Goal: Information Seeking & Learning: Learn about a topic

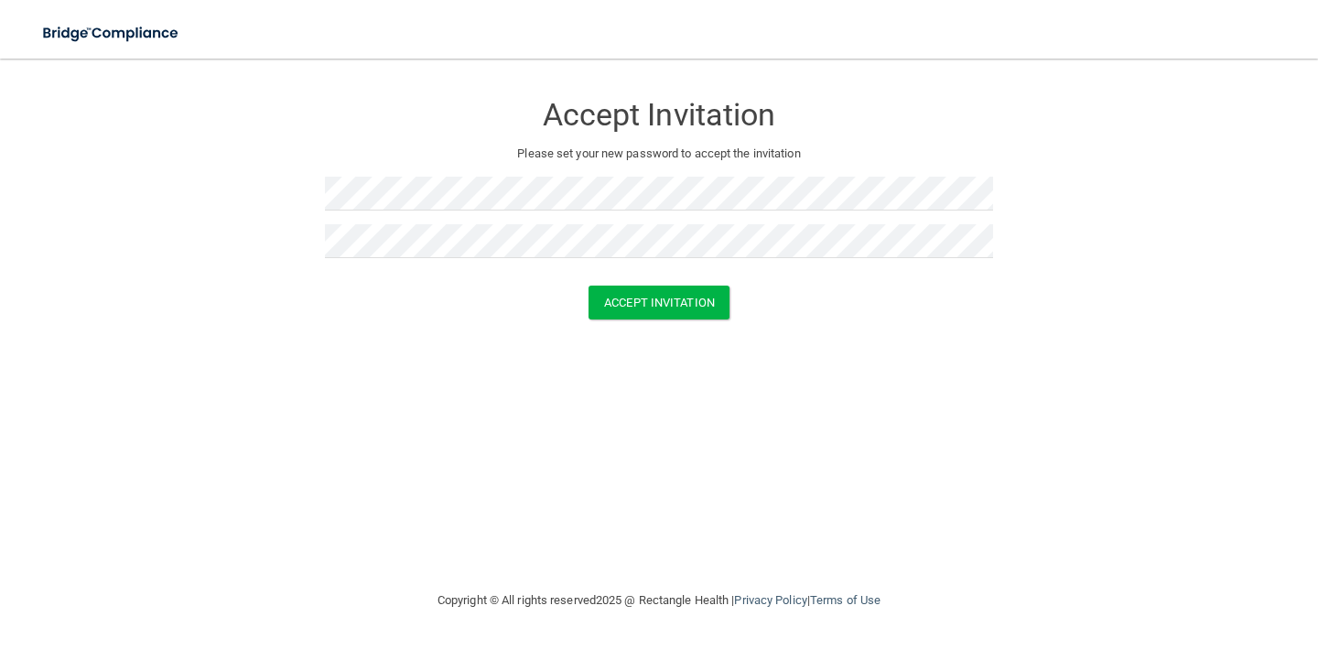
click at [729, 217] on div at bounding box center [659, 201] width 668 height 48
click at [652, 303] on button "Accept Invitation" at bounding box center [658, 303] width 141 height 34
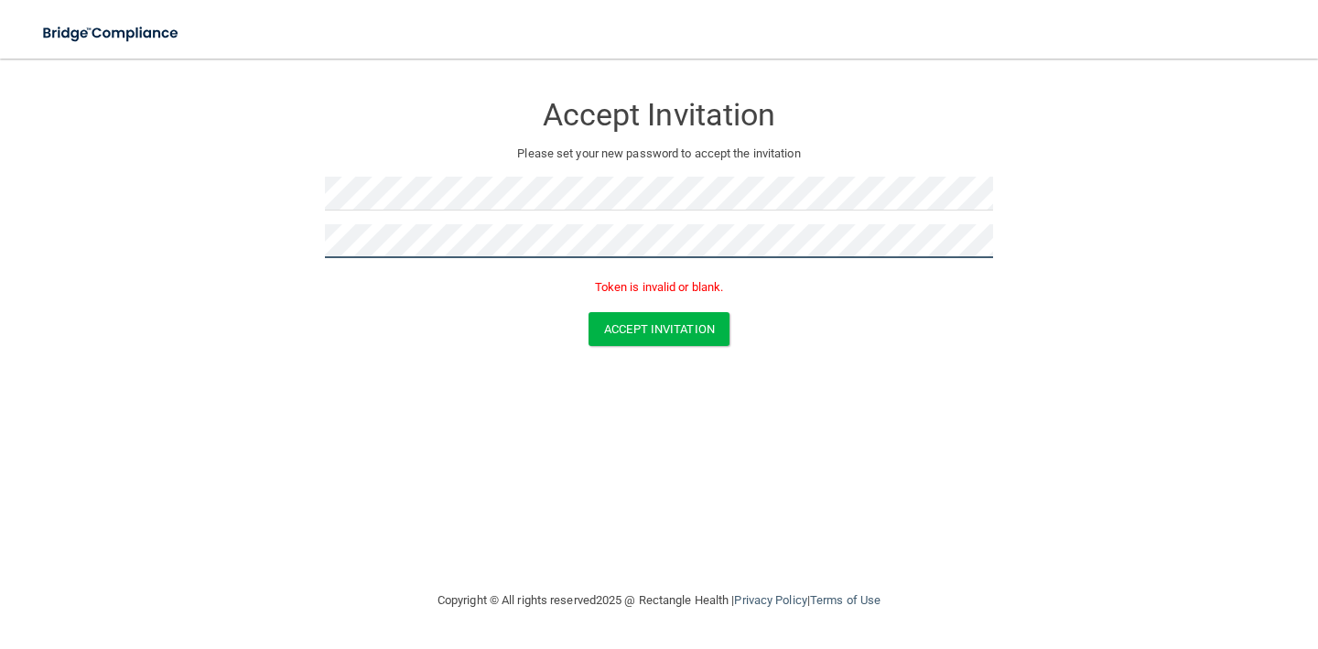
click at [196, 219] on form "Accept Invitation Please set your new password to accept the invitation Token i…" at bounding box center [659, 222] width 1245 height 291
click at [182, 235] on form "Accept Invitation Please set your new password to accept the invitation Token i…" at bounding box center [659, 222] width 1245 height 291
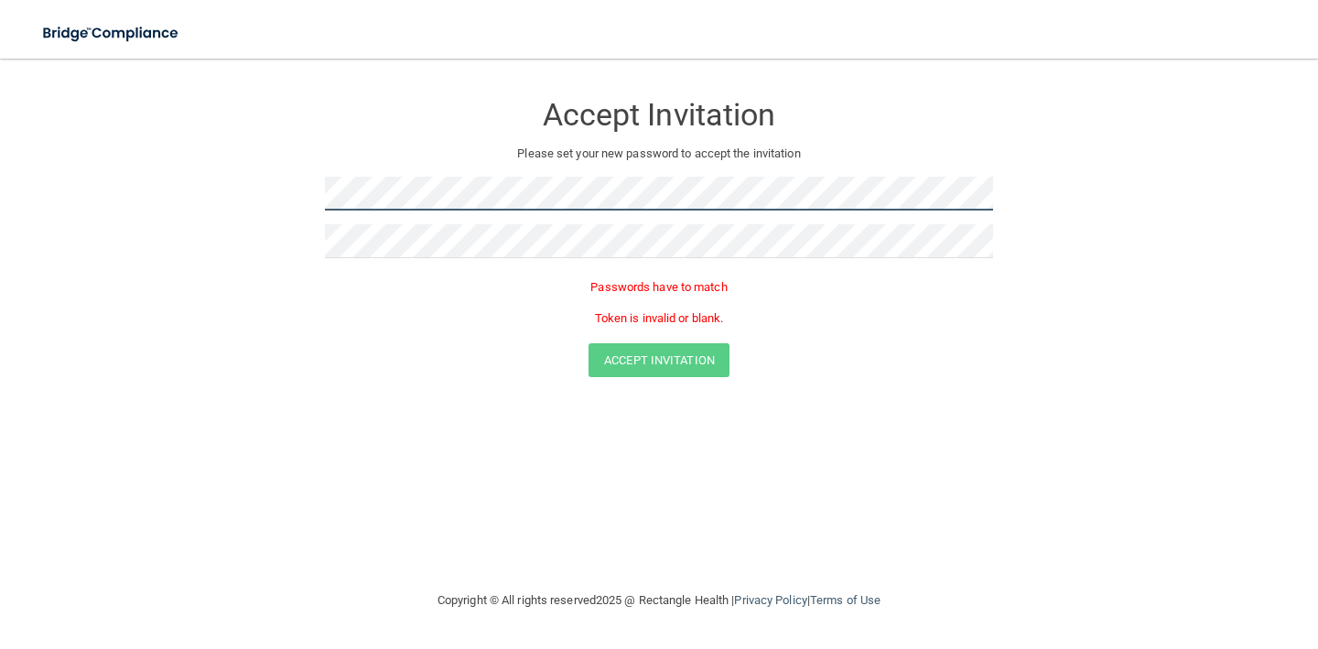
click at [183, 185] on form "Accept Invitation Please set your new password to accept the invitation Passwor…" at bounding box center [659, 238] width 1245 height 322
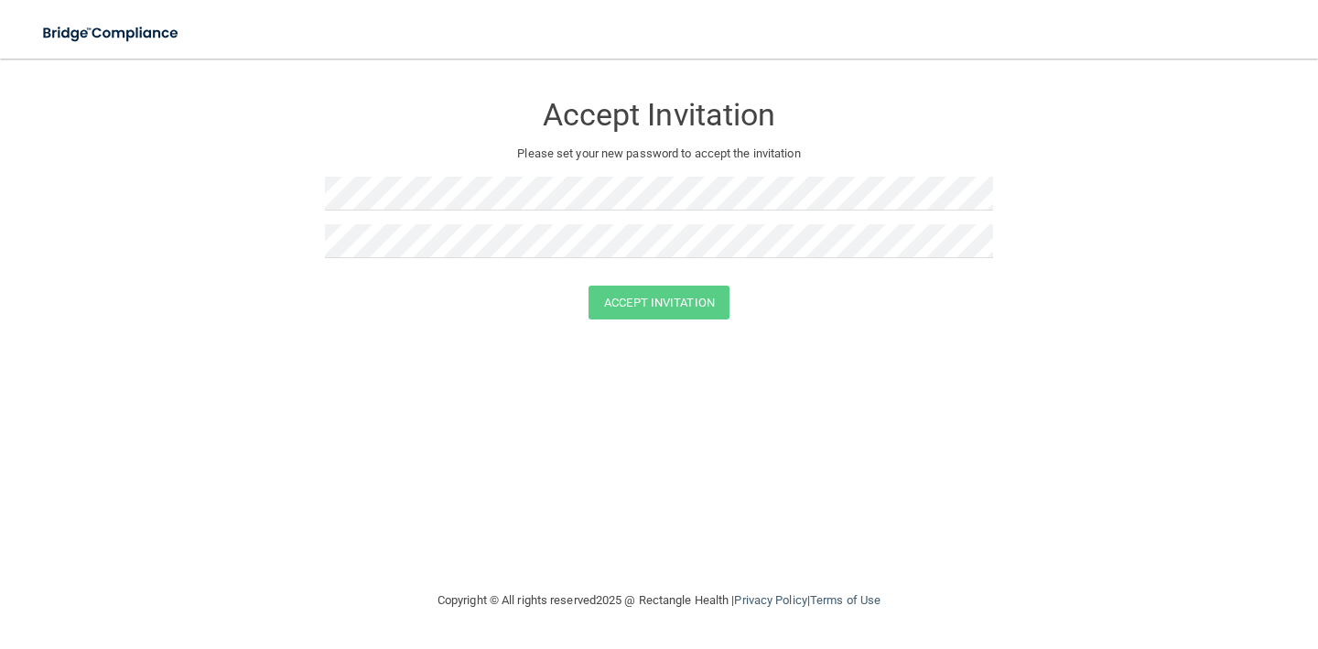
click at [652, 214] on div at bounding box center [659, 201] width 668 height 48
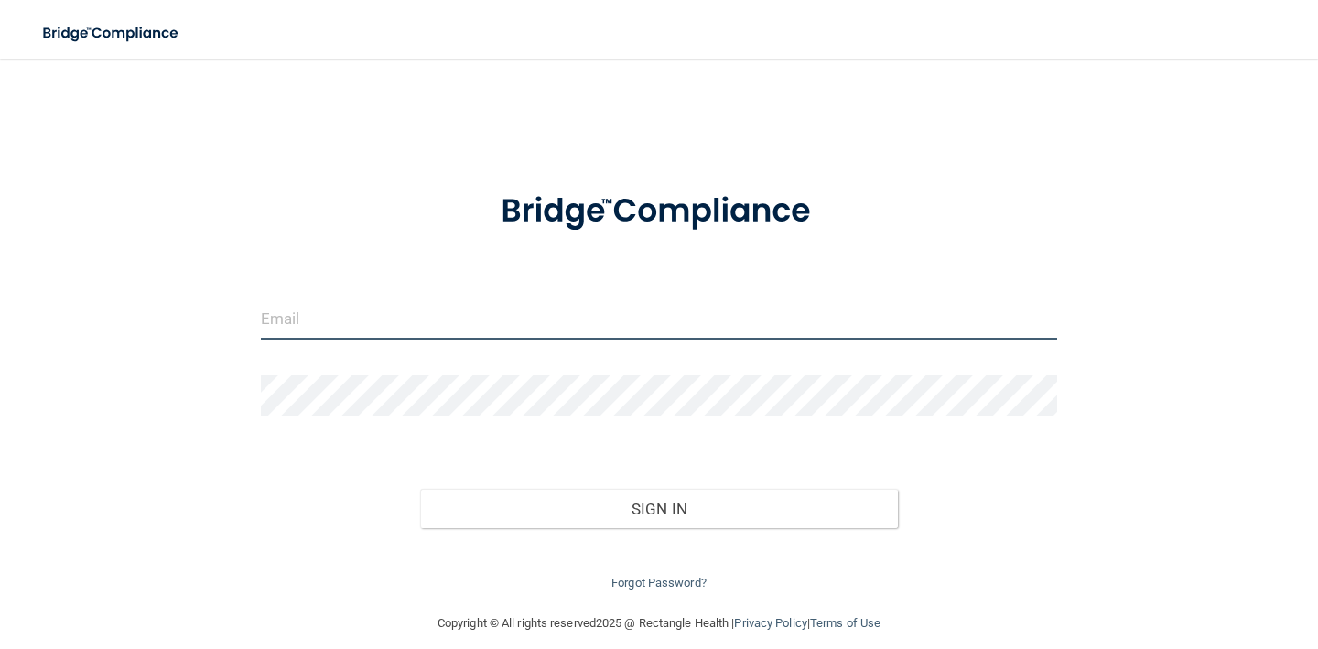
type input "[EMAIL_ADDRESS][DOMAIN_NAME]"
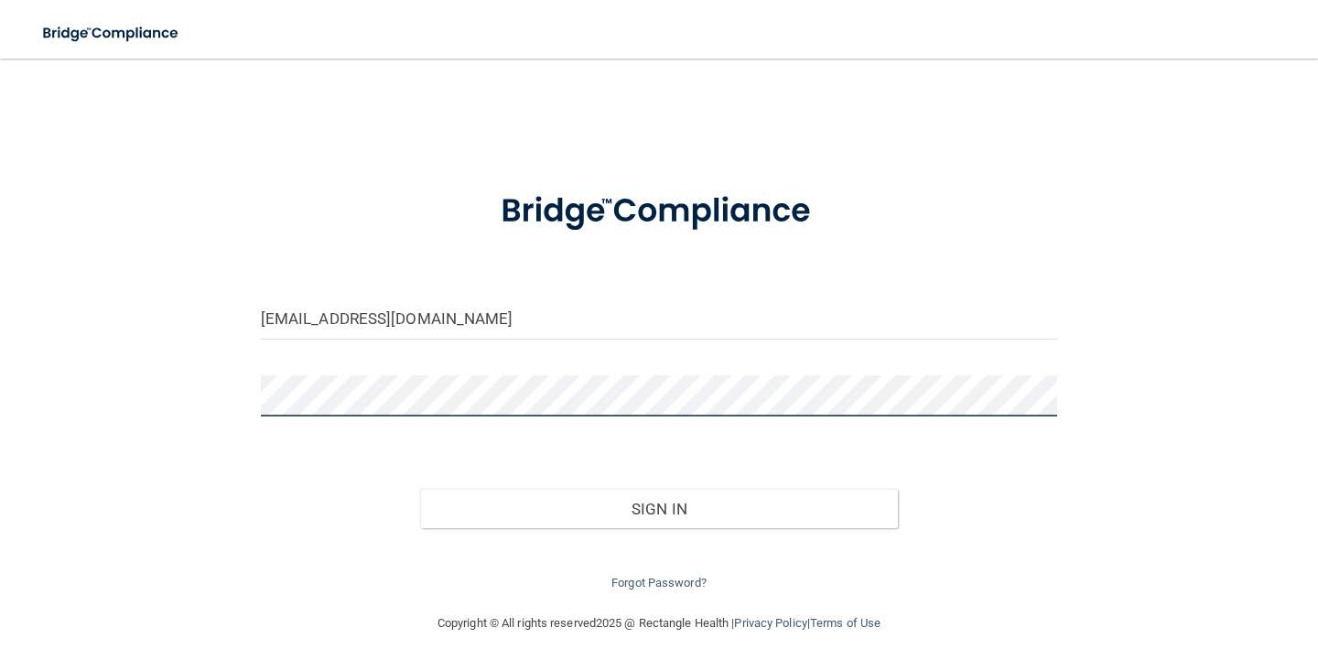
click at [658, 504] on button "Sign In" at bounding box center [659, 509] width 478 height 40
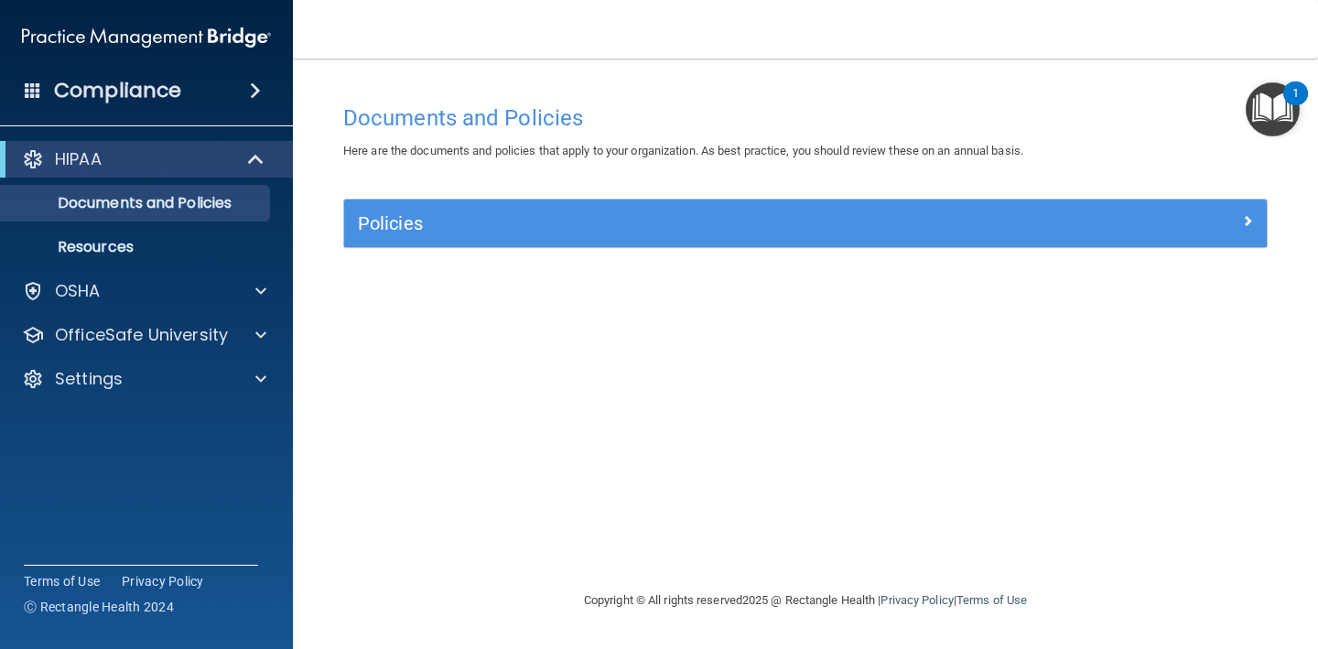
click at [192, 164] on div "HIPAA" at bounding box center [121, 159] width 226 height 22
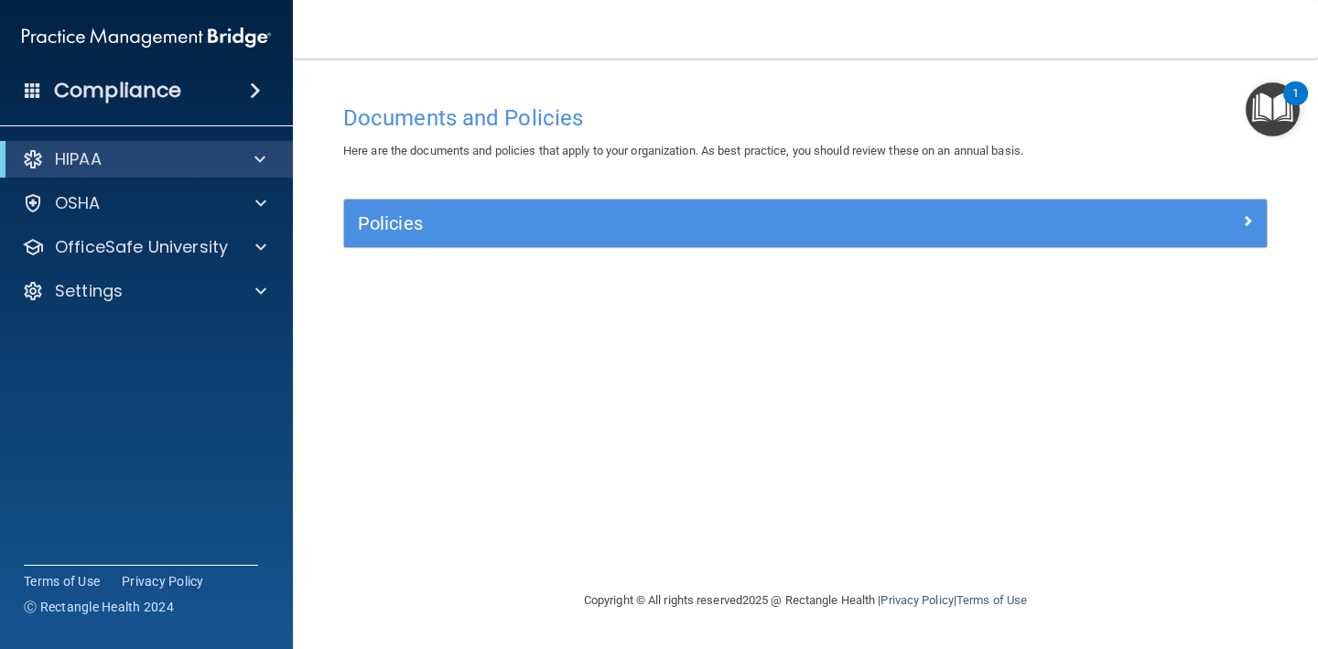
click at [192, 163] on div "HIPAA" at bounding box center [121, 159] width 226 height 22
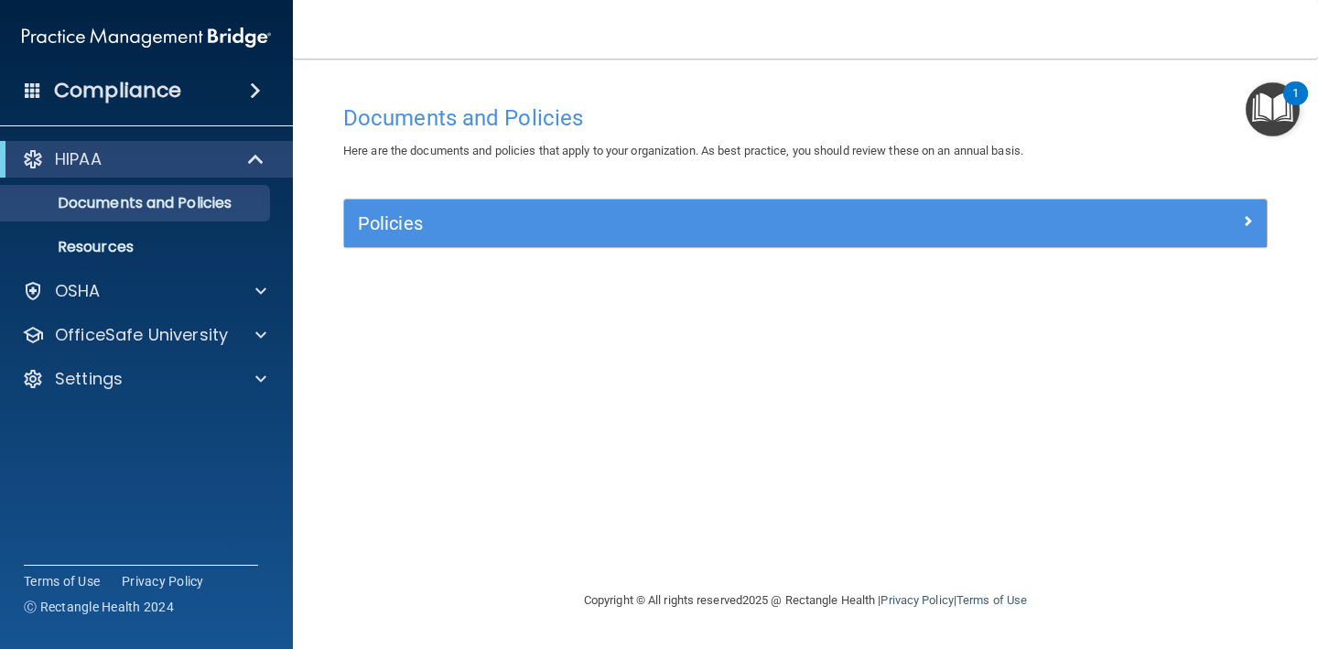
click at [422, 209] on div "Policies" at bounding box center [690, 223] width 692 height 29
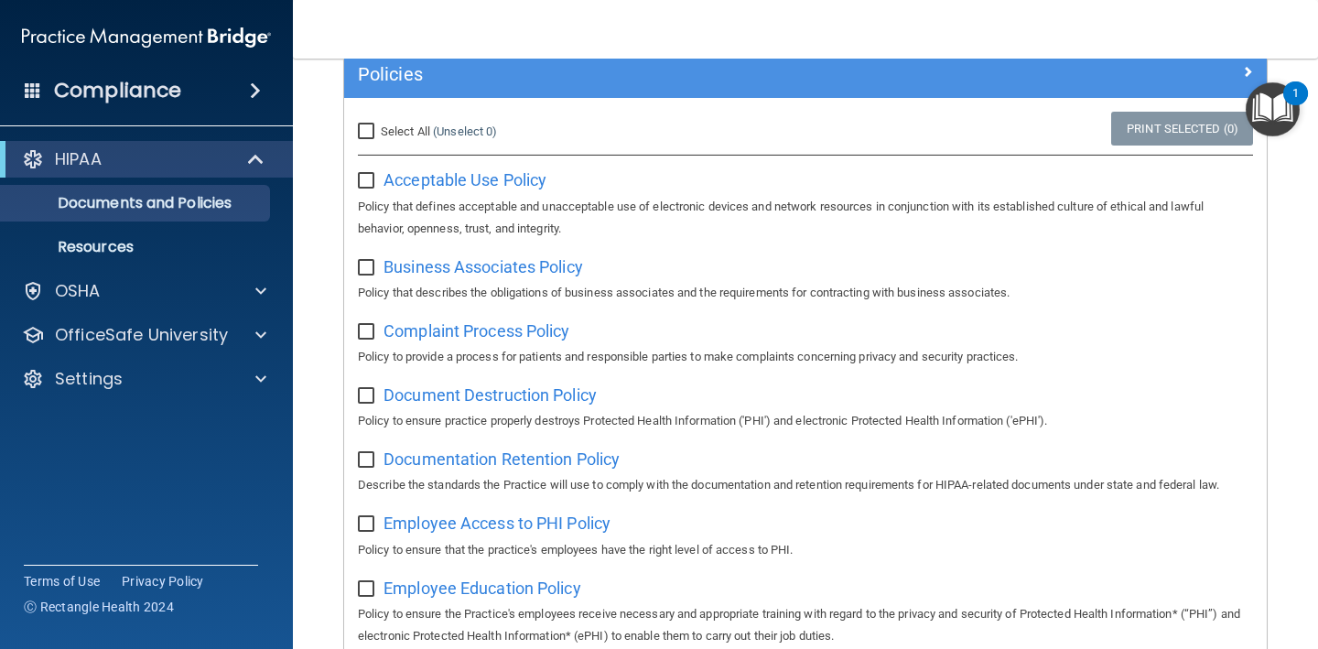
scroll to position [150, 0]
click at [442, 172] on span "Acceptable Use Policy" at bounding box center [464, 178] width 163 height 19
click at [400, 124] on span "Select All" at bounding box center [405, 131] width 49 height 14
click at [379, 124] on input "Select All (Unselect 0) Unselect All" at bounding box center [368, 131] width 21 height 15
checkbox input "true"
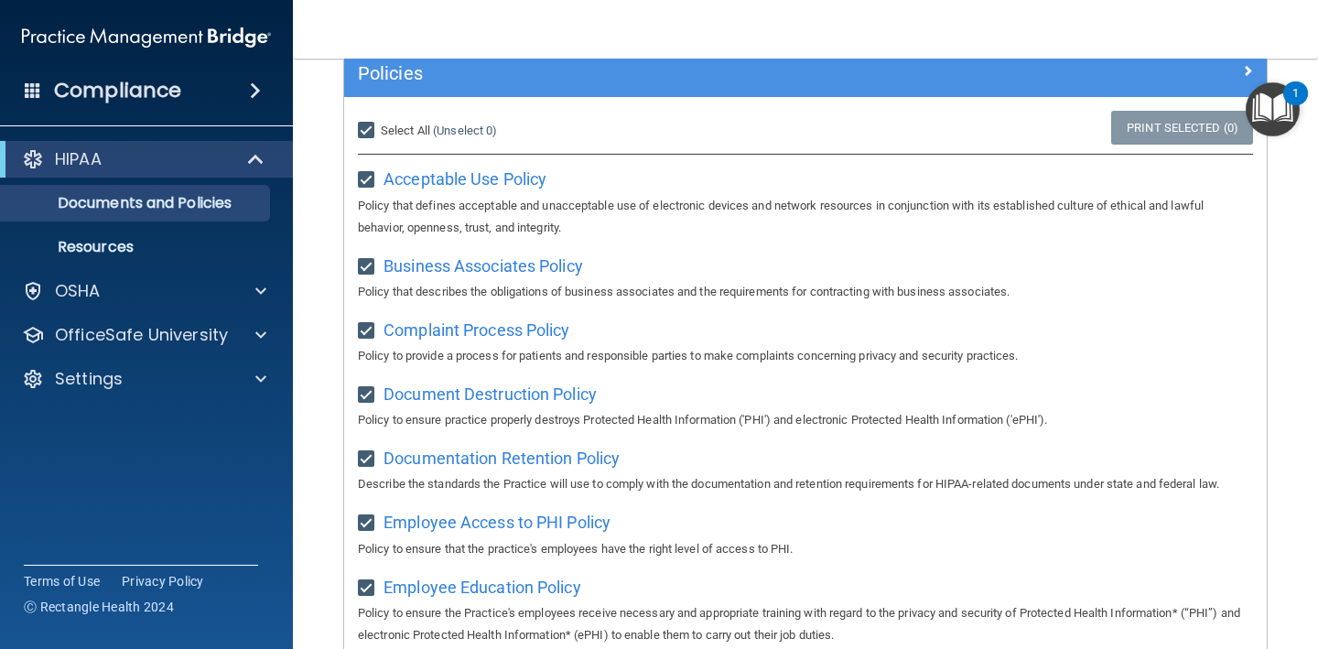
checkbox input "true"
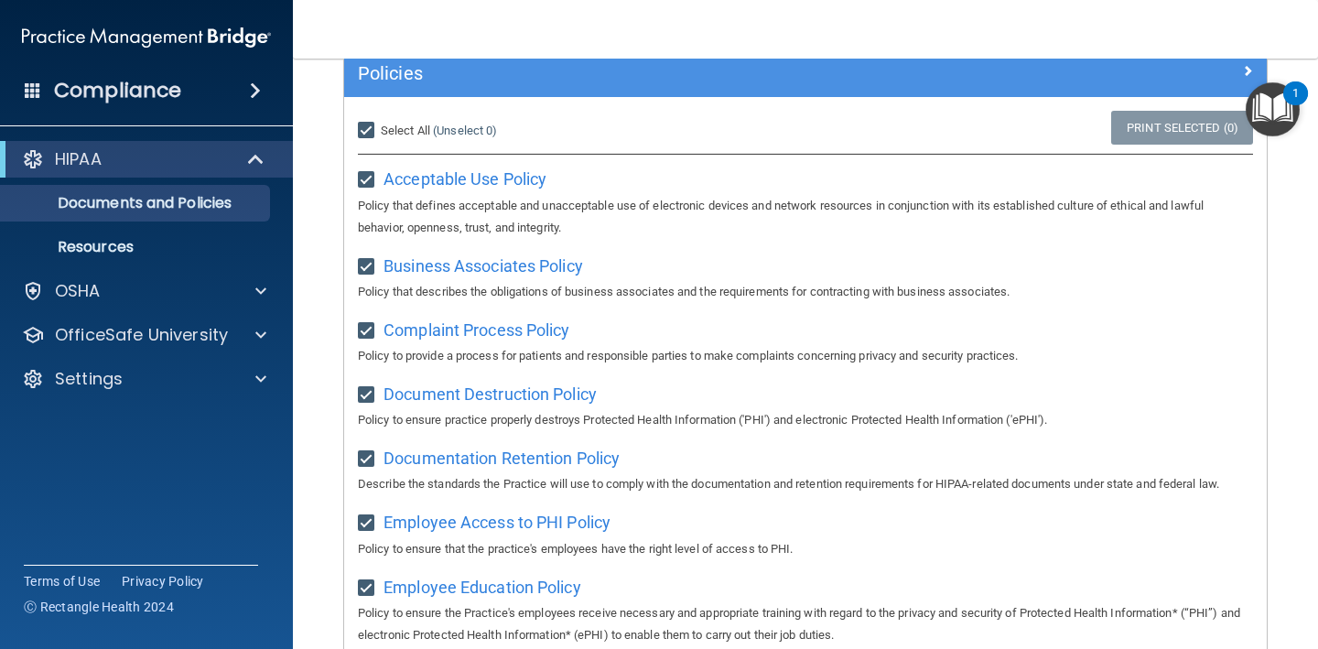
checkbox input "true"
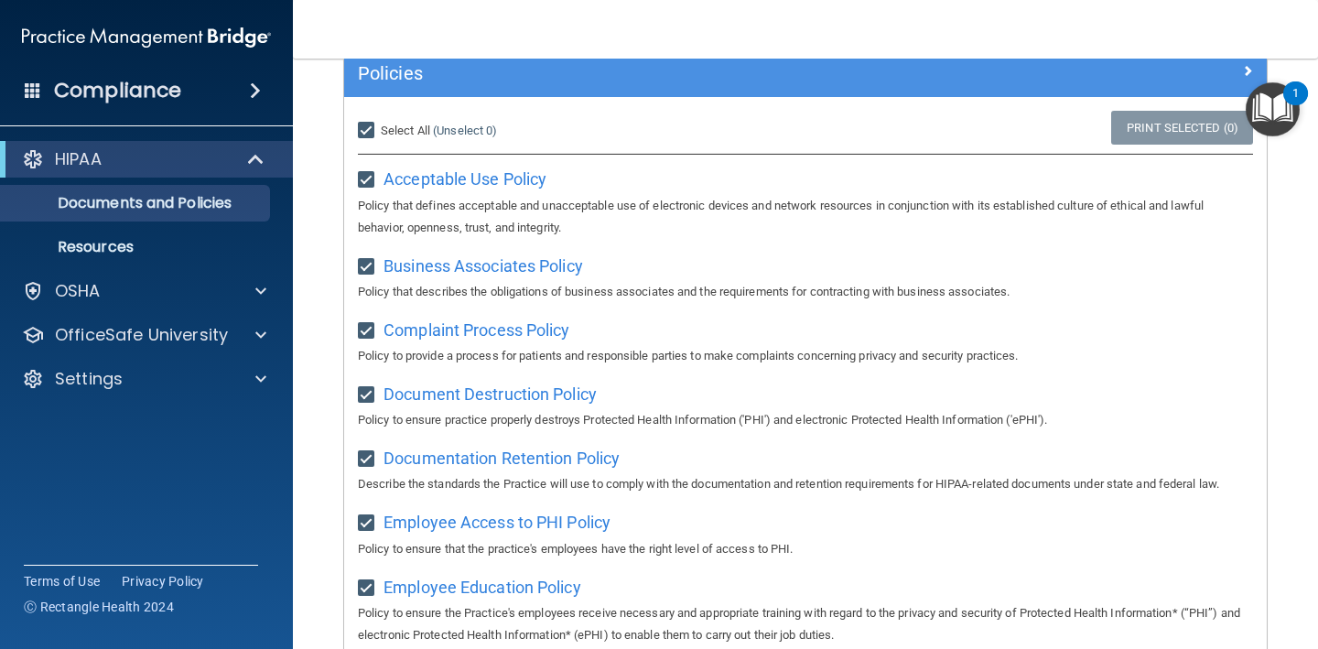
checkbox input "true"
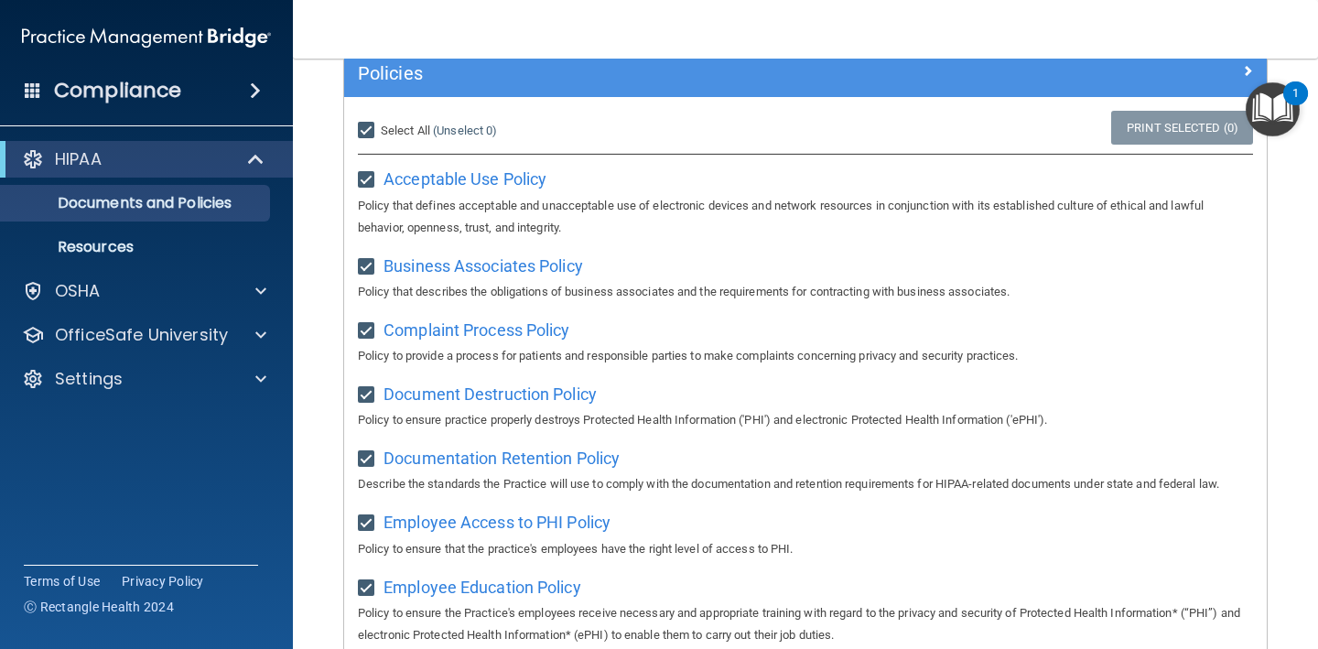
checkbox input "true"
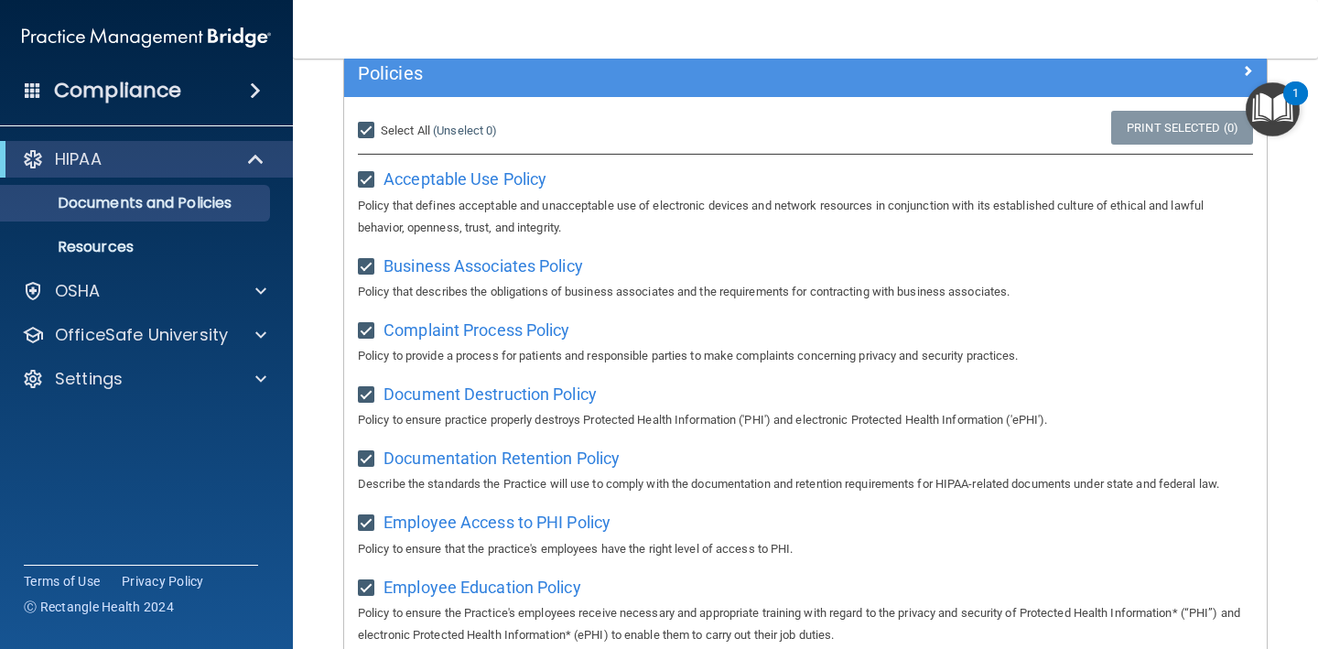
checkbox input "true"
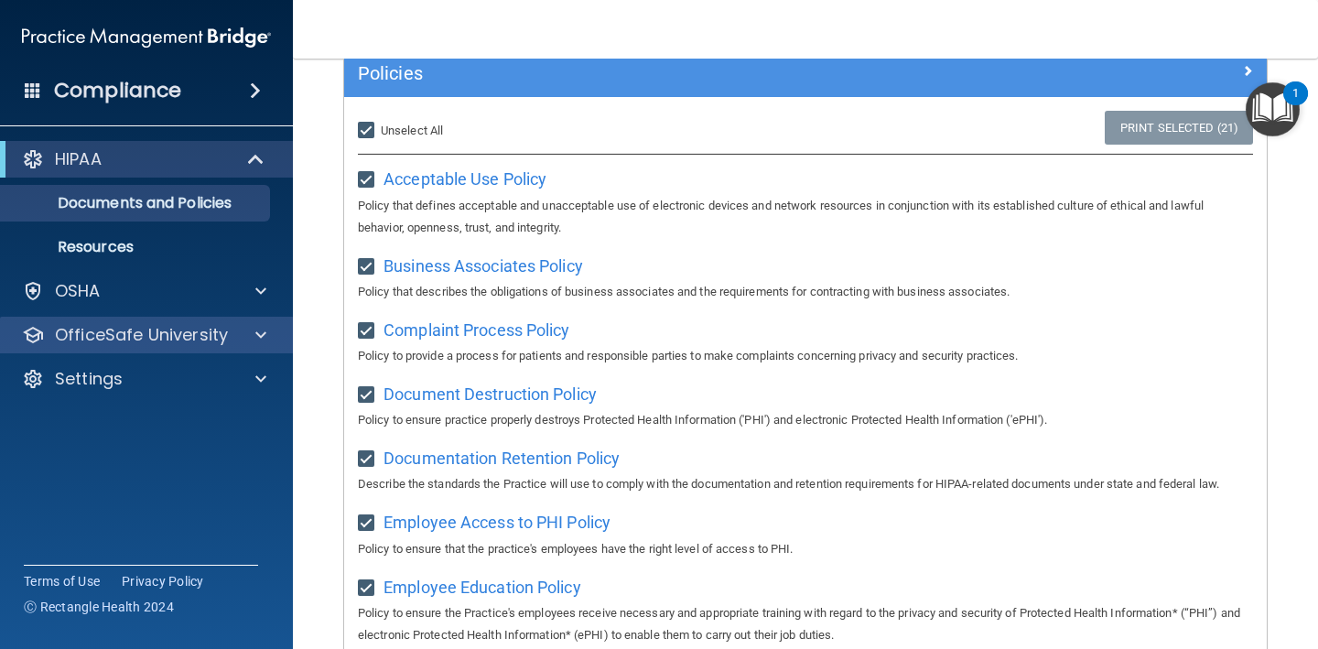
click at [232, 328] on div "OfficeSafe University" at bounding box center [121, 335] width 227 height 22
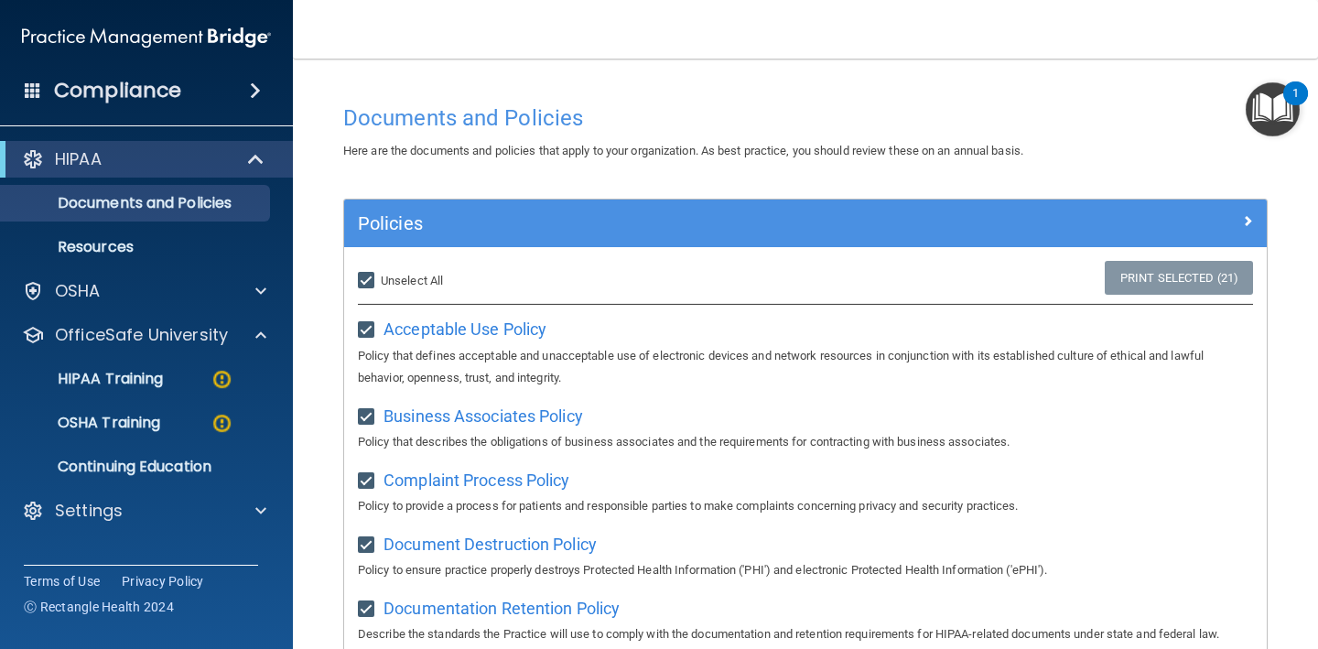
scroll to position [0, 0]
click at [124, 367] on link "HIPAA Training" at bounding box center [126, 379] width 288 height 37
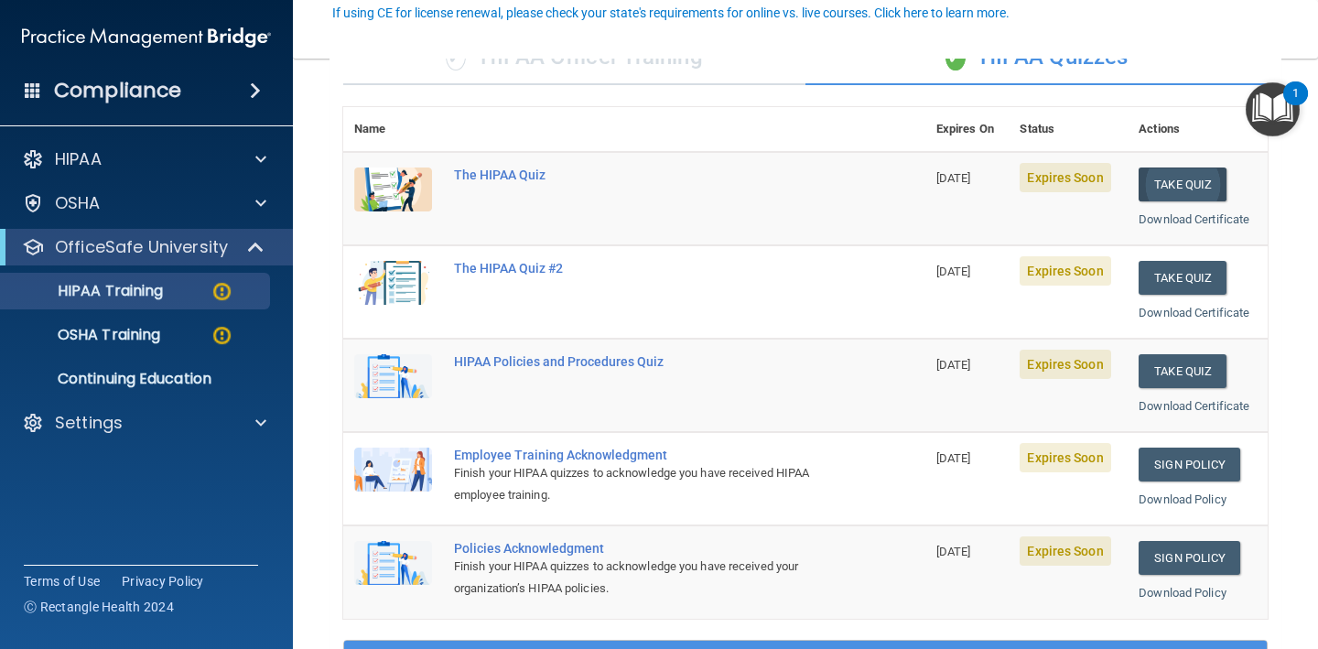
scroll to position [171, 0]
click at [1192, 180] on button "Take Quiz" at bounding box center [1182, 184] width 88 height 34
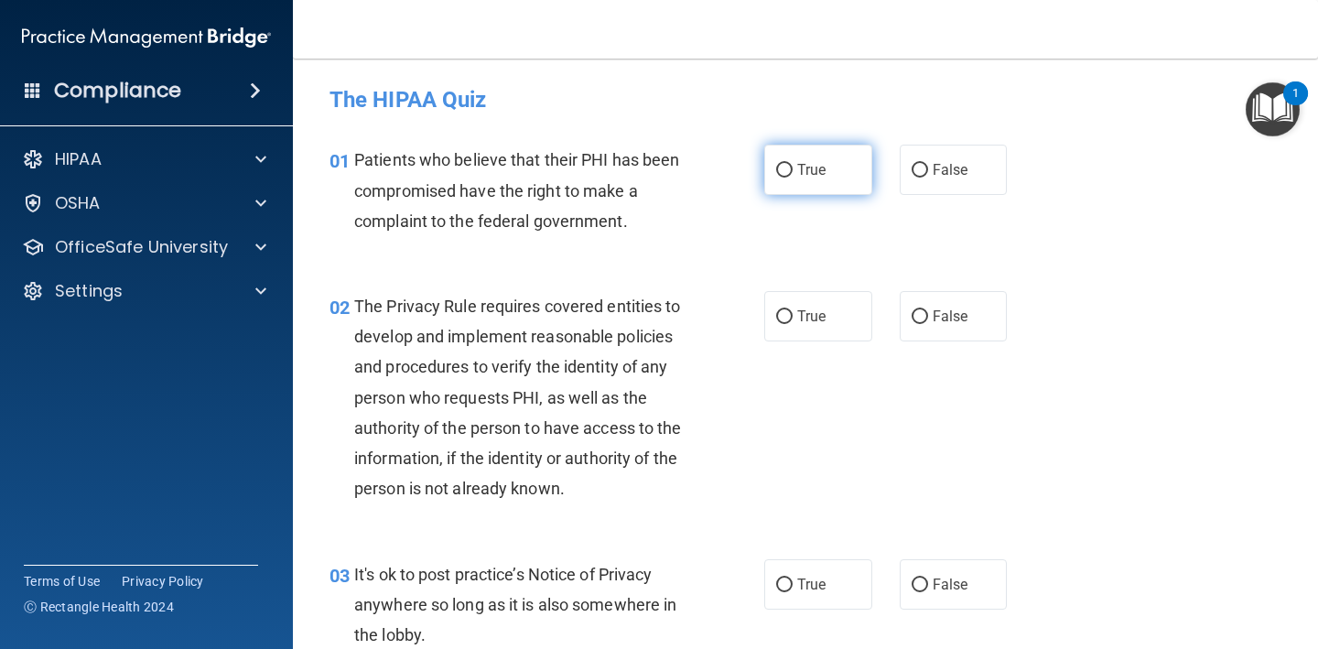
click at [778, 180] on label "True" at bounding box center [818, 170] width 108 height 50
click at [778, 178] on input "True" at bounding box center [784, 171] width 16 height 14
radio input "true"
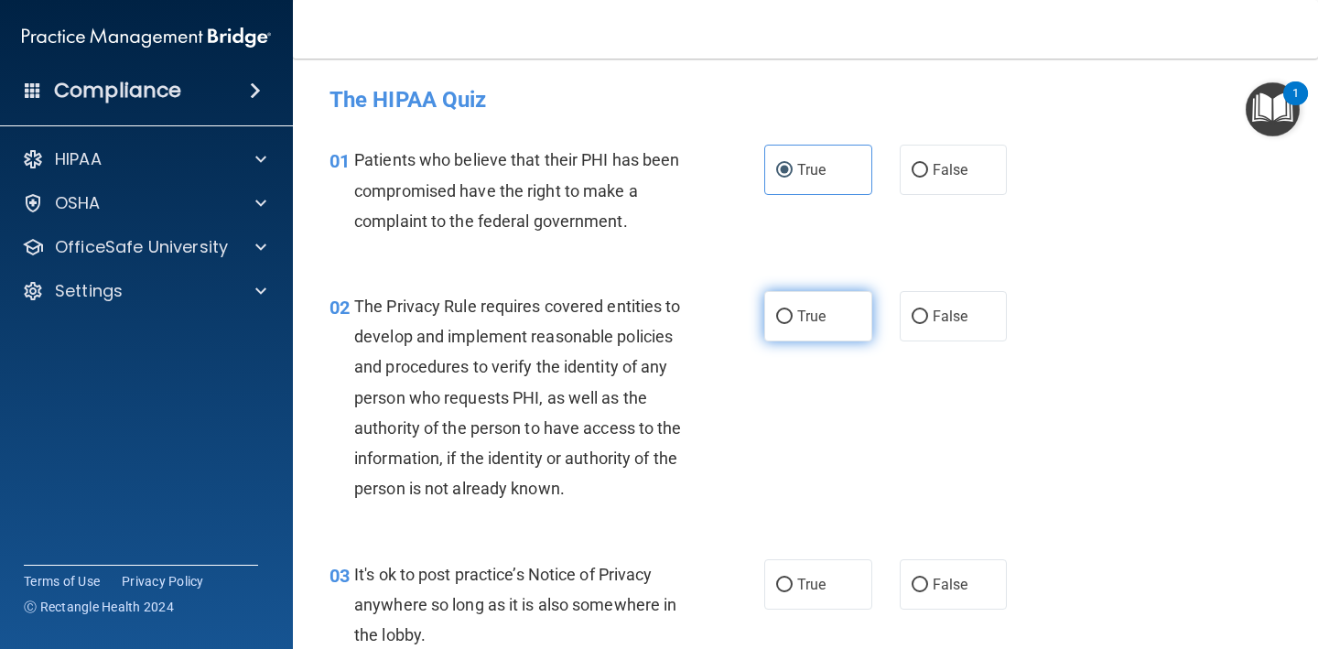
click at [815, 321] on span "True" at bounding box center [811, 315] width 28 height 17
click at [792, 321] on input "True" at bounding box center [784, 317] width 16 height 14
radio input "true"
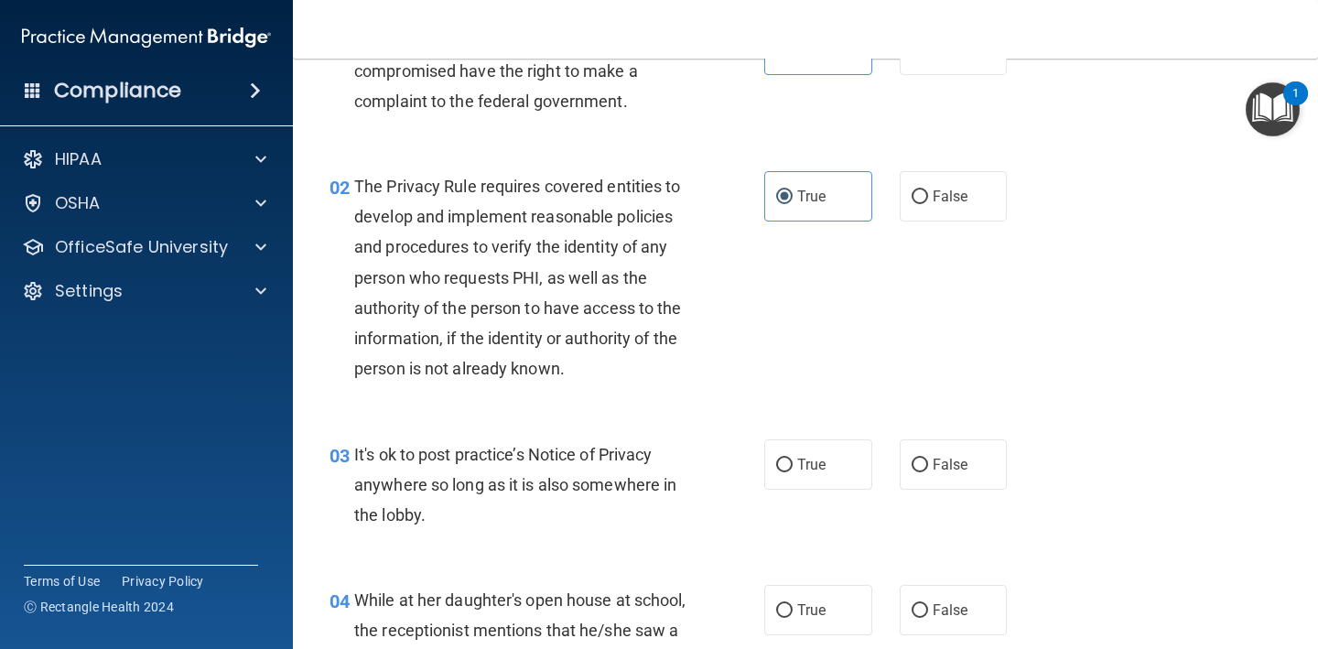
scroll to position [117, 0]
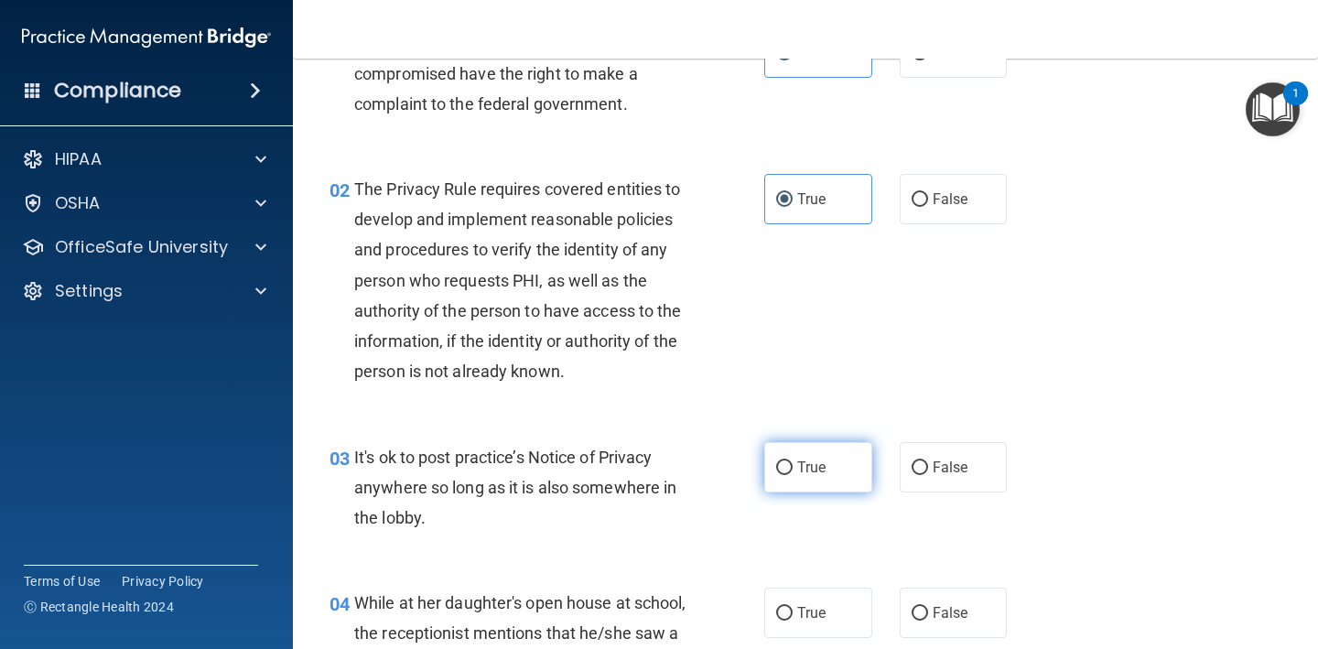
click at [818, 452] on label "True" at bounding box center [818, 467] width 108 height 50
click at [792, 461] on input "True" at bounding box center [784, 468] width 16 height 14
radio input "true"
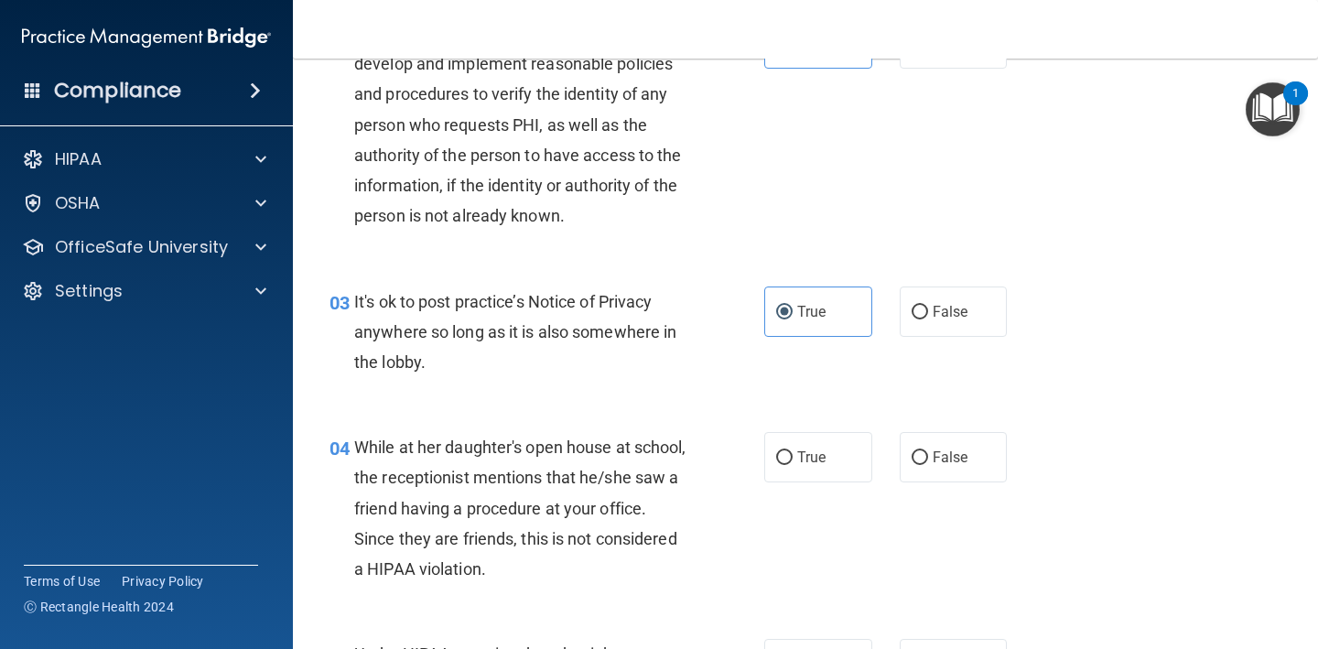
scroll to position [283, 0]
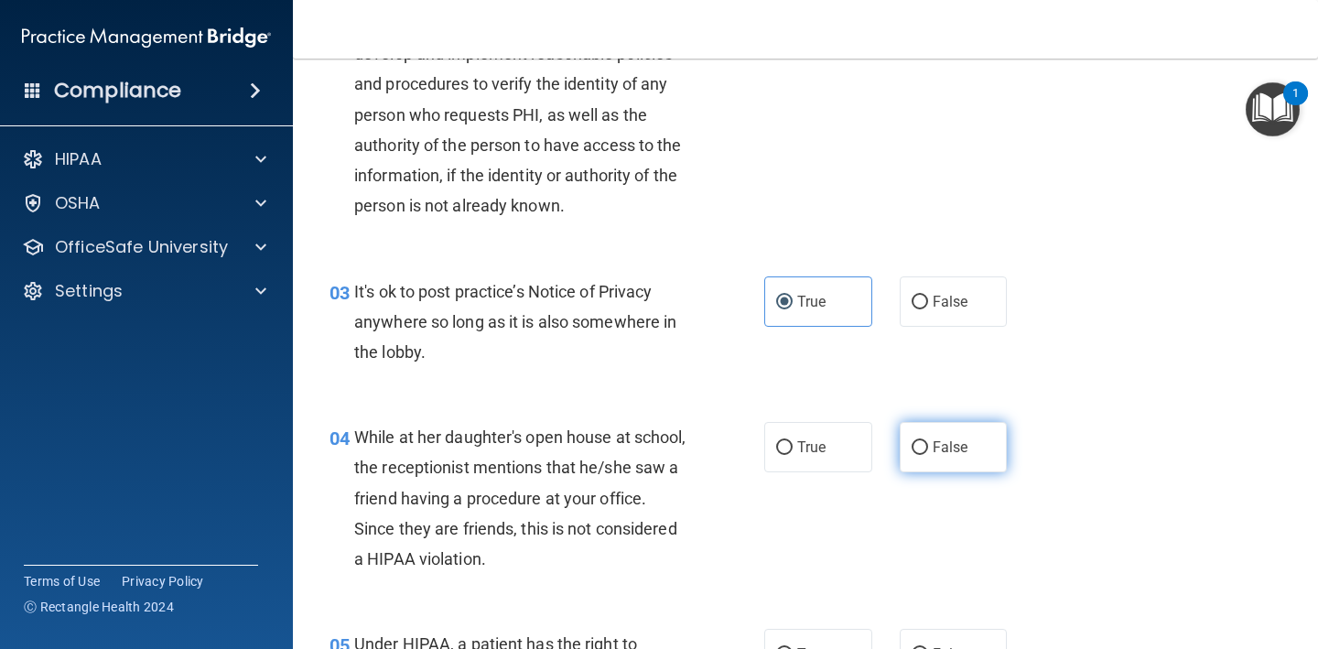
click at [946, 435] on label "False" at bounding box center [954, 447] width 108 height 50
click at [928, 441] on input "False" at bounding box center [919, 448] width 16 height 14
radio input "true"
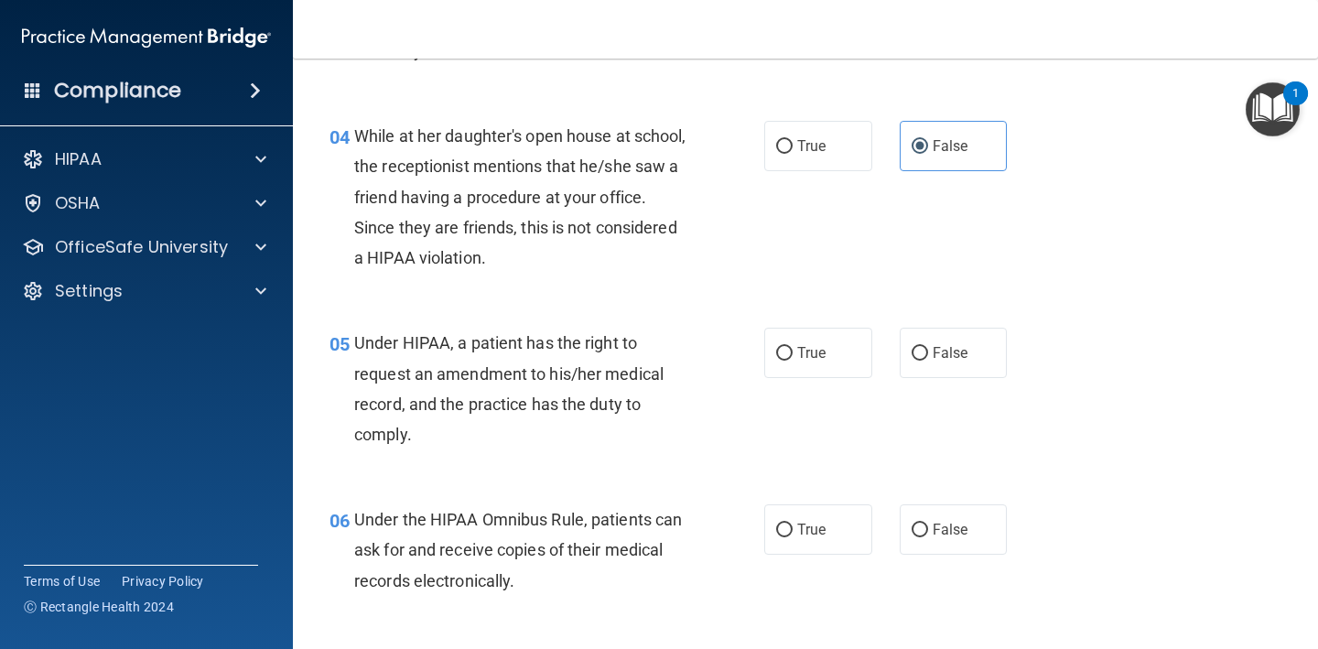
scroll to position [588, 0]
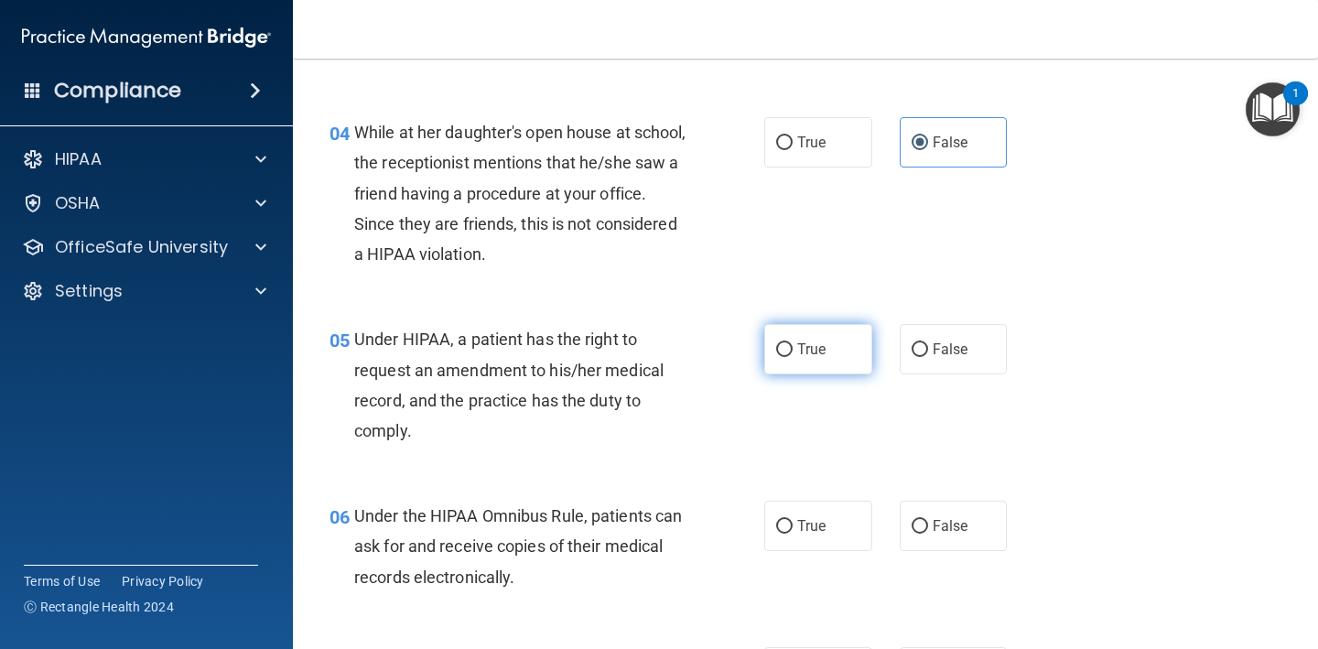
click at [816, 343] on span "True" at bounding box center [811, 348] width 28 height 17
click at [792, 343] on input "True" at bounding box center [784, 350] width 16 height 14
radio input "true"
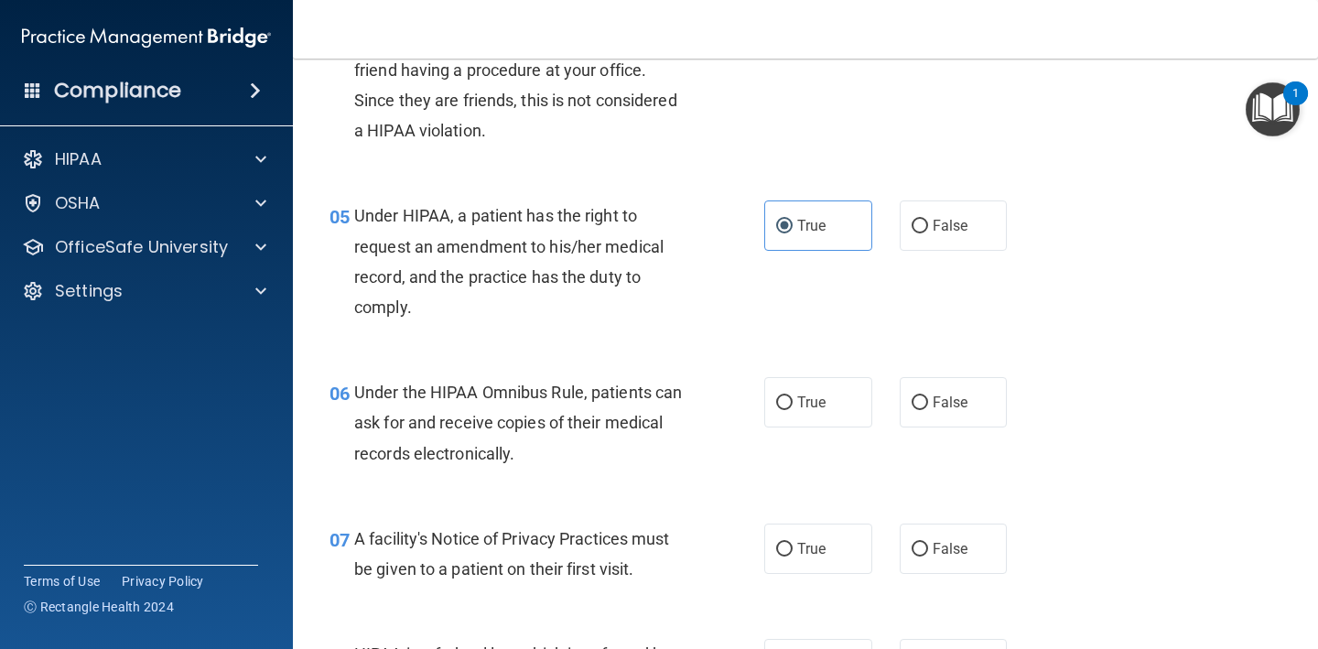
scroll to position [709, 0]
click at [814, 397] on span "True" at bounding box center [811, 403] width 28 height 17
click at [792, 398] on input "True" at bounding box center [784, 405] width 16 height 14
radio input "true"
click at [919, 386] on label "False" at bounding box center [954, 404] width 108 height 50
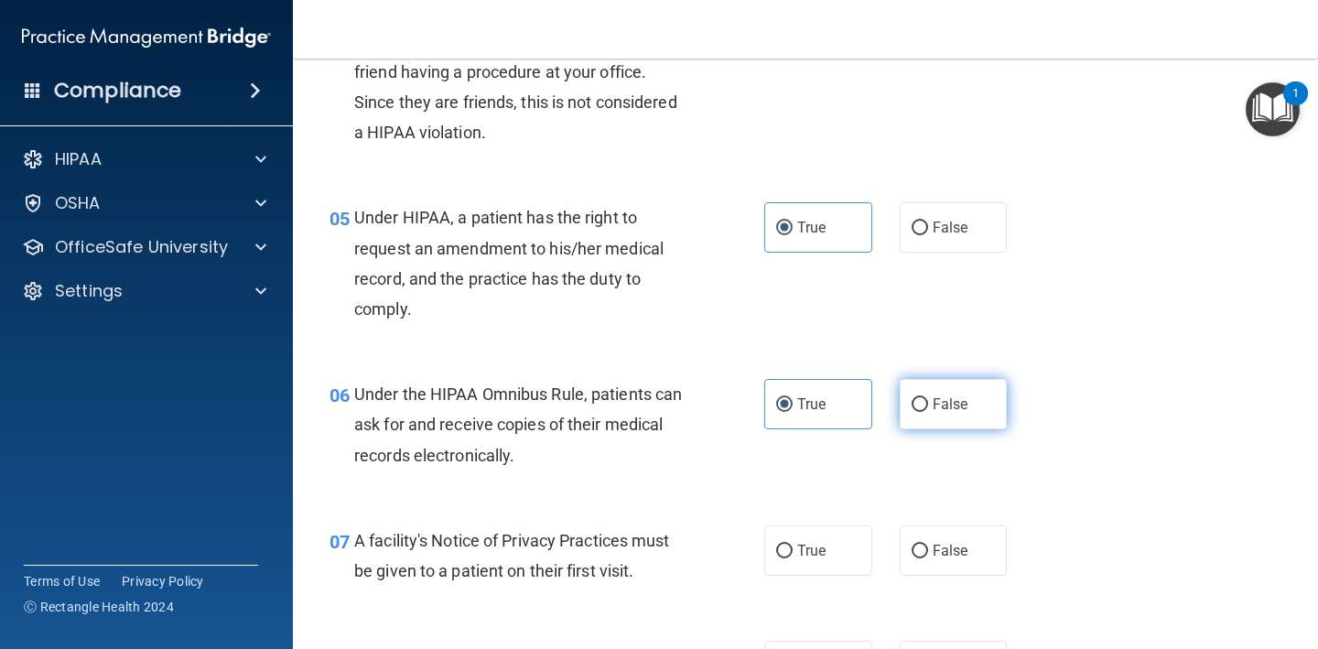
click at [919, 398] on input "False" at bounding box center [919, 405] width 16 height 14
radio input "true"
radio input "false"
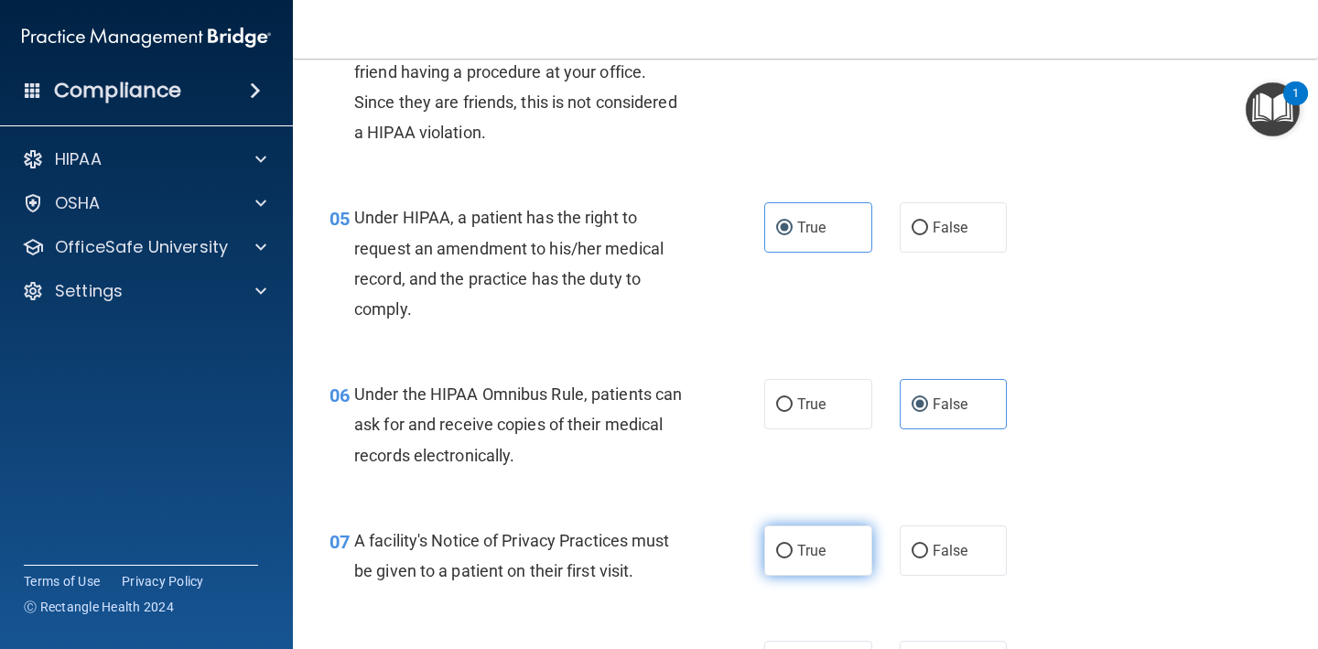
click at [835, 539] on label "True" at bounding box center [818, 550] width 108 height 50
click at [792, 544] on input "True" at bounding box center [784, 551] width 16 height 14
radio input "true"
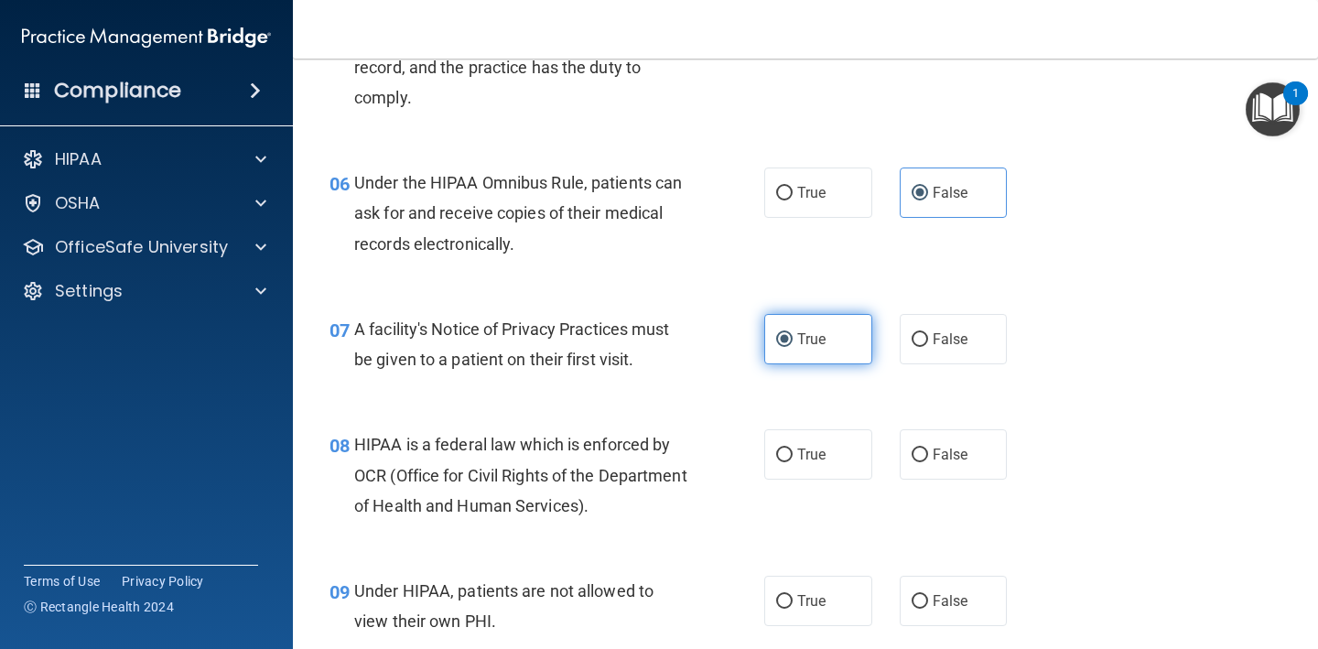
scroll to position [936, 0]
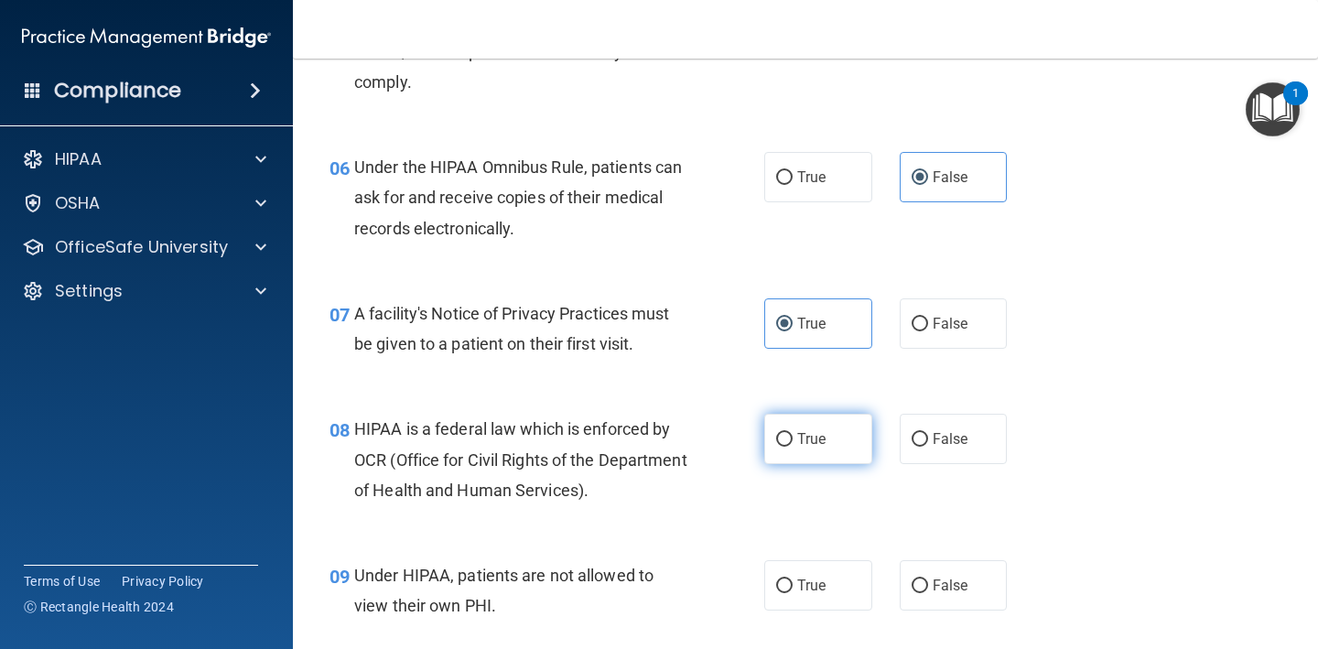
click at [826, 442] on label "True" at bounding box center [818, 439] width 108 height 50
click at [792, 442] on input "True" at bounding box center [784, 440] width 16 height 14
radio input "true"
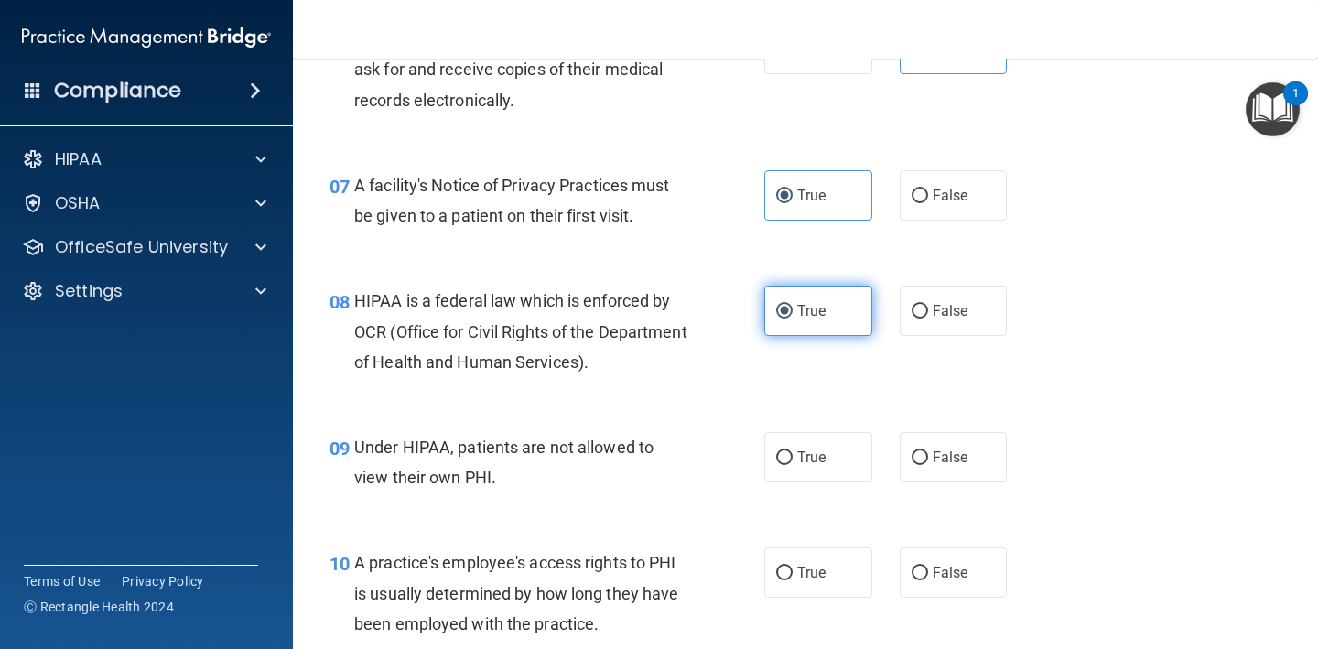
scroll to position [1067, 0]
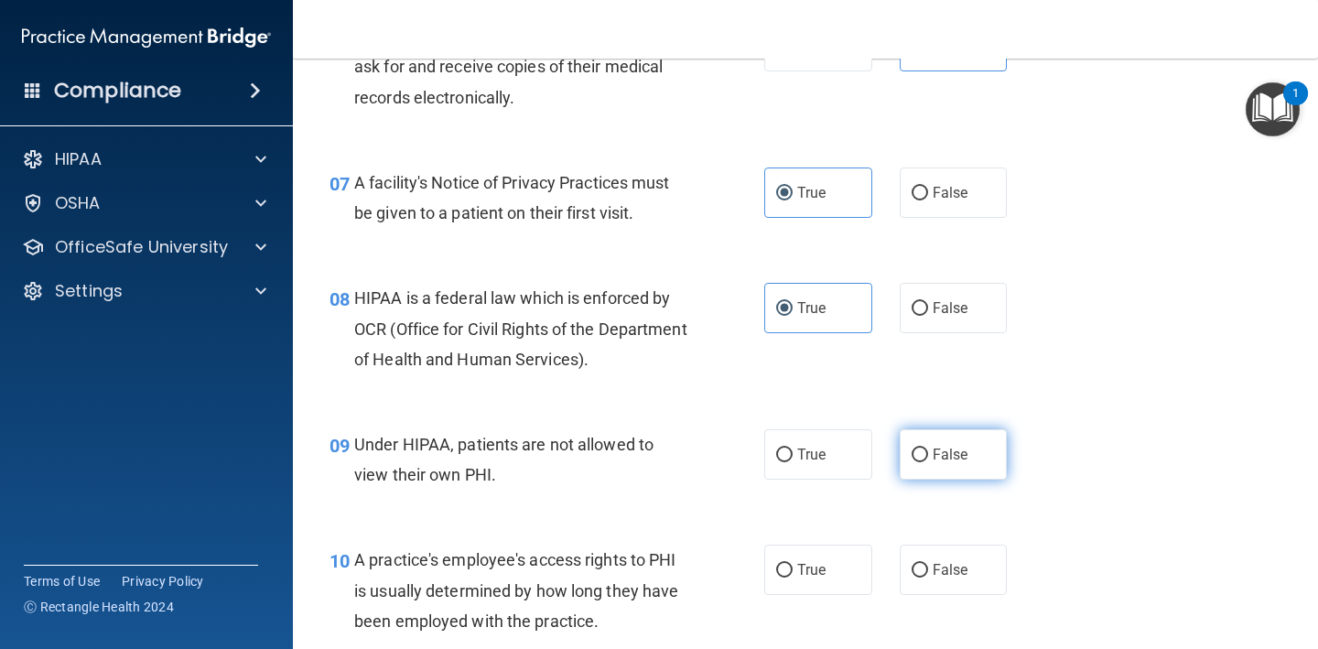
click at [983, 444] on label "False" at bounding box center [954, 454] width 108 height 50
click at [928, 448] on input "False" at bounding box center [919, 455] width 16 height 14
radio input "true"
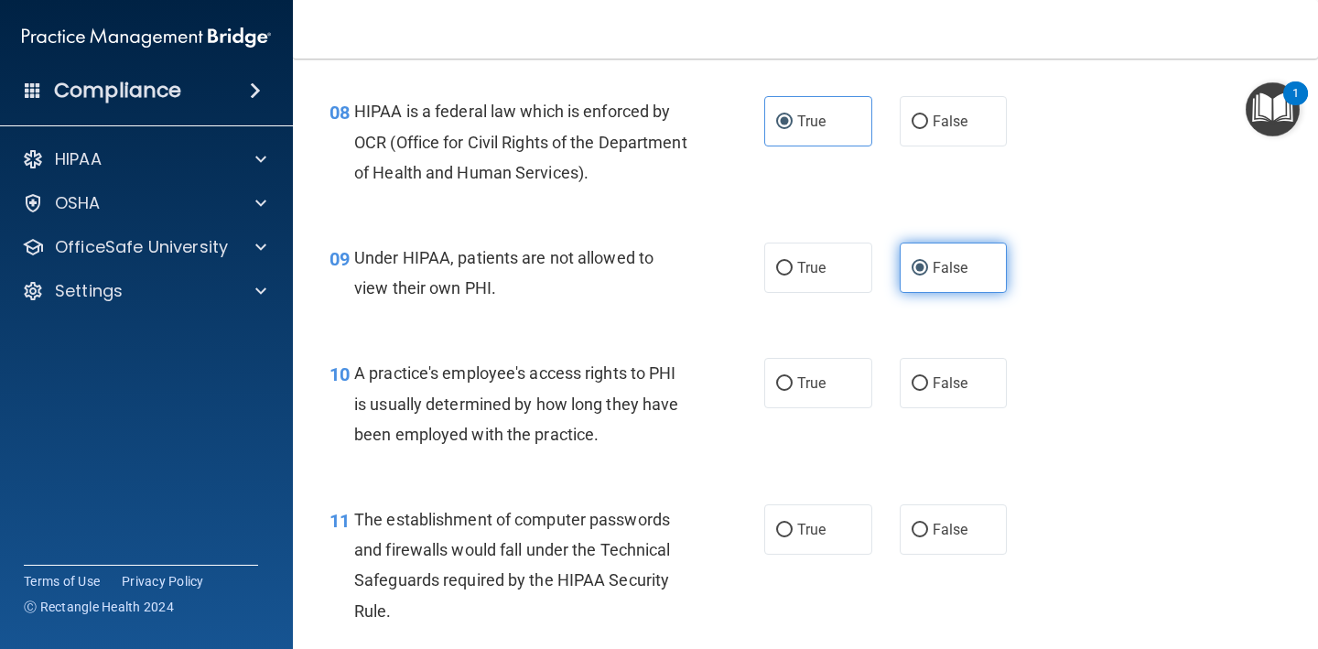
scroll to position [1253, 0]
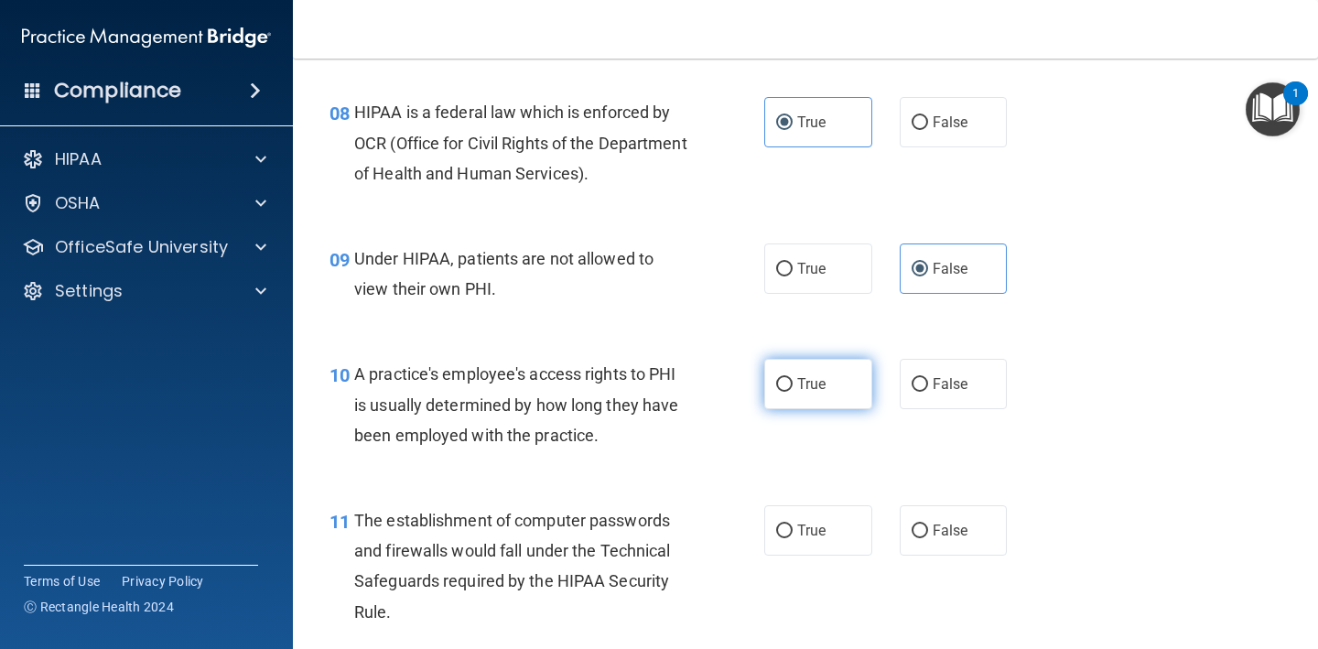
click at [820, 387] on label "True" at bounding box center [818, 384] width 108 height 50
click at [792, 387] on input "True" at bounding box center [784, 385] width 16 height 14
radio input "true"
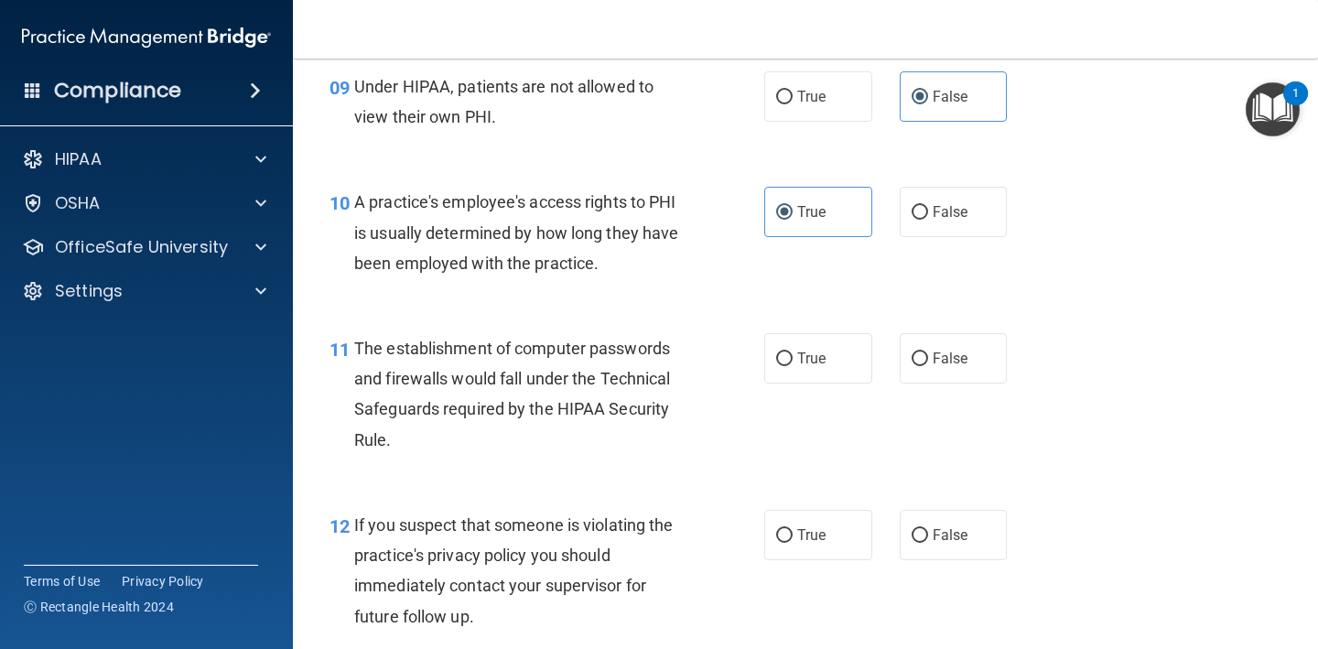
scroll to position [1439, 0]
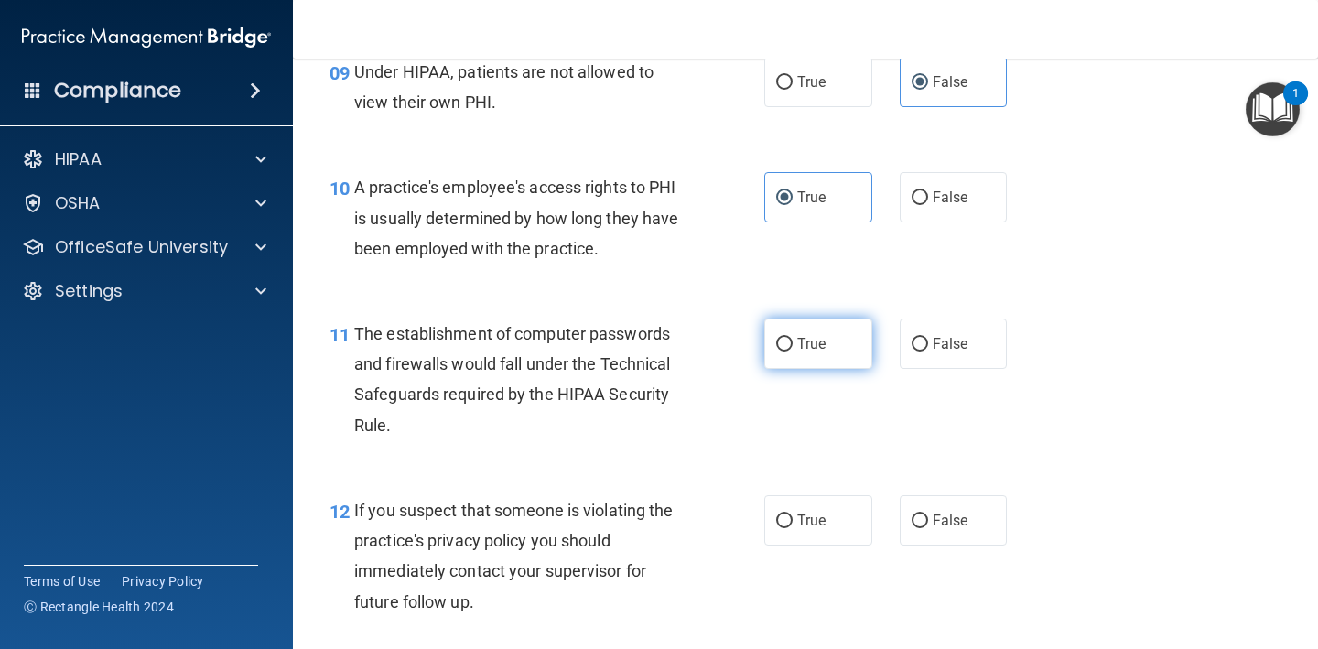
click at [857, 344] on label "True" at bounding box center [818, 343] width 108 height 50
click at [792, 344] on input "True" at bounding box center [784, 345] width 16 height 14
radio input "true"
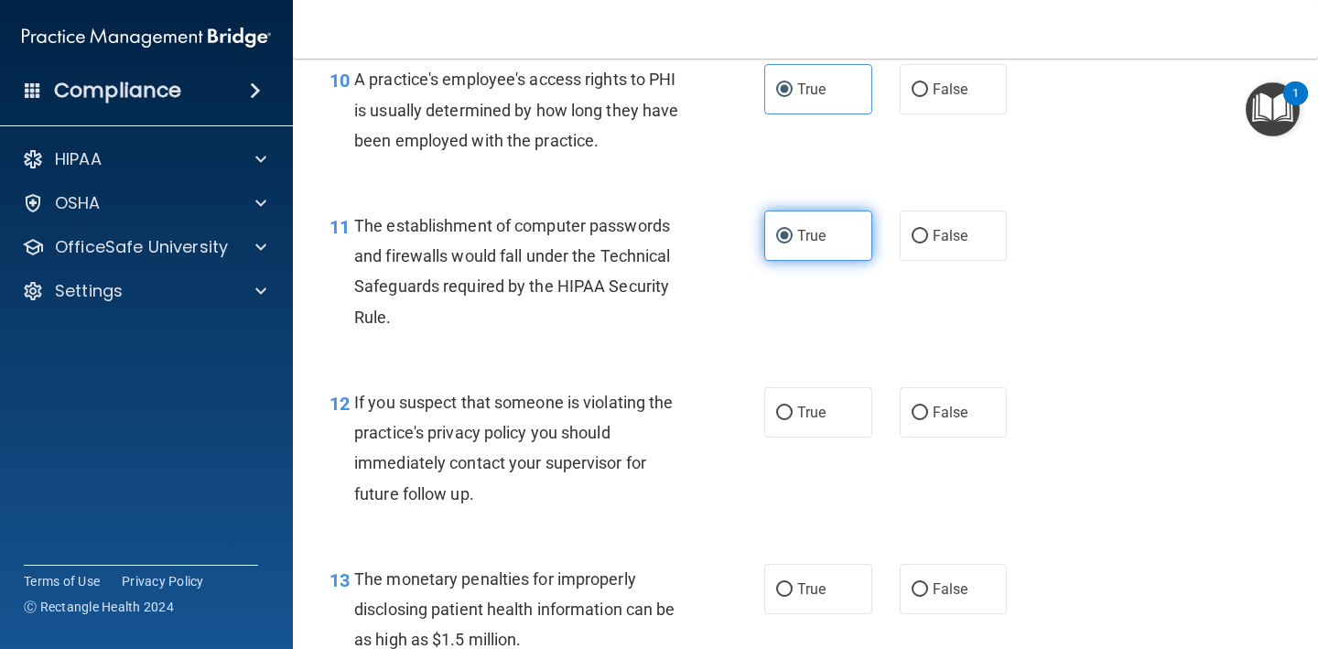
scroll to position [1577, 0]
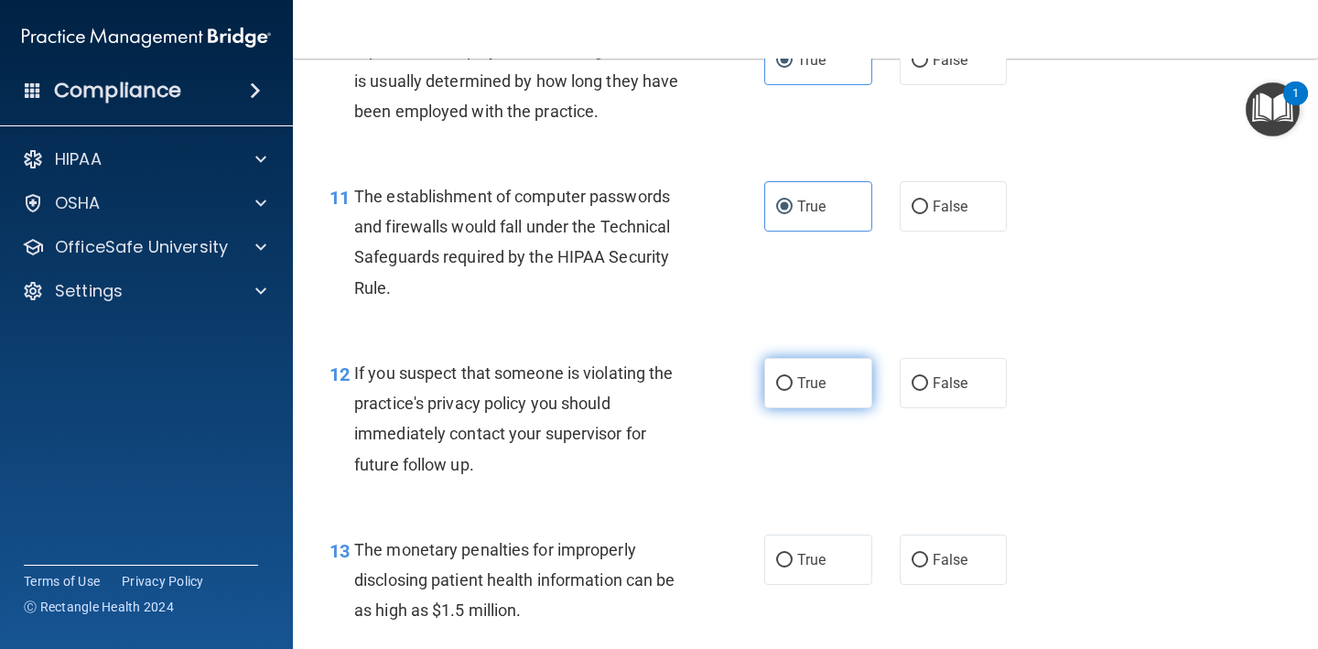
click at [844, 389] on label "True" at bounding box center [818, 383] width 108 height 50
click at [792, 389] on input "True" at bounding box center [784, 384] width 16 height 14
radio input "true"
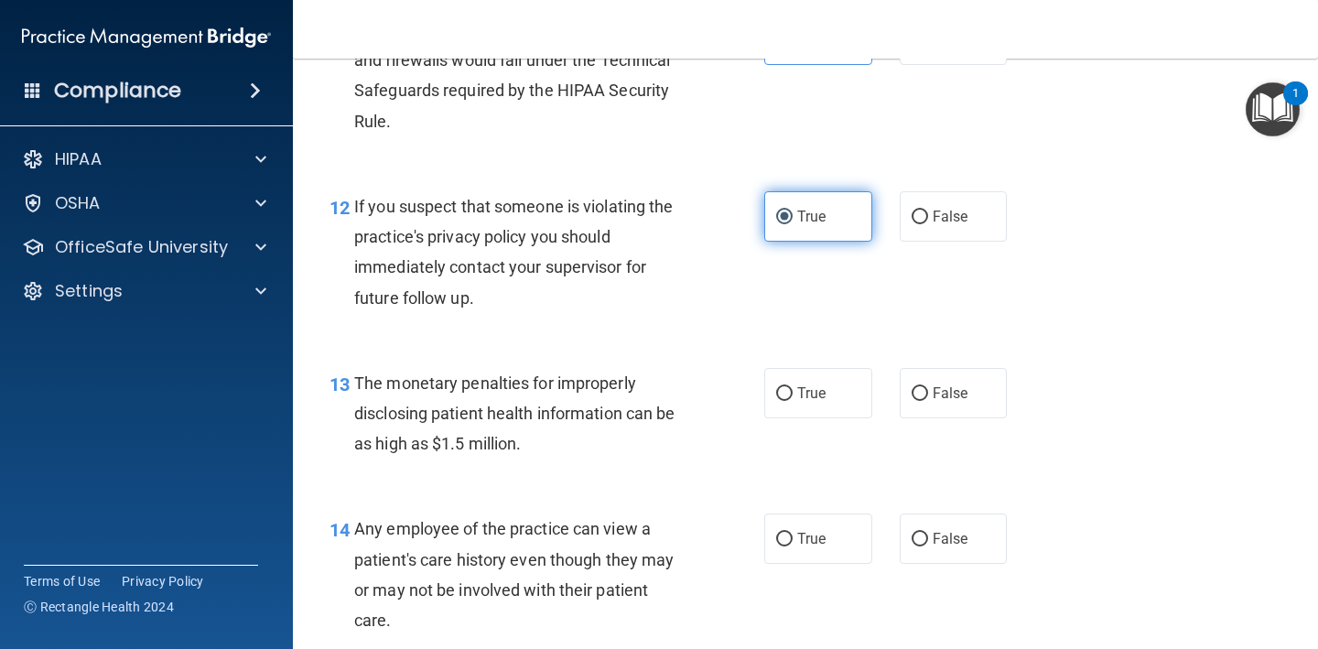
scroll to position [1752, 0]
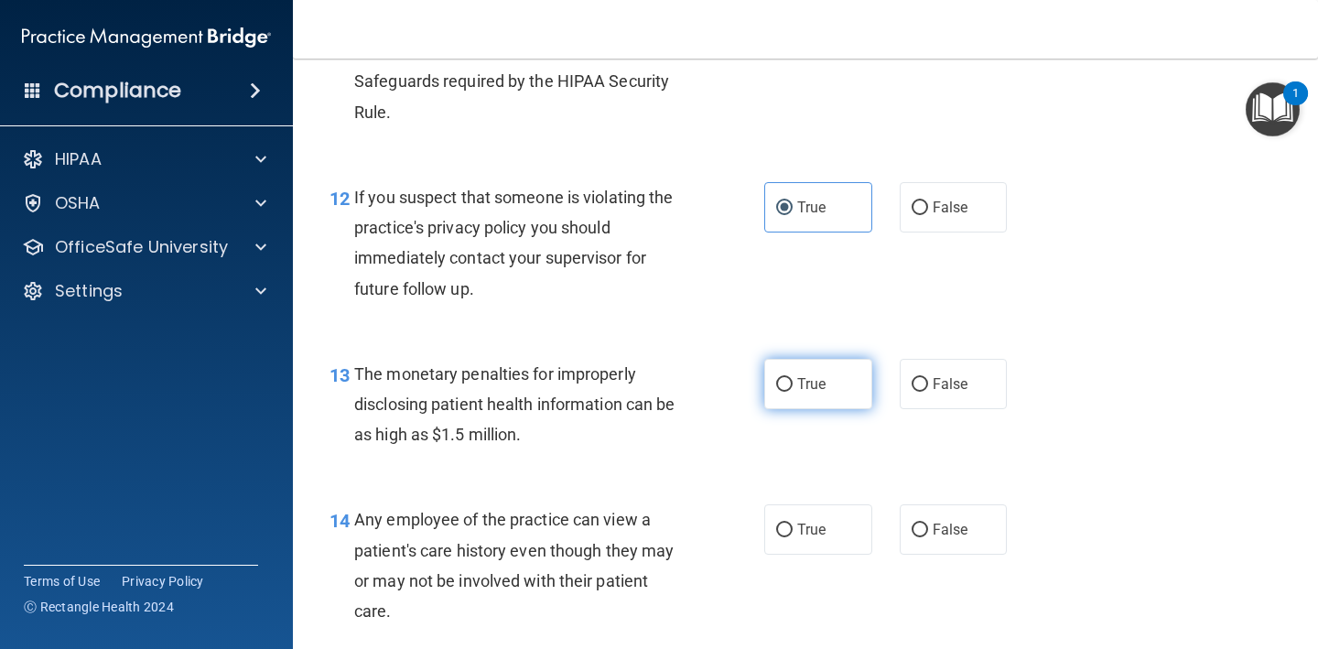
click at [844, 389] on label "True" at bounding box center [818, 384] width 108 height 50
click at [792, 389] on input "True" at bounding box center [784, 385] width 16 height 14
radio input "true"
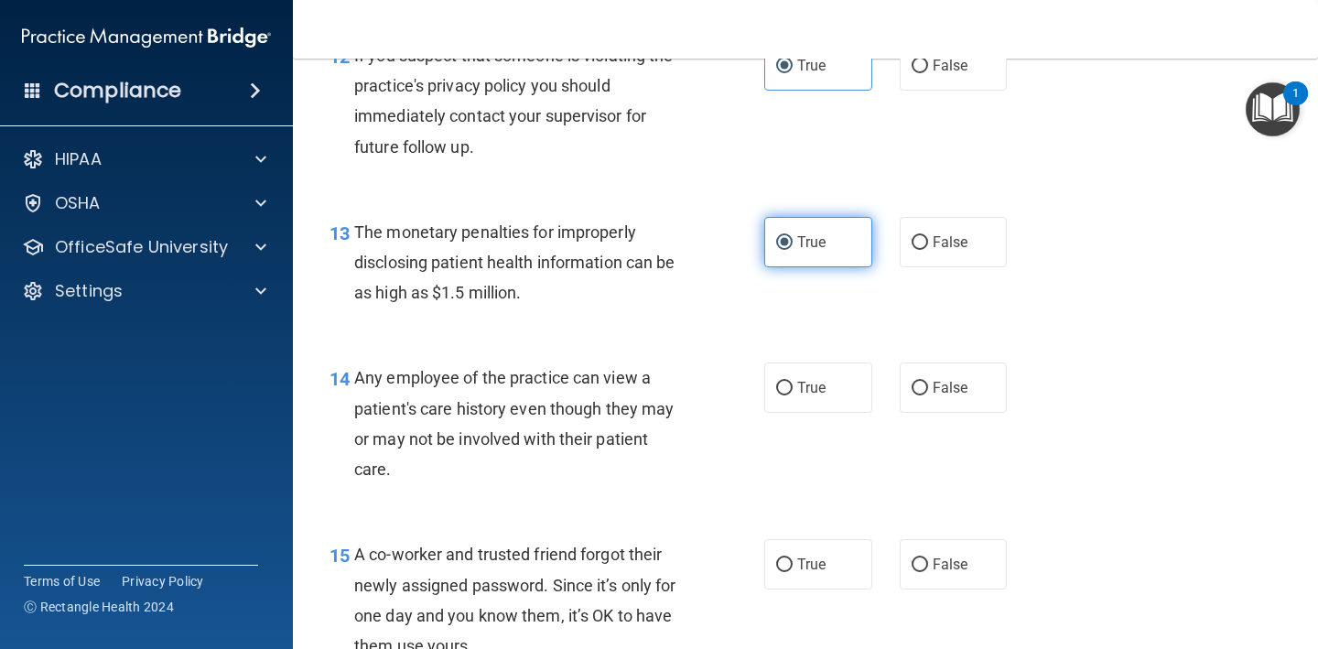
scroll to position [1897, 0]
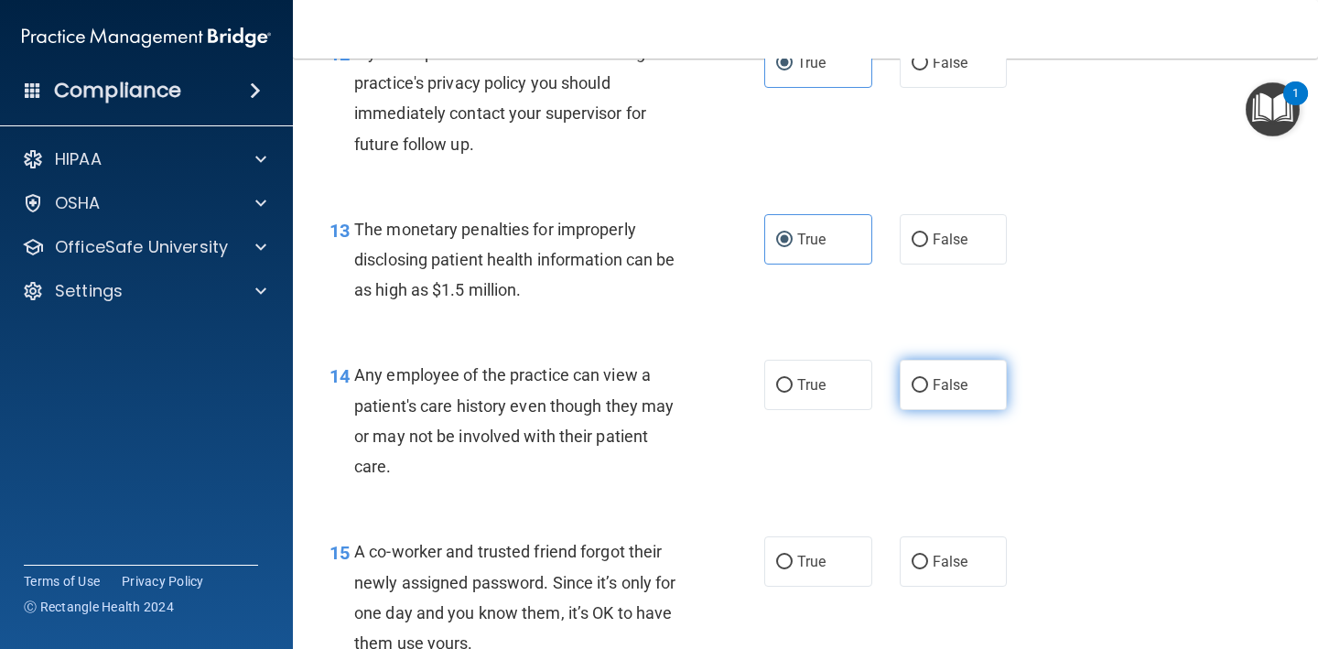
click at [963, 365] on label "False" at bounding box center [954, 385] width 108 height 50
click at [928, 379] on input "False" at bounding box center [919, 386] width 16 height 14
radio input "true"
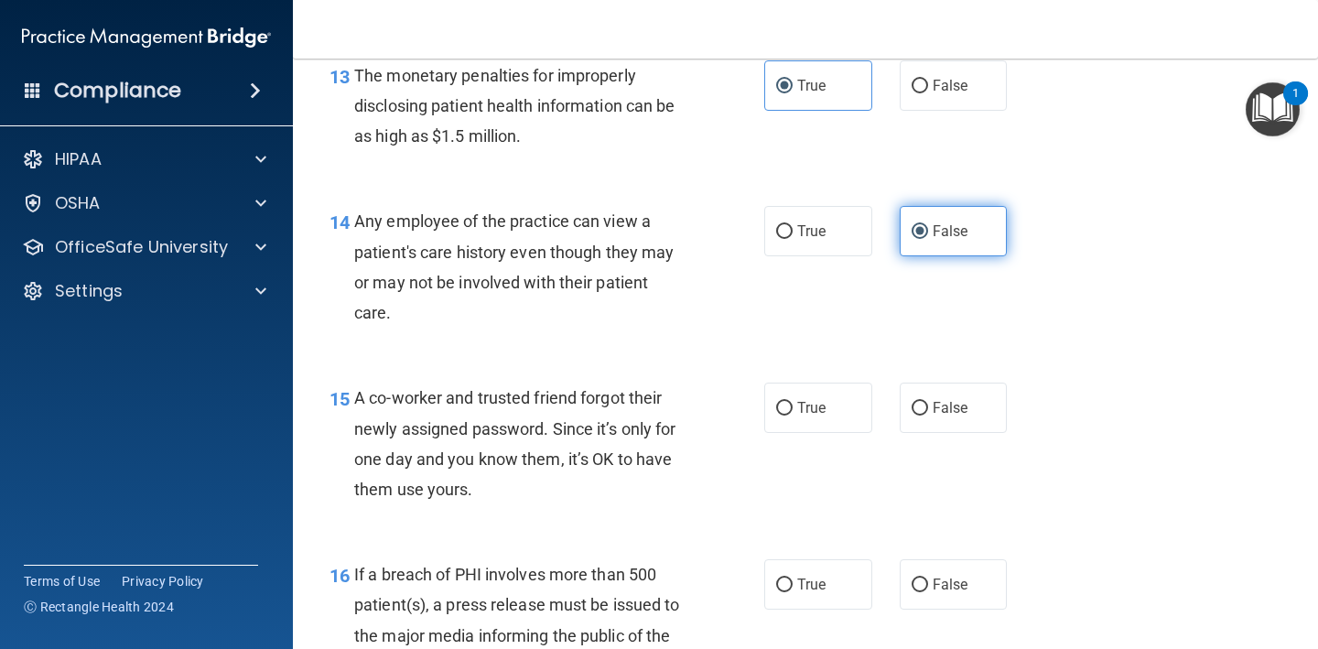
scroll to position [2050, 0]
click at [925, 403] on input "False" at bounding box center [919, 410] width 16 height 14
radio input "true"
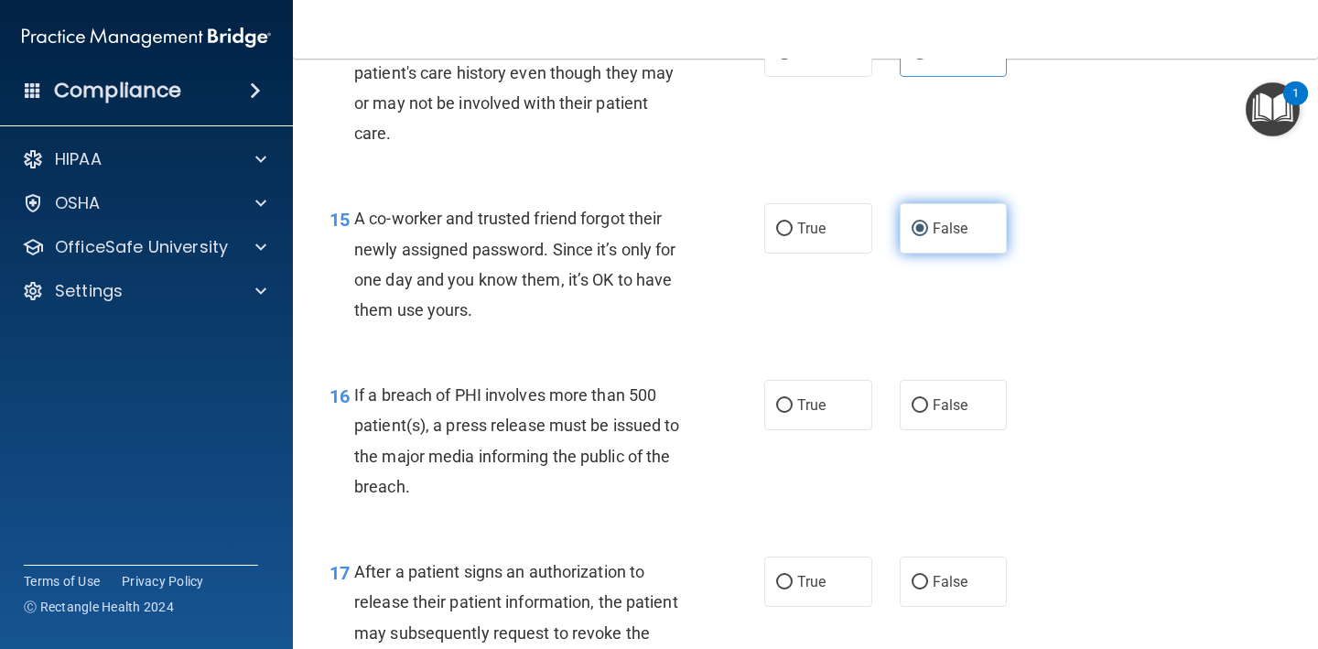
scroll to position [2236, 0]
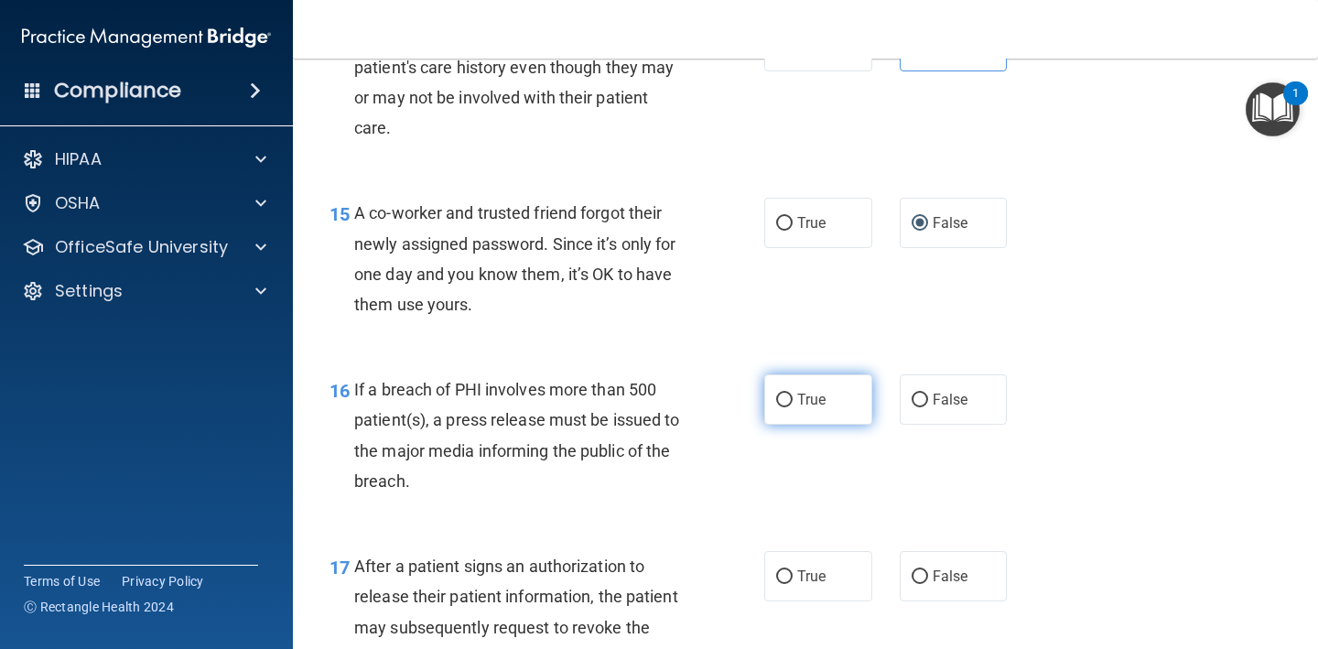
click at [850, 397] on label "True" at bounding box center [818, 399] width 108 height 50
click at [792, 397] on input "True" at bounding box center [784, 400] width 16 height 14
radio input "true"
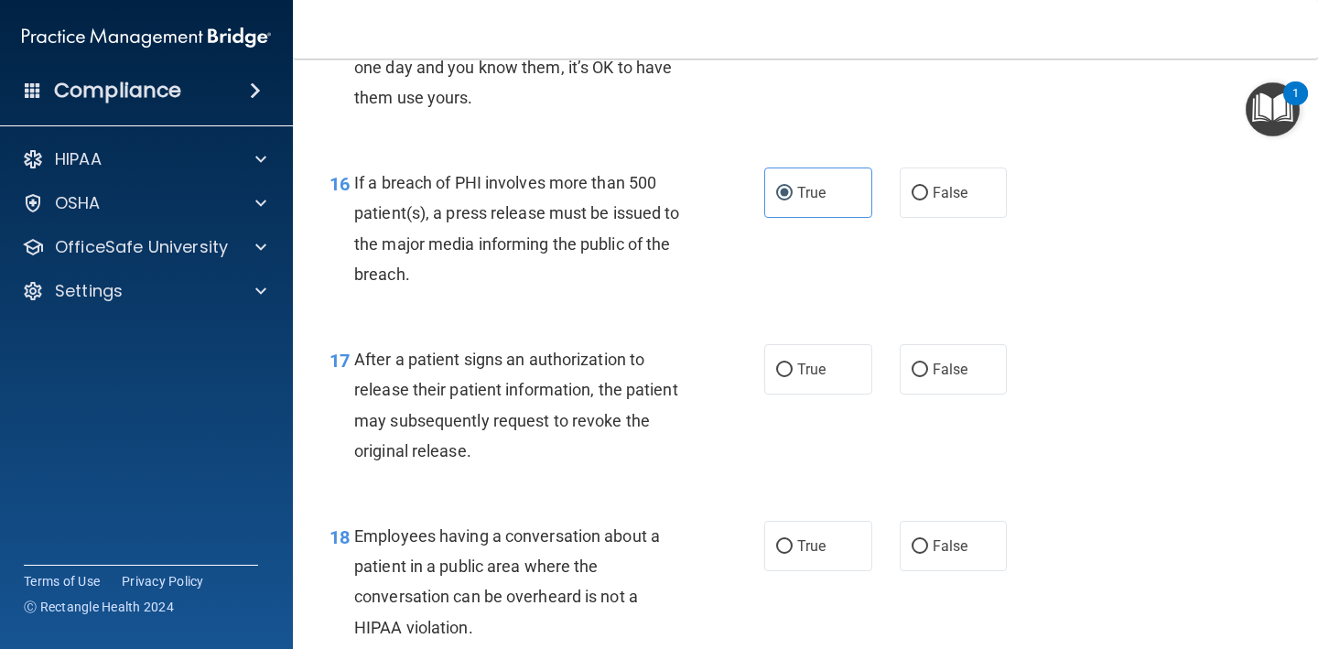
scroll to position [2420, 0]
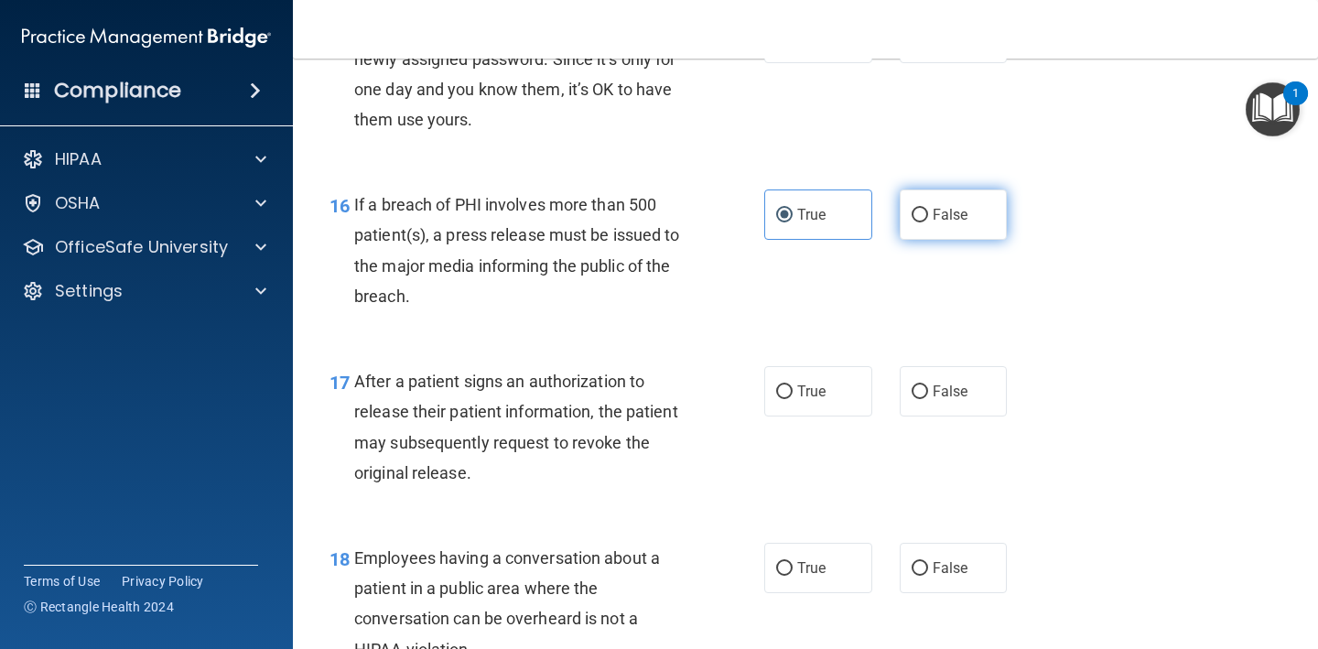
click at [936, 206] on span "False" at bounding box center [951, 214] width 36 height 17
click at [928, 209] on input "False" at bounding box center [919, 216] width 16 height 14
radio input "true"
radio input "false"
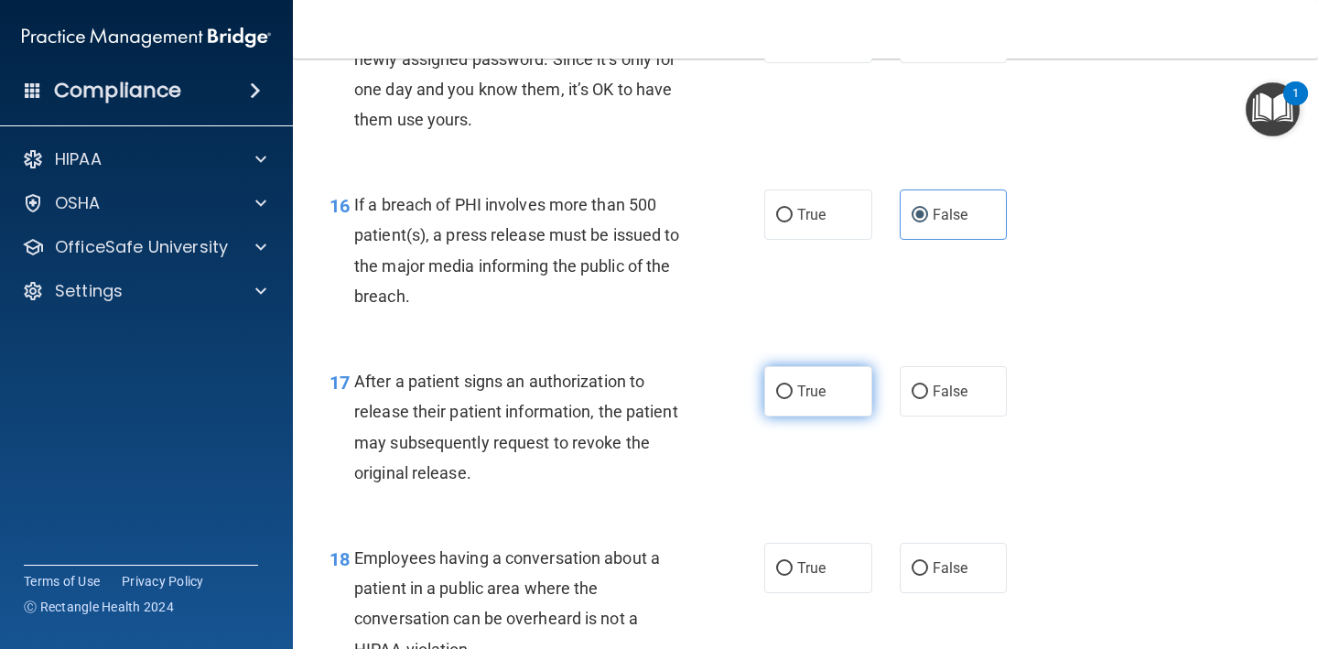
click at [837, 377] on label "True" at bounding box center [818, 391] width 108 height 50
click at [792, 385] on input "True" at bounding box center [784, 392] width 16 height 14
radio input "true"
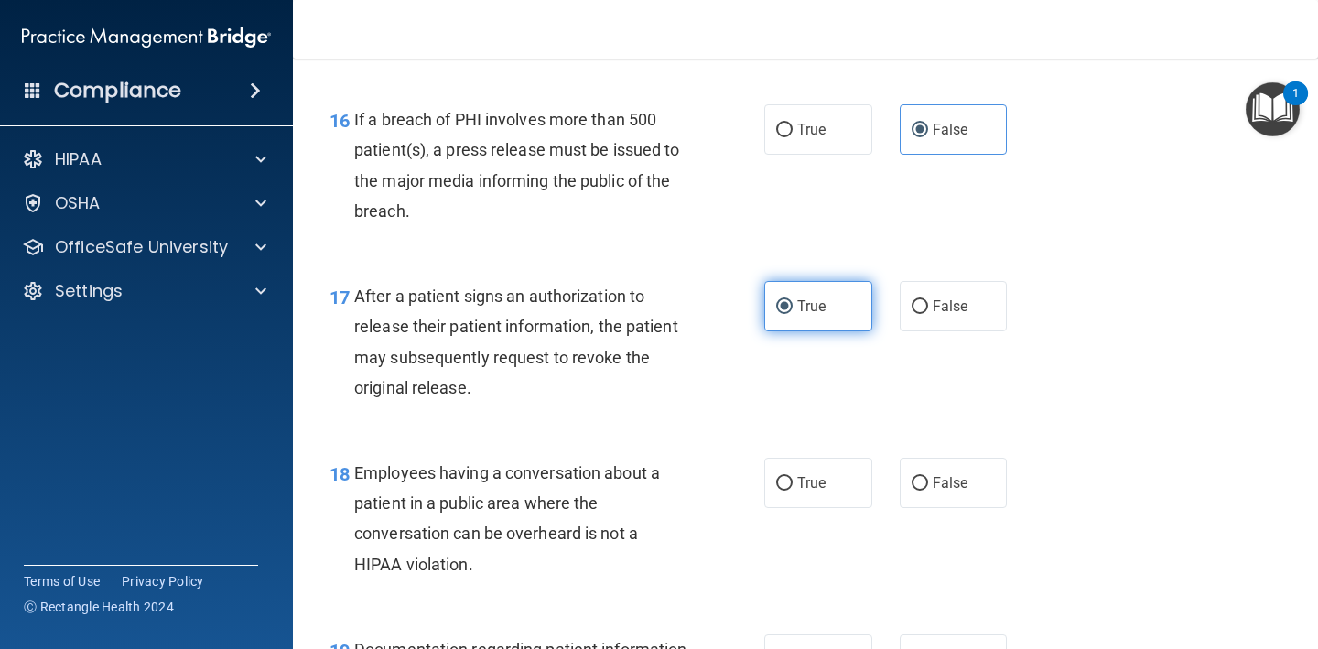
scroll to position [2507, 0]
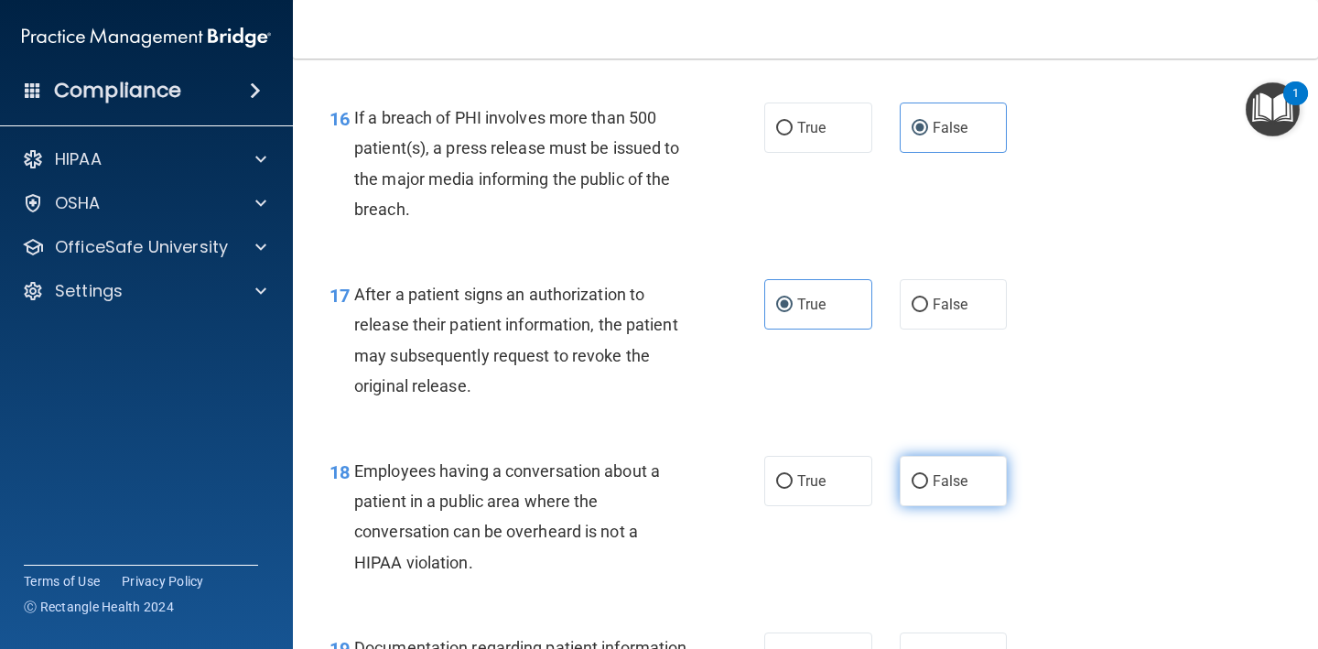
click at [926, 475] on input "False" at bounding box center [919, 482] width 16 height 14
radio input "true"
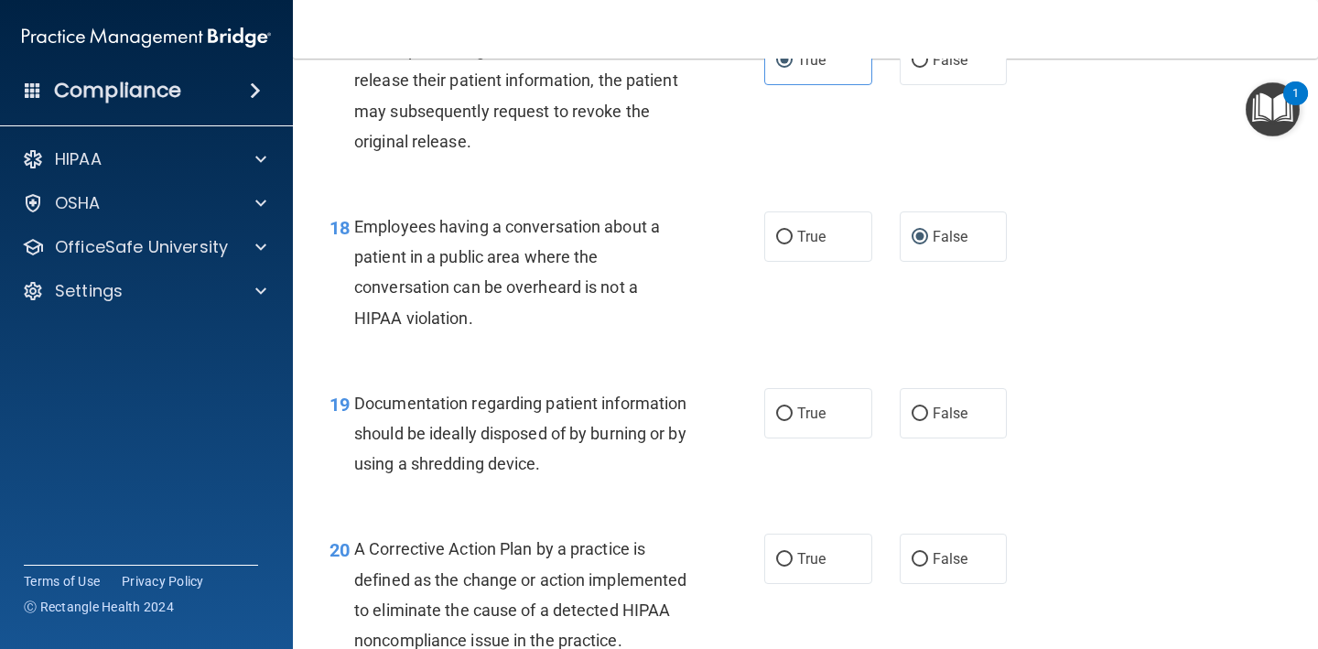
scroll to position [2749, 0]
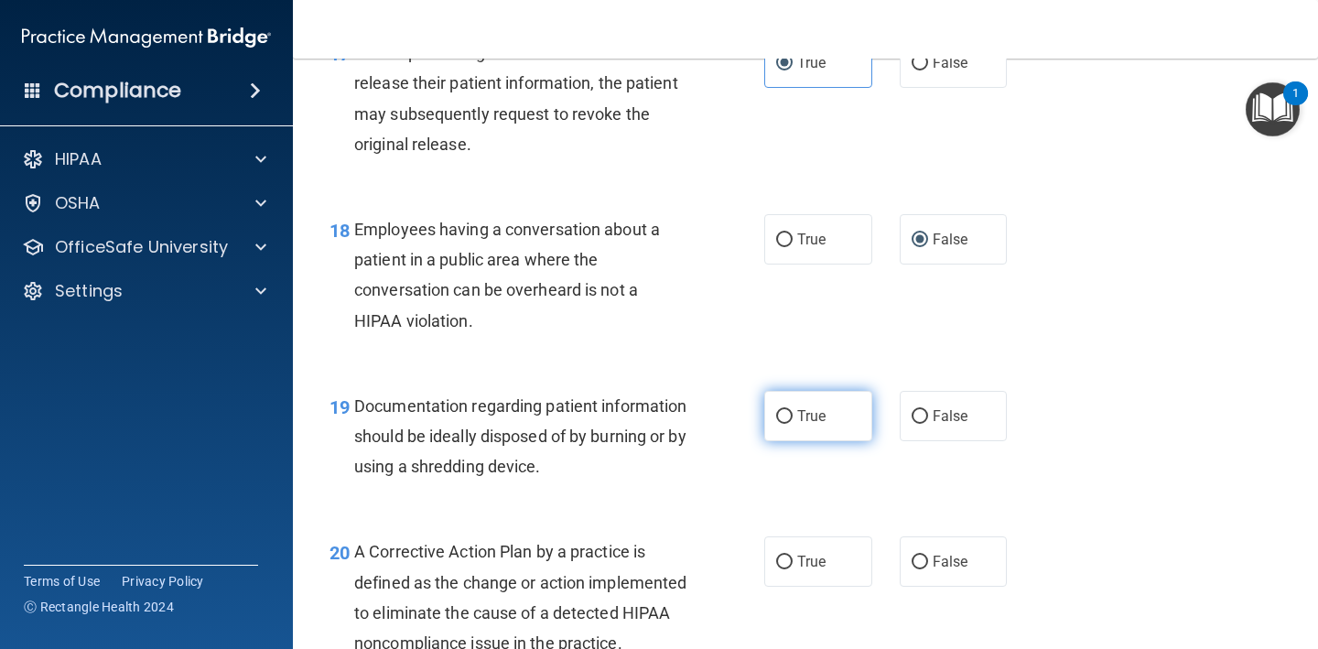
click at [814, 411] on label "True" at bounding box center [818, 416] width 108 height 50
click at [792, 411] on input "True" at bounding box center [784, 417] width 16 height 14
radio input "true"
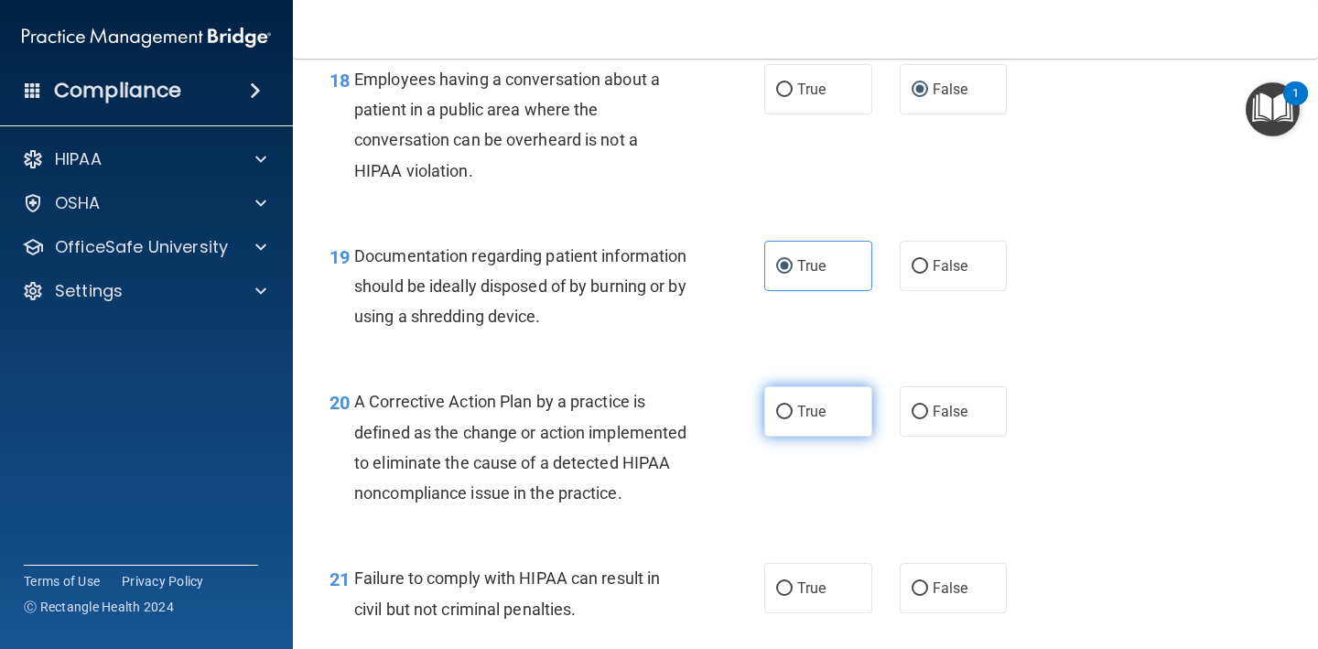
scroll to position [2895, 0]
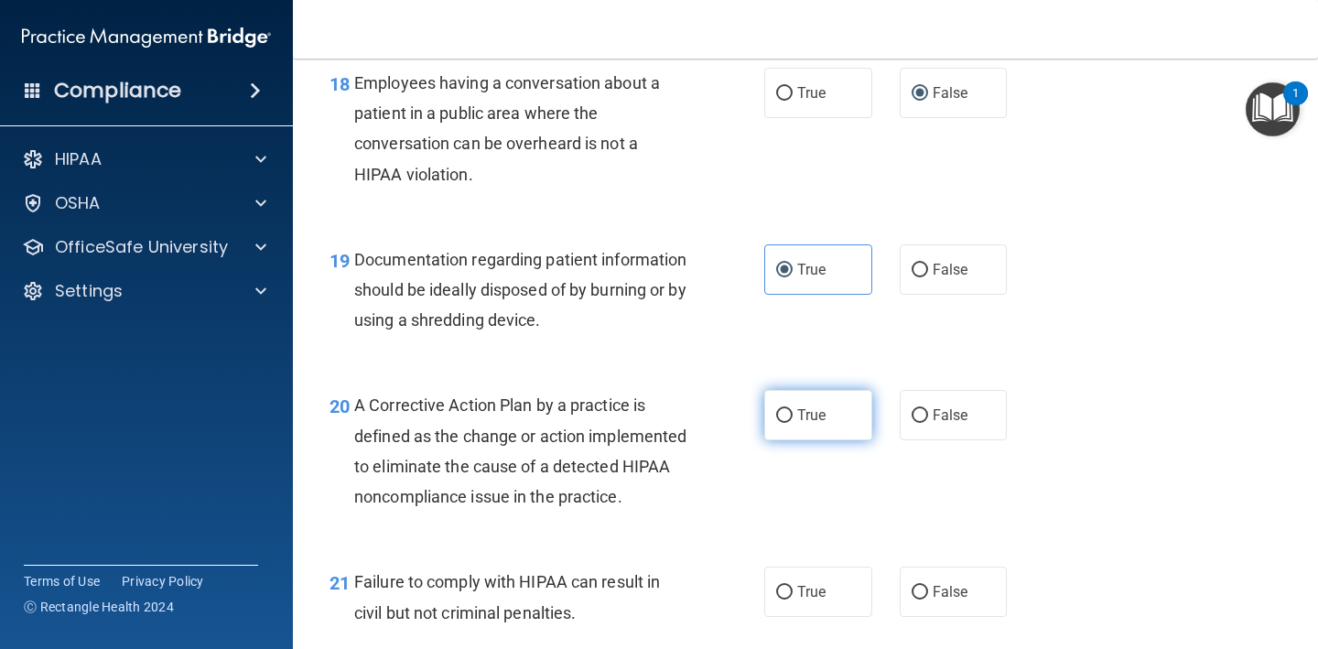
click at [814, 411] on label "True" at bounding box center [818, 415] width 108 height 50
click at [792, 411] on input "True" at bounding box center [784, 416] width 16 height 14
radio input "true"
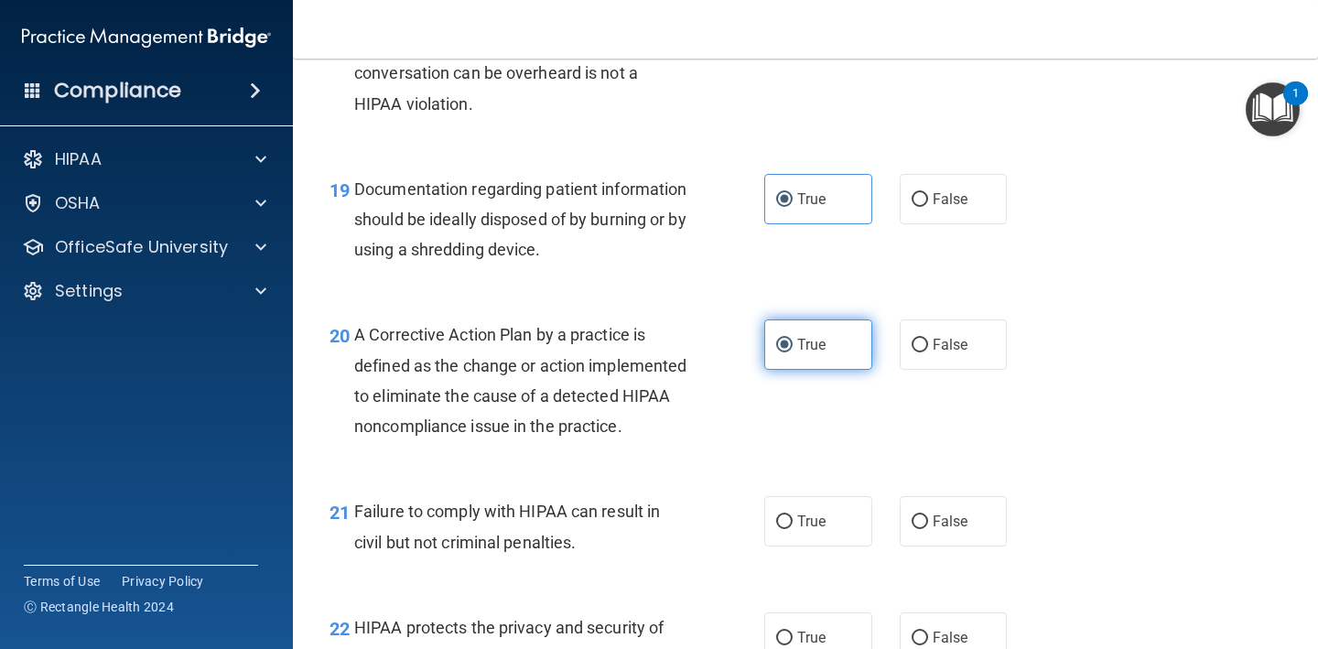
scroll to position [2983, 0]
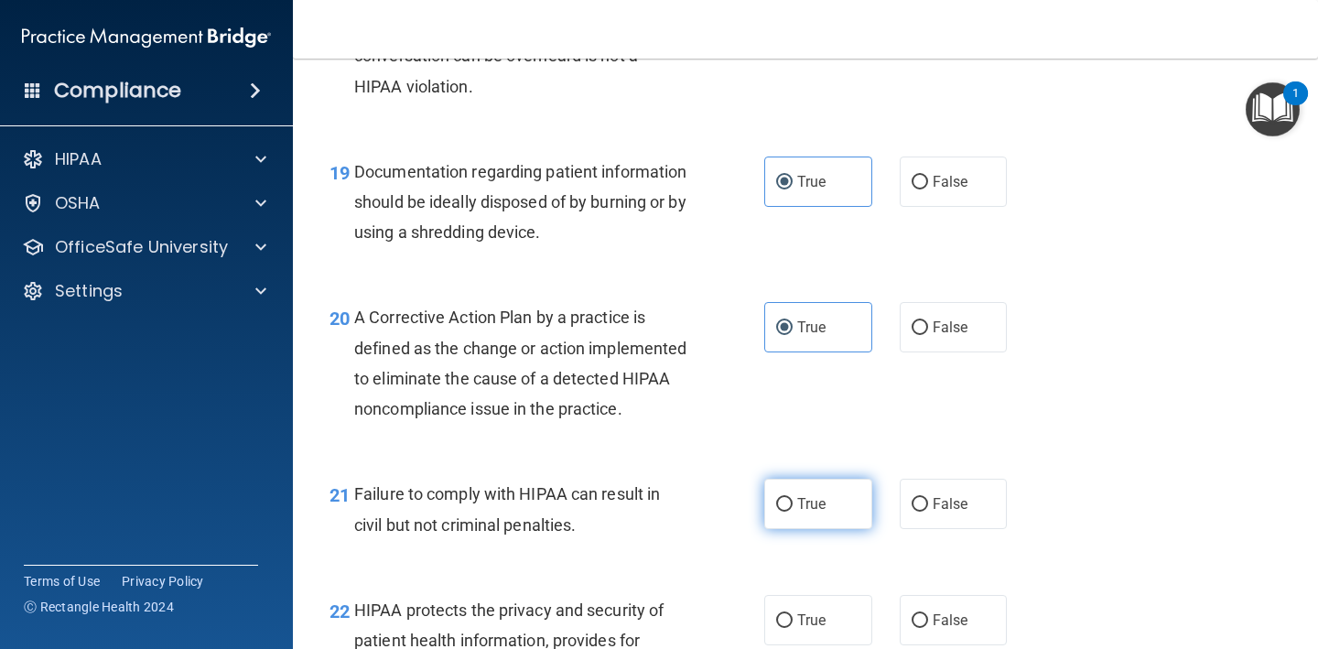
click at [831, 519] on label "True" at bounding box center [818, 504] width 108 height 50
click at [792, 512] on input "True" at bounding box center [784, 505] width 16 height 14
radio input "true"
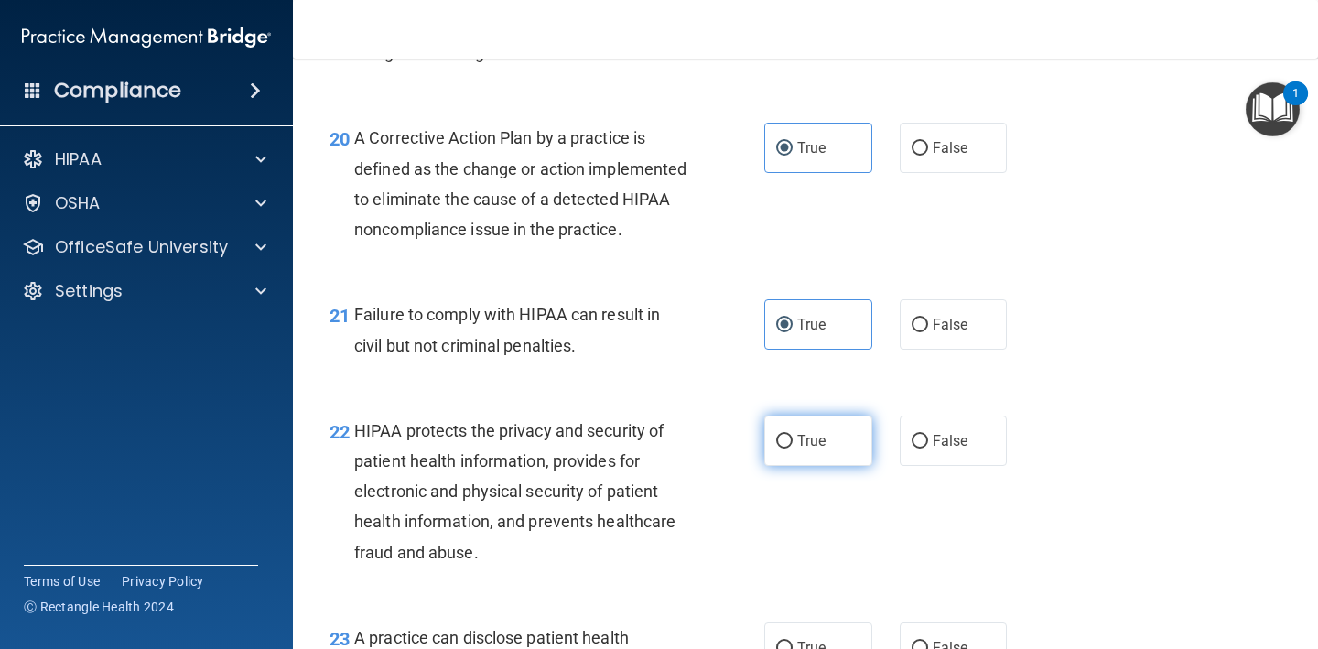
scroll to position [3166, 0]
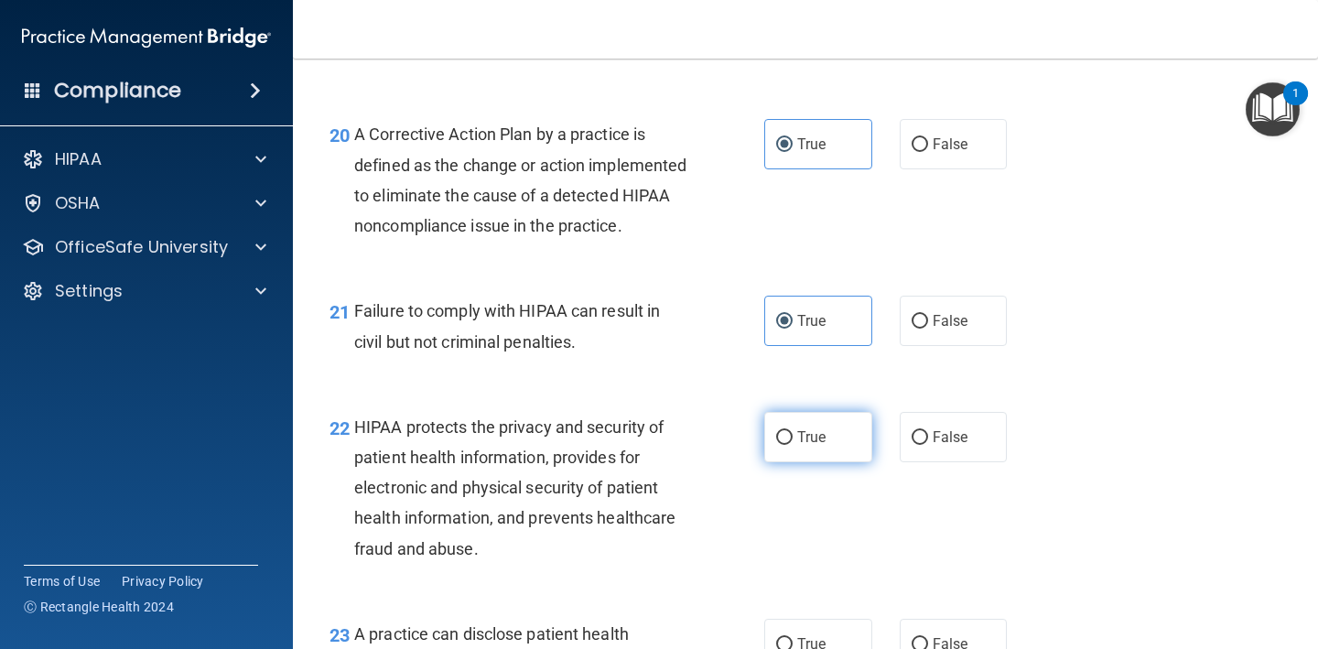
click at [843, 459] on label "True" at bounding box center [818, 437] width 108 height 50
click at [792, 445] on input "True" at bounding box center [784, 438] width 16 height 14
radio input "true"
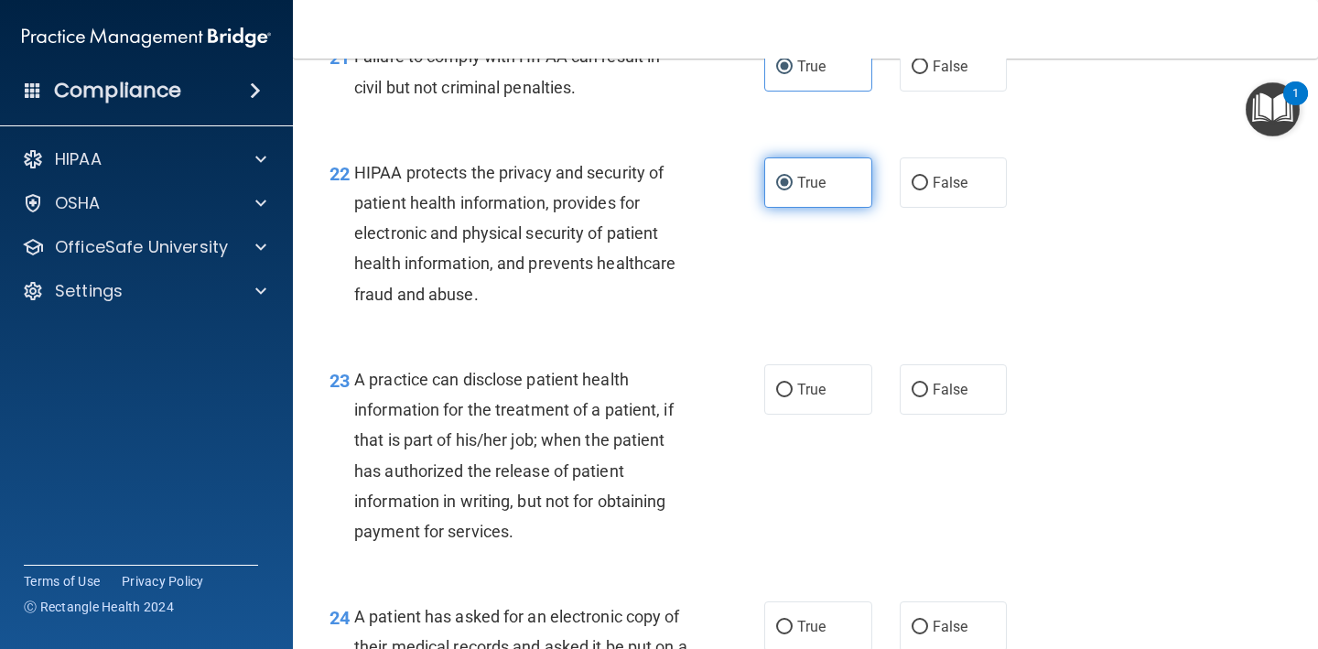
scroll to position [3424, 0]
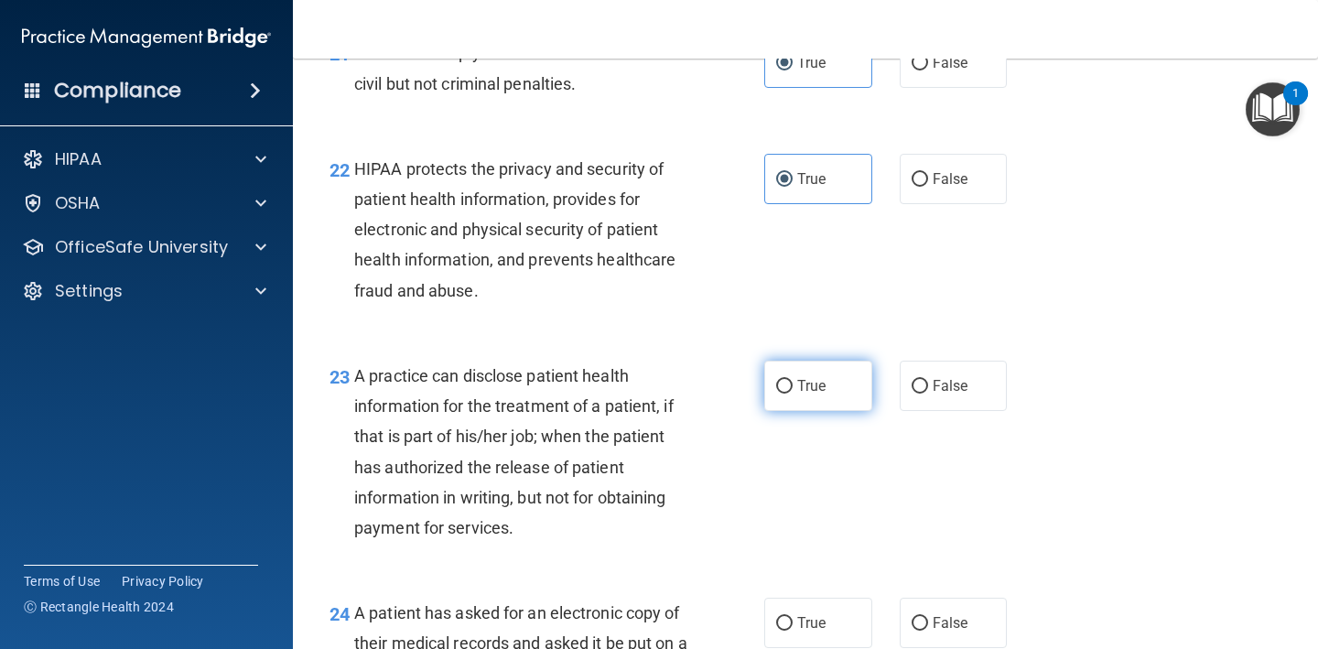
click at [822, 394] on span "True" at bounding box center [811, 385] width 28 height 17
click at [792, 393] on input "True" at bounding box center [784, 387] width 16 height 14
radio input "true"
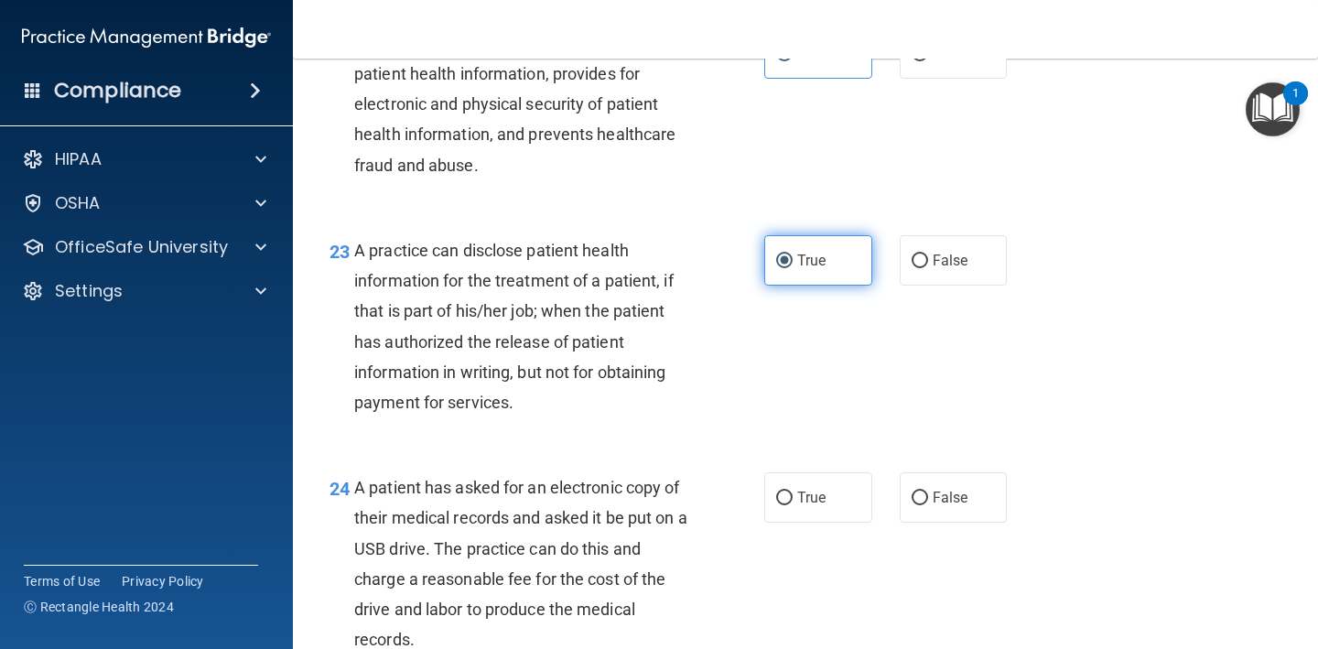
scroll to position [3551, 0]
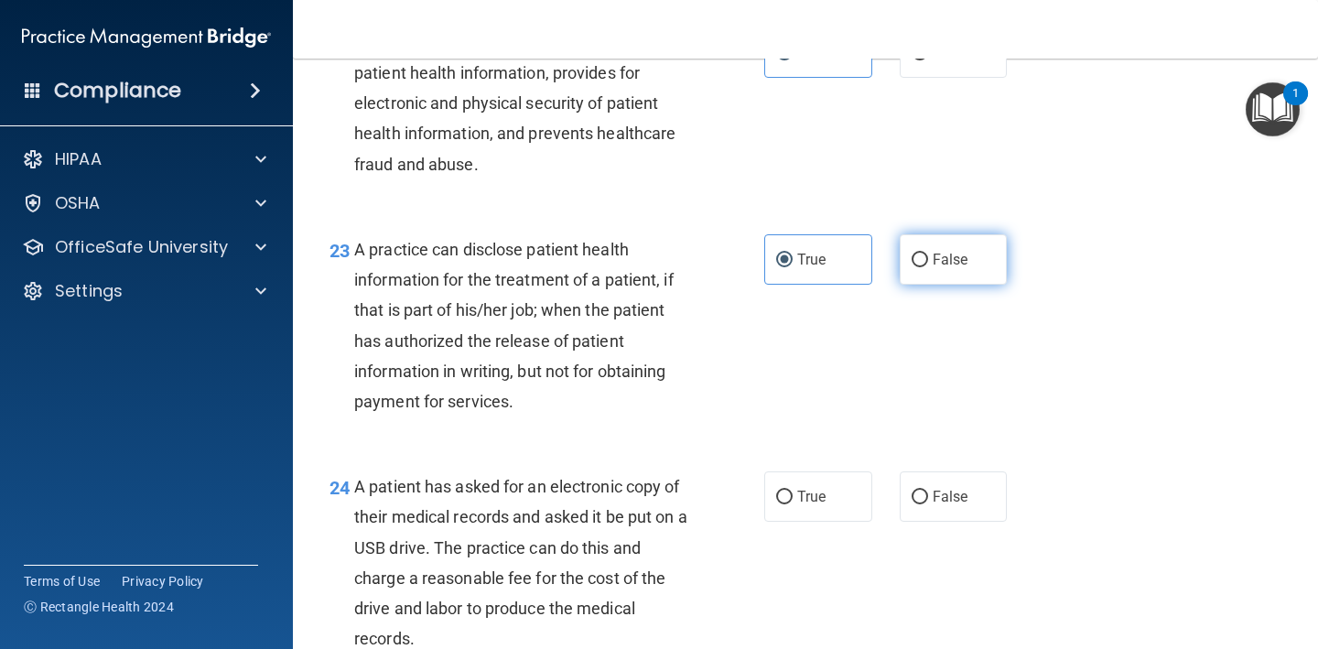
click at [924, 282] on label "False" at bounding box center [954, 259] width 108 height 50
click at [924, 267] on input "False" at bounding box center [919, 260] width 16 height 14
radio input "true"
radio input "false"
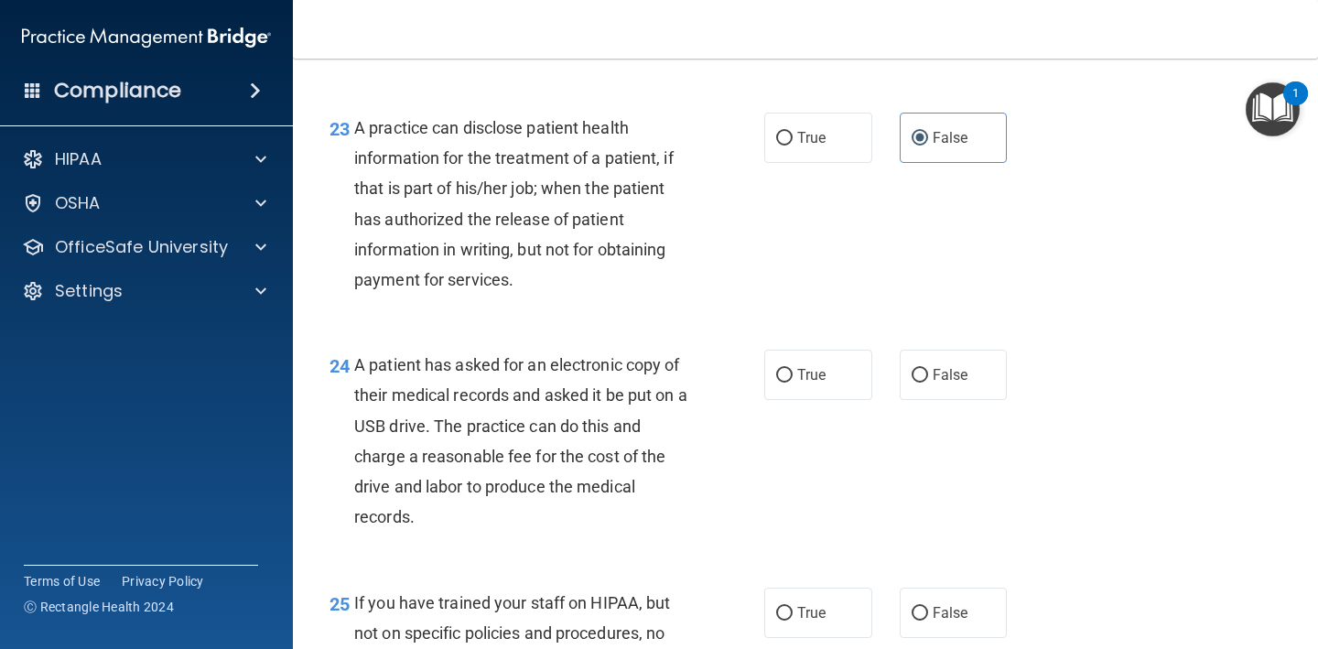
scroll to position [3670, 0]
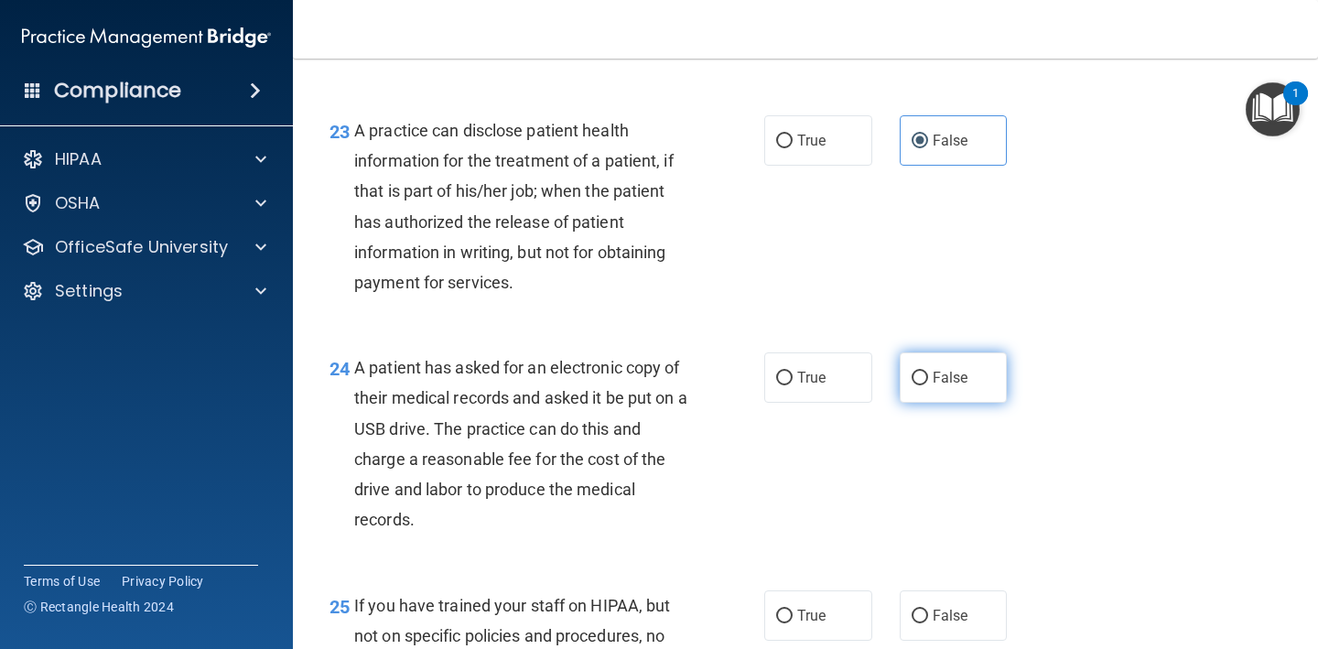
click at [943, 383] on span "False" at bounding box center [951, 377] width 36 height 17
click at [928, 383] on input "False" at bounding box center [919, 379] width 16 height 14
radio input "true"
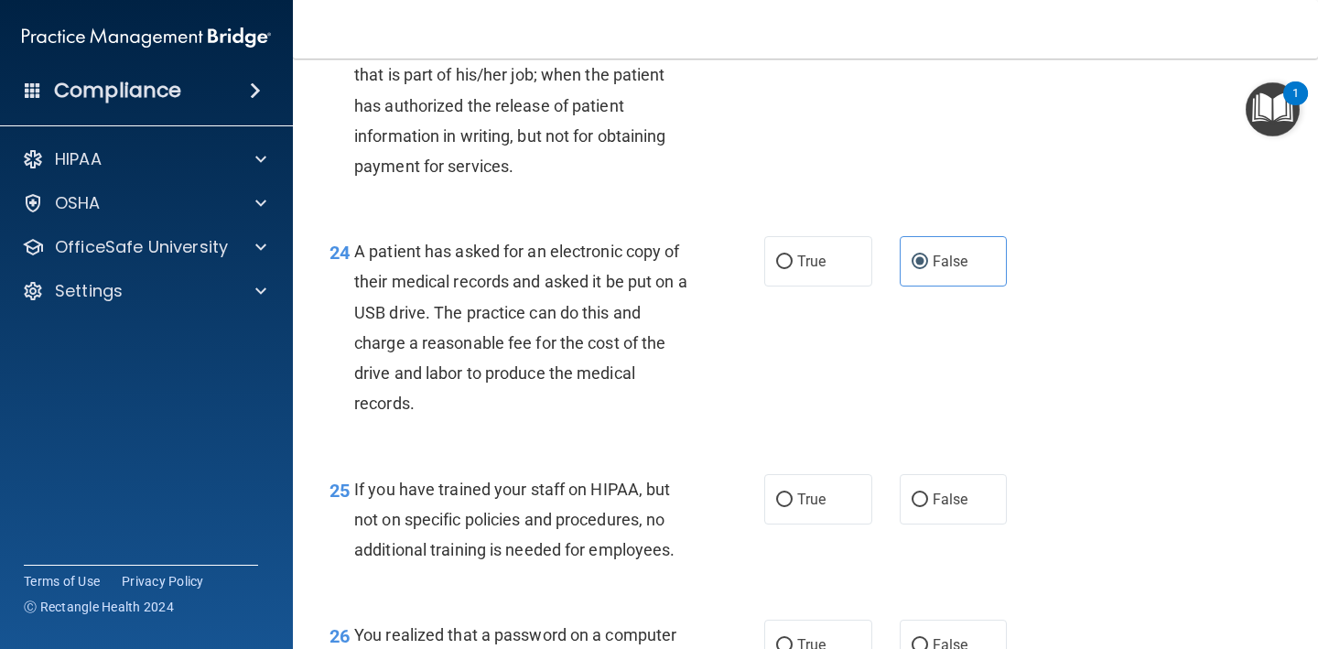
scroll to position [3784, 0]
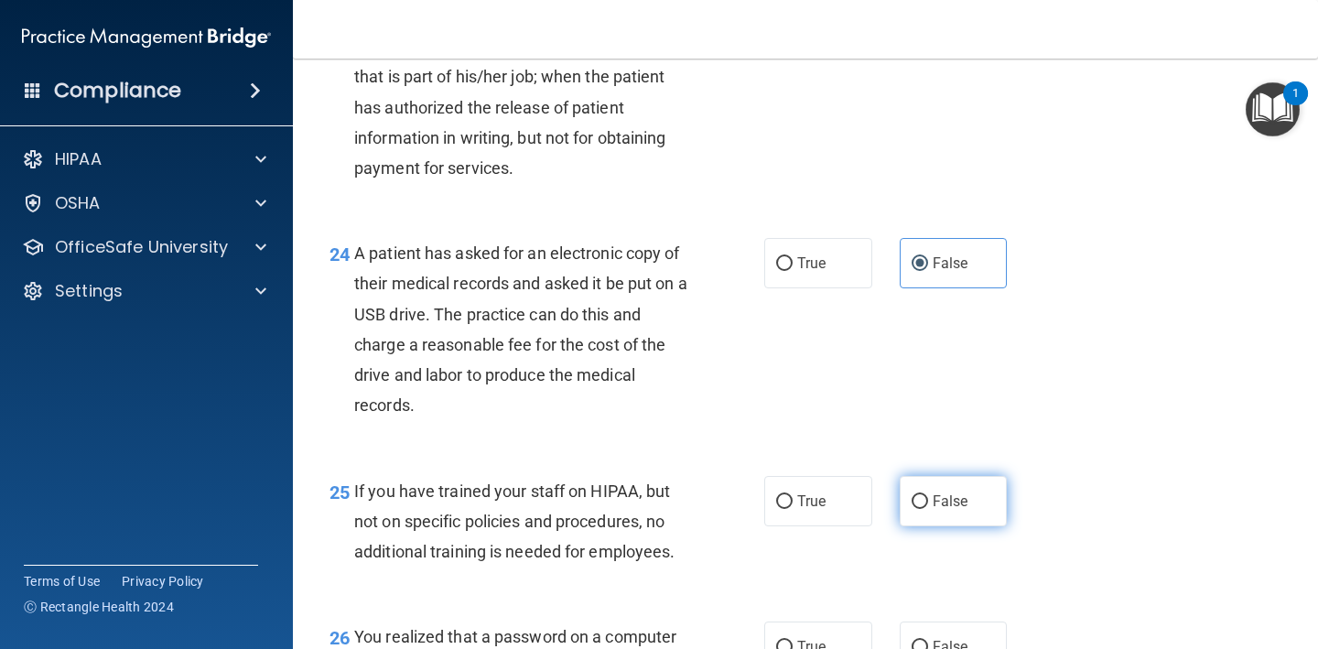
click at [930, 526] on label "False" at bounding box center [954, 501] width 108 height 50
click at [928, 509] on input "False" at bounding box center [919, 502] width 16 height 14
radio input "true"
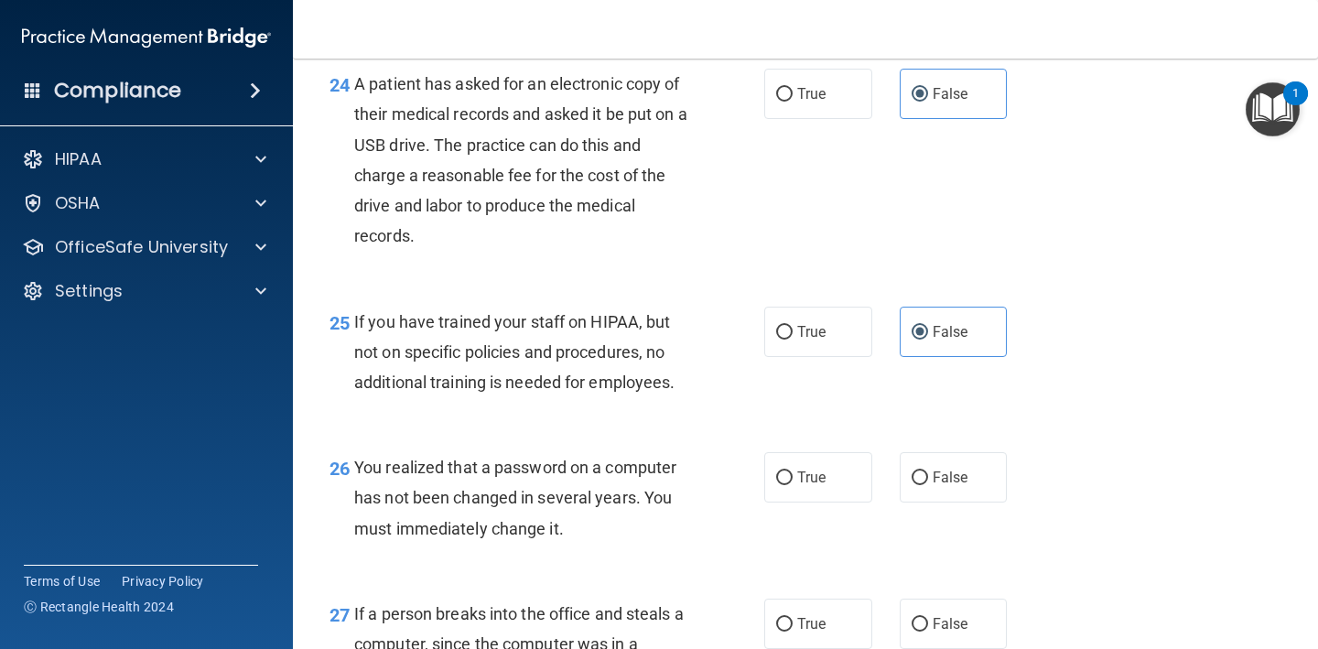
scroll to position [3956, 0]
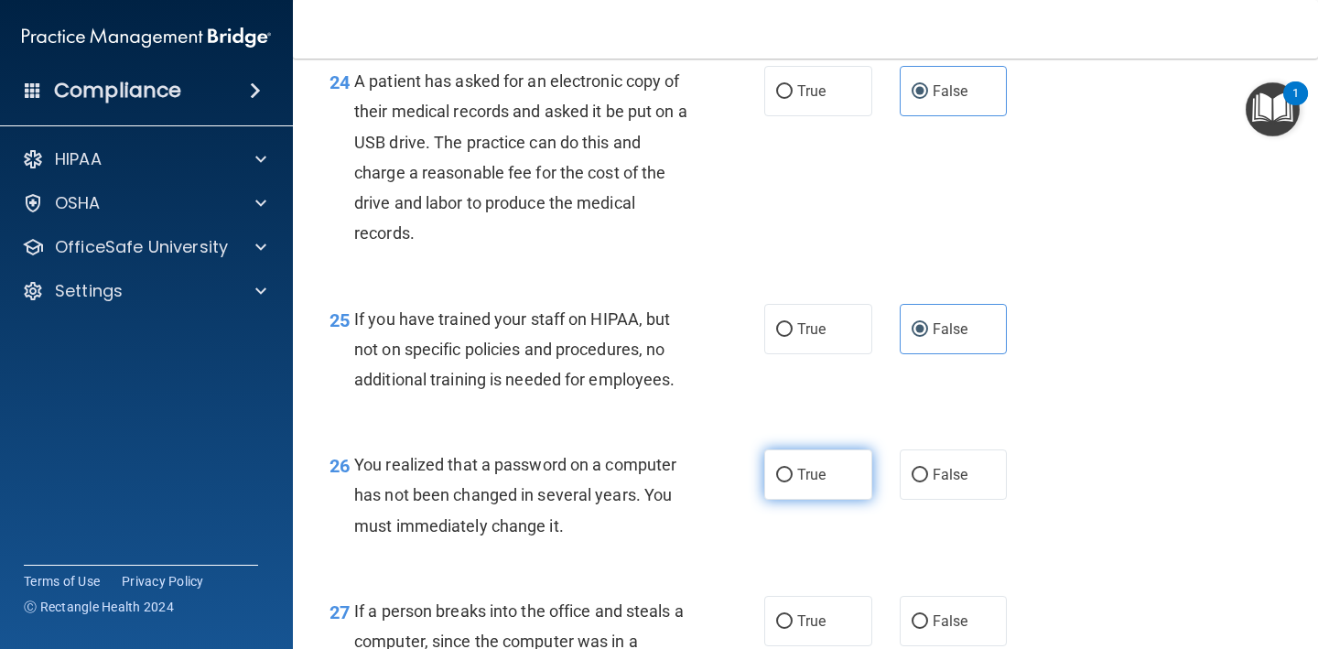
click at [828, 500] on label "True" at bounding box center [818, 474] width 108 height 50
click at [792, 482] on input "True" at bounding box center [784, 476] width 16 height 14
radio input "true"
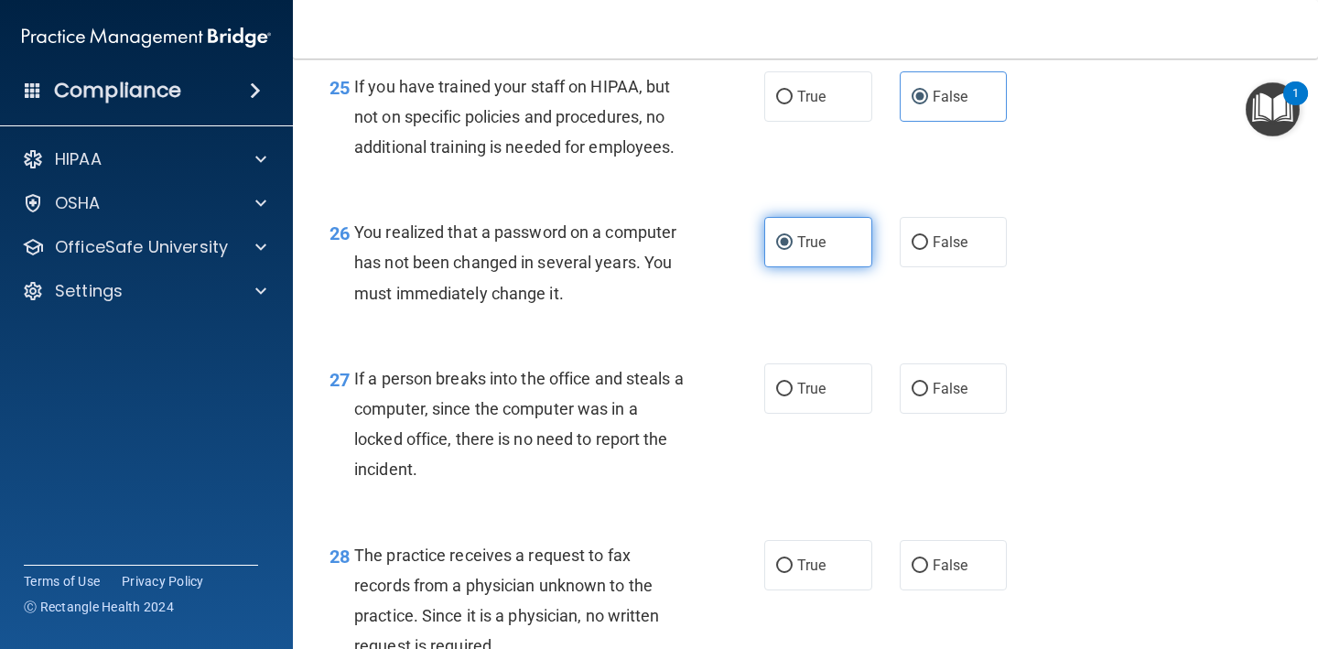
scroll to position [4192, 0]
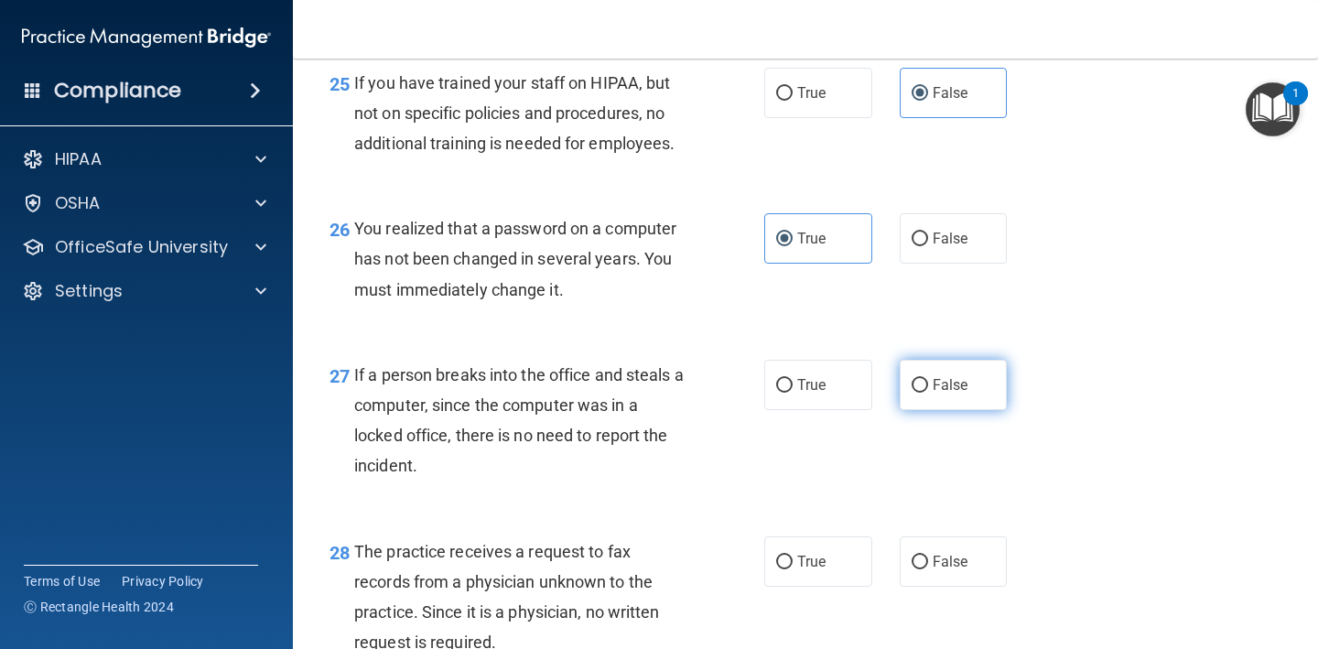
click at [916, 393] on input "False" at bounding box center [919, 386] width 16 height 14
radio input "true"
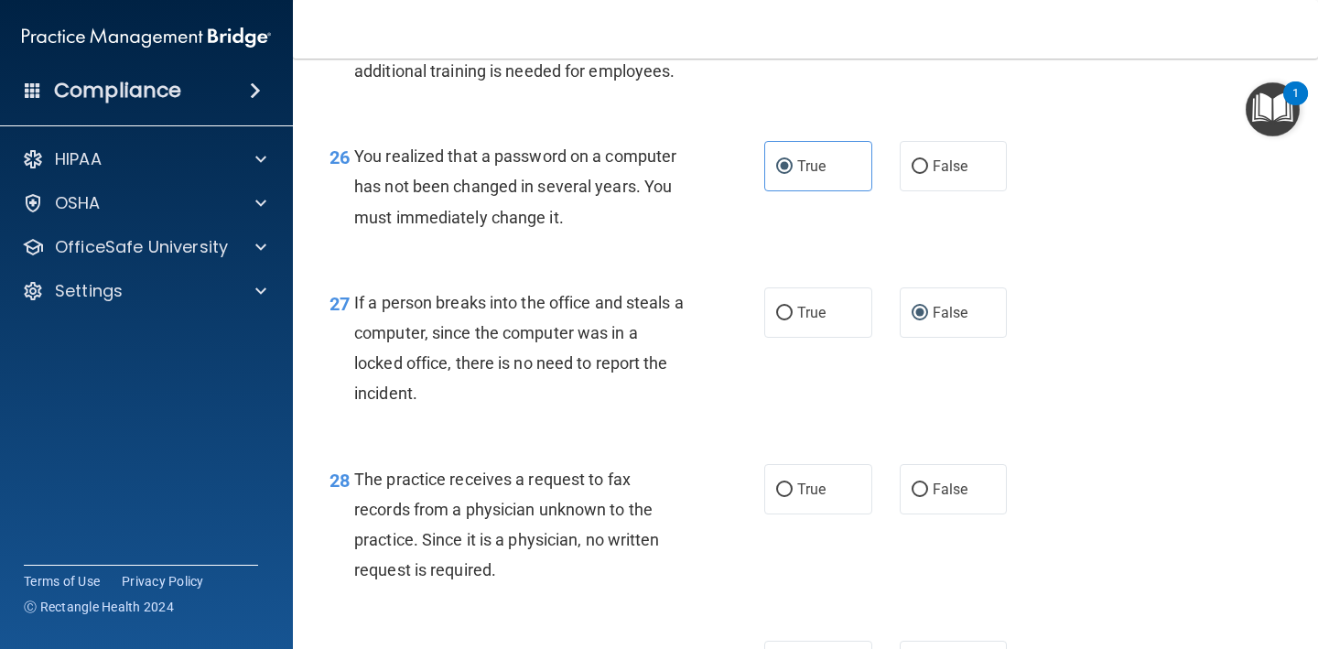
scroll to position [4273, 0]
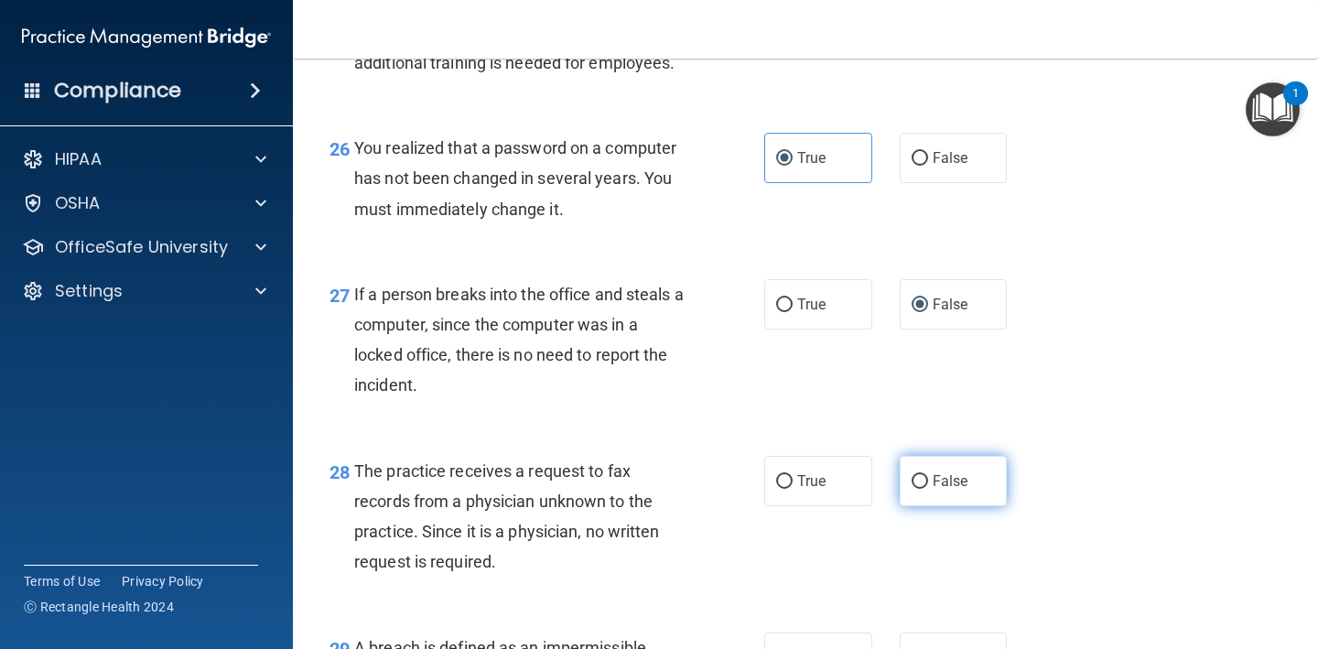
click at [926, 489] on input "False" at bounding box center [919, 482] width 16 height 14
radio input "true"
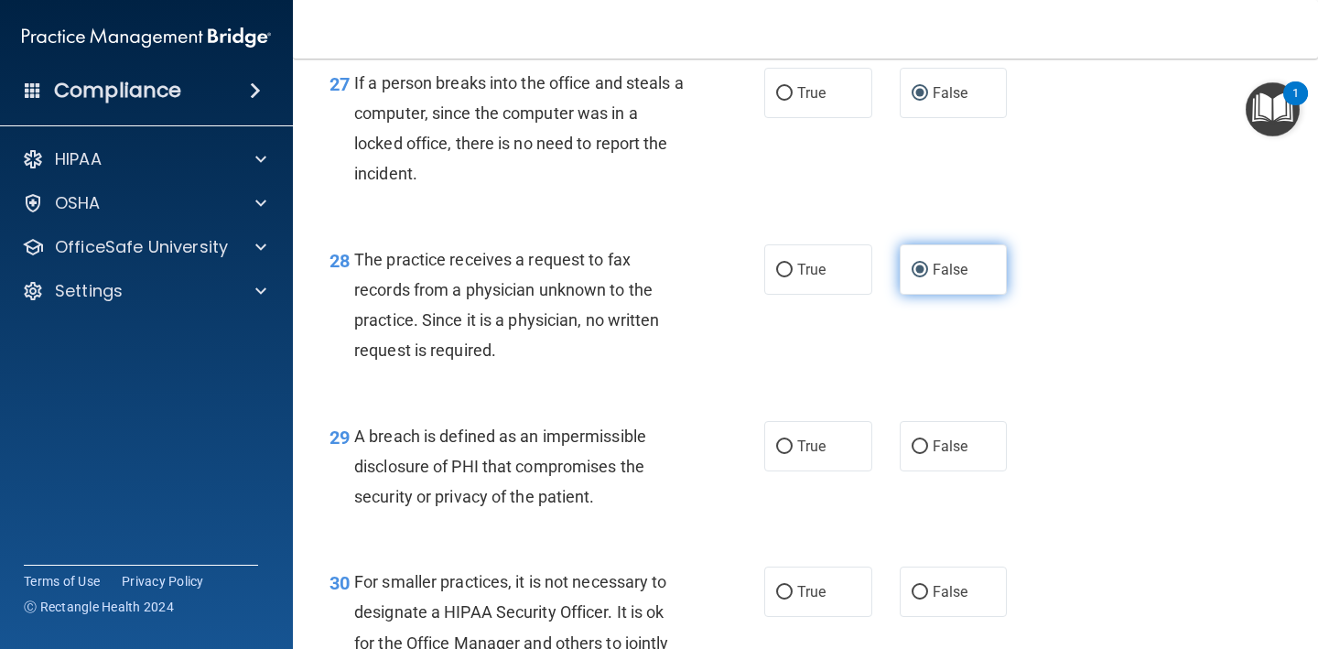
scroll to position [4486, 0]
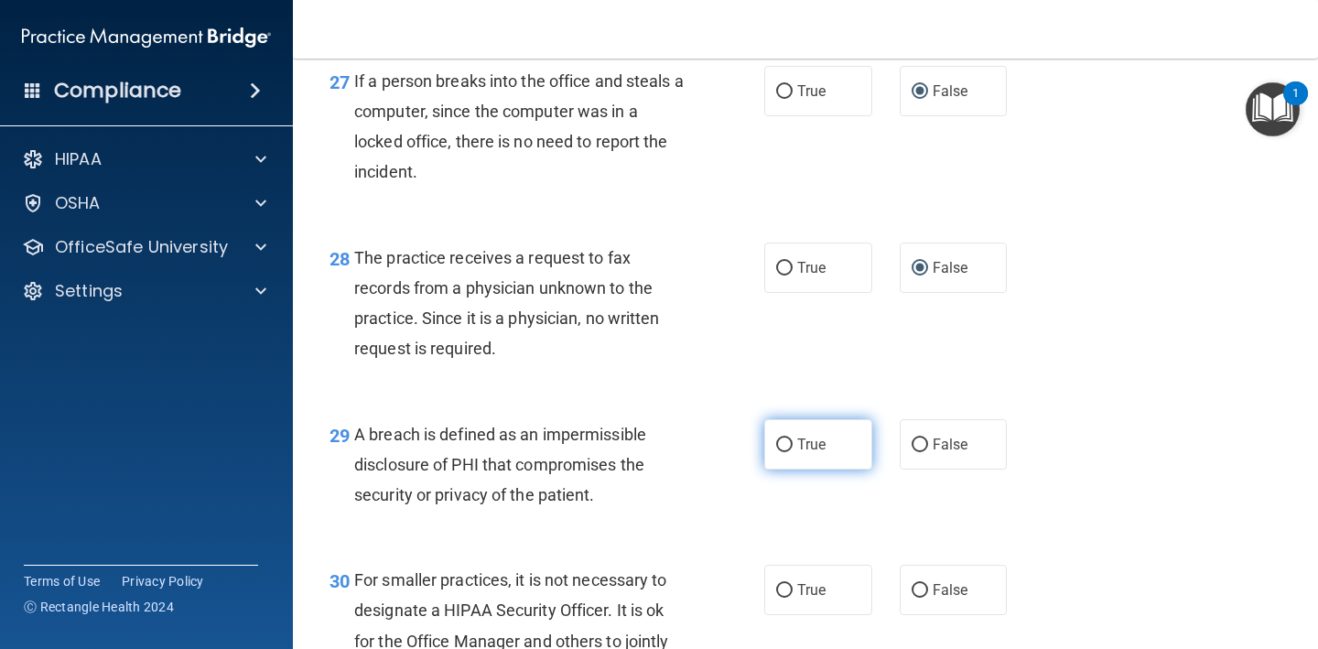
click at [812, 453] on span "True" at bounding box center [811, 444] width 28 height 17
click at [792, 452] on input "True" at bounding box center [784, 445] width 16 height 14
radio input "true"
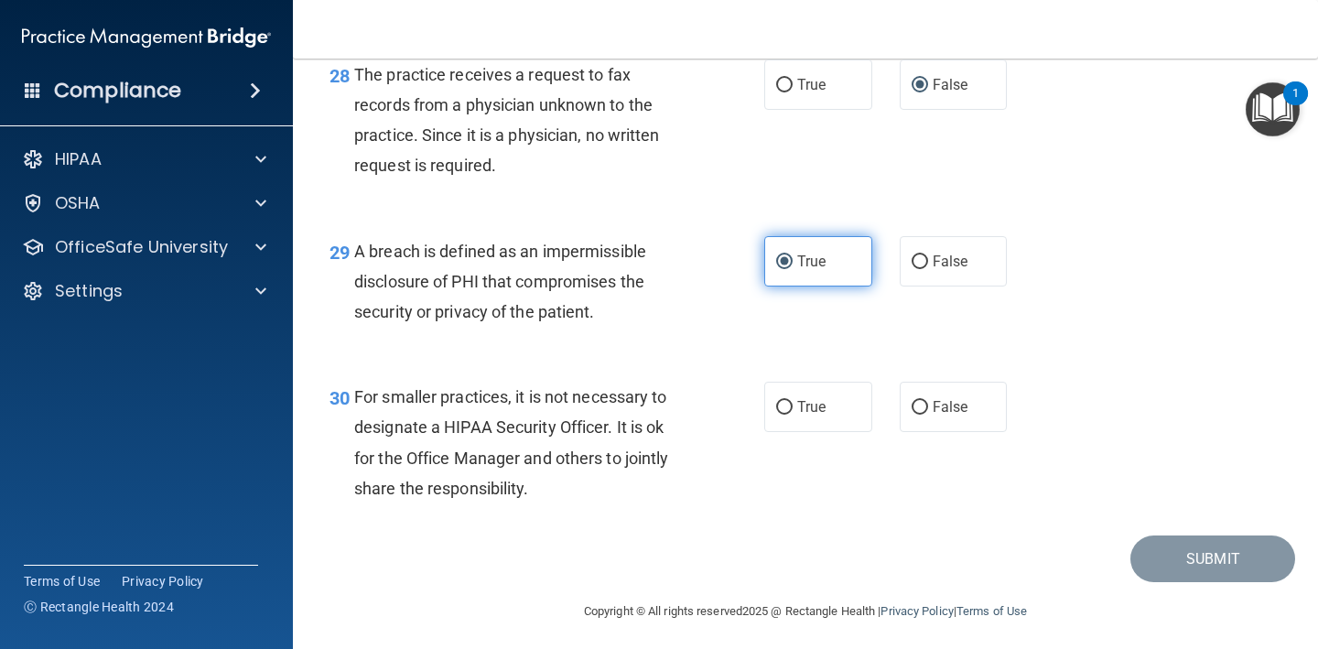
scroll to position [4672, 0]
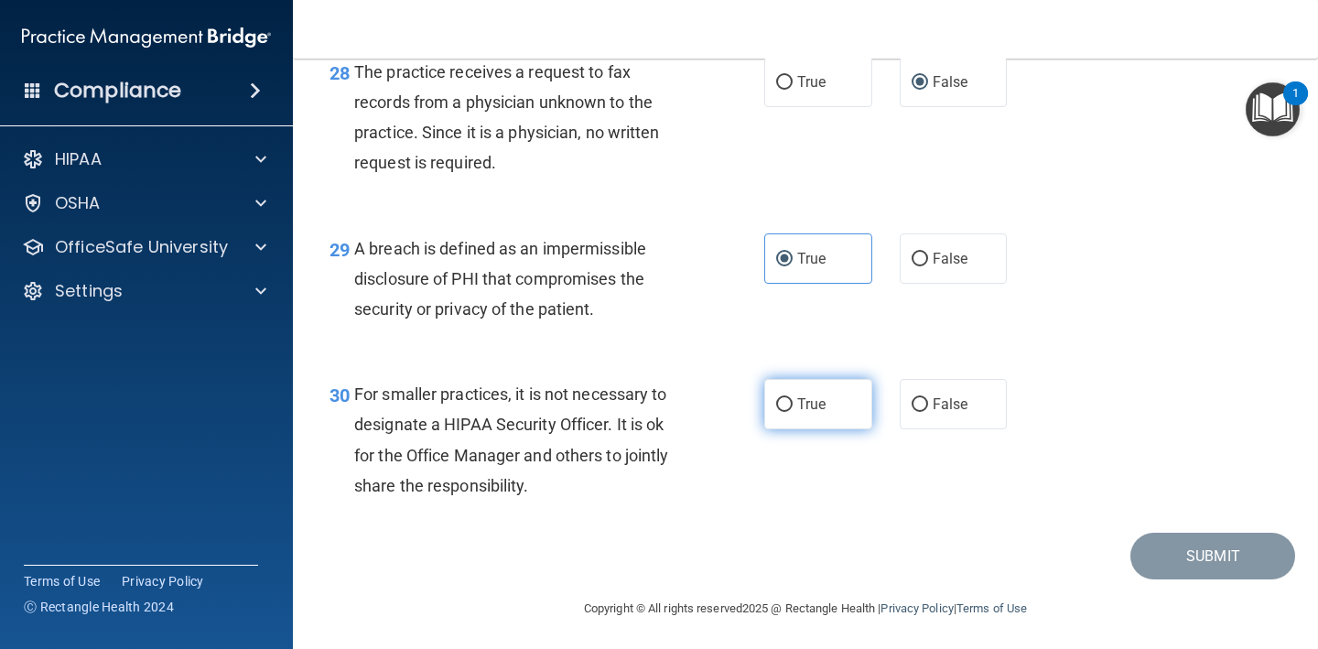
click at [834, 423] on label "True" at bounding box center [818, 404] width 108 height 50
click at [792, 412] on input "True" at bounding box center [784, 405] width 16 height 14
radio input "true"
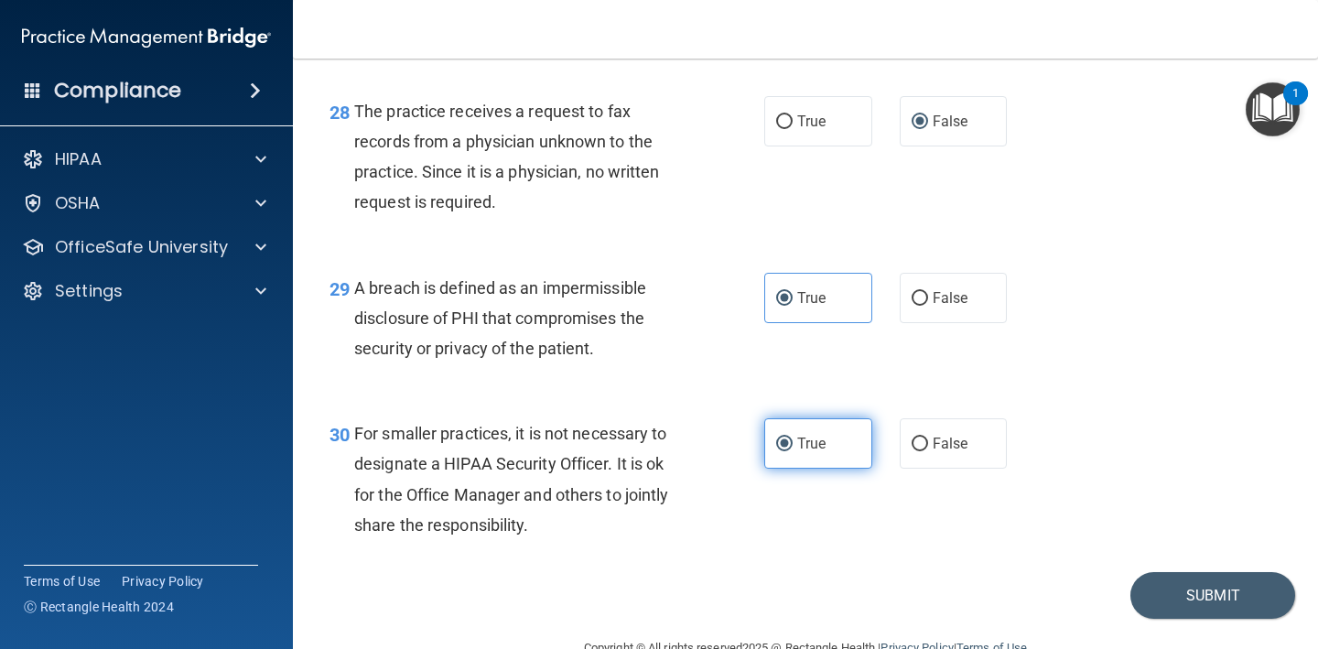
scroll to position [4630, 0]
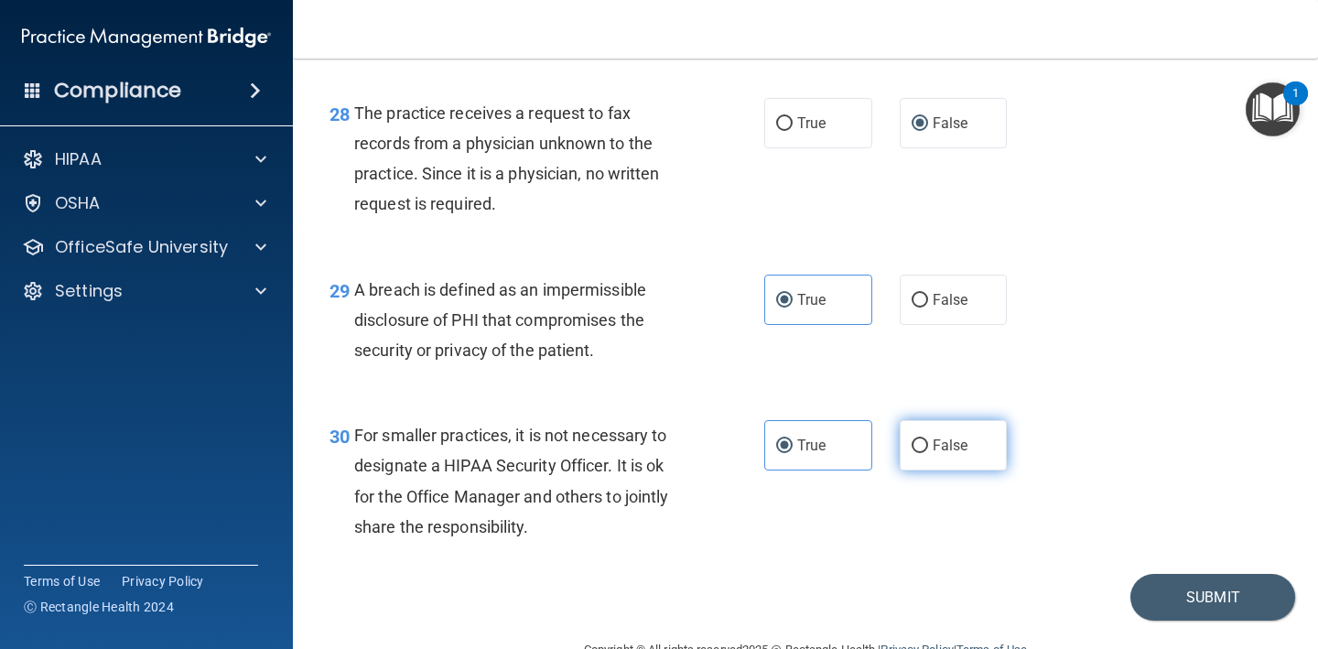
click at [918, 444] on label "False" at bounding box center [954, 445] width 108 height 50
click at [918, 444] on input "False" at bounding box center [919, 446] width 16 height 14
radio input "true"
radio input "false"
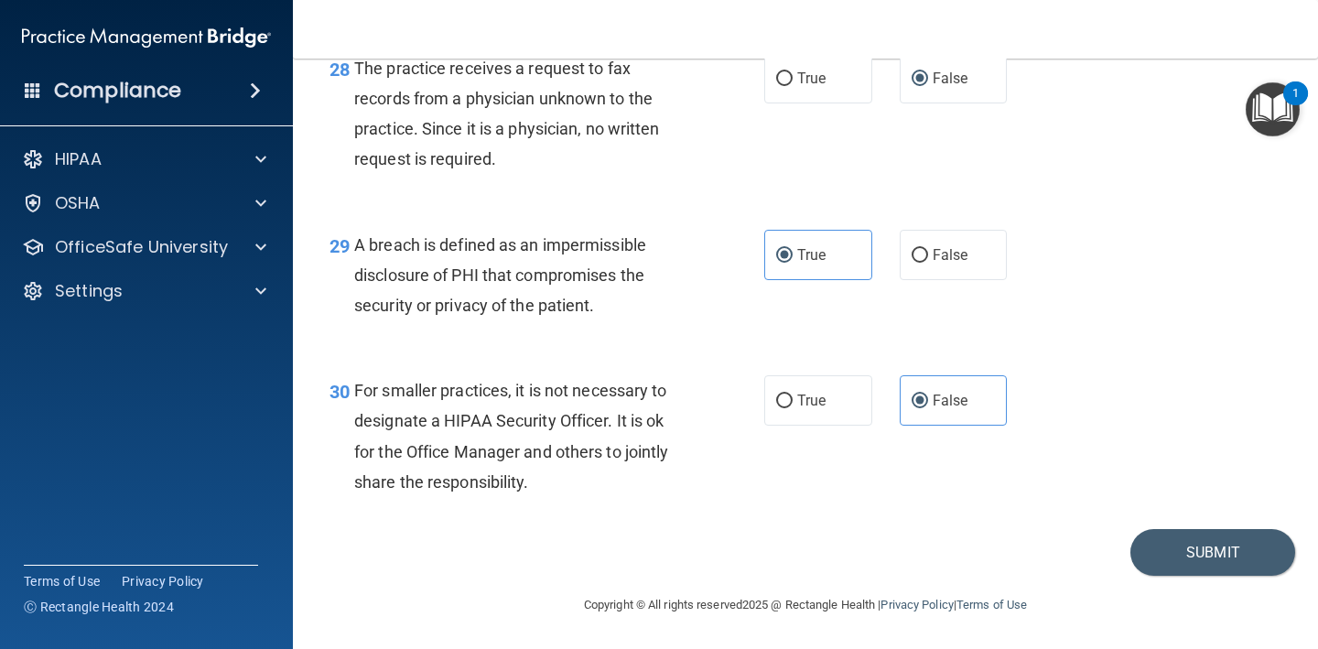
scroll to position [4682, 0]
click at [1197, 550] on button "Submit" at bounding box center [1212, 552] width 165 height 47
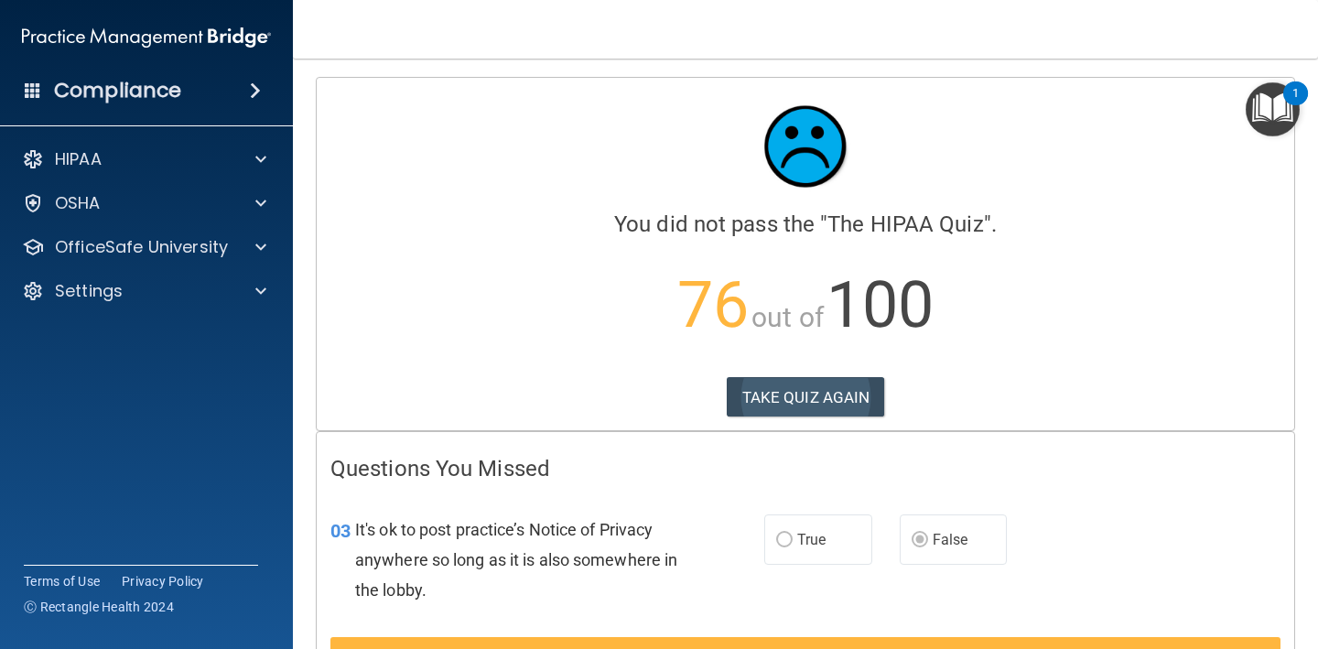
click at [837, 405] on button "TAKE QUIZ AGAIN" at bounding box center [806, 397] width 158 height 40
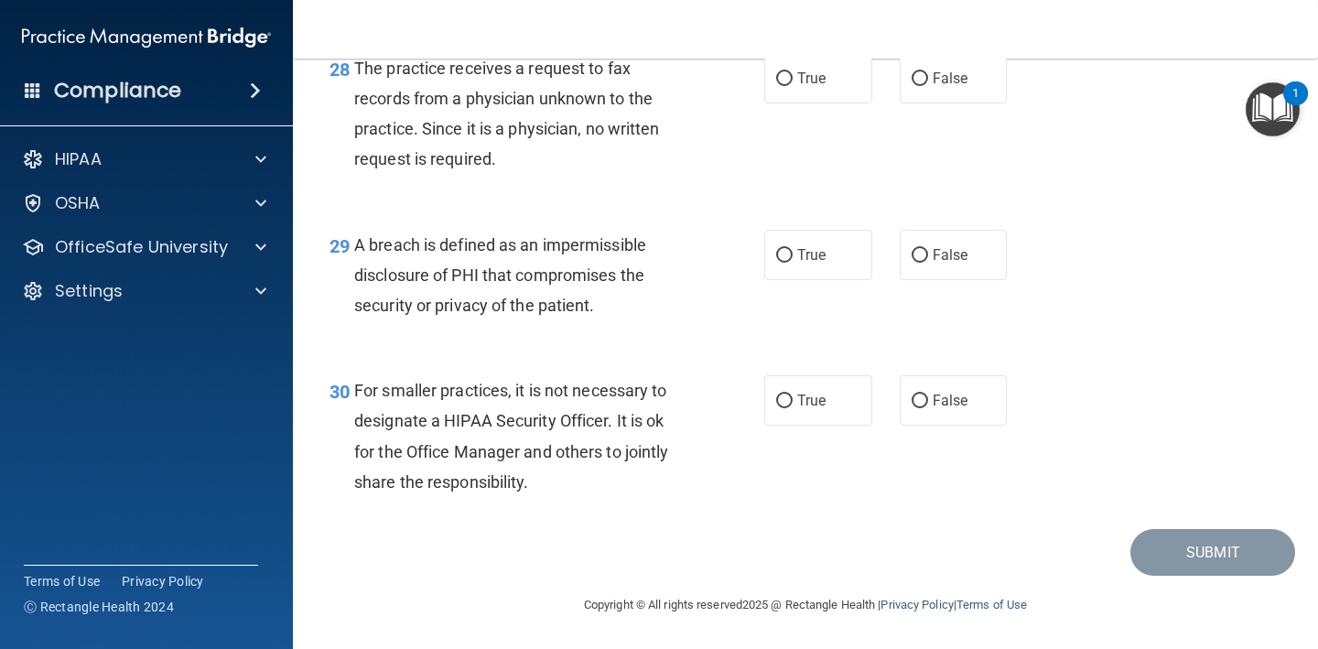
scroll to position [4682, 0]
click at [922, 415] on label "False" at bounding box center [954, 400] width 108 height 50
click at [922, 408] on input "False" at bounding box center [919, 401] width 16 height 14
radio input "true"
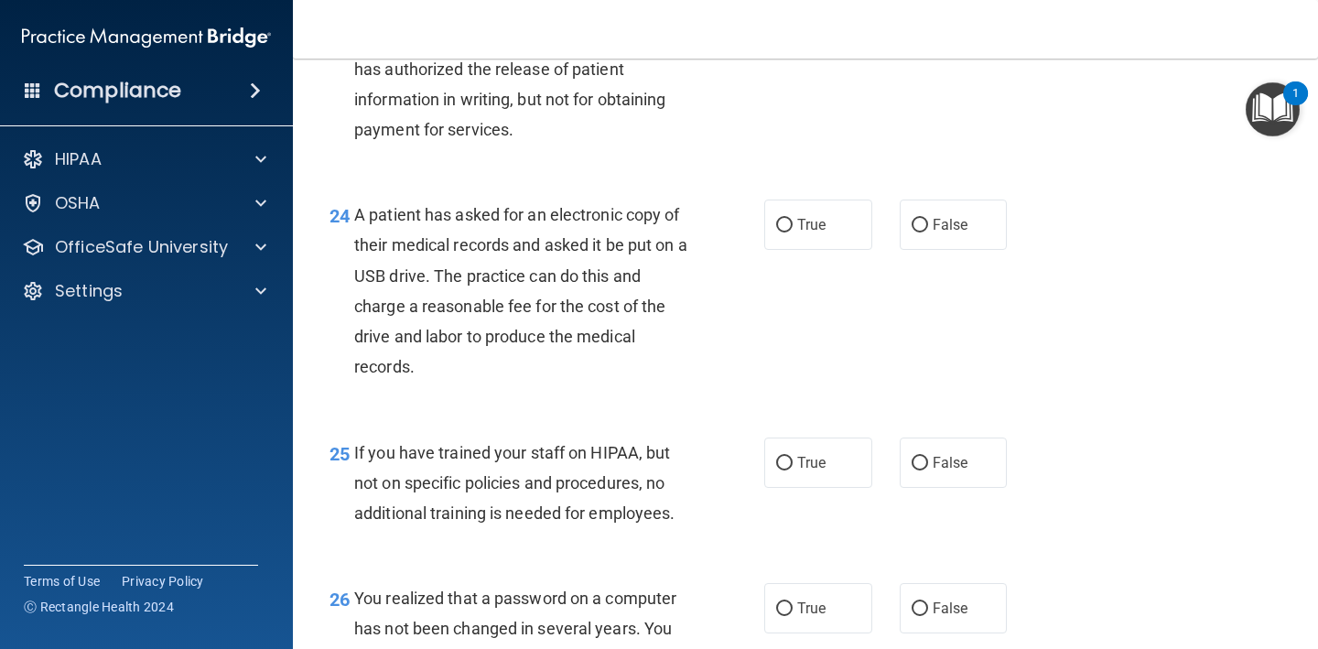
scroll to position [3805, 0]
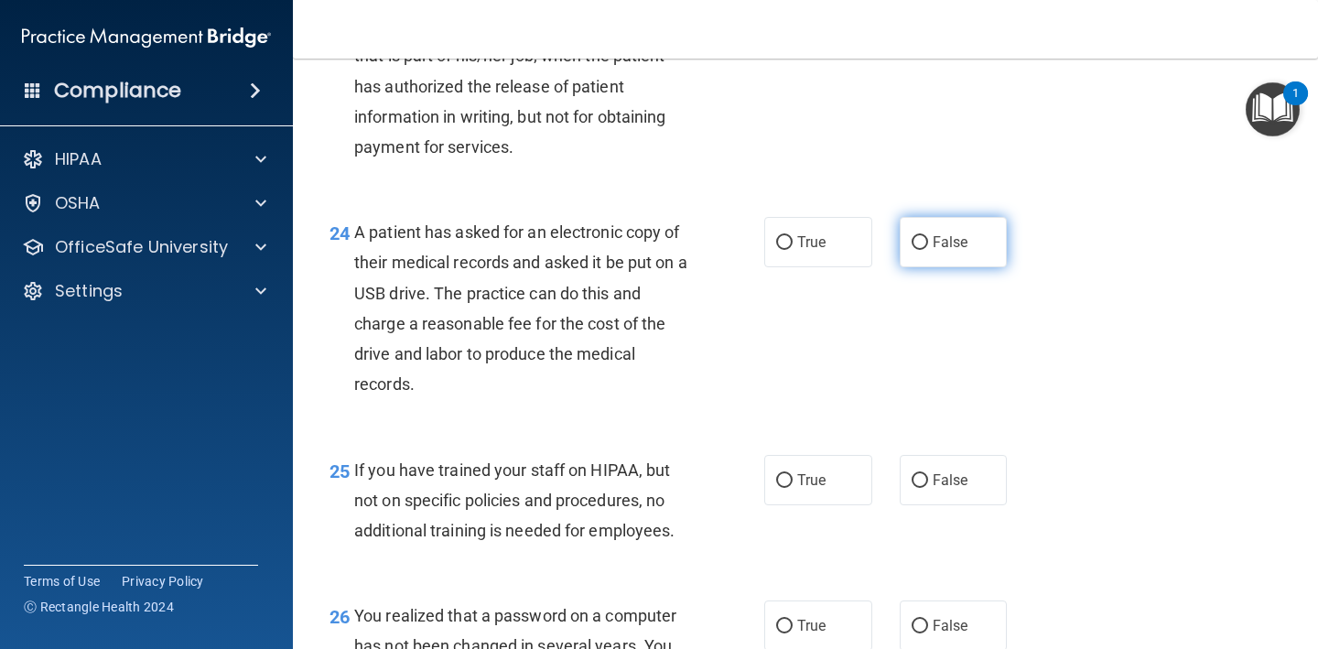
click at [947, 267] on label "False" at bounding box center [954, 242] width 108 height 50
click at [928, 250] on input "False" at bounding box center [919, 243] width 16 height 14
radio input "true"
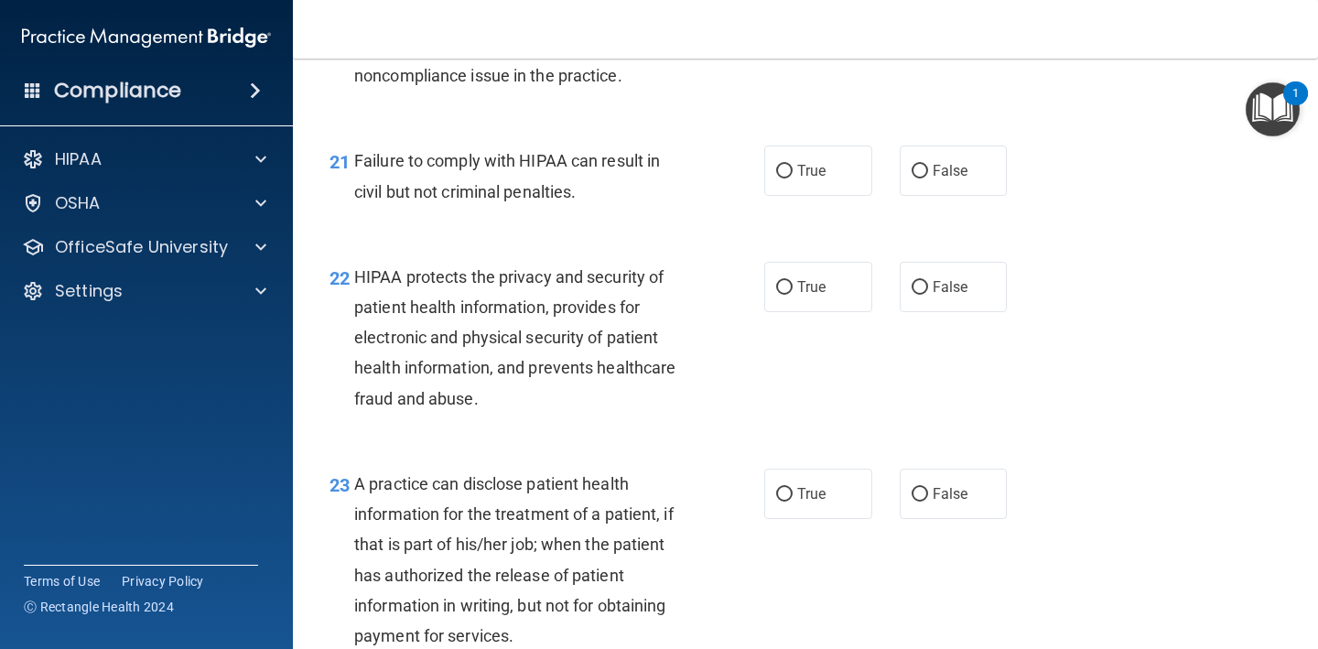
scroll to position [3306, 0]
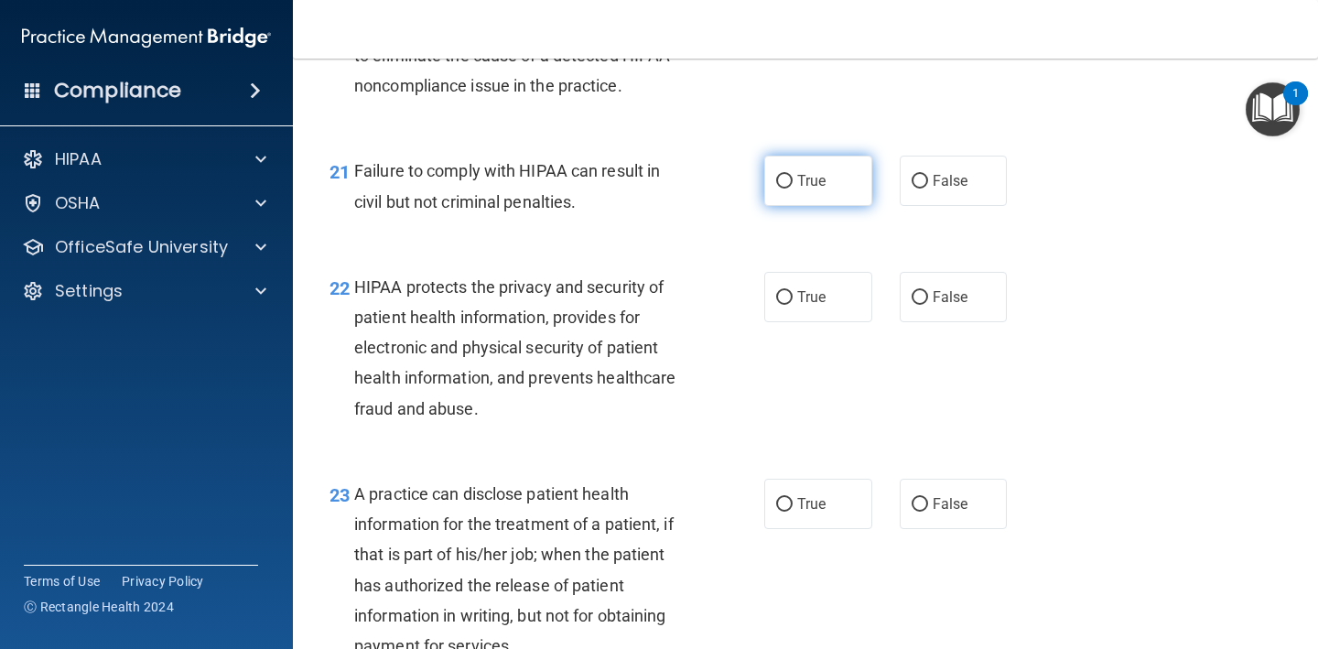
click at [774, 190] on label "True" at bounding box center [818, 181] width 108 height 50
click at [776, 189] on input "True" at bounding box center [784, 182] width 16 height 14
radio input "true"
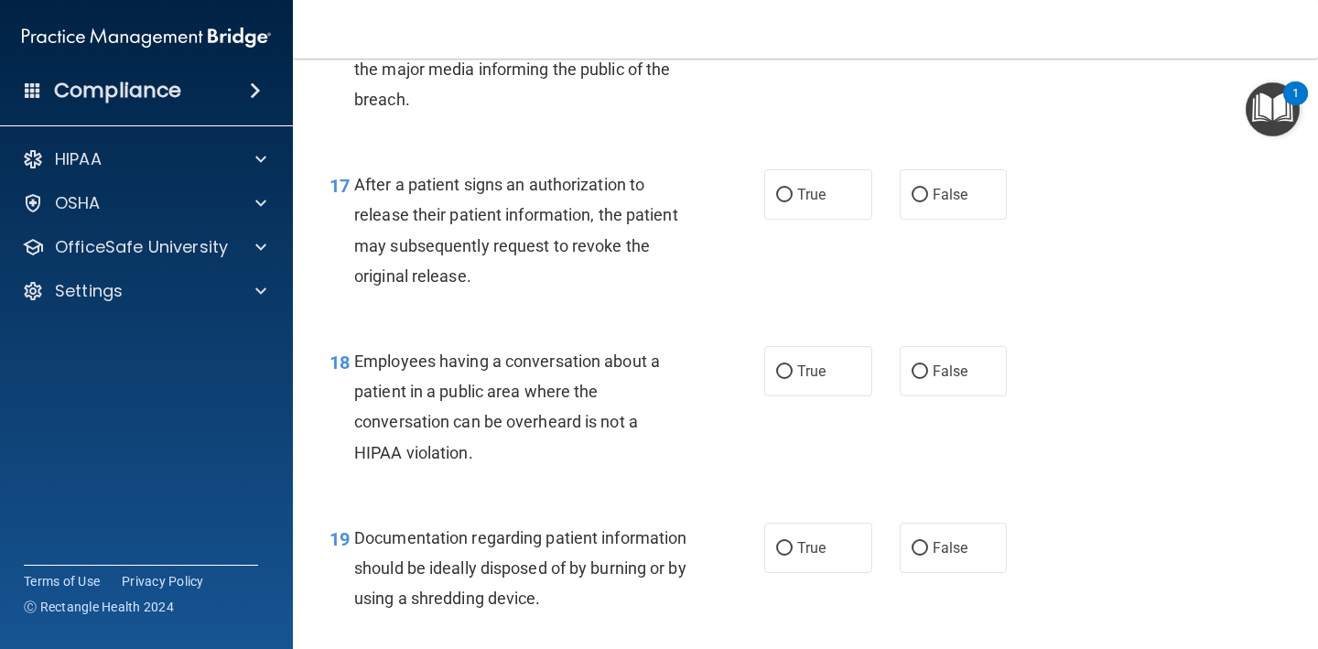
scroll to position [2517, 0]
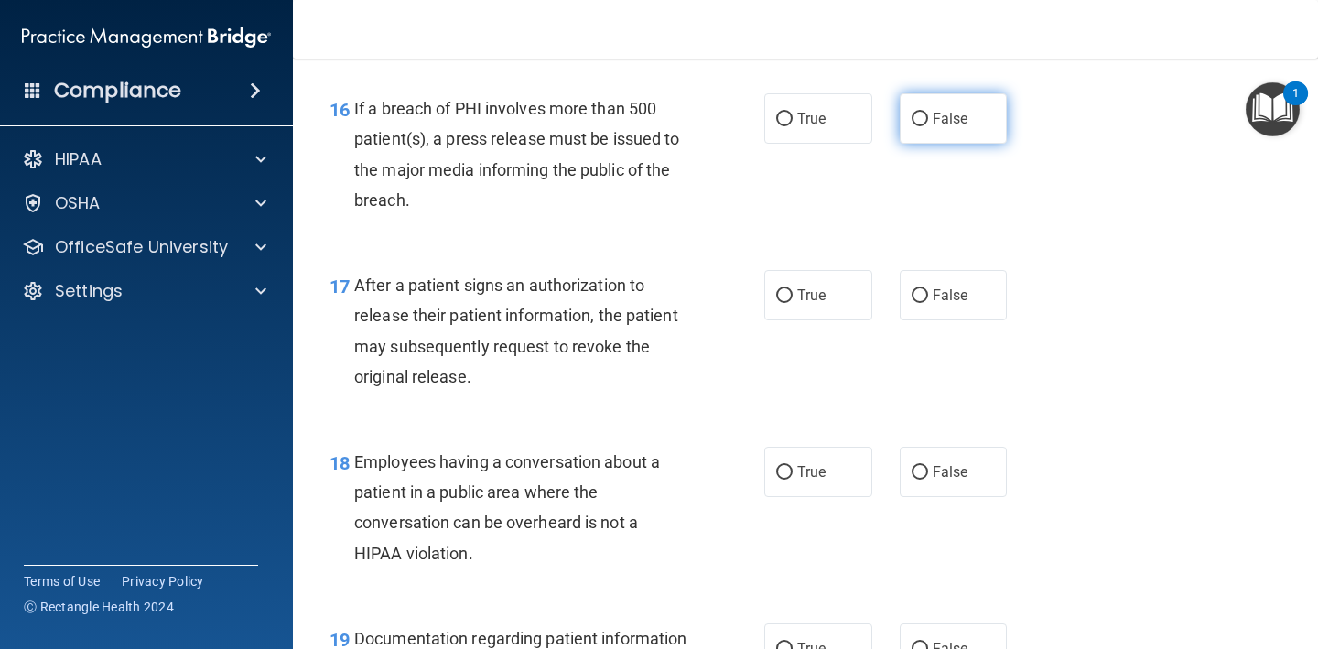
click at [912, 114] on input "False" at bounding box center [919, 120] width 16 height 14
radio input "true"
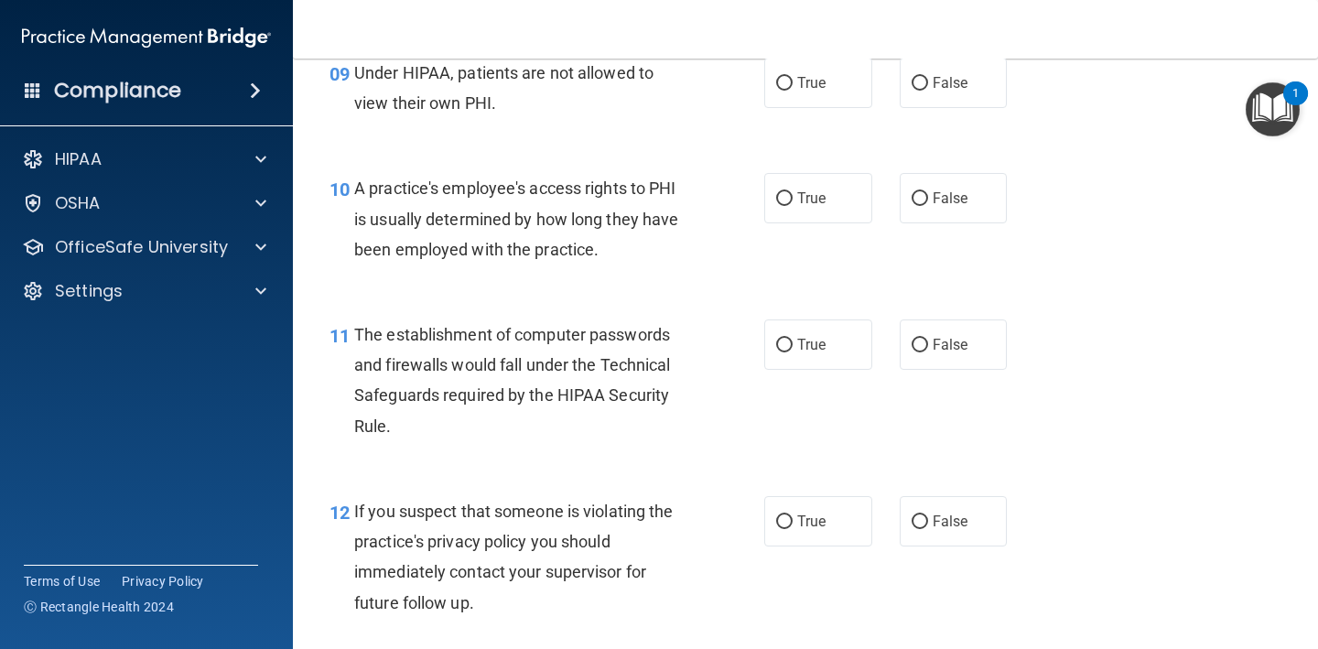
scroll to position [1437, 0]
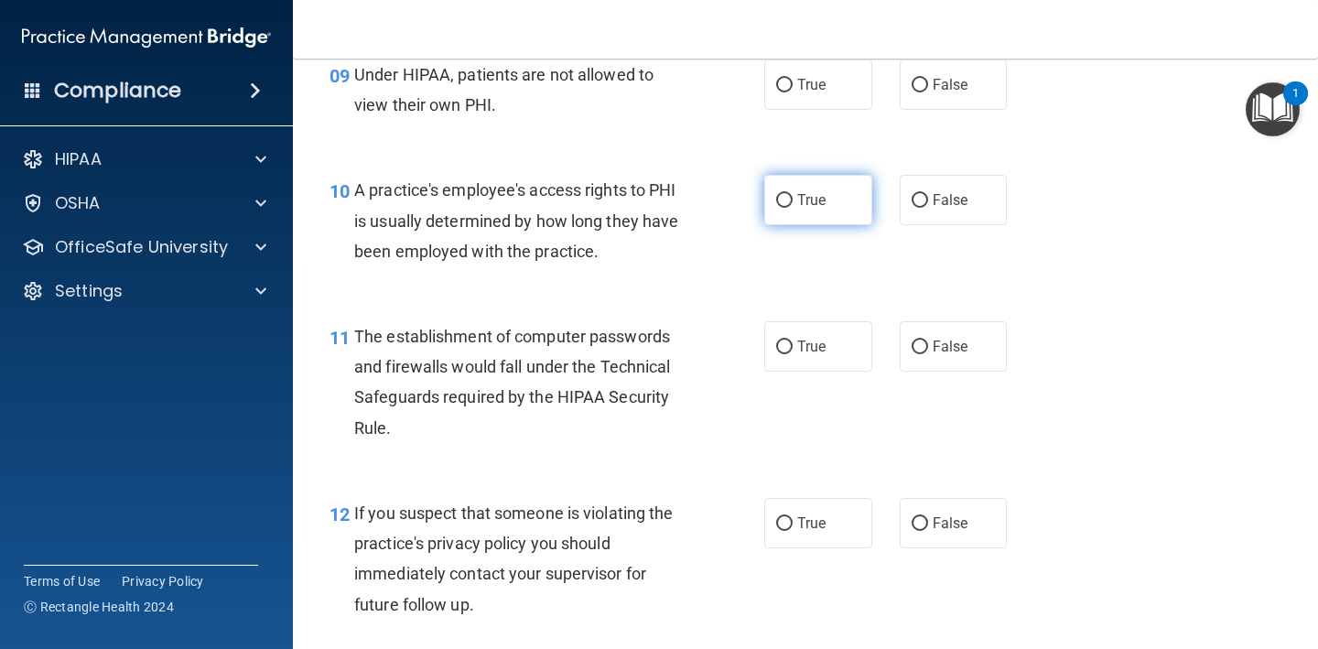
click at [829, 210] on label "True" at bounding box center [818, 200] width 108 height 50
click at [792, 208] on input "True" at bounding box center [784, 201] width 16 height 14
radio input "true"
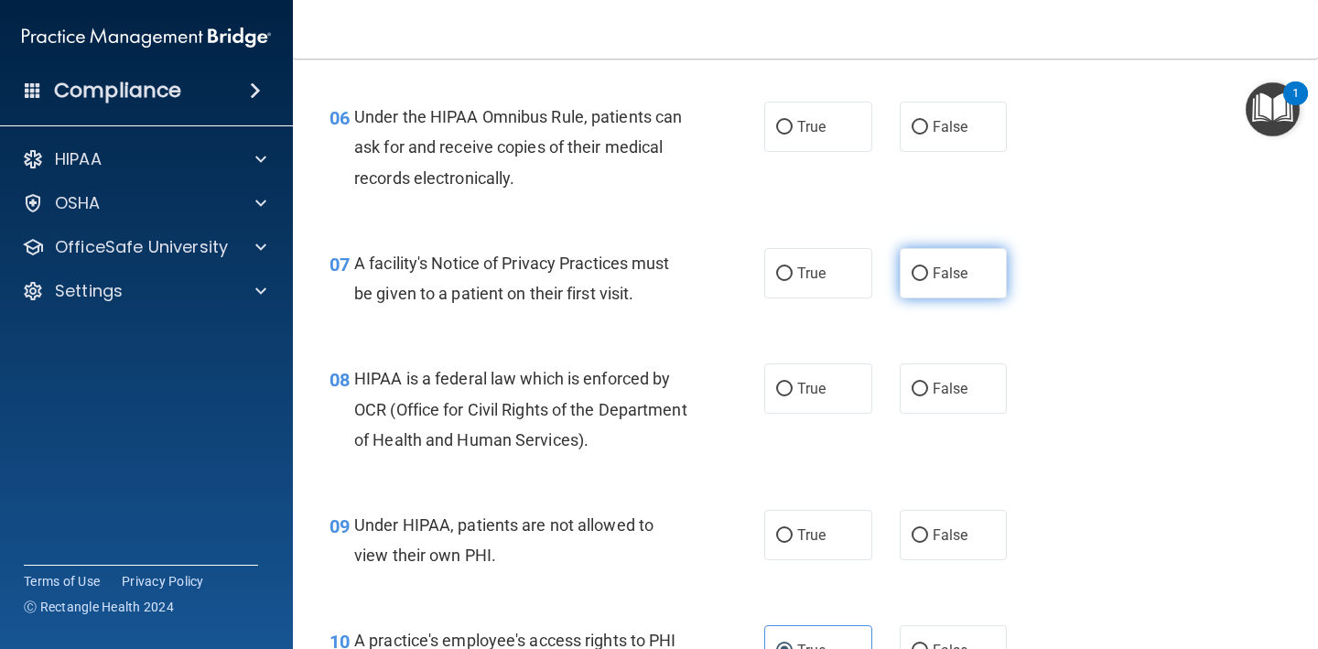
scroll to position [964, 0]
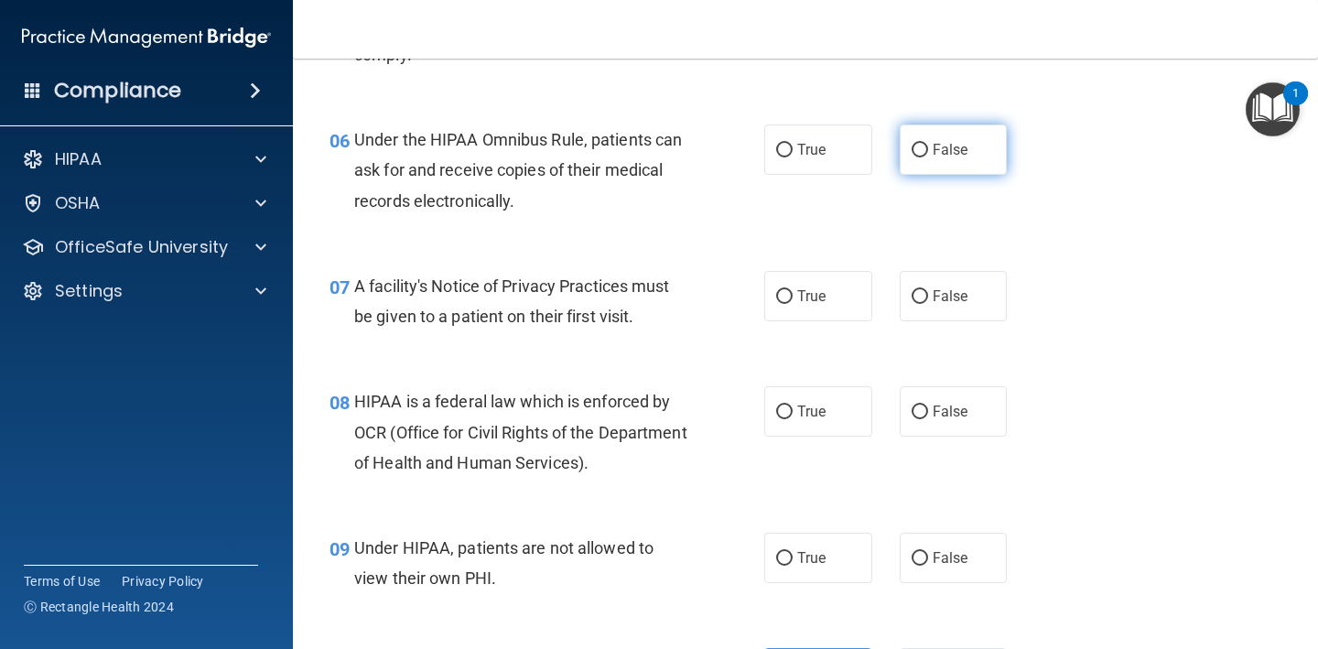
click at [923, 154] on label "False" at bounding box center [954, 149] width 108 height 50
click at [923, 154] on input "False" at bounding box center [919, 151] width 16 height 14
radio input "true"
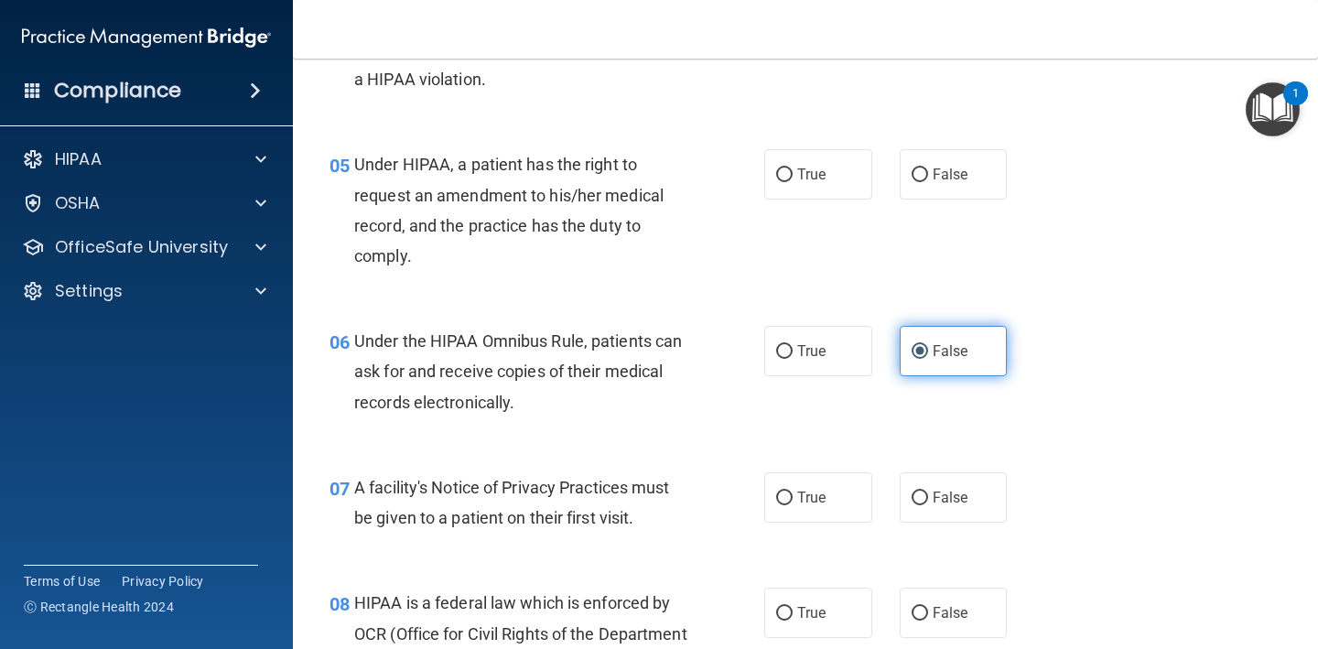
scroll to position [752, 0]
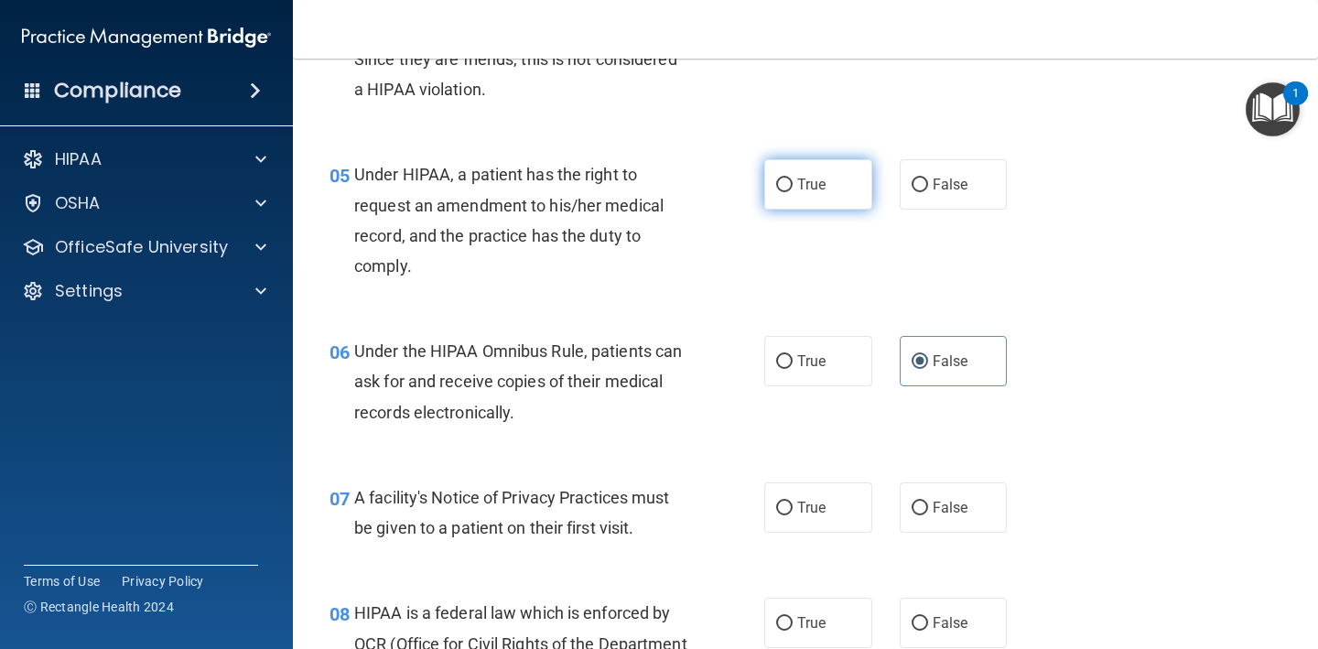
click at [812, 167] on label "True" at bounding box center [818, 184] width 108 height 50
click at [792, 178] on input "True" at bounding box center [784, 185] width 16 height 14
radio input "true"
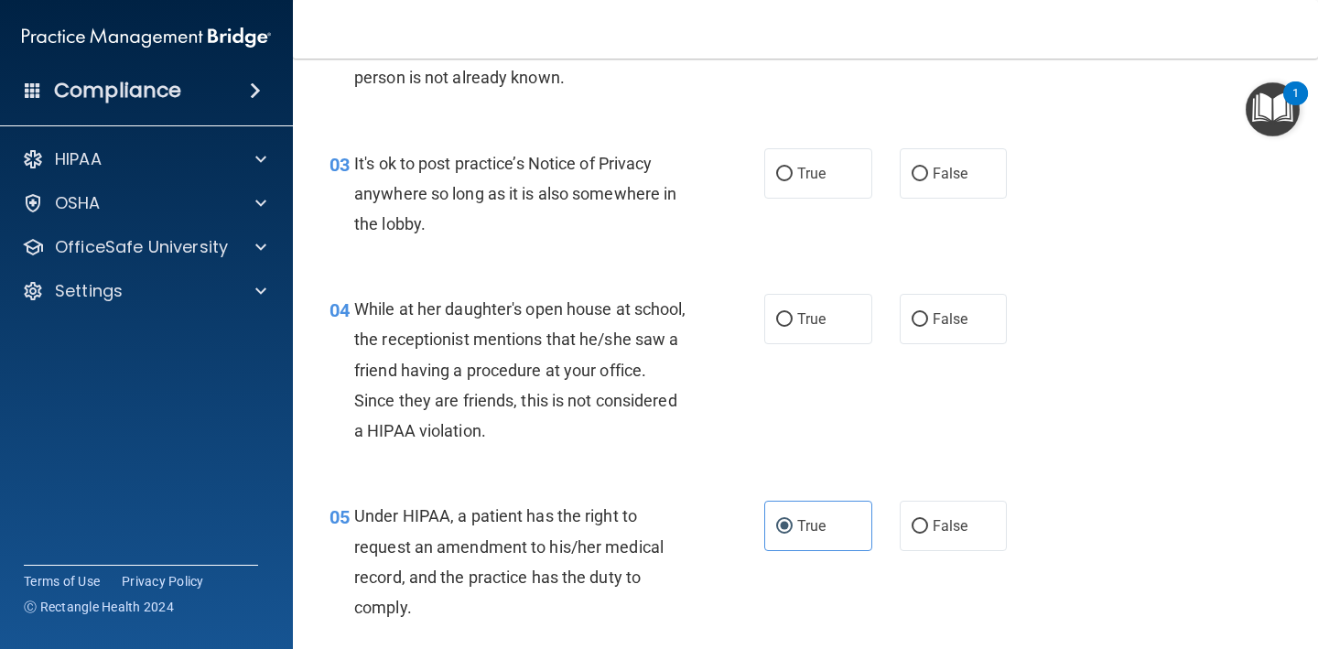
scroll to position [396, 0]
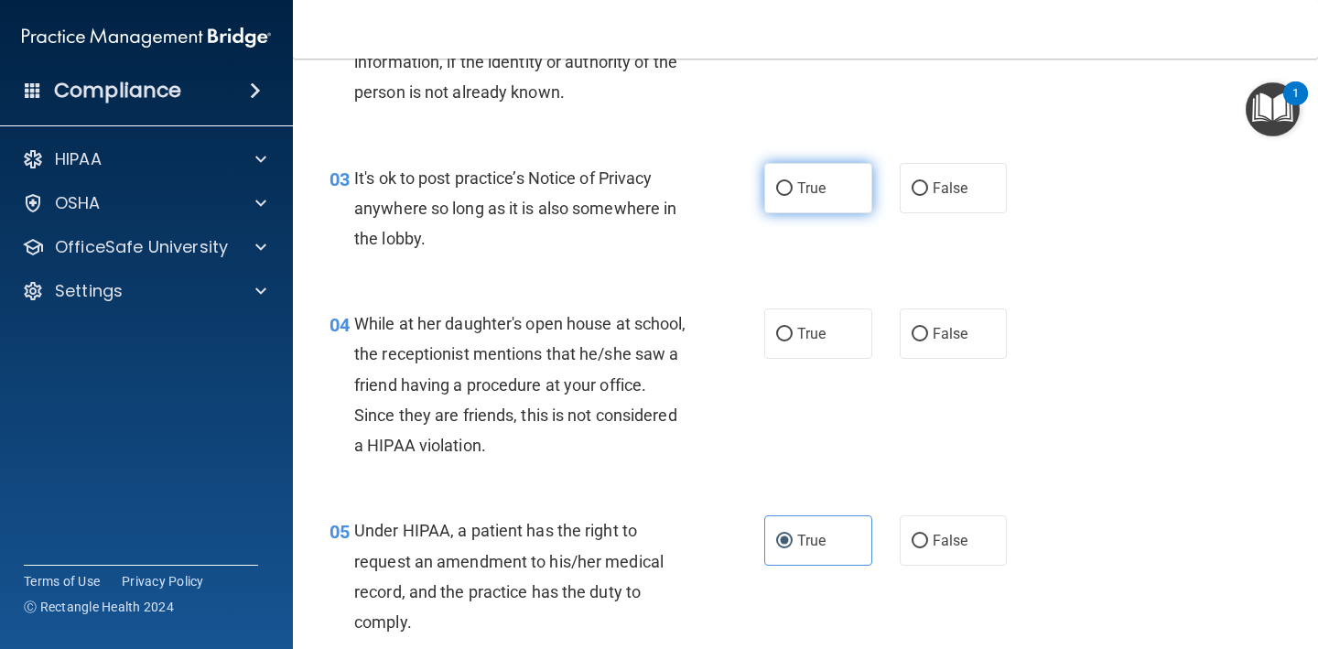
click at [830, 200] on label "True" at bounding box center [818, 188] width 108 height 50
click at [792, 196] on input "True" at bounding box center [784, 189] width 16 height 14
radio input "true"
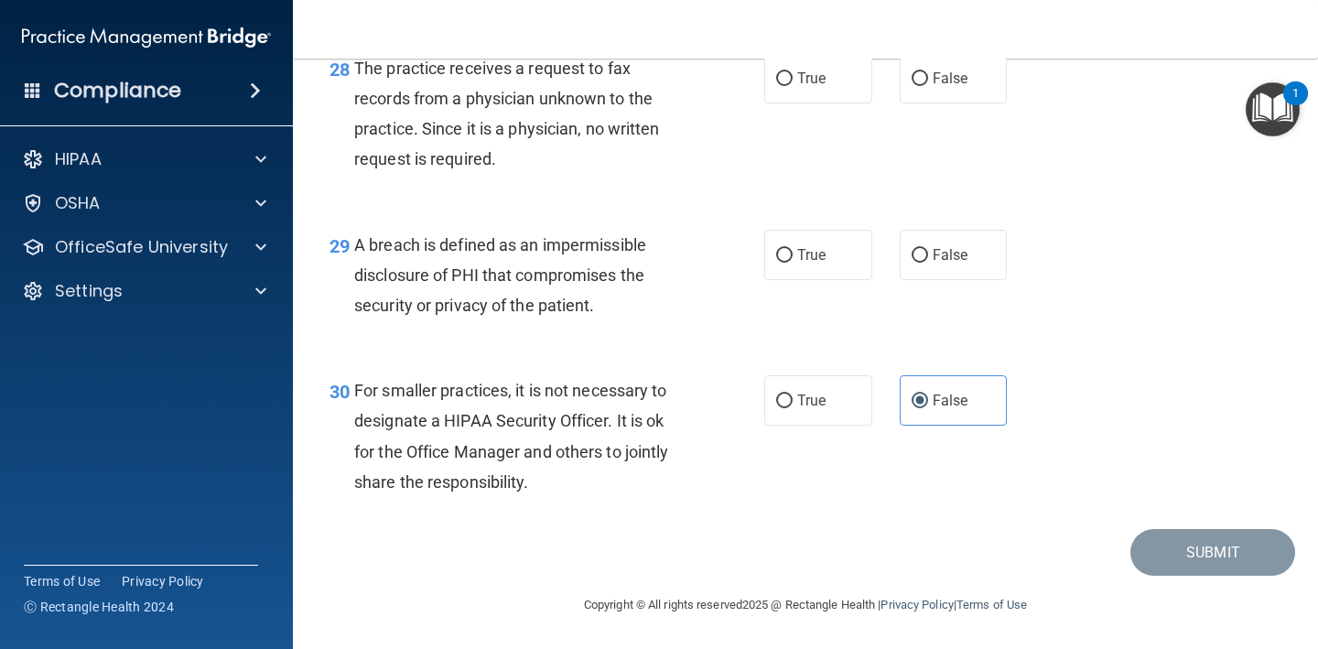
scroll to position [4682, 0]
click at [828, 259] on label "True" at bounding box center [818, 255] width 108 height 50
click at [792, 259] on input "True" at bounding box center [784, 256] width 16 height 14
radio input "true"
click at [939, 67] on label "False" at bounding box center [954, 78] width 108 height 50
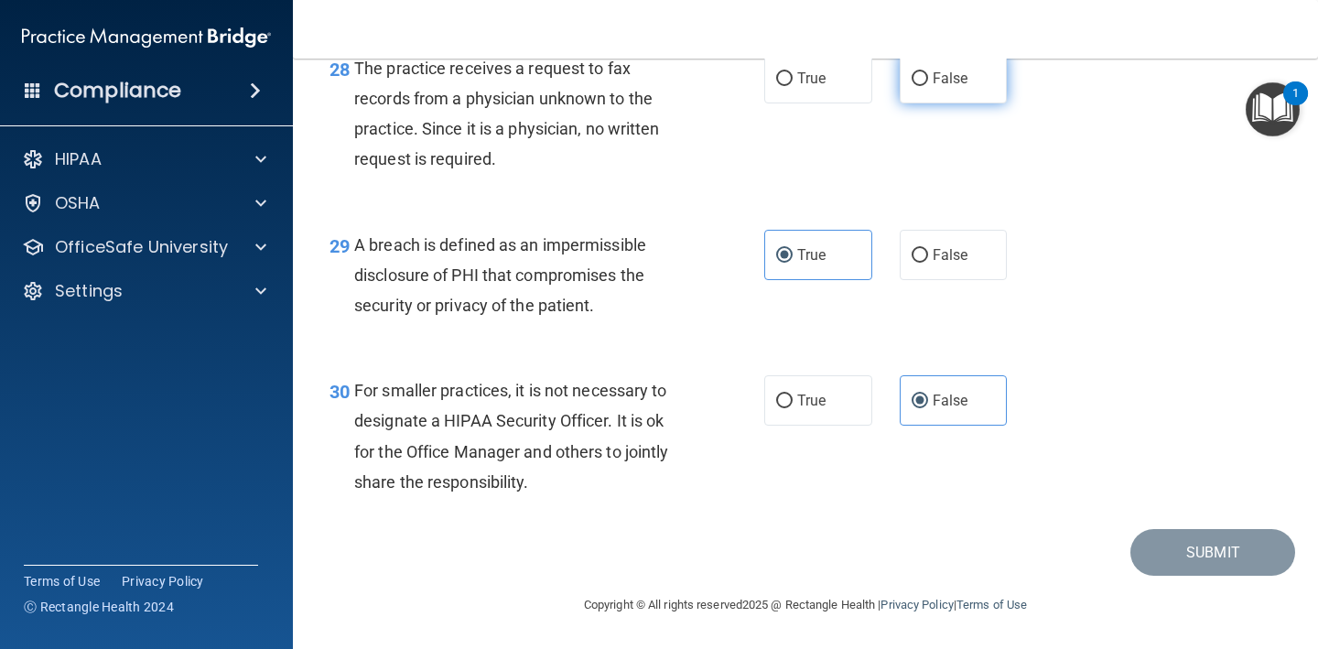
click at [928, 72] on input "False" at bounding box center [919, 79] width 16 height 14
radio input "true"
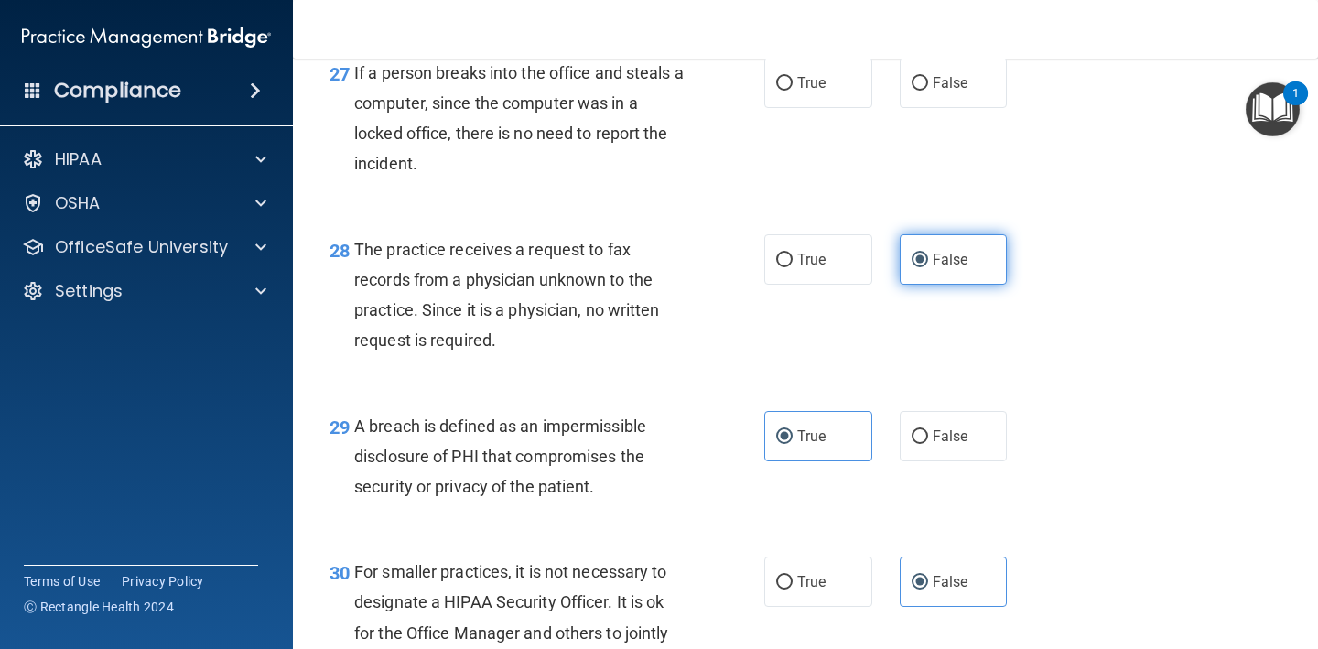
scroll to position [4490, 0]
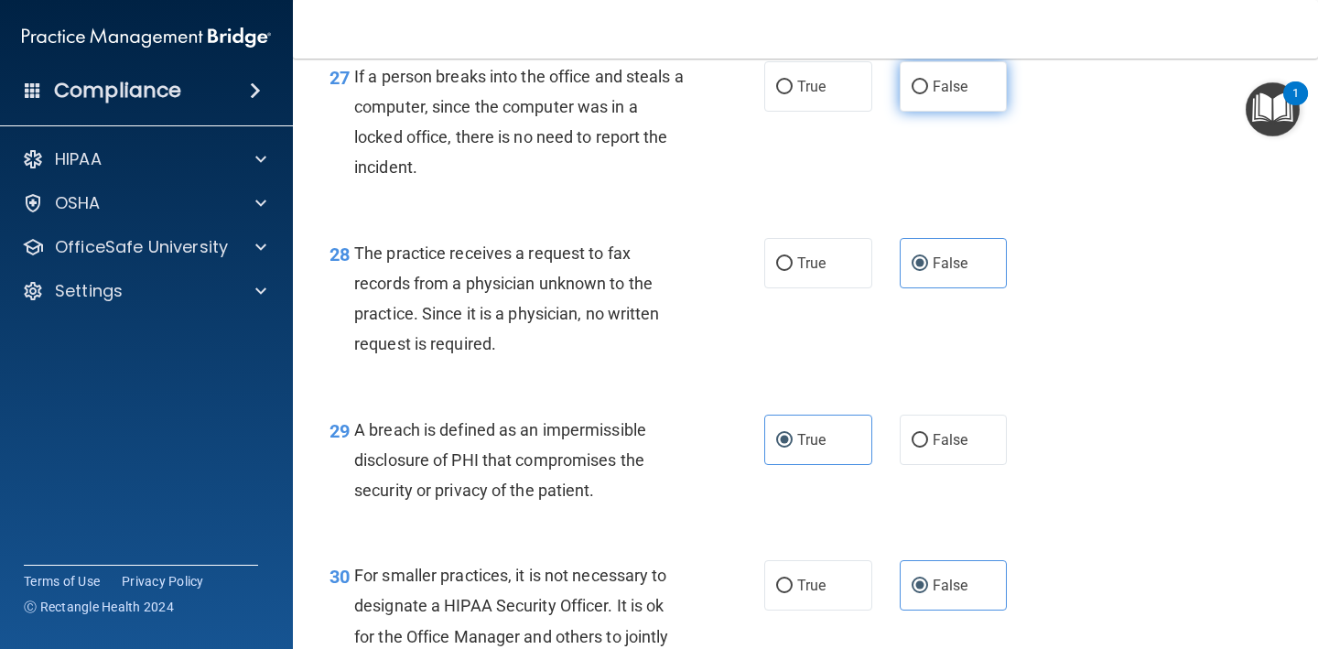
click at [936, 92] on span "False" at bounding box center [951, 86] width 36 height 17
click at [928, 92] on input "False" at bounding box center [919, 88] width 16 height 14
radio input "true"
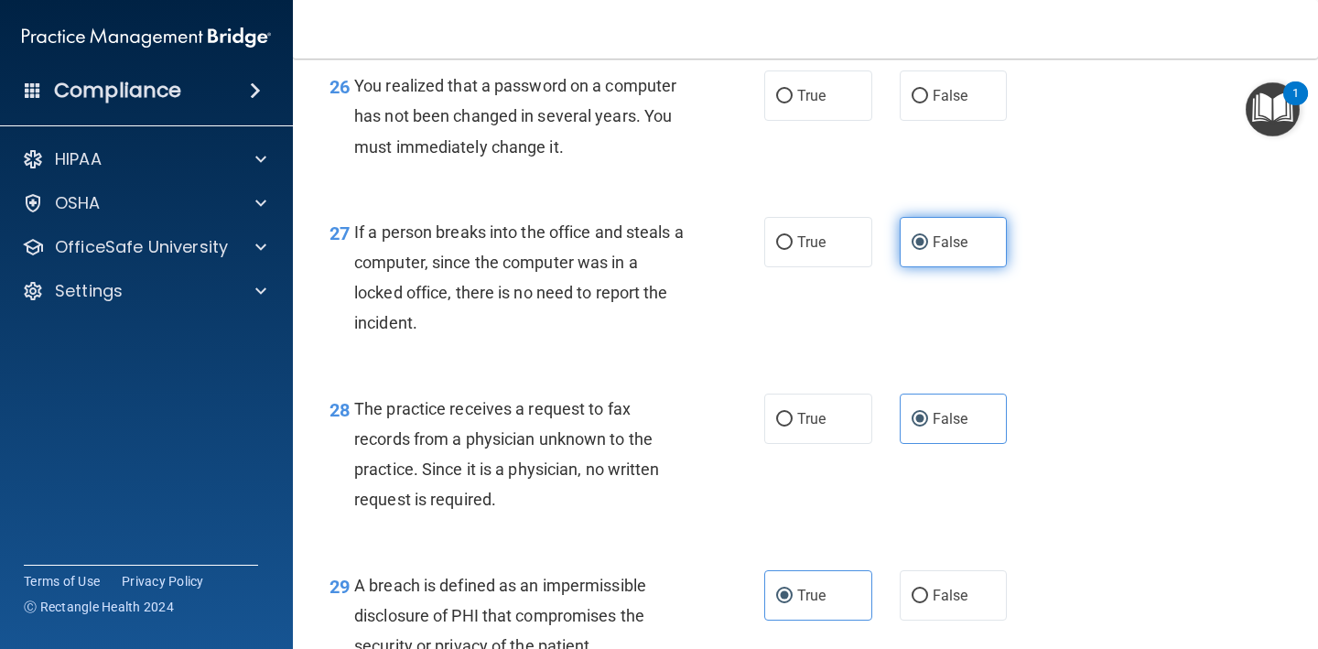
scroll to position [4269, 0]
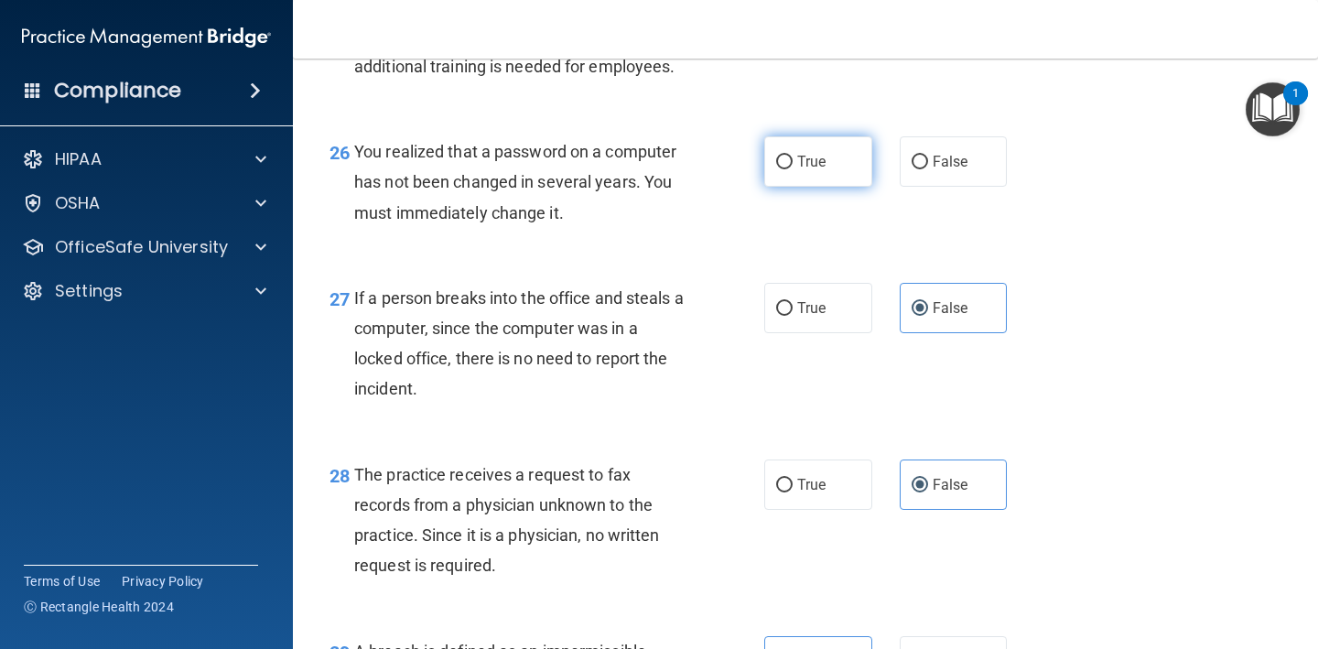
click at [822, 170] on span "True" at bounding box center [811, 161] width 28 height 17
click at [792, 169] on input "True" at bounding box center [784, 163] width 16 height 14
radio input "true"
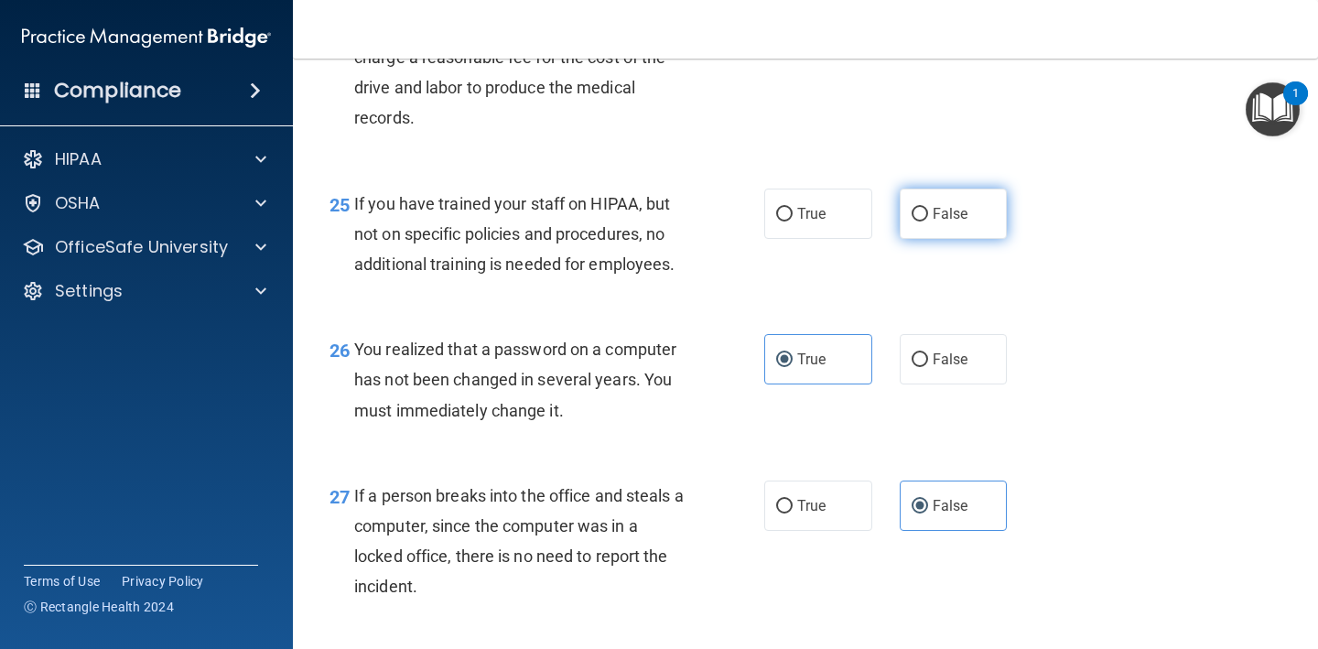
click at [953, 234] on label "False" at bounding box center [954, 214] width 108 height 50
click at [928, 221] on input "False" at bounding box center [919, 215] width 16 height 14
radio input "true"
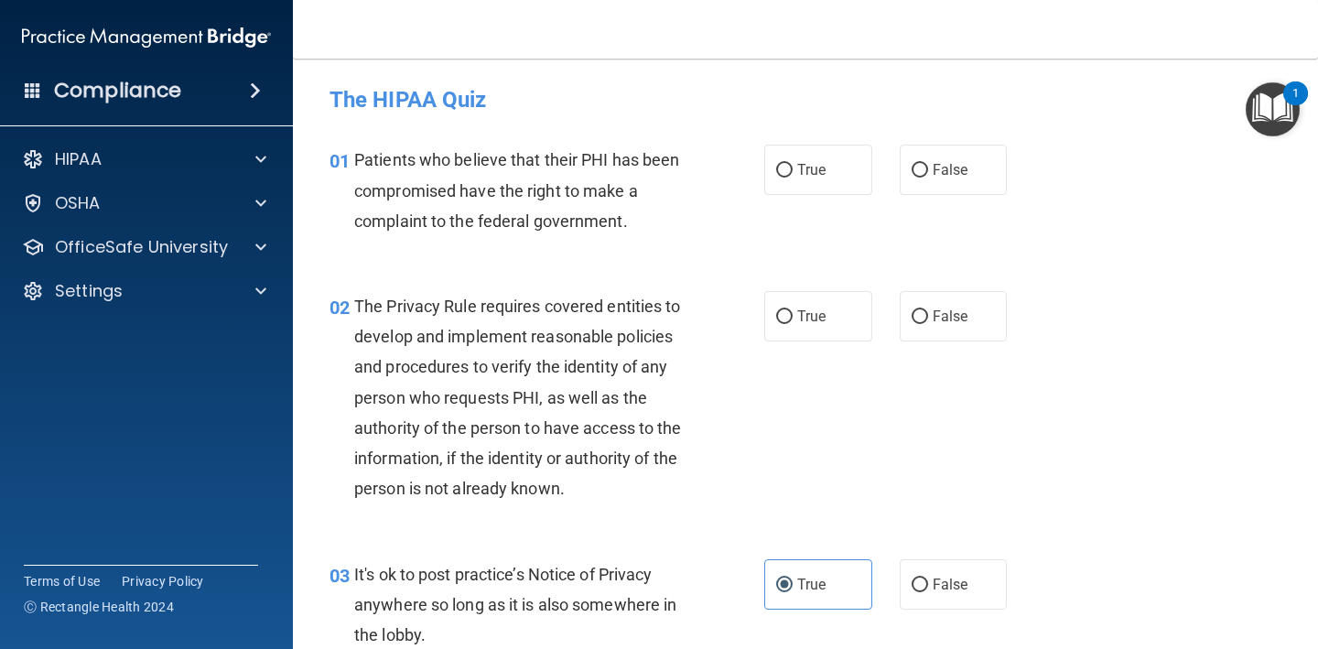
scroll to position [0, 0]
click at [921, 582] on input "False" at bounding box center [919, 585] width 16 height 14
radio input "true"
radio input "false"
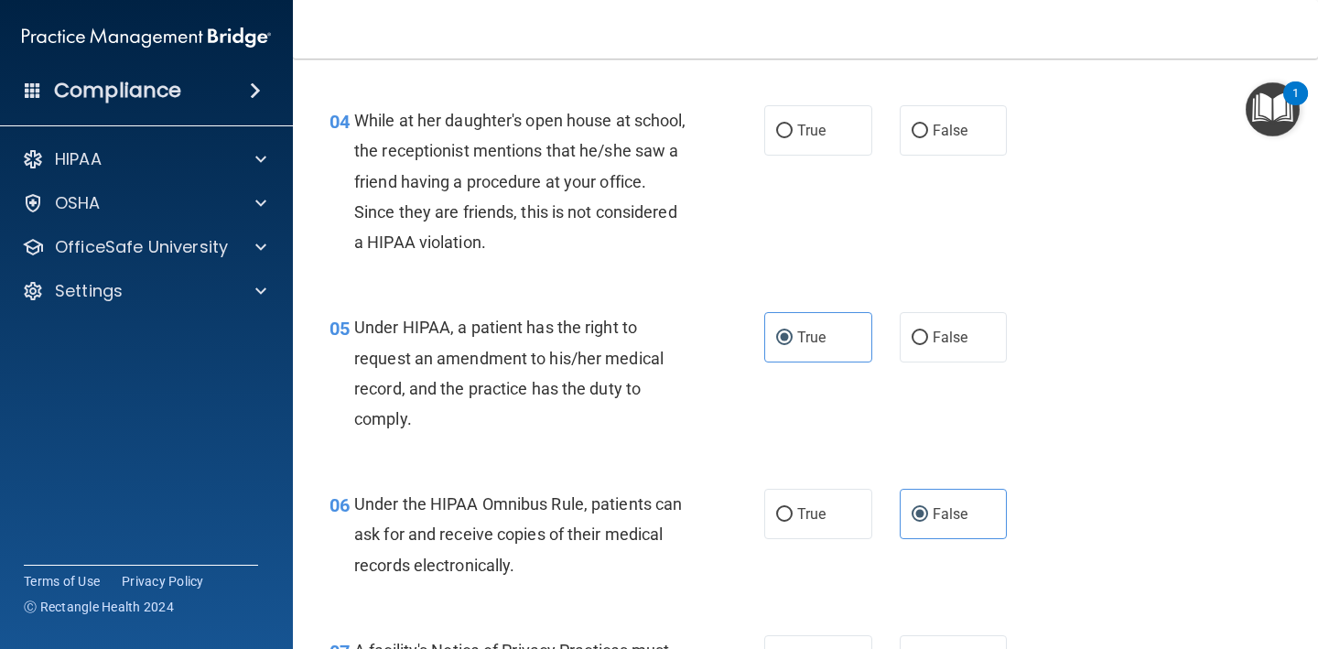
scroll to position [614, 0]
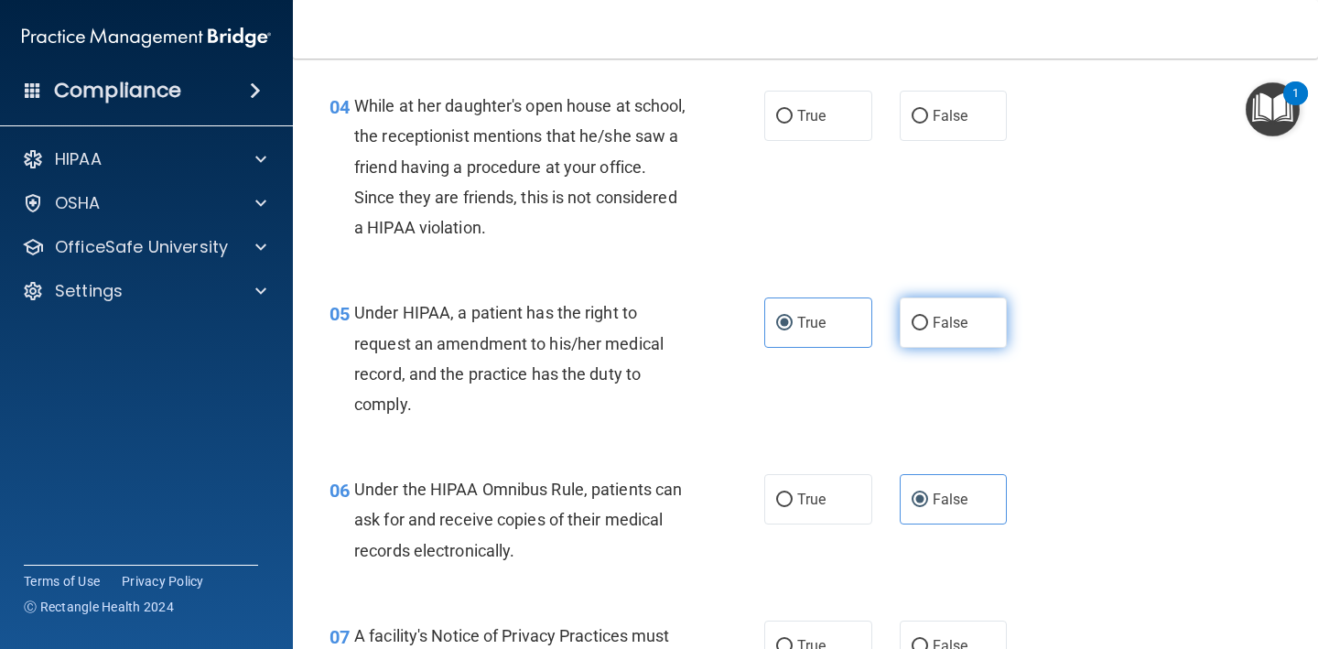
click at [941, 308] on label "False" at bounding box center [954, 322] width 108 height 50
click at [928, 317] on input "False" at bounding box center [919, 324] width 16 height 14
radio input "true"
radio input "false"
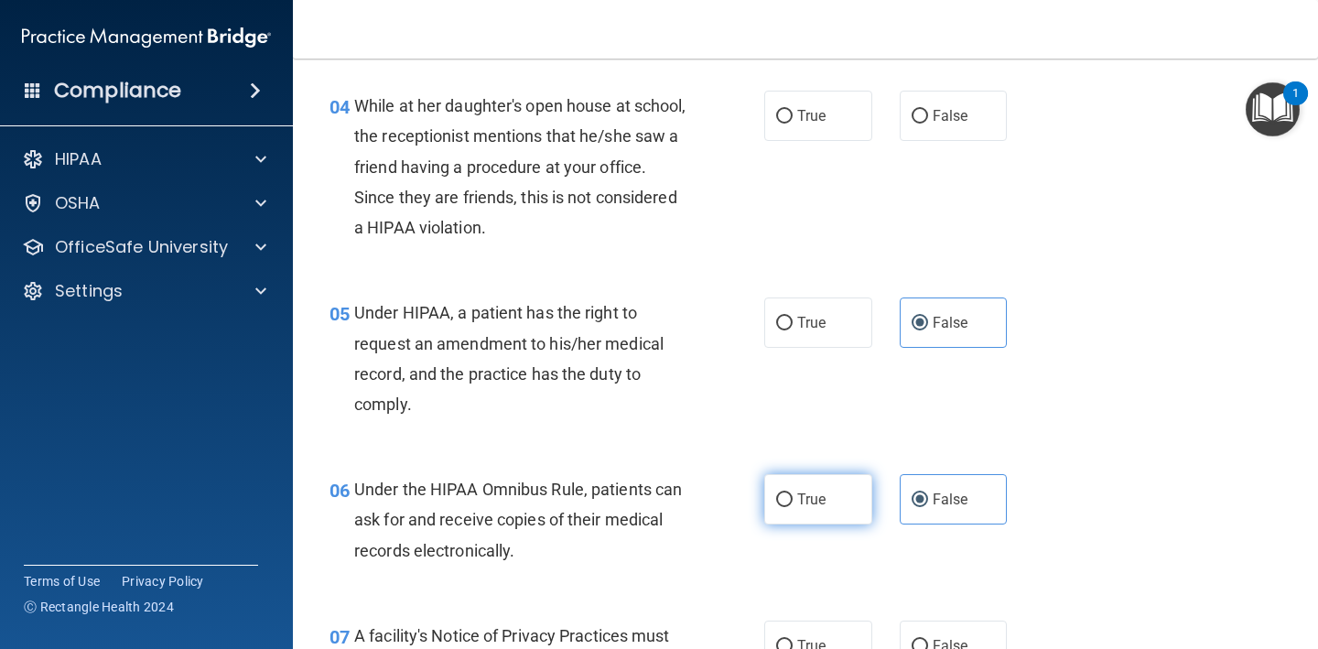
click at [847, 487] on label "True" at bounding box center [818, 499] width 108 height 50
click at [792, 493] on input "True" at bounding box center [784, 500] width 16 height 14
radio input "true"
radio input "false"
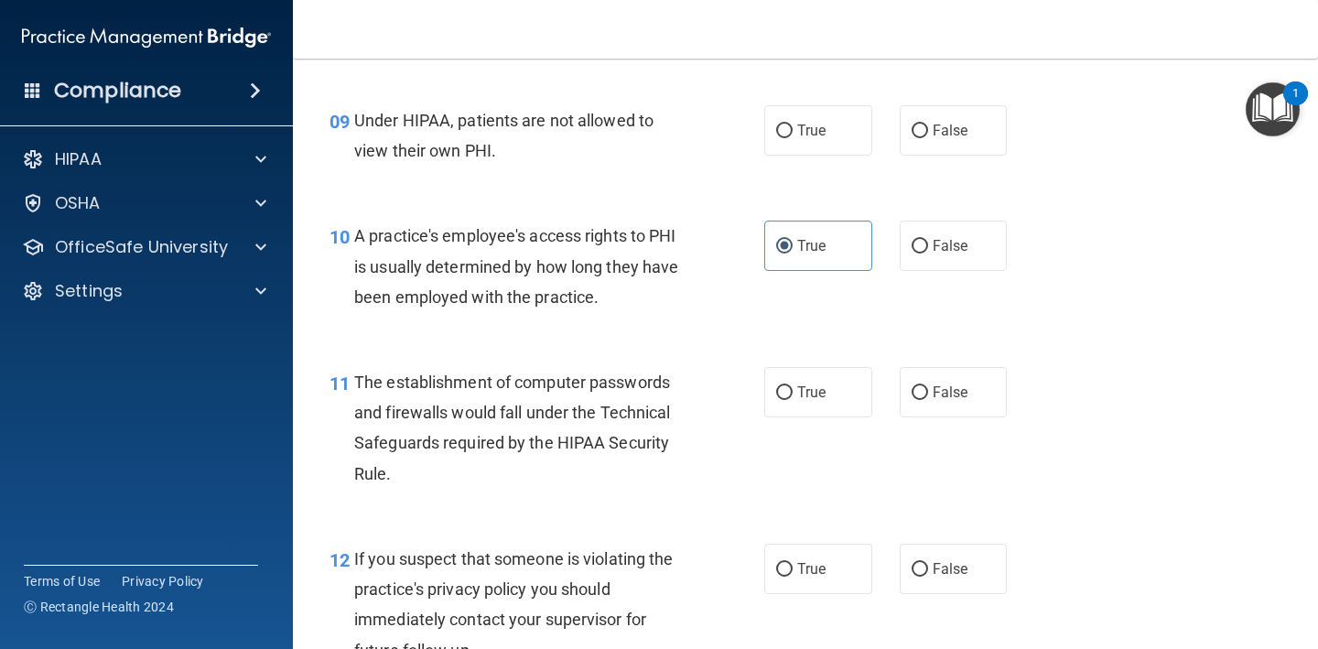
scroll to position [1348, 0]
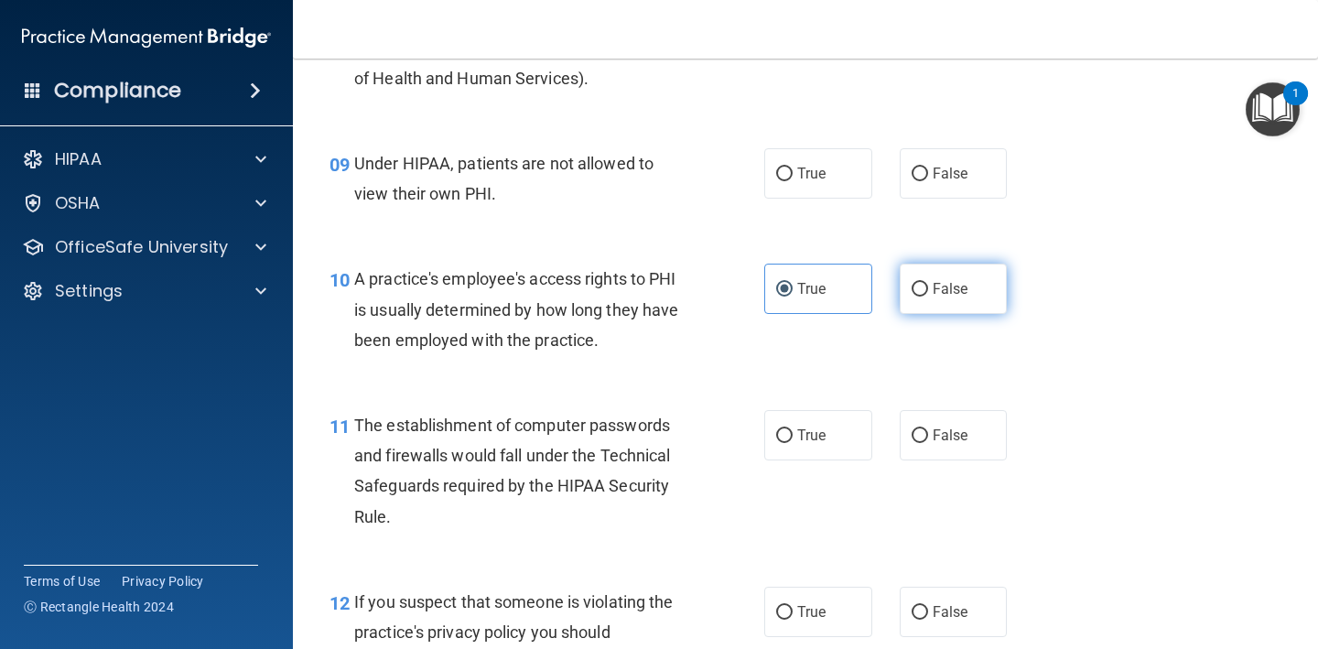
click at [941, 295] on label "False" at bounding box center [954, 289] width 108 height 50
click at [928, 295] on input "False" at bounding box center [919, 290] width 16 height 14
radio input "true"
radio input "false"
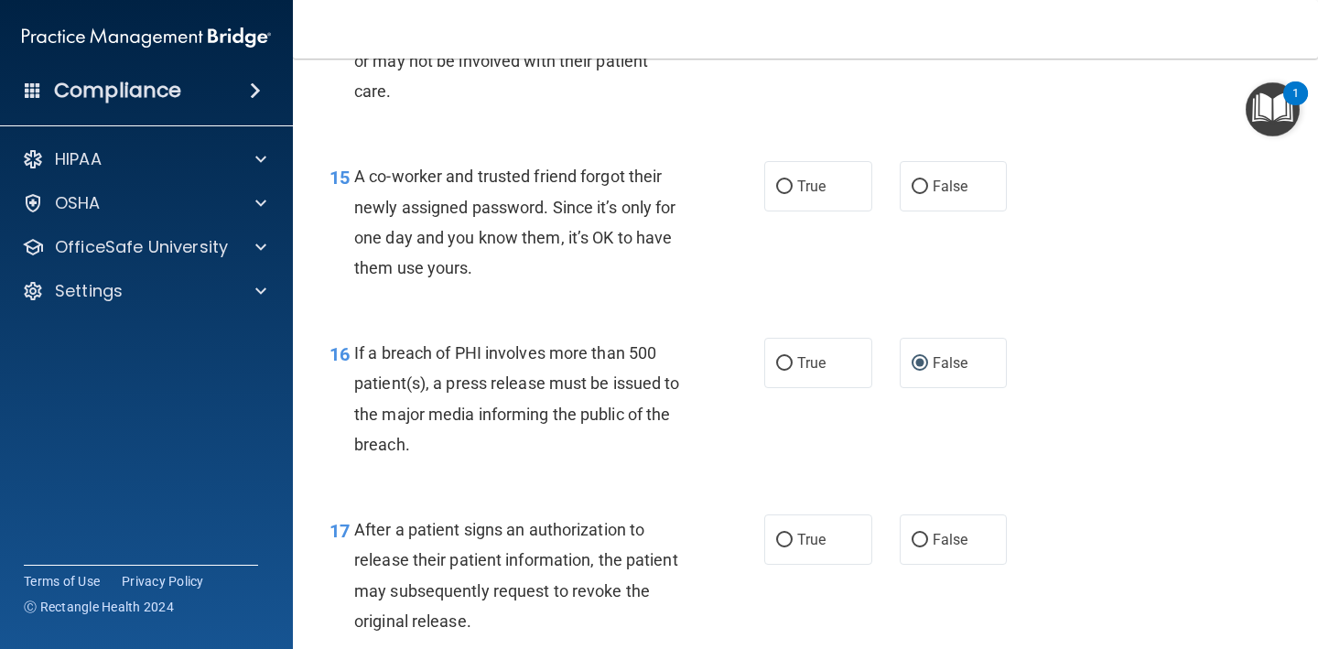
scroll to position [2180, 0]
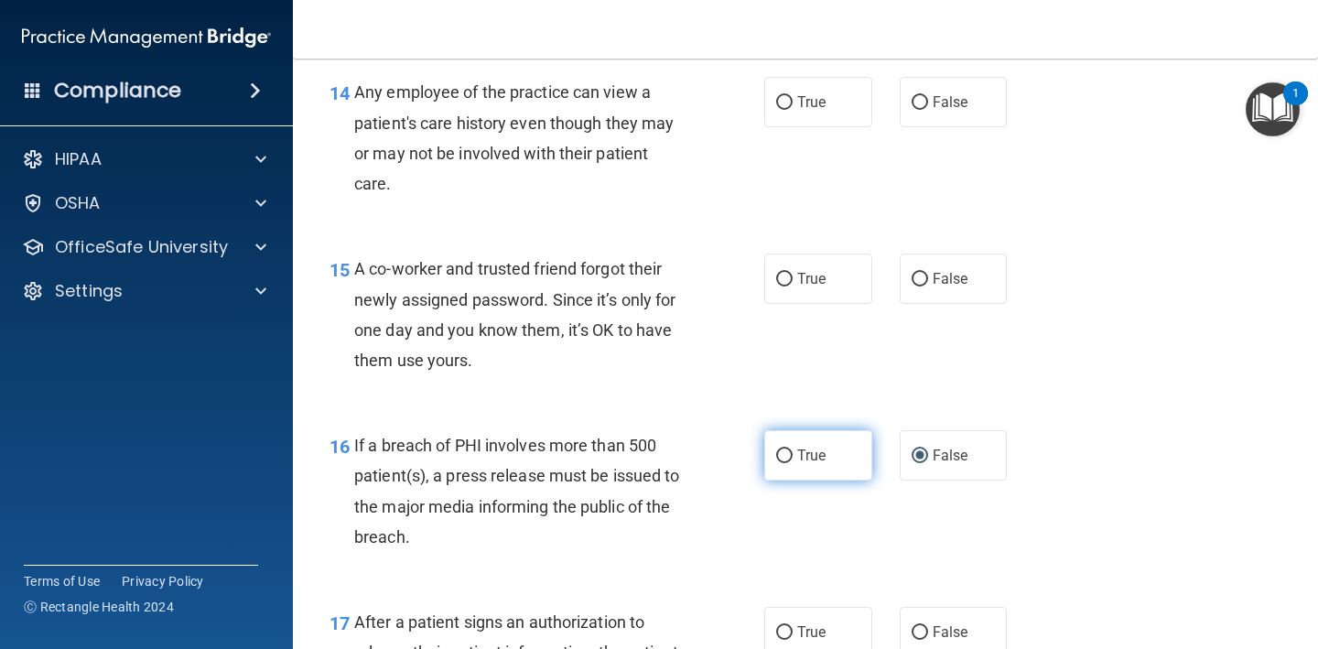
click at [810, 462] on label "True" at bounding box center [818, 455] width 108 height 50
click at [792, 462] on input "True" at bounding box center [784, 456] width 16 height 14
radio input "true"
radio input "false"
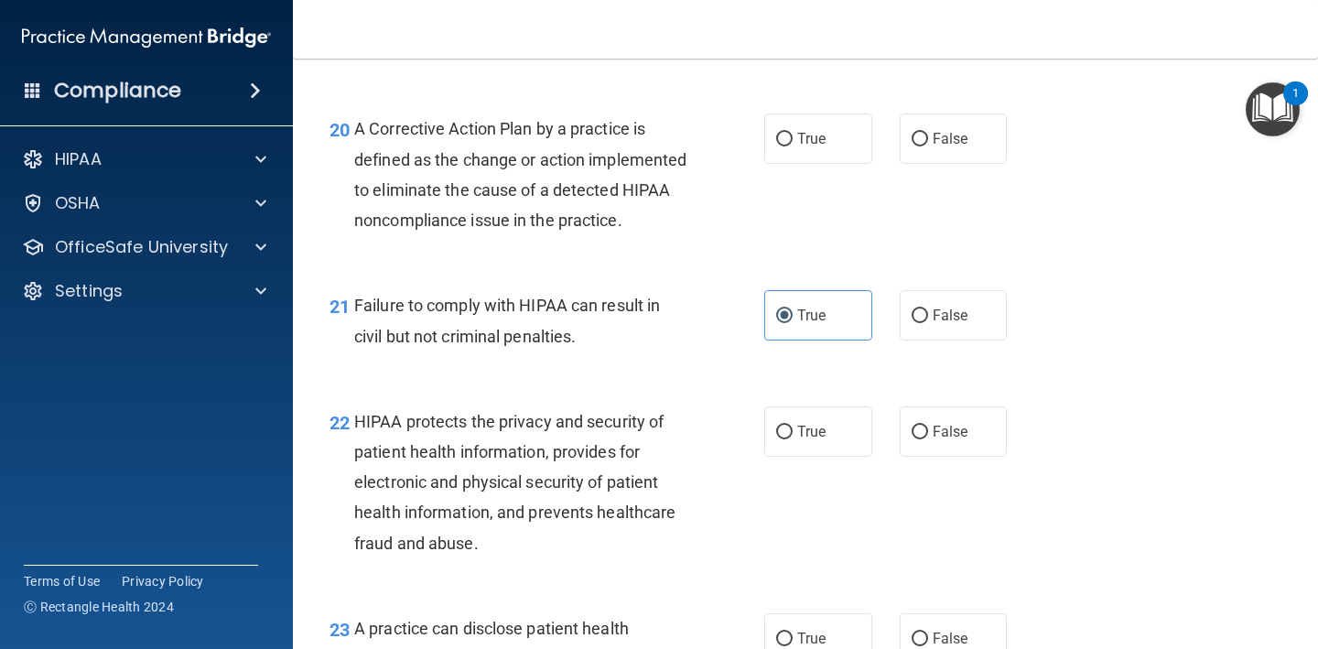
scroll to position [3173, 0]
click at [949, 309] on label "False" at bounding box center [954, 314] width 108 height 50
click at [928, 309] on input "False" at bounding box center [919, 315] width 16 height 14
radio input "true"
radio input "false"
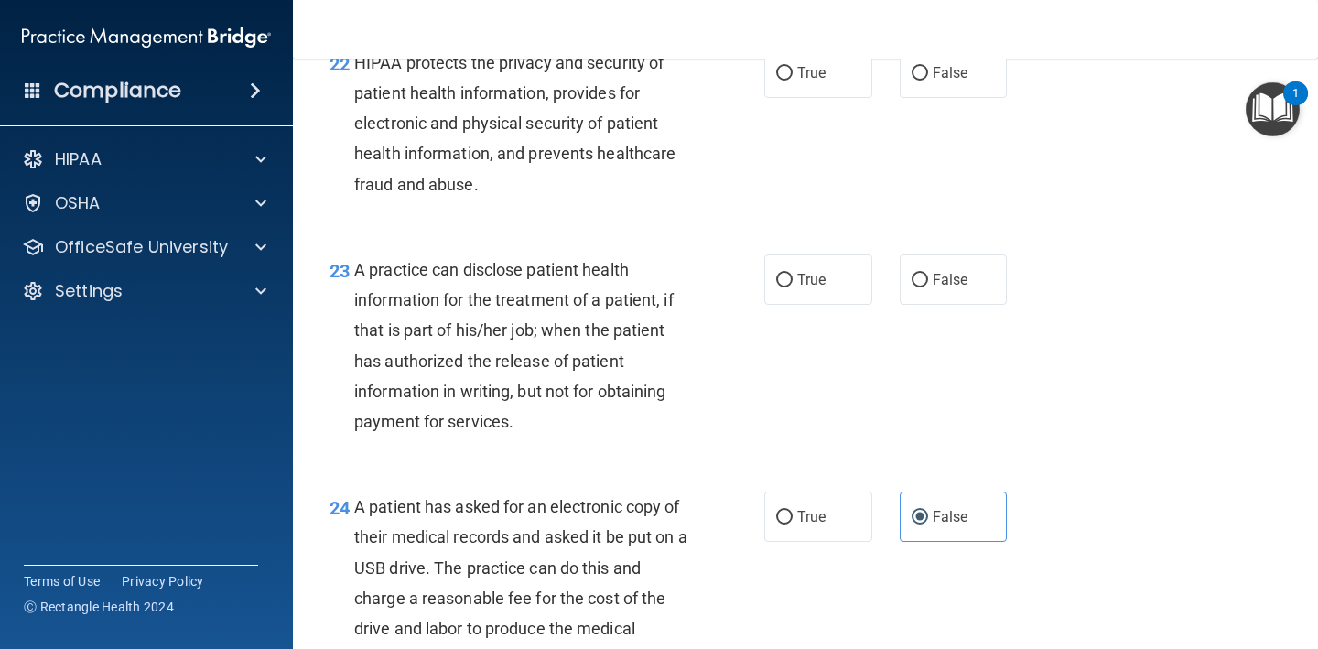
scroll to position [3531, 0]
click at [811, 524] on span "True" at bounding box center [811, 515] width 28 height 17
click at [792, 523] on input "True" at bounding box center [784, 517] width 16 height 14
radio input "true"
radio input "false"
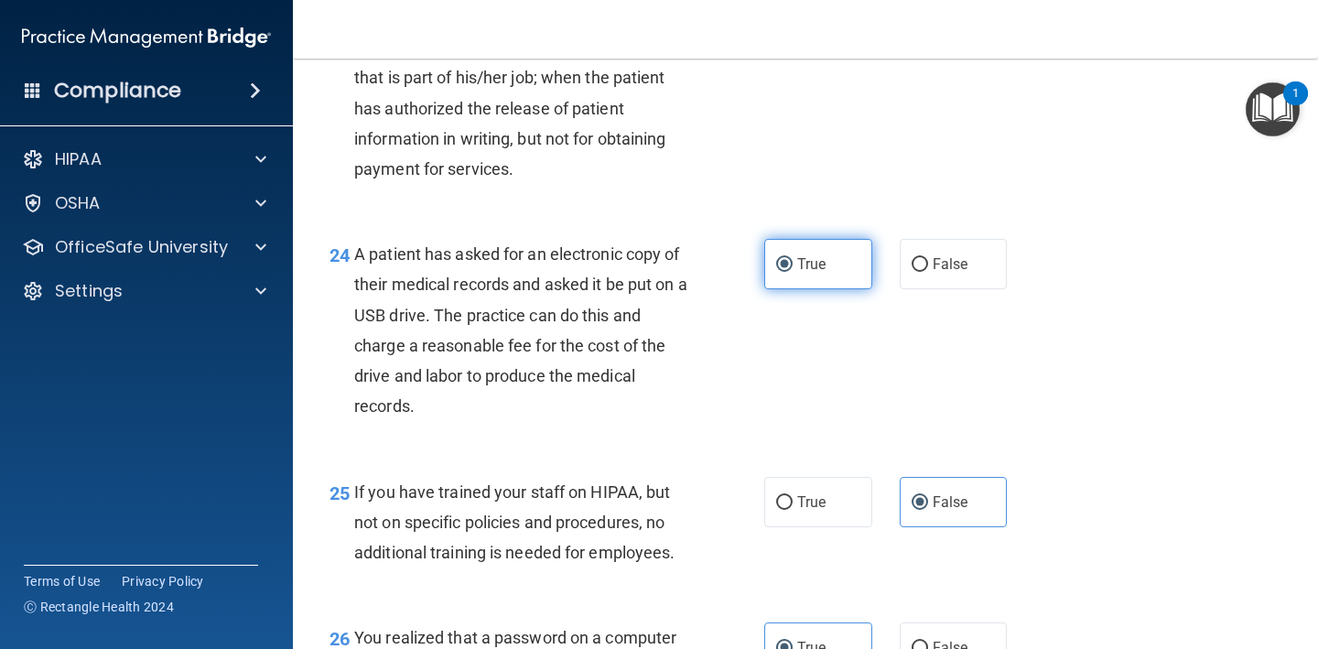
scroll to position [3782, 0]
click at [811, 525] on label "True" at bounding box center [818, 503] width 108 height 50
click at [792, 511] on input "True" at bounding box center [784, 504] width 16 height 14
radio input "true"
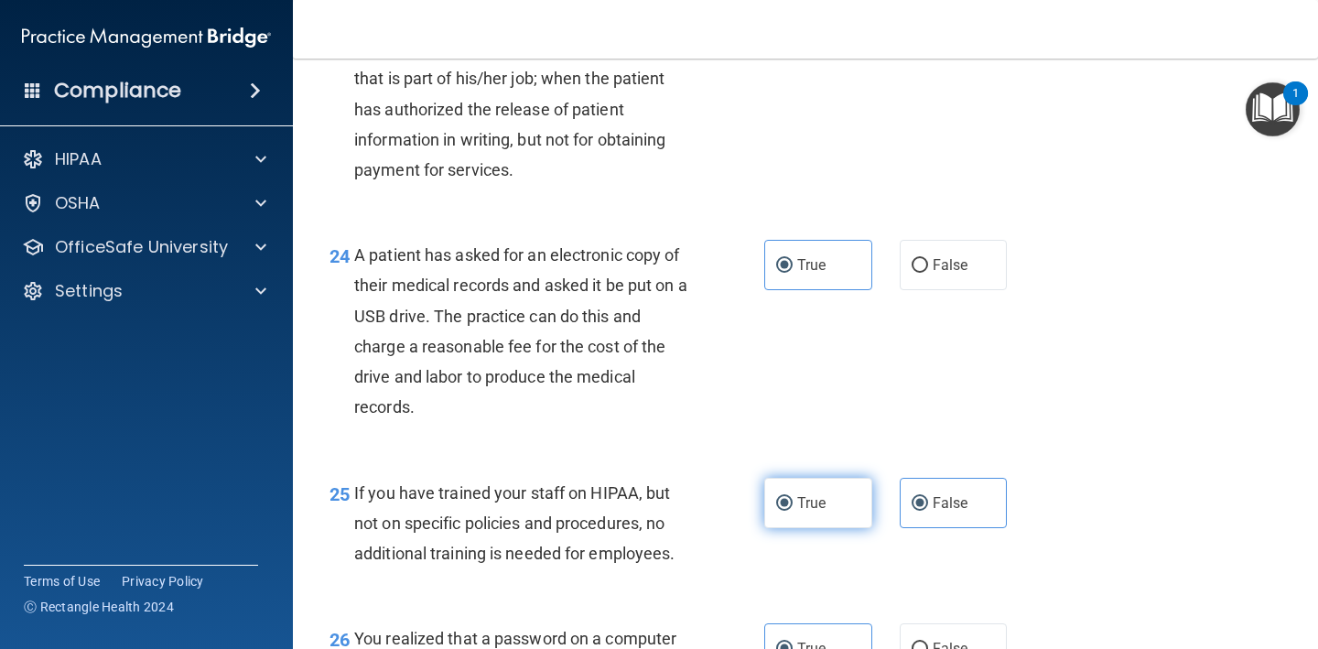
radio input "false"
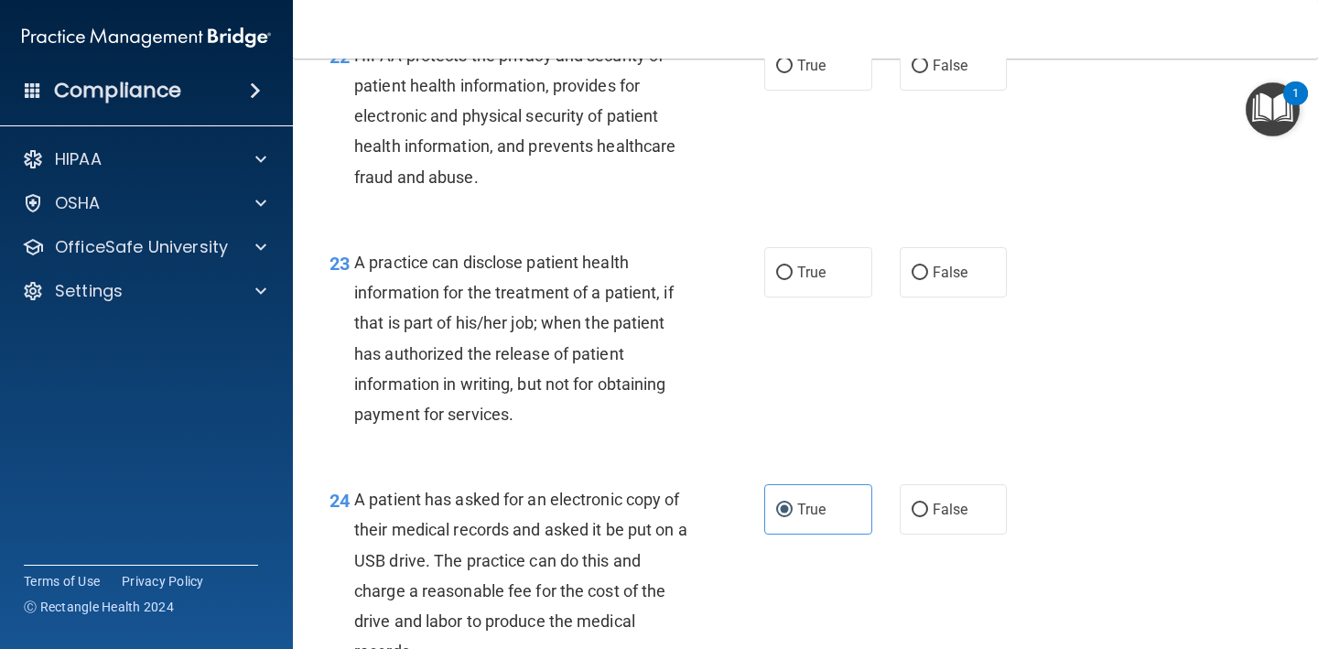
scroll to position [3537, 0]
click at [957, 280] on span "False" at bounding box center [951, 272] width 36 height 17
click at [928, 280] on input "False" at bounding box center [919, 274] width 16 height 14
radio input "true"
click at [803, 74] on span "True" at bounding box center [811, 66] width 28 height 17
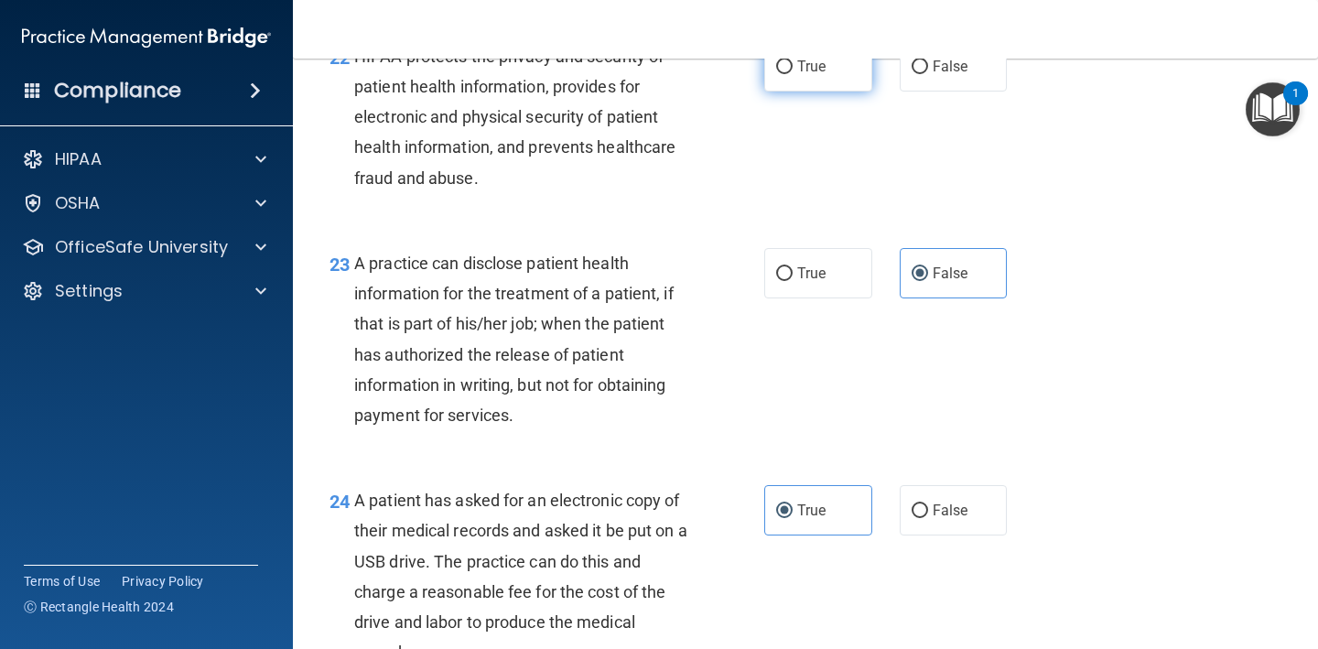
click at [792, 74] on input "True" at bounding box center [784, 67] width 16 height 14
radio input "true"
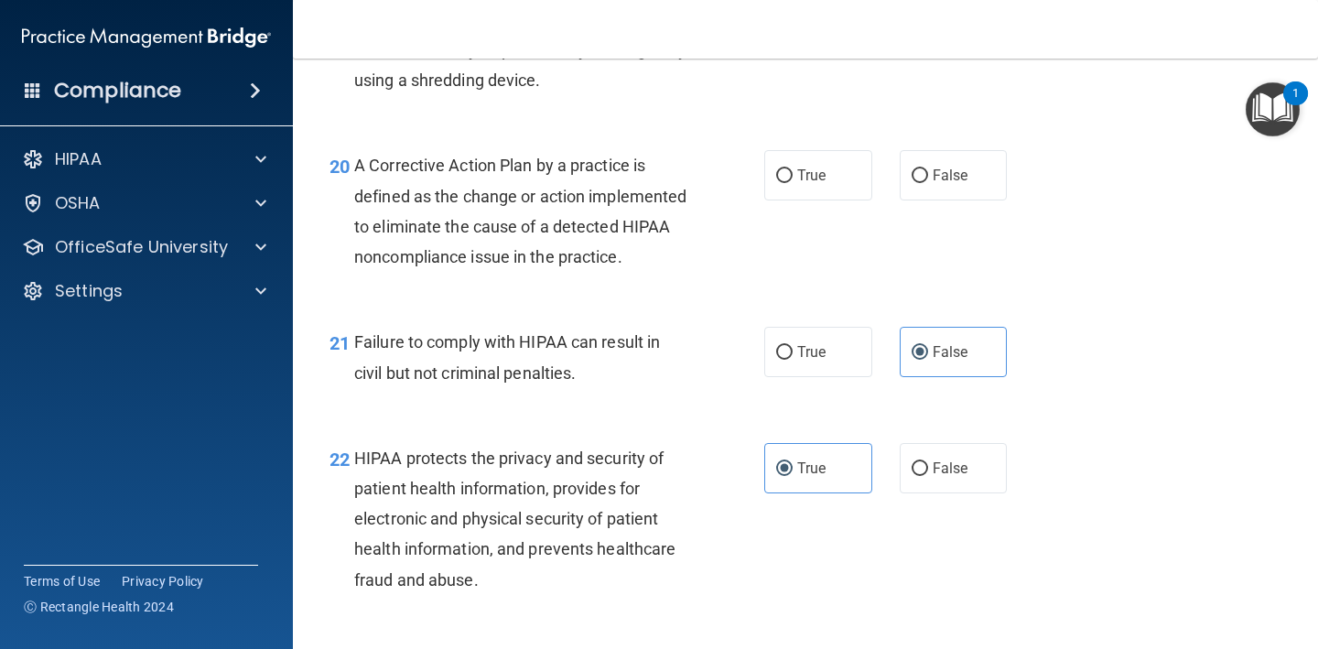
scroll to position [3089, 0]
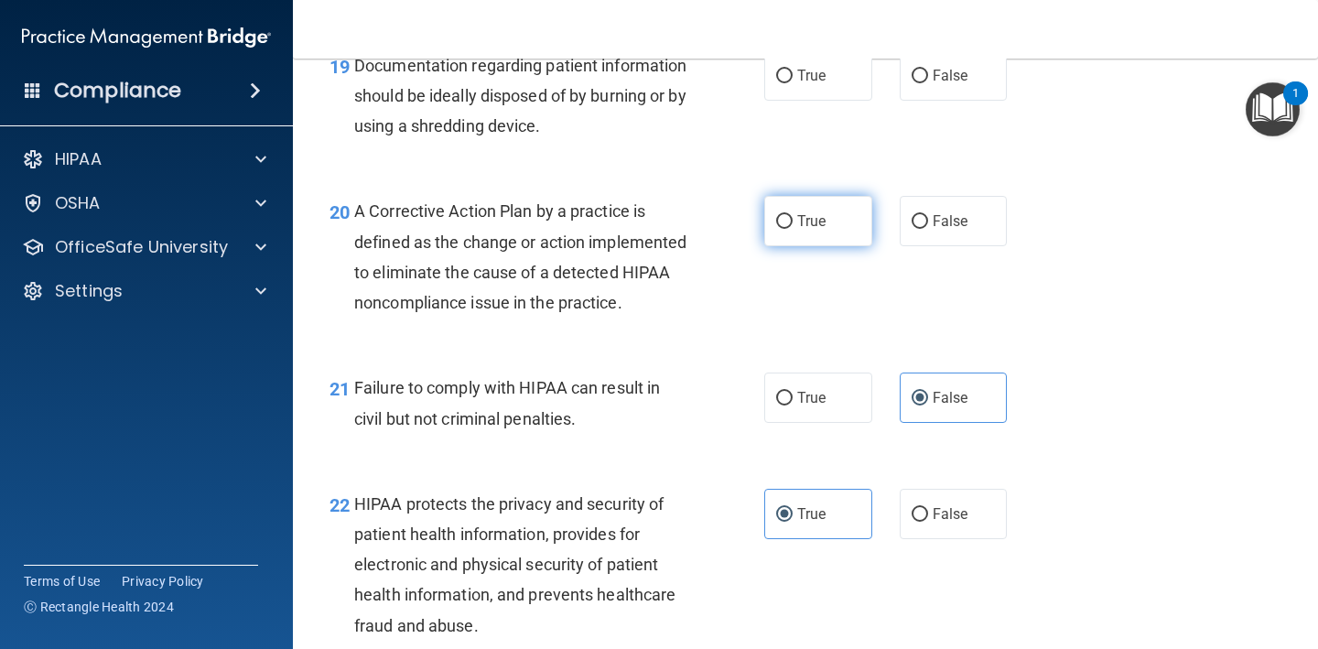
click at [800, 212] on span "True" at bounding box center [811, 220] width 28 height 17
click at [792, 215] on input "True" at bounding box center [784, 222] width 16 height 14
radio input "true"
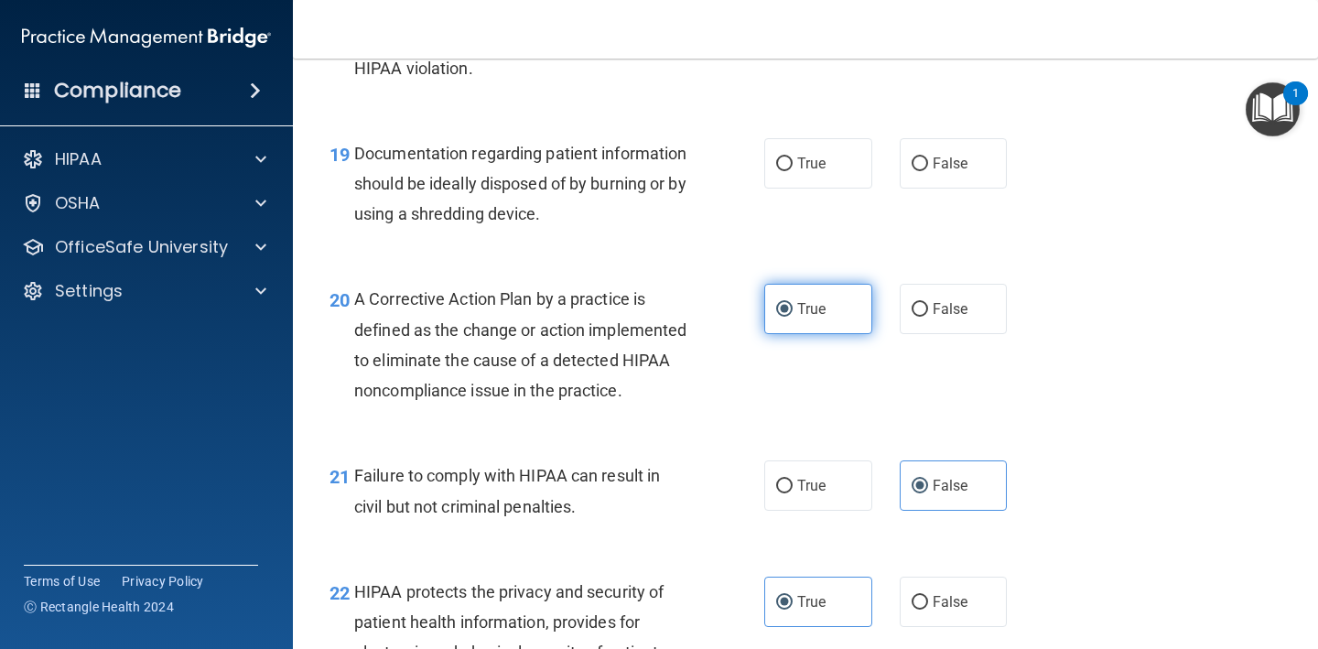
scroll to position [2995, 0]
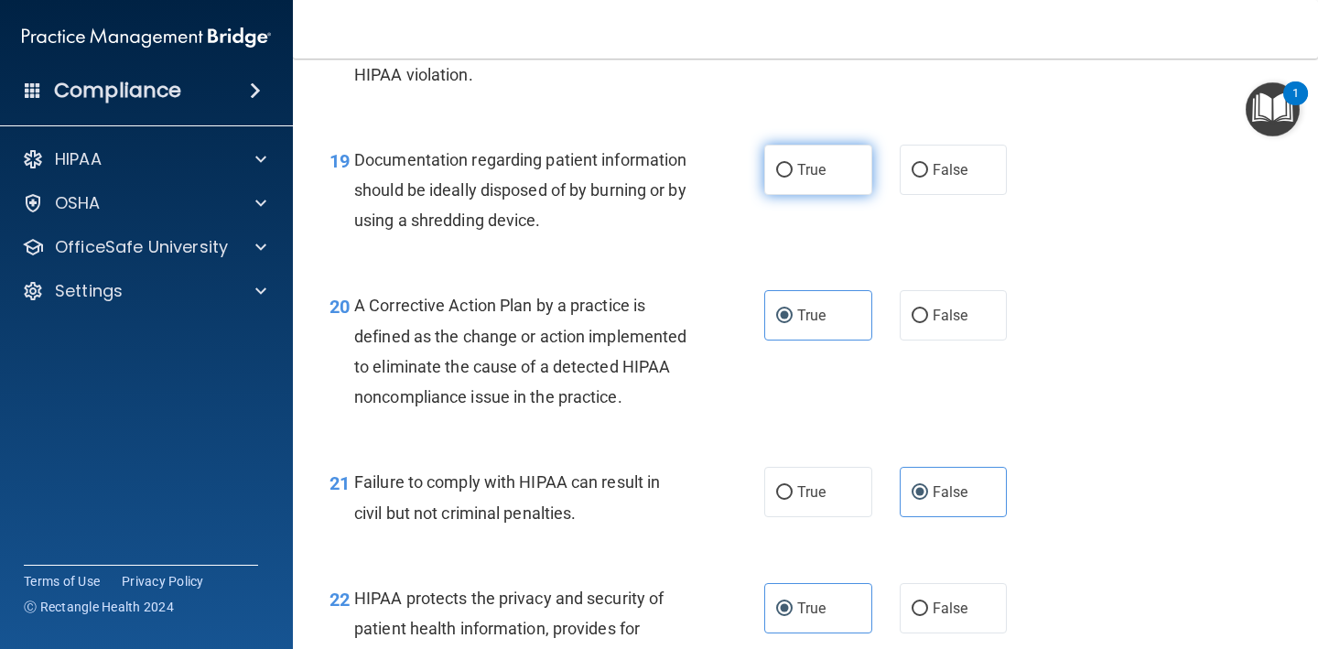
click at [803, 162] on span "True" at bounding box center [811, 169] width 28 height 17
click at [792, 164] on input "True" at bounding box center [784, 171] width 16 height 14
radio input "true"
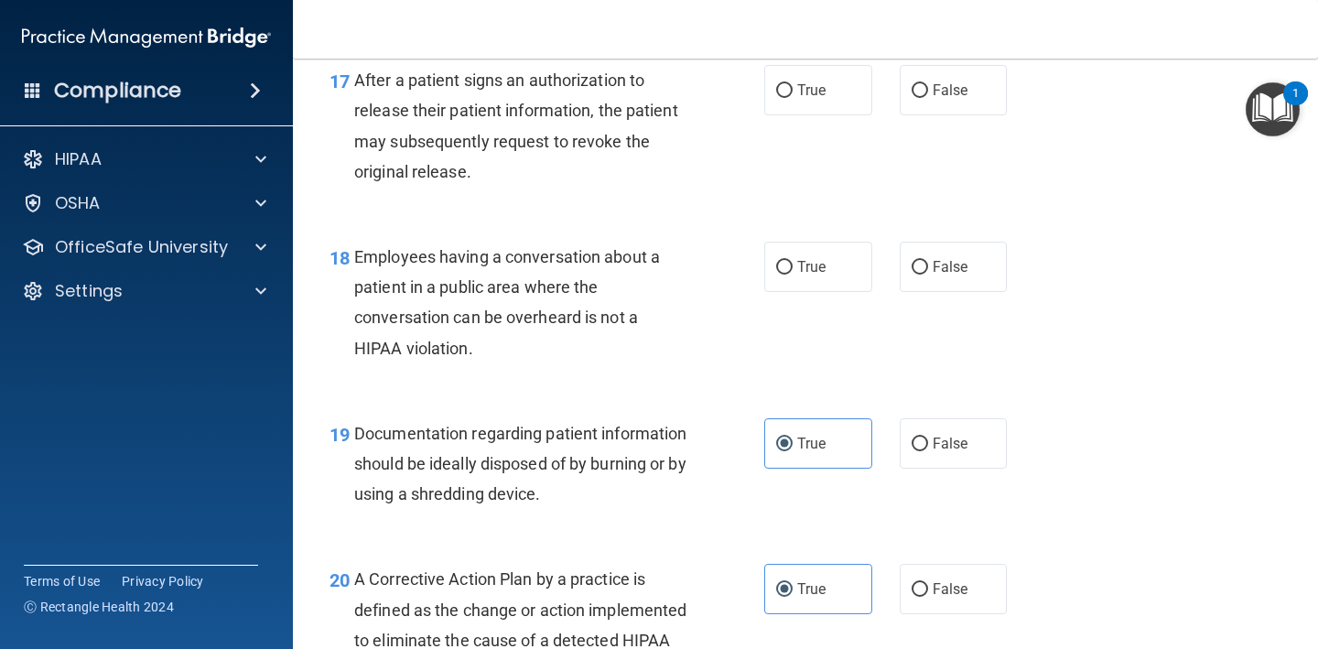
scroll to position [2712, 0]
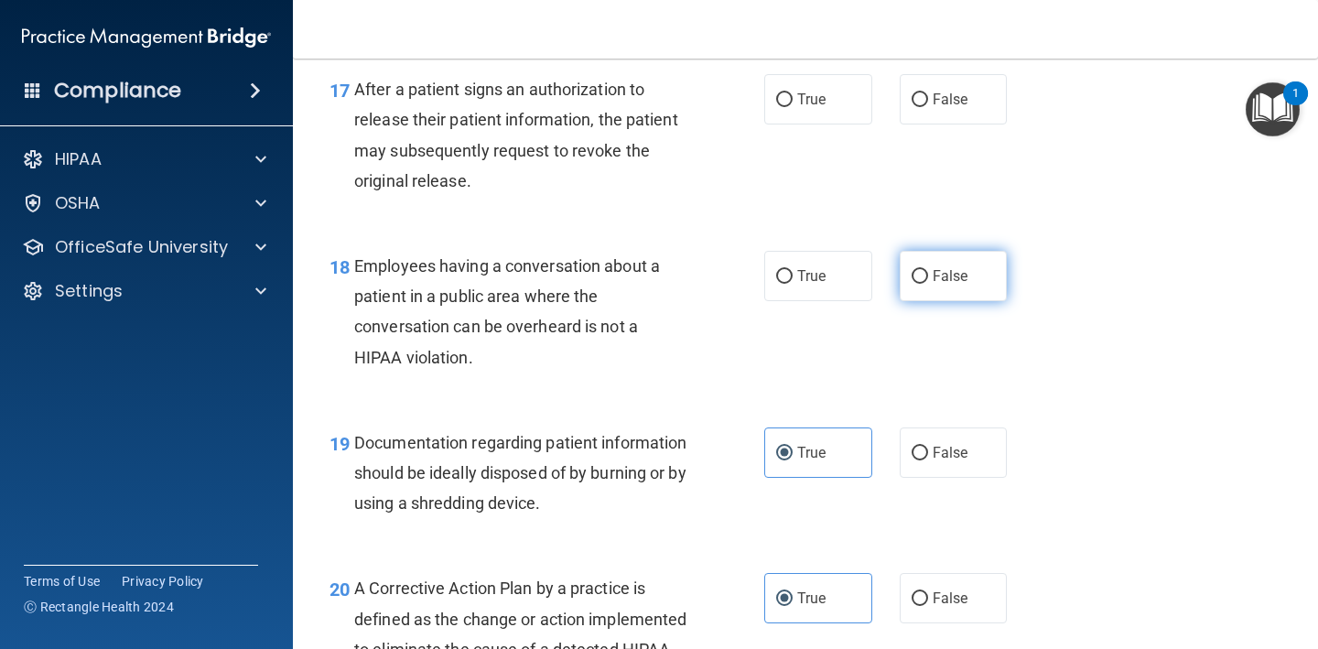
click at [918, 279] on label "False" at bounding box center [954, 276] width 108 height 50
click at [918, 279] on input "False" at bounding box center [919, 277] width 16 height 14
radio input "true"
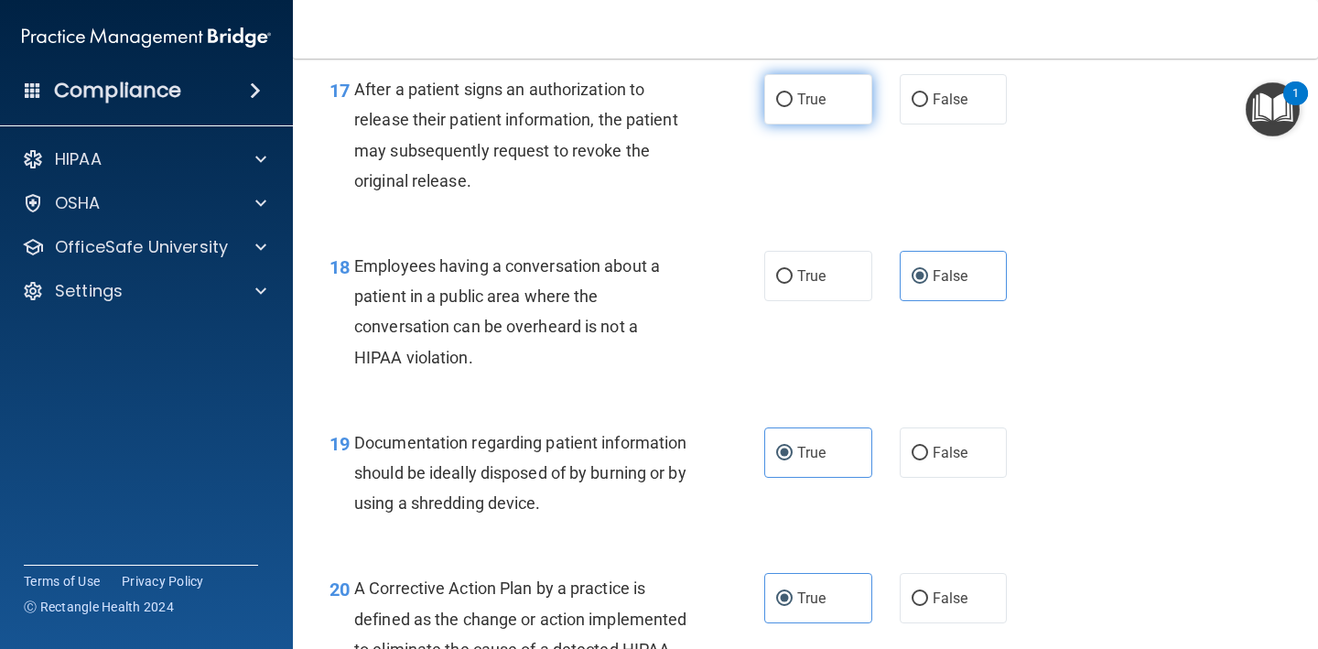
click at [843, 106] on label "True" at bounding box center [818, 99] width 108 height 50
click at [792, 106] on input "True" at bounding box center [784, 100] width 16 height 14
radio input "true"
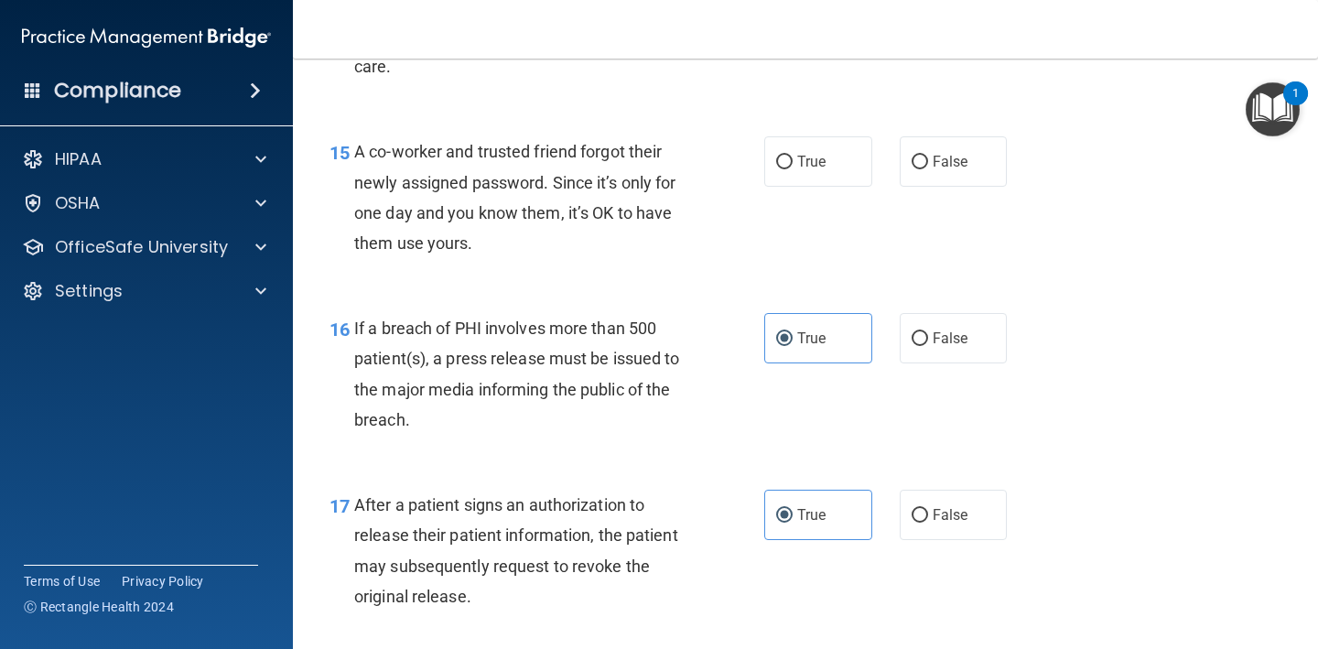
scroll to position [2294, 0]
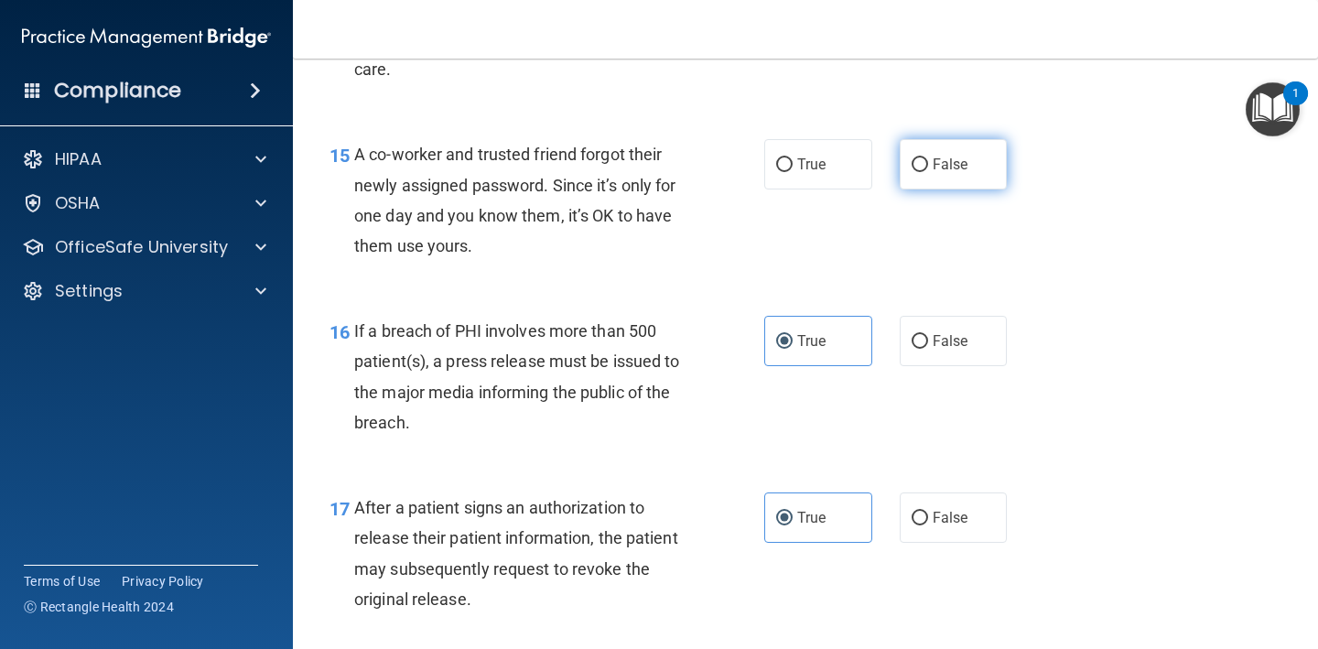
click at [947, 175] on label "False" at bounding box center [954, 164] width 108 height 50
click at [928, 172] on input "False" at bounding box center [919, 165] width 16 height 14
radio input "true"
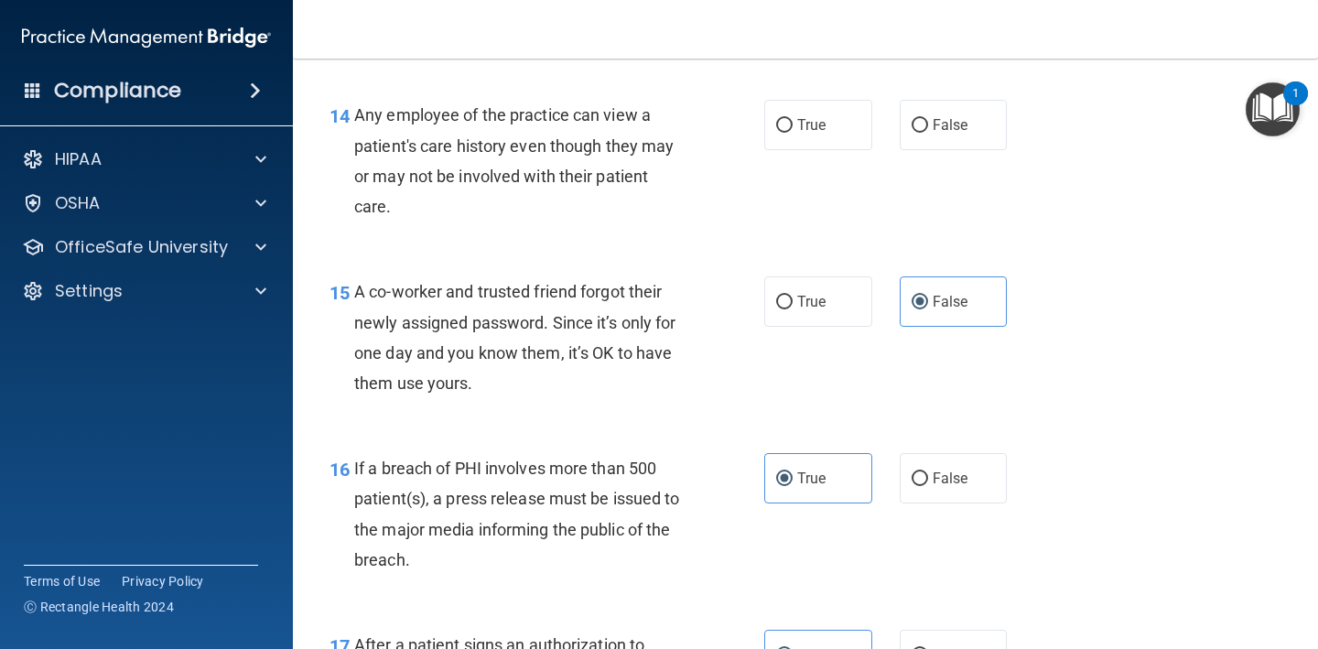
scroll to position [2140, 0]
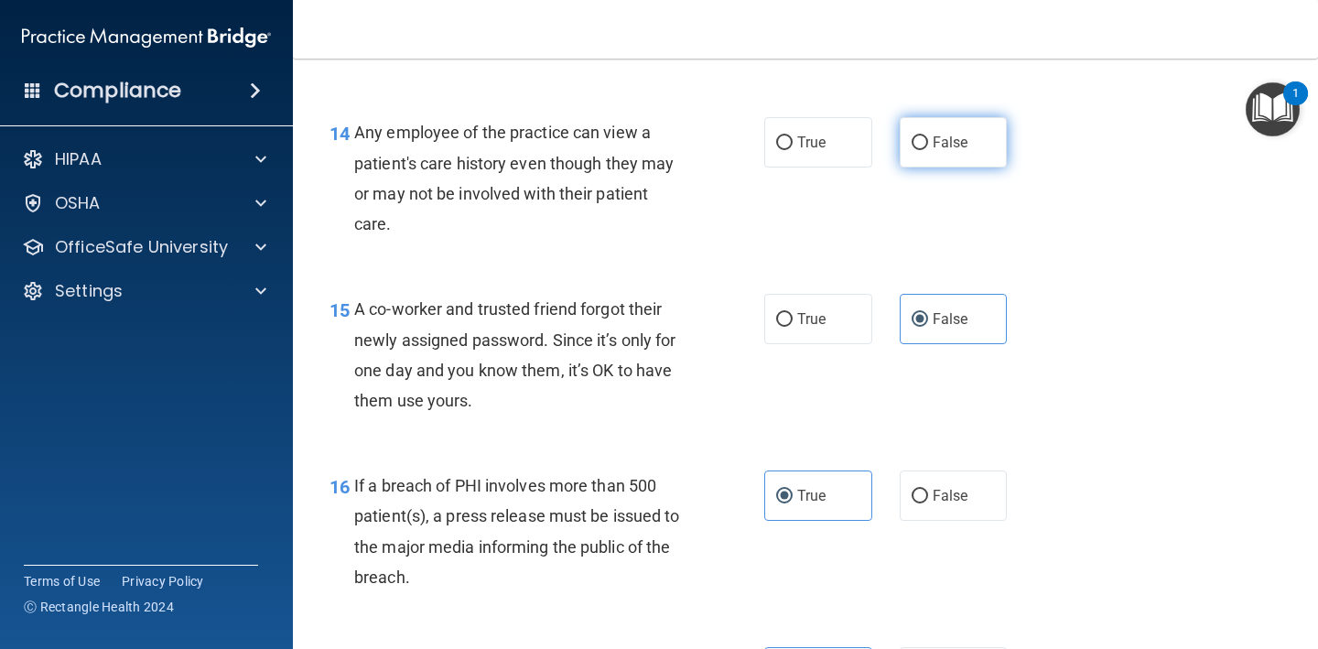
click at [943, 137] on span "False" at bounding box center [951, 142] width 36 height 17
click at [928, 137] on input "False" at bounding box center [919, 143] width 16 height 14
radio input "true"
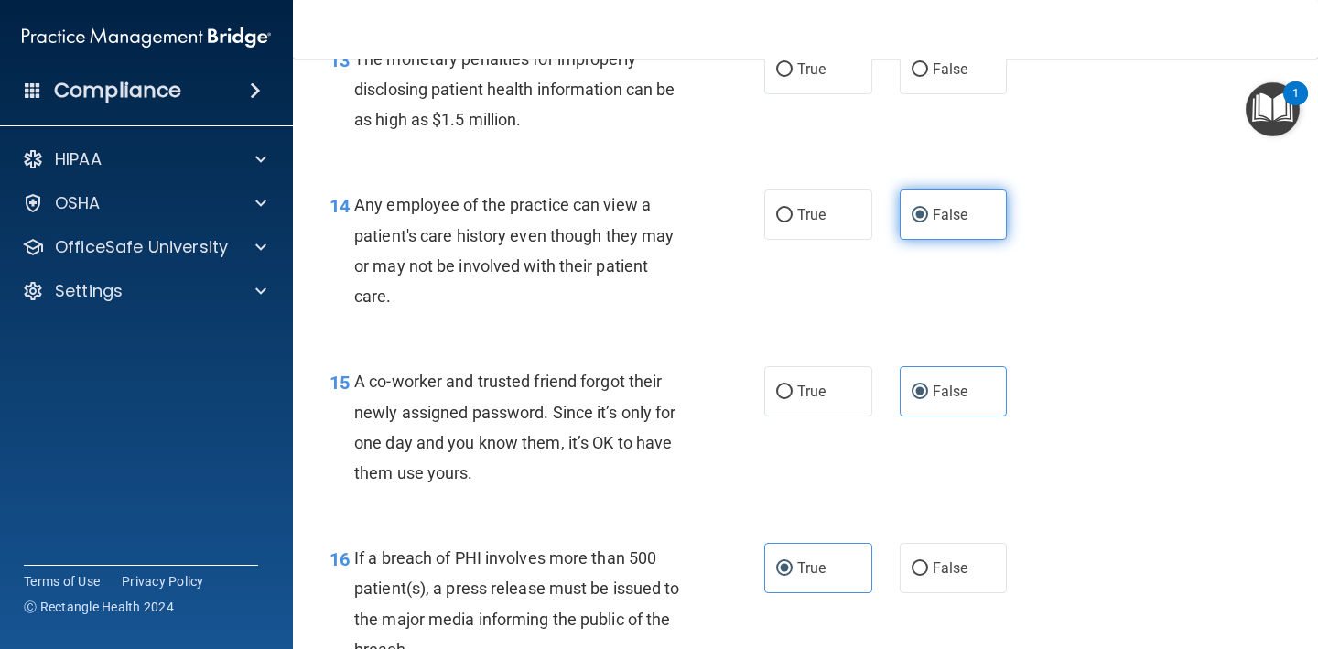
scroll to position [2003, 0]
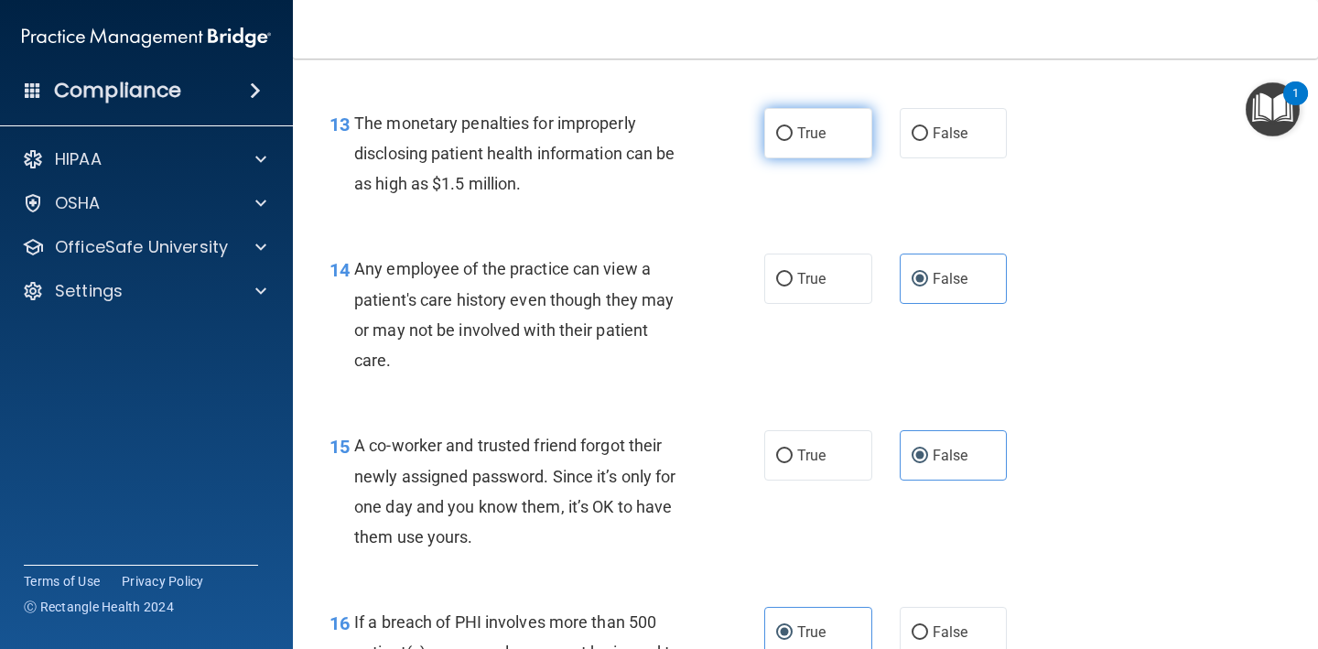
click at [839, 130] on label "True" at bounding box center [818, 133] width 108 height 50
click at [792, 130] on input "True" at bounding box center [784, 134] width 16 height 14
radio input "true"
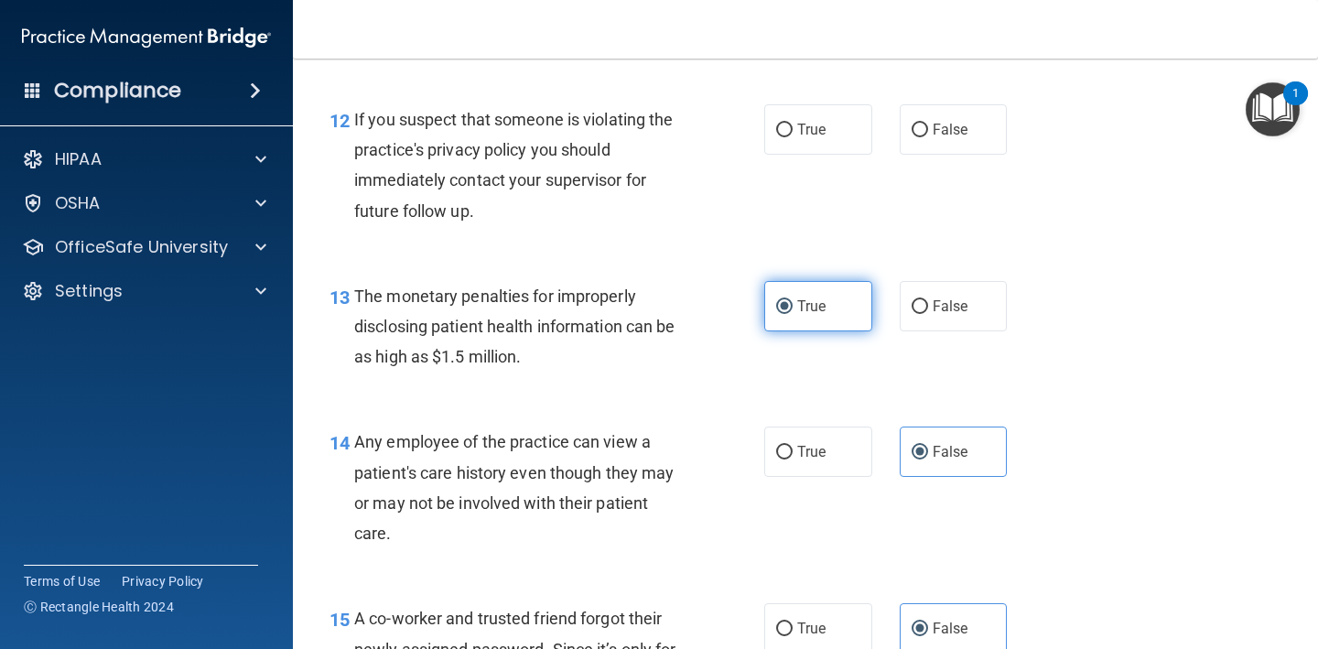
scroll to position [1804, 0]
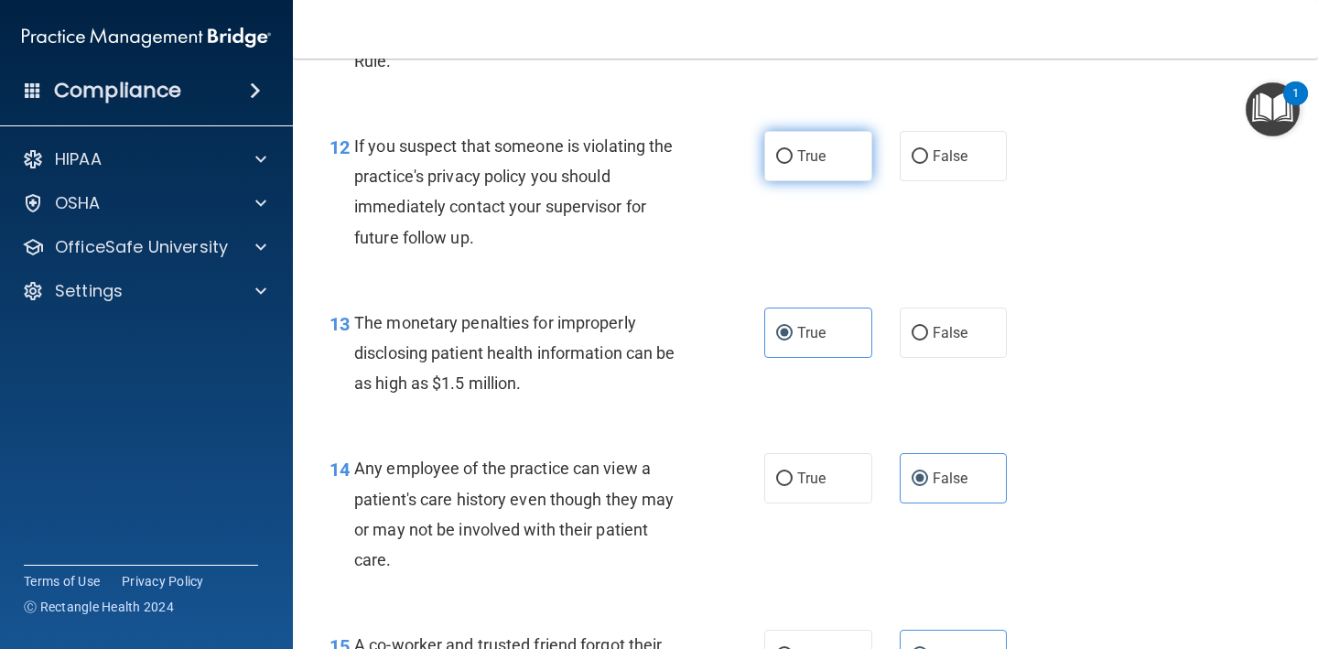
click at [810, 135] on label "True" at bounding box center [818, 156] width 108 height 50
click at [792, 150] on input "True" at bounding box center [784, 157] width 16 height 14
radio input "true"
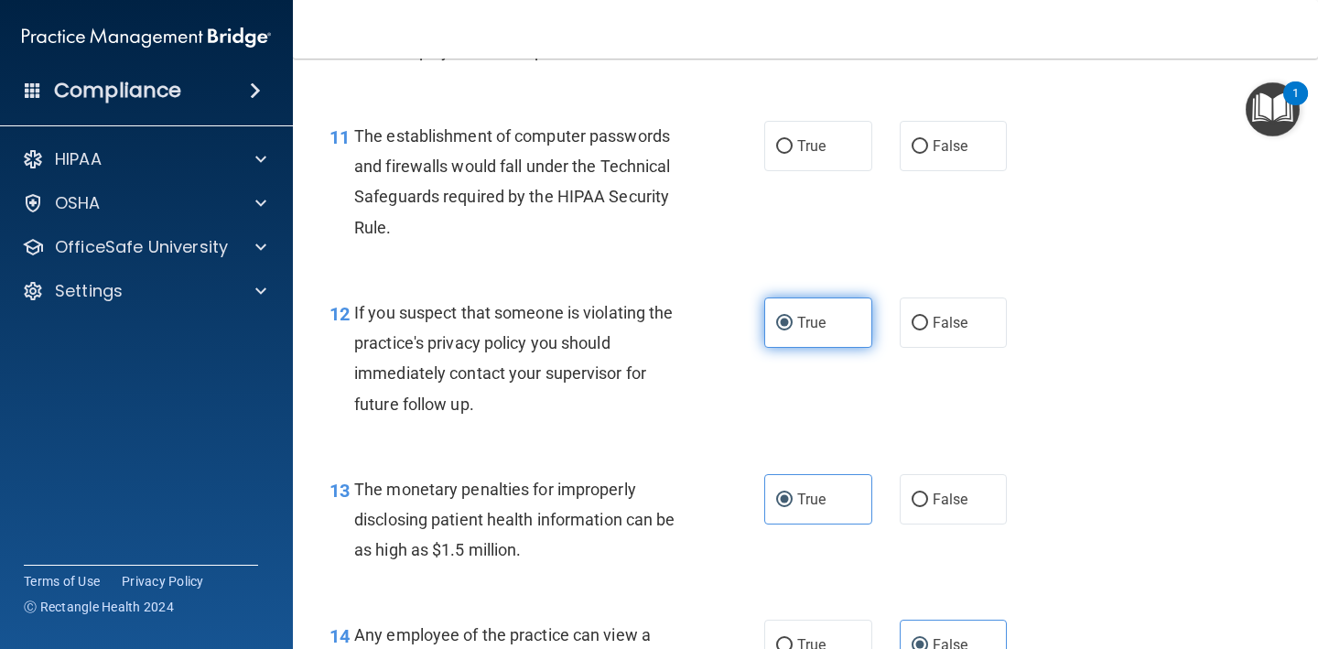
scroll to position [1632, 0]
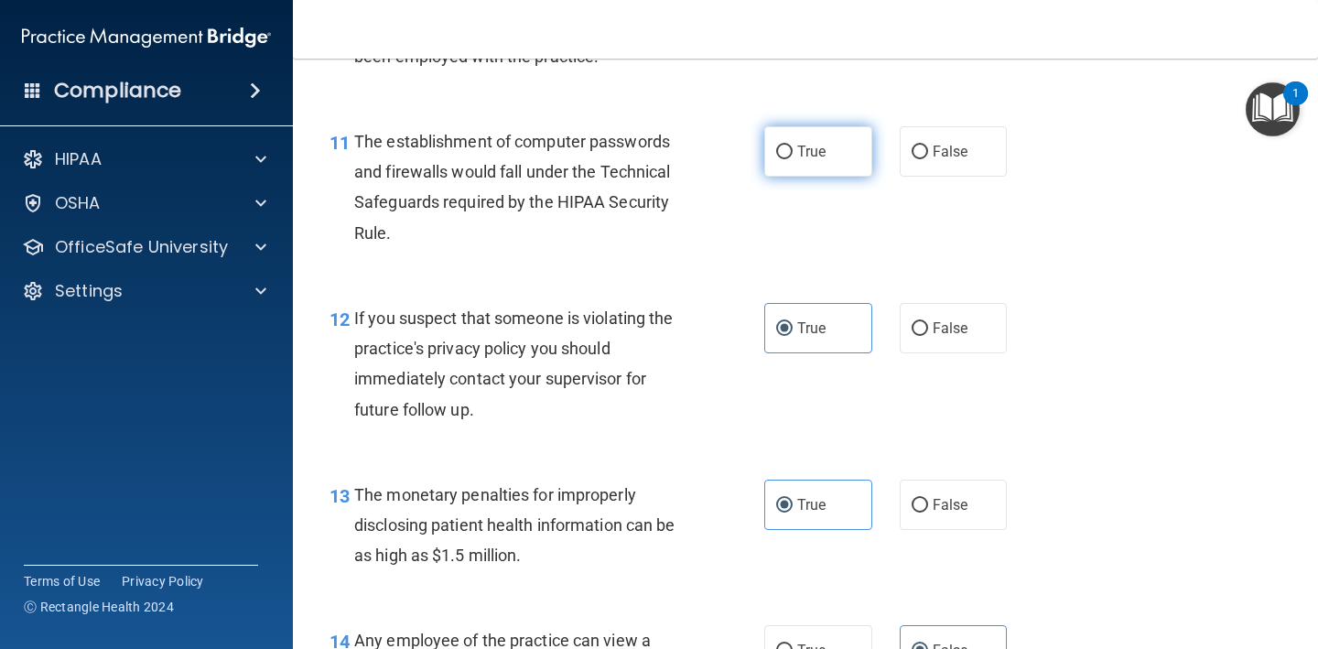
click at [810, 143] on span "True" at bounding box center [811, 151] width 28 height 17
click at [792, 146] on input "True" at bounding box center [784, 153] width 16 height 14
radio input "true"
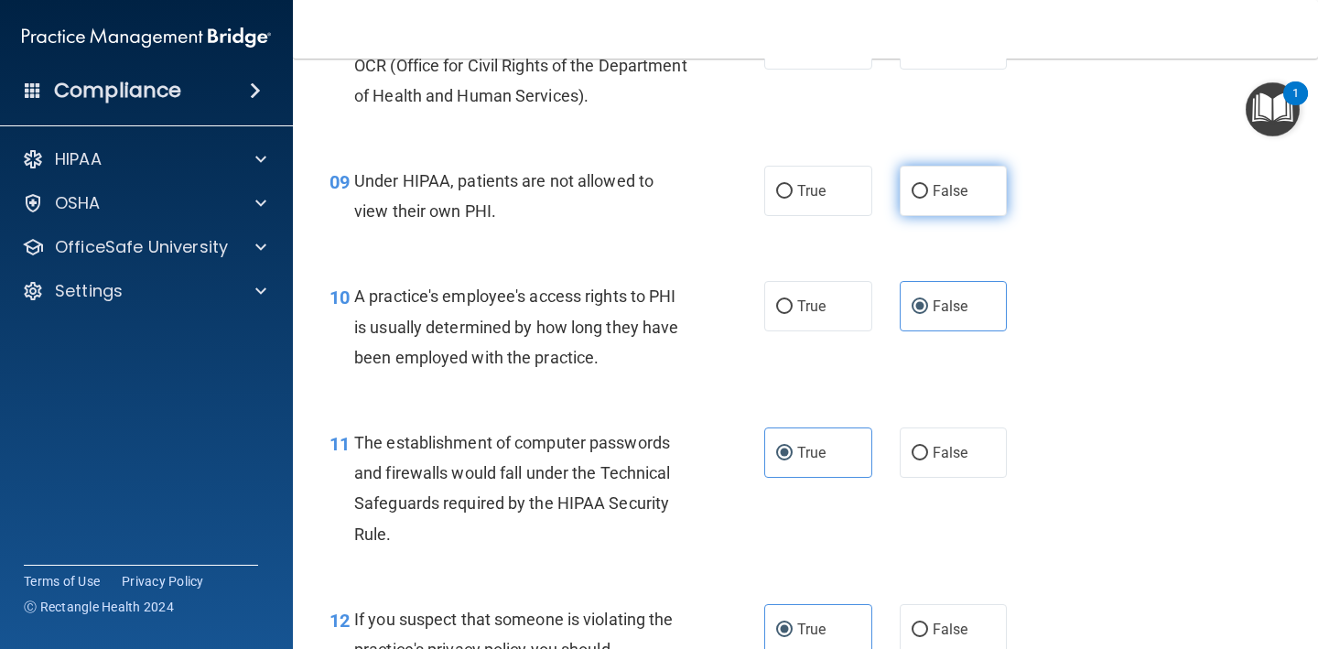
scroll to position [1329, 0]
click at [917, 167] on label "False" at bounding box center [954, 192] width 108 height 50
click at [917, 187] on input "False" at bounding box center [919, 194] width 16 height 14
radio input "true"
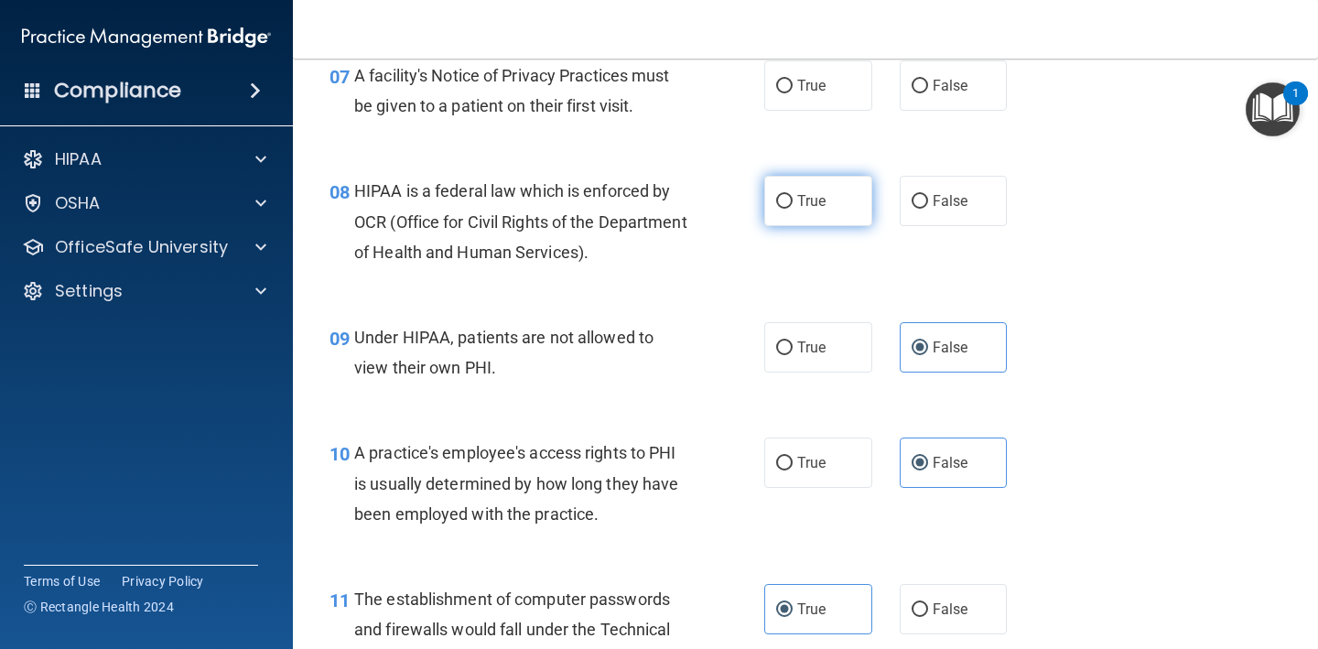
scroll to position [1171, 0]
click at [809, 198] on span "True" at bounding box center [811, 203] width 28 height 17
click at [792, 198] on input "True" at bounding box center [784, 205] width 16 height 14
radio input "true"
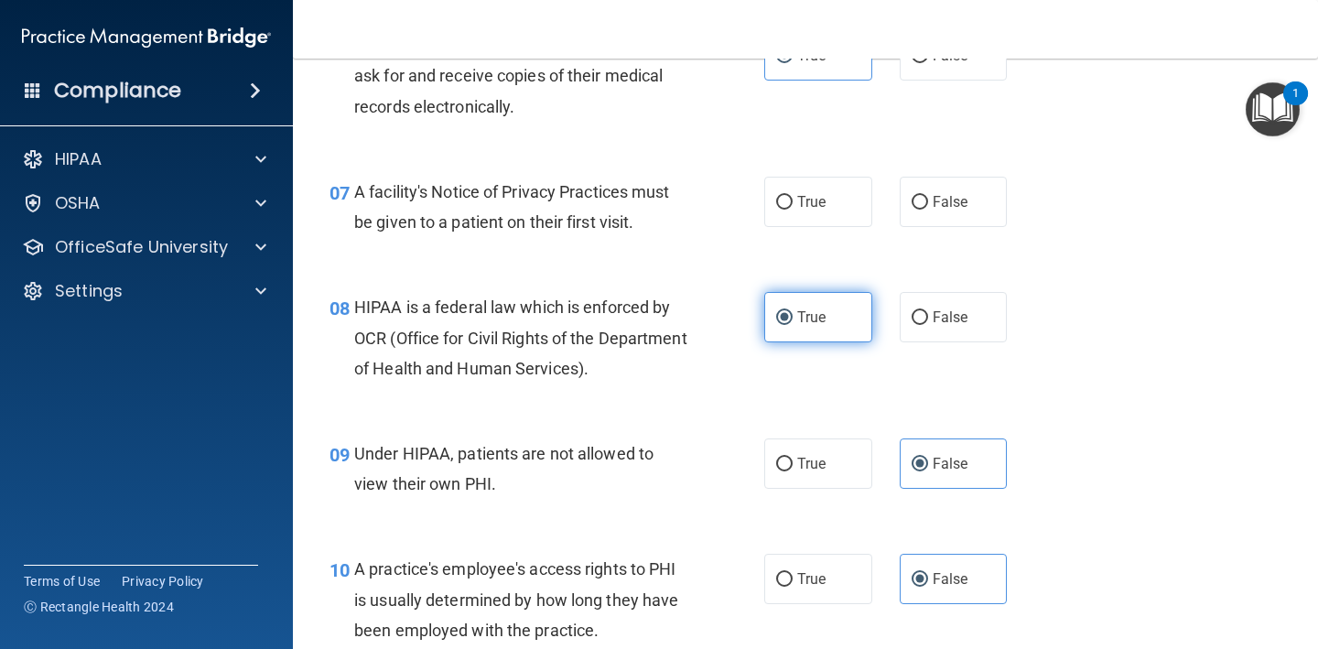
scroll to position [1051, 0]
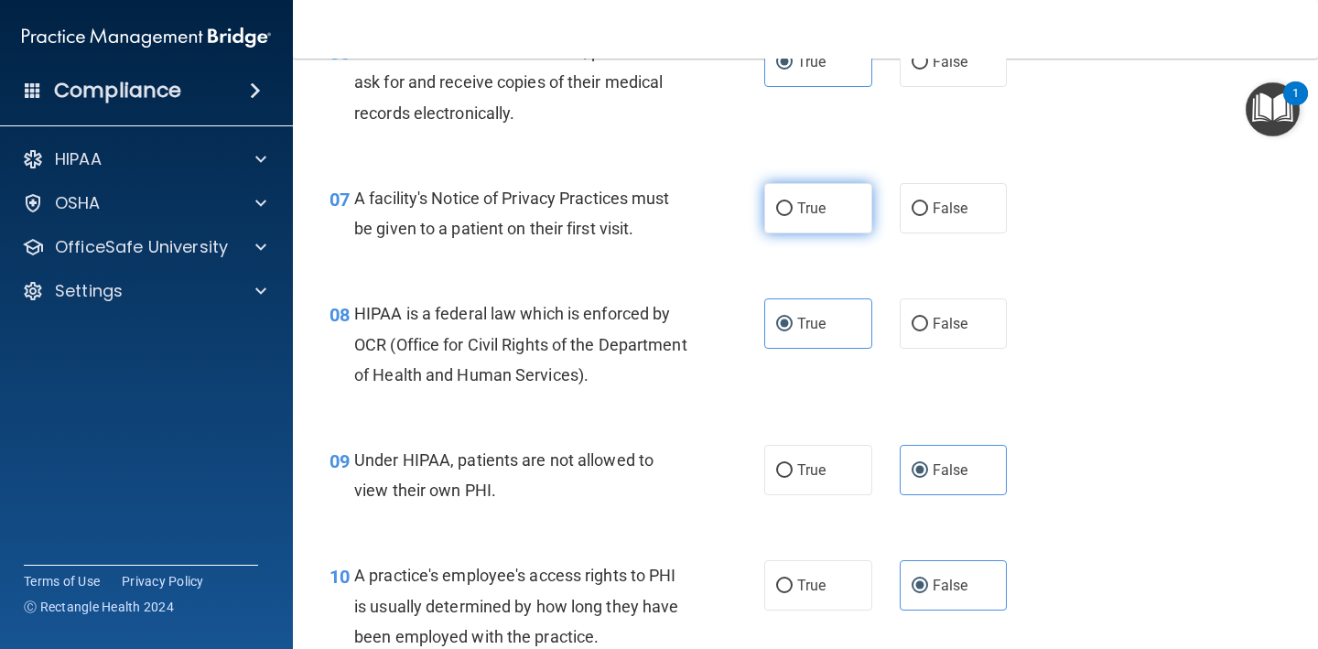
click at [812, 199] on span "True" at bounding box center [811, 207] width 28 height 17
click at [792, 202] on input "True" at bounding box center [784, 209] width 16 height 14
radio input "true"
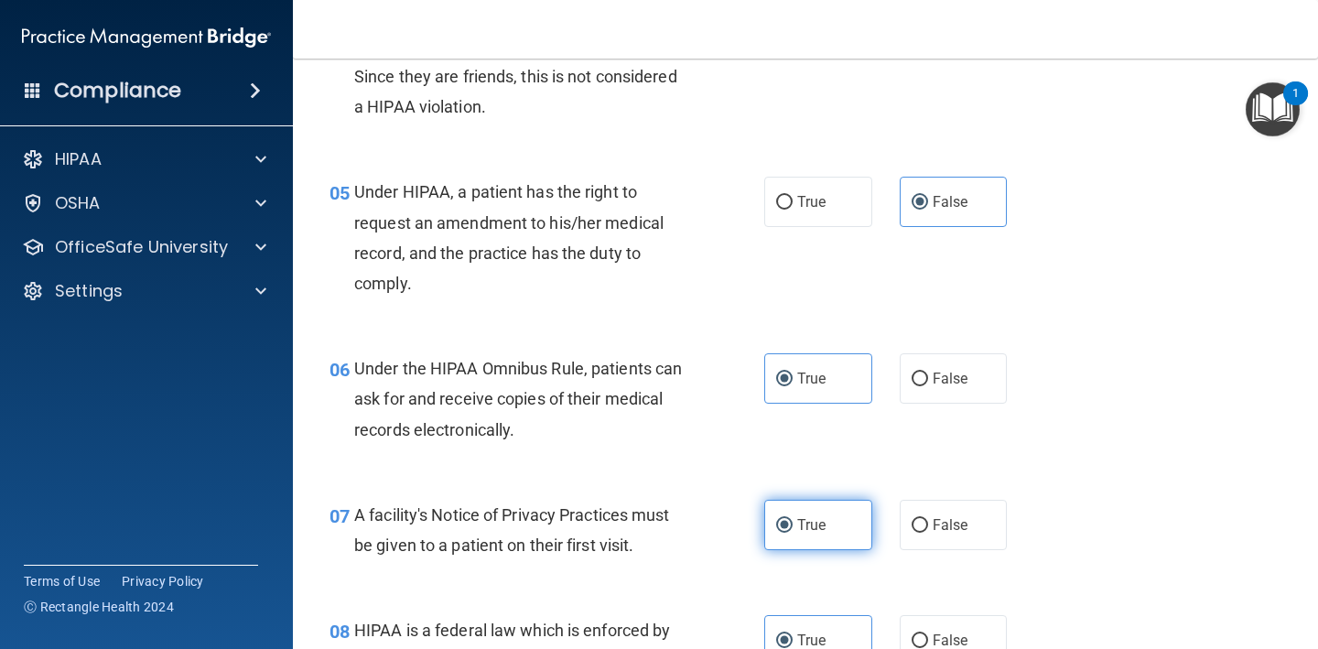
scroll to position [732, 0]
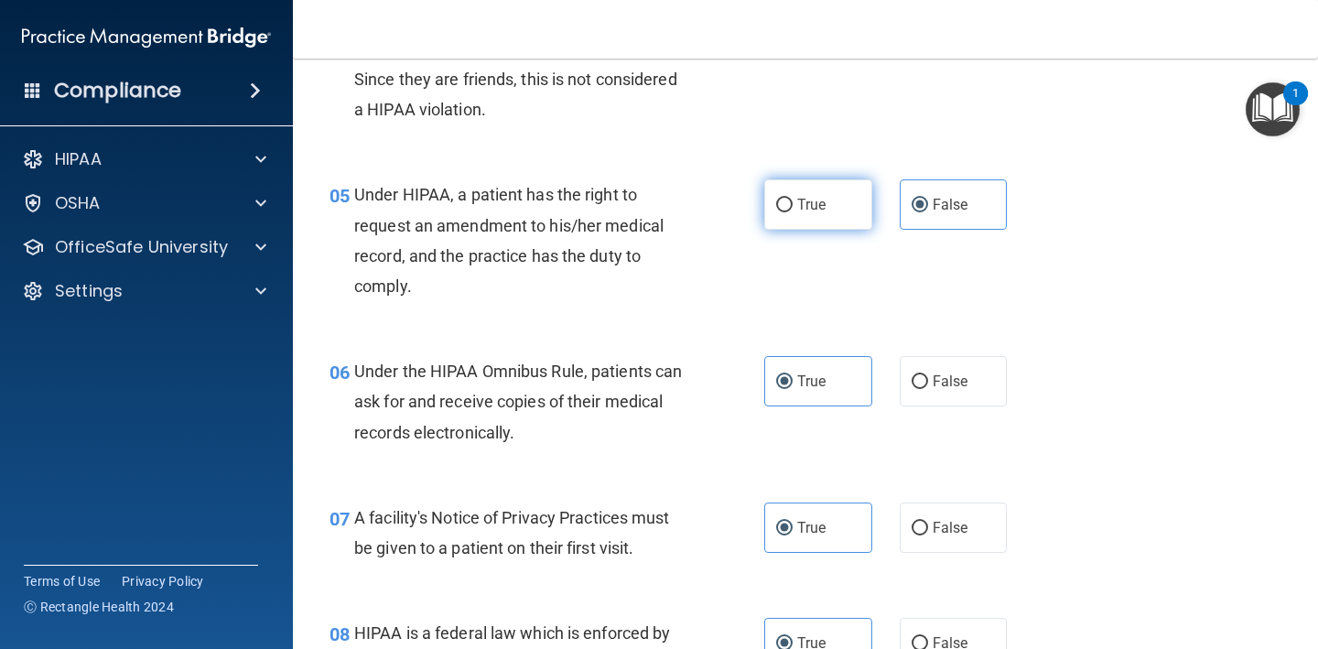
click at [836, 196] on label "True" at bounding box center [818, 204] width 108 height 50
click at [792, 199] on input "True" at bounding box center [784, 206] width 16 height 14
radio input "true"
radio input "false"
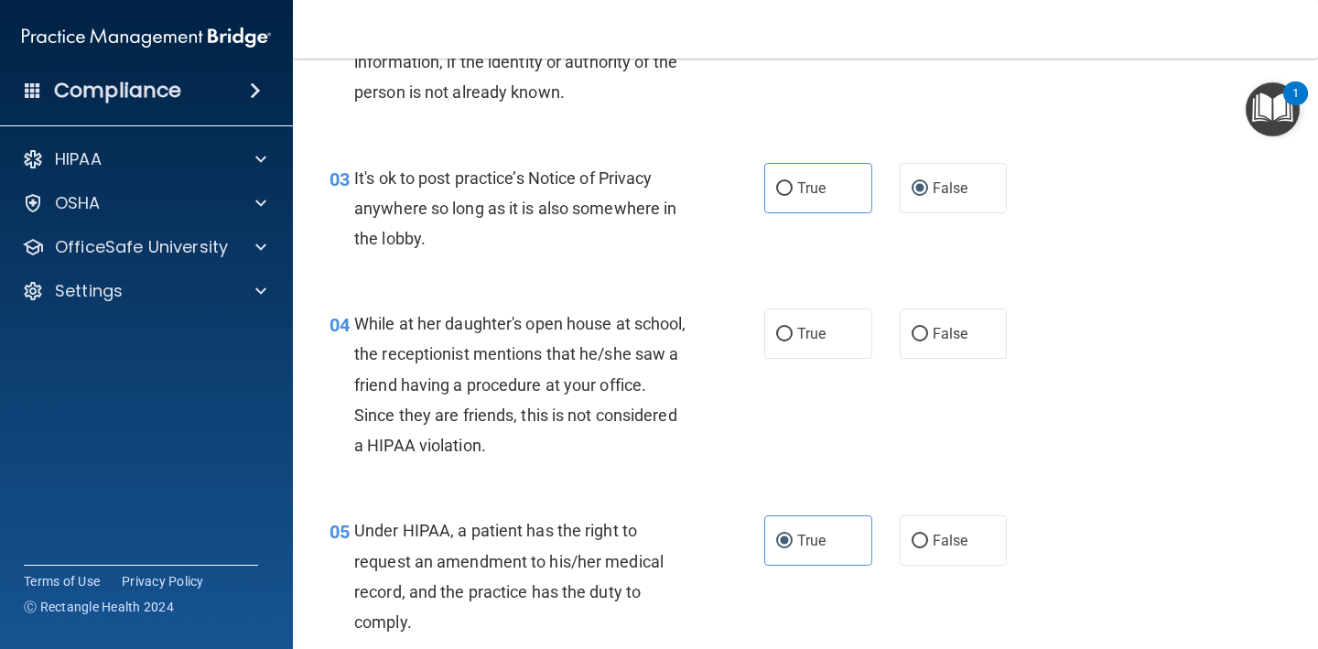
scroll to position [376, 0]
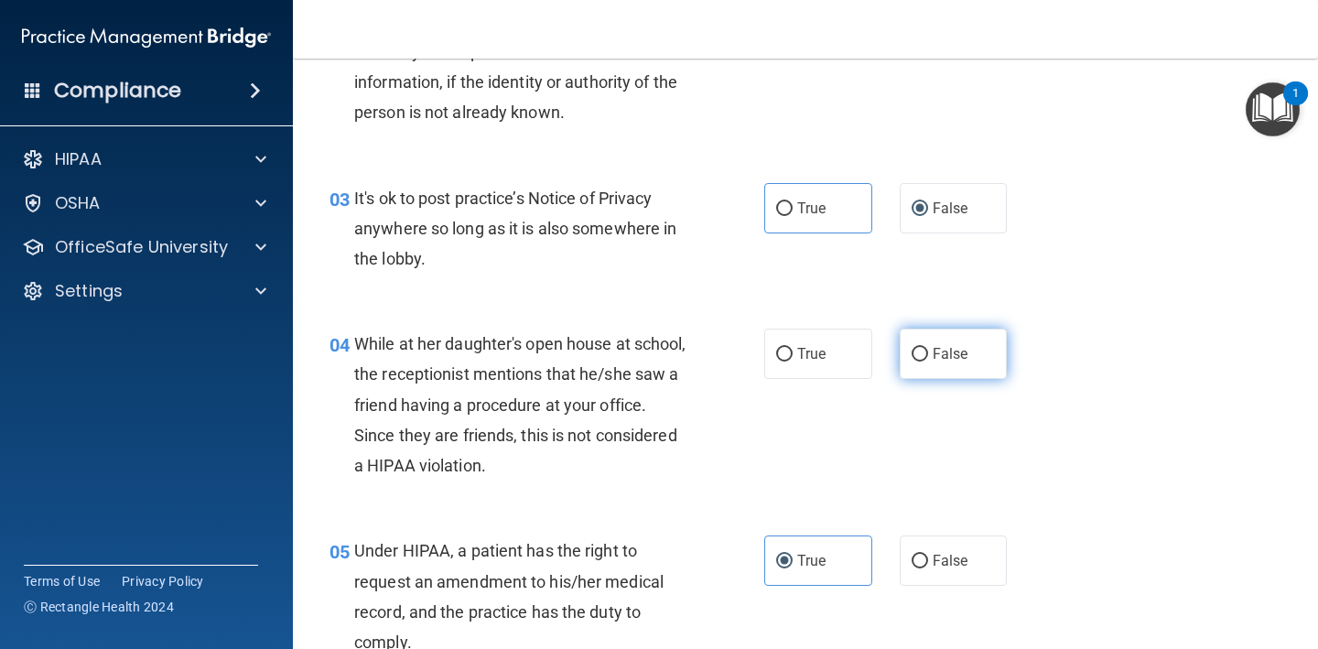
click at [923, 336] on label "False" at bounding box center [954, 354] width 108 height 50
click at [923, 348] on input "False" at bounding box center [919, 355] width 16 height 14
radio input "true"
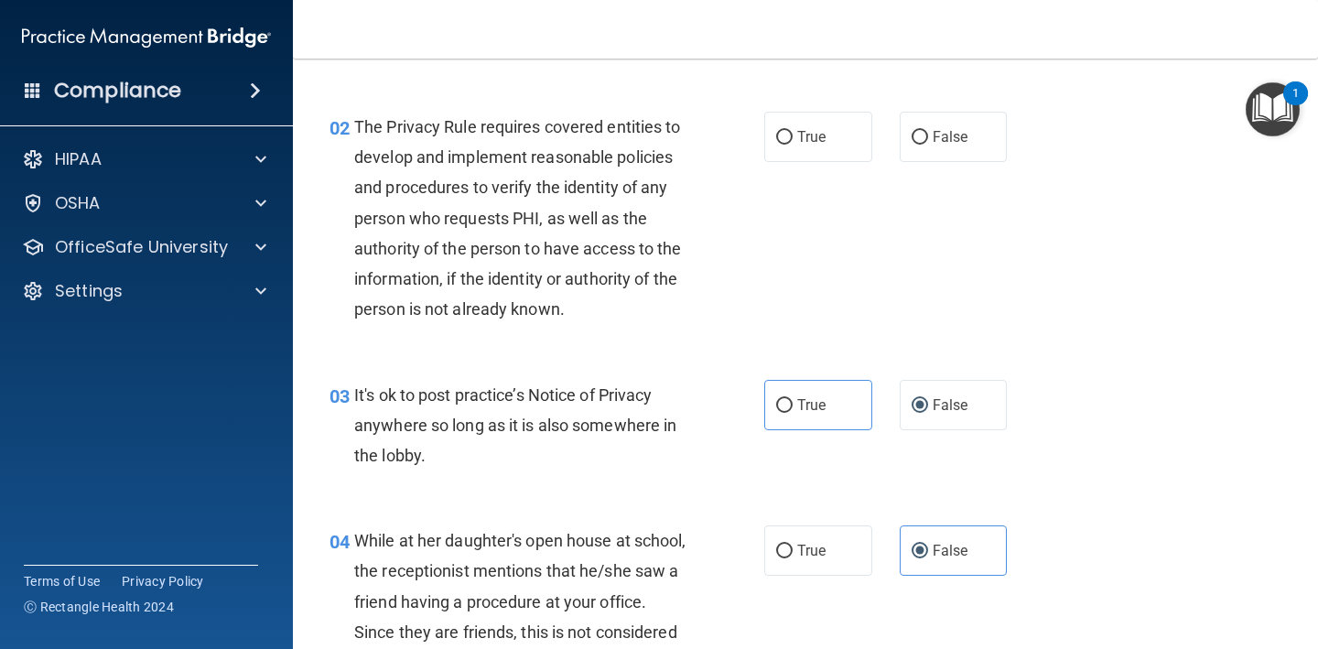
scroll to position [178, 0]
click at [846, 160] on label "True" at bounding box center [818, 138] width 108 height 50
click at [792, 146] on input "True" at bounding box center [784, 139] width 16 height 14
radio input "true"
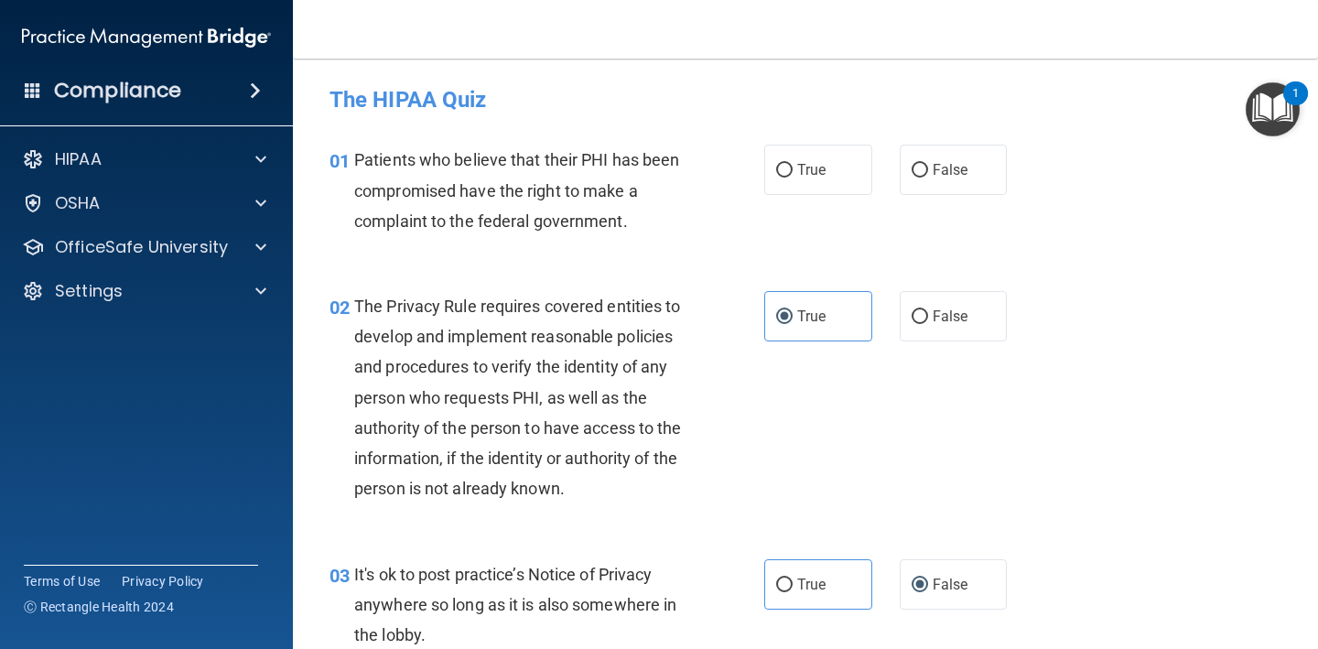
scroll to position [0, 0]
click at [829, 185] on label "True" at bounding box center [818, 170] width 108 height 50
click at [792, 178] on input "True" at bounding box center [784, 171] width 16 height 14
radio input "true"
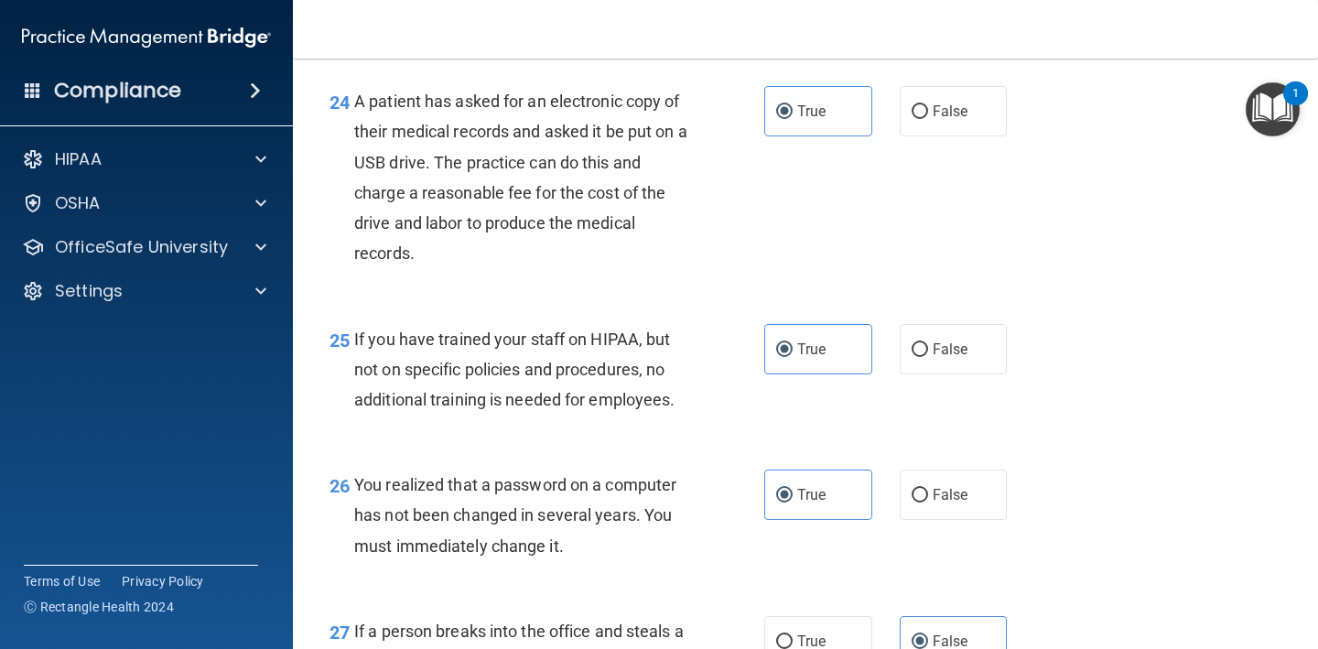
scroll to position [4682, 0]
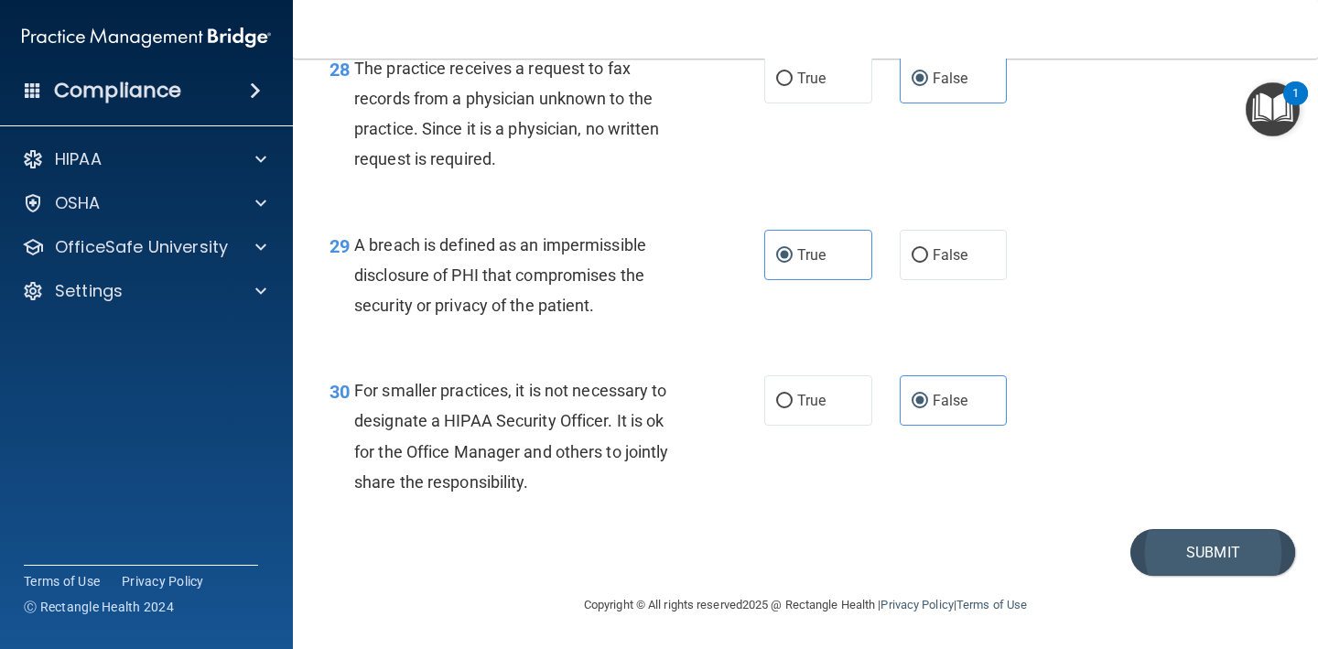
click at [1191, 567] on button "Submit" at bounding box center [1212, 552] width 165 height 47
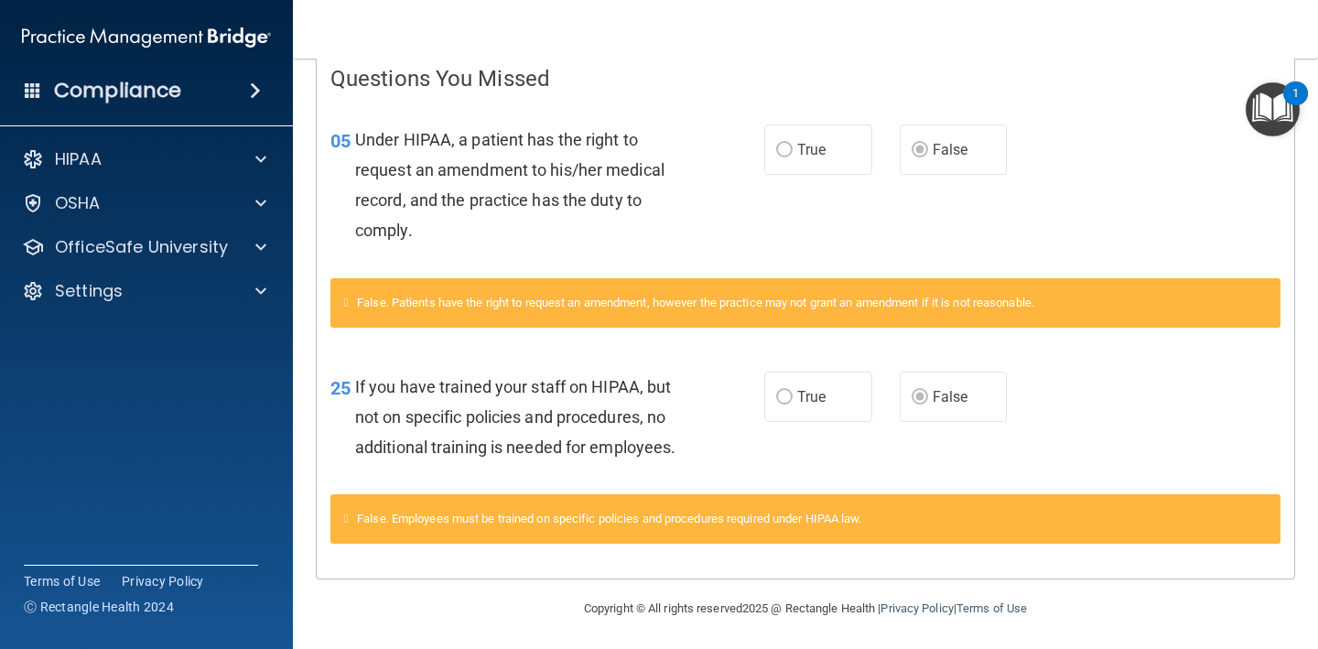
scroll to position [389, 0]
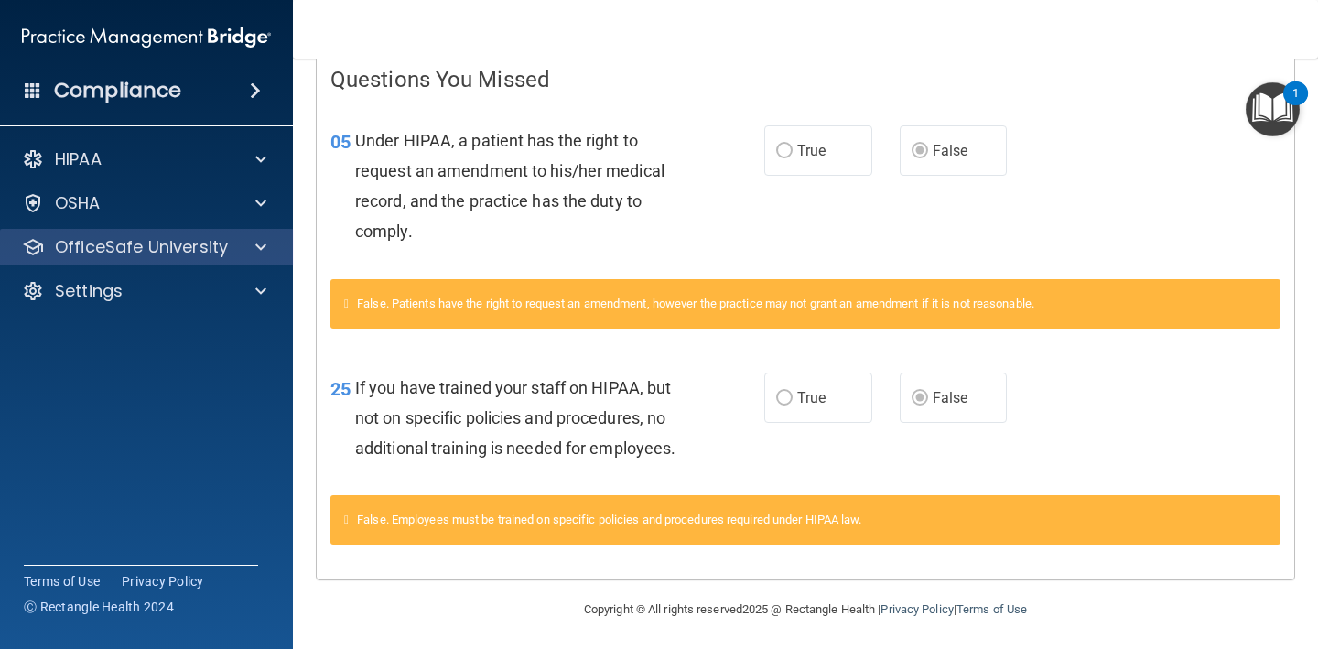
click at [259, 251] on span at bounding box center [260, 247] width 11 height 22
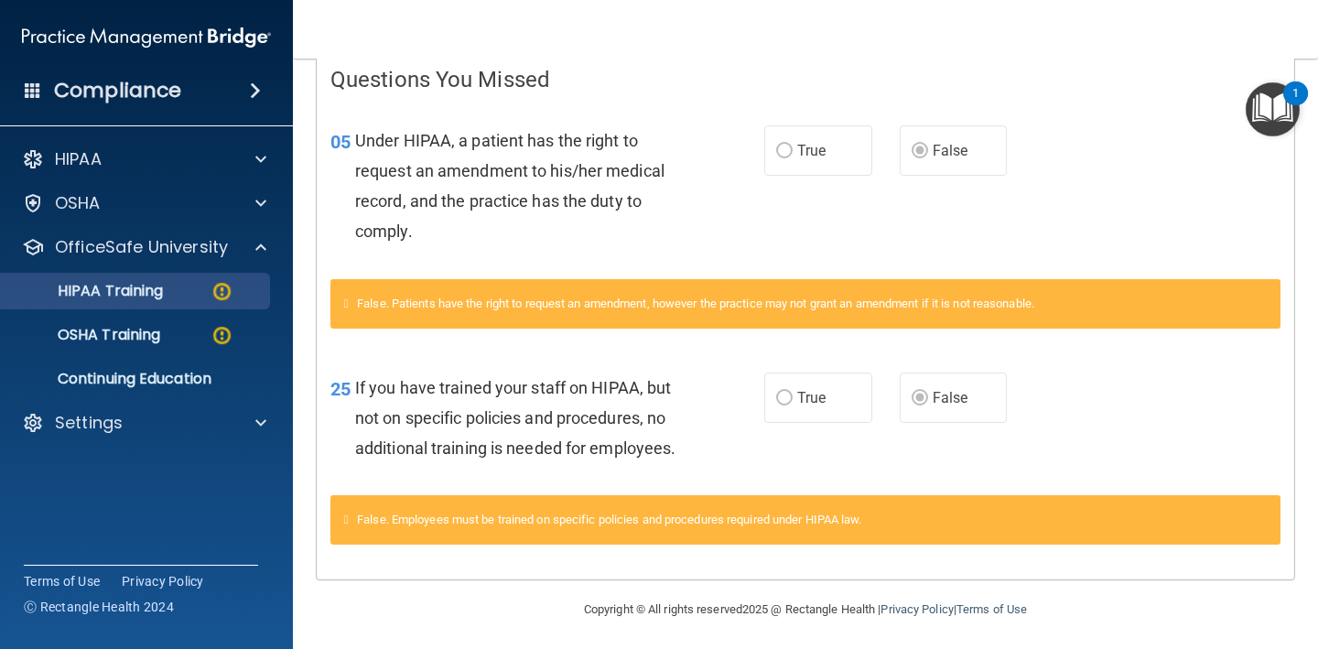
click at [159, 298] on p "HIPAA Training" at bounding box center [87, 291] width 151 height 18
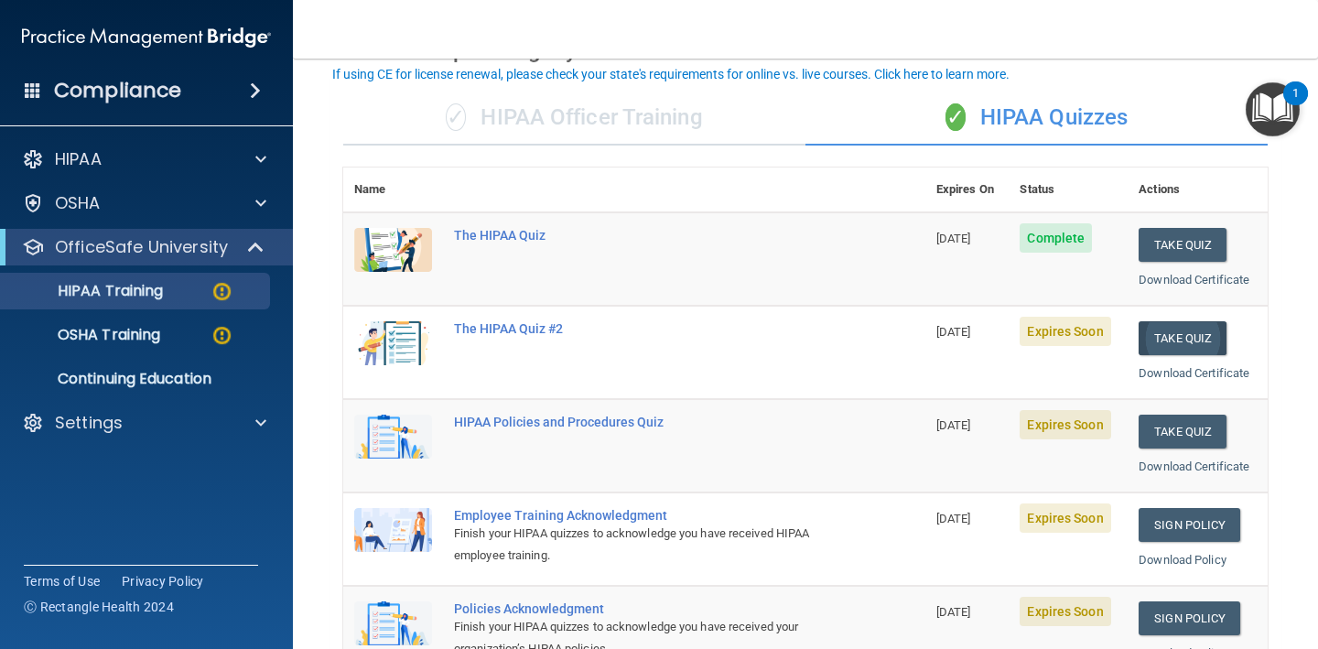
scroll to position [109, 0]
click at [1184, 335] on button "Take Quiz" at bounding box center [1182, 339] width 88 height 34
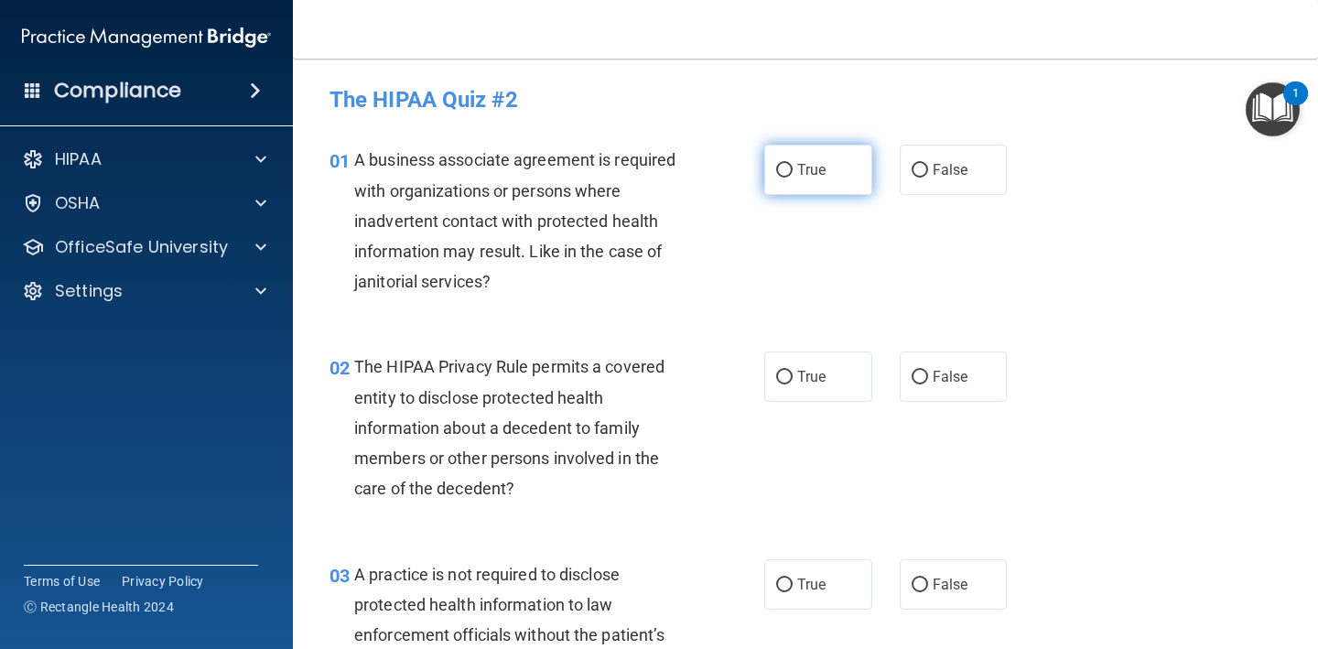
click at [839, 173] on label "True" at bounding box center [818, 170] width 108 height 50
click at [792, 173] on input "True" at bounding box center [784, 171] width 16 height 14
radio input "true"
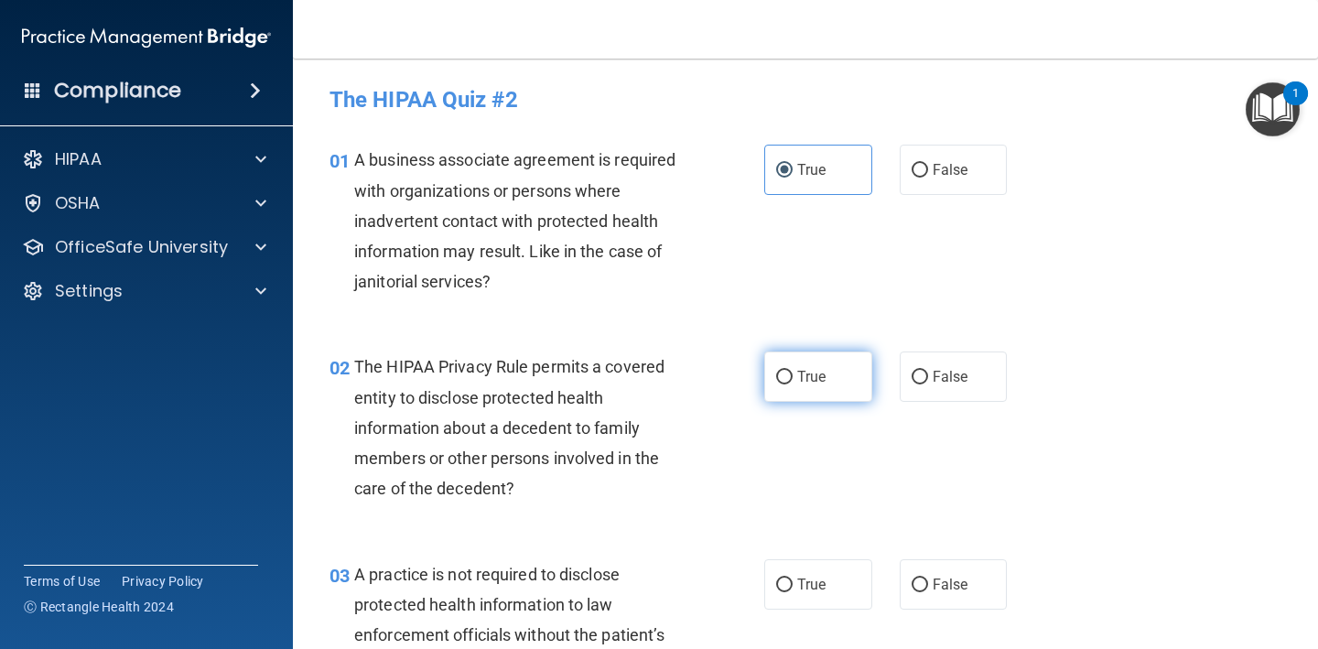
click at [793, 363] on label "True" at bounding box center [818, 376] width 108 height 50
click at [792, 371] on input "True" at bounding box center [784, 378] width 16 height 14
radio input "true"
click at [909, 378] on label "False" at bounding box center [954, 376] width 108 height 50
click at [911, 378] on input "False" at bounding box center [919, 378] width 16 height 14
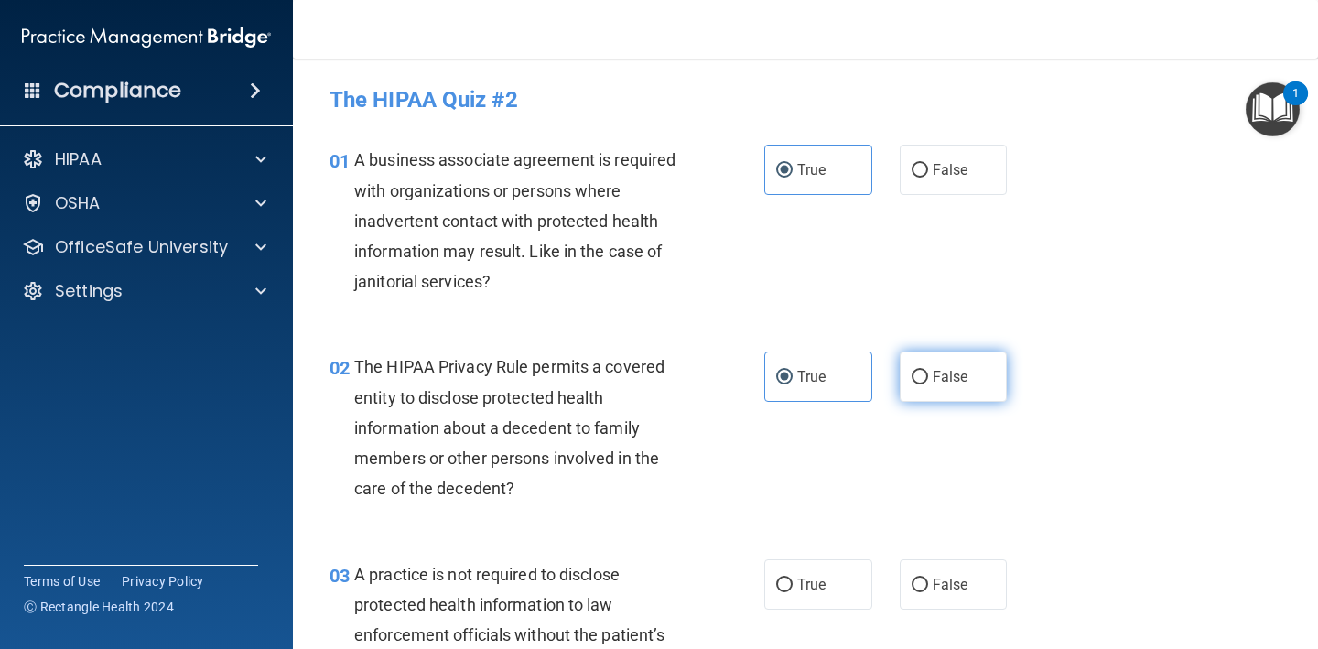
radio input "true"
radio input "false"
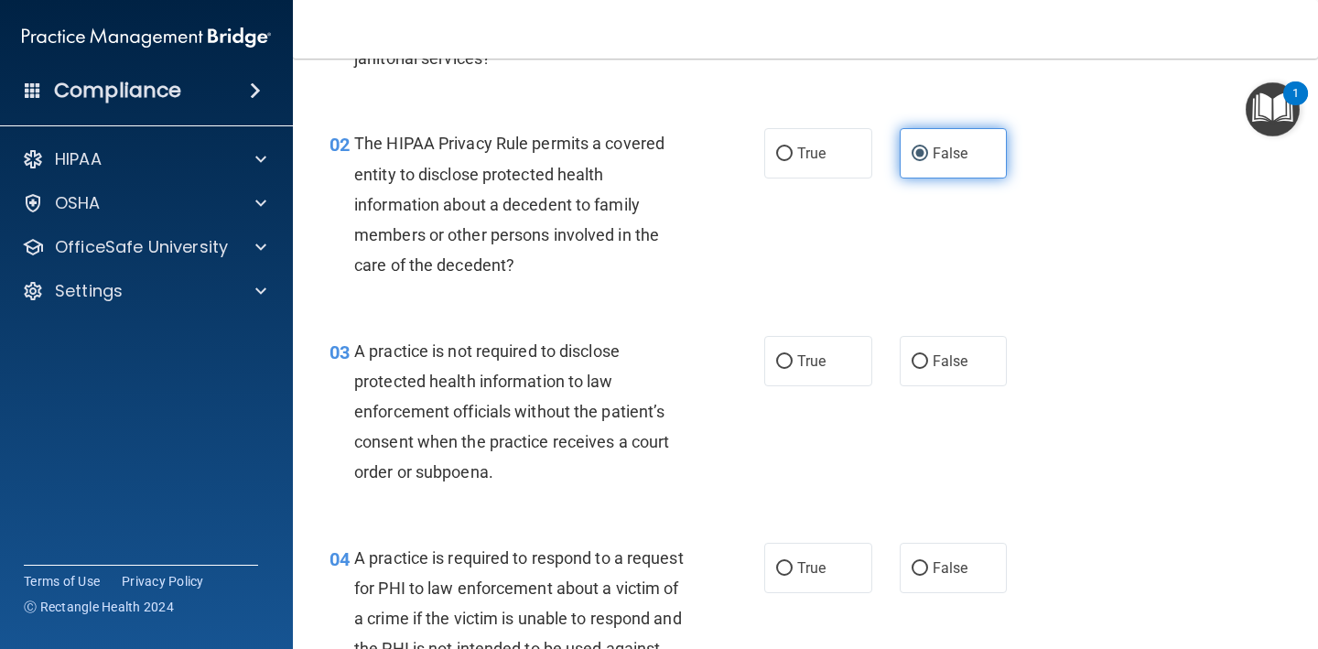
scroll to position [222, 0]
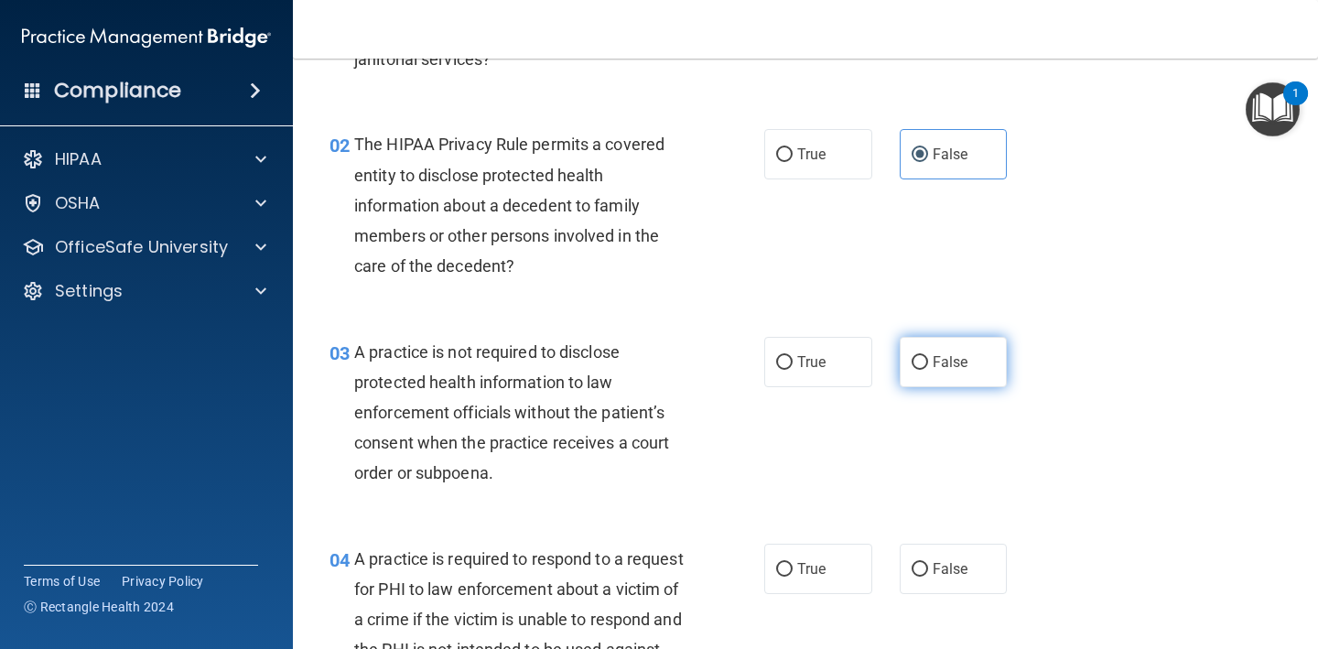
click at [913, 362] on input "False" at bounding box center [919, 363] width 16 height 14
radio input "true"
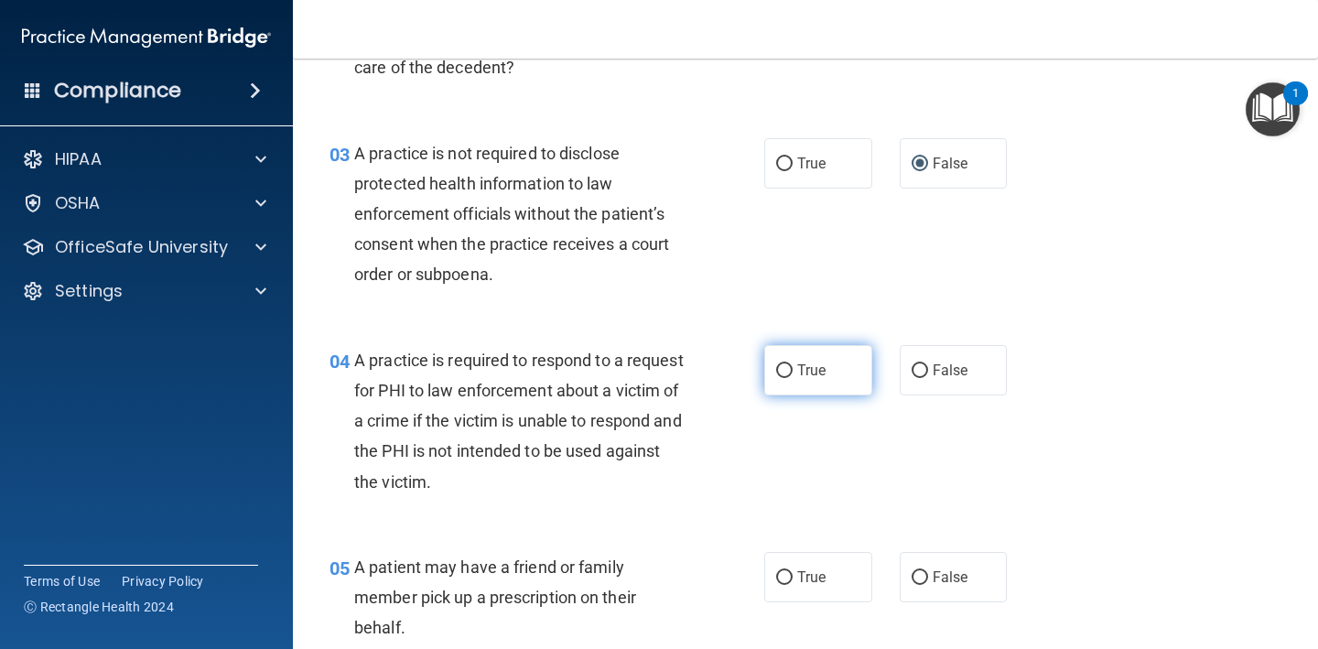
scroll to position [415, 0]
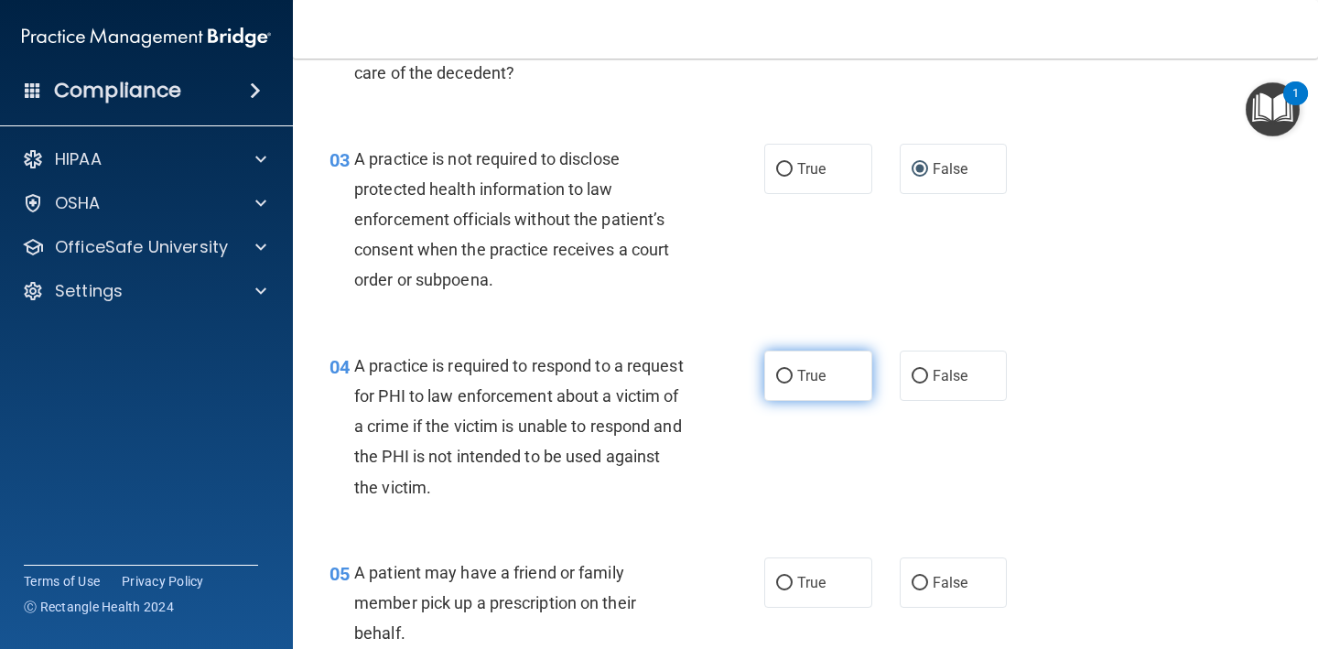
click at [792, 378] on input "True" at bounding box center [784, 377] width 16 height 14
radio input "true"
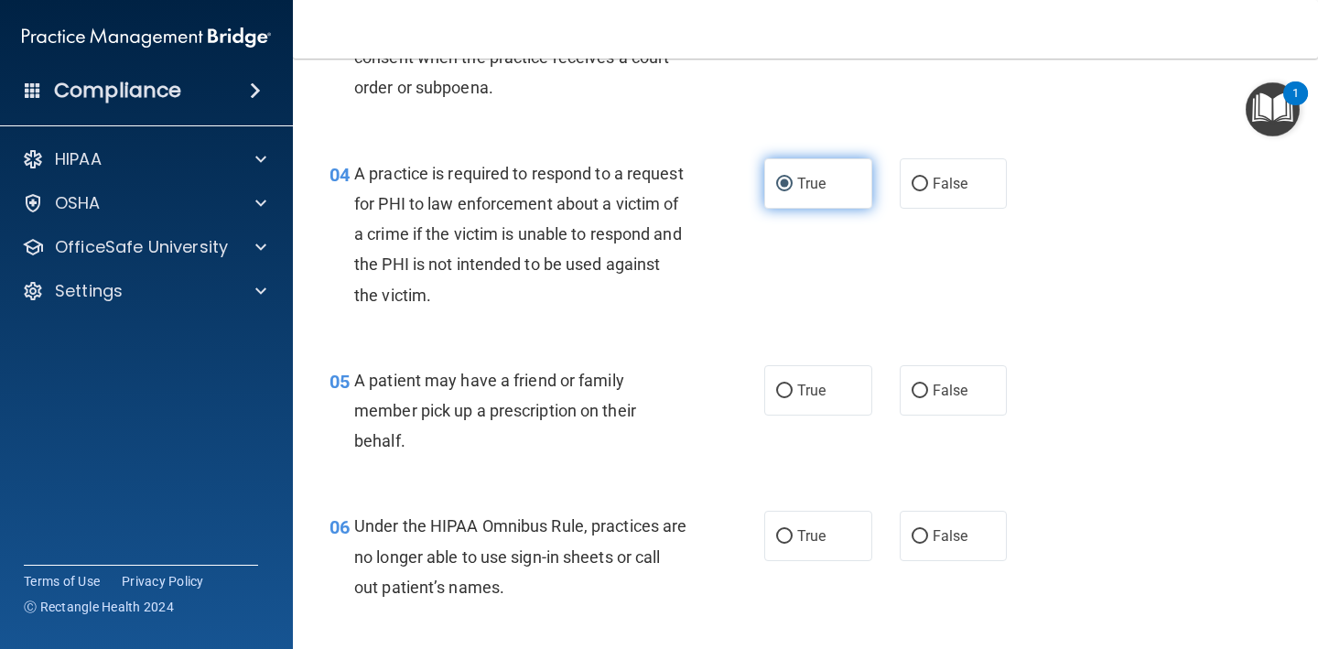
scroll to position [611, 0]
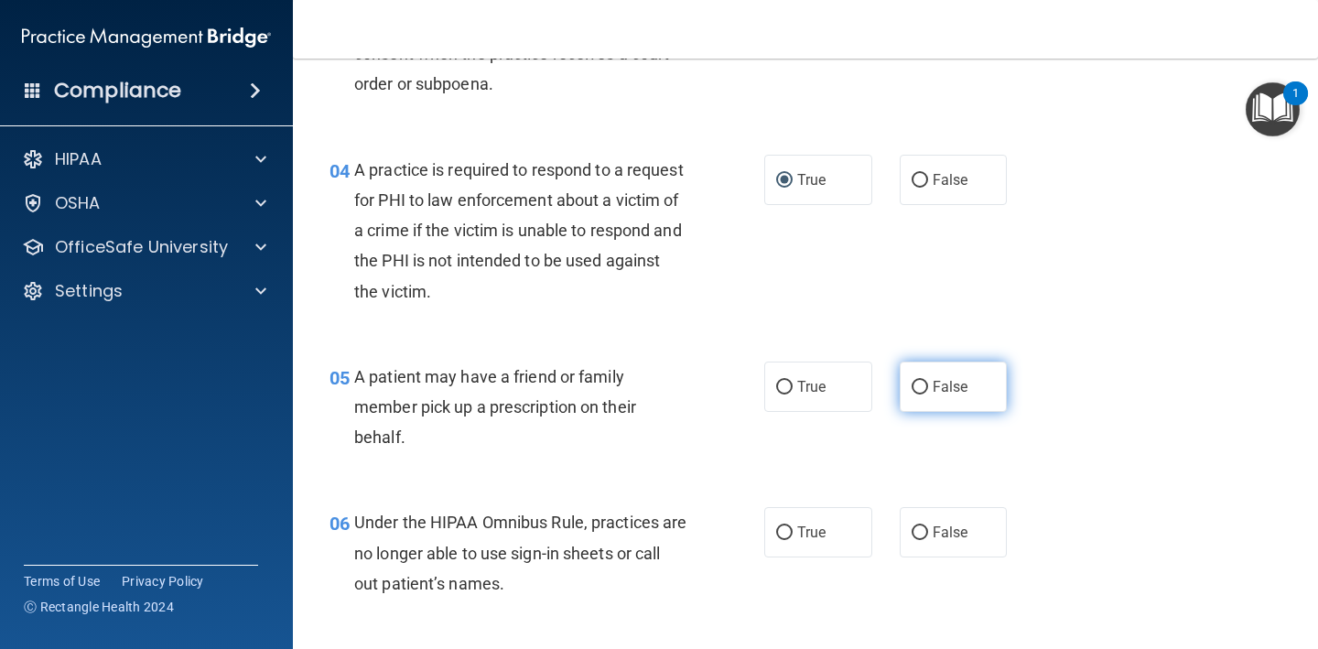
click at [936, 404] on label "False" at bounding box center [954, 386] width 108 height 50
click at [928, 394] on input "False" at bounding box center [919, 388] width 16 height 14
radio input "true"
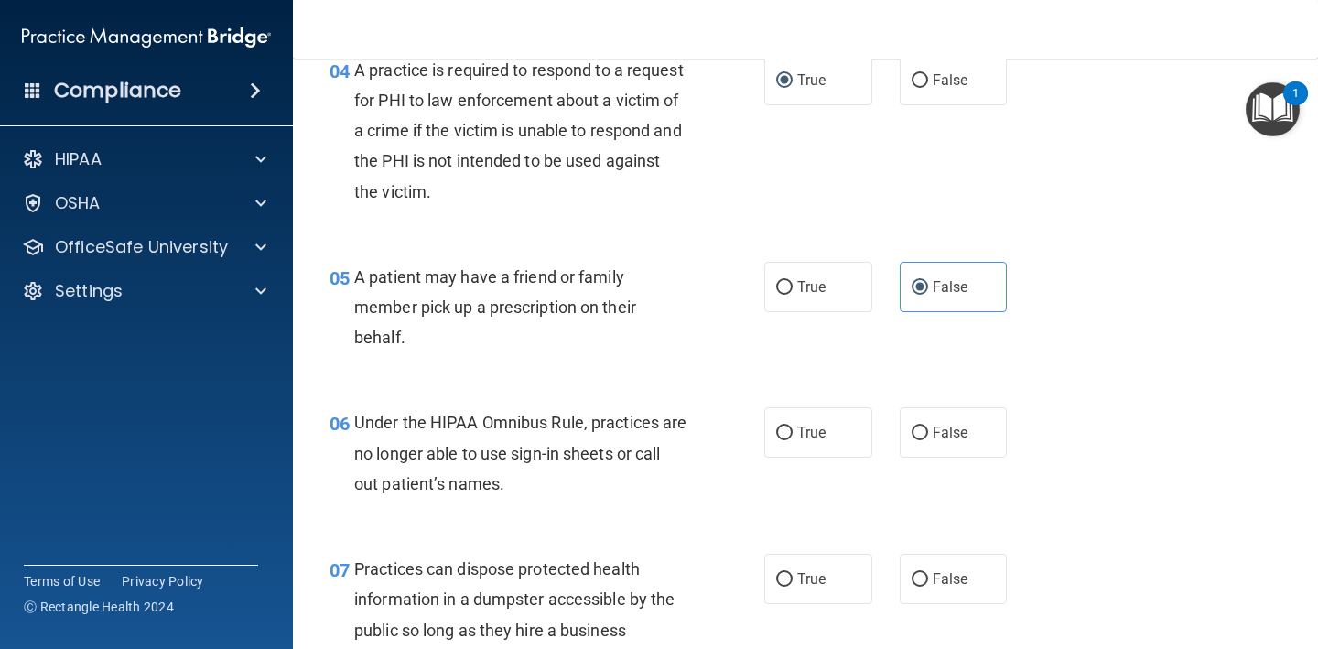
scroll to position [714, 0]
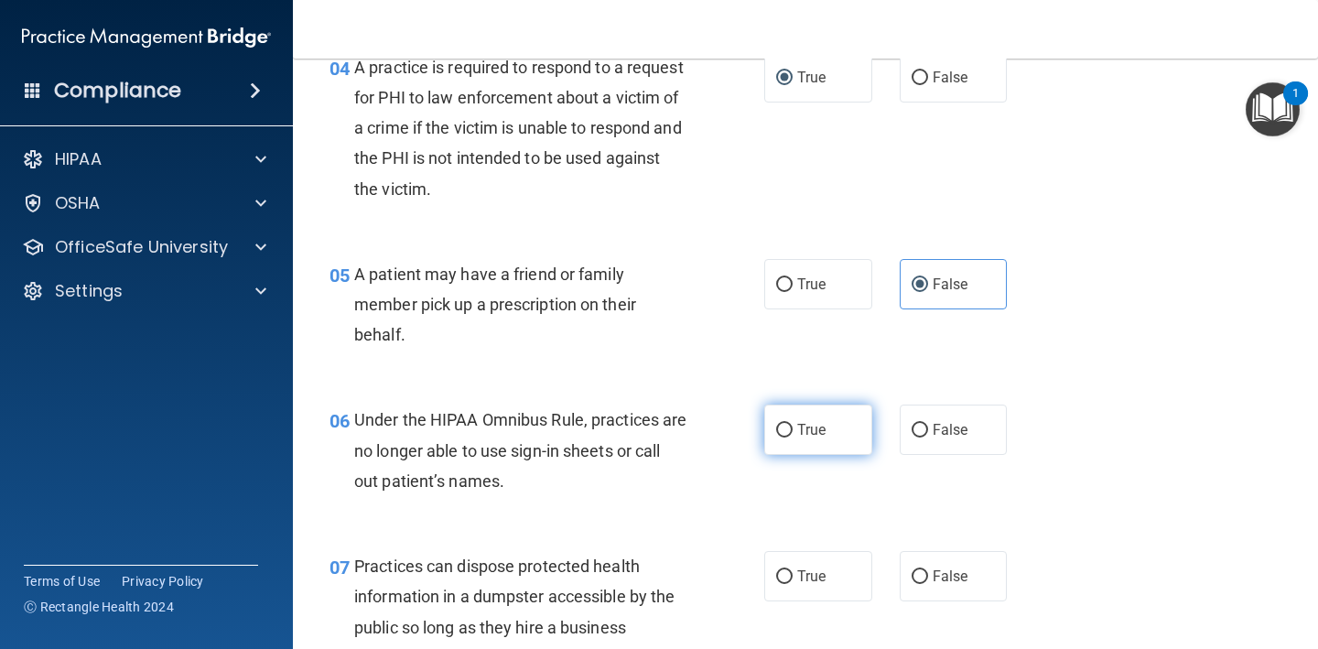
click at [856, 442] on label "True" at bounding box center [818, 429] width 108 height 50
click at [792, 437] on input "True" at bounding box center [784, 431] width 16 height 14
radio input "true"
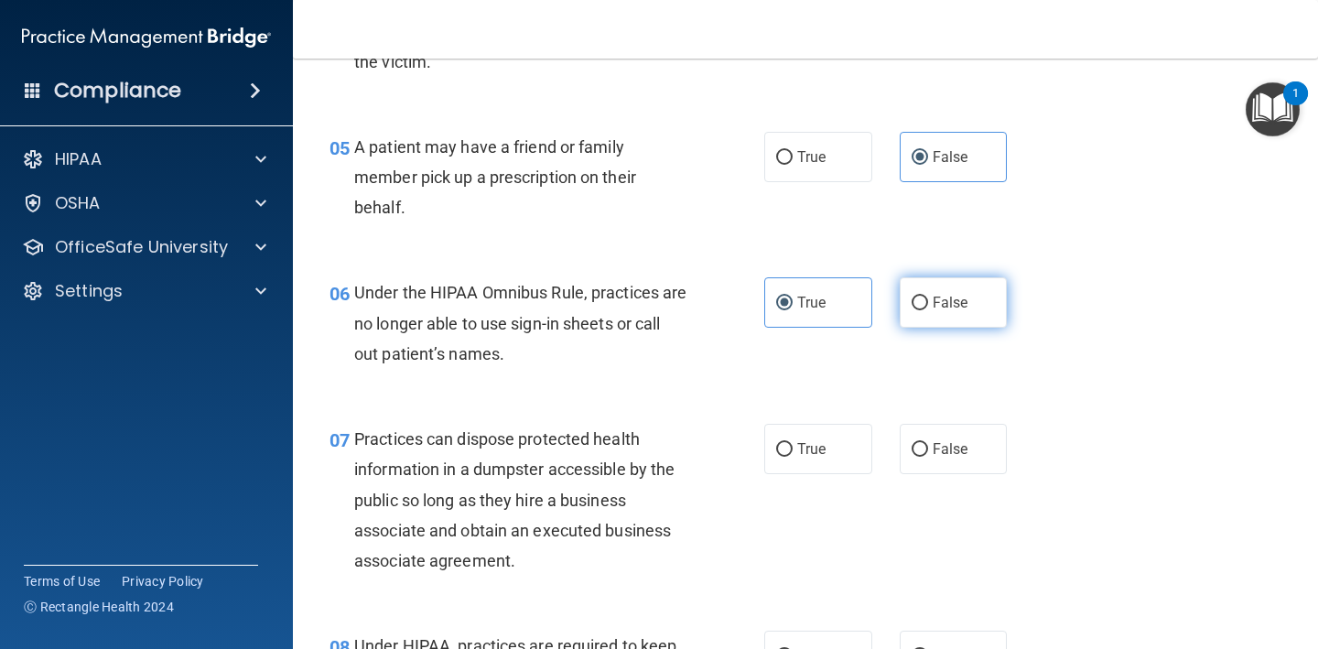
scroll to position [850, 0]
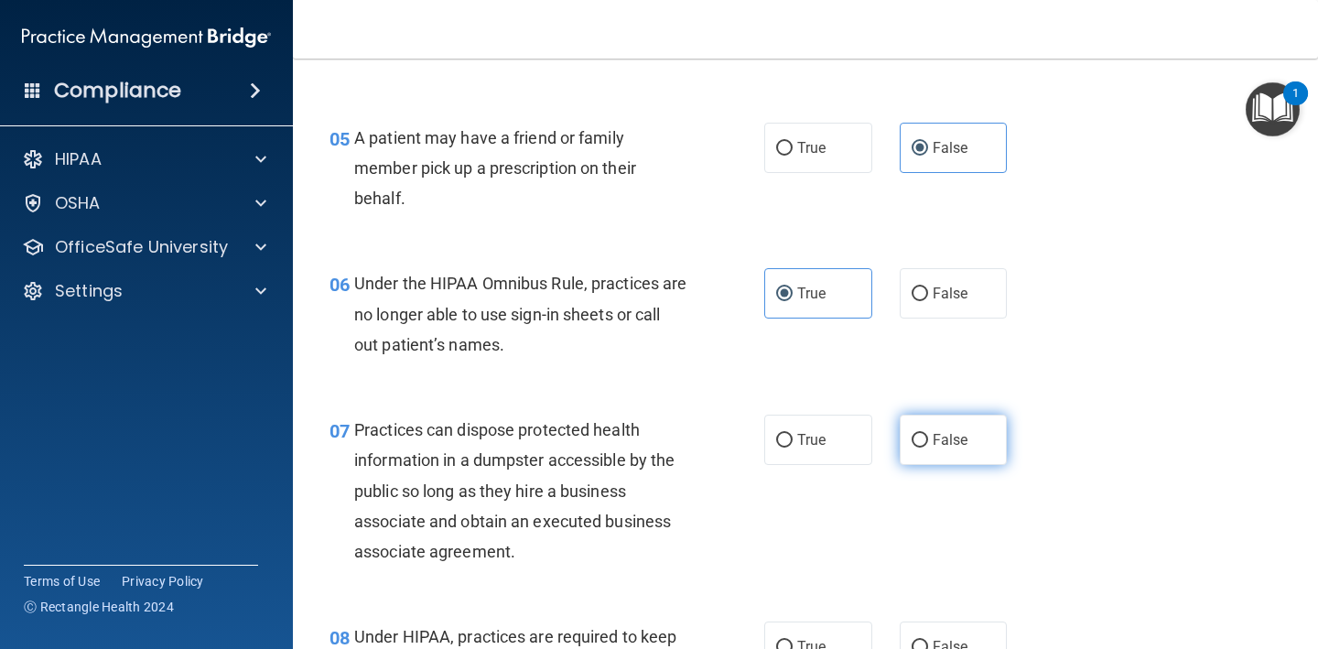
click at [924, 415] on label "False" at bounding box center [954, 440] width 108 height 50
click at [924, 434] on input "False" at bounding box center [919, 441] width 16 height 14
radio input "true"
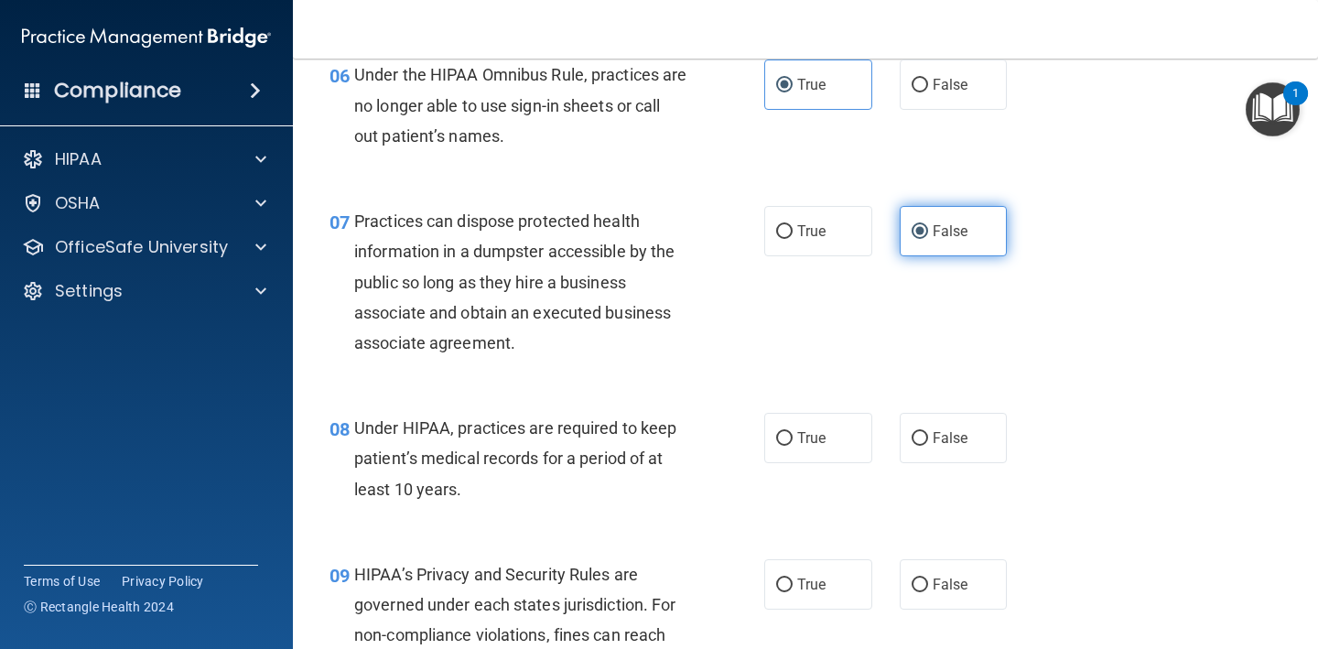
scroll to position [1071, 0]
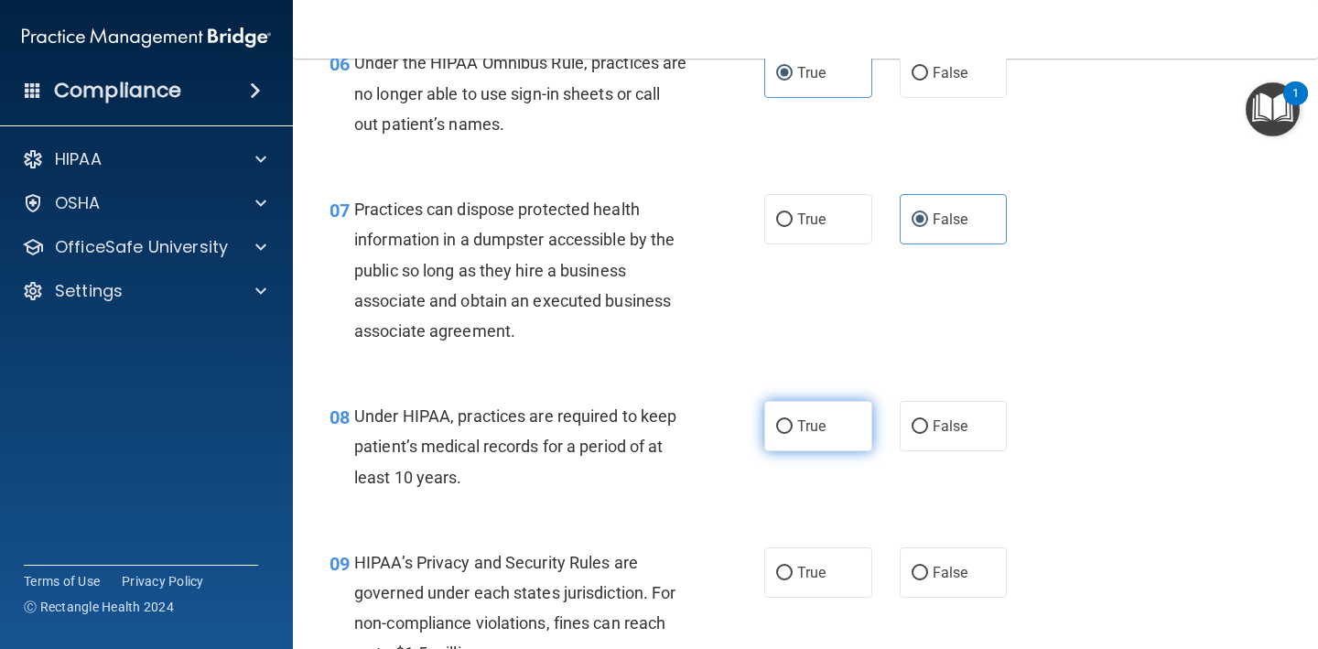
click at [819, 408] on label "True" at bounding box center [818, 426] width 108 height 50
click at [792, 420] on input "True" at bounding box center [784, 427] width 16 height 14
radio input "true"
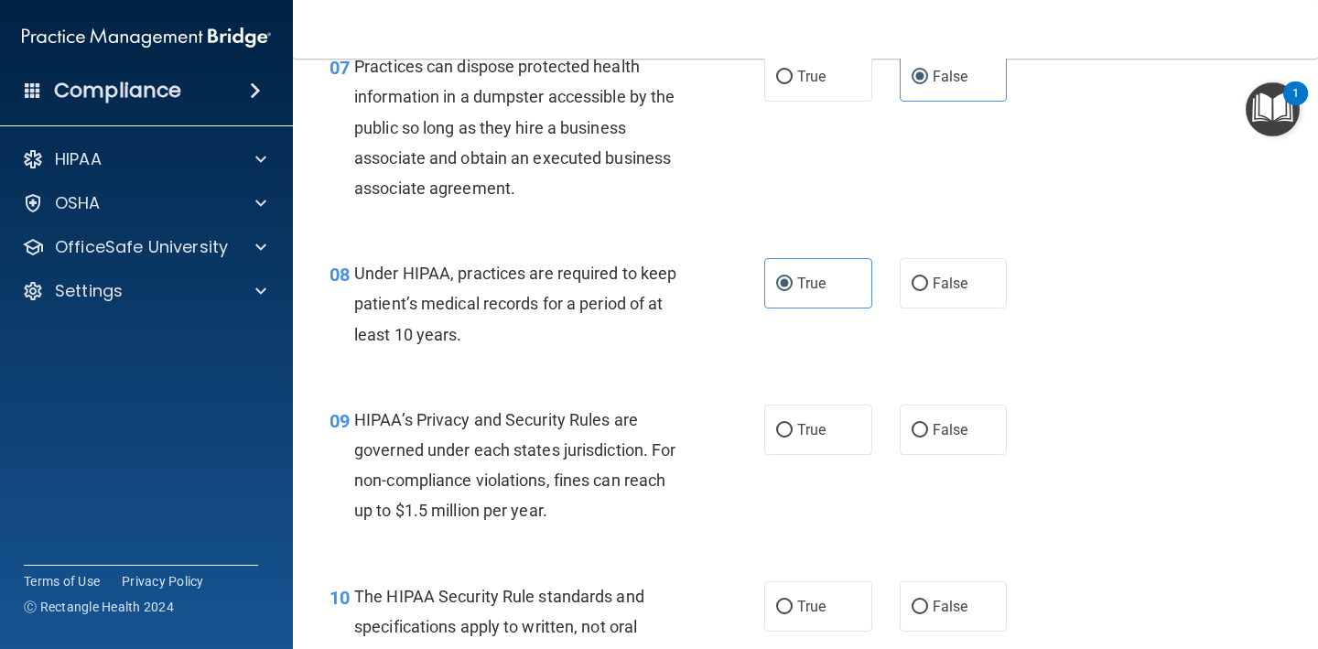
scroll to position [1216, 0]
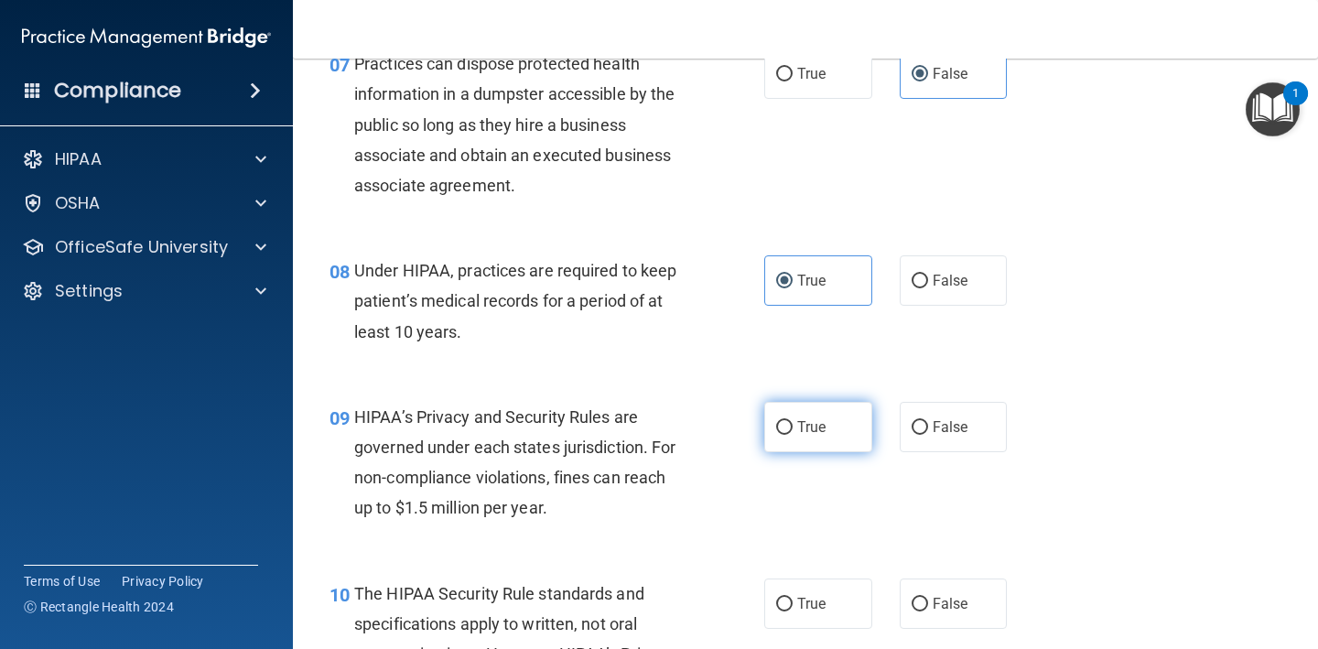
click at [833, 434] on label "True" at bounding box center [818, 427] width 108 height 50
click at [792, 434] on input "True" at bounding box center [784, 428] width 16 height 14
radio input "true"
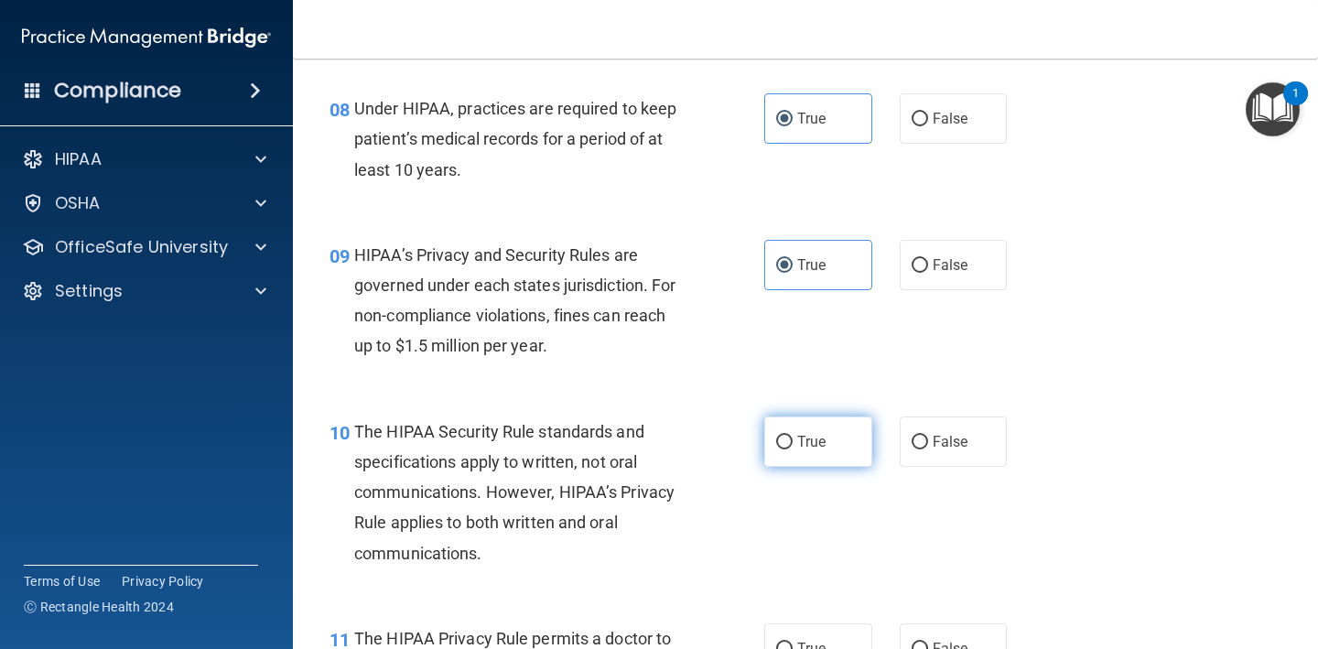
scroll to position [1379, 0]
click at [833, 434] on label "True" at bounding box center [818, 440] width 108 height 50
click at [792, 435] on input "True" at bounding box center [784, 442] width 16 height 14
radio input "true"
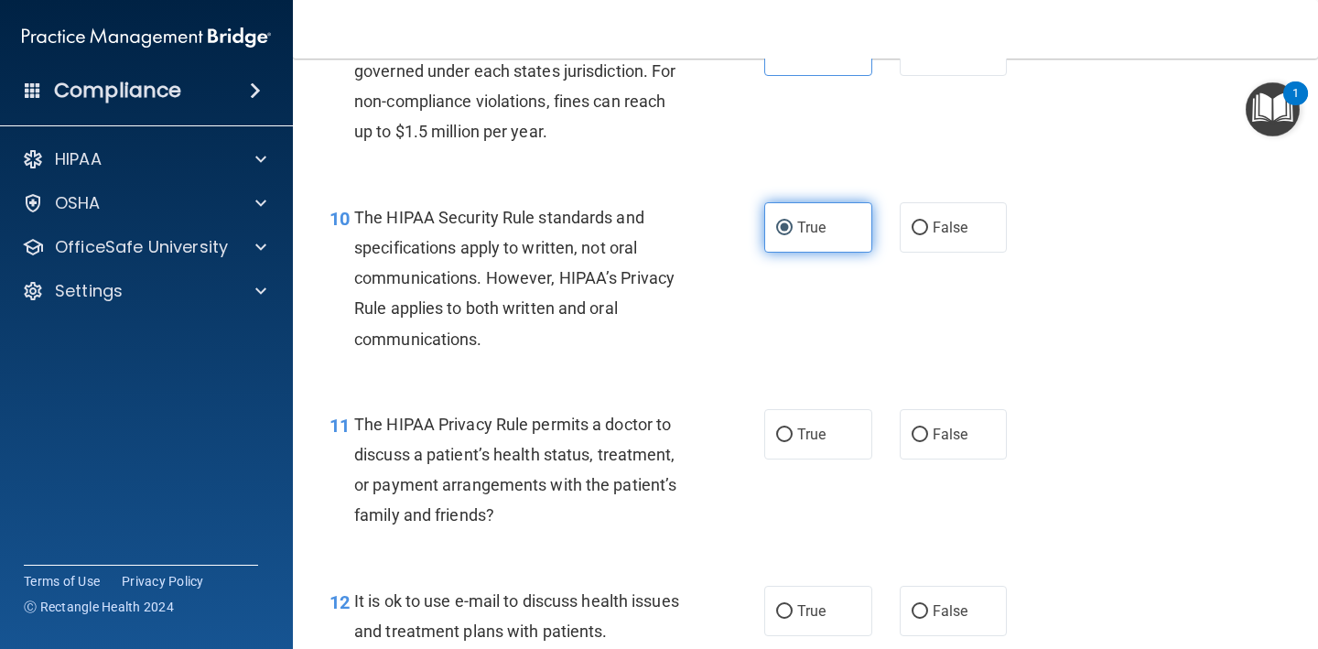
scroll to position [1594, 0]
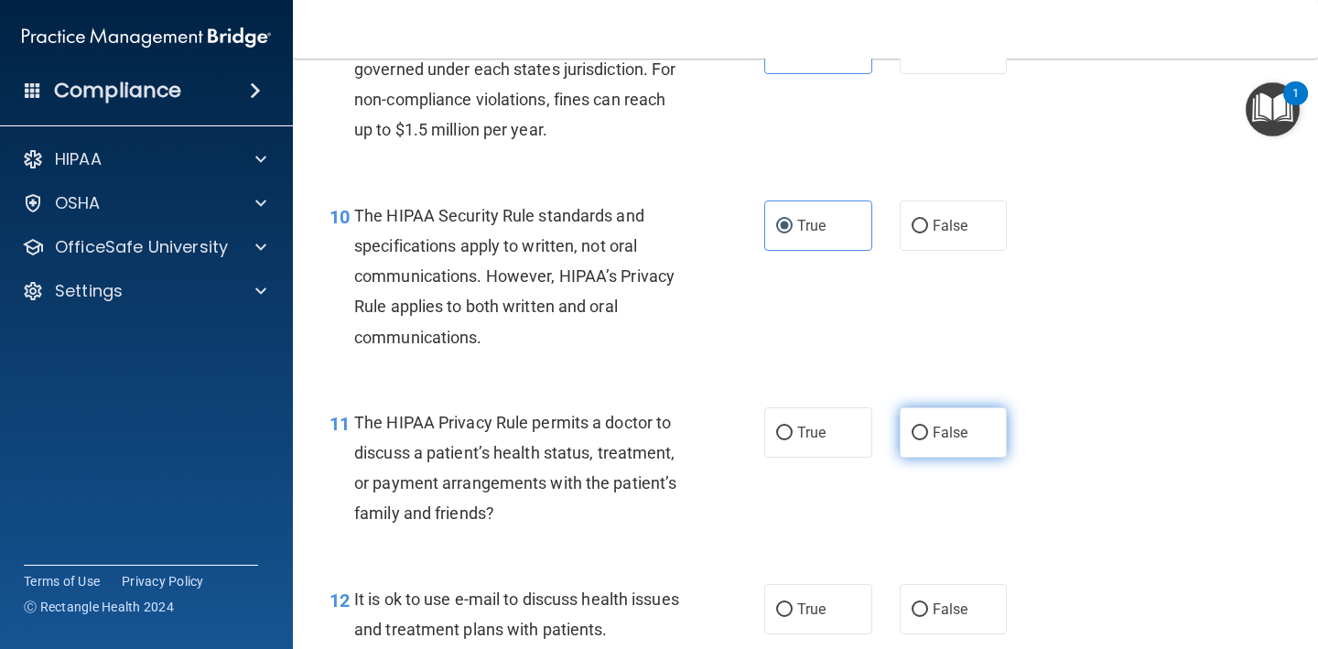
click at [938, 424] on span "False" at bounding box center [951, 432] width 36 height 17
click at [928, 426] on input "False" at bounding box center [919, 433] width 16 height 14
radio input "true"
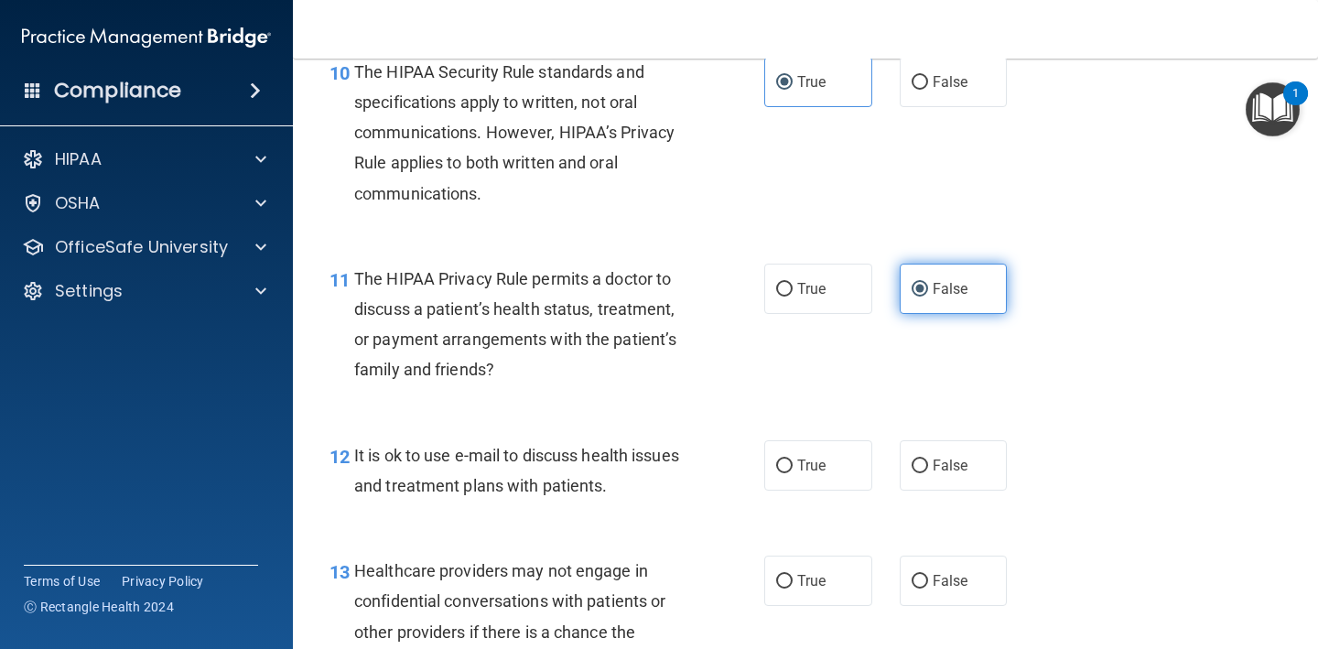
scroll to position [1745, 0]
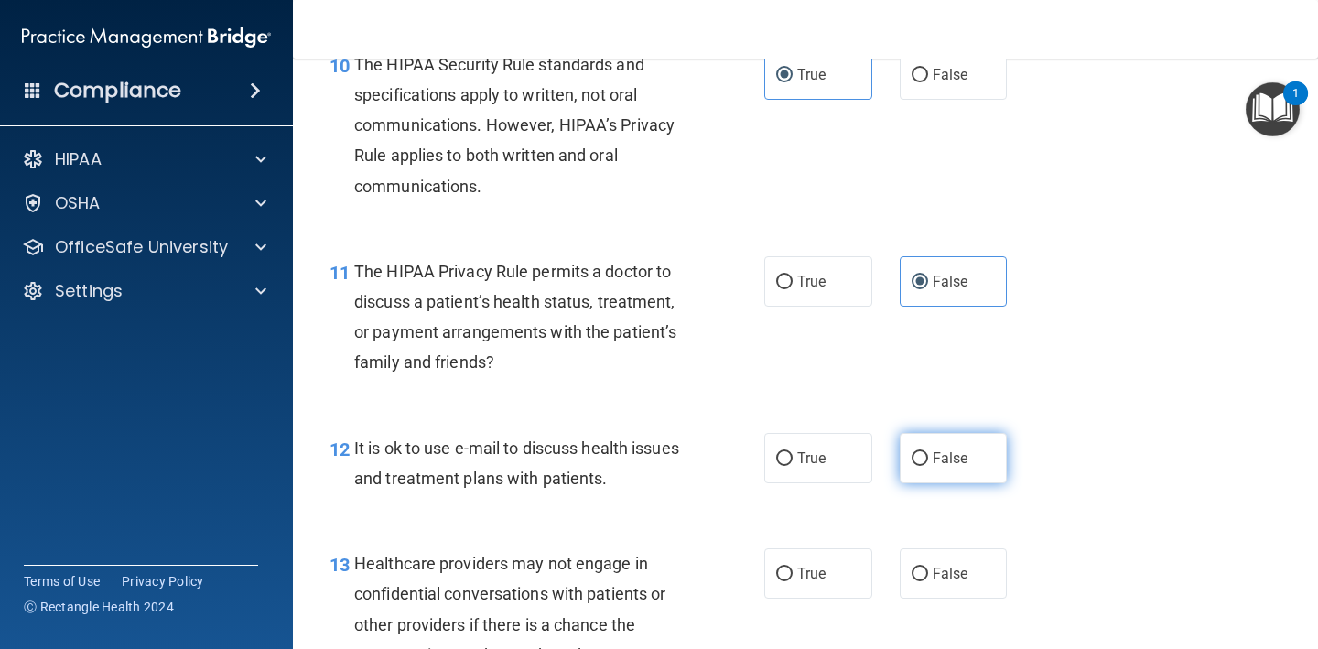
click at [927, 453] on input "False" at bounding box center [919, 459] width 16 height 14
radio input "true"
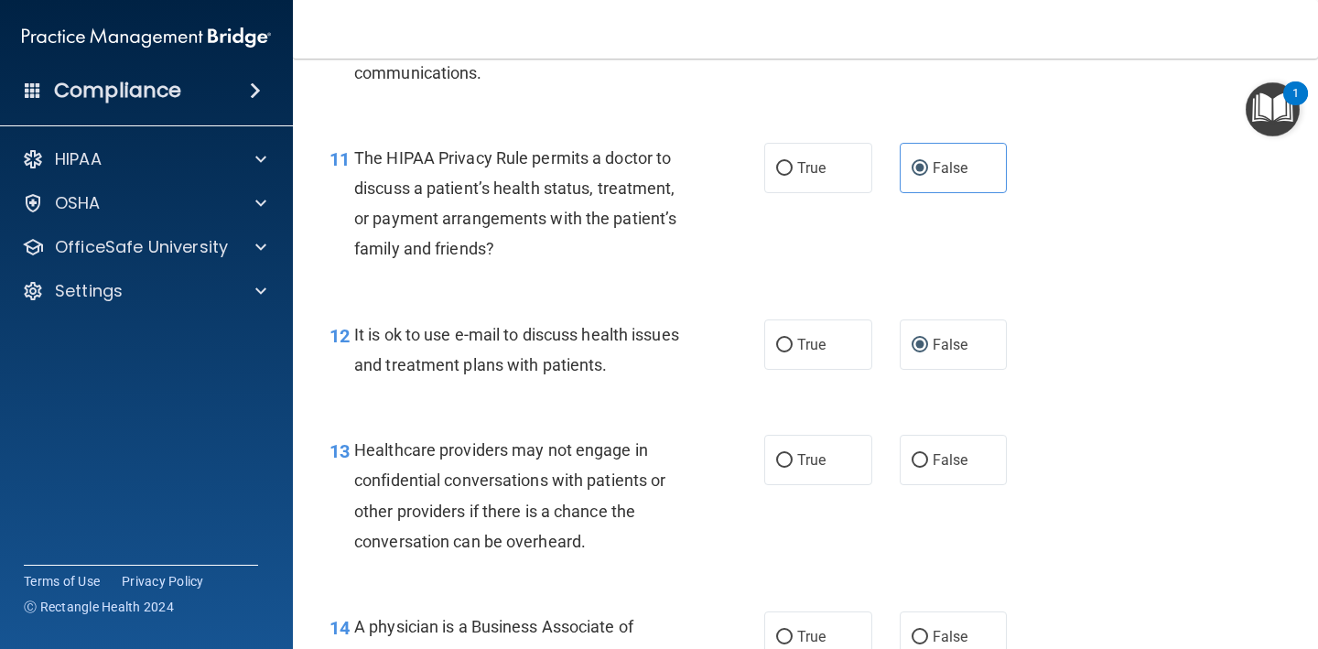
scroll to position [1860, 0]
click at [859, 453] on label "True" at bounding box center [818, 458] width 108 height 50
click at [792, 453] on input "True" at bounding box center [784, 459] width 16 height 14
radio input "true"
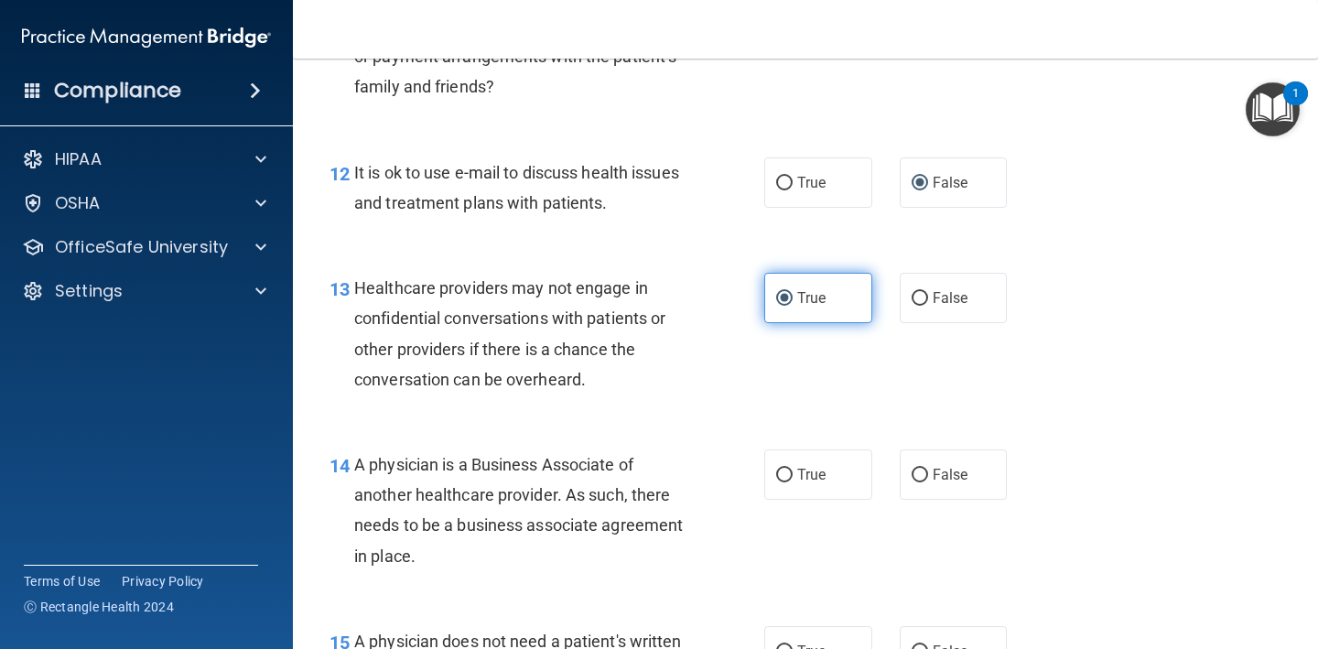
scroll to position [2021, 0]
click at [871, 467] on label "True" at bounding box center [818, 473] width 108 height 50
click at [792, 468] on input "True" at bounding box center [784, 475] width 16 height 14
radio input "true"
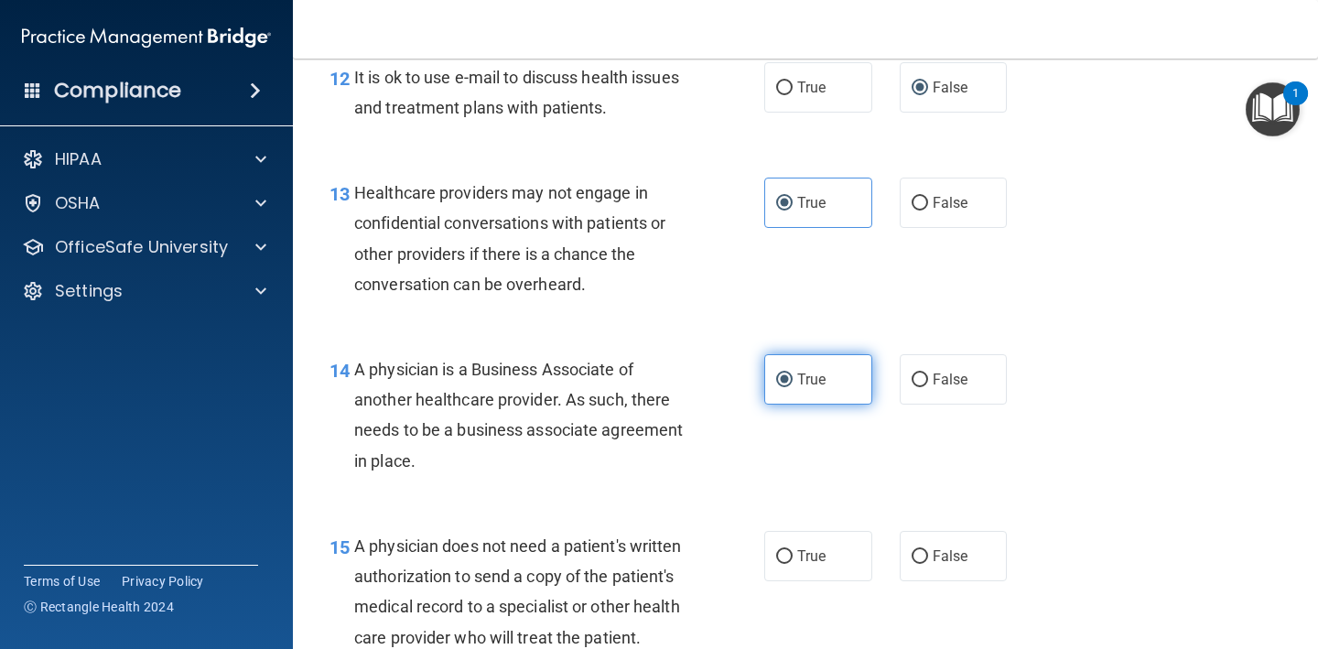
scroll to position [2118, 0]
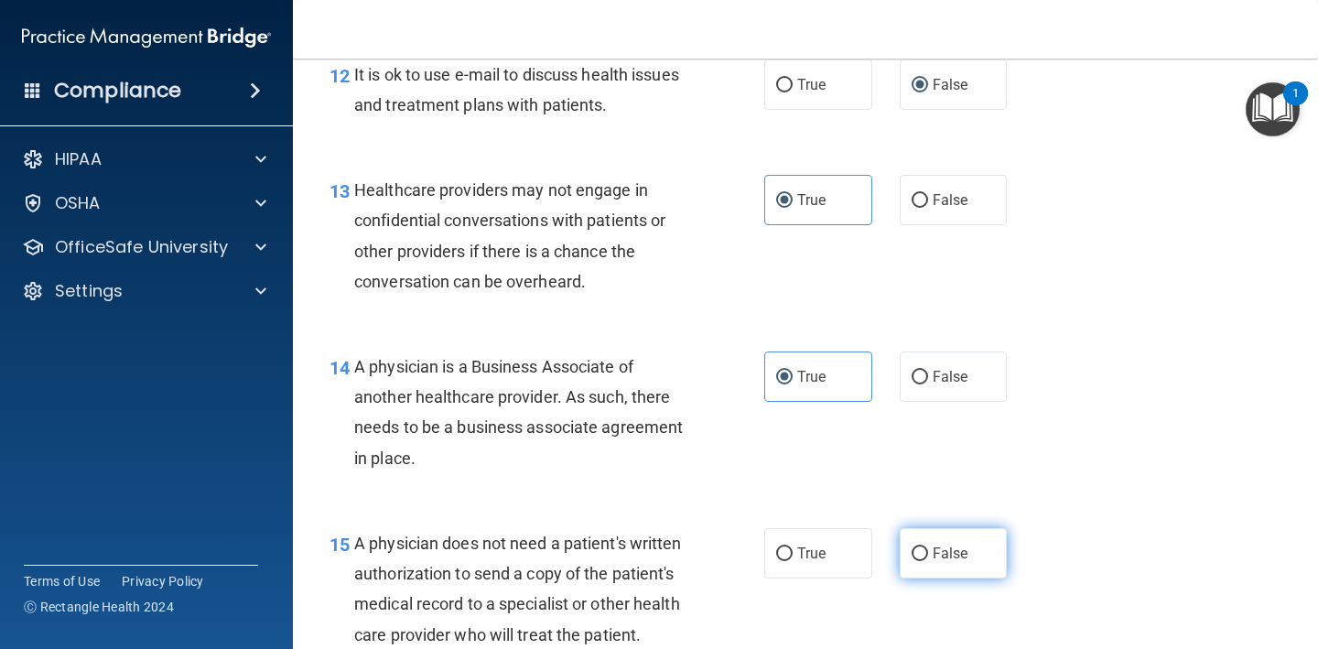
click at [914, 547] on input "False" at bounding box center [919, 554] width 16 height 14
radio input "true"
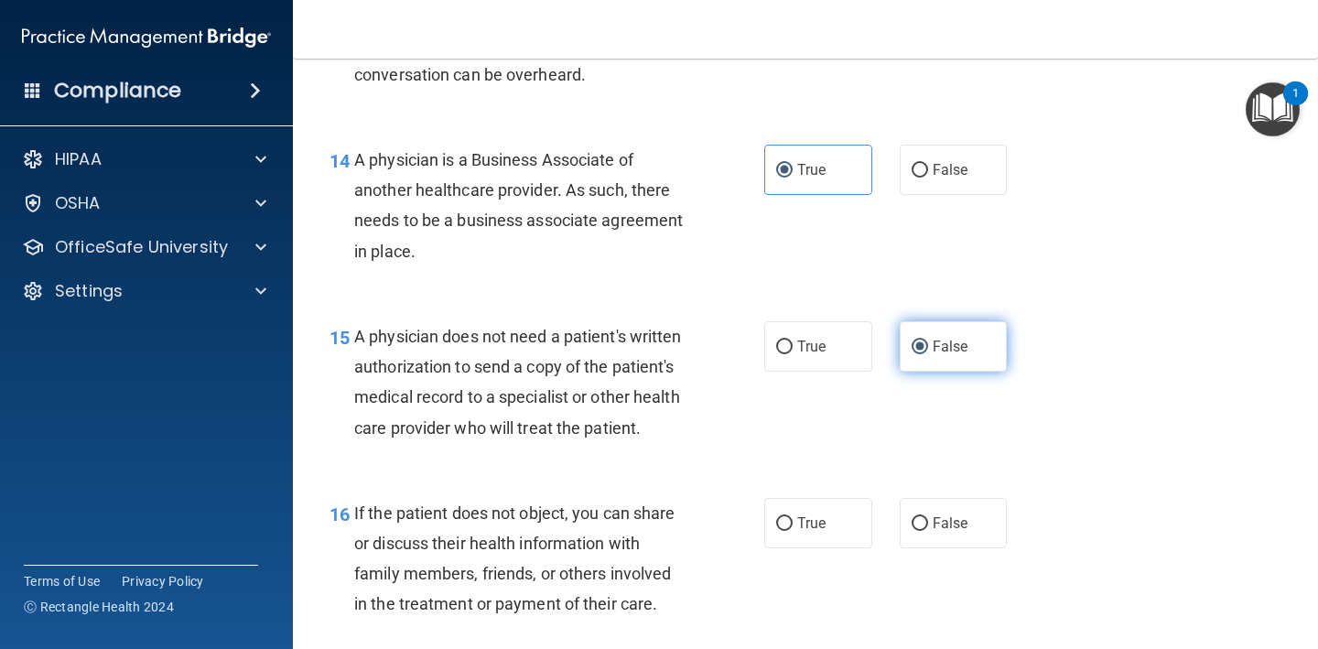
scroll to position [2343, 0]
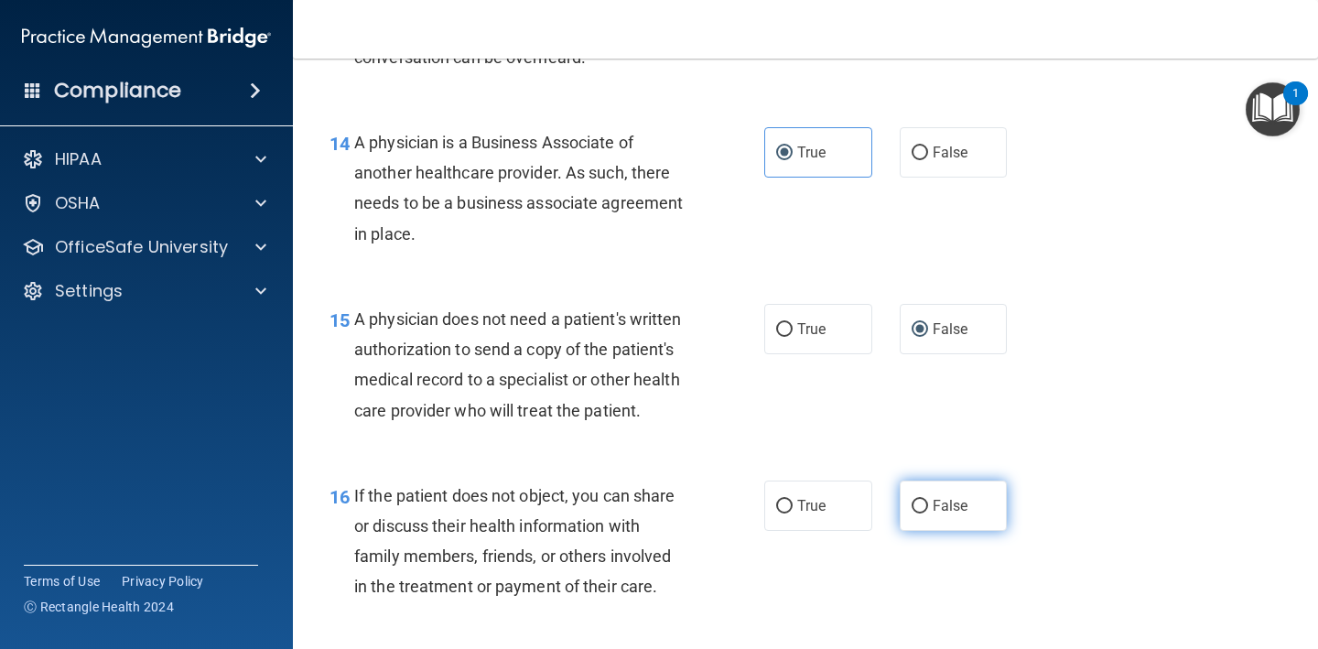
click at [933, 497] on span "False" at bounding box center [951, 505] width 36 height 17
click at [928, 500] on input "False" at bounding box center [919, 507] width 16 height 14
radio input "true"
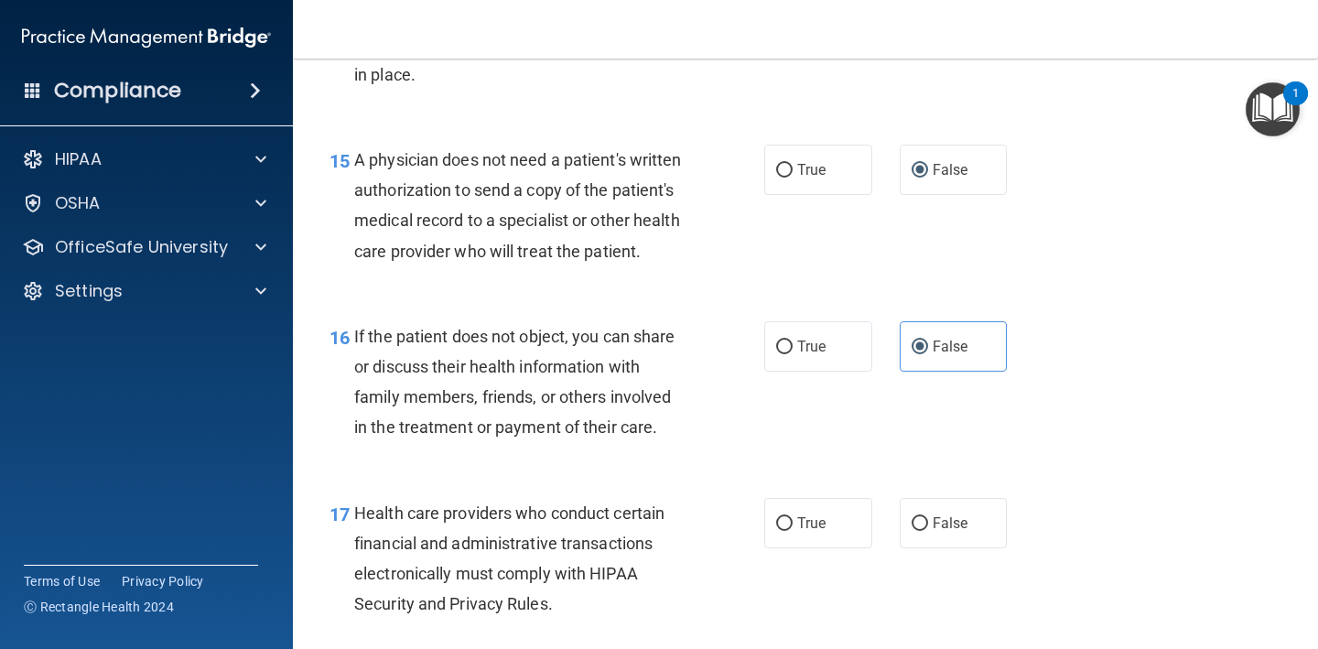
scroll to position [2521, 0]
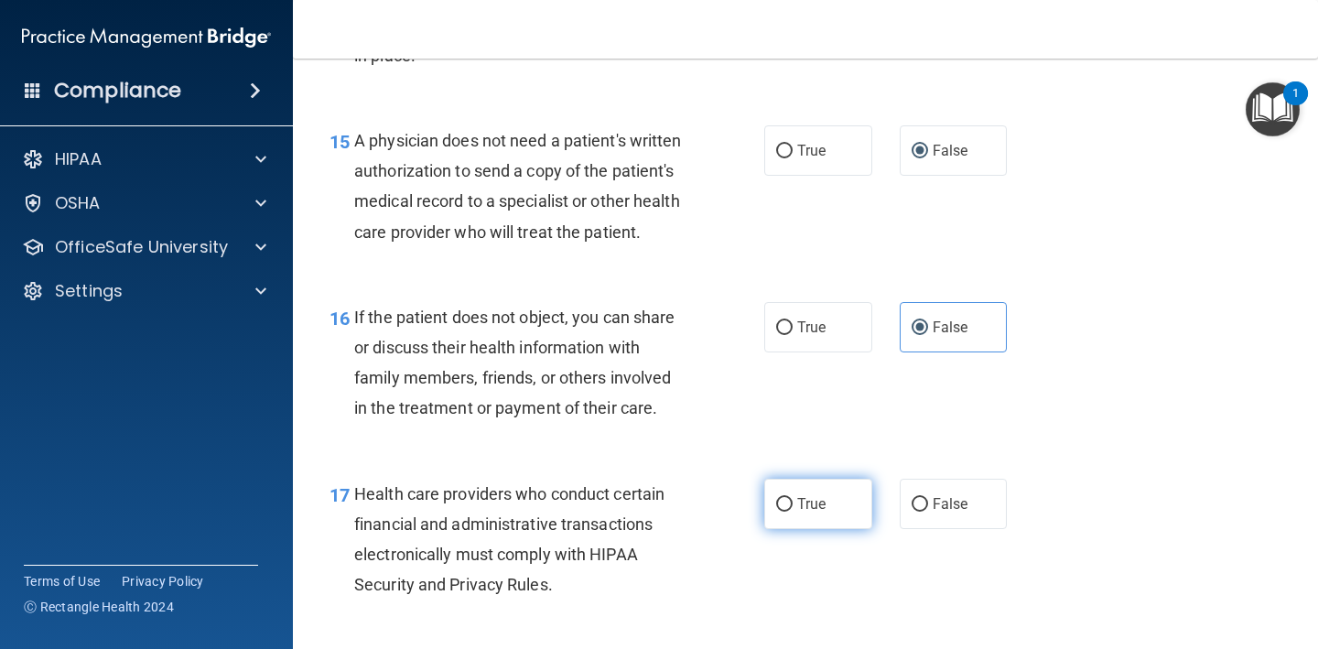
click at [859, 495] on label "True" at bounding box center [818, 504] width 108 height 50
click at [792, 498] on input "True" at bounding box center [784, 505] width 16 height 14
radio input "true"
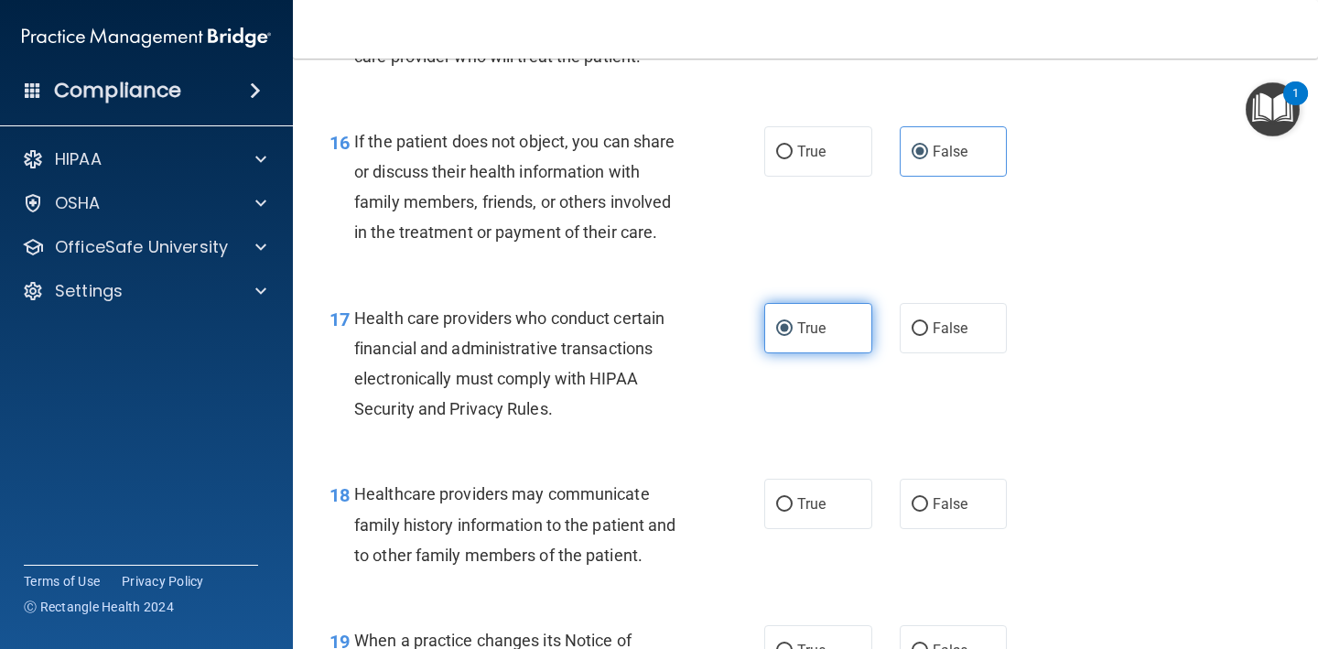
scroll to position [2699, 0]
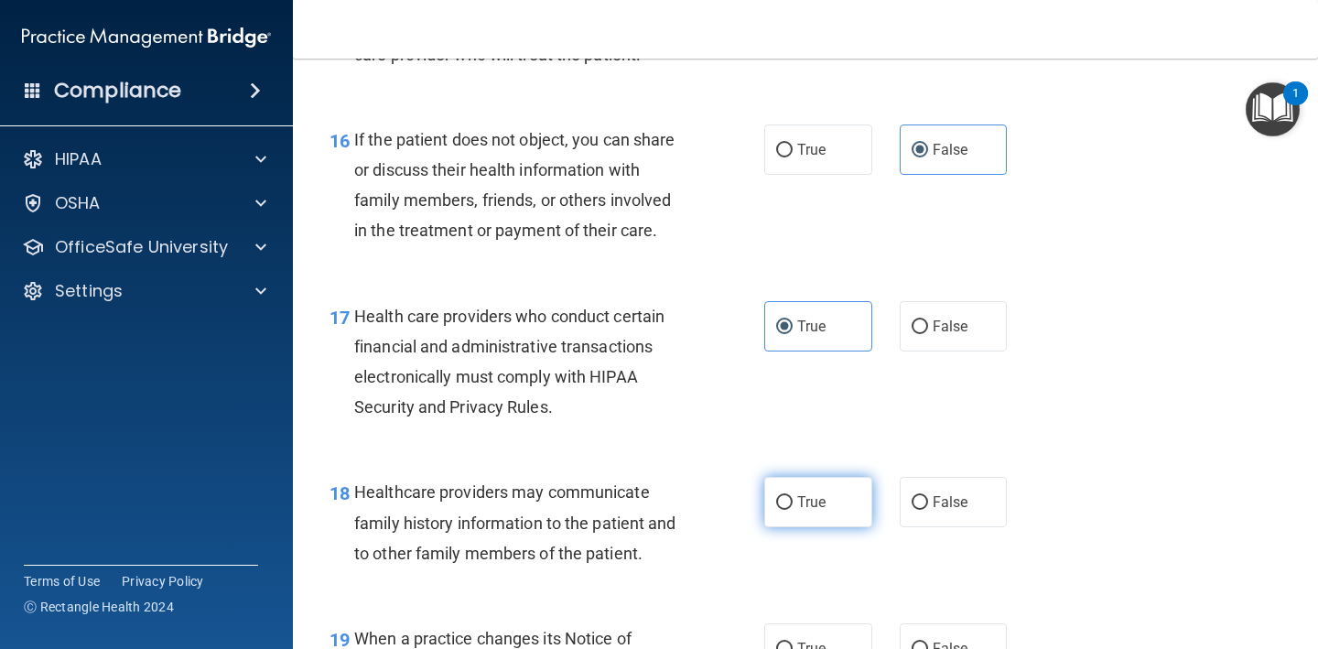
click at [814, 497] on label "True" at bounding box center [818, 502] width 108 height 50
click at [792, 497] on input "True" at bounding box center [784, 503] width 16 height 14
radio input "true"
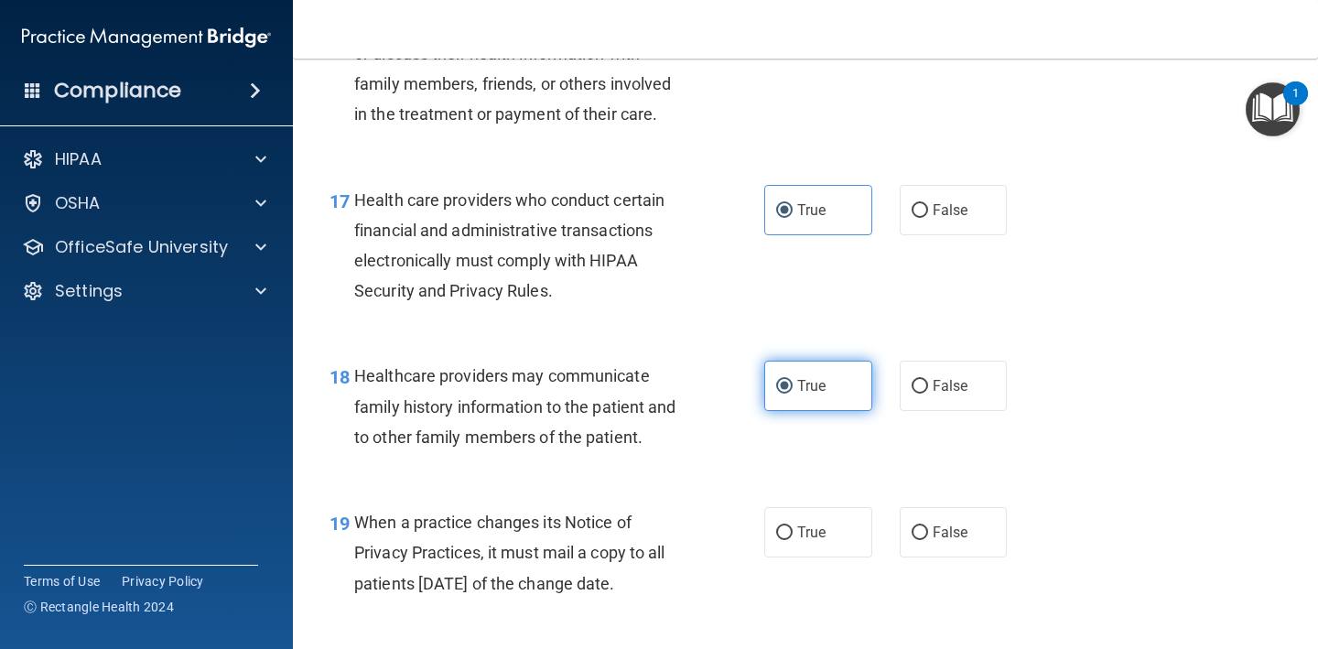
scroll to position [2814, 0]
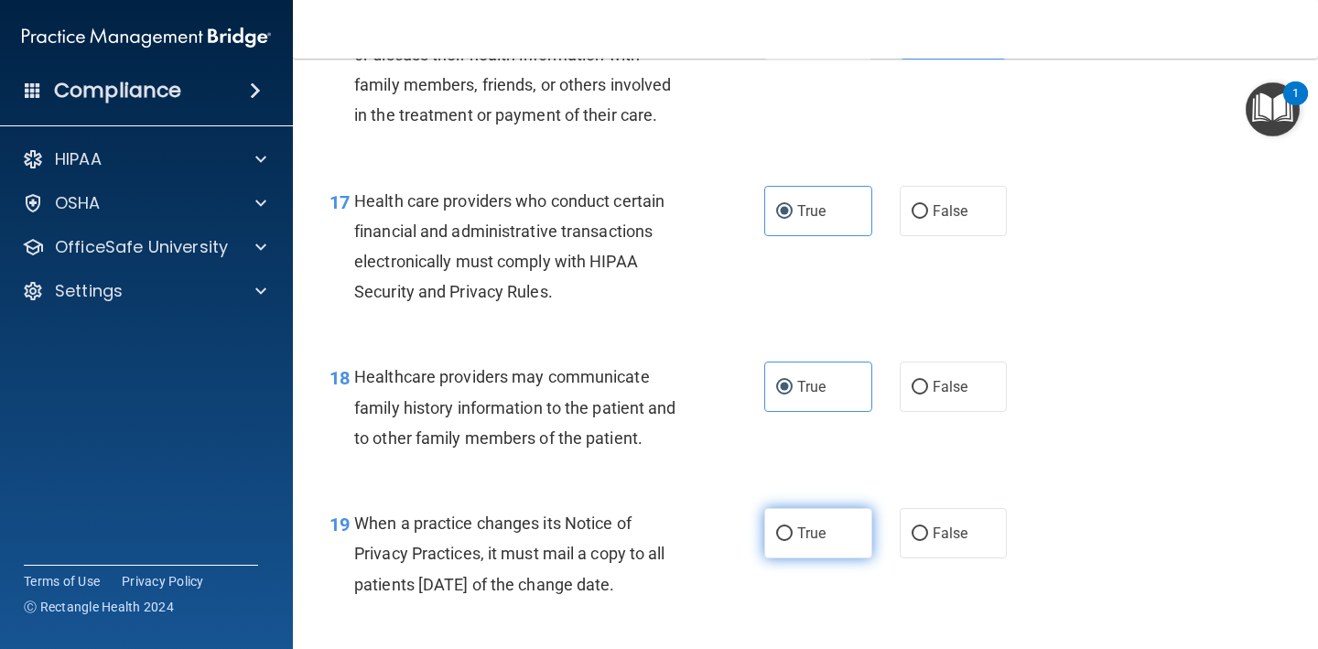
click at [814, 508] on label "True" at bounding box center [818, 533] width 108 height 50
click at [792, 527] on input "True" at bounding box center [784, 534] width 16 height 14
radio input "true"
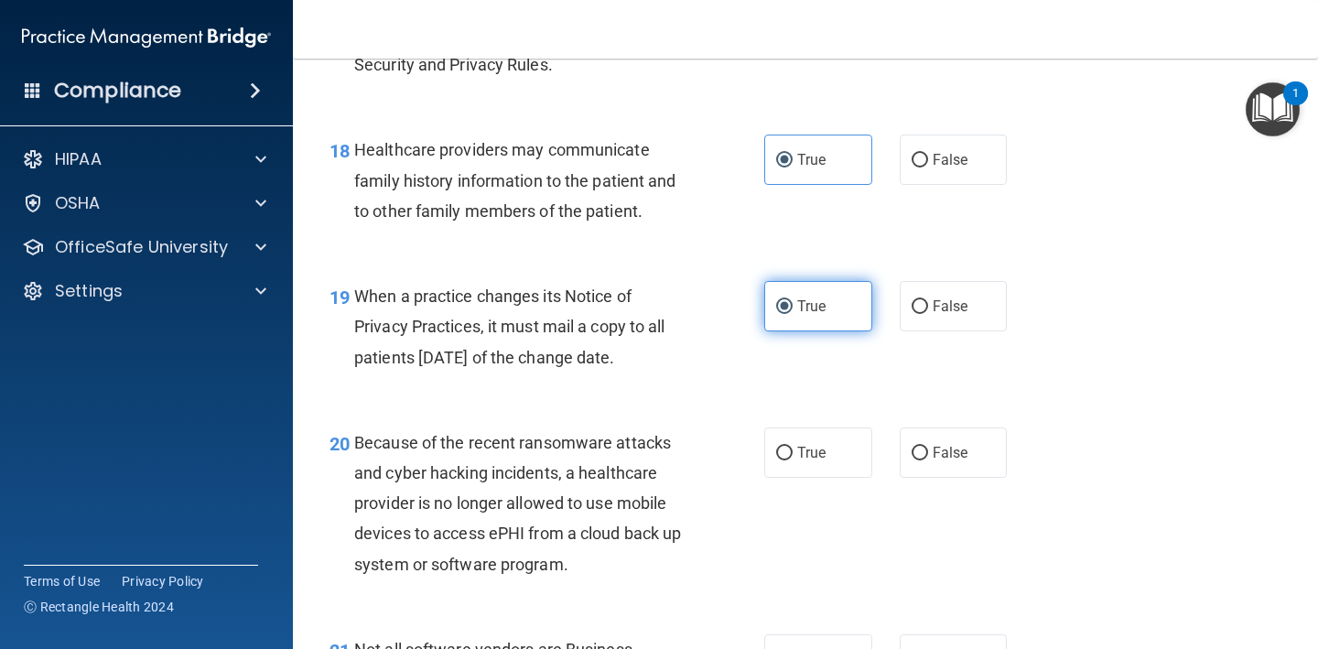
scroll to position [3042, 0]
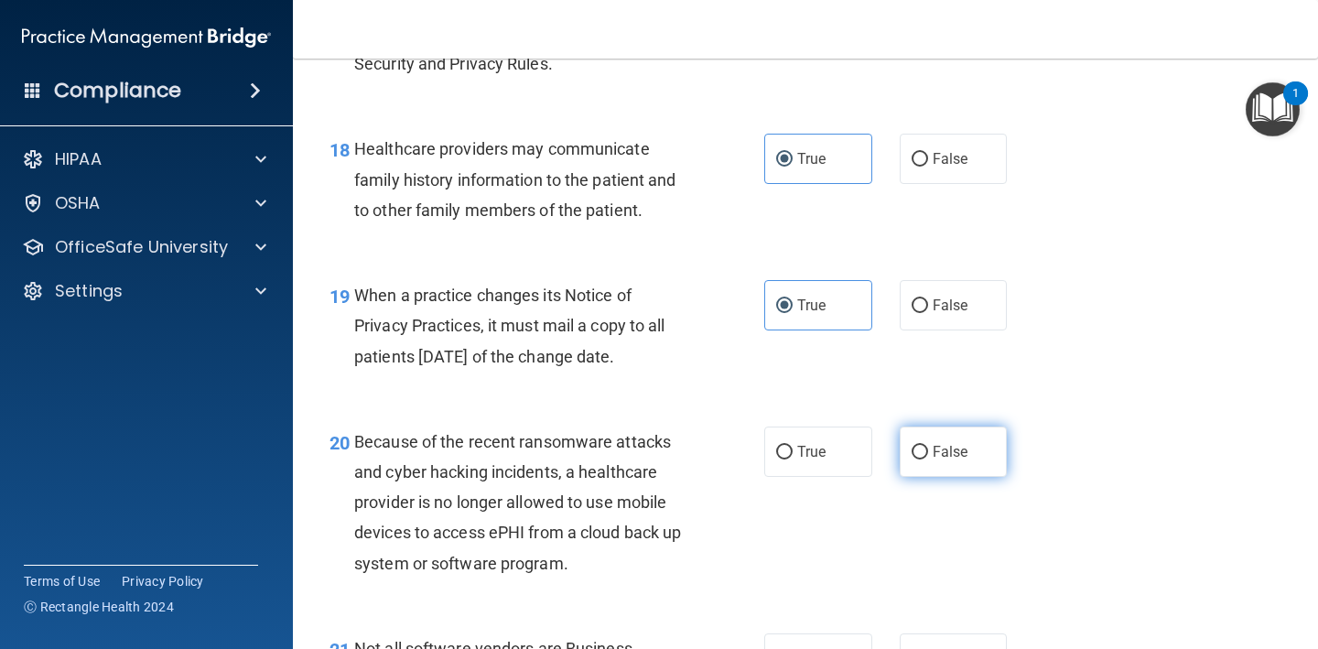
click at [923, 452] on label "False" at bounding box center [954, 451] width 108 height 50
click at [923, 452] on input "False" at bounding box center [919, 453] width 16 height 14
radio input "true"
click at [865, 433] on label "True" at bounding box center [818, 451] width 108 height 50
click at [792, 446] on input "True" at bounding box center [784, 453] width 16 height 14
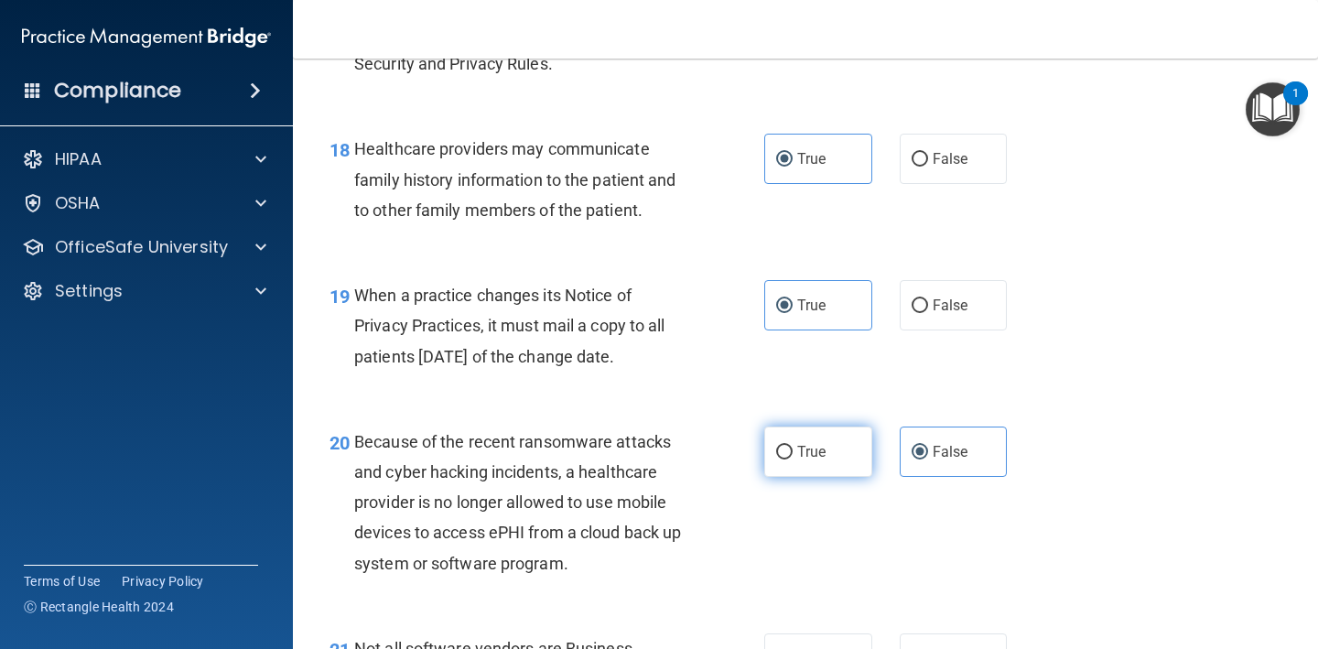
radio input "true"
radio input "false"
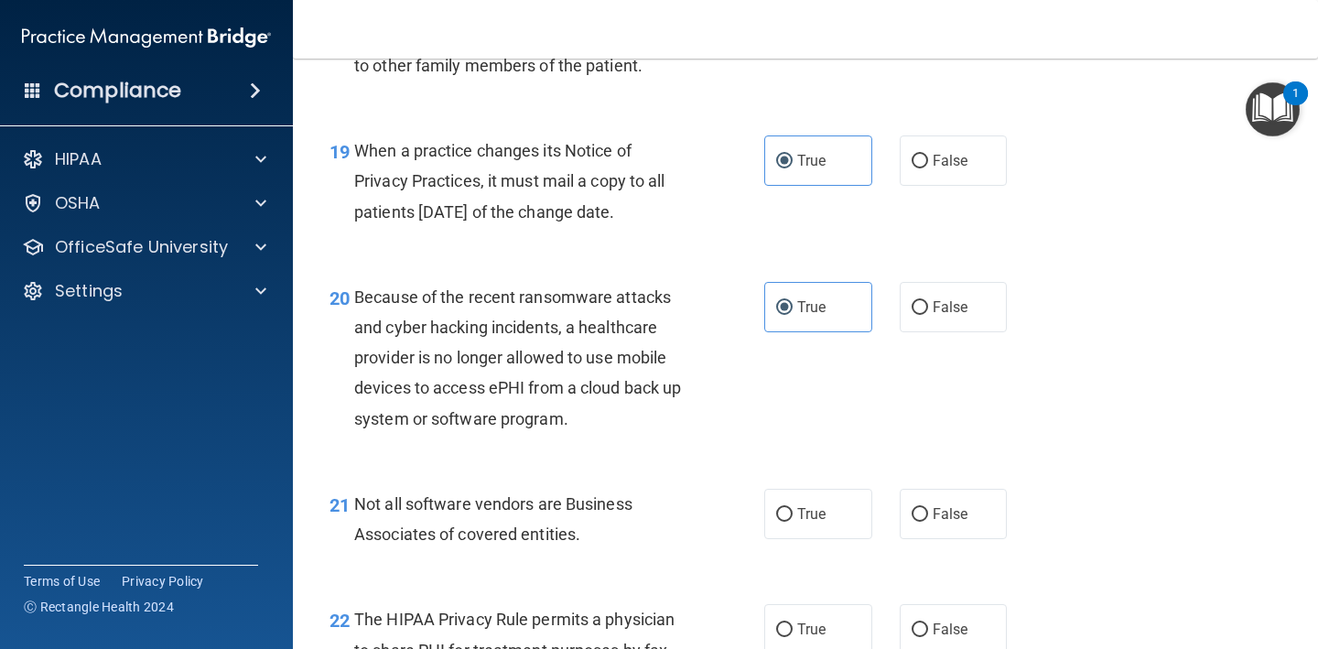
scroll to position [3181, 0]
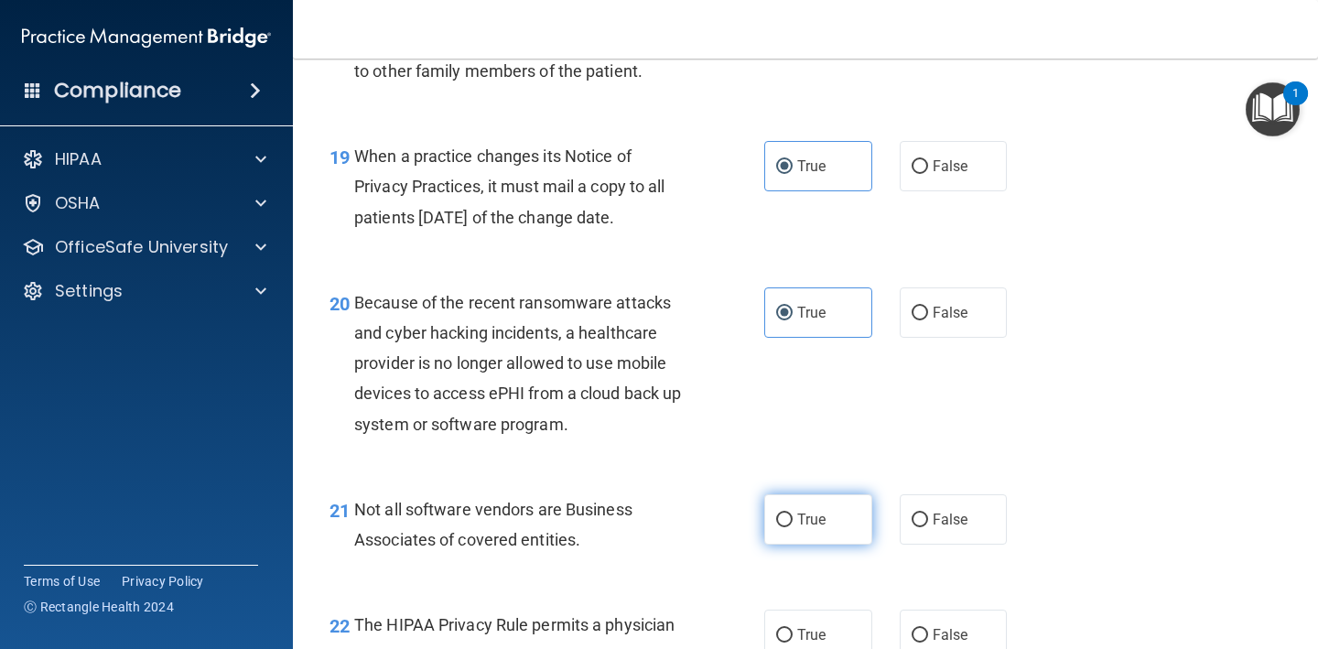
click at [854, 494] on label "True" at bounding box center [818, 519] width 108 height 50
click at [792, 513] on input "True" at bounding box center [784, 520] width 16 height 14
radio input "true"
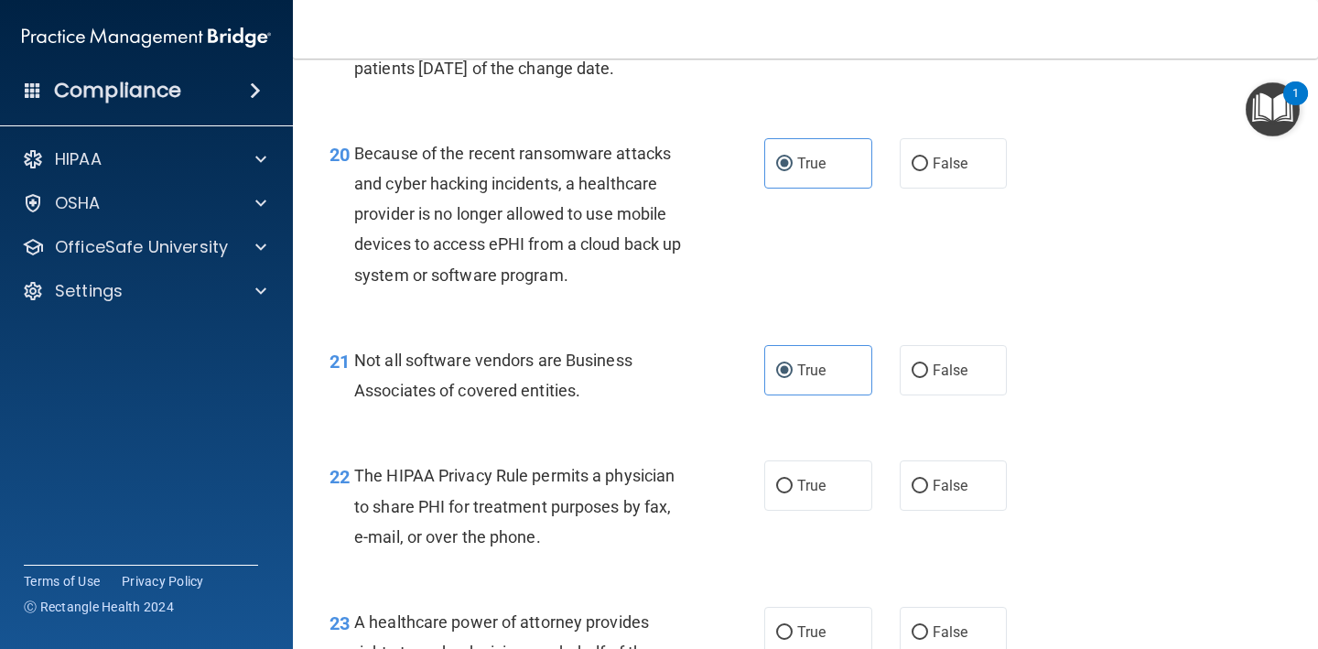
scroll to position [3326, 0]
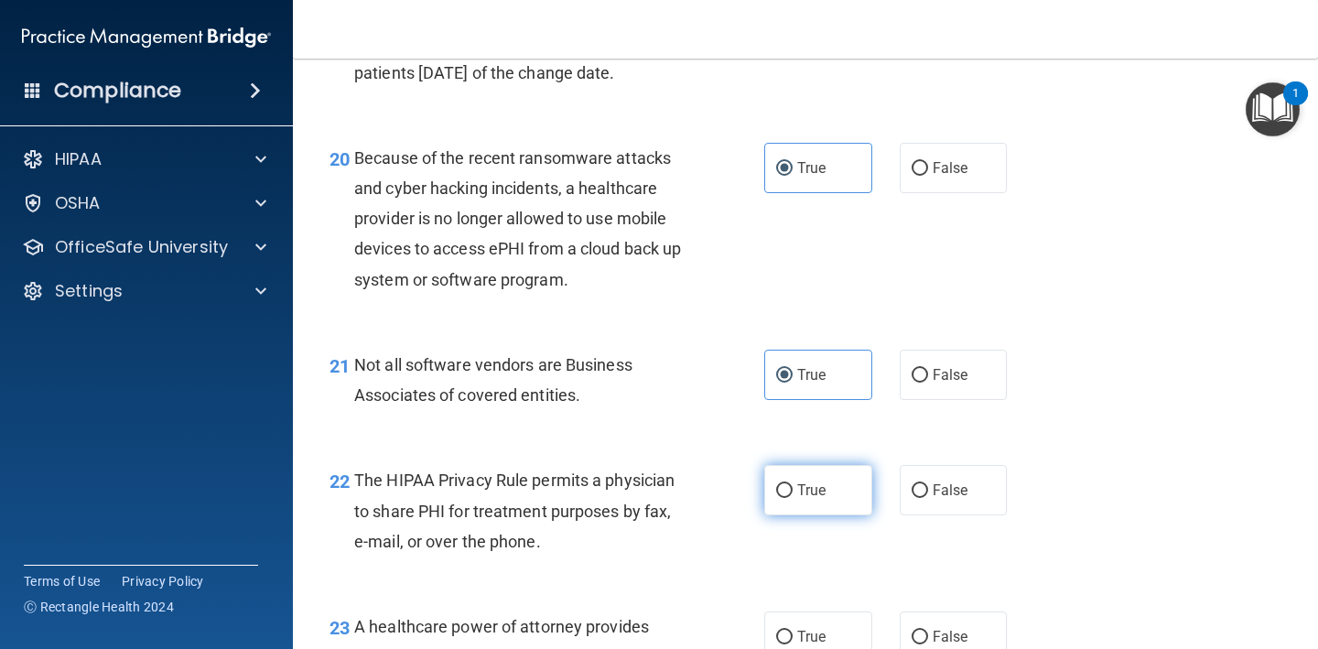
click at [851, 465] on label "True" at bounding box center [818, 490] width 108 height 50
click at [792, 484] on input "True" at bounding box center [784, 491] width 16 height 14
radio input "true"
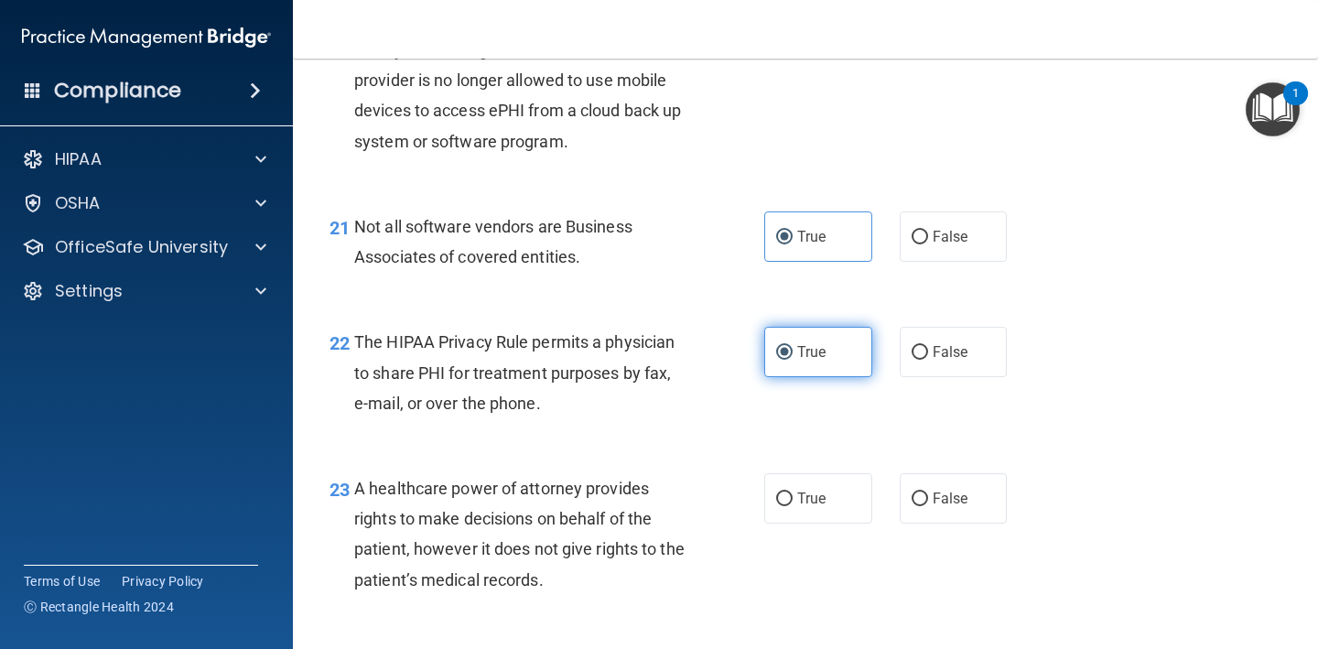
scroll to position [3466, 0]
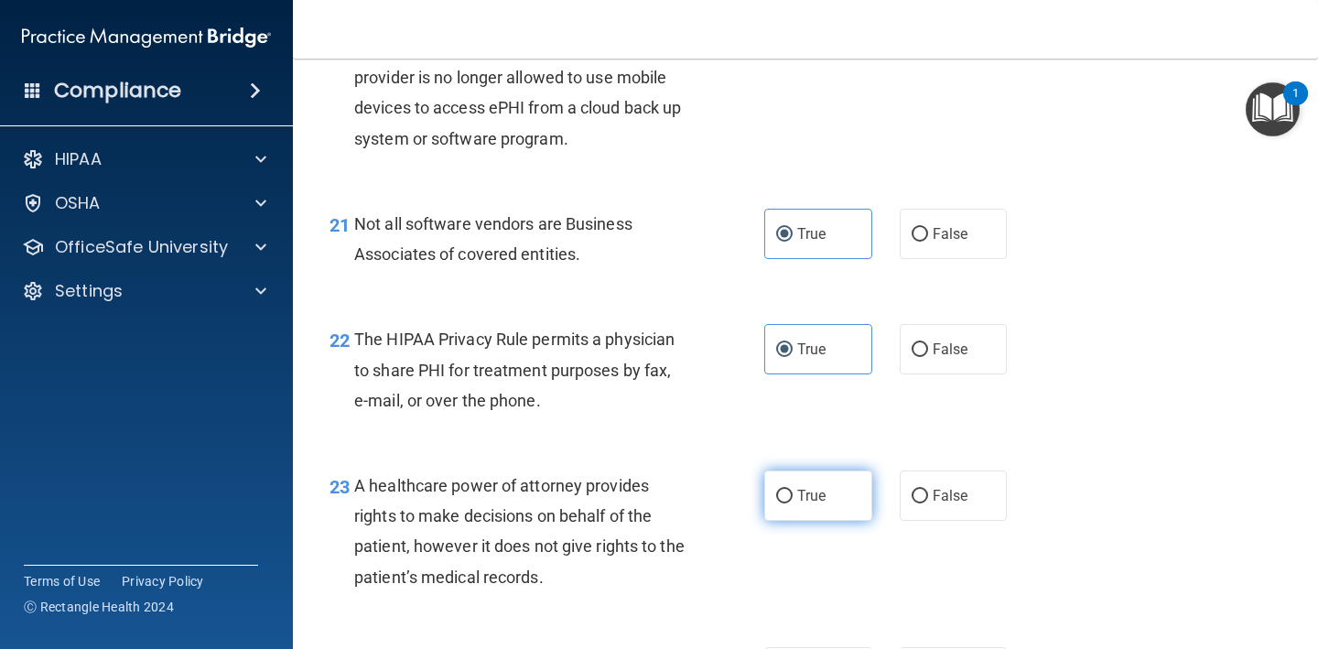
click at [851, 470] on label "True" at bounding box center [818, 495] width 108 height 50
click at [792, 490] on input "True" at bounding box center [784, 497] width 16 height 14
radio input "true"
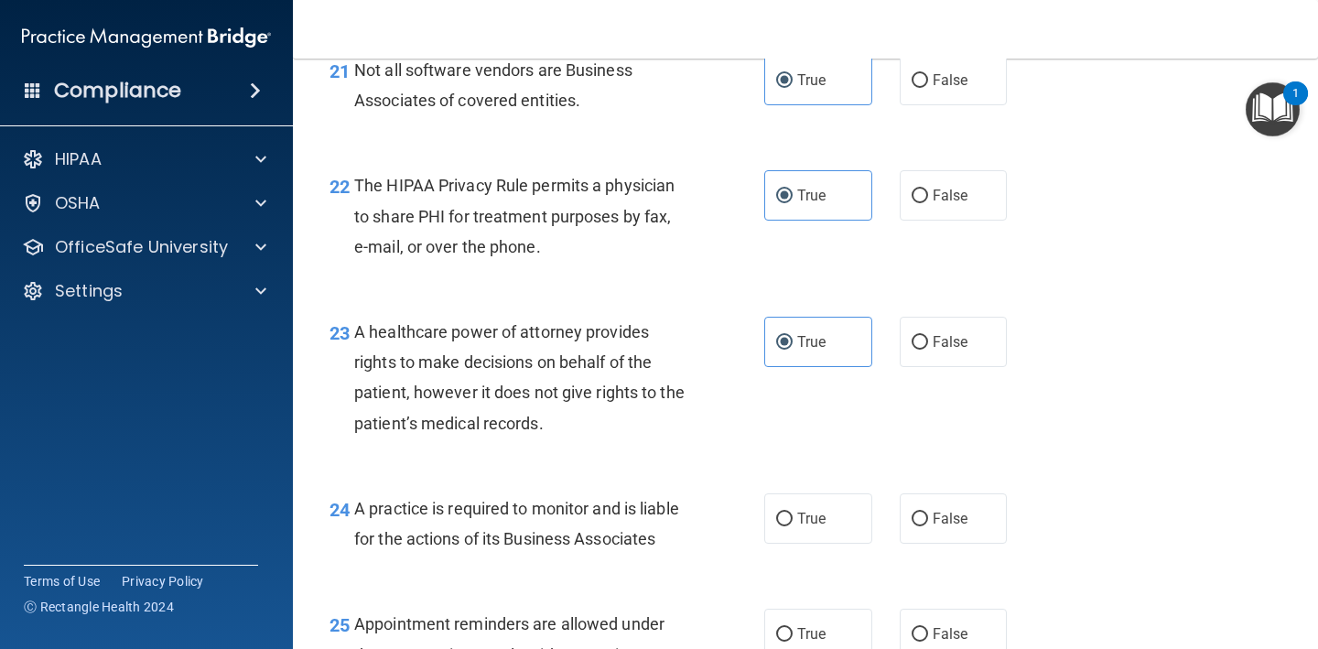
scroll to position [3623, 0]
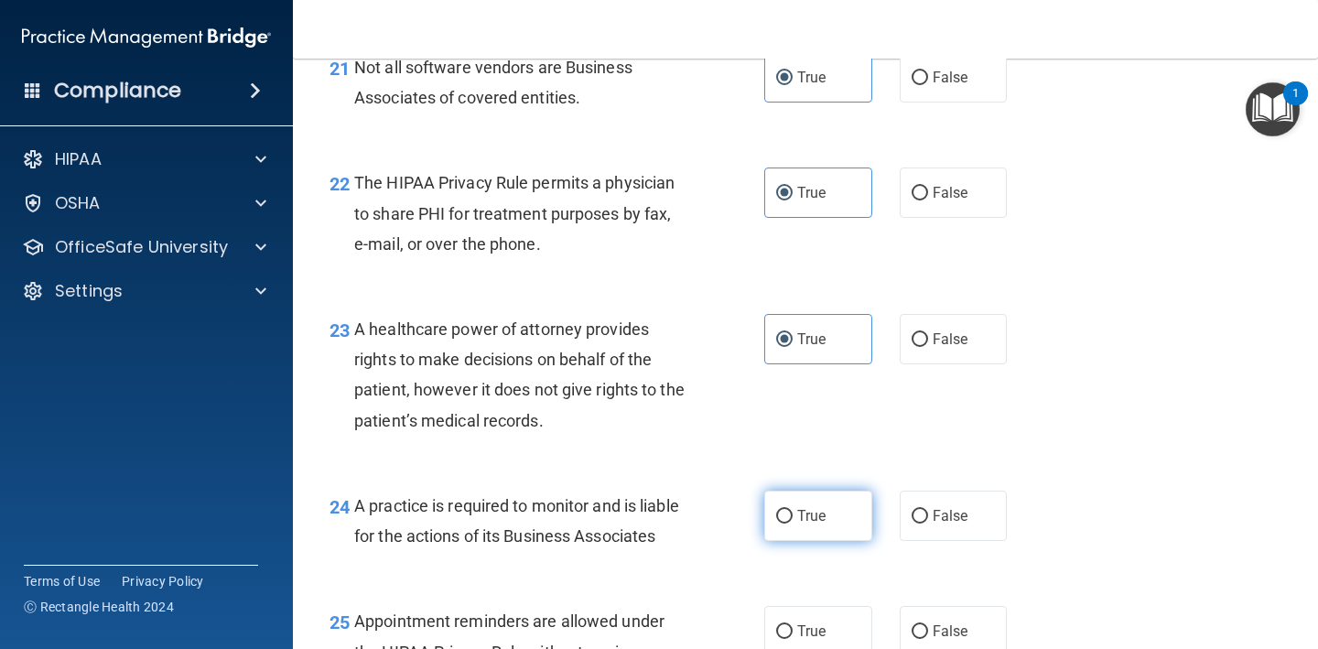
click at [836, 498] on label "True" at bounding box center [818, 516] width 108 height 50
click at [792, 510] on input "True" at bounding box center [784, 517] width 16 height 14
radio input "true"
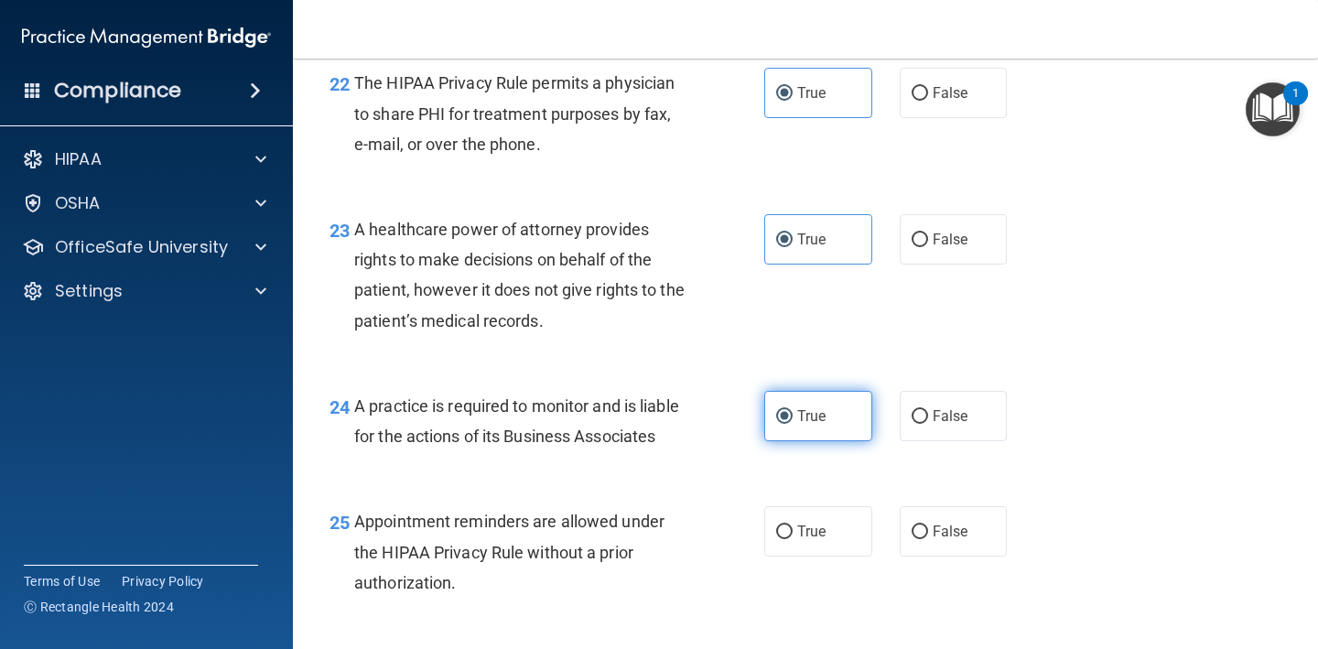
scroll to position [3730, 0]
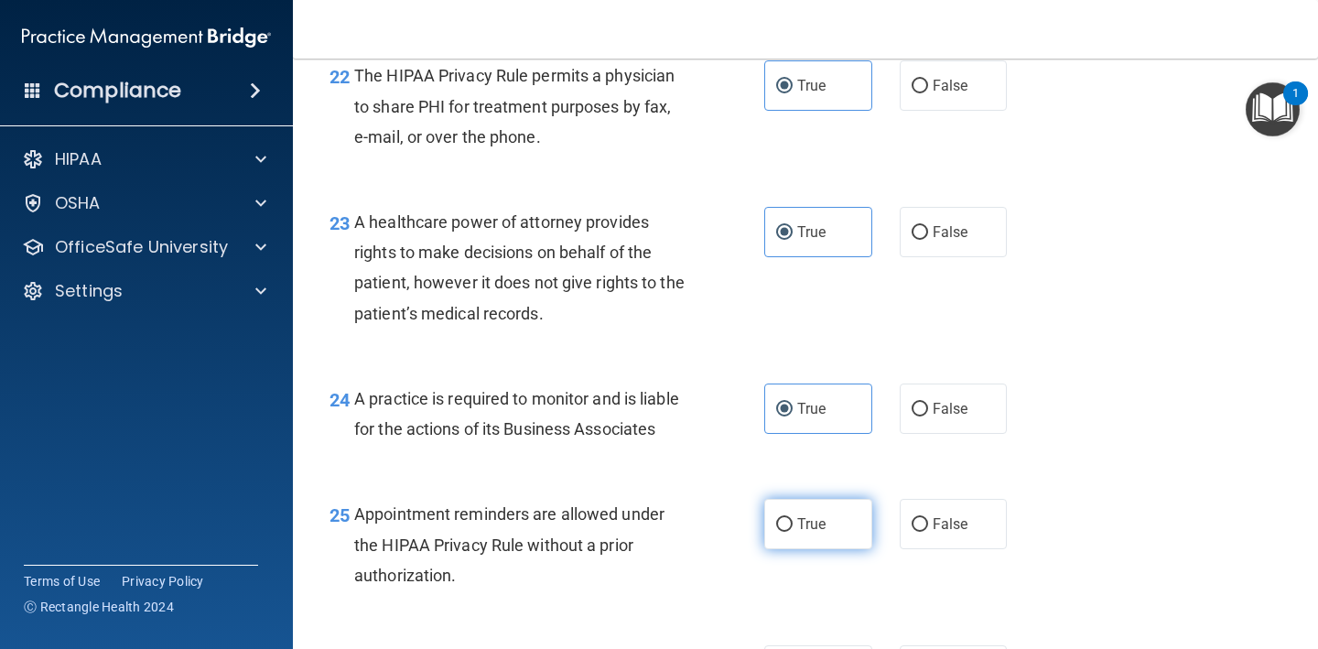
click at [833, 514] on label "True" at bounding box center [818, 524] width 108 height 50
click at [792, 518] on input "True" at bounding box center [784, 525] width 16 height 14
radio input "true"
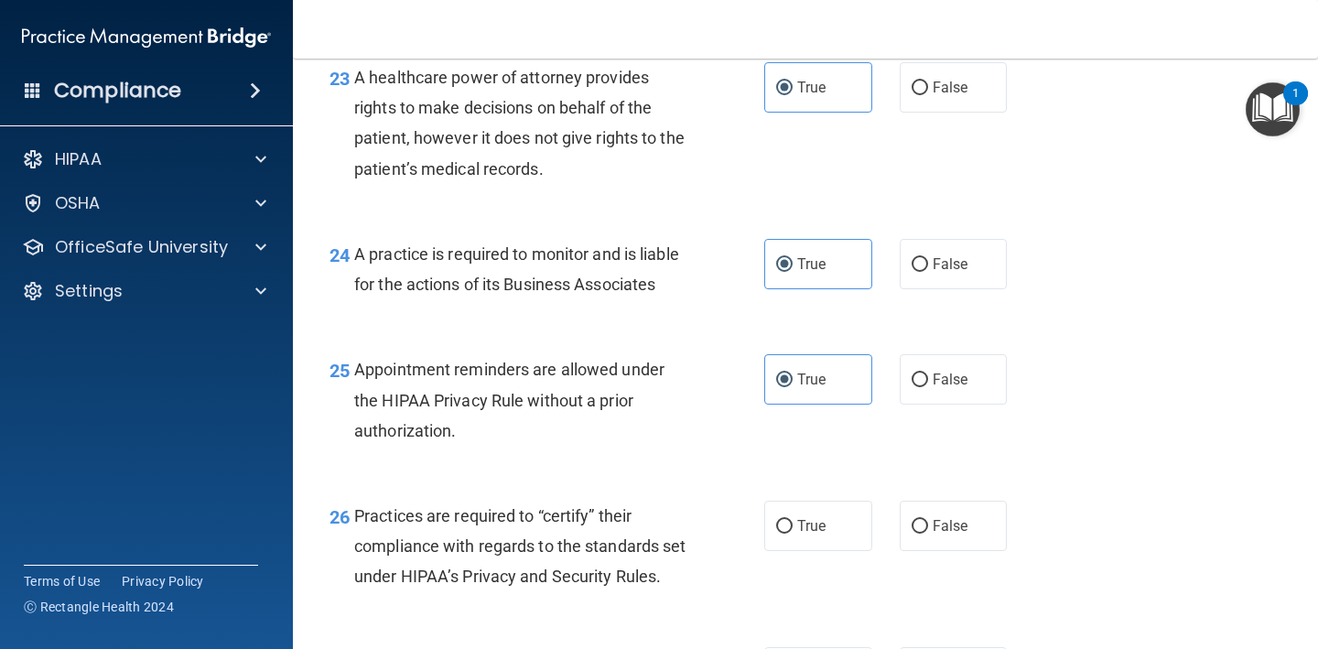
scroll to position [3878, 0]
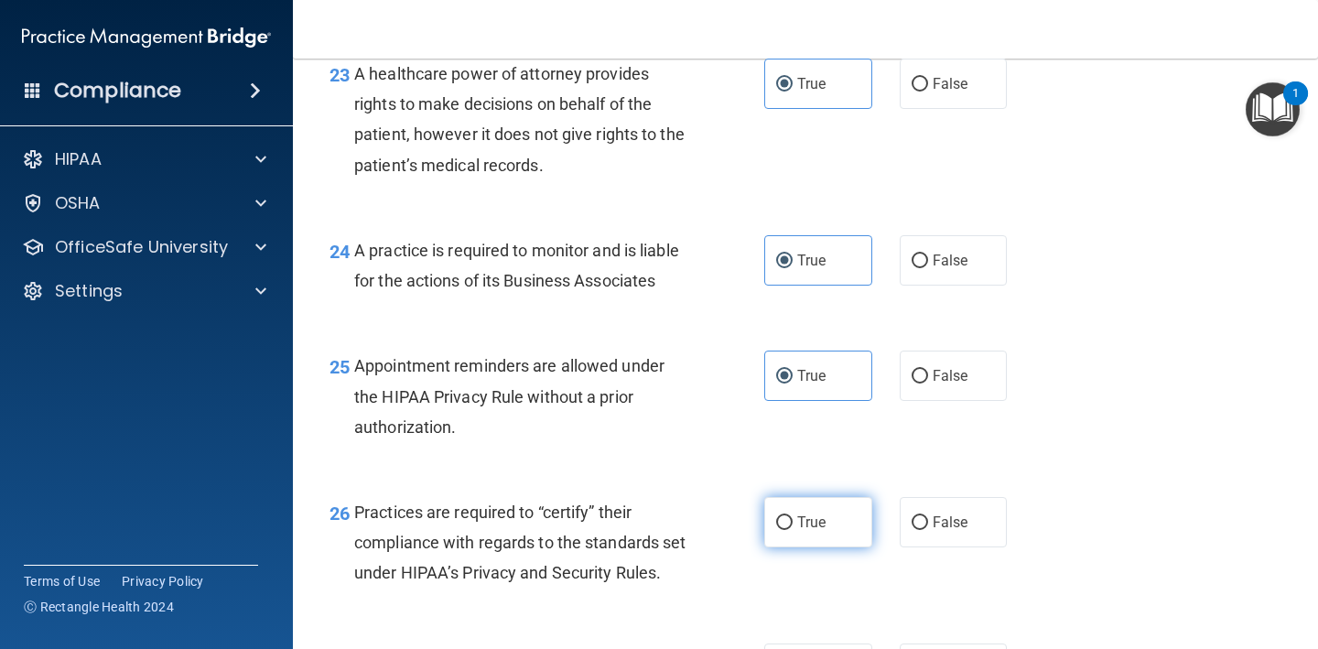
click at [834, 514] on label "True" at bounding box center [818, 522] width 108 height 50
click at [792, 516] on input "True" at bounding box center [784, 523] width 16 height 14
radio input "true"
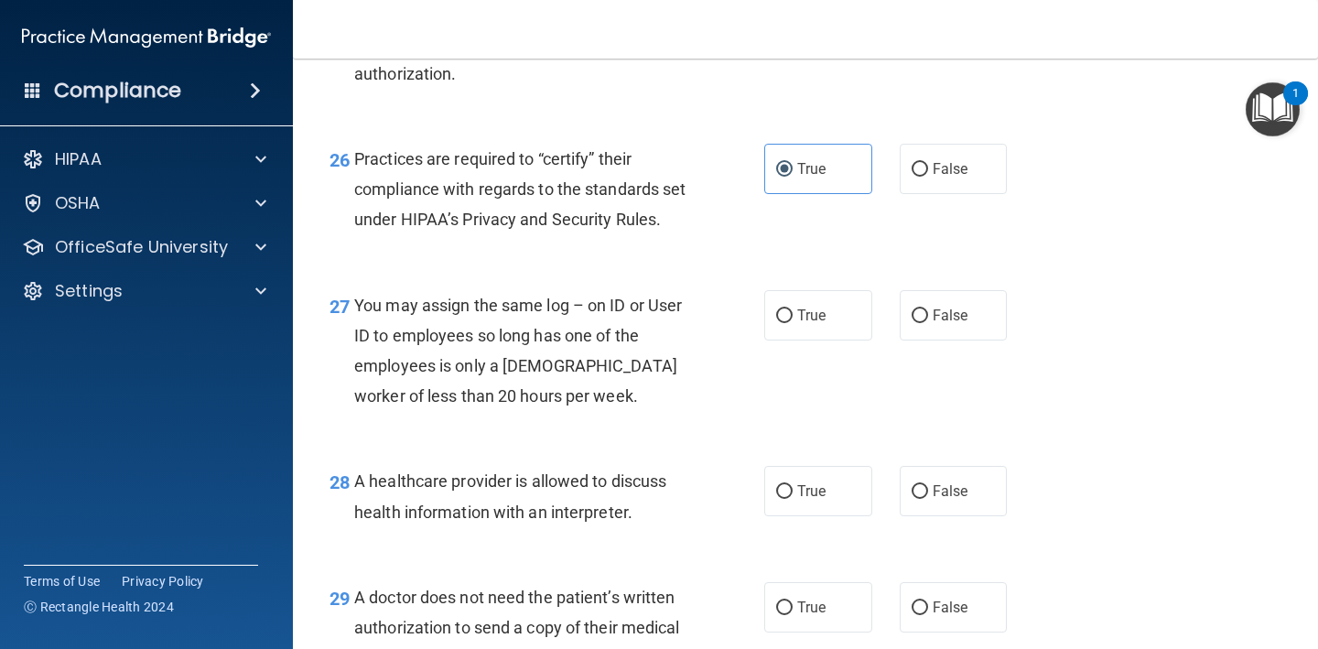
scroll to position [4232, 0]
click at [901, 333] on label "False" at bounding box center [954, 314] width 108 height 50
click at [911, 322] on input "False" at bounding box center [919, 315] width 16 height 14
radio input "true"
click at [840, 491] on label "True" at bounding box center [818, 490] width 108 height 50
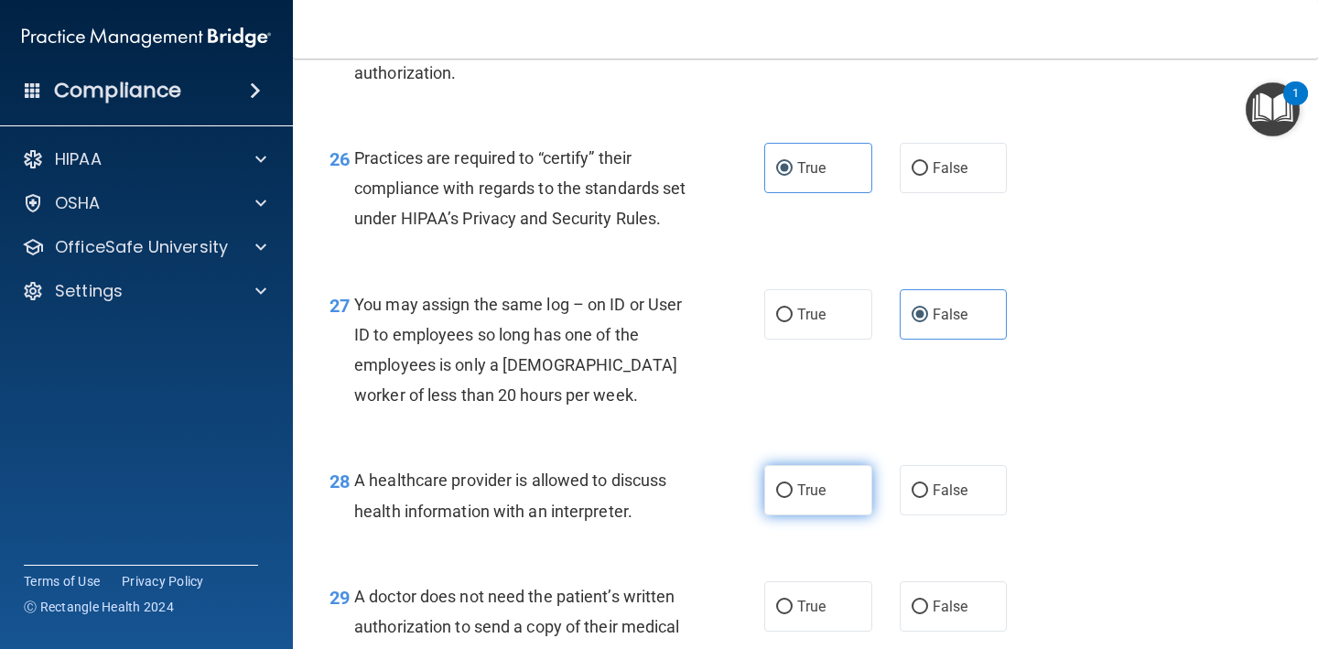
click at [792, 491] on input "True" at bounding box center [784, 491] width 16 height 14
radio input "true"
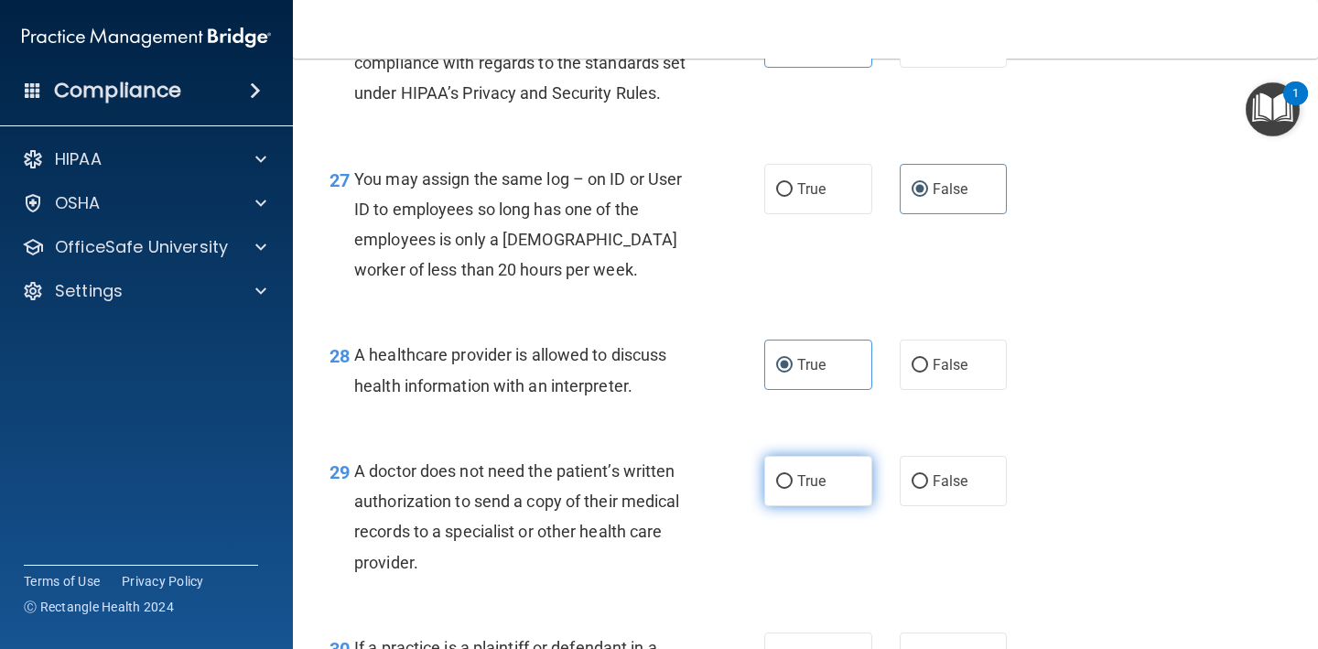
scroll to position [4352, 0]
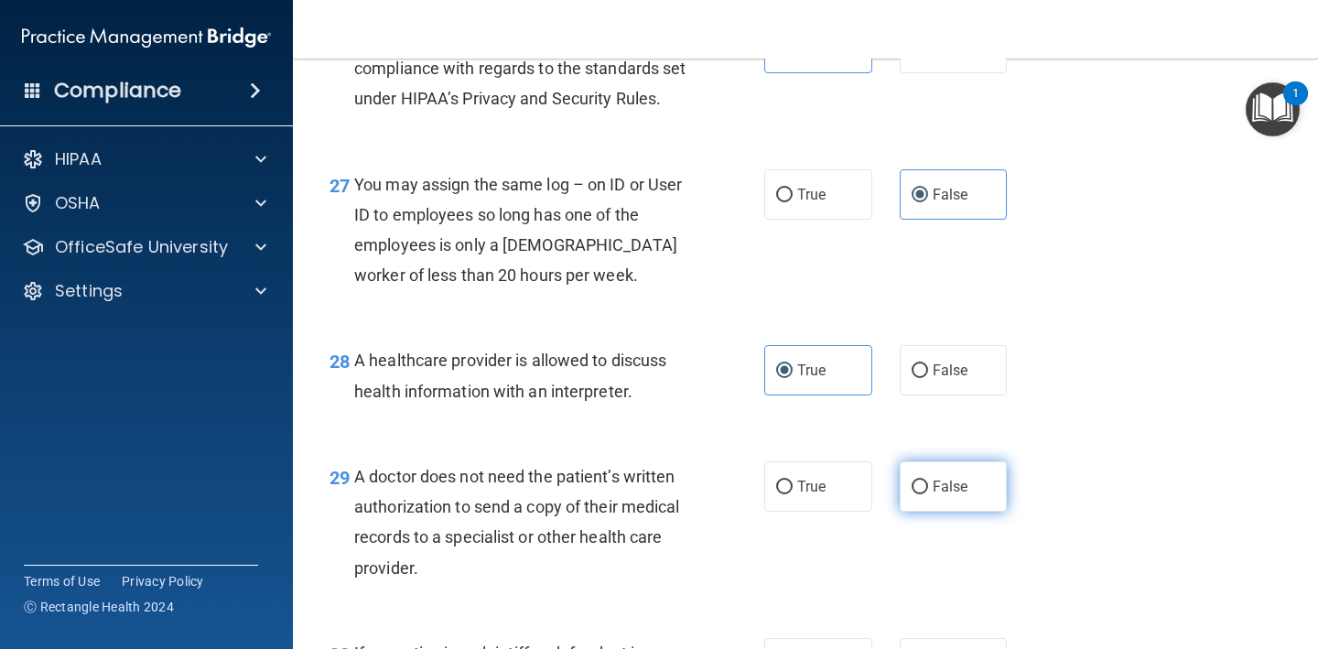
click at [930, 490] on label "False" at bounding box center [954, 486] width 108 height 50
click at [928, 490] on input "False" at bounding box center [919, 487] width 16 height 14
radio input "true"
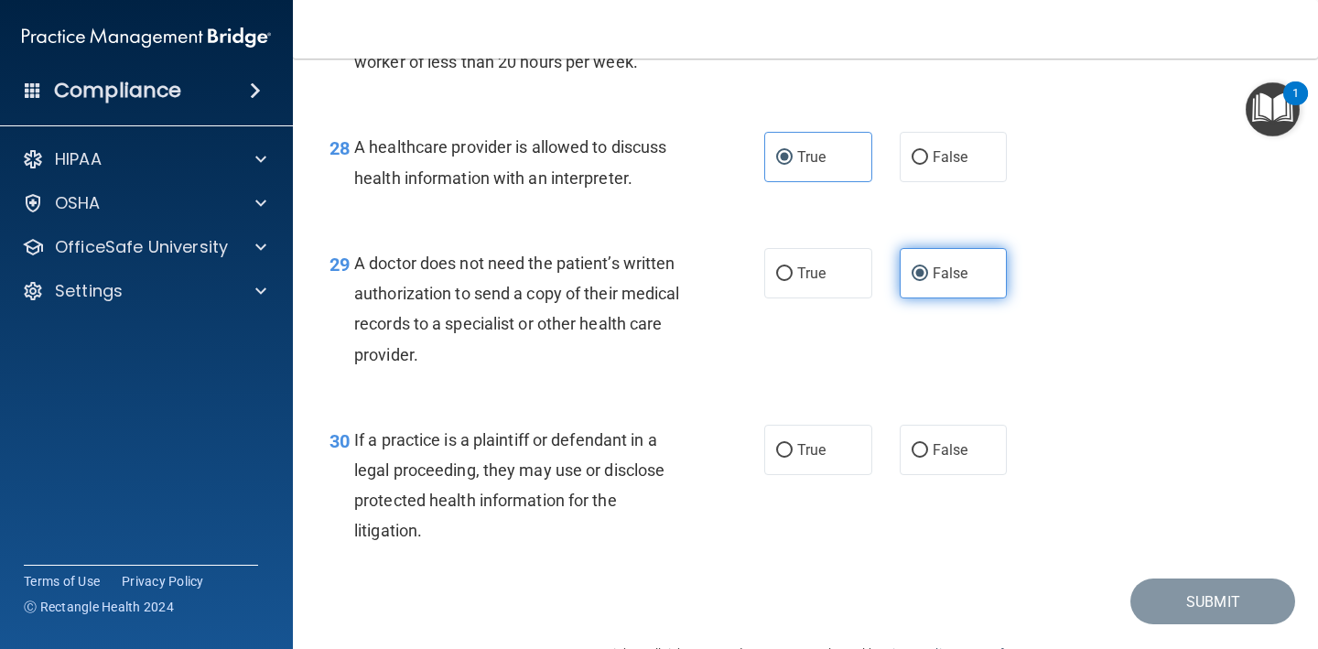
scroll to position [4568, 0]
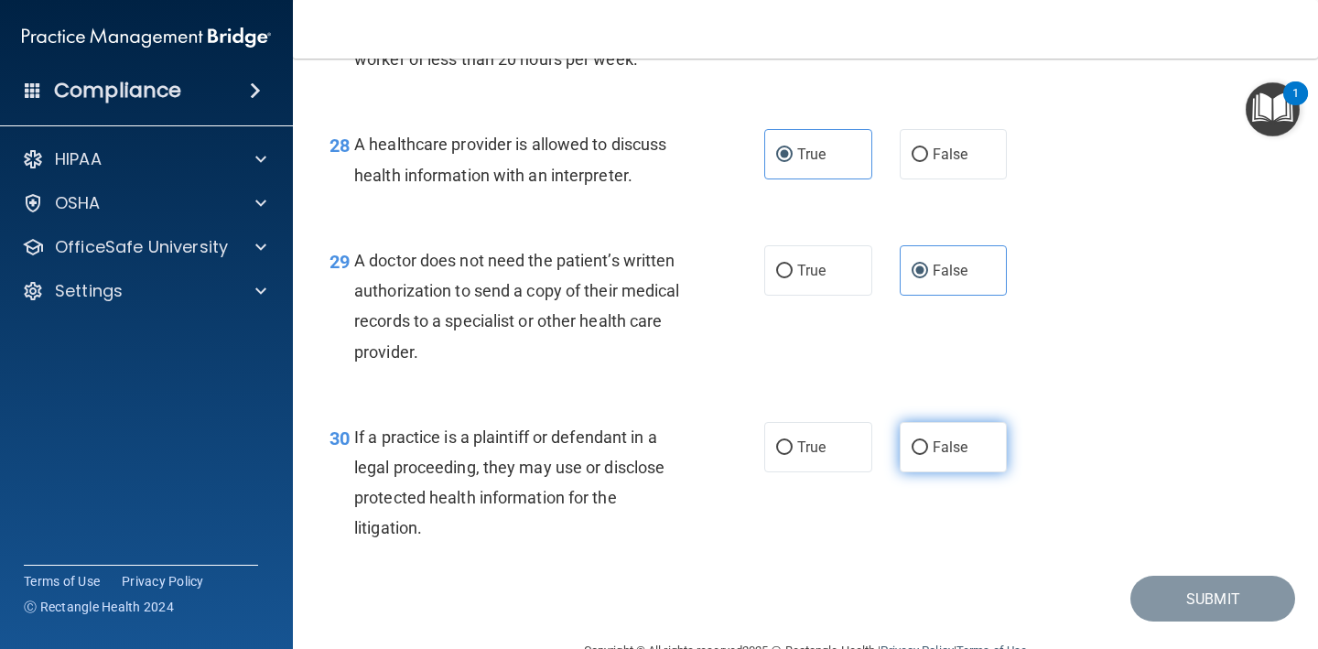
click at [913, 446] on label "False" at bounding box center [954, 447] width 108 height 50
click at [913, 446] on input "False" at bounding box center [919, 448] width 16 height 14
radio input "true"
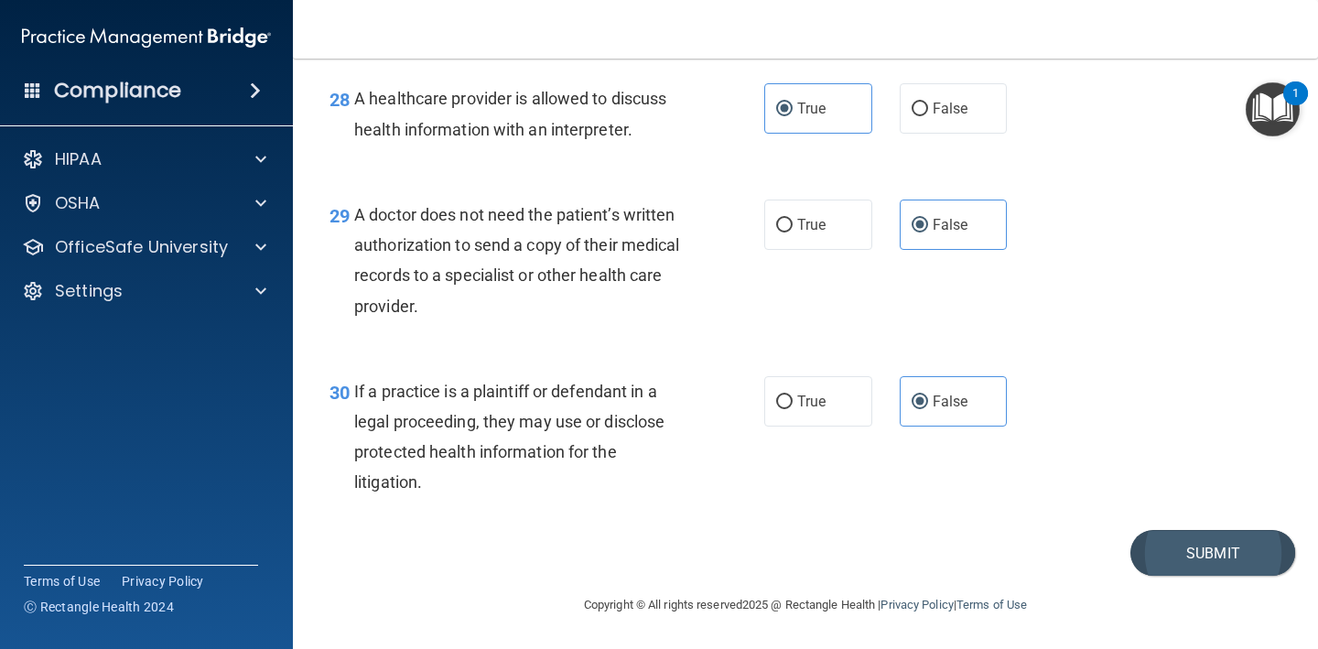
scroll to position [4621, 0]
click at [1212, 549] on button "Submit" at bounding box center [1212, 553] width 165 height 47
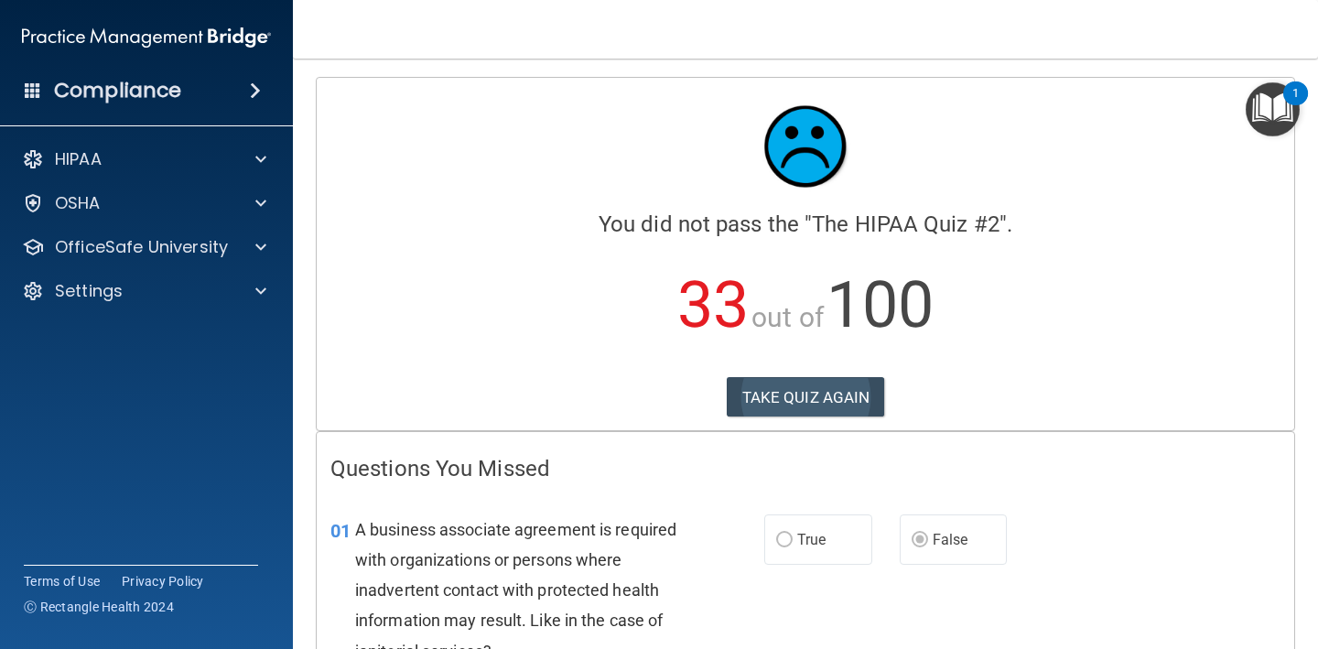
click at [782, 390] on button "TAKE QUIZ AGAIN" at bounding box center [806, 397] width 158 height 40
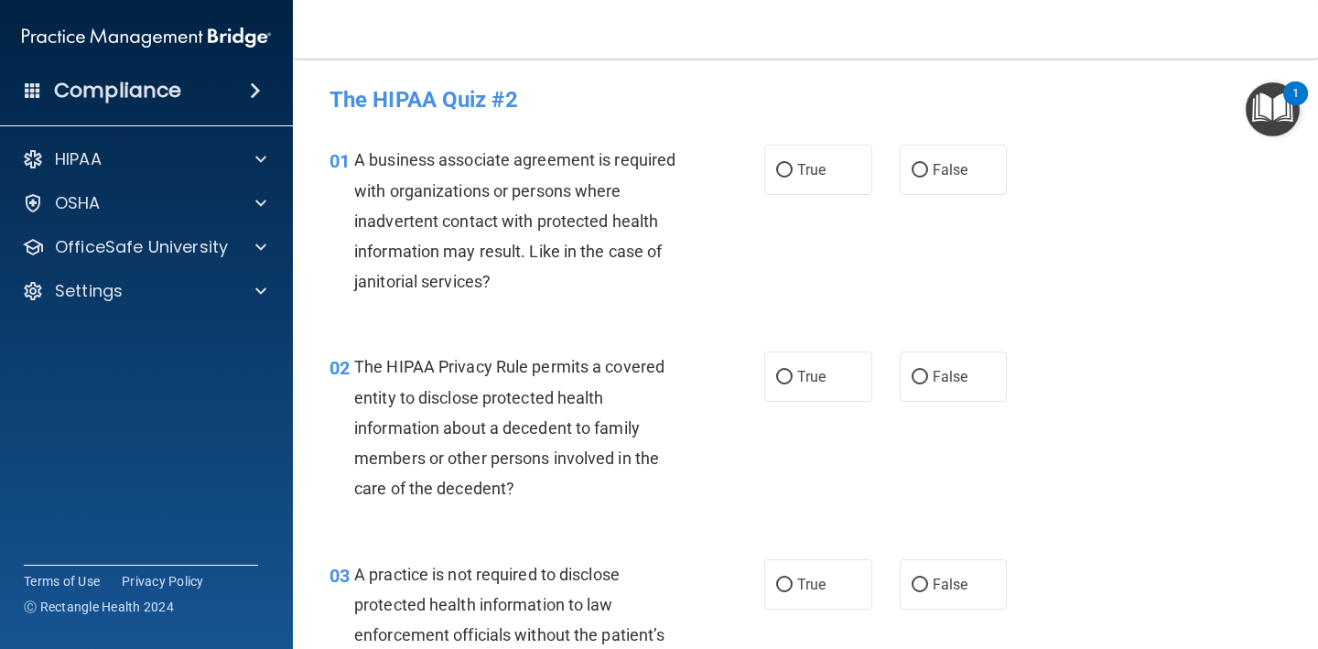
click at [896, 176] on div "True False" at bounding box center [893, 170] width 259 height 50
click at [923, 175] on input "False" at bounding box center [919, 171] width 16 height 14
radio input "true"
click at [835, 379] on label "True" at bounding box center [818, 376] width 108 height 50
click at [792, 379] on input "True" at bounding box center [784, 378] width 16 height 14
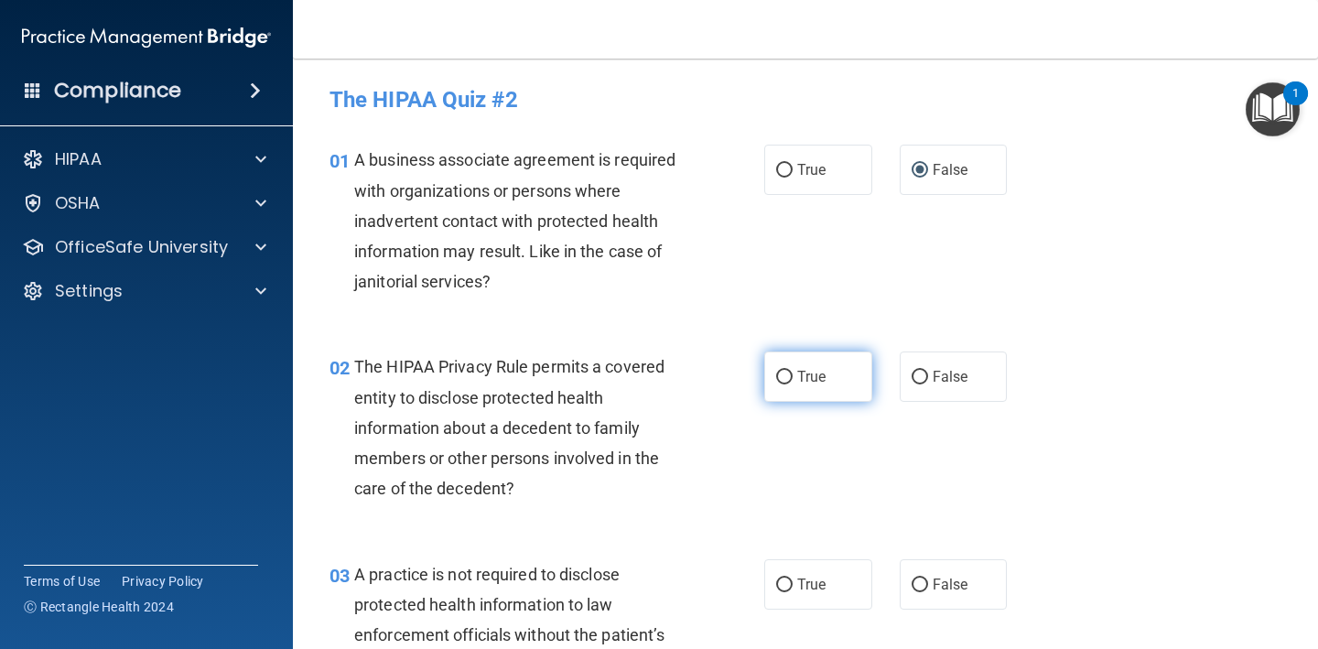
radio input "true"
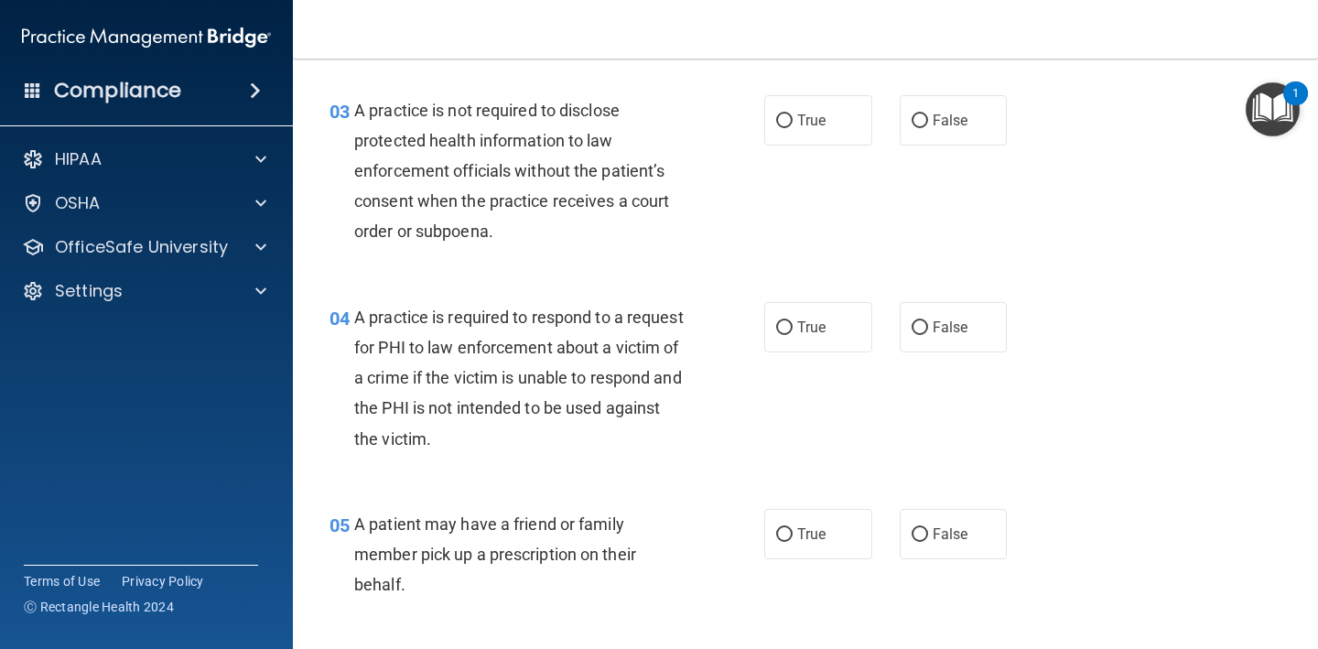
scroll to position [476, 0]
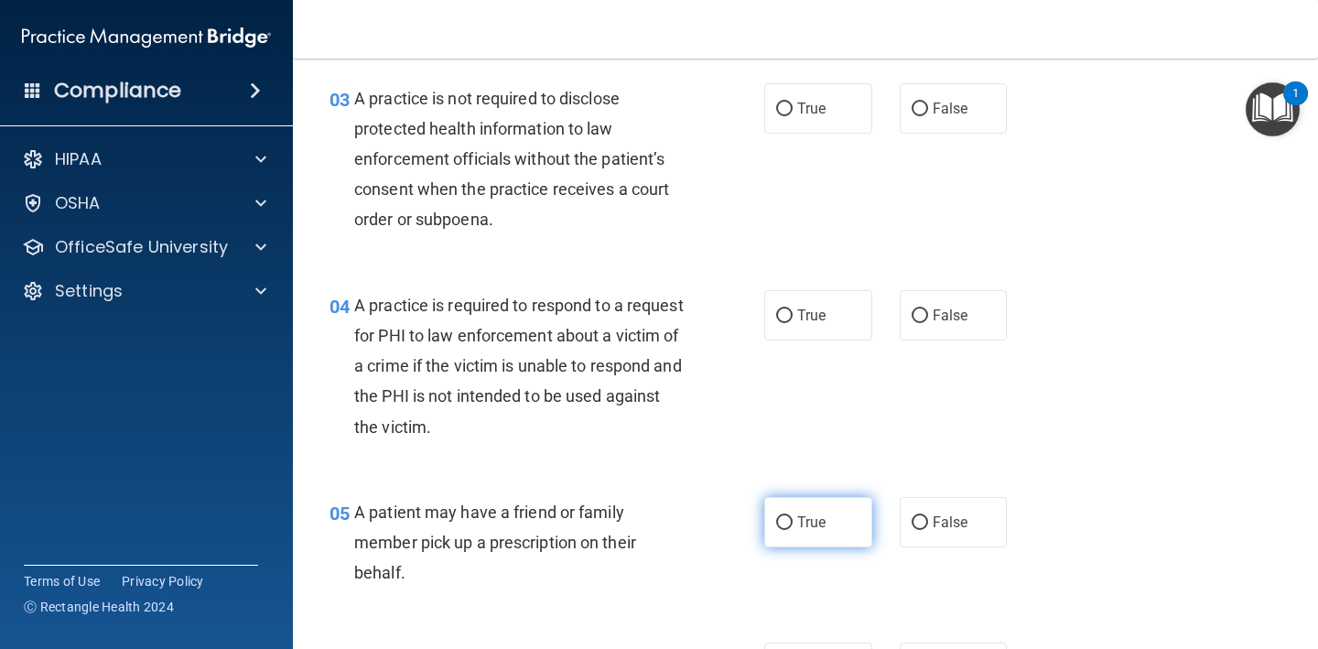
click at [803, 522] on span "True" at bounding box center [811, 521] width 28 height 17
click at [792, 522] on input "True" at bounding box center [784, 523] width 16 height 14
radio input "true"
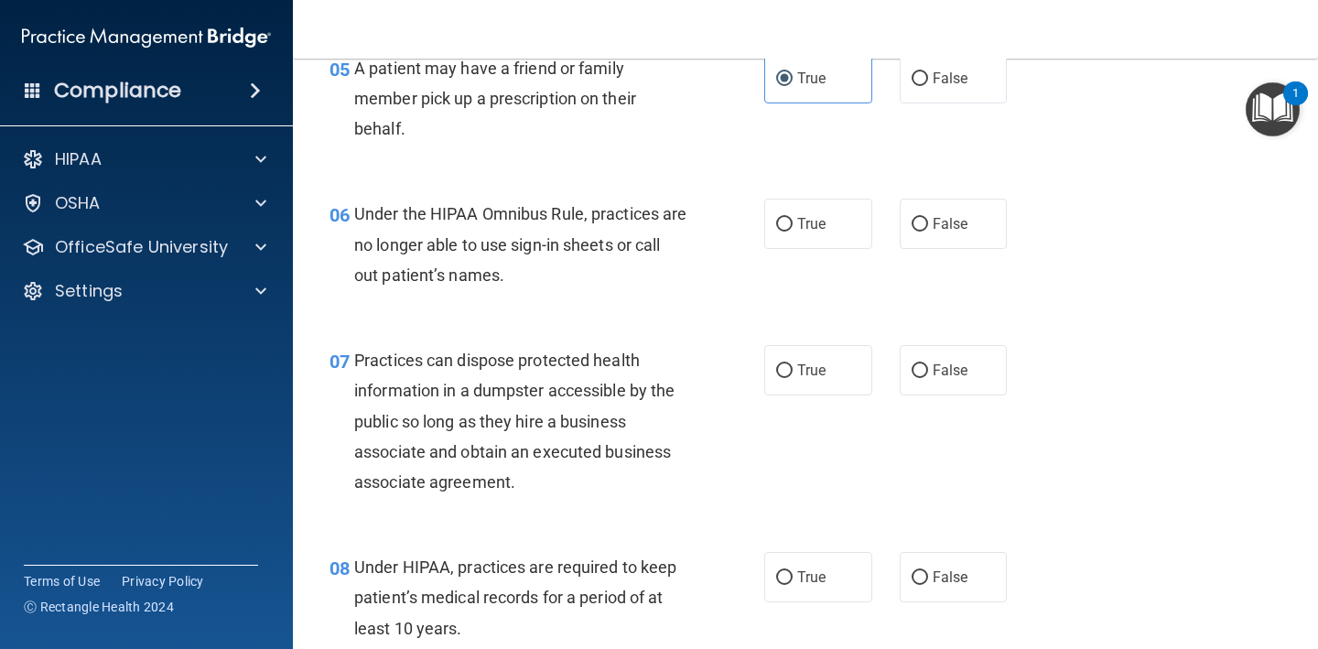
scroll to position [923, 0]
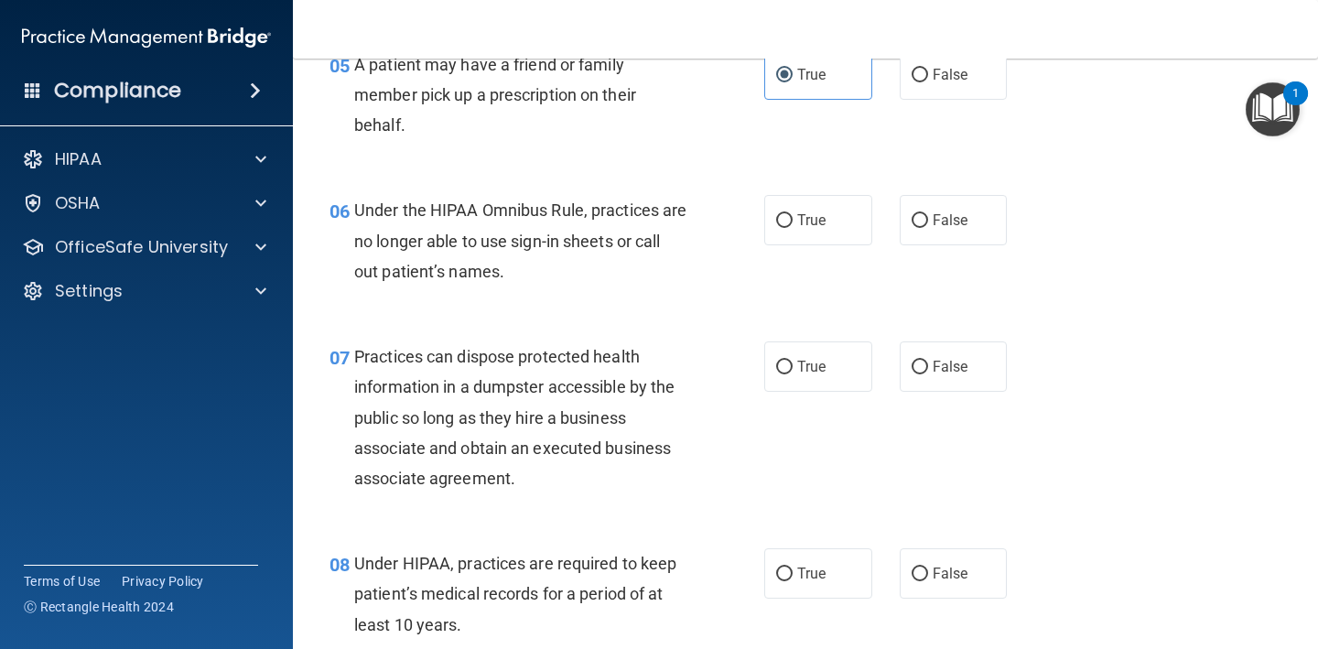
click at [800, 593] on div "08 Under HIPAA, practices are required to keep patient’s medical records for a …" at bounding box center [805, 598] width 979 height 146
click at [812, 569] on span "True" at bounding box center [811, 573] width 28 height 17
click at [792, 569] on input "True" at bounding box center [784, 574] width 16 height 14
radio input "true"
click at [944, 384] on label "False" at bounding box center [954, 366] width 108 height 50
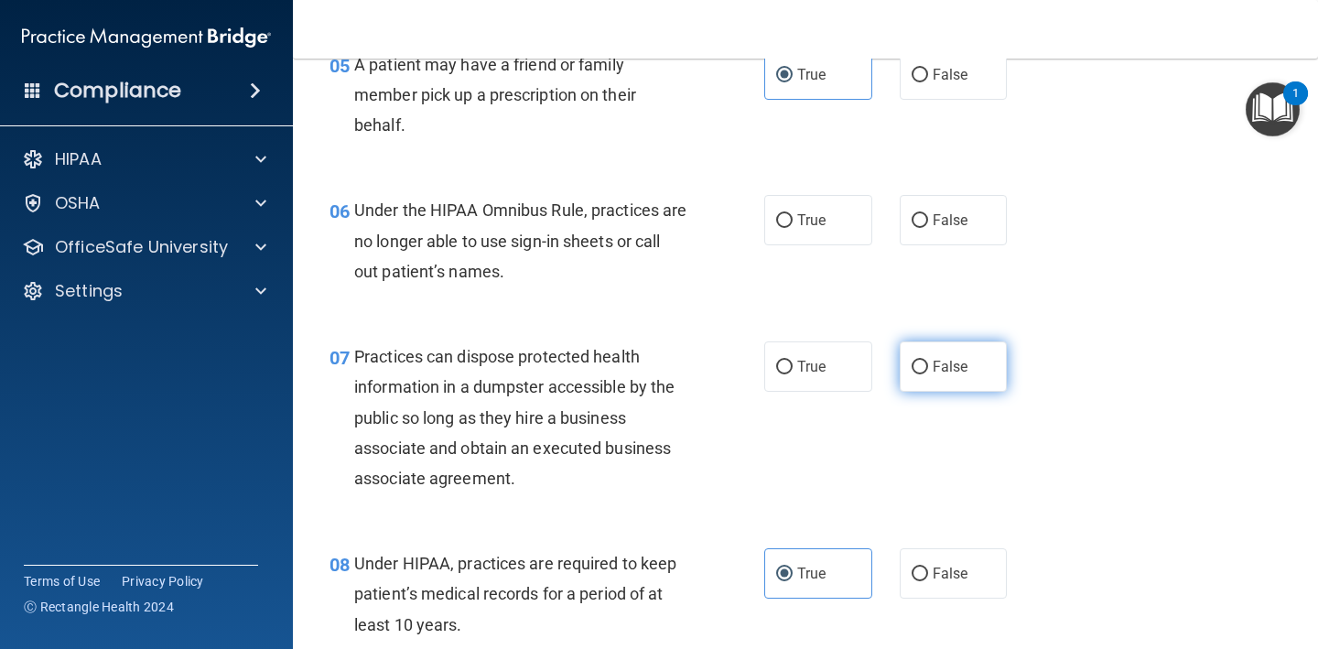
click at [928, 374] on input "False" at bounding box center [919, 368] width 16 height 14
radio input "true"
click at [946, 372] on label "False" at bounding box center [954, 366] width 108 height 50
click at [928, 372] on input "False" at bounding box center [919, 368] width 16 height 14
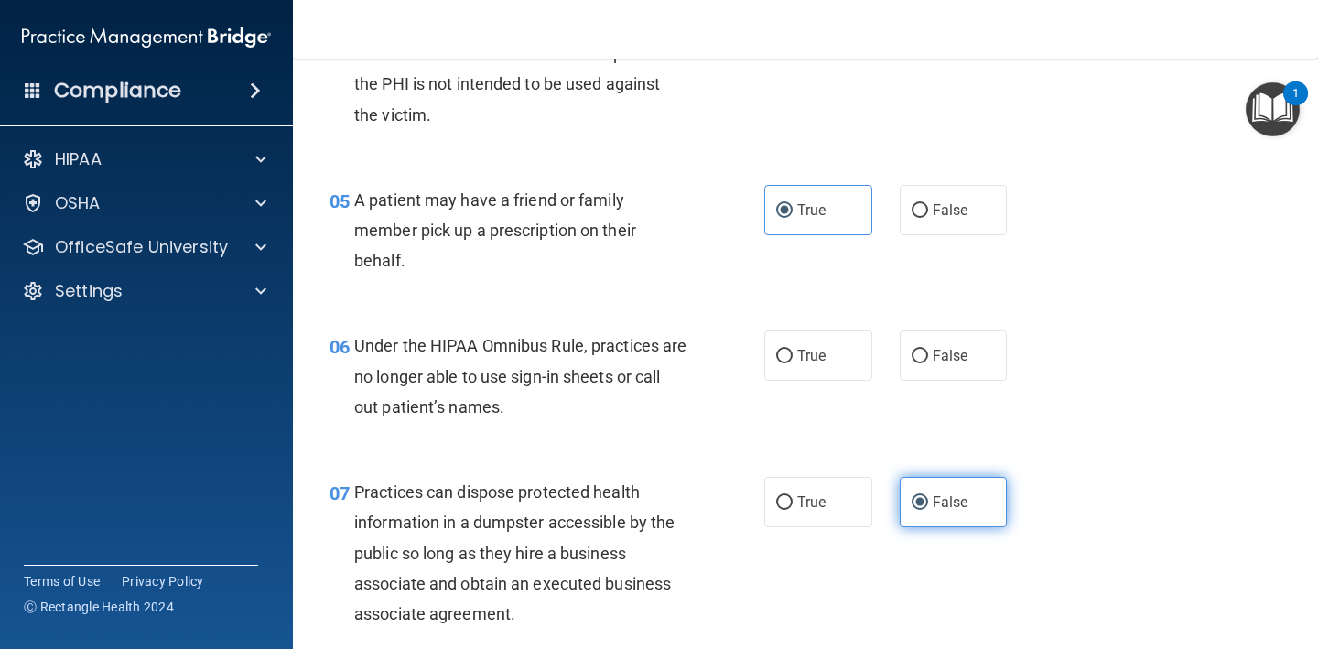
scroll to position [785, 0]
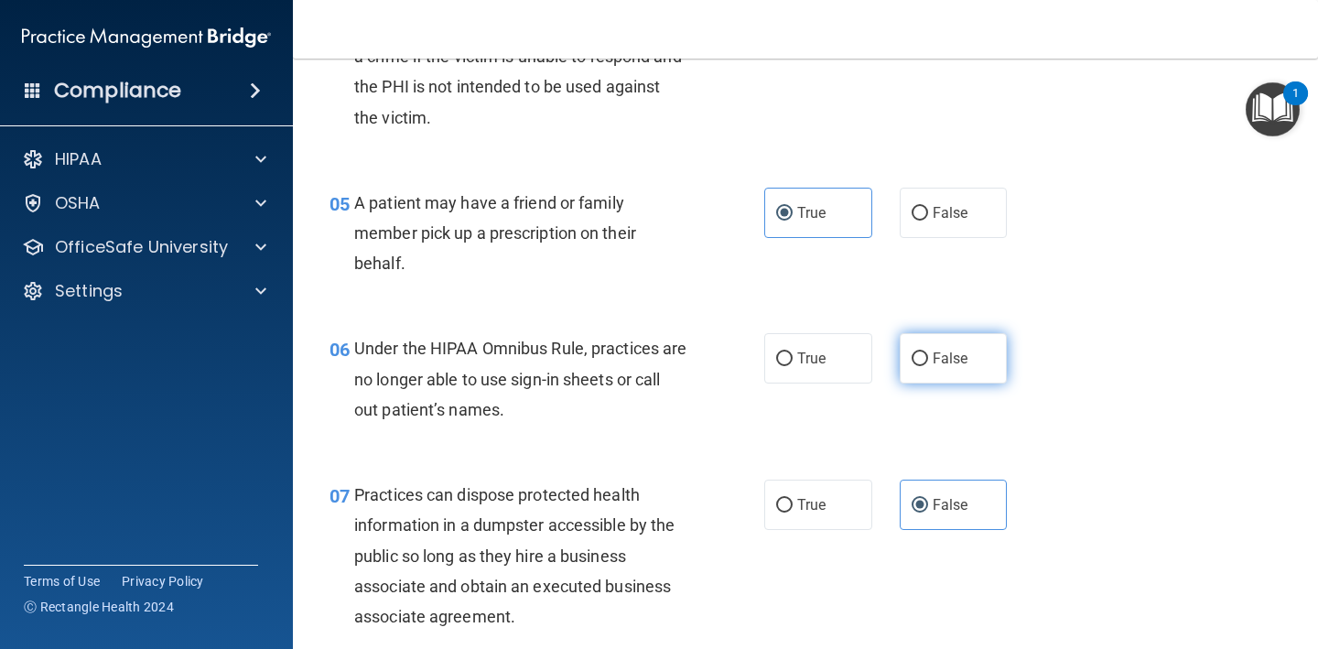
click at [951, 353] on span "False" at bounding box center [951, 358] width 36 height 17
click at [928, 353] on input "False" at bounding box center [919, 359] width 16 height 14
radio input "true"
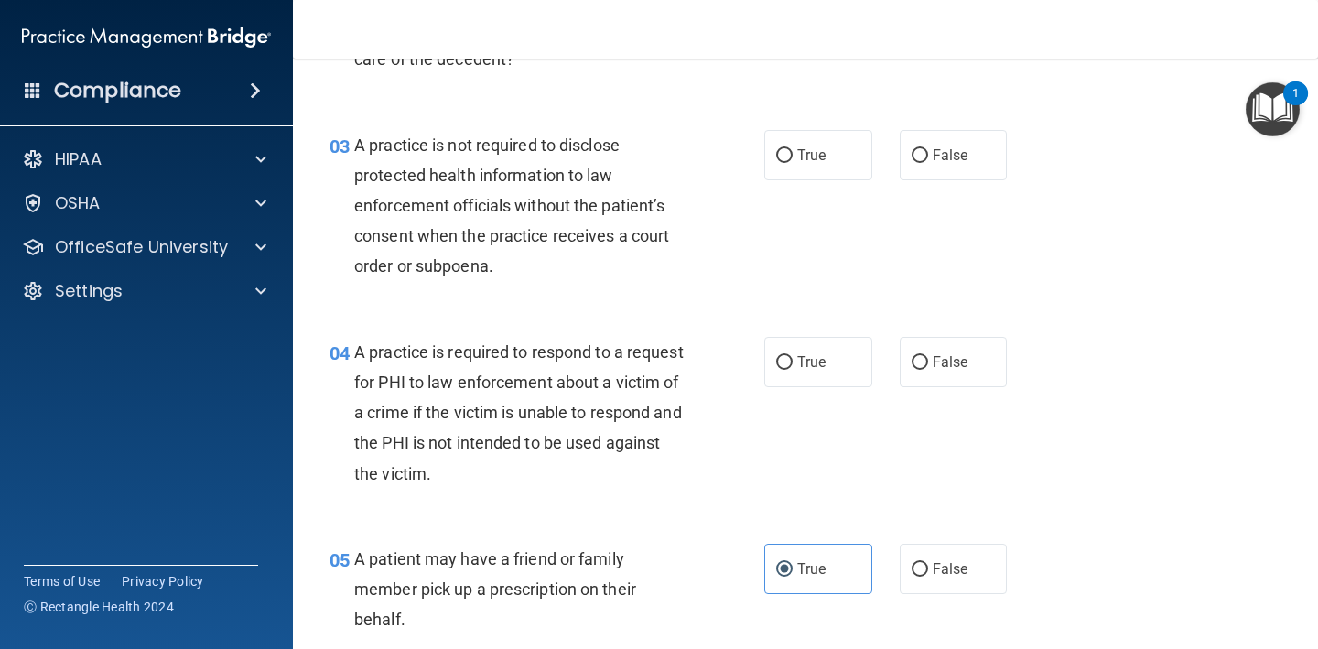
scroll to position [419, 0]
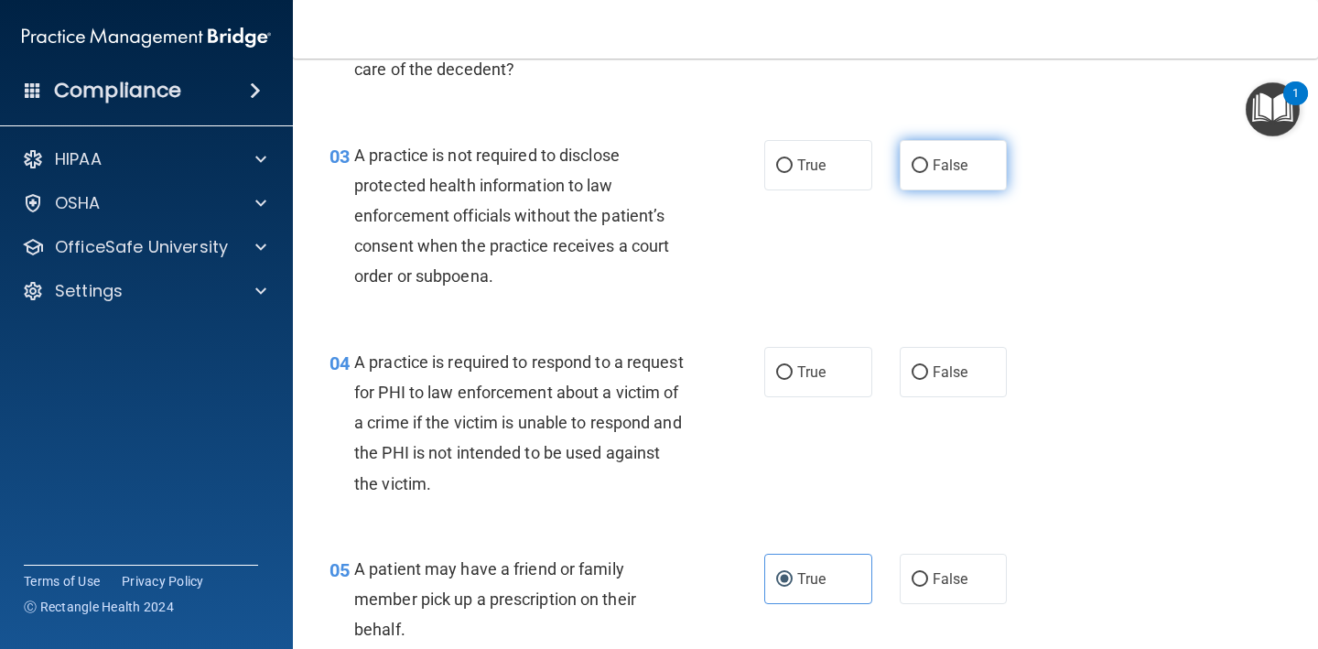
click at [907, 164] on label "False" at bounding box center [954, 165] width 108 height 50
click at [911, 164] on input "False" at bounding box center [919, 166] width 16 height 14
radio input "true"
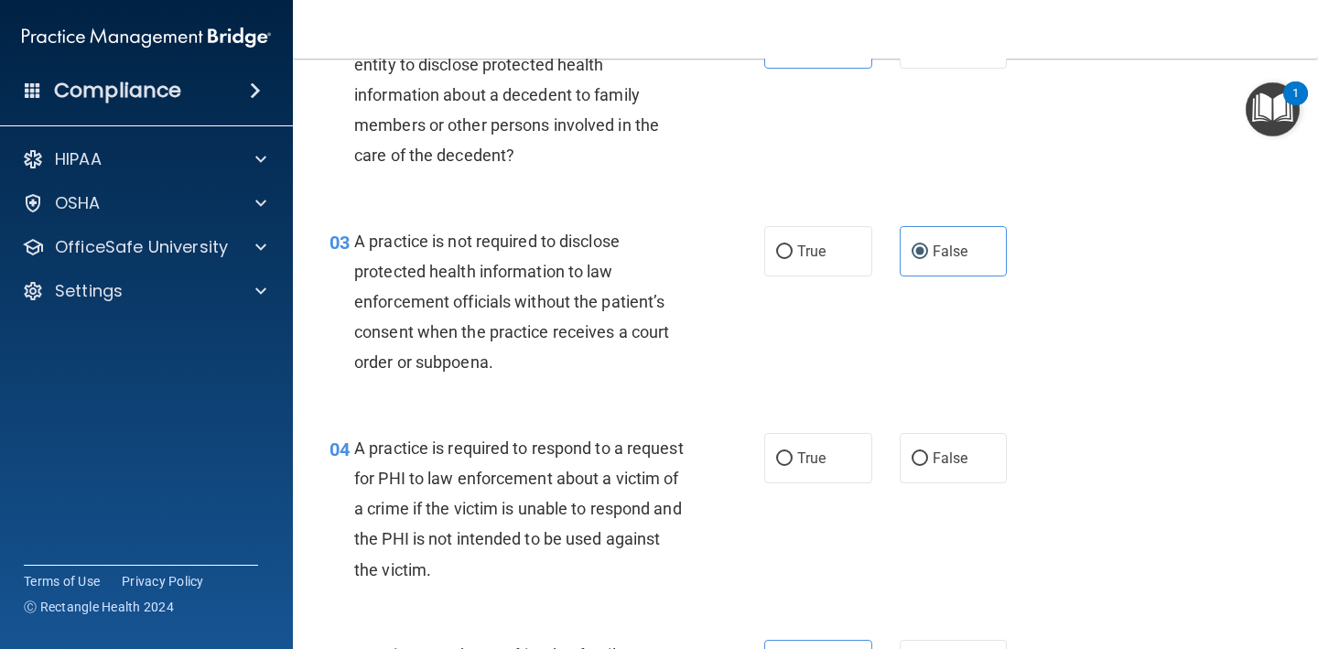
scroll to position [340, 0]
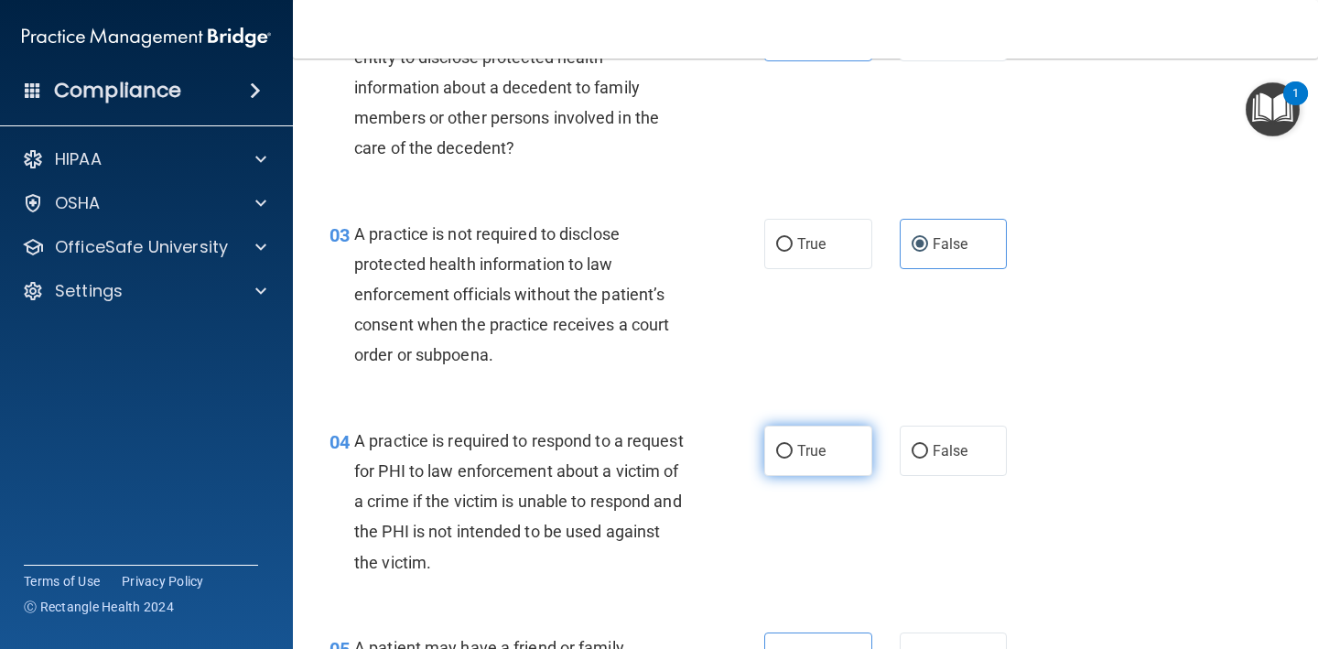
click at [840, 462] on label "True" at bounding box center [818, 451] width 108 height 50
click at [792, 458] on input "True" at bounding box center [784, 452] width 16 height 14
radio input "true"
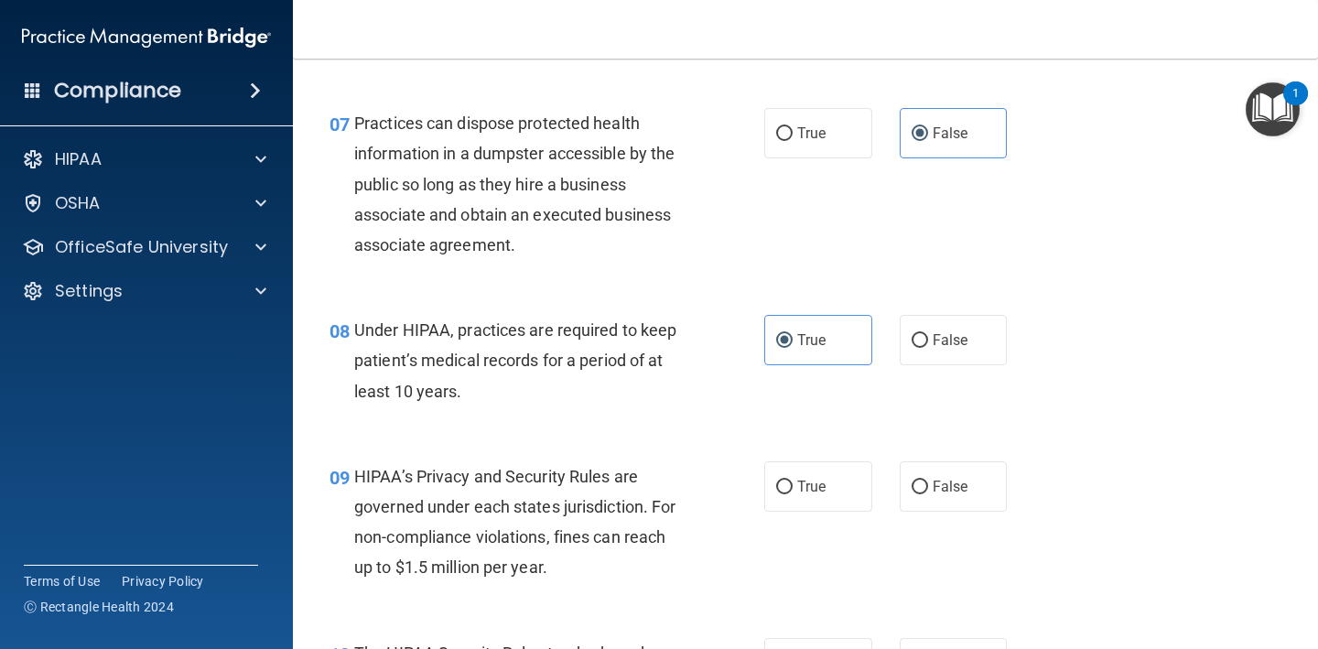
scroll to position [1161, 0]
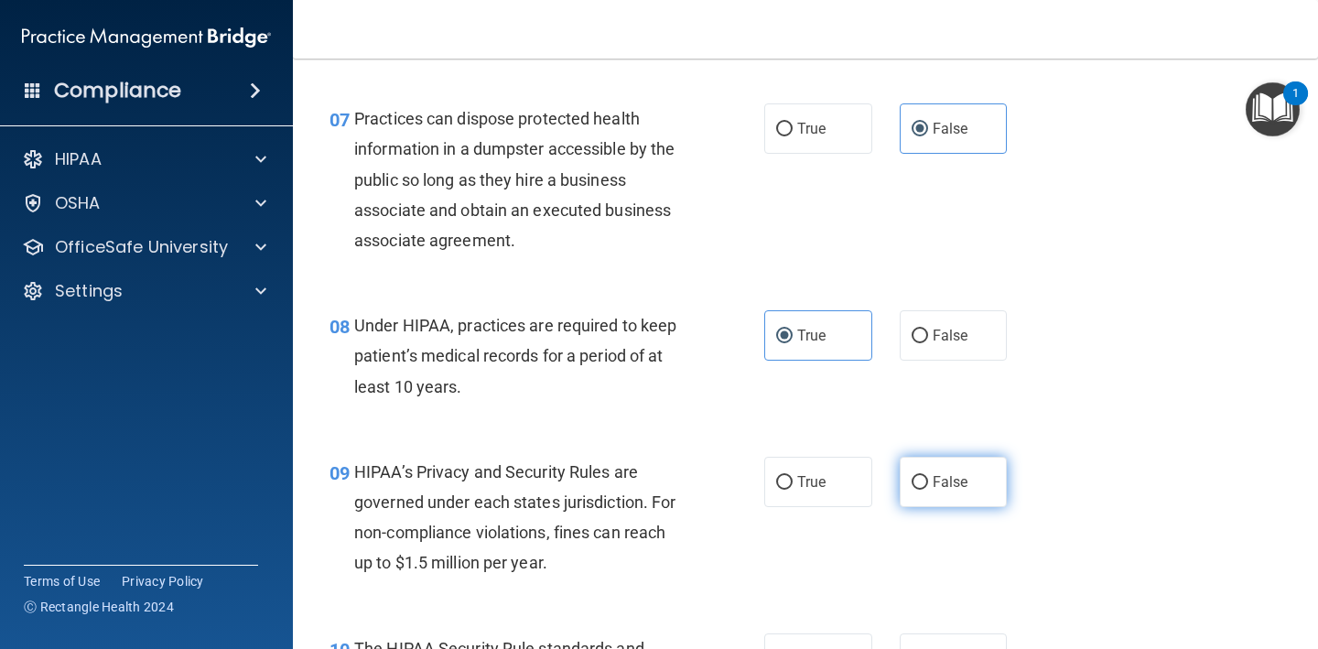
click at [986, 471] on label "False" at bounding box center [954, 482] width 108 height 50
click at [928, 476] on input "False" at bounding box center [919, 483] width 16 height 14
radio input "true"
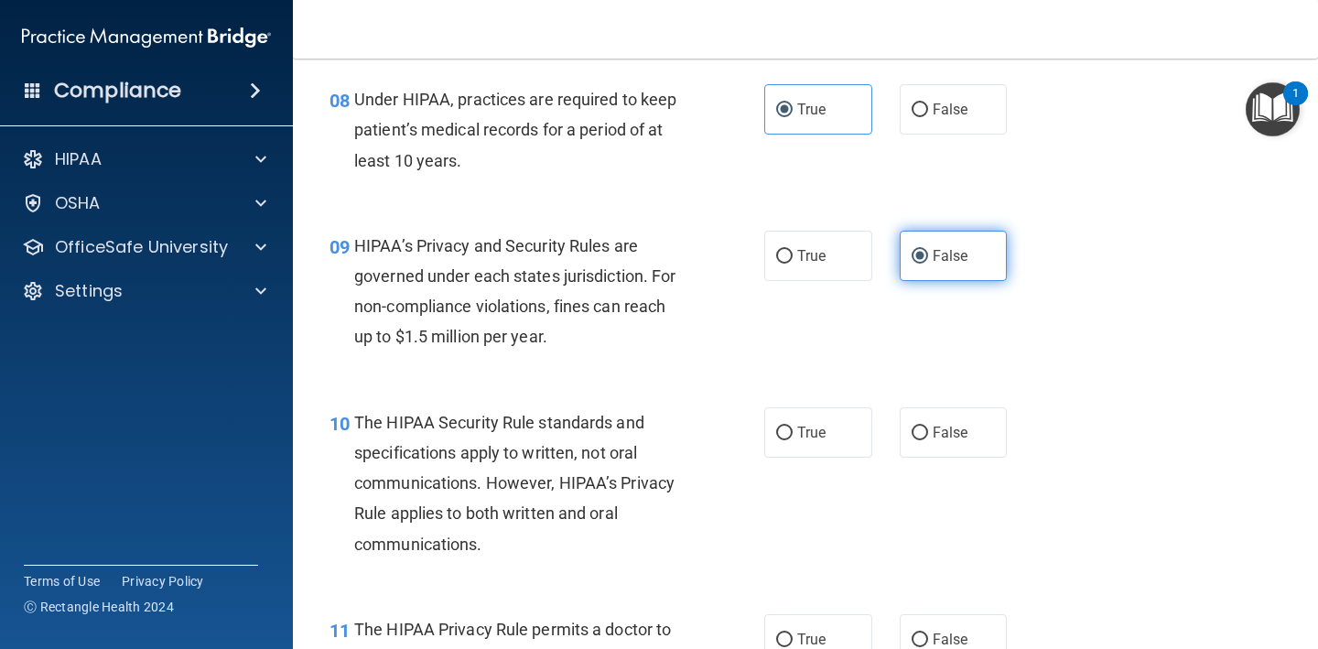
scroll to position [1394, 0]
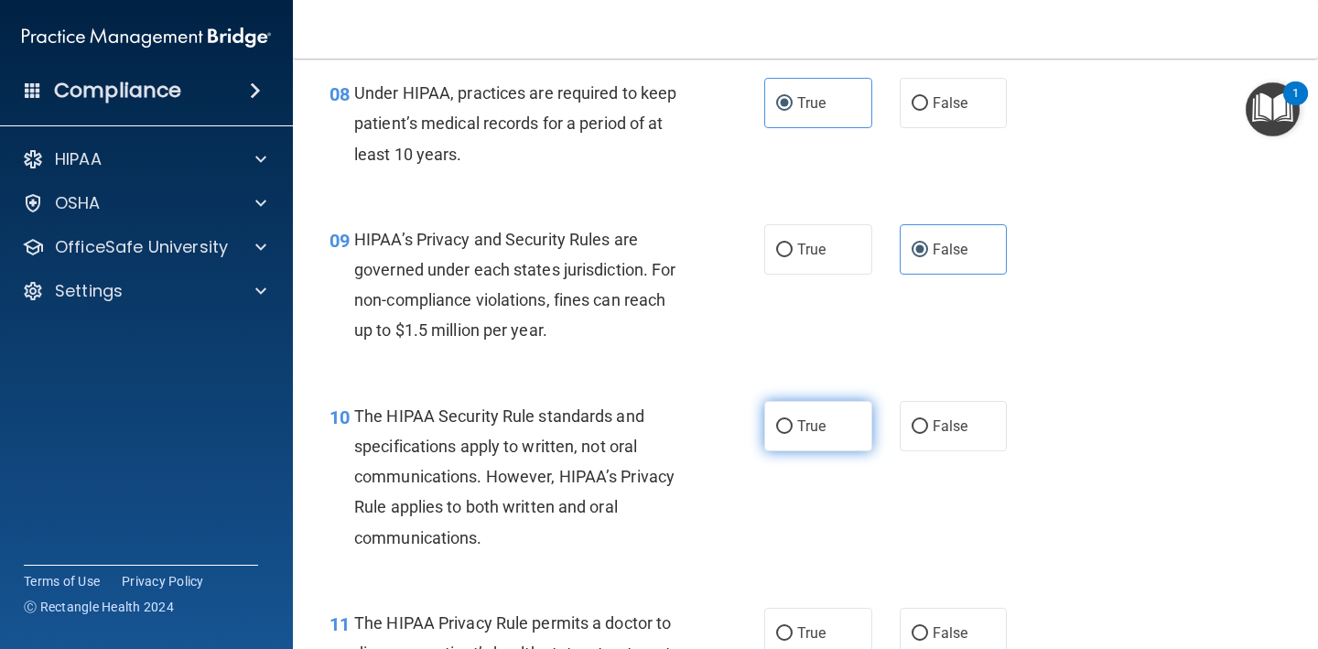
click at [836, 424] on label "True" at bounding box center [818, 426] width 108 height 50
click at [792, 424] on input "True" at bounding box center [784, 427] width 16 height 14
radio input "true"
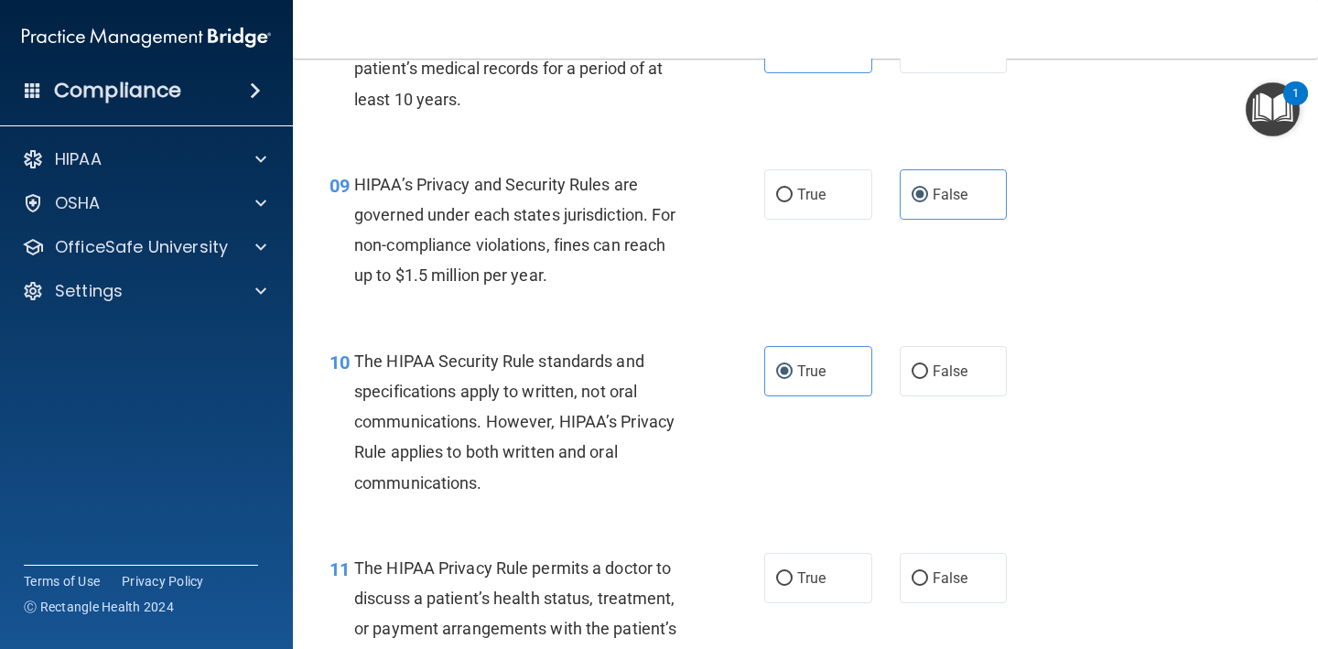
scroll to position [1448, 0]
click at [812, 571] on span "True" at bounding box center [811, 578] width 28 height 17
click at [792, 573] on input "True" at bounding box center [784, 580] width 16 height 14
radio input "true"
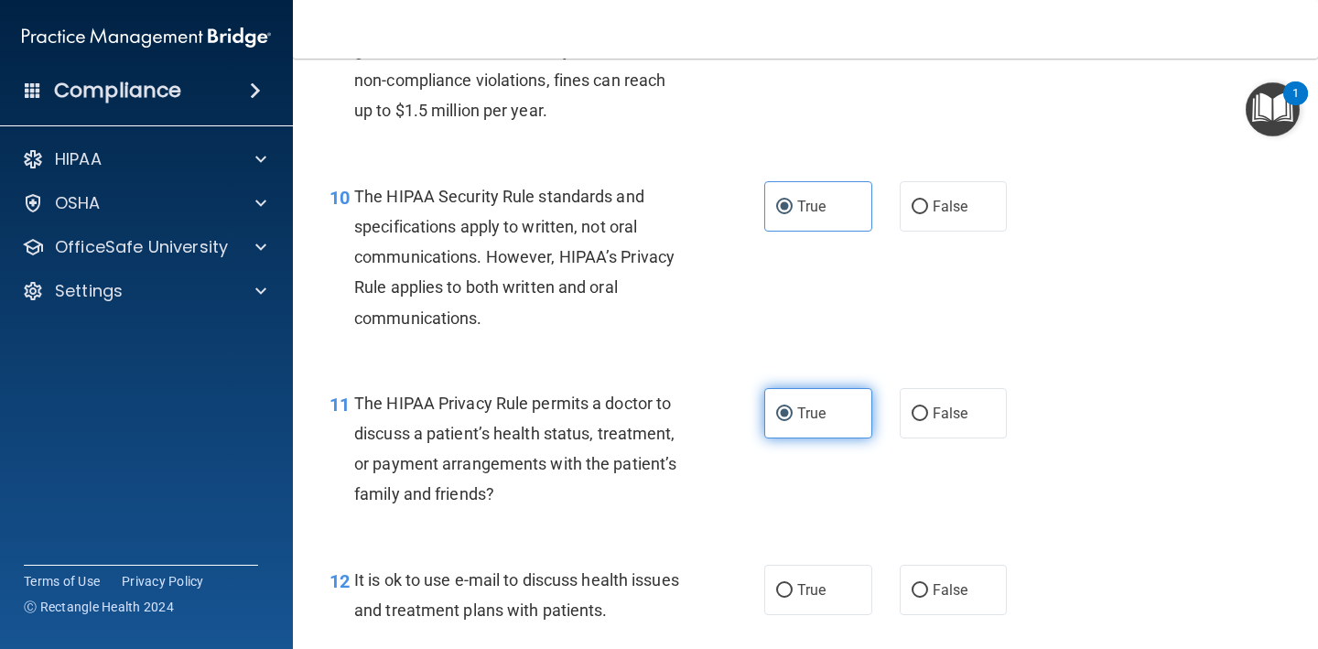
scroll to position [1634, 0]
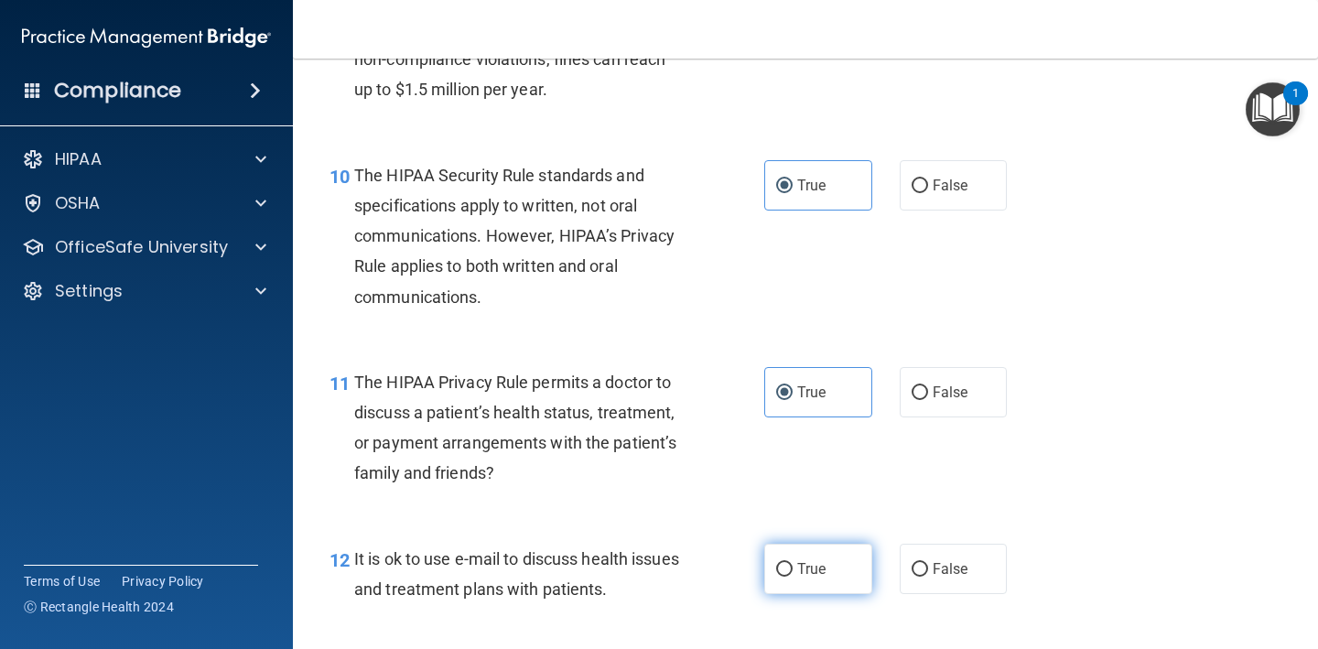
click at [812, 571] on label "True" at bounding box center [818, 569] width 108 height 50
click at [792, 571] on input "True" at bounding box center [784, 570] width 16 height 14
radio input "true"
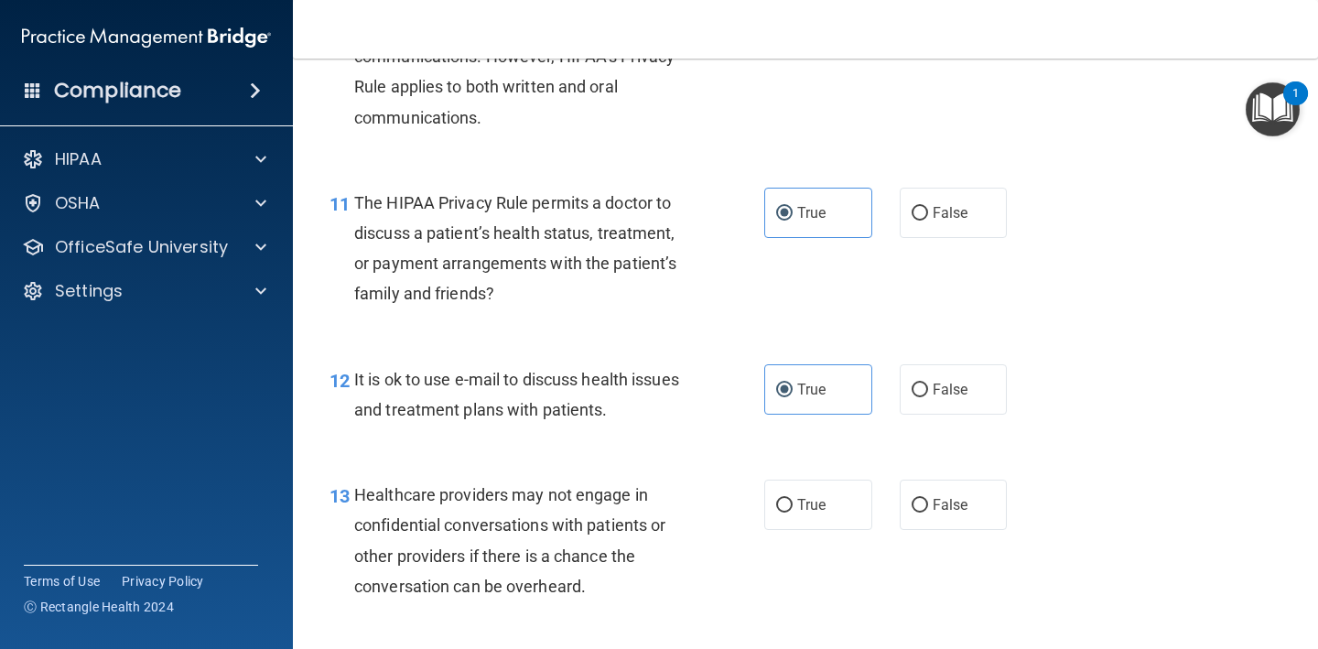
scroll to position [1815, 0]
click at [945, 495] on span "False" at bounding box center [951, 503] width 36 height 17
click at [928, 498] on input "False" at bounding box center [919, 505] width 16 height 14
radio input "true"
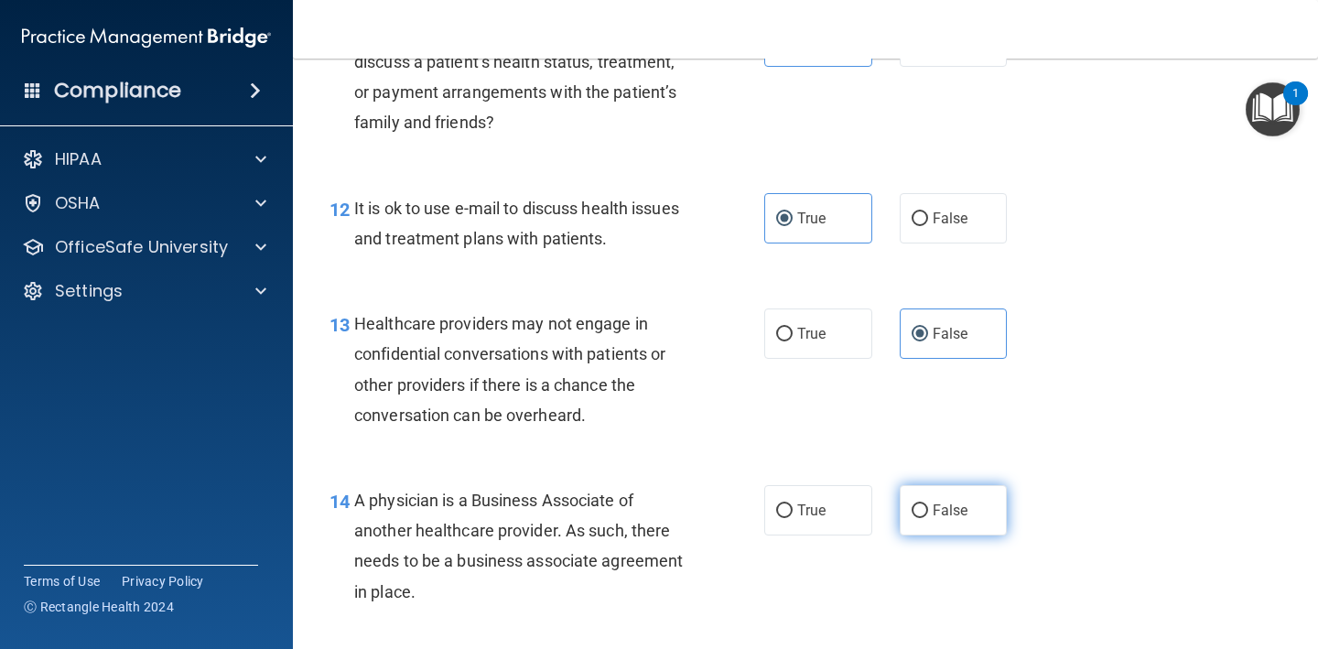
scroll to position [1979, 0]
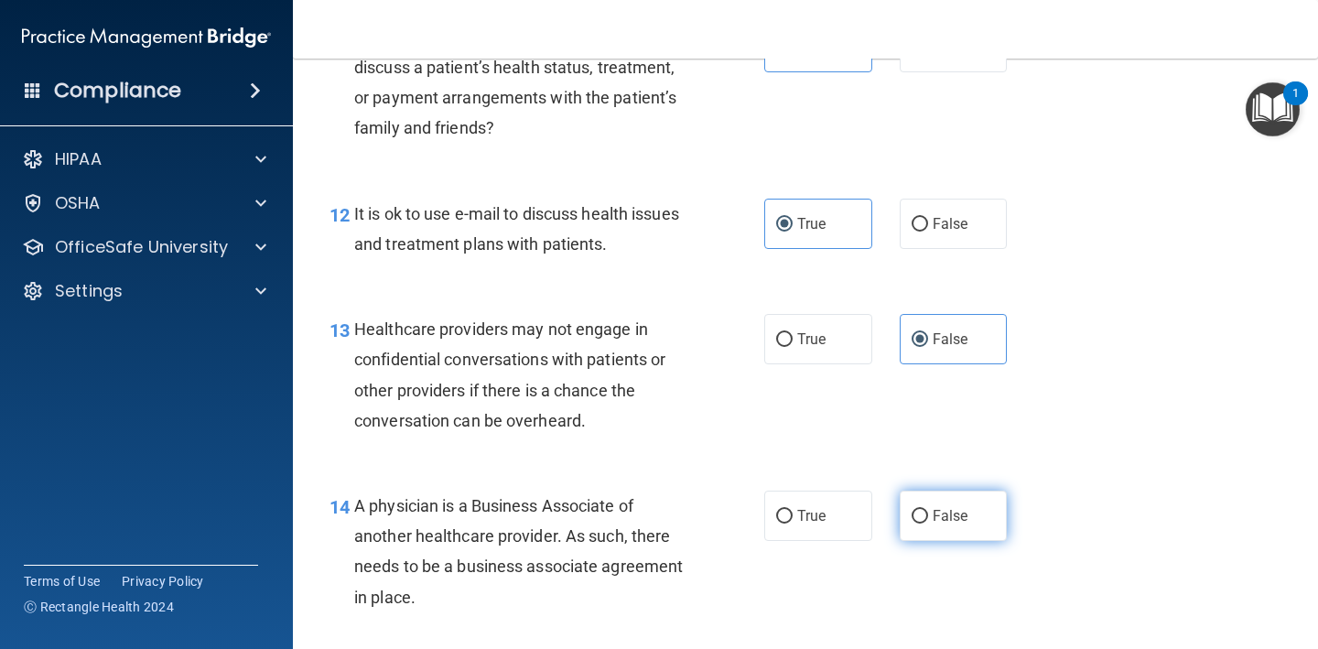
click at [945, 507] on span "False" at bounding box center [951, 515] width 36 height 17
click at [928, 510] on input "False" at bounding box center [919, 517] width 16 height 14
radio input "true"
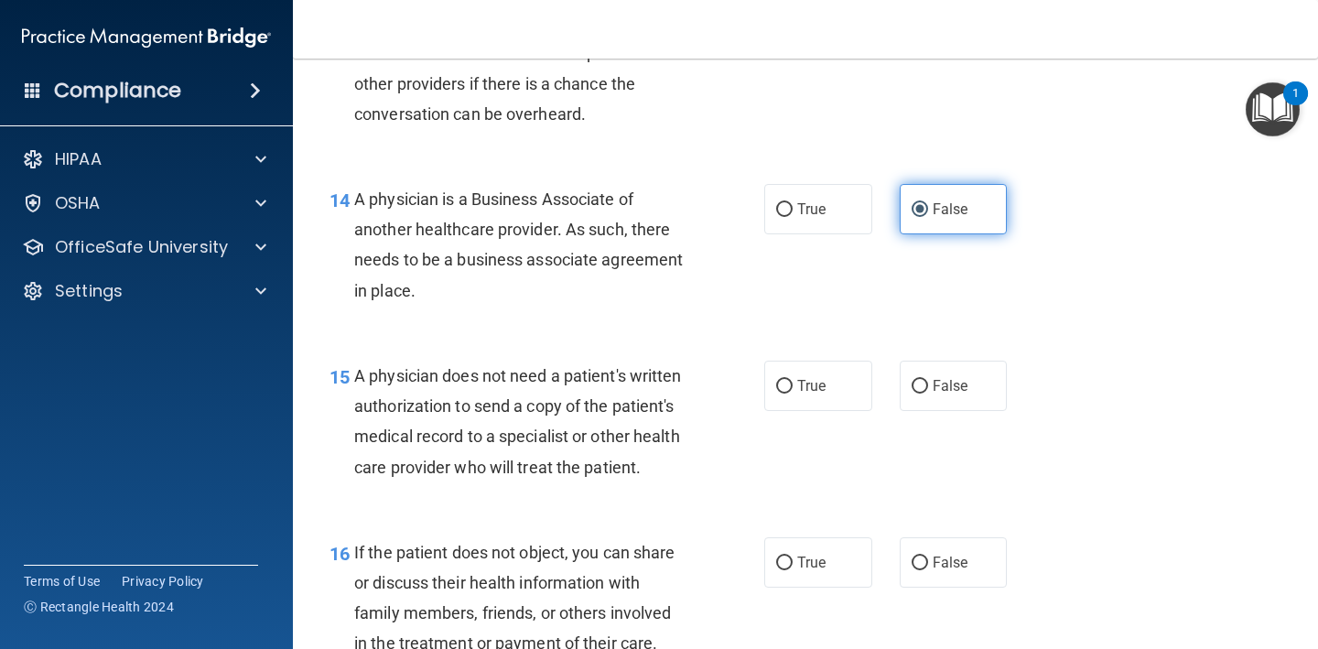
scroll to position [2287, 0]
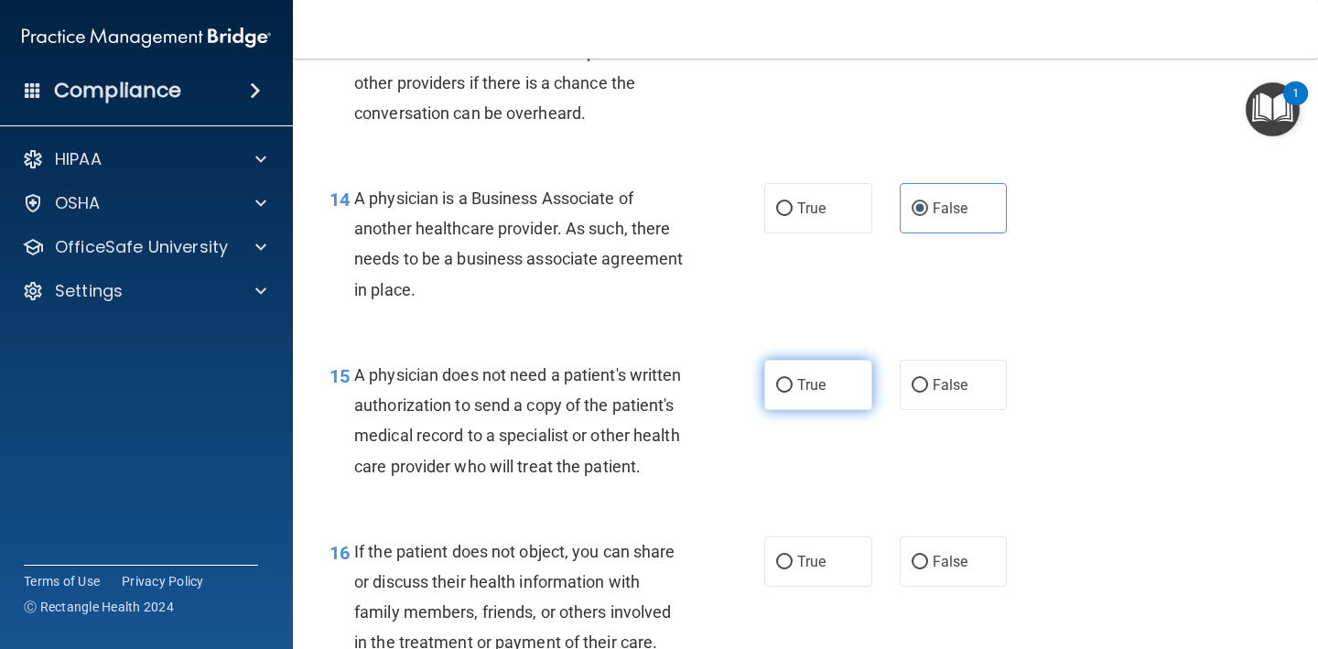
click at [829, 386] on label "True" at bounding box center [818, 385] width 108 height 50
click at [792, 386] on input "True" at bounding box center [784, 386] width 16 height 14
radio input "true"
click at [794, 564] on label "True" at bounding box center [818, 561] width 108 height 50
click at [792, 564] on input "True" at bounding box center [784, 562] width 16 height 14
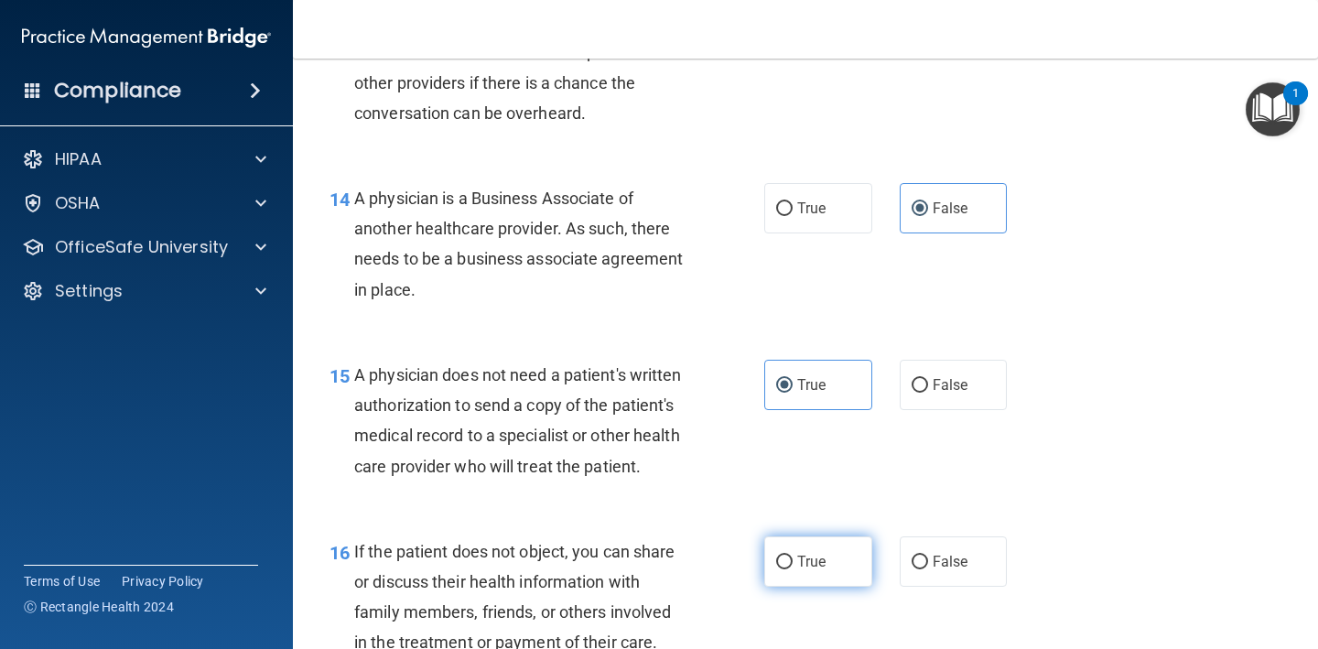
radio input "true"
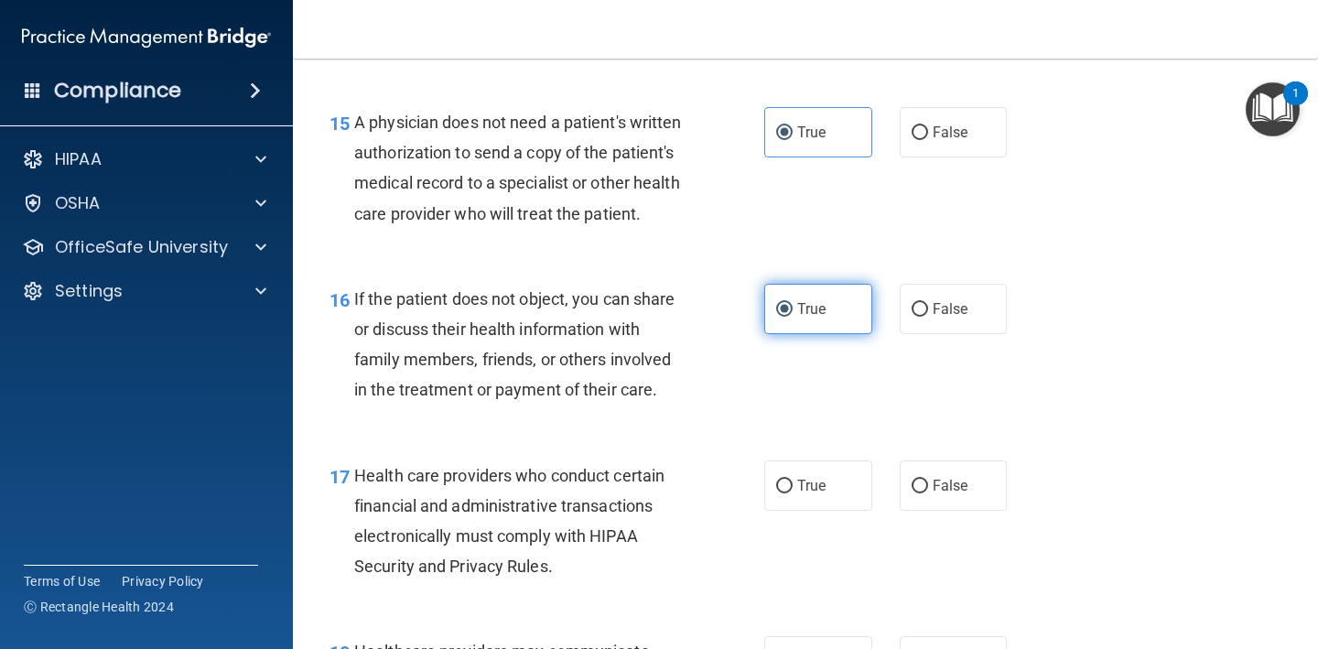
scroll to position [2569, 0]
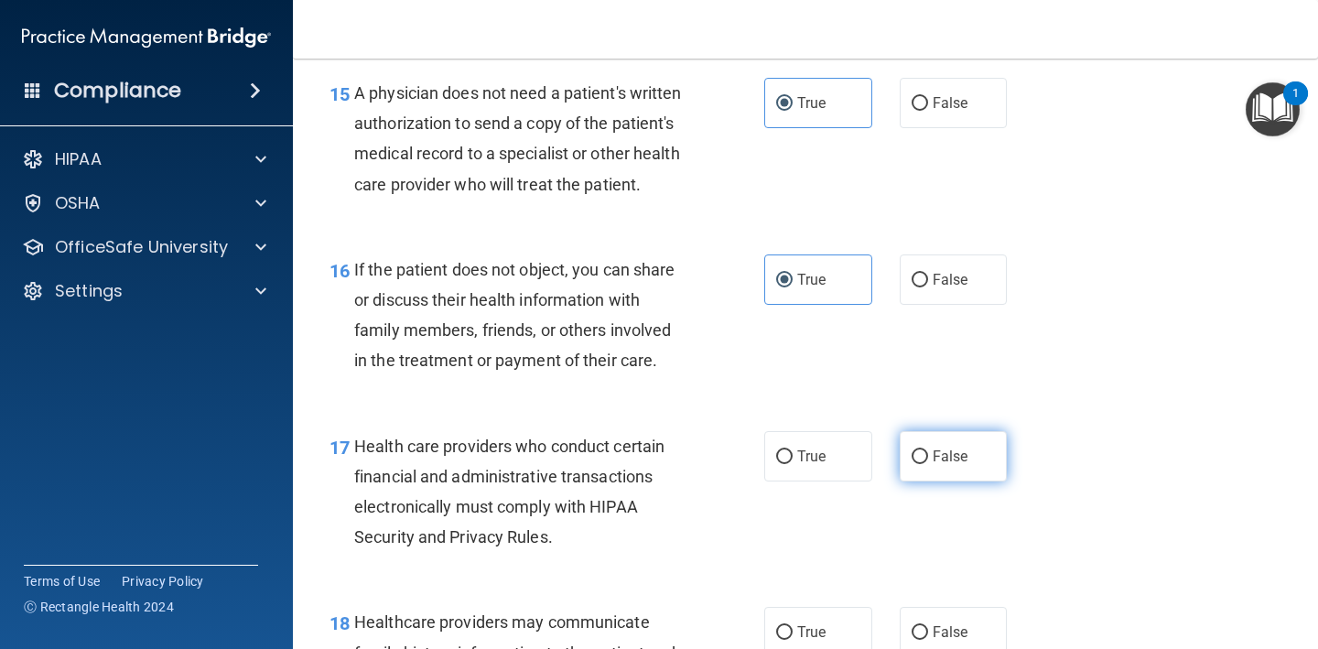
click at [952, 447] on span "False" at bounding box center [951, 455] width 36 height 17
click at [928, 450] on input "False" at bounding box center [919, 457] width 16 height 14
radio input "true"
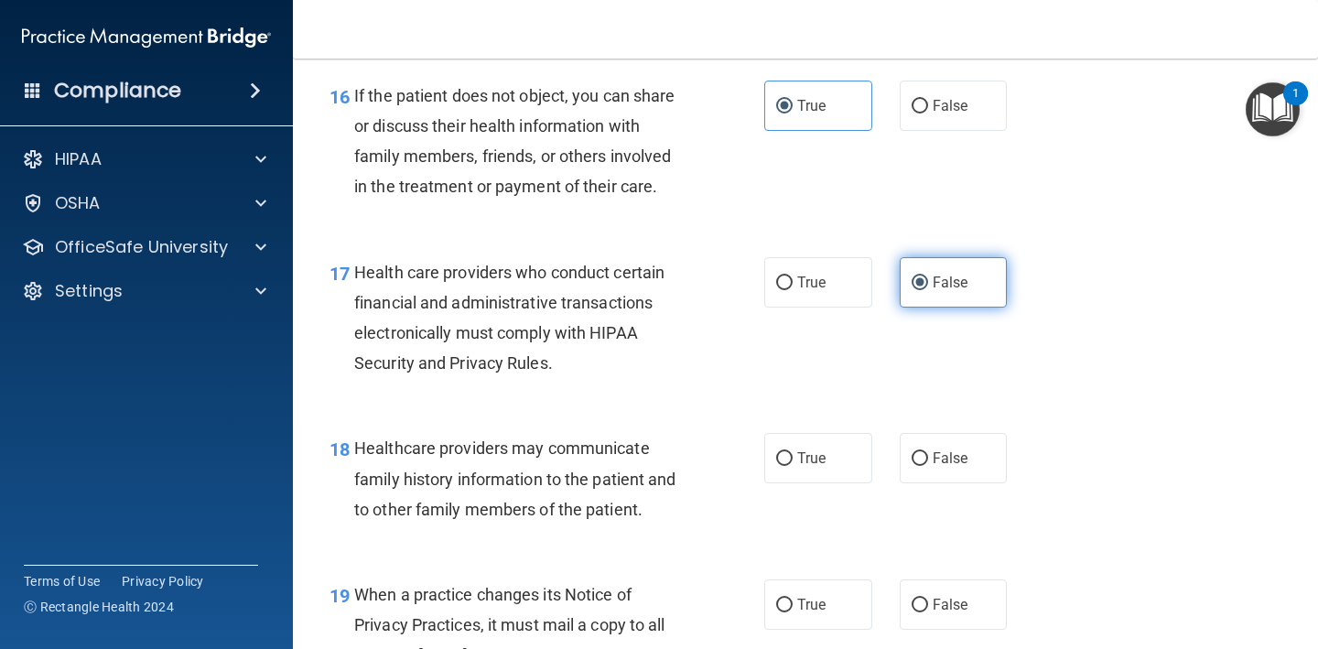
scroll to position [2744, 0]
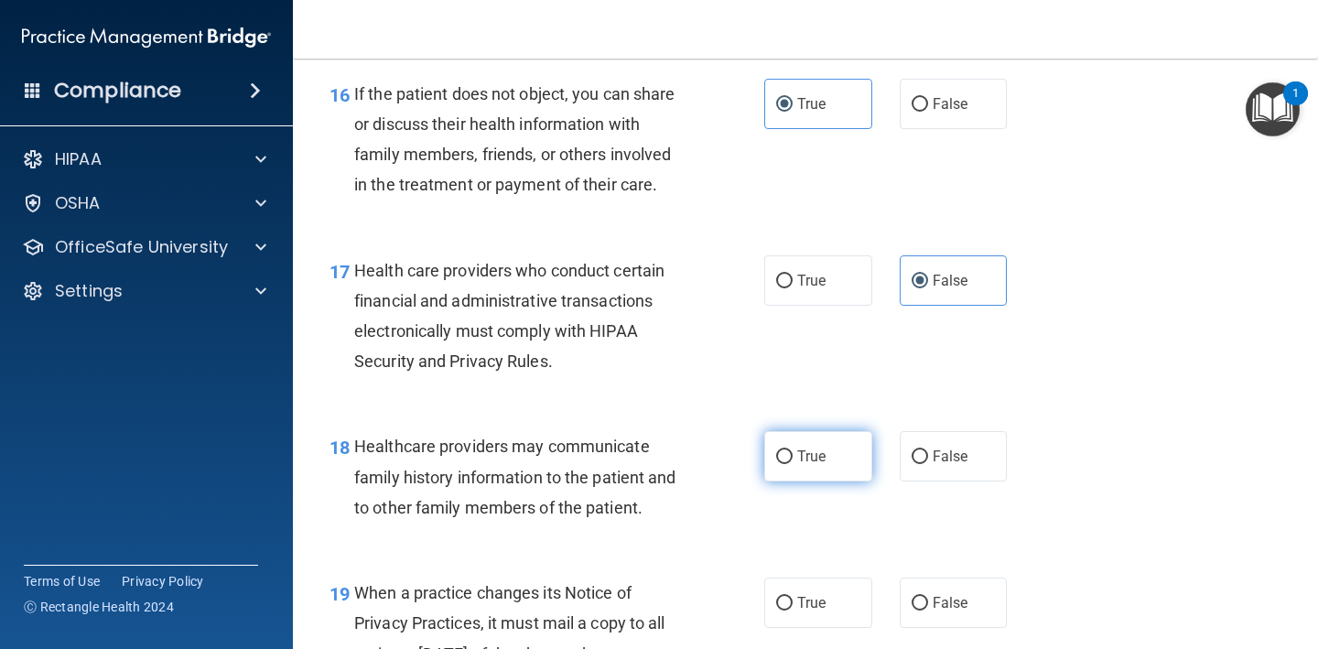
click at [827, 460] on label "True" at bounding box center [818, 456] width 108 height 50
click at [792, 460] on input "True" at bounding box center [784, 457] width 16 height 14
radio input "true"
click at [939, 447] on span "False" at bounding box center [951, 455] width 36 height 17
click at [928, 450] on input "False" at bounding box center [919, 457] width 16 height 14
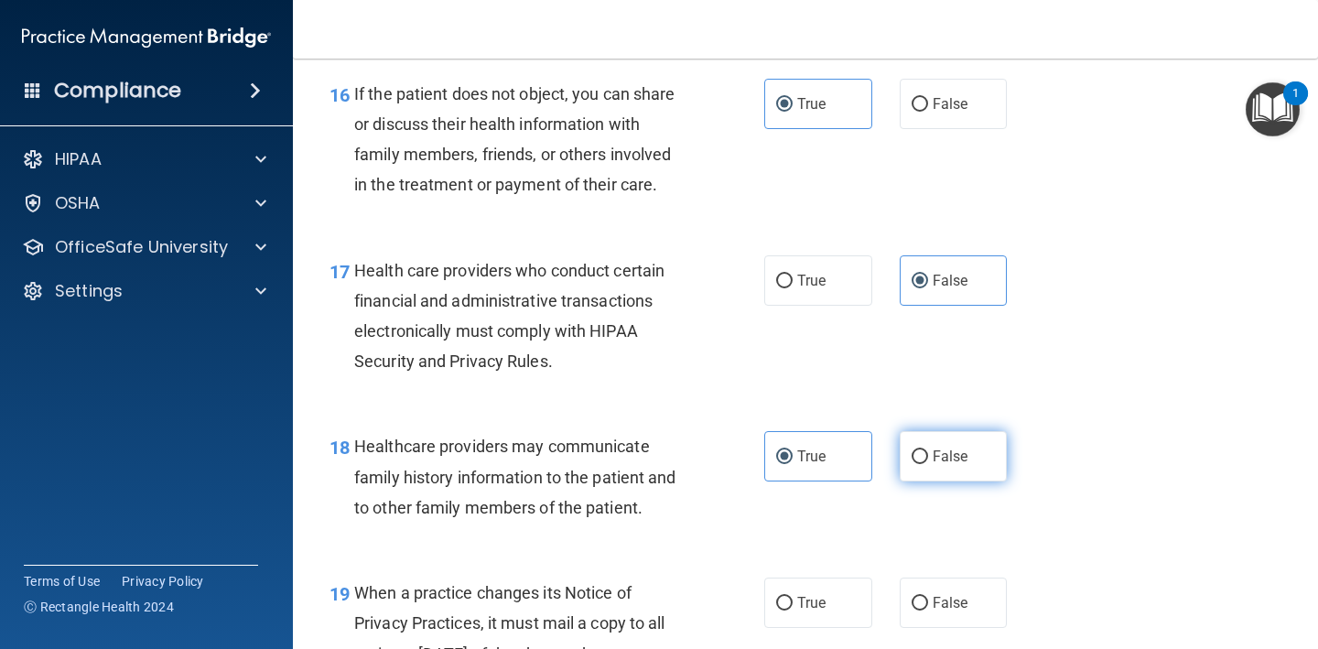
radio input "true"
radio input "false"
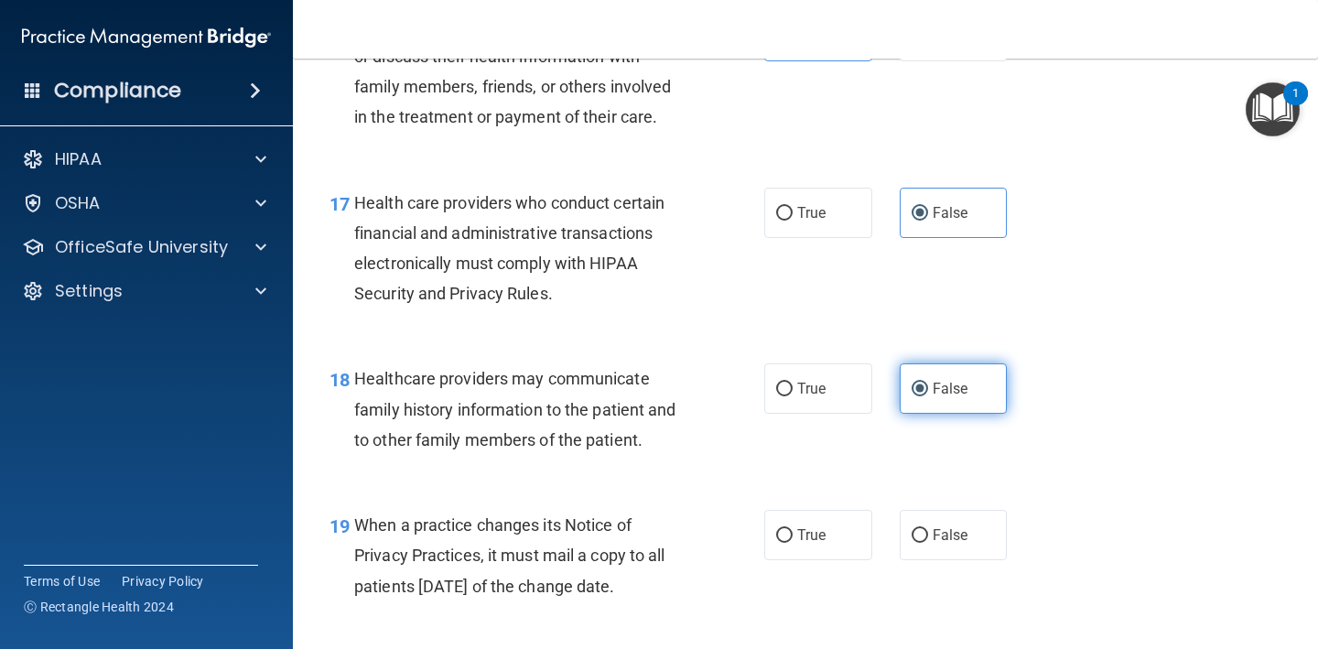
scroll to position [2816, 0]
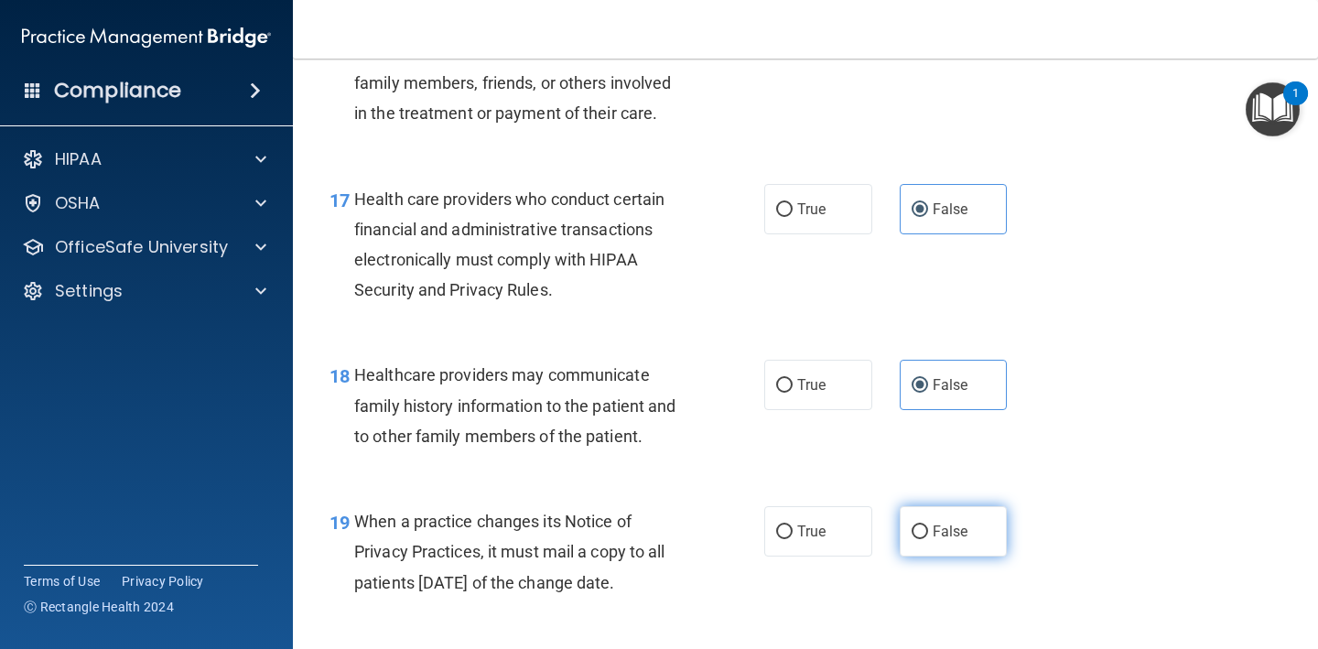
click at [944, 523] on span "False" at bounding box center [951, 531] width 36 height 17
click at [928, 525] on input "False" at bounding box center [919, 532] width 16 height 14
radio input "true"
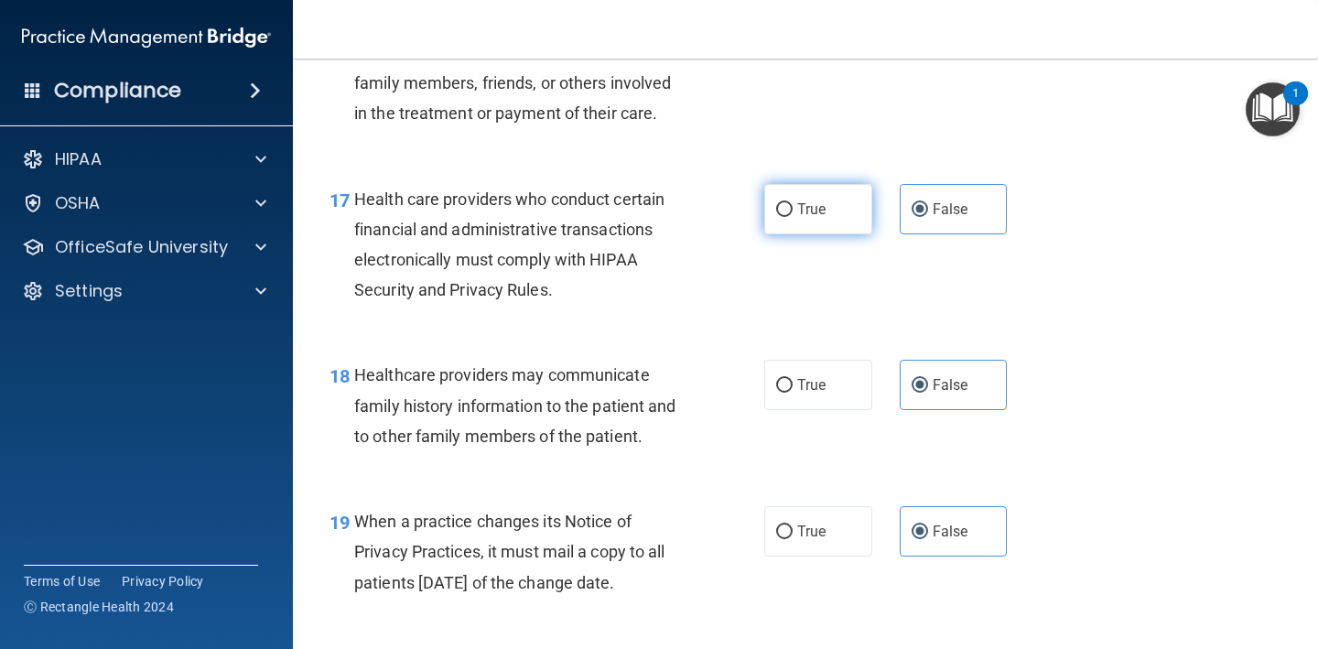
click at [834, 208] on label "True" at bounding box center [818, 209] width 108 height 50
click at [792, 208] on input "True" at bounding box center [784, 210] width 16 height 14
radio input "true"
radio input "false"
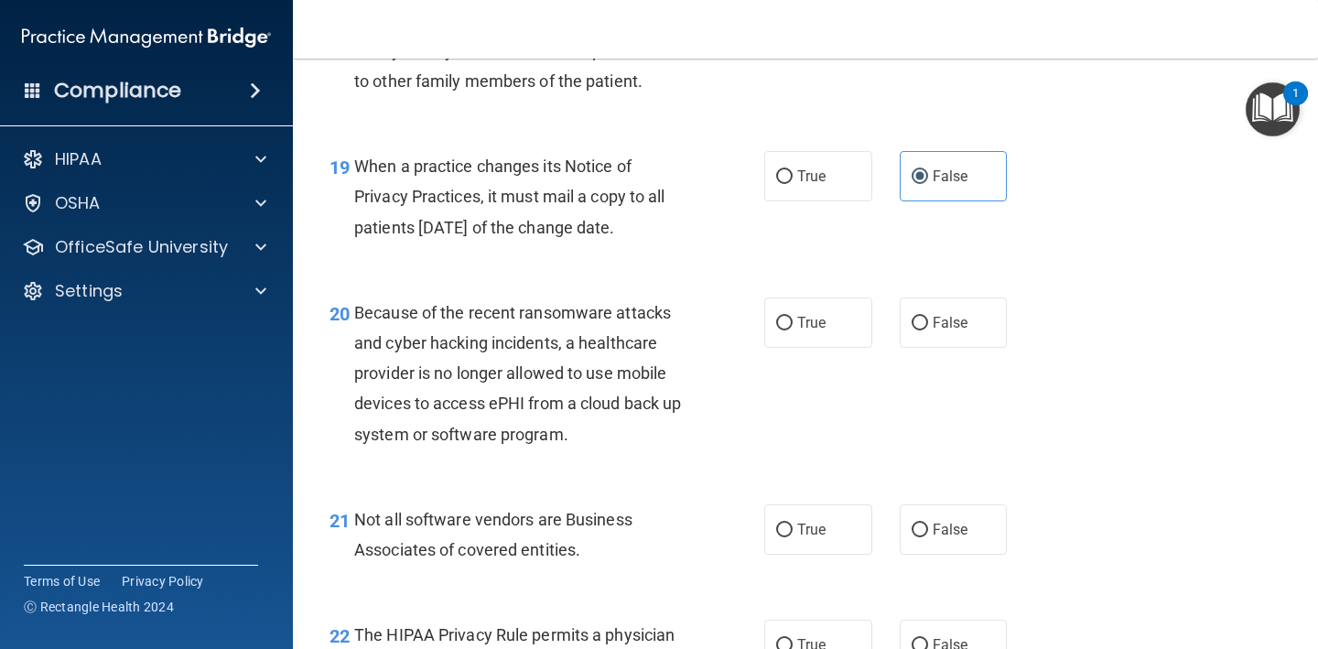
scroll to position [3197, 0]
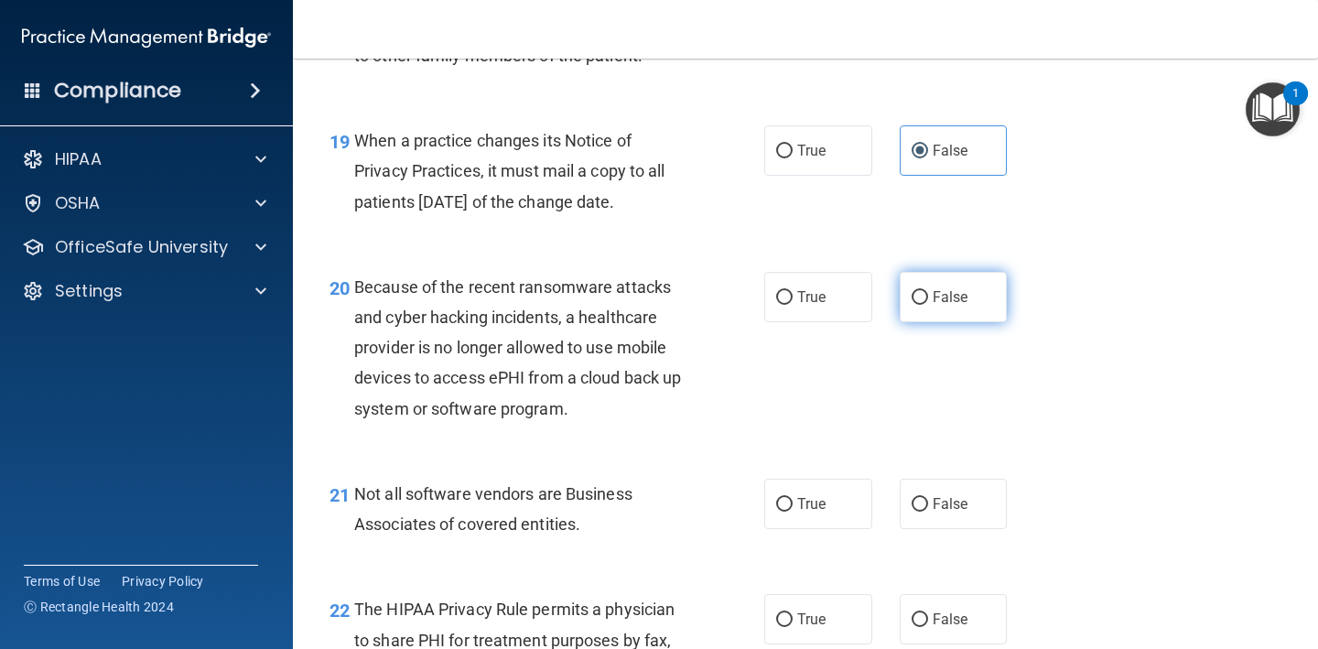
click at [954, 272] on label "False" at bounding box center [954, 297] width 108 height 50
click at [928, 291] on input "False" at bounding box center [919, 298] width 16 height 14
radio input "true"
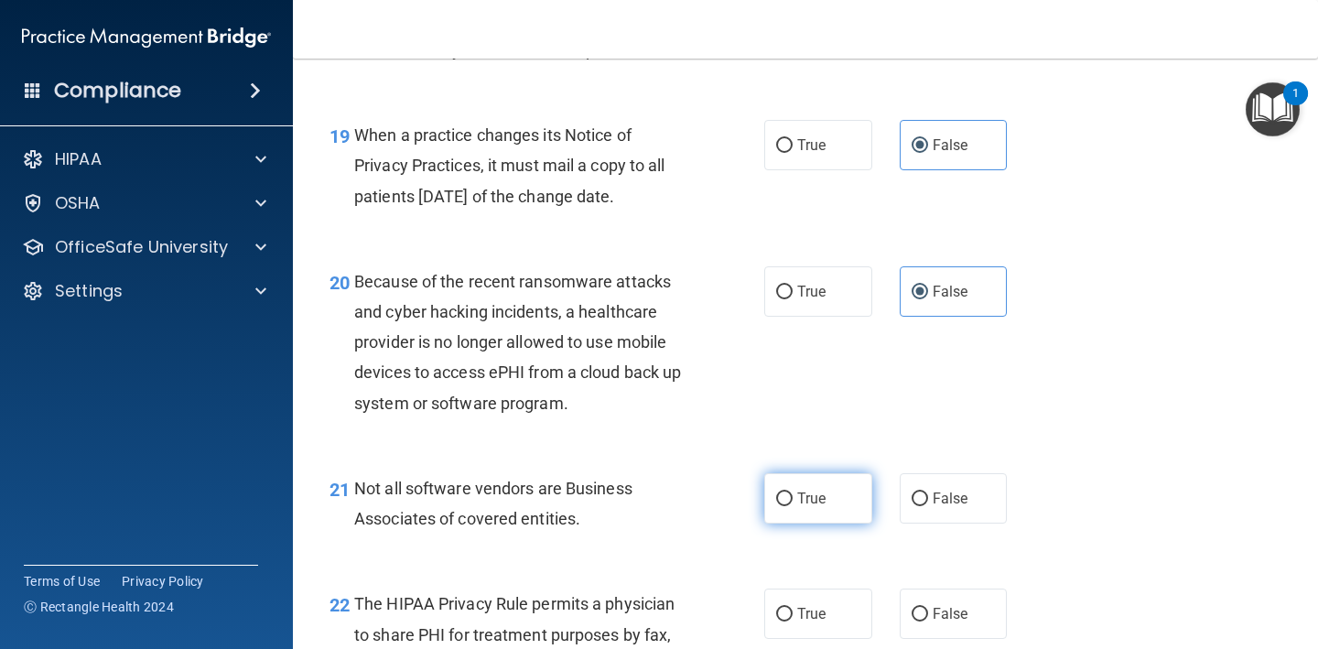
click at [824, 490] on span "True" at bounding box center [811, 498] width 28 height 17
click at [792, 492] on input "True" at bounding box center [784, 499] width 16 height 14
radio input "true"
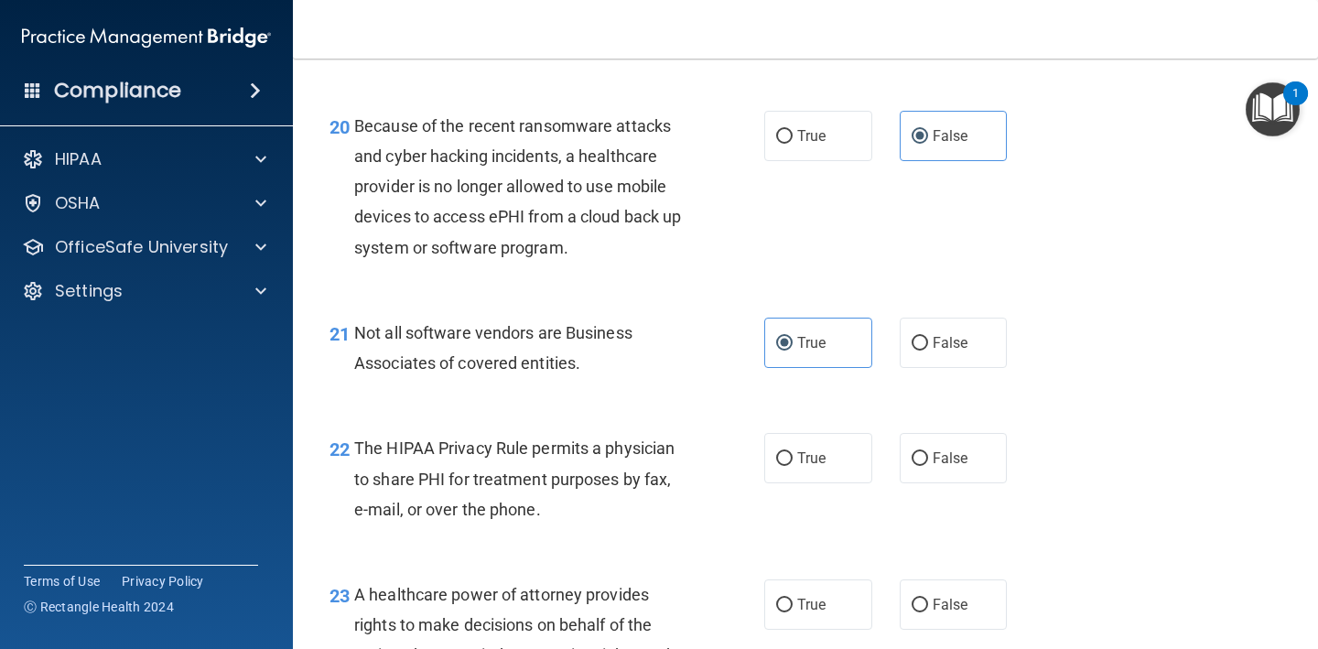
scroll to position [3367, 0]
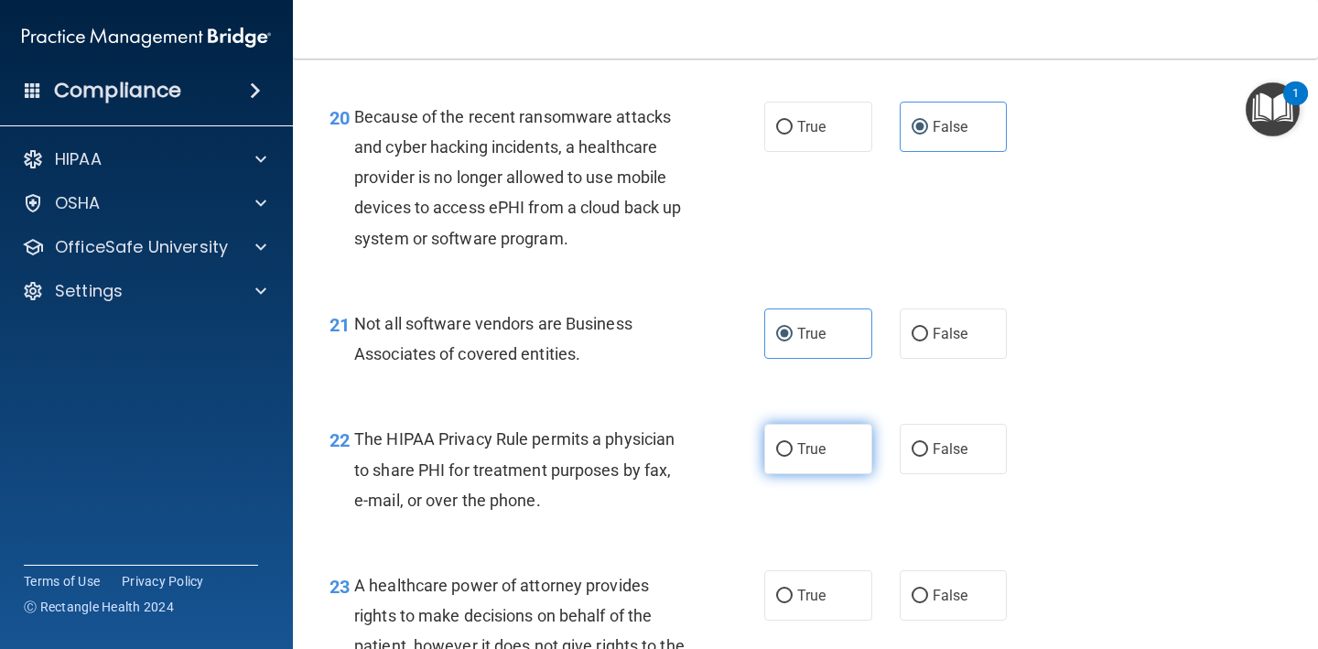
click at [823, 447] on label "True" at bounding box center [818, 449] width 108 height 50
click at [792, 447] on input "True" at bounding box center [784, 450] width 16 height 14
radio input "true"
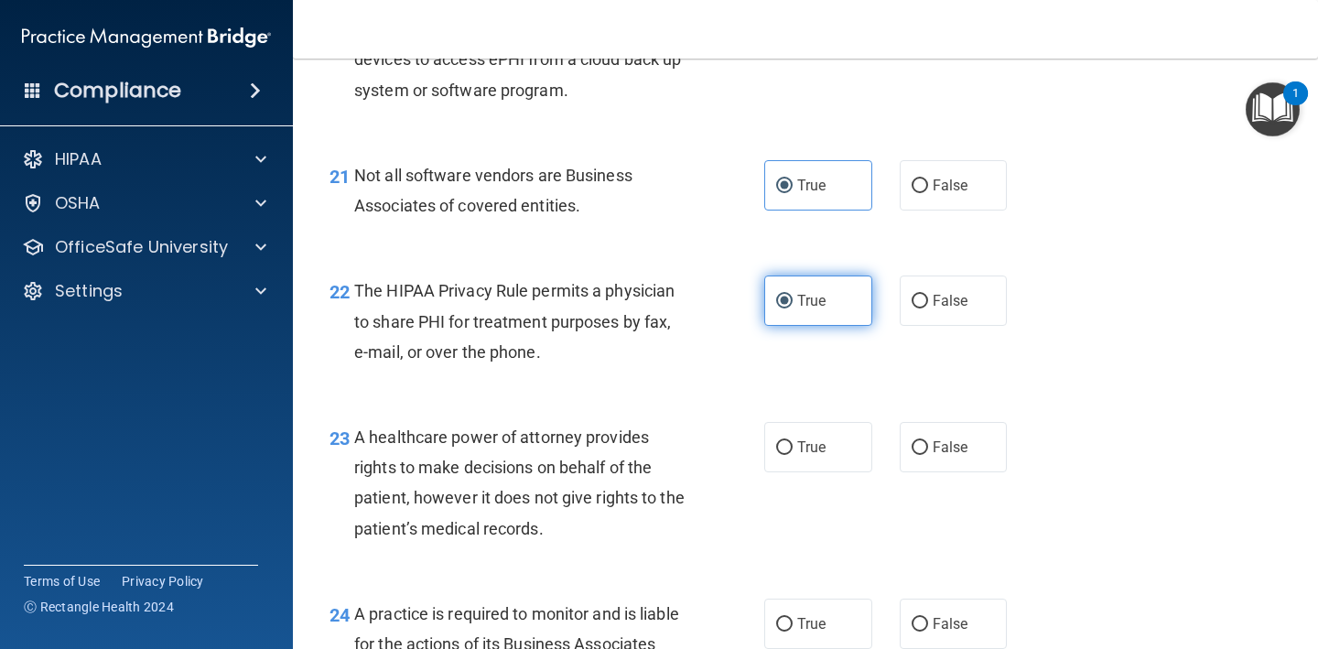
scroll to position [3519, 0]
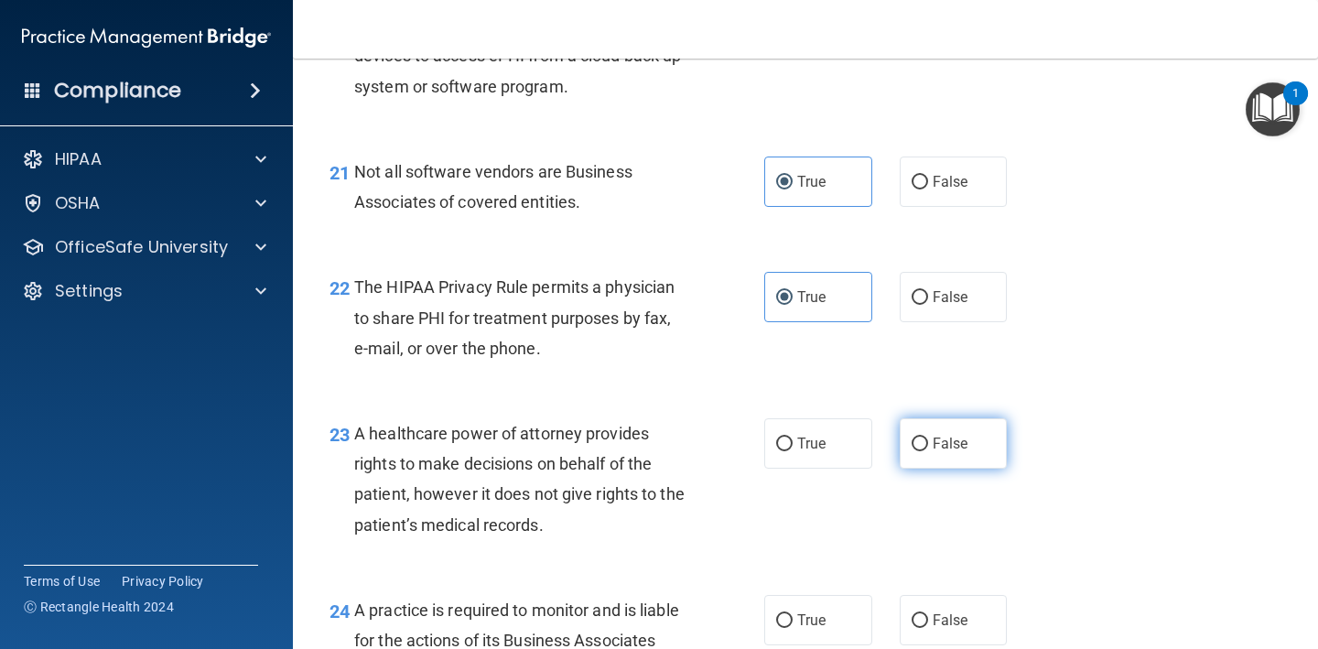
click at [915, 435] on label "False" at bounding box center [954, 443] width 108 height 50
click at [915, 437] on input "False" at bounding box center [919, 444] width 16 height 14
radio input "true"
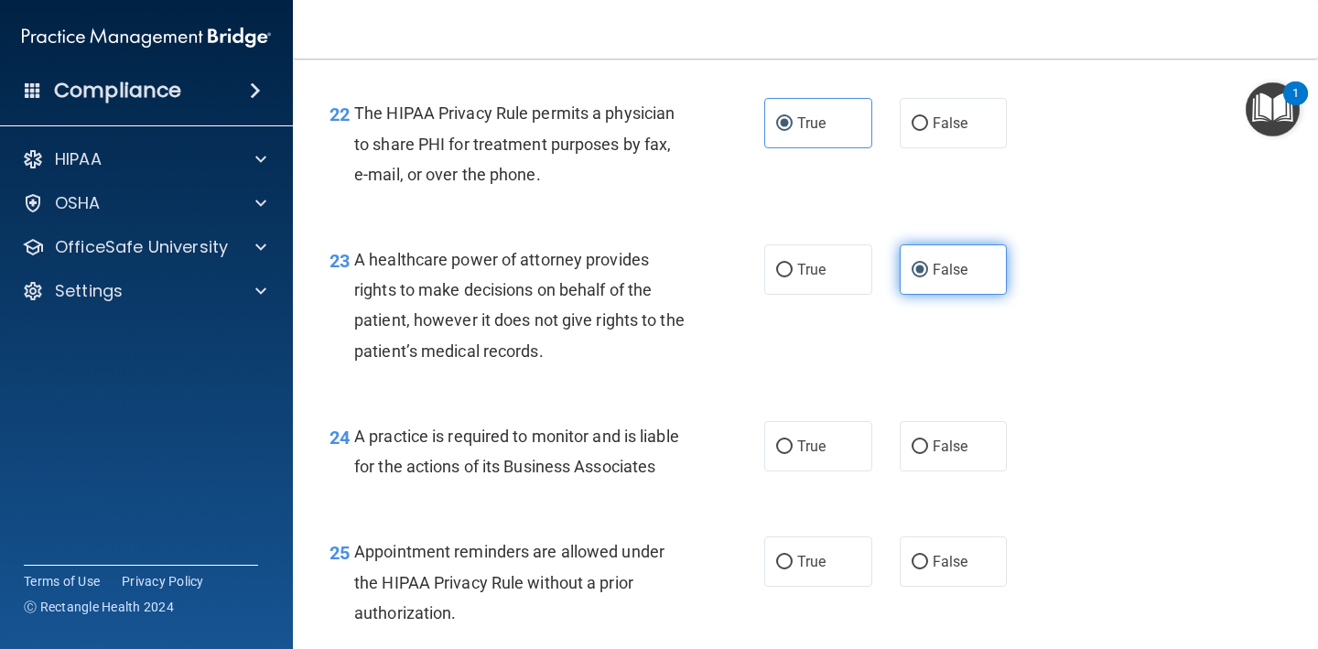
scroll to position [3696, 0]
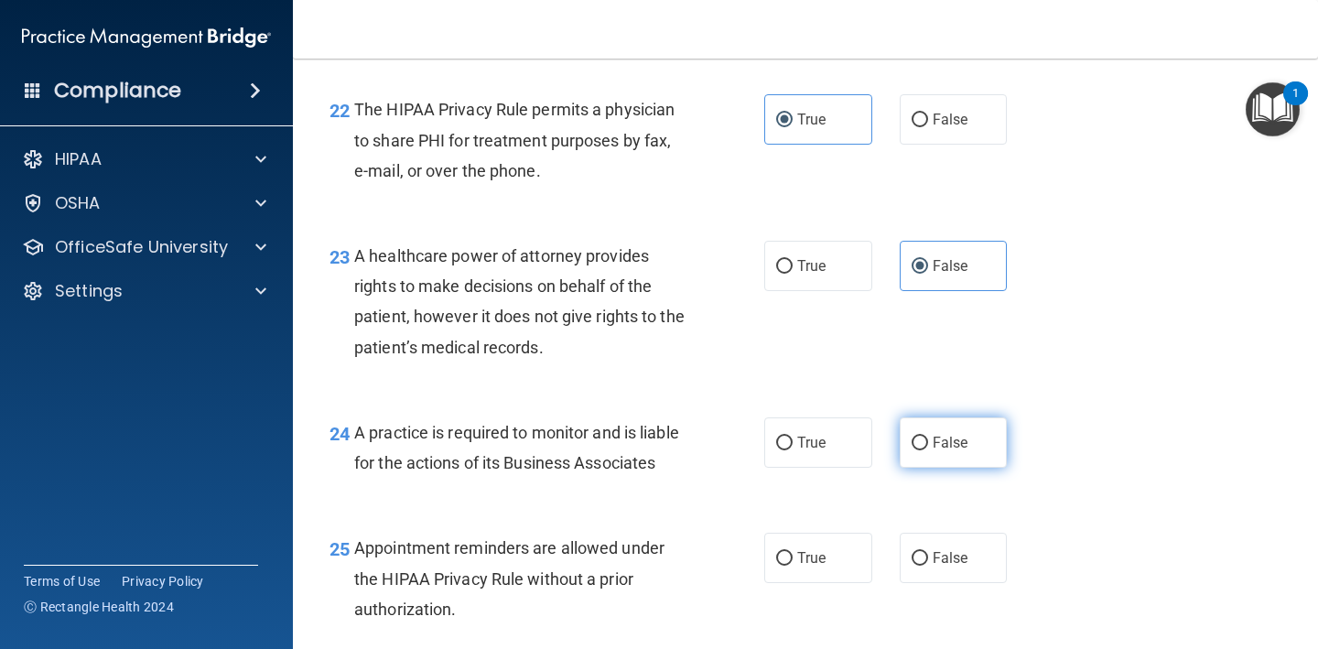
click at [915, 435] on label "False" at bounding box center [954, 442] width 108 height 50
click at [915, 437] on input "False" at bounding box center [919, 444] width 16 height 14
radio input "true"
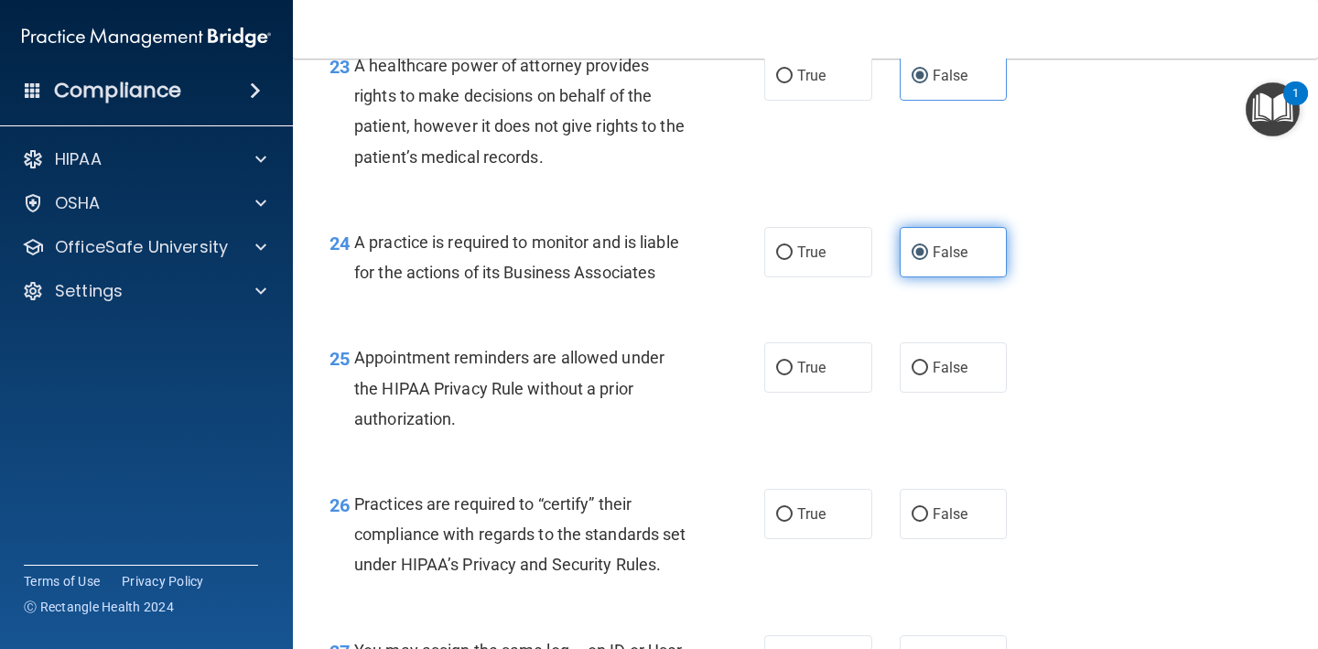
scroll to position [3886, 0]
click at [826, 379] on div "25 Appointment reminders are allowed under the HIPAA Privacy Rule without a pri…" at bounding box center [805, 393] width 979 height 146
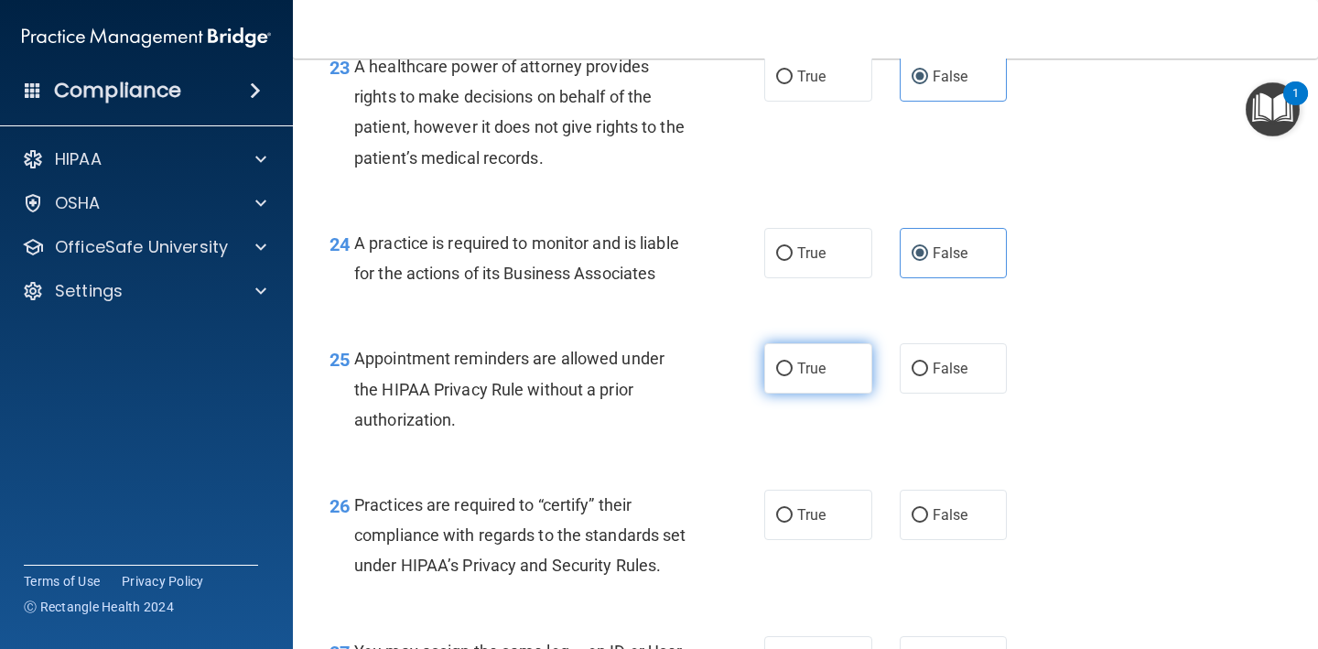
click at [819, 343] on label "True" at bounding box center [818, 368] width 108 height 50
click at [792, 362] on input "True" at bounding box center [784, 369] width 16 height 14
radio input "true"
click at [941, 505] on label "False" at bounding box center [954, 515] width 108 height 50
click at [928, 509] on input "False" at bounding box center [919, 516] width 16 height 14
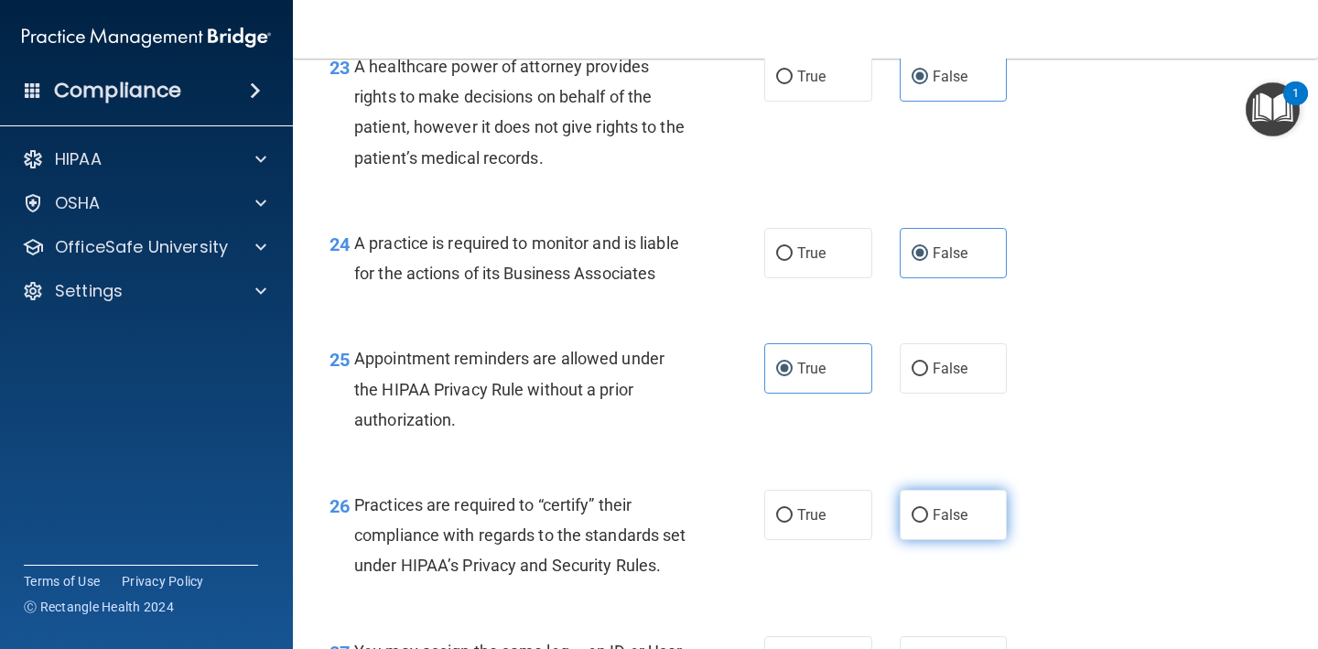
radio input "true"
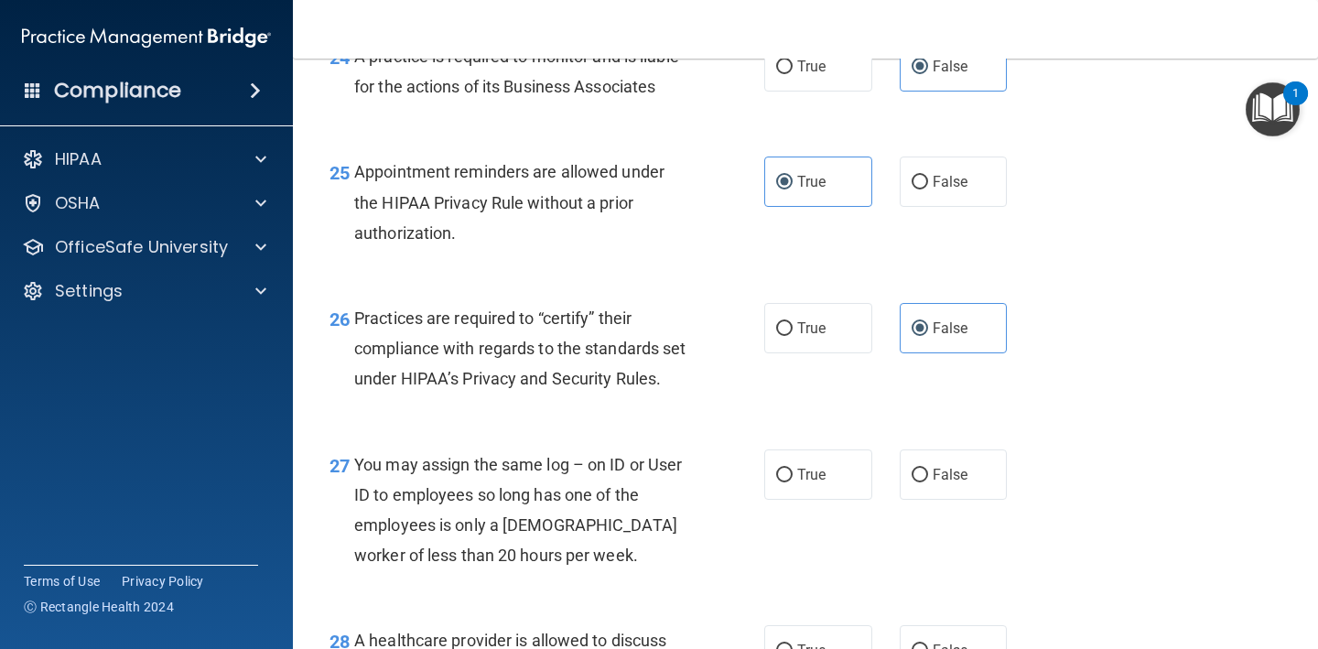
scroll to position [4074, 0]
click at [827, 484] on label "True" at bounding box center [818, 472] width 108 height 50
click at [792, 480] on input "True" at bounding box center [784, 474] width 16 height 14
radio input "true"
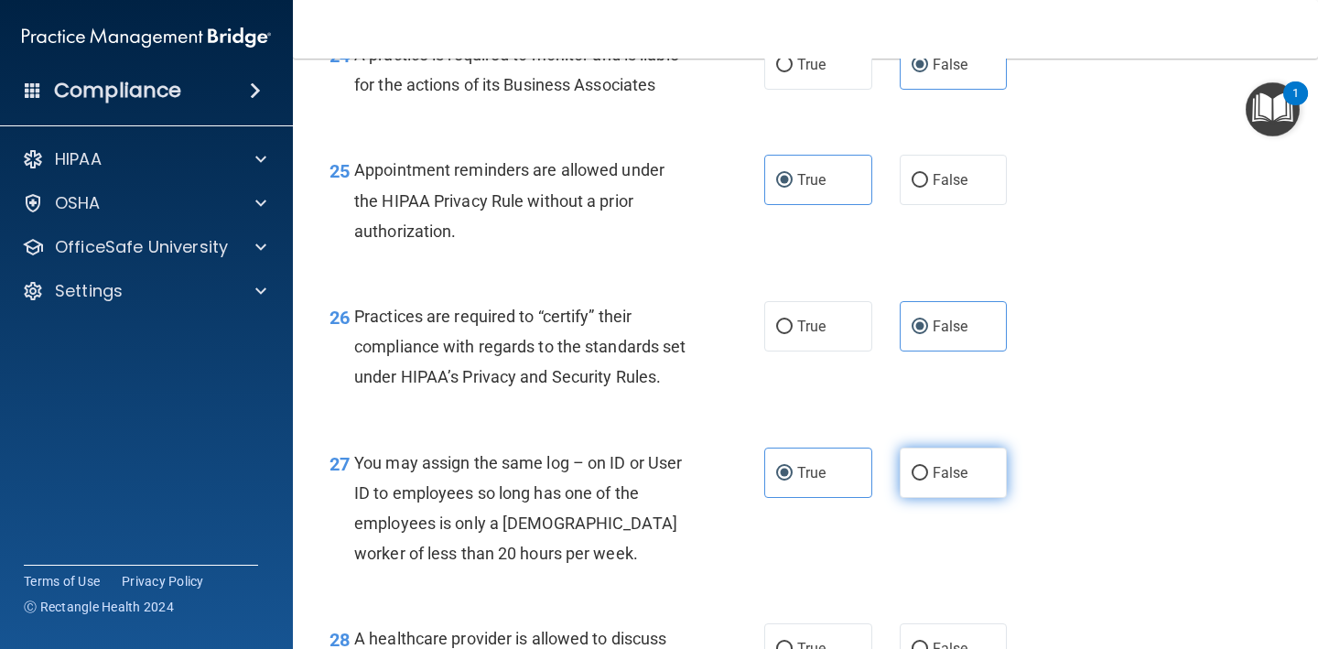
click at [919, 480] on input "False" at bounding box center [919, 474] width 16 height 14
radio input "true"
radio input "false"
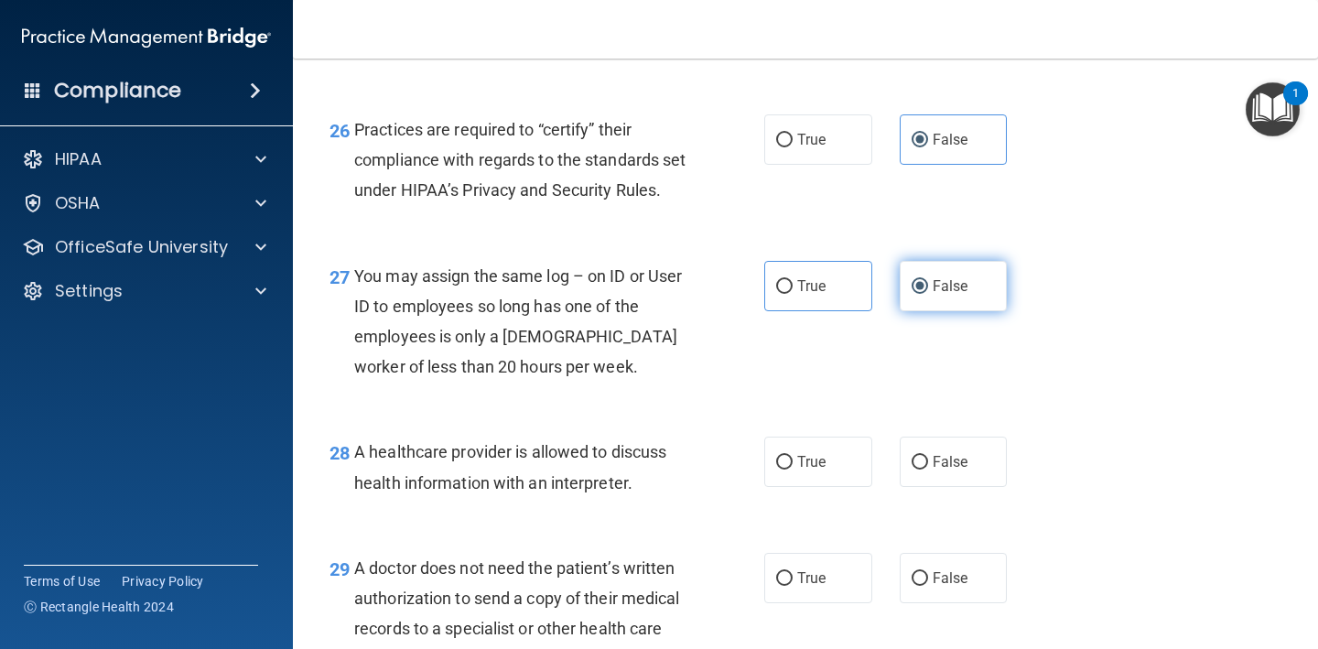
scroll to position [4279, 0]
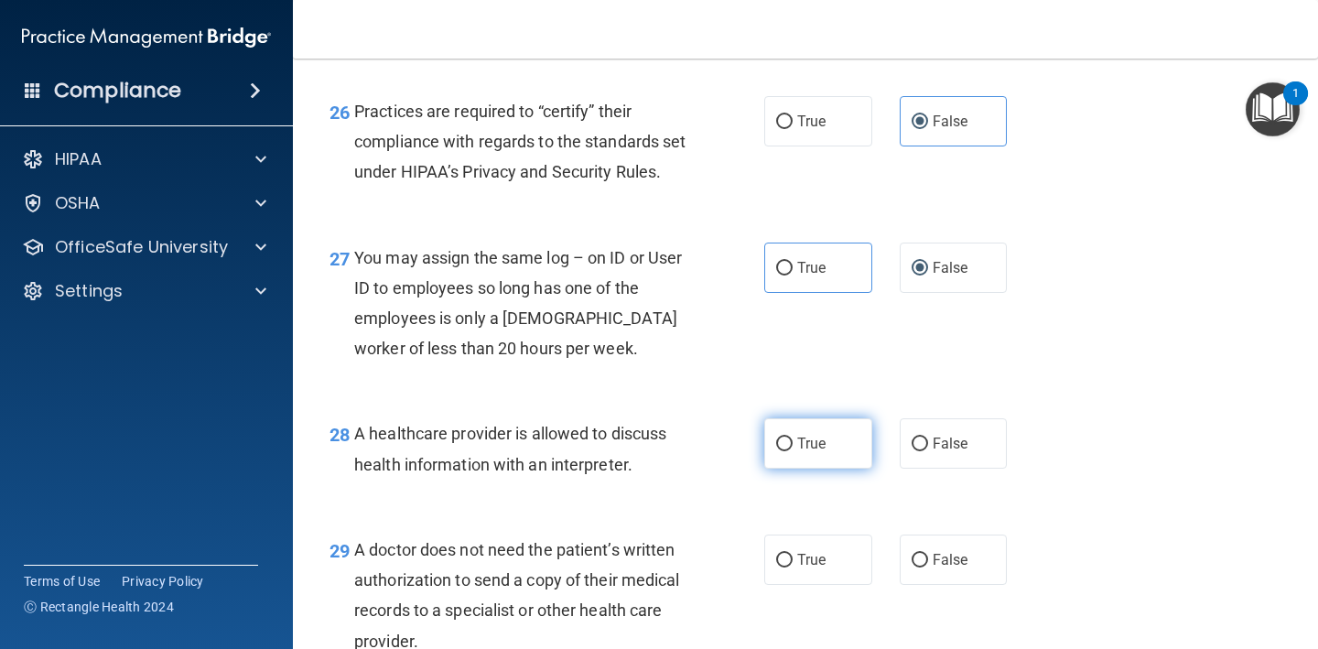
click at [845, 461] on label "True" at bounding box center [818, 443] width 108 height 50
click at [792, 451] on input "True" at bounding box center [784, 444] width 16 height 14
radio input "true"
click at [813, 568] on span "True" at bounding box center [811, 559] width 28 height 17
click at [792, 567] on input "True" at bounding box center [784, 561] width 16 height 14
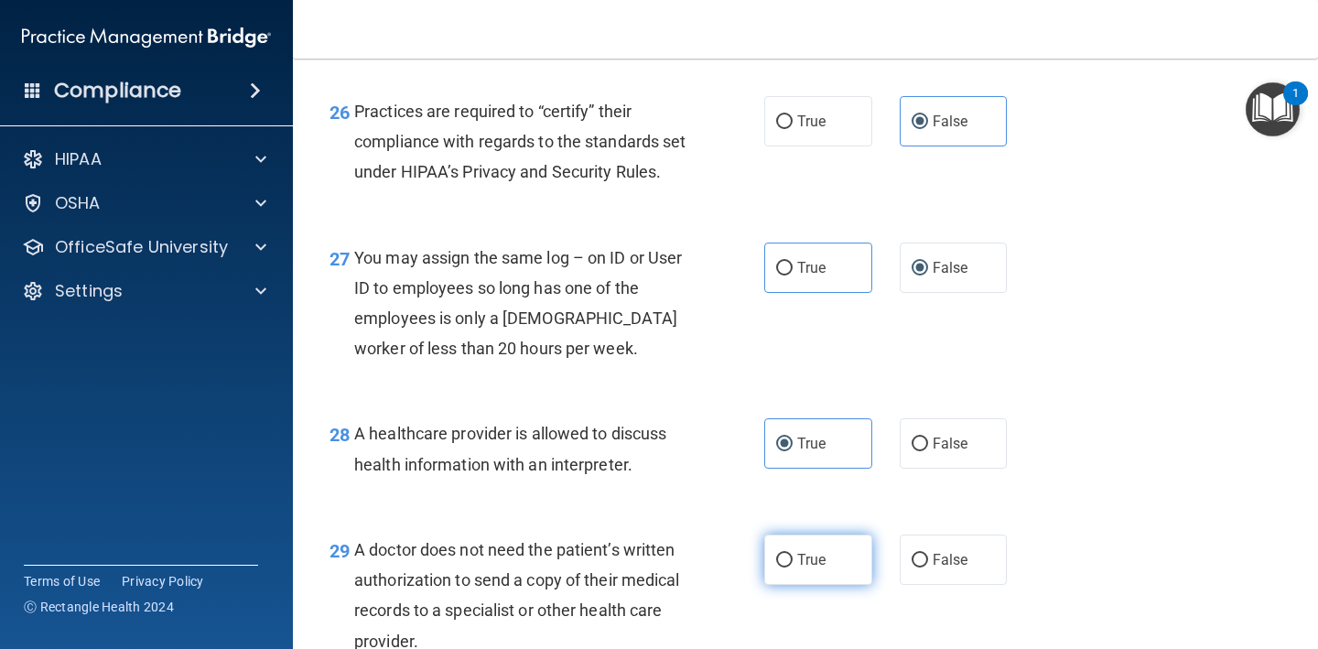
radio input "true"
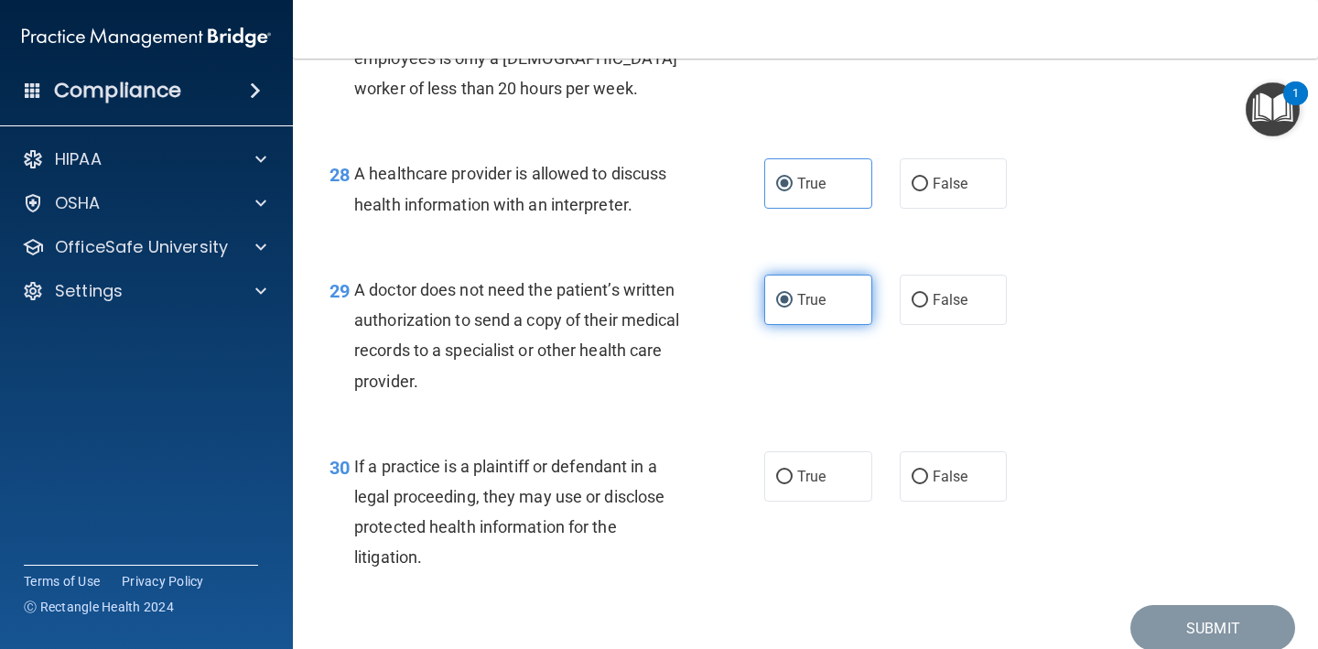
scroll to position [4540, 0]
click at [814, 484] on span "True" at bounding box center [811, 475] width 28 height 17
click at [792, 483] on input "True" at bounding box center [784, 476] width 16 height 14
radio input "true"
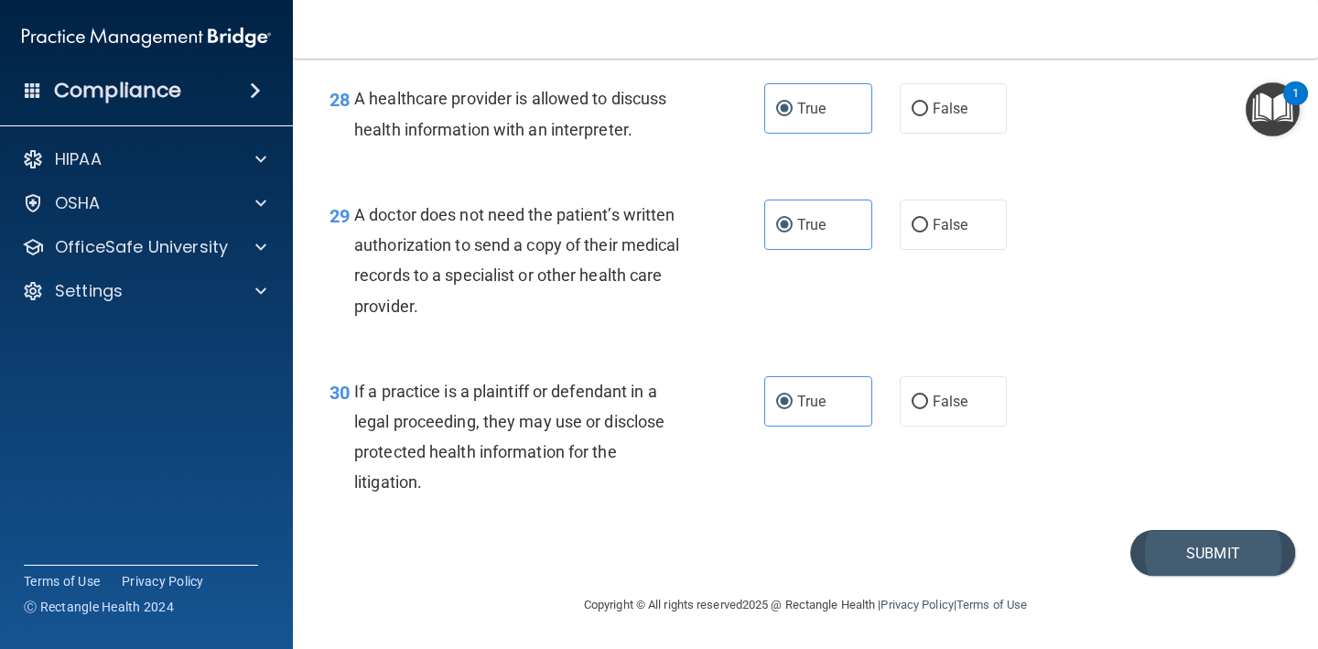
scroll to position [4621, 0]
click at [1172, 550] on button "Submit" at bounding box center [1212, 553] width 165 height 47
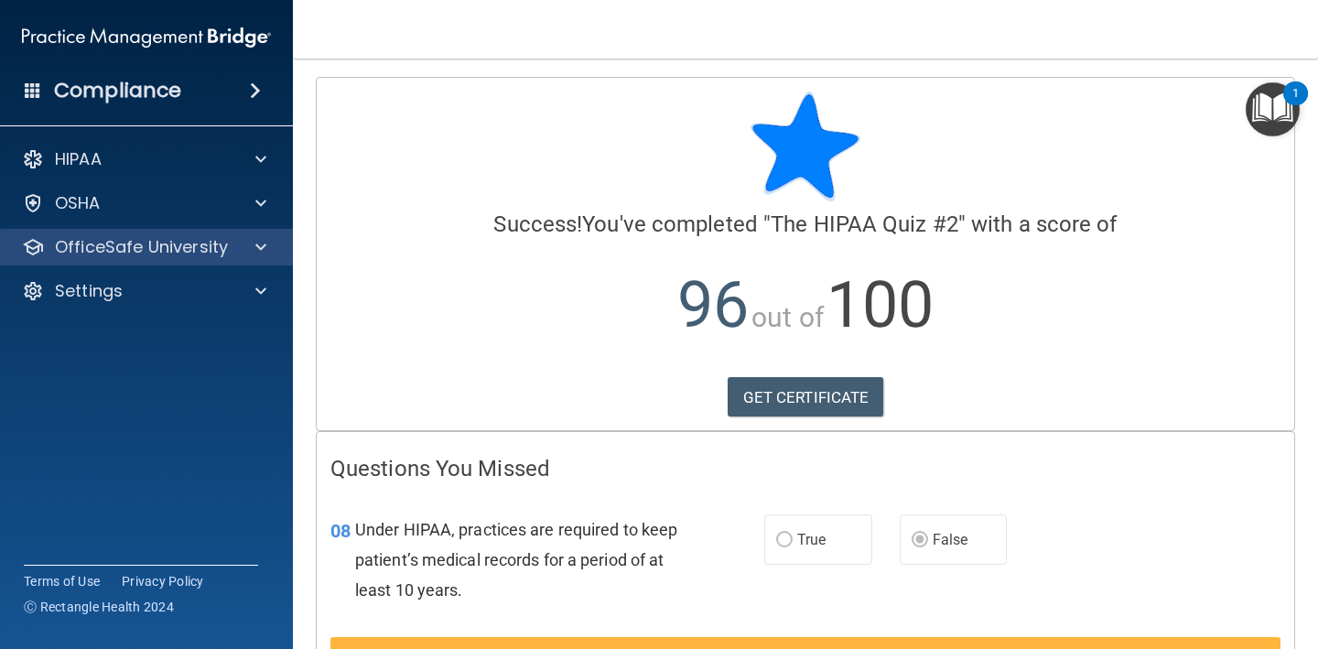
click at [169, 254] on p "OfficeSafe University" at bounding box center [141, 247] width 173 height 22
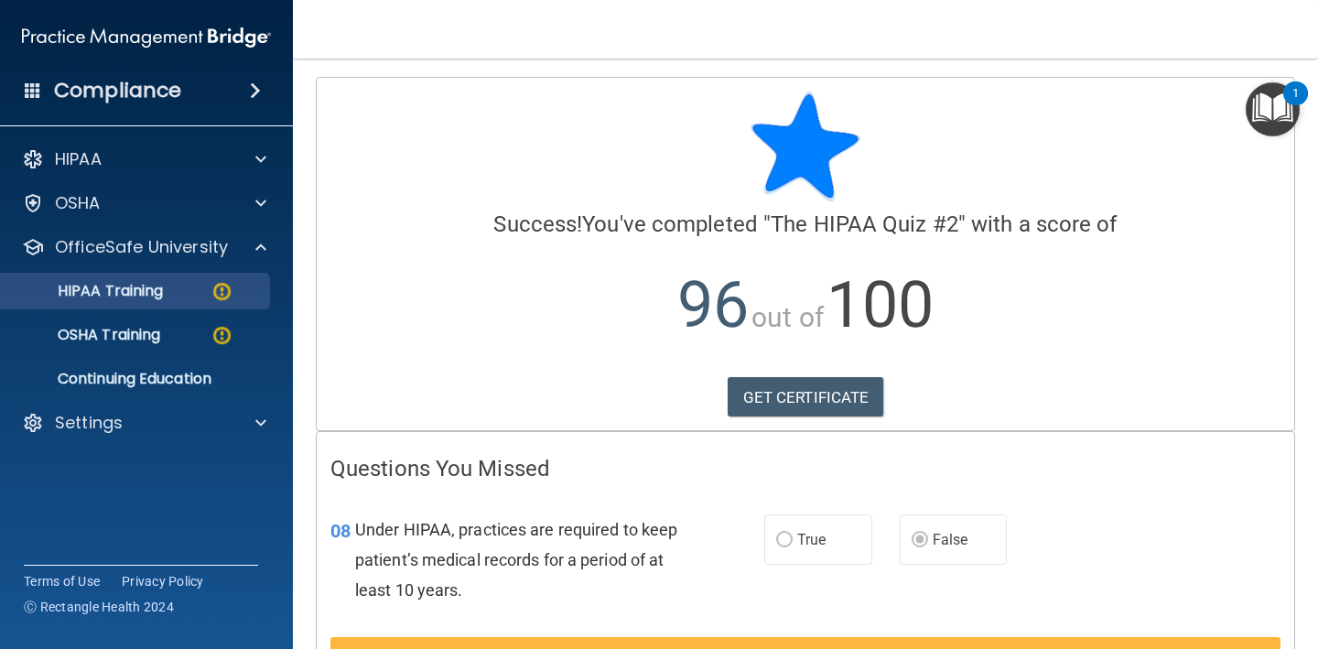
click at [180, 286] on div "HIPAA Training" at bounding box center [137, 291] width 250 height 18
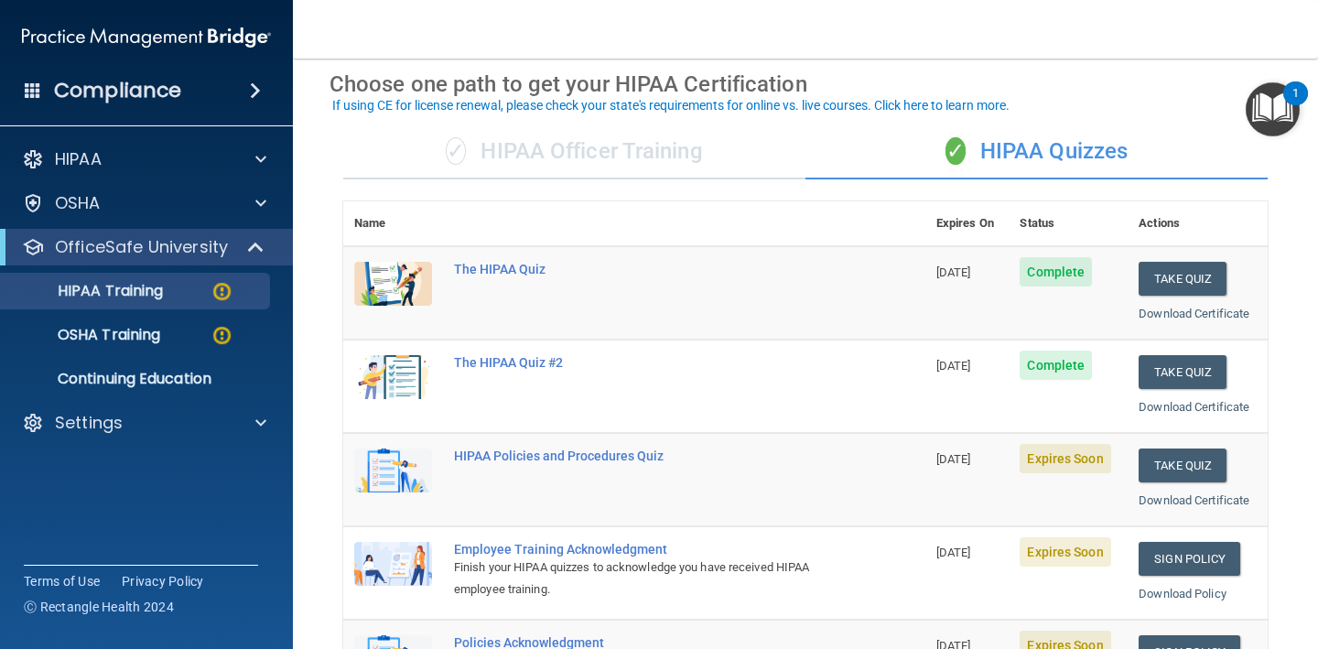
scroll to position [79, 0]
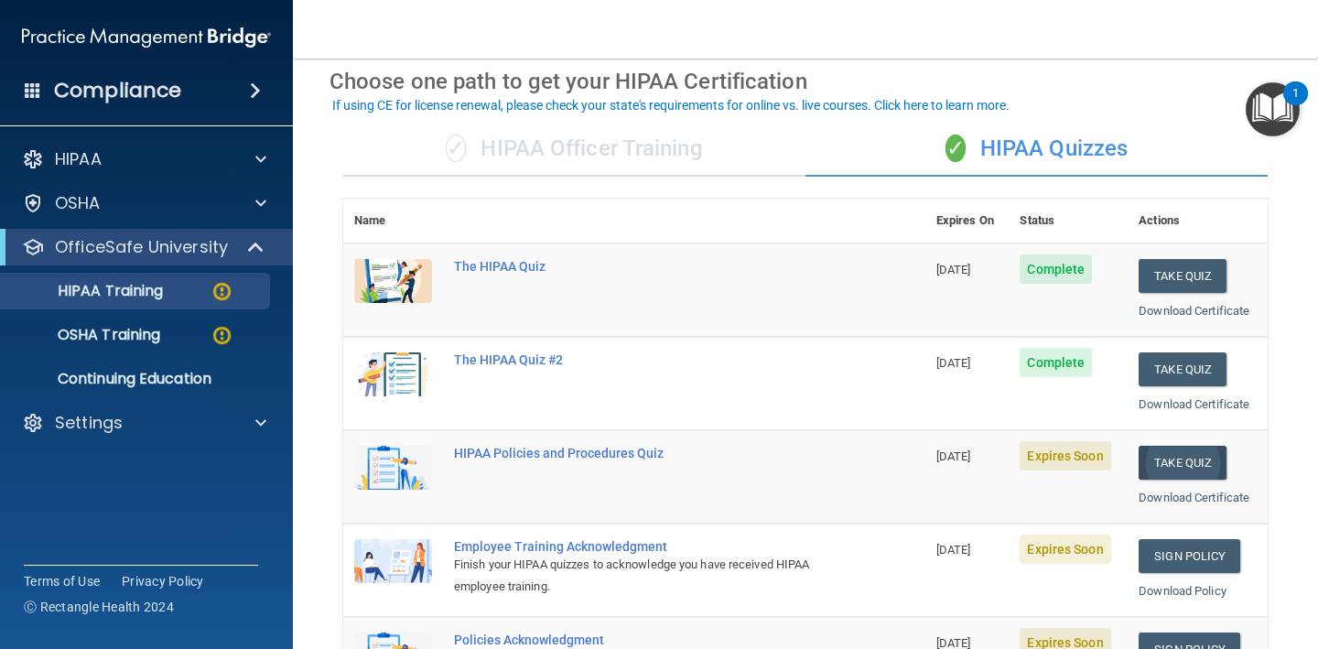
click at [1168, 459] on button "Take Quiz" at bounding box center [1182, 463] width 88 height 34
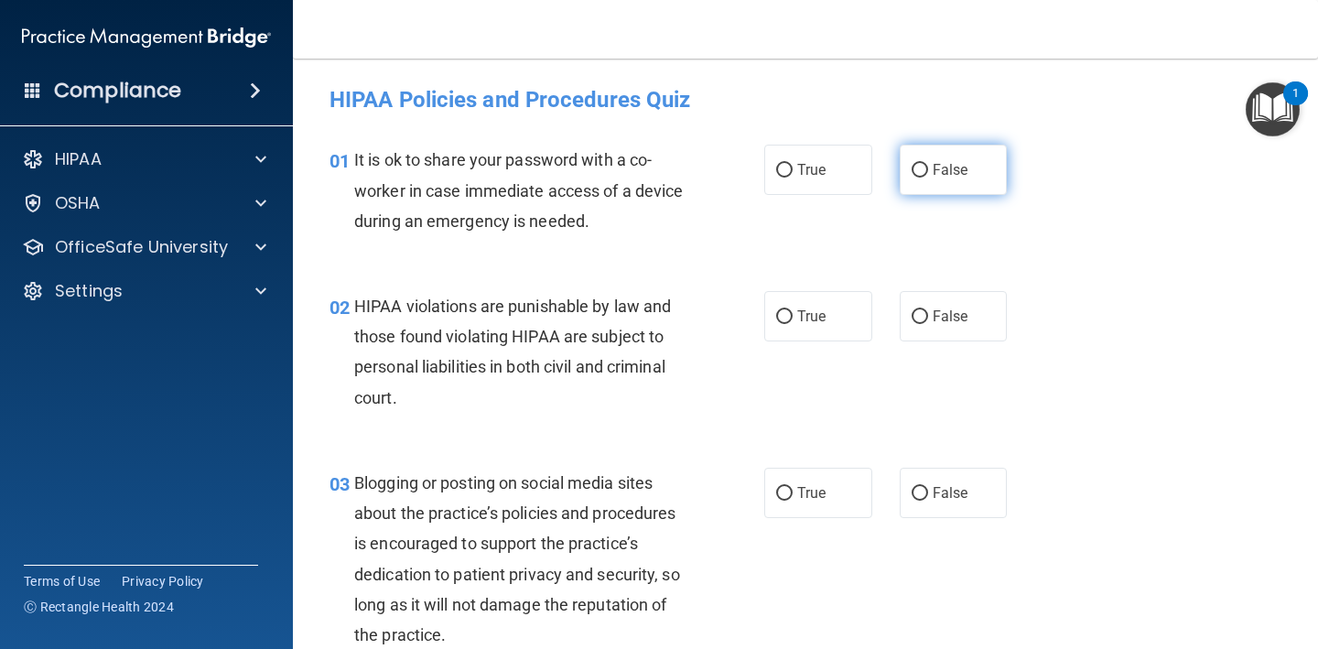
click at [900, 156] on label "False" at bounding box center [954, 170] width 108 height 50
click at [911, 164] on input "False" at bounding box center [919, 171] width 16 height 14
radio input "true"
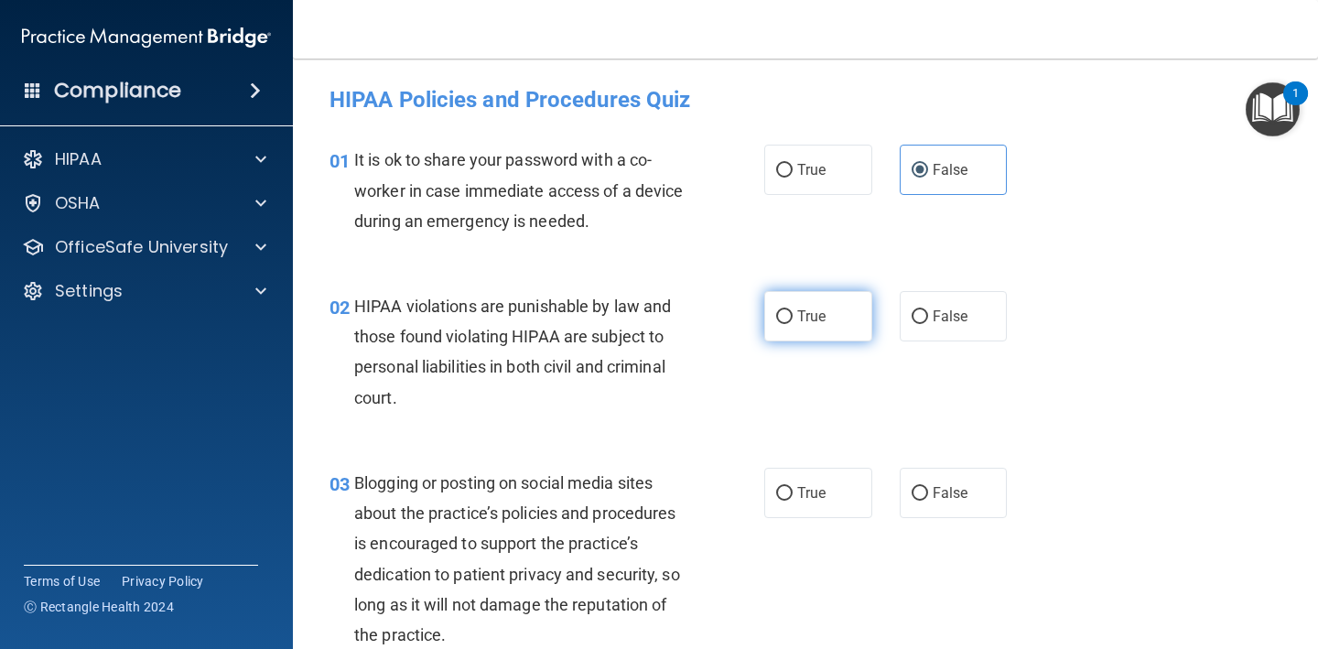
click at [818, 308] on span "True" at bounding box center [811, 315] width 28 height 17
click at [792, 310] on input "True" at bounding box center [784, 317] width 16 height 14
radio input "true"
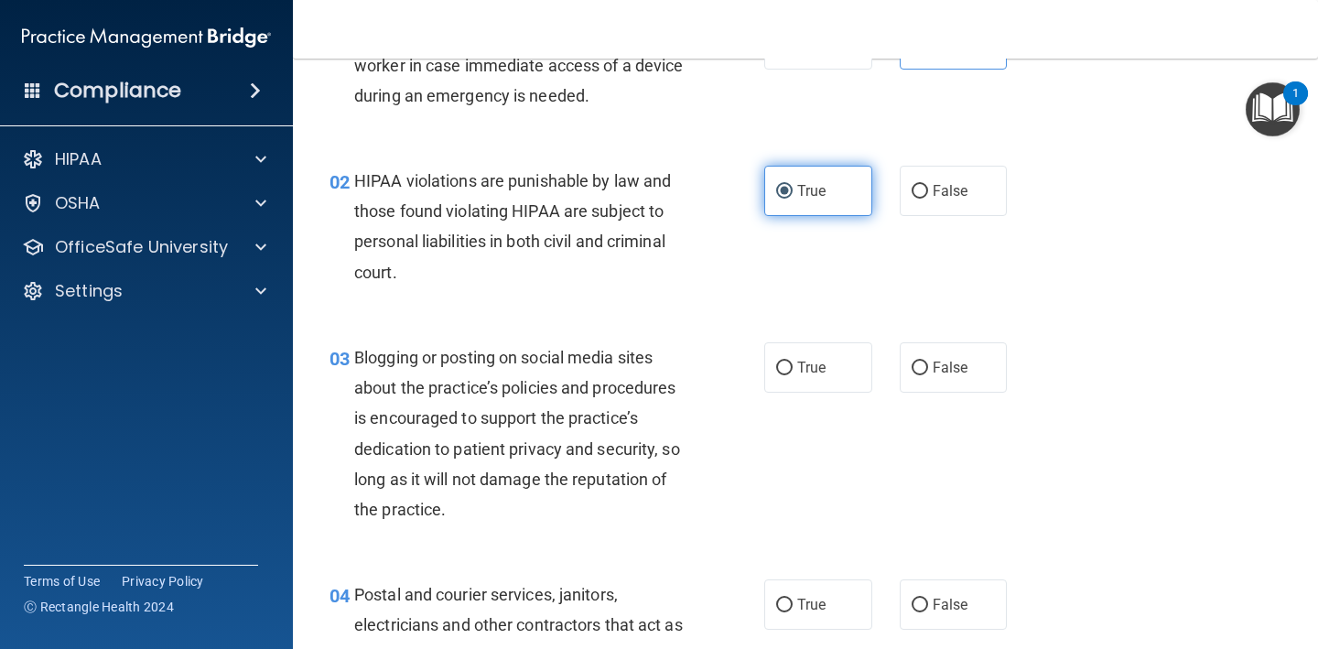
scroll to position [136, 0]
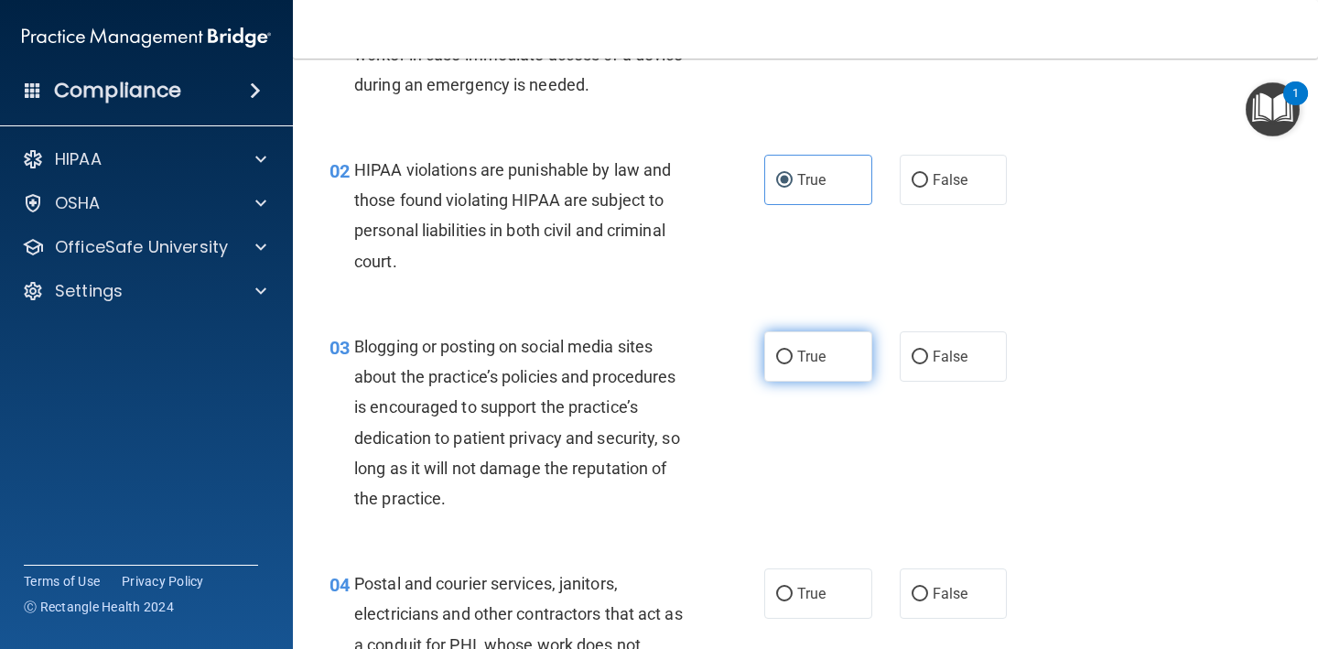
click at [808, 364] on label "True" at bounding box center [818, 356] width 108 height 50
click at [792, 364] on input "True" at bounding box center [784, 357] width 16 height 14
radio input "true"
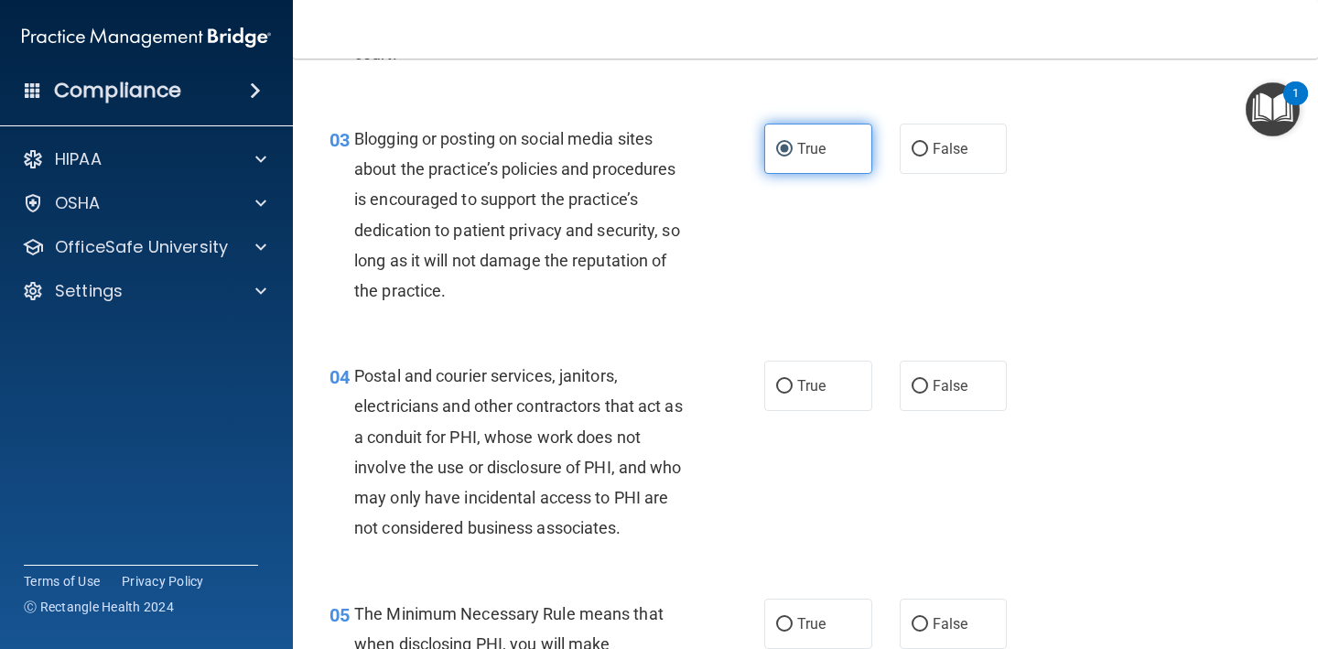
scroll to position [347, 0]
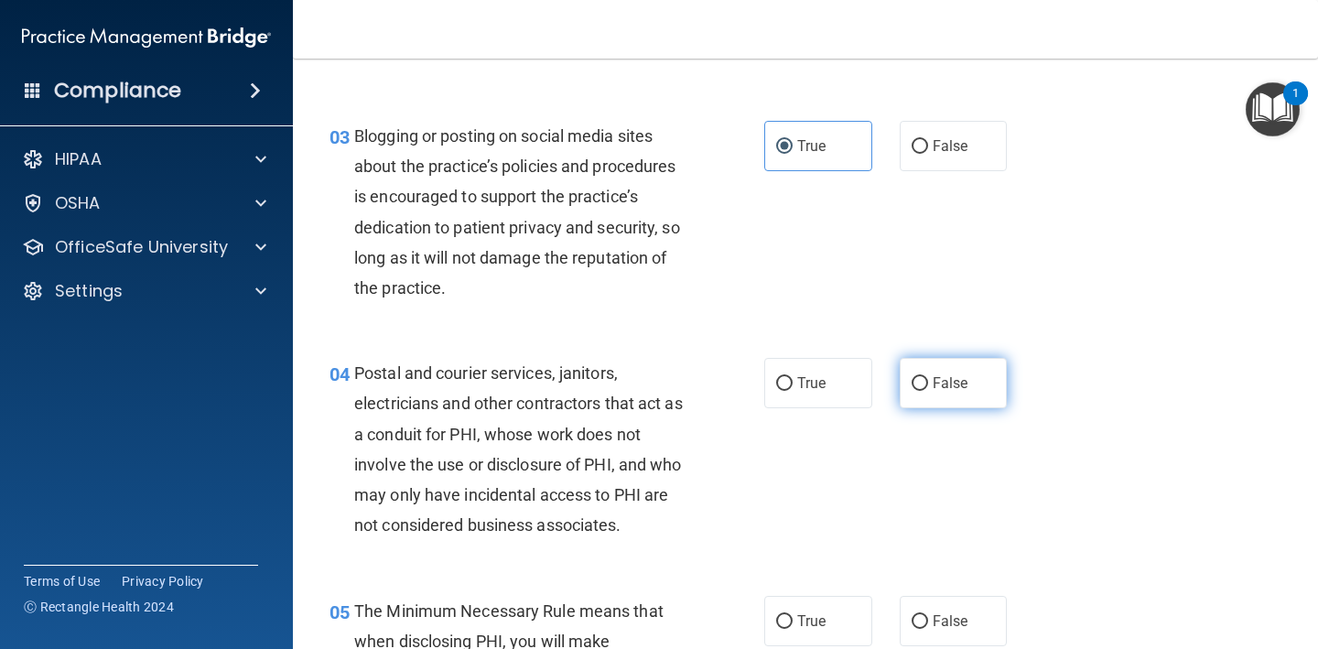
click at [942, 364] on label "False" at bounding box center [954, 383] width 108 height 50
click at [928, 377] on input "False" at bounding box center [919, 384] width 16 height 14
radio input "true"
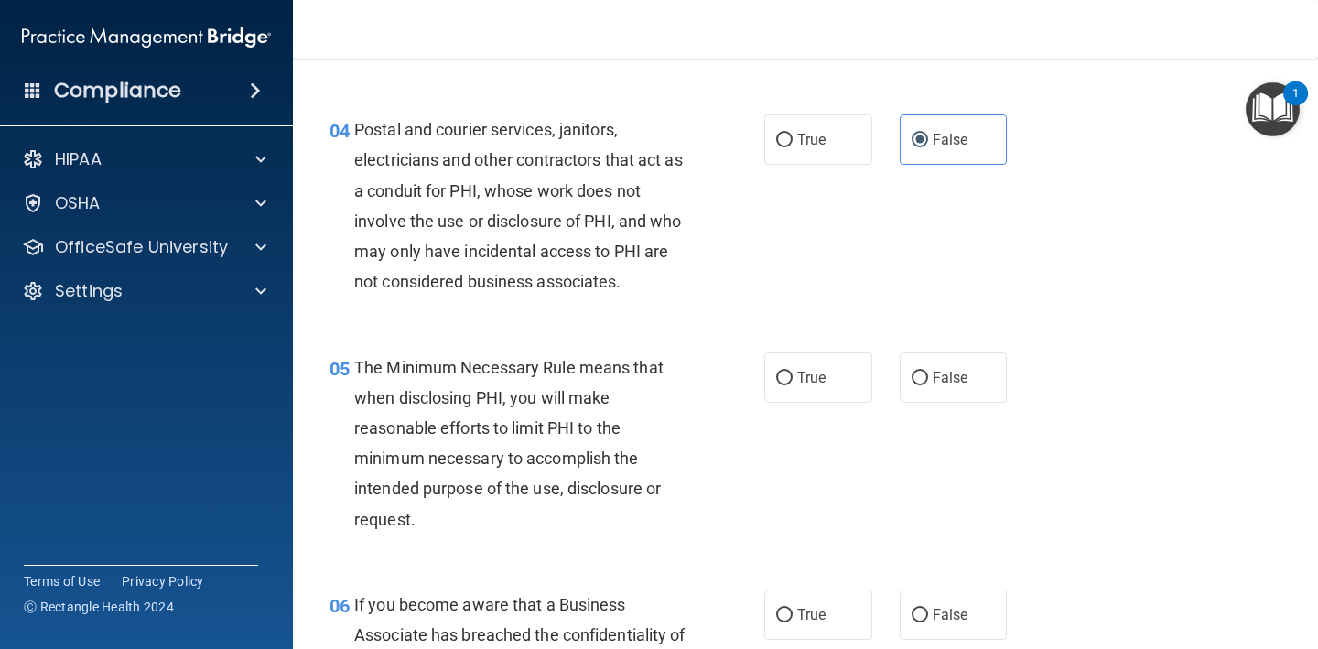
scroll to position [590, 0]
click at [825, 385] on label "True" at bounding box center [818, 377] width 108 height 50
click at [792, 385] on input "True" at bounding box center [784, 379] width 16 height 14
radio input "true"
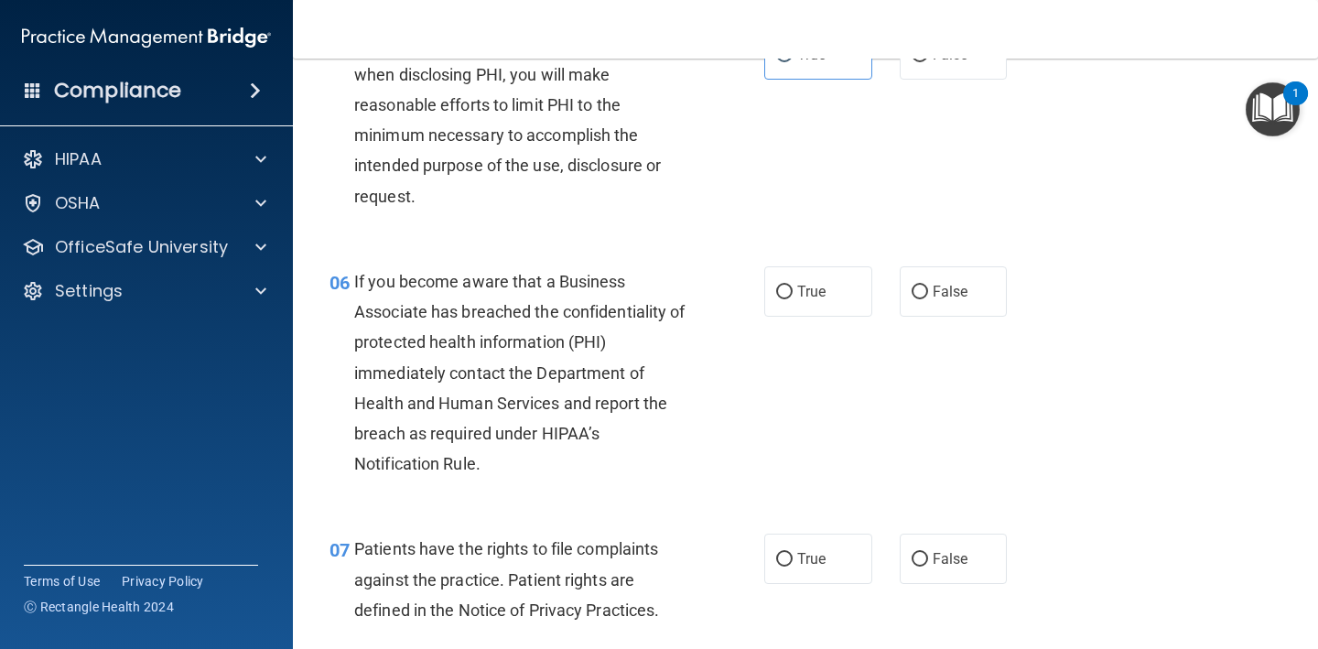
scroll to position [911, 0]
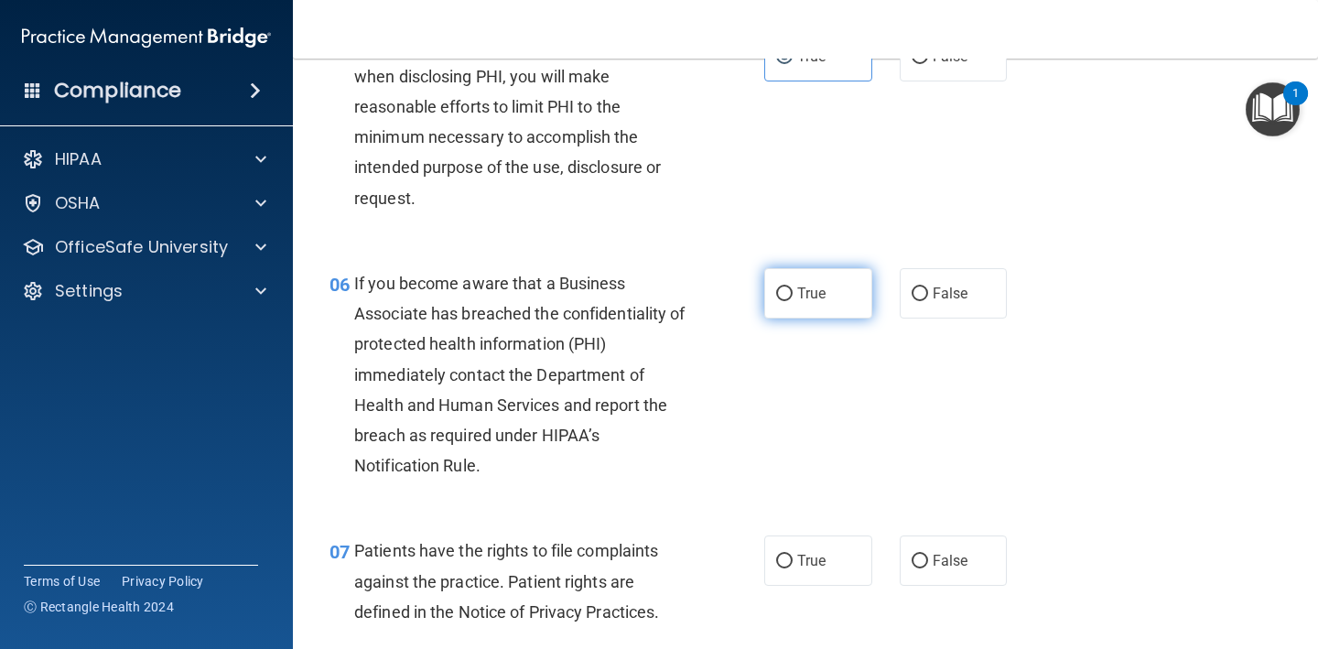
click at [836, 299] on label "True" at bounding box center [818, 293] width 108 height 50
click at [792, 299] on input "True" at bounding box center [784, 294] width 16 height 14
radio input "true"
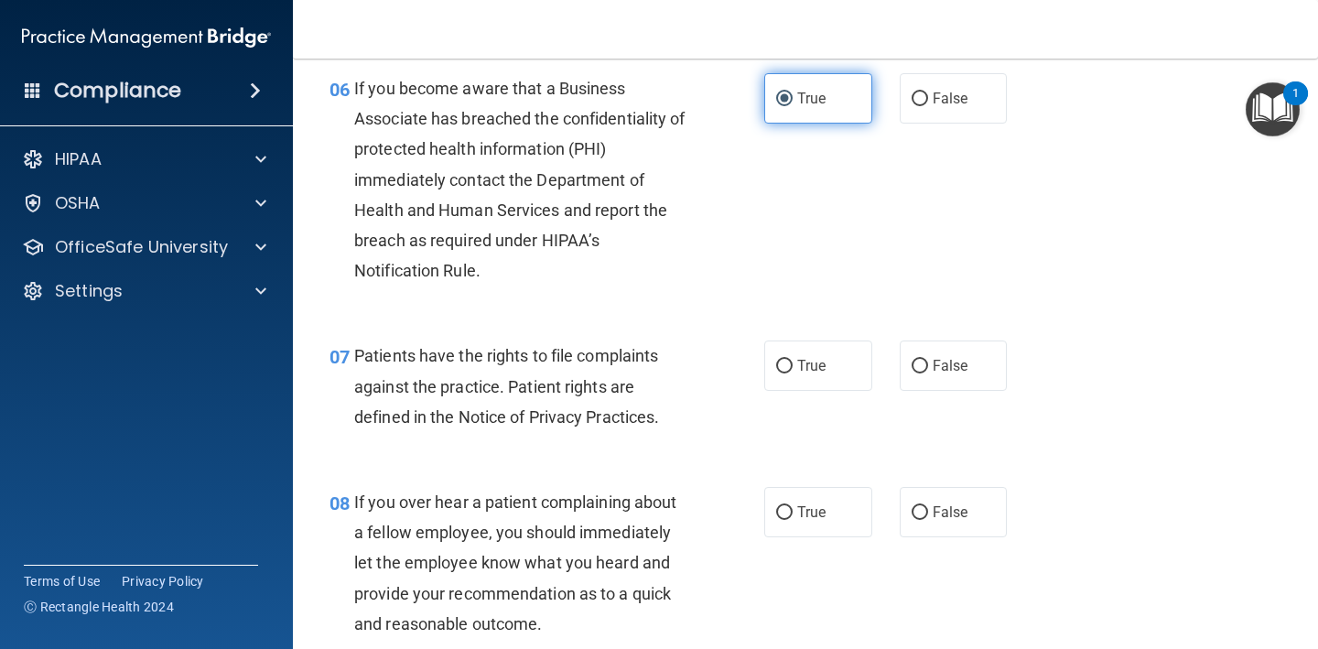
scroll to position [1113, 0]
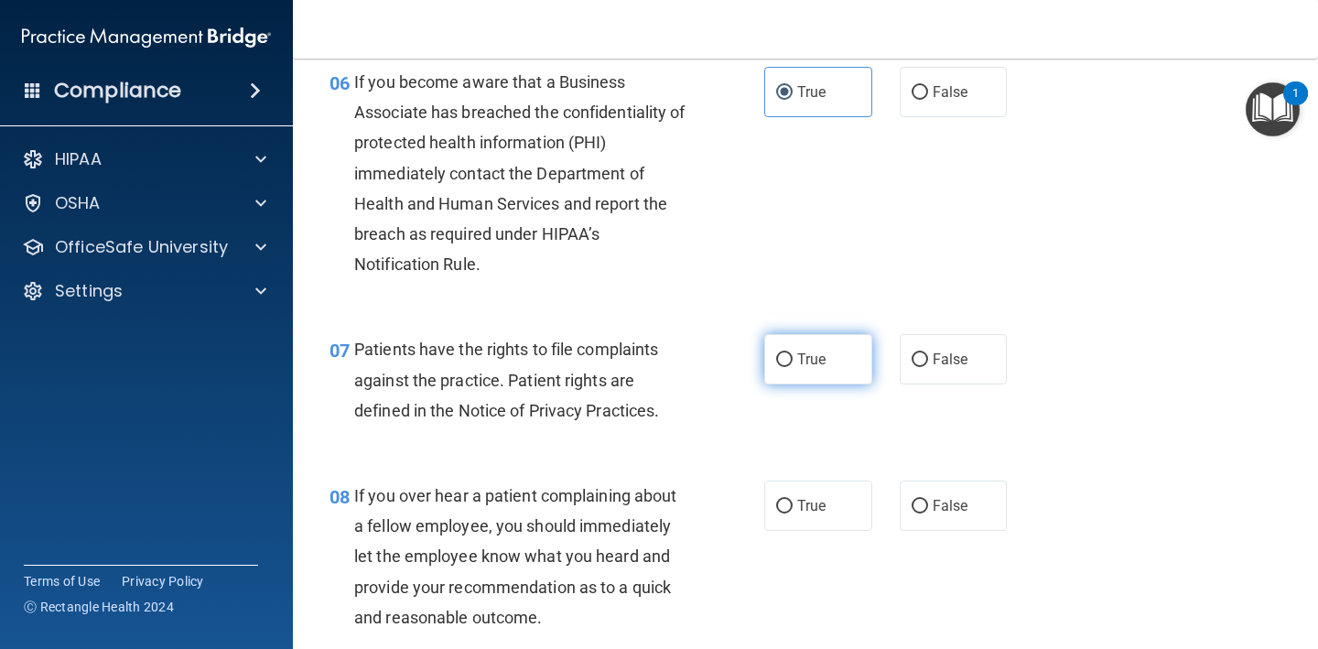
click at [831, 372] on label "True" at bounding box center [818, 359] width 108 height 50
click at [792, 367] on input "True" at bounding box center [784, 360] width 16 height 14
radio input "true"
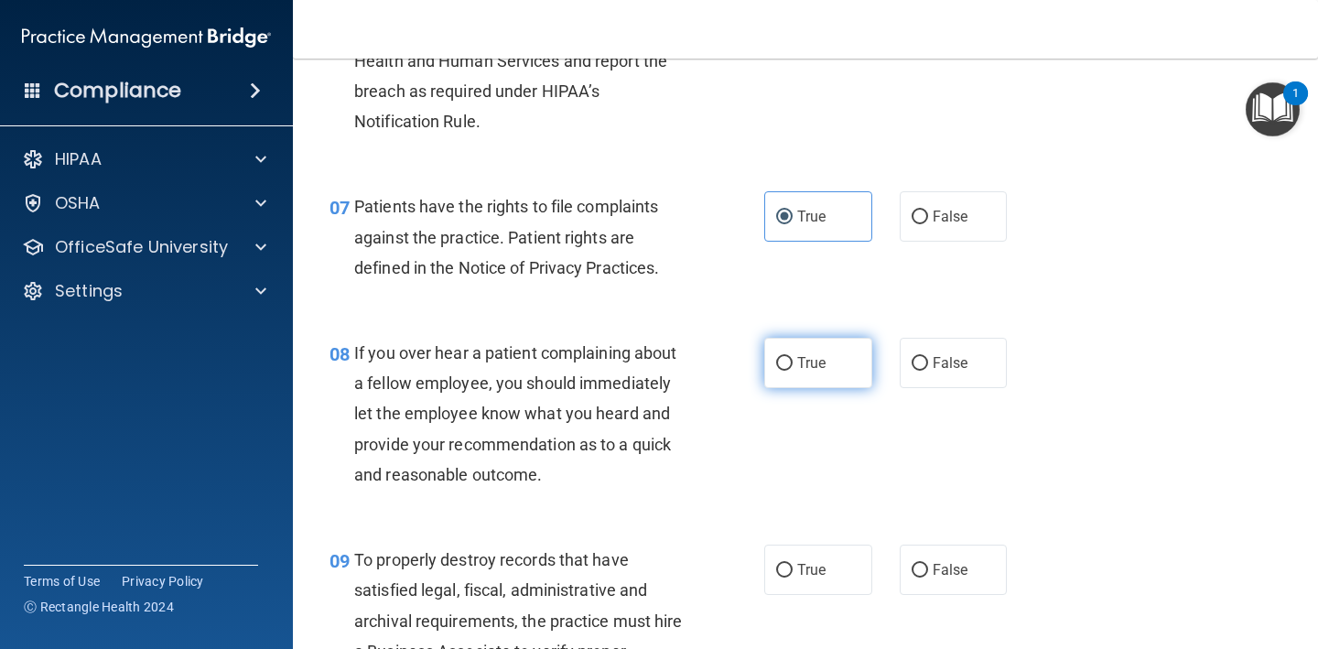
scroll to position [1262, 0]
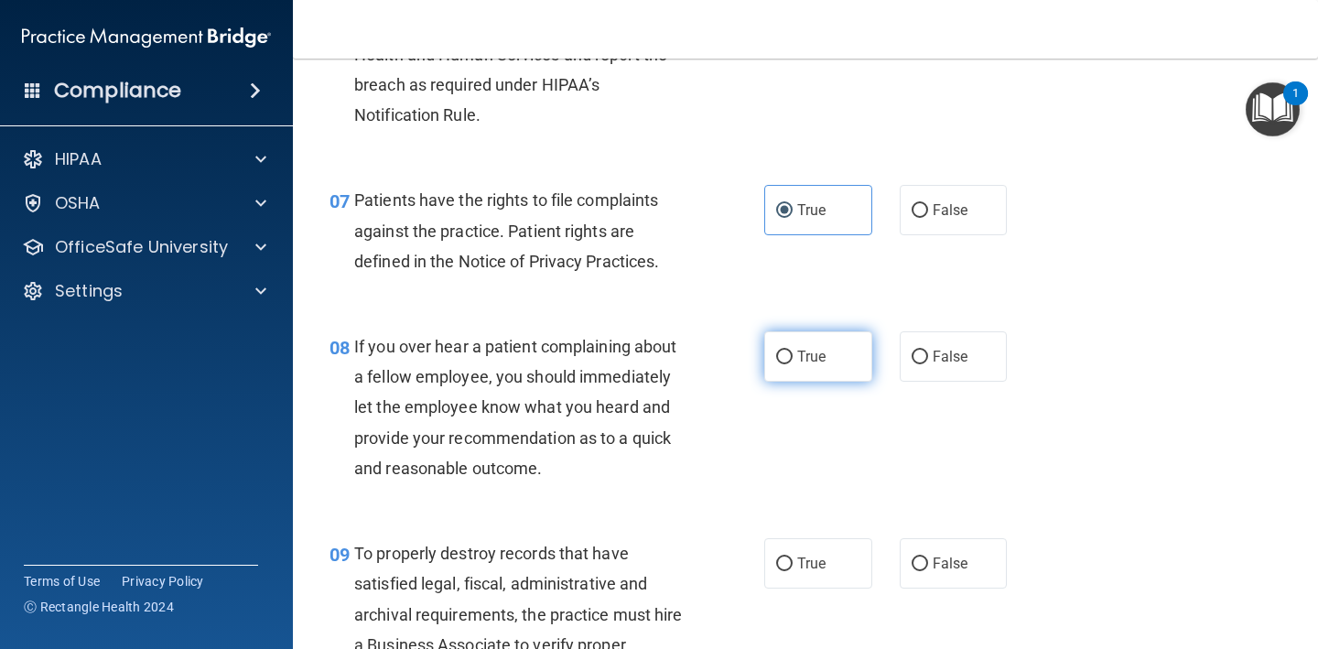
click at [834, 359] on label "True" at bounding box center [818, 356] width 108 height 50
click at [792, 359] on input "True" at bounding box center [784, 357] width 16 height 14
radio input "true"
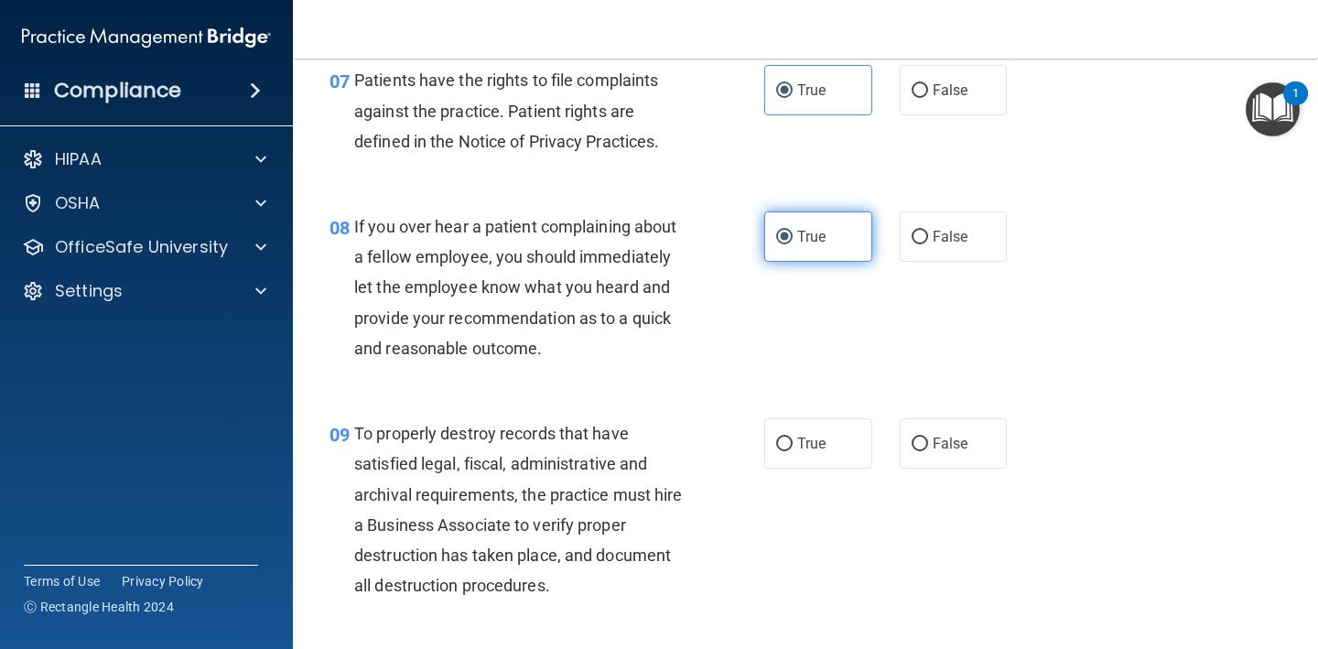
scroll to position [1384, 0]
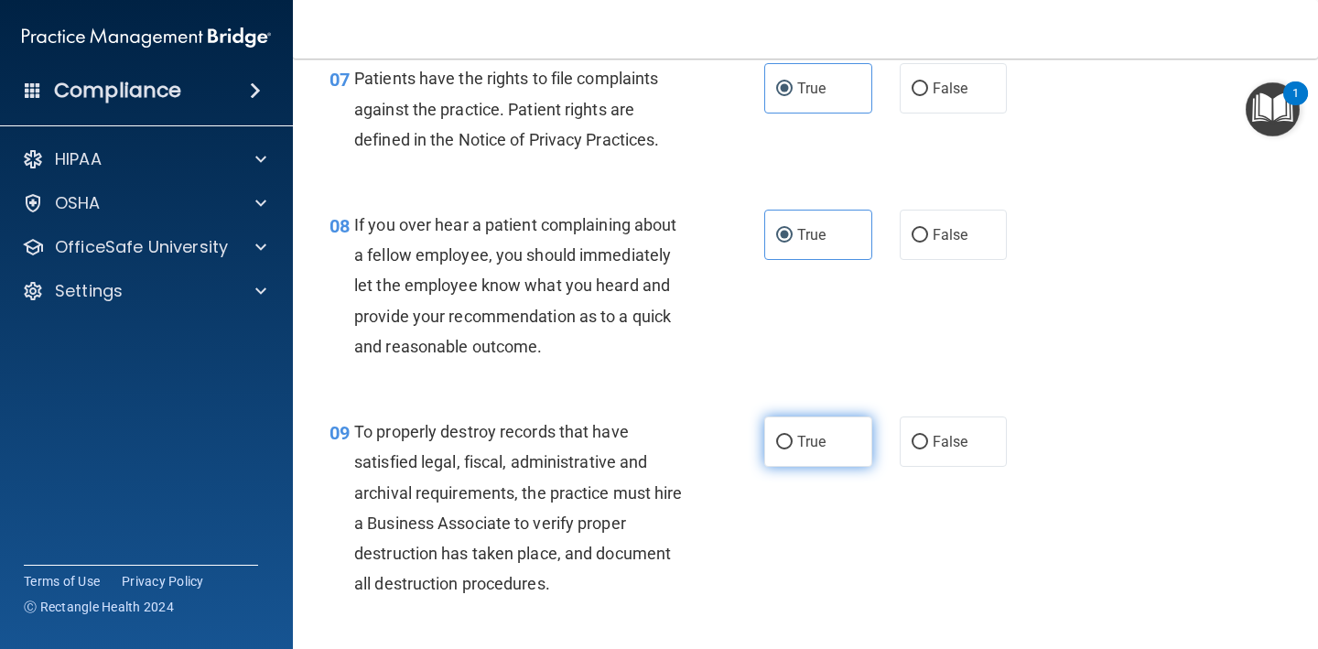
click at [814, 433] on span "True" at bounding box center [811, 441] width 28 height 17
click at [792, 436] on input "True" at bounding box center [784, 443] width 16 height 14
radio input "true"
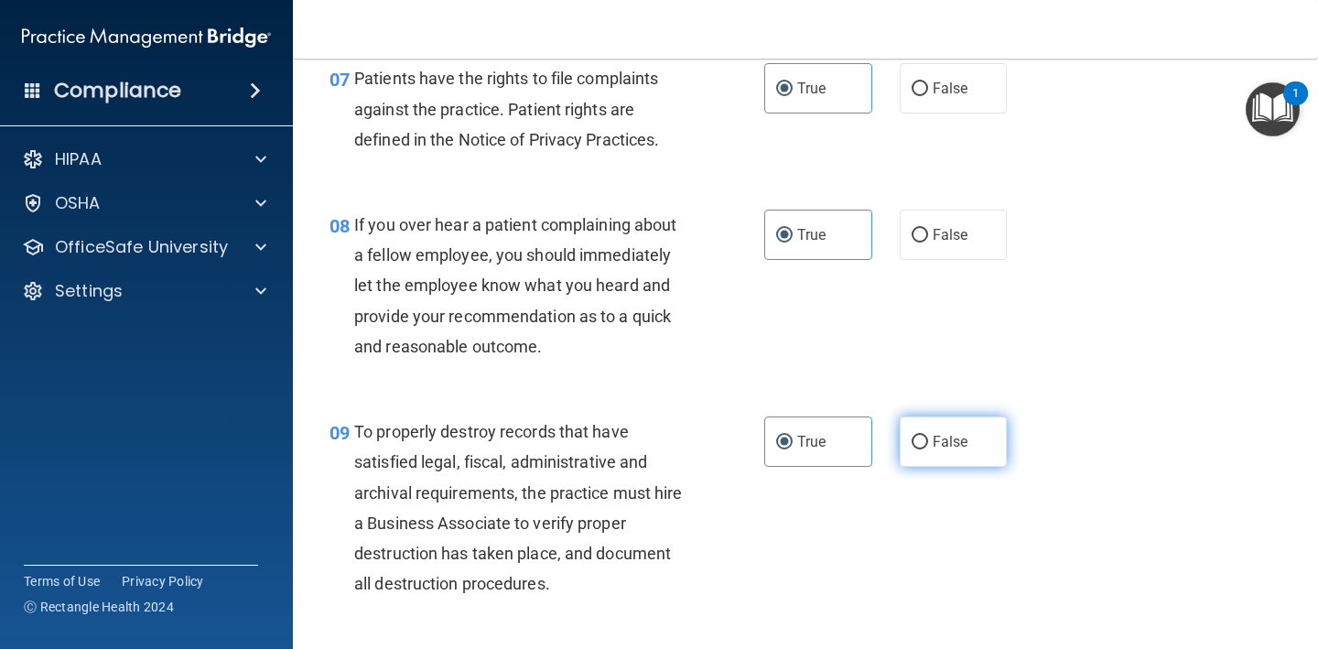
click at [937, 416] on label "False" at bounding box center [954, 441] width 108 height 50
click at [928, 436] on input "False" at bounding box center [919, 443] width 16 height 14
radio input "true"
radio input "false"
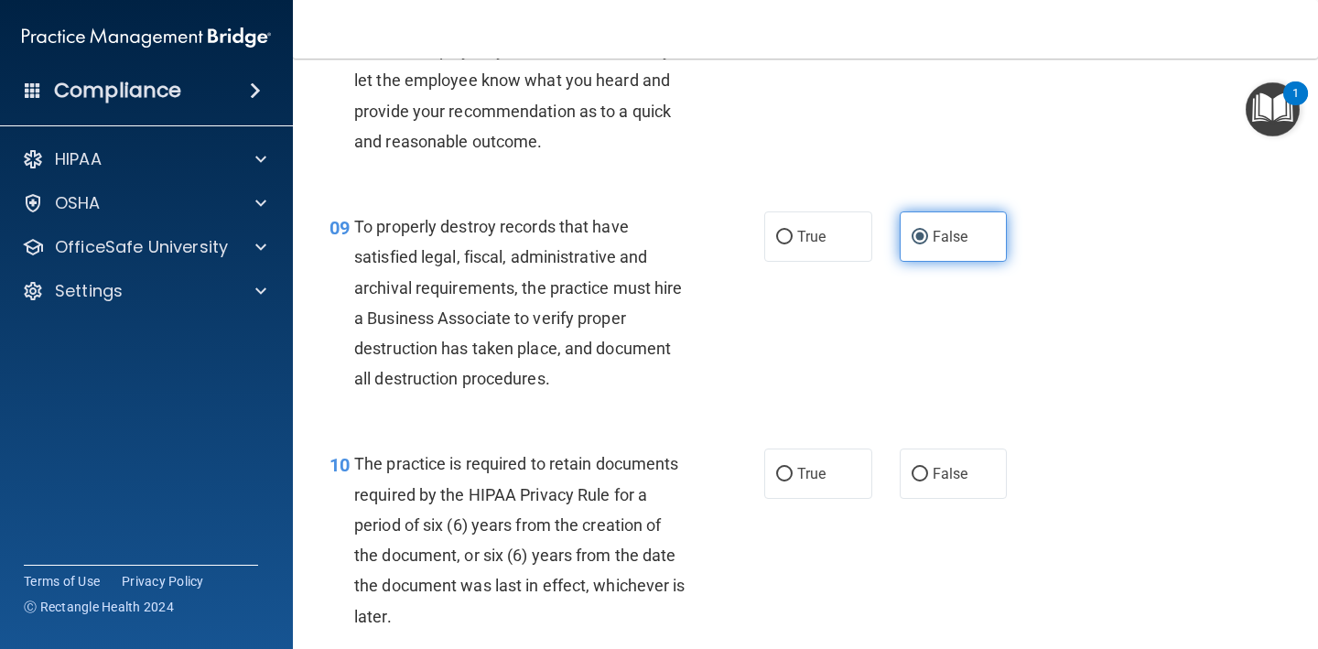
scroll to position [1588, 0]
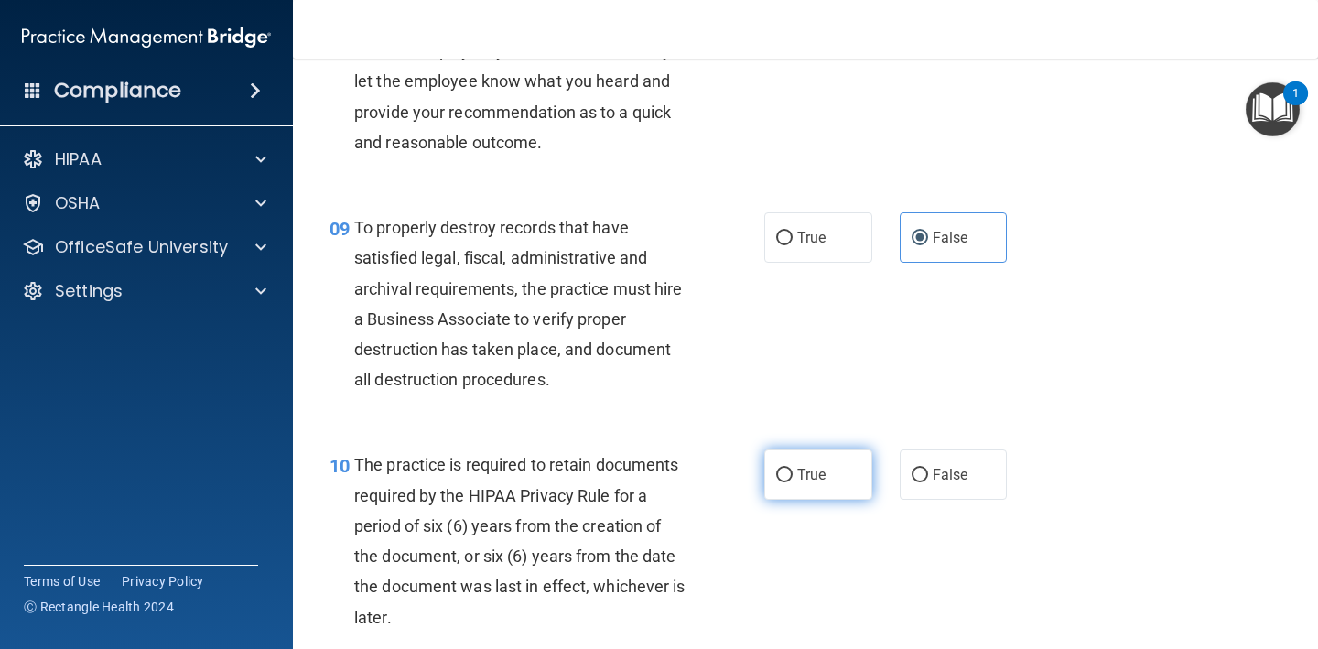
click at [830, 465] on label "True" at bounding box center [818, 474] width 108 height 50
click at [792, 469] on input "True" at bounding box center [784, 476] width 16 height 14
radio input "true"
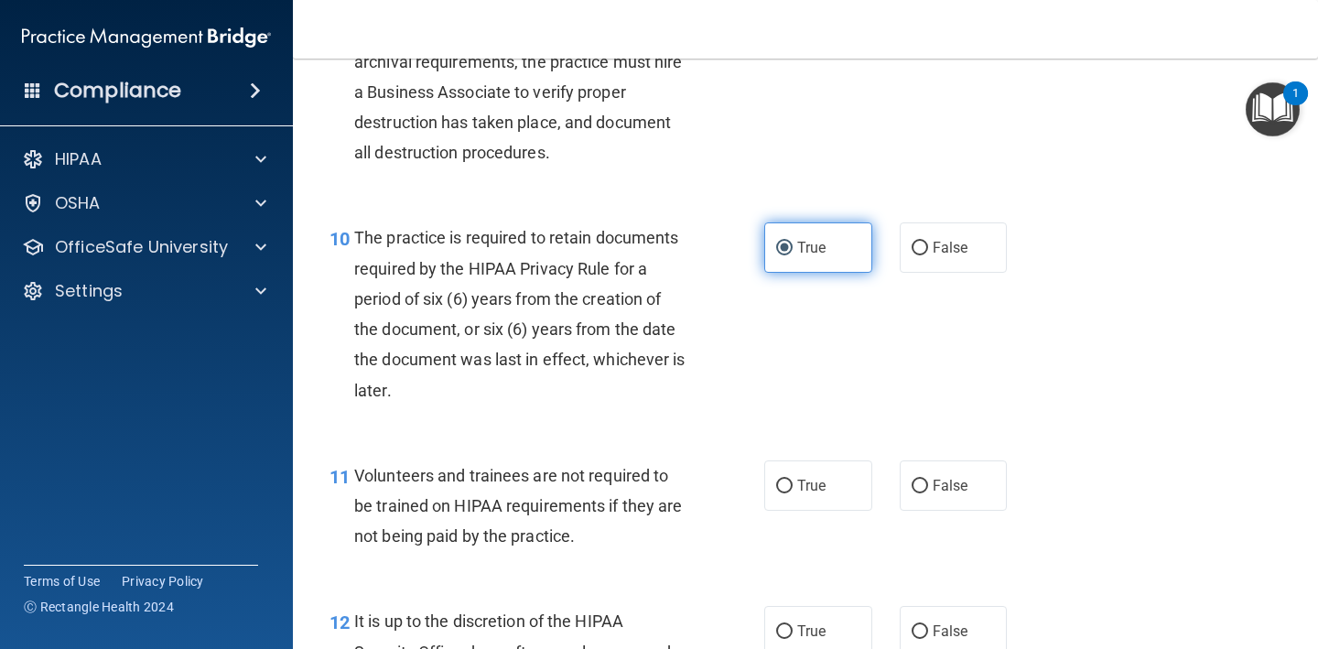
scroll to position [1820, 0]
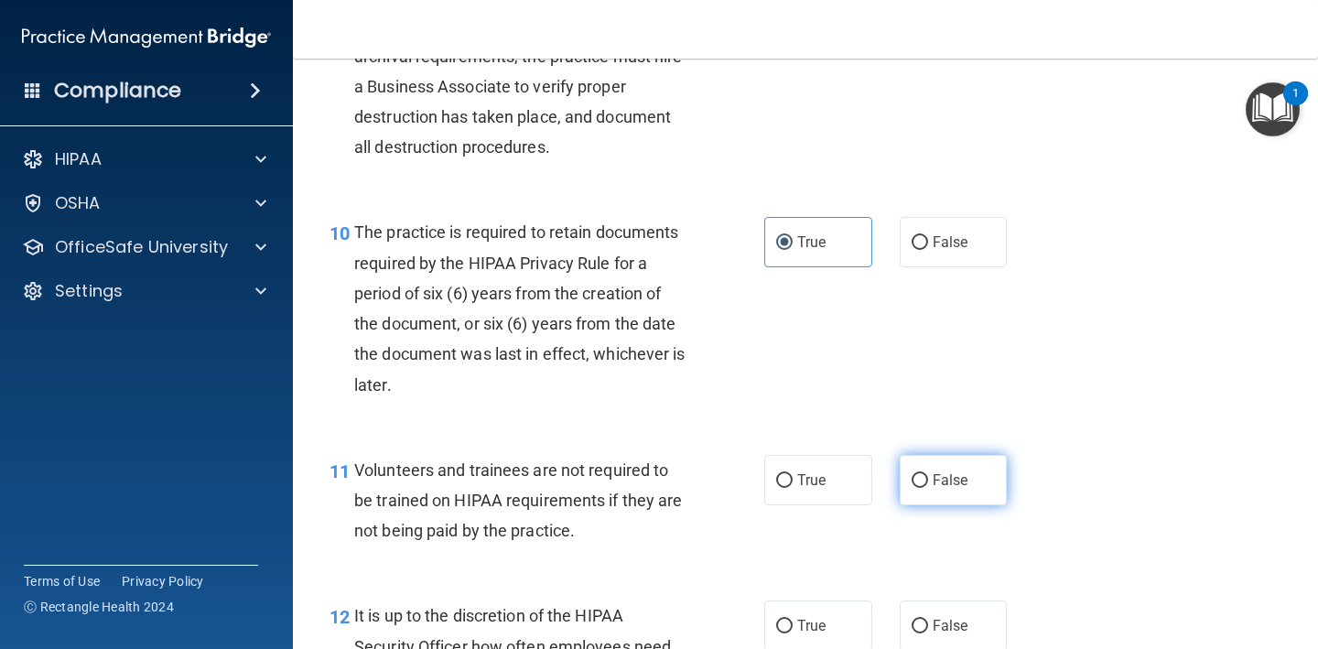
click at [921, 474] on input "False" at bounding box center [919, 481] width 16 height 14
radio input "true"
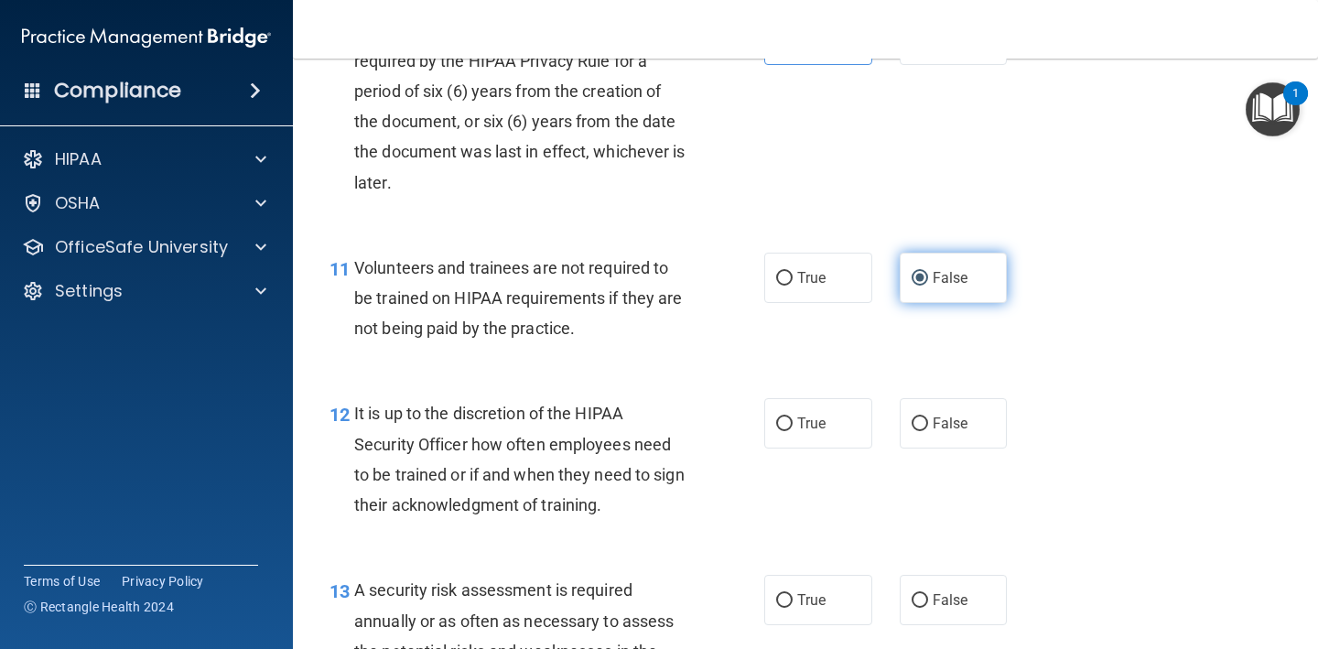
scroll to position [2026, 0]
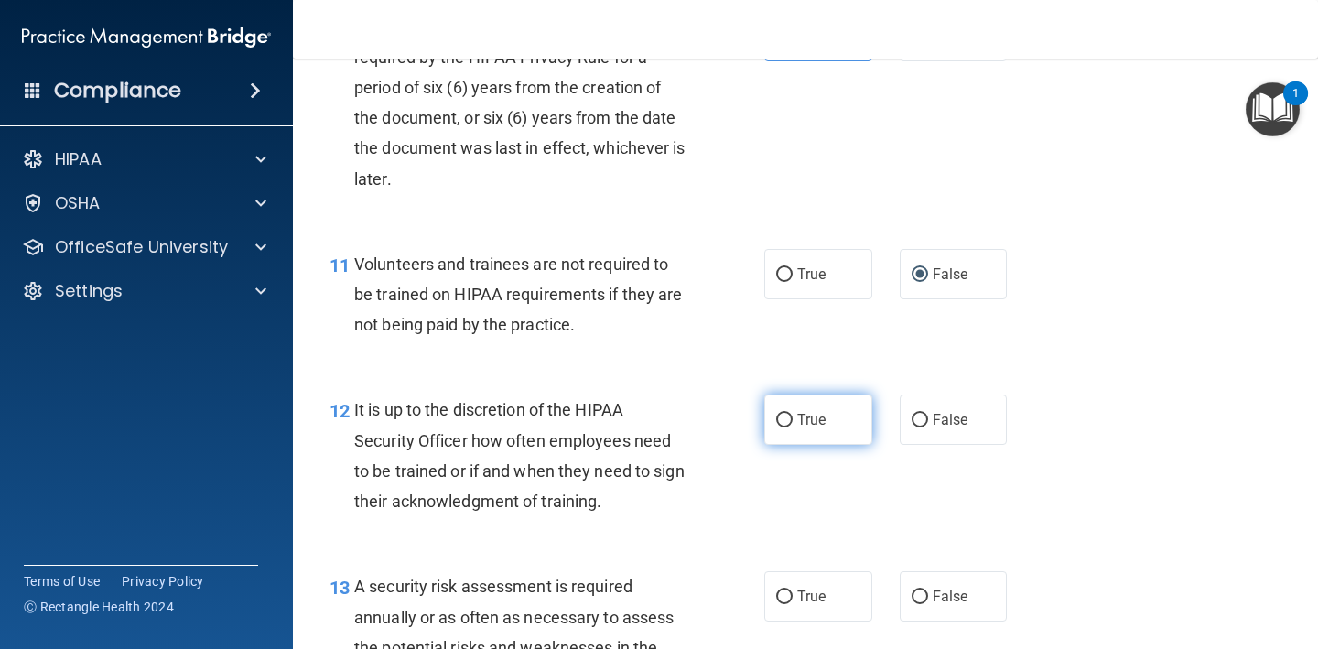
click at [831, 394] on label "True" at bounding box center [818, 419] width 108 height 50
click at [792, 414] on input "True" at bounding box center [784, 421] width 16 height 14
radio input "true"
click at [908, 404] on label "False" at bounding box center [954, 419] width 108 height 50
click at [911, 414] on input "False" at bounding box center [919, 421] width 16 height 14
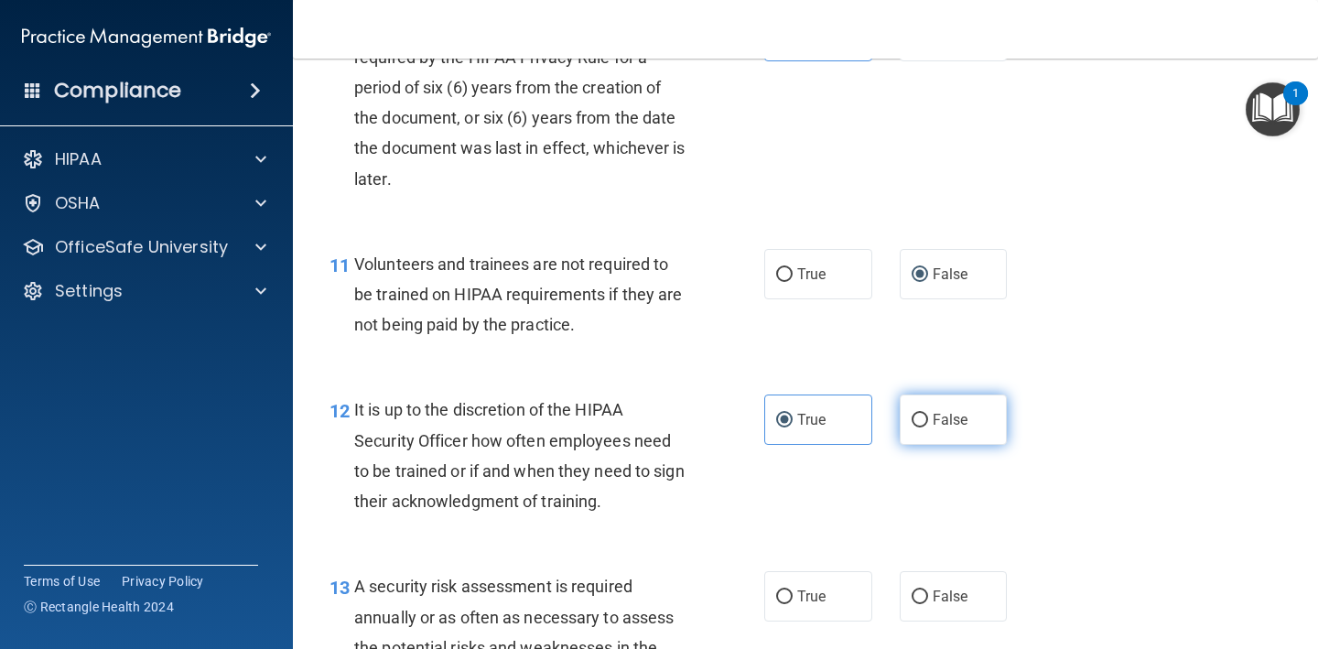
radio input "true"
radio input "false"
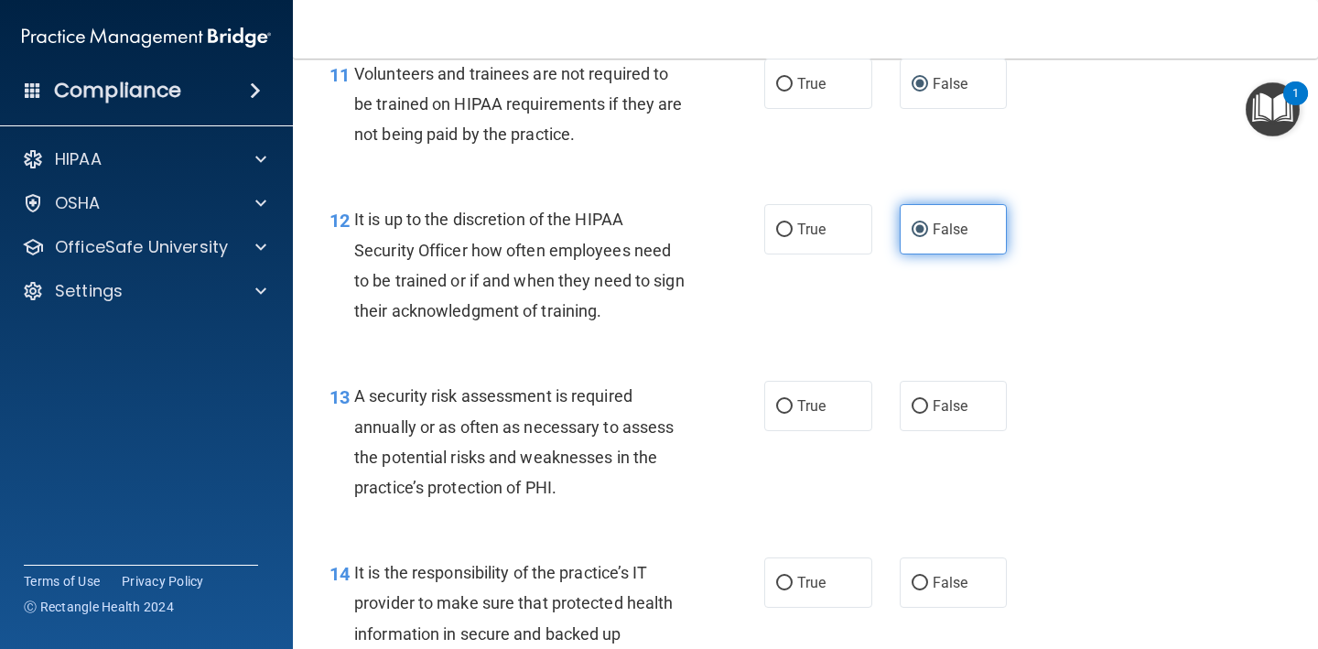
scroll to position [2217, 0]
click at [845, 405] on label "True" at bounding box center [818, 405] width 108 height 50
click at [792, 405] on input "True" at bounding box center [784, 406] width 16 height 14
radio input "true"
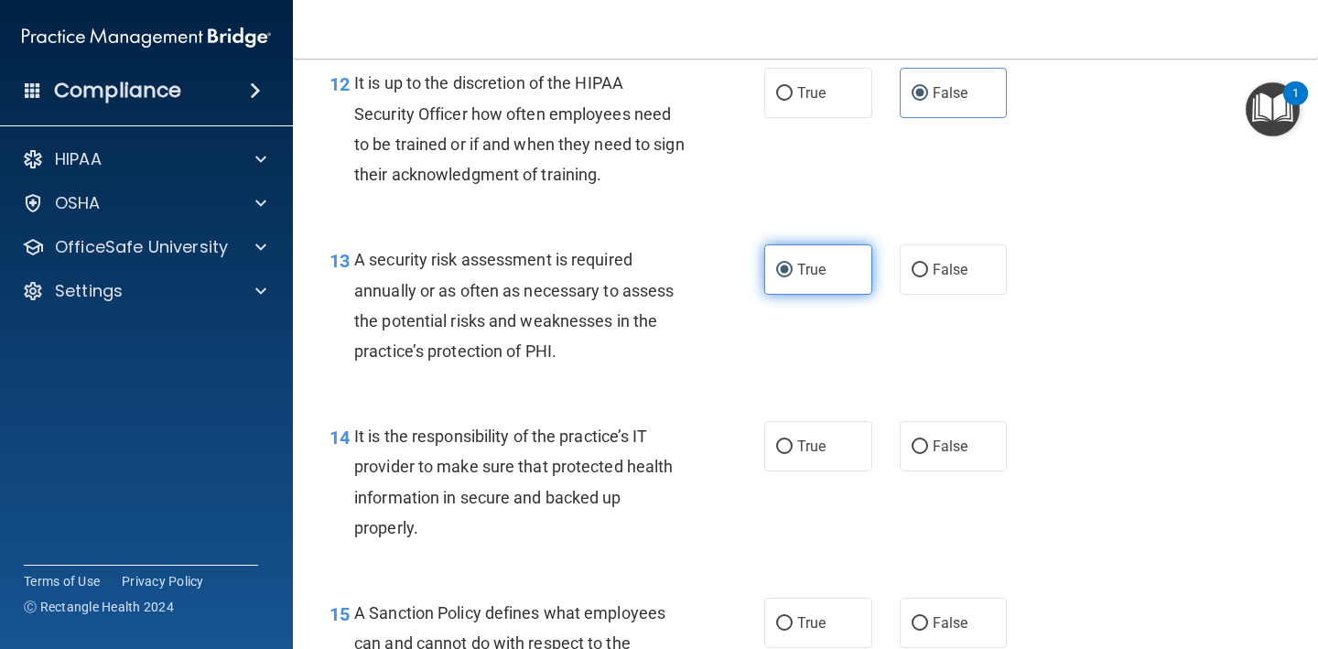
scroll to position [2356, 0]
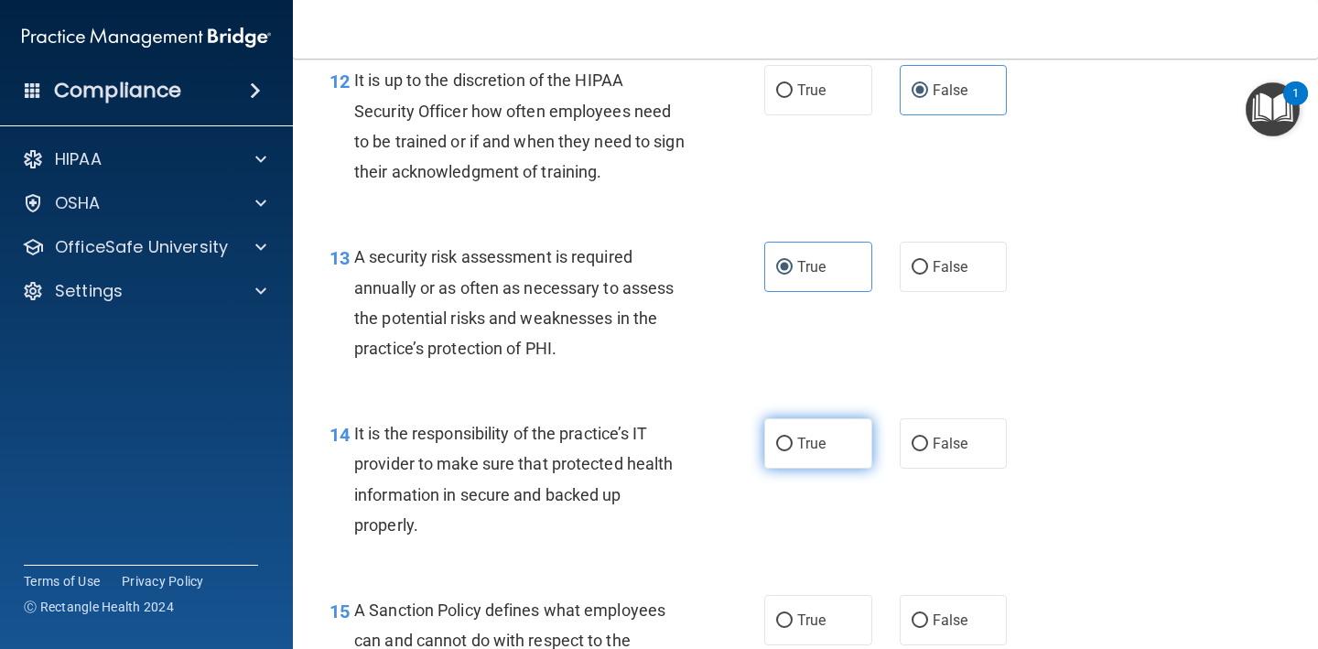
click at [844, 431] on label "True" at bounding box center [818, 443] width 108 height 50
click at [792, 437] on input "True" at bounding box center [784, 444] width 16 height 14
radio input "true"
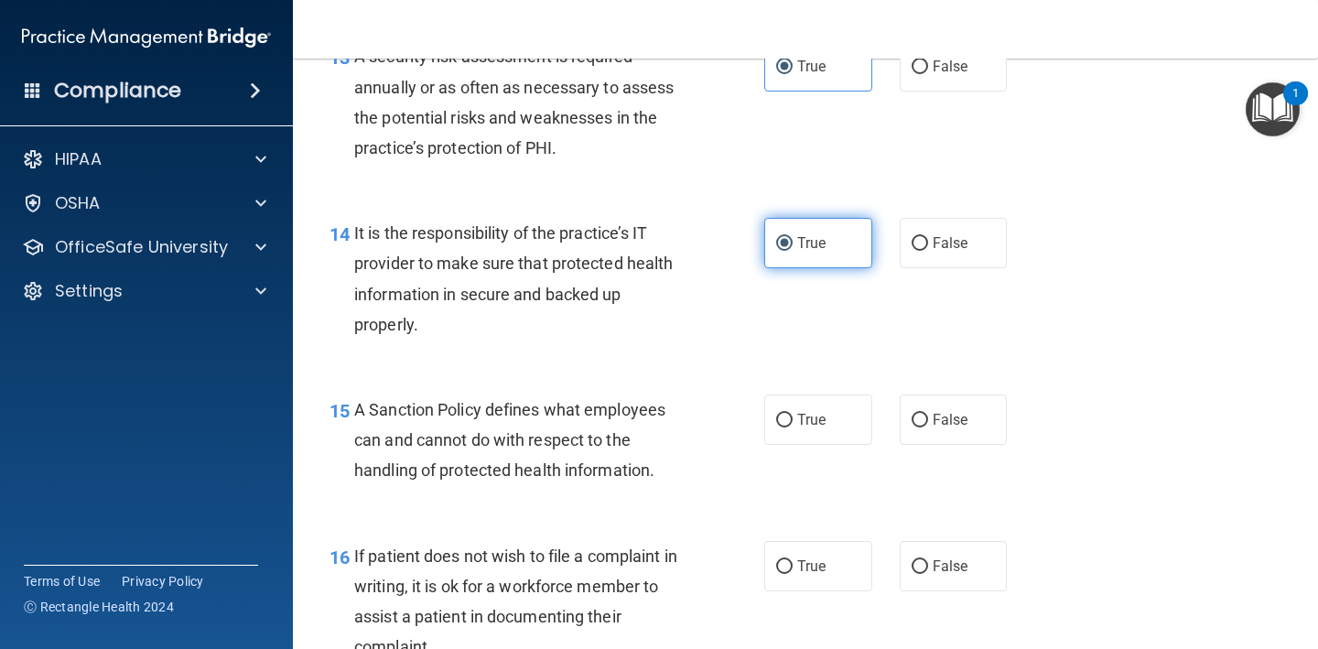
scroll to position [2558, 0]
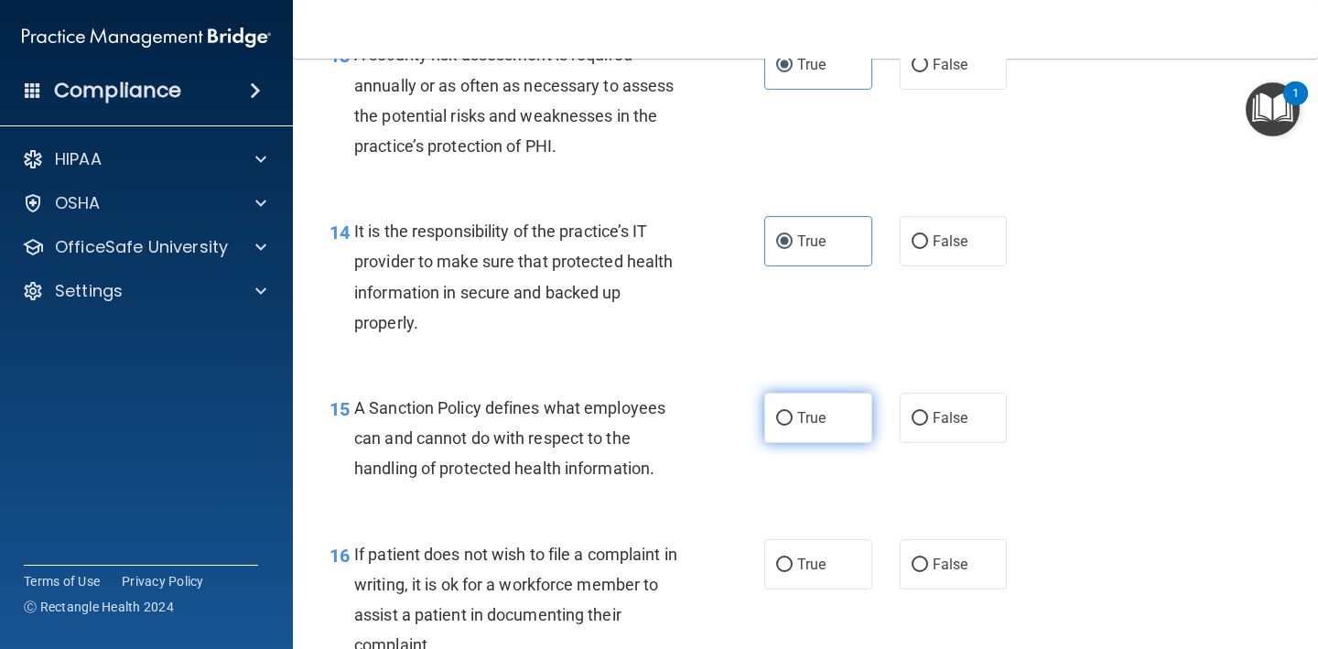
click at [827, 393] on label "True" at bounding box center [818, 418] width 108 height 50
click at [792, 412] on input "True" at bounding box center [784, 419] width 16 height 14
radio input "true"
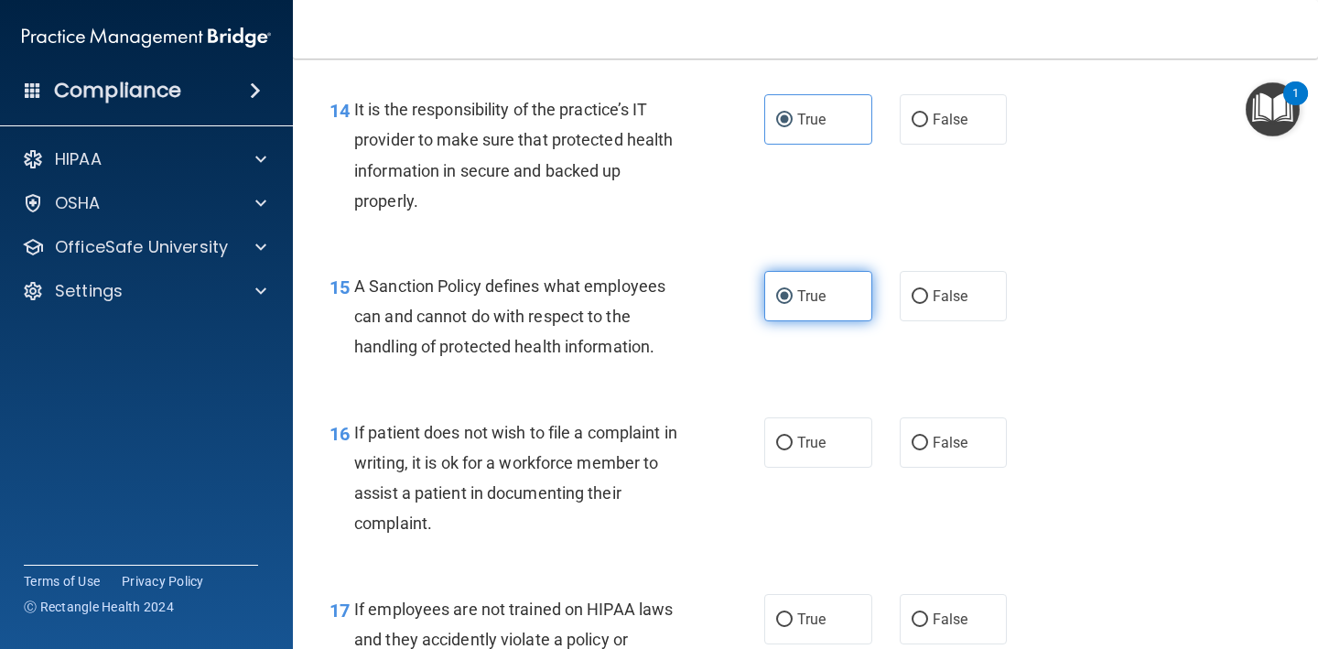
scroll to position [2690, 0]
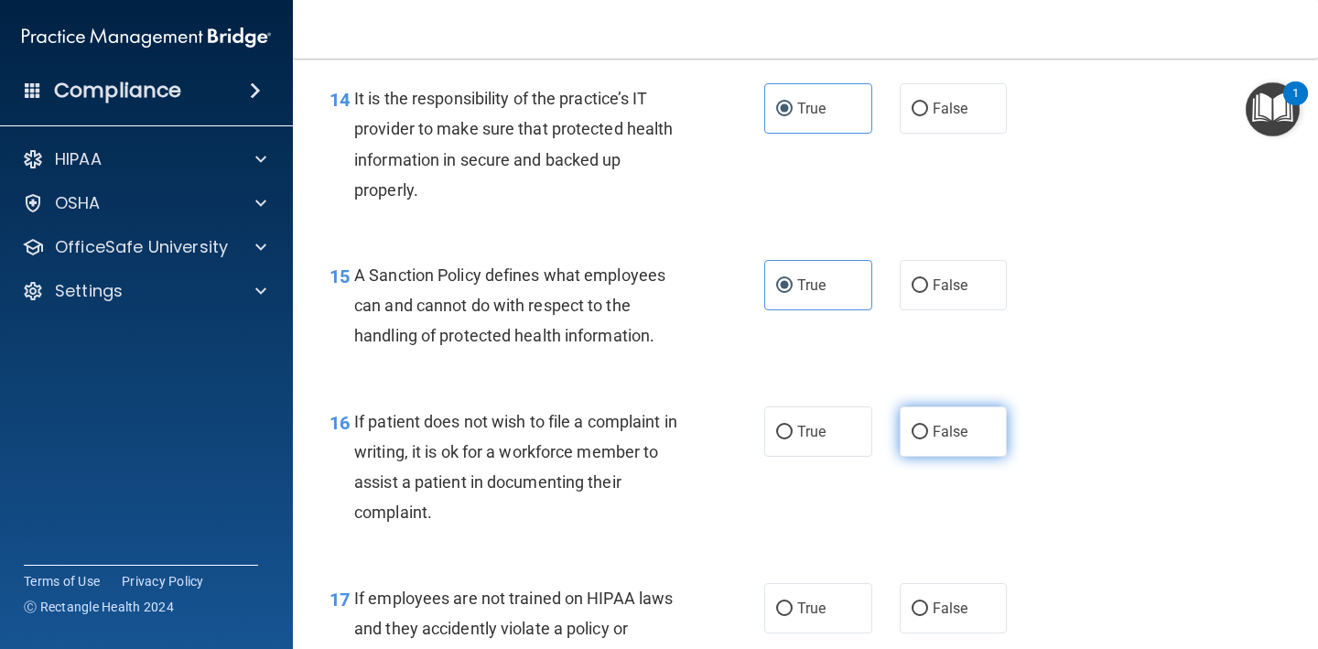
click at [912, 426] on input "False" at bounding box center [919, 433] width 16 height 14
radio input "true"
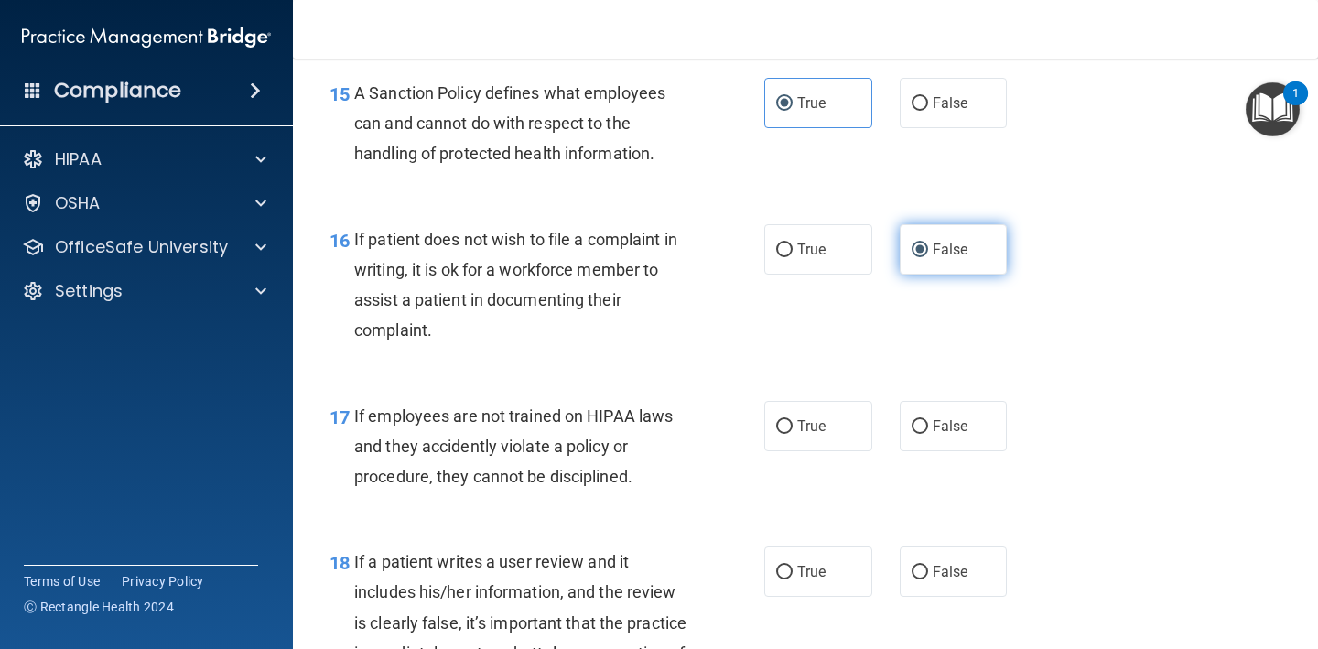
scroll to position [2876, 0]
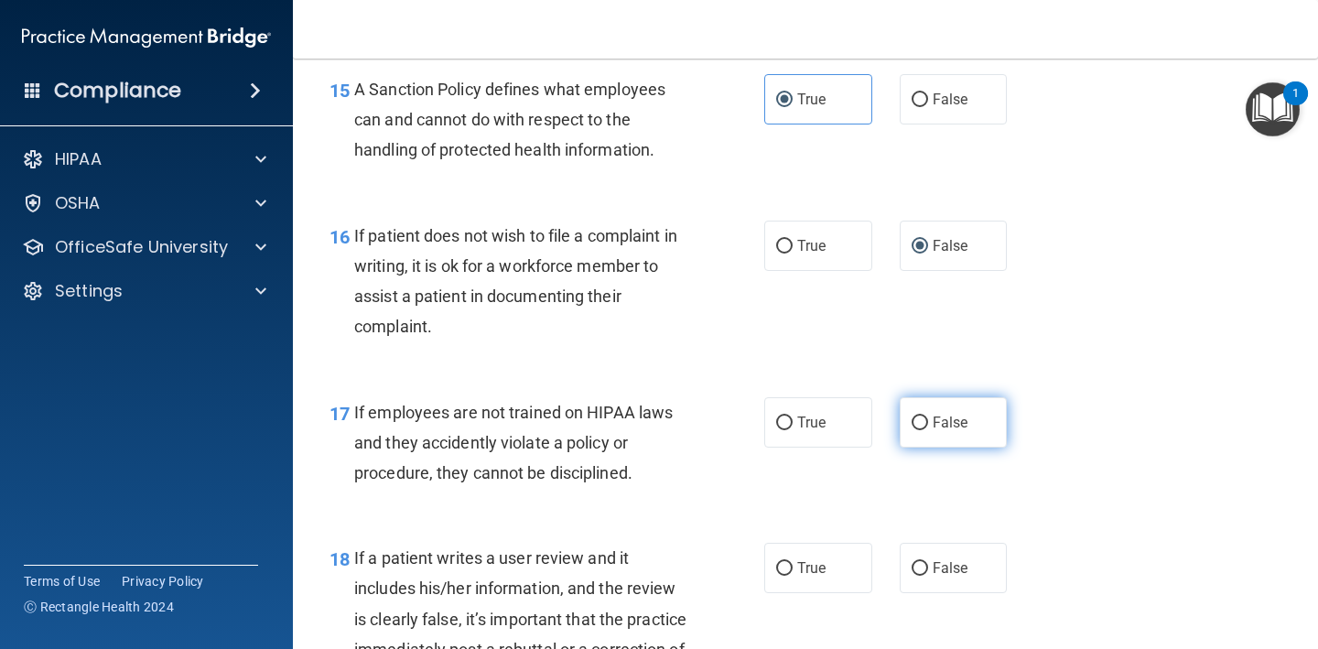
click at [923, 416] on input "False" at bounding box center [919, 423] width 16 height 14
radio input "true"
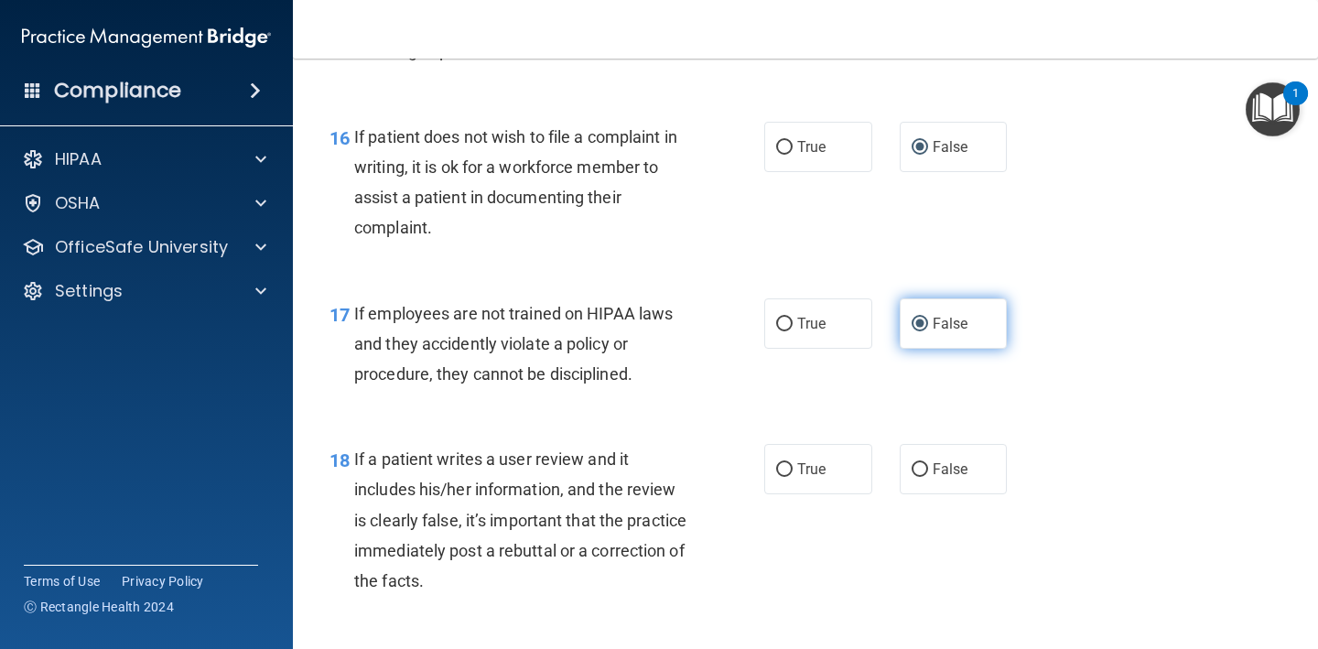
scroll to position [2987, 0]
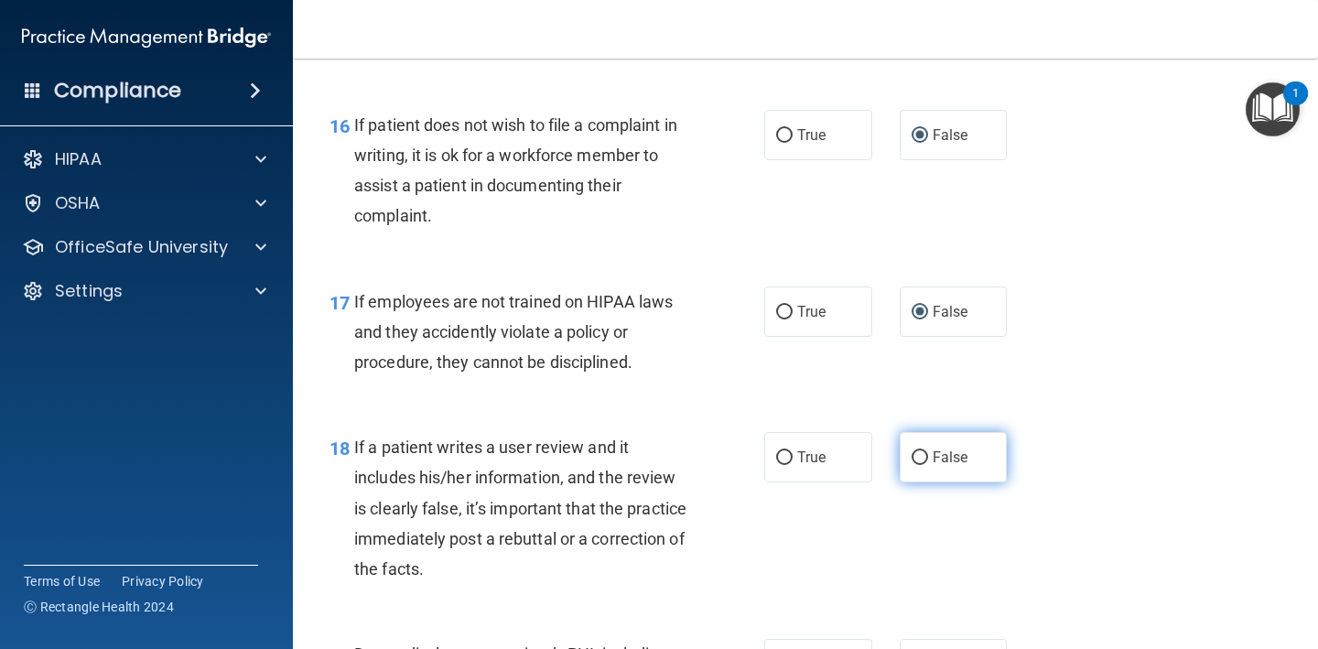
click at [918, 454] on label "False" at bounding box center [954, 457] width 108 height 50
click at [918, 454] on input "False" at bounding box center [919, 458] width 16 height 14
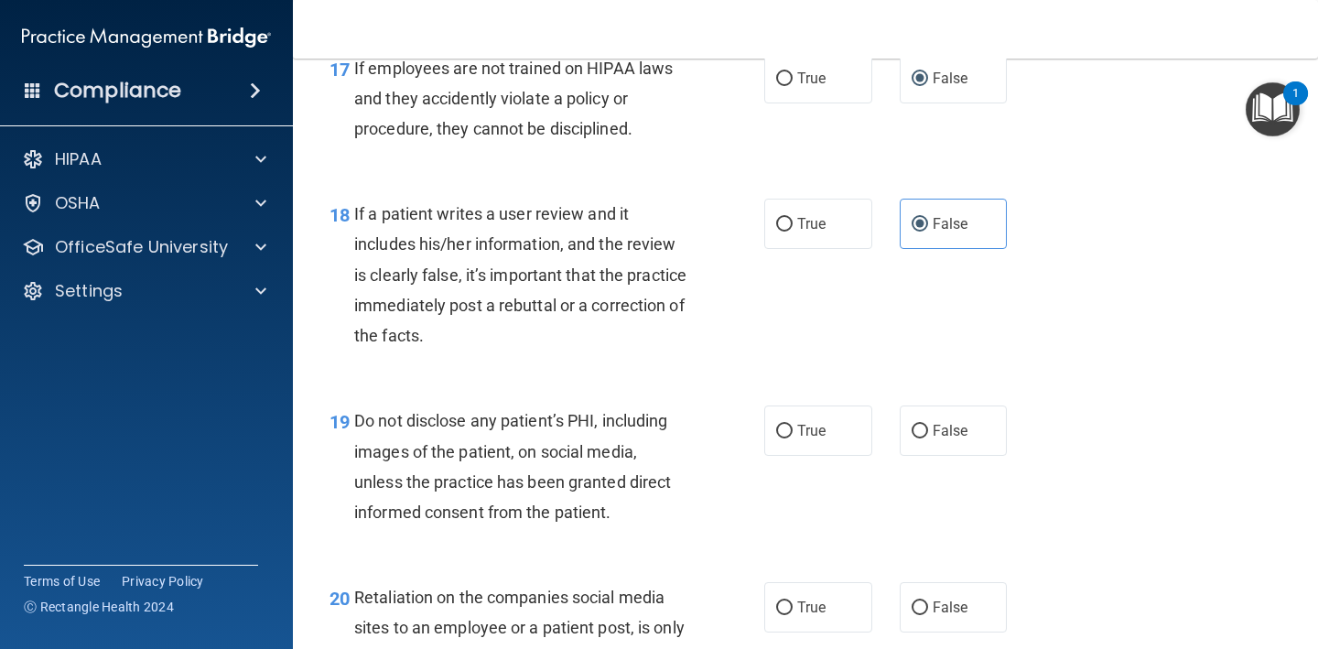
scroll to position [3245, 0]
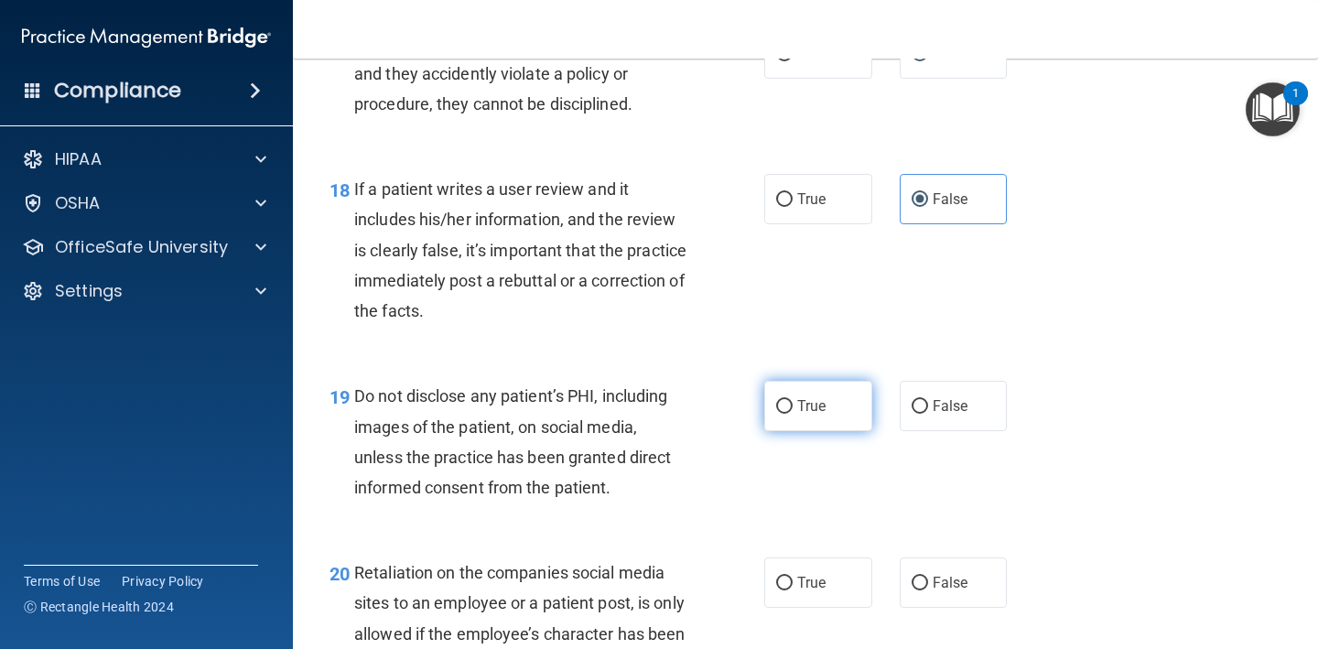
click at [830, 388] on label "True" at bounding box center [818, 406] width 108 height 50
click at [792, 400] on input "True" at bounding box center [784, 407] width 16 height 14
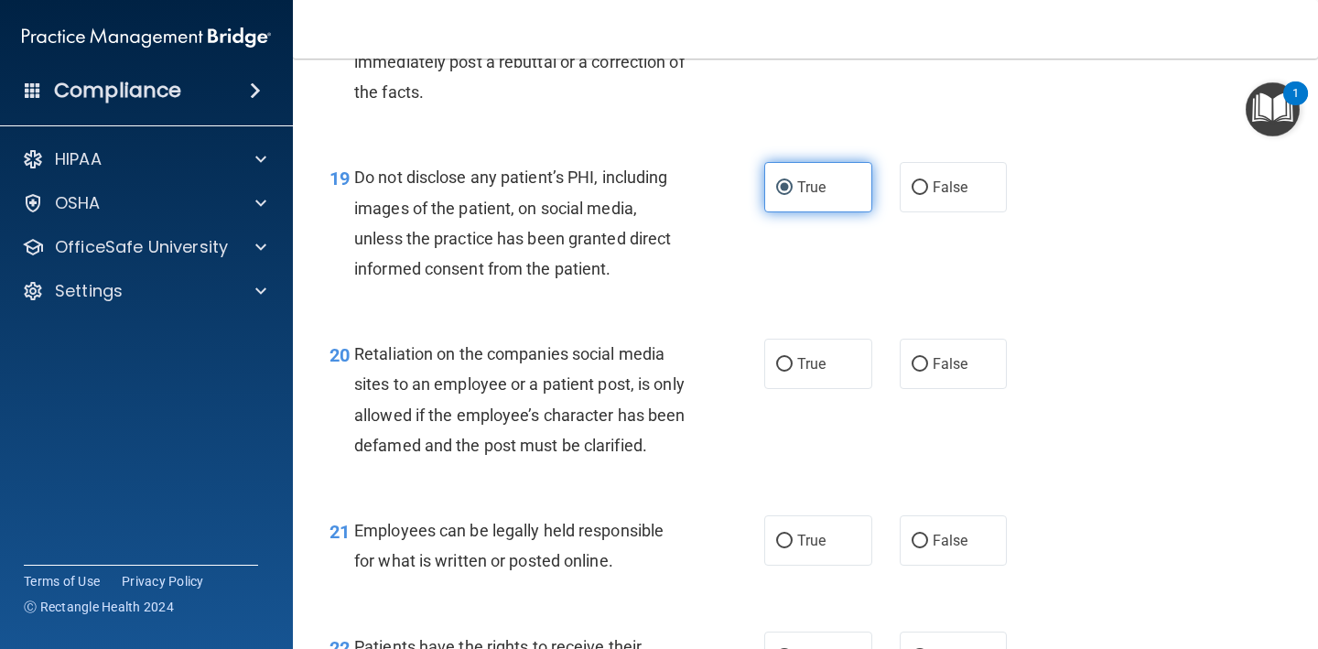
scroll to position [3474, 0]
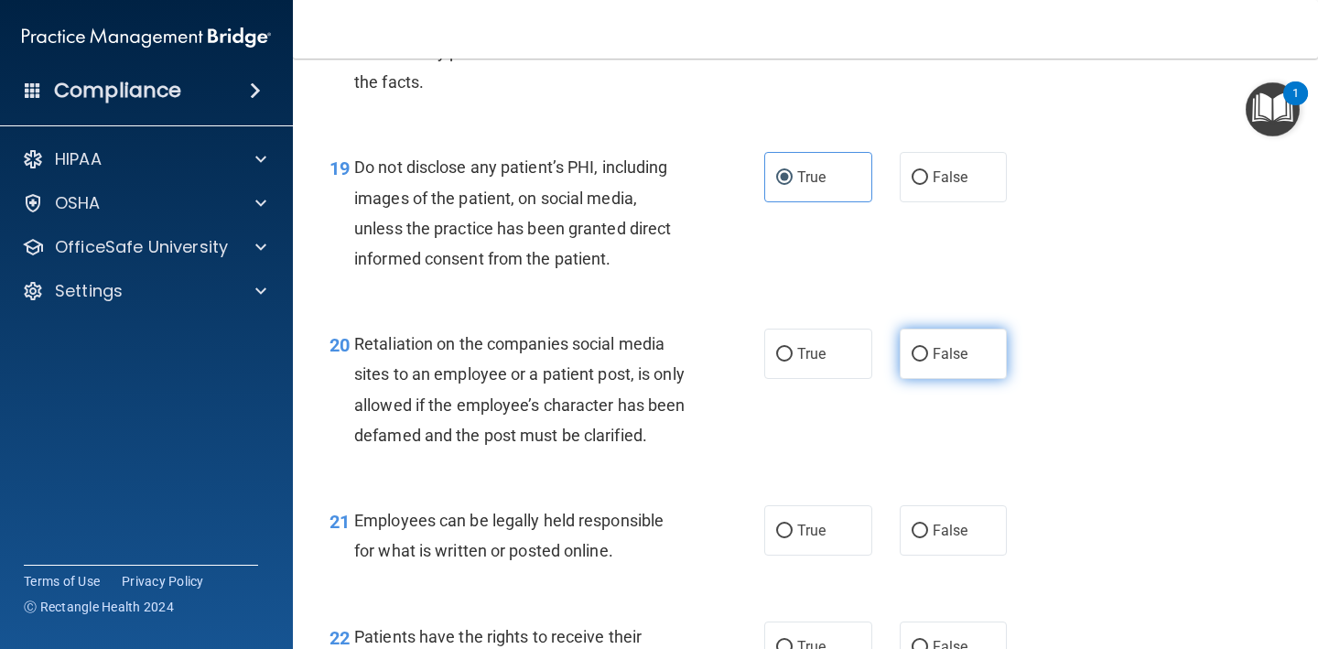
click at [922, 348] on input "False" at bounding box center [919, 355] width 16 height 14
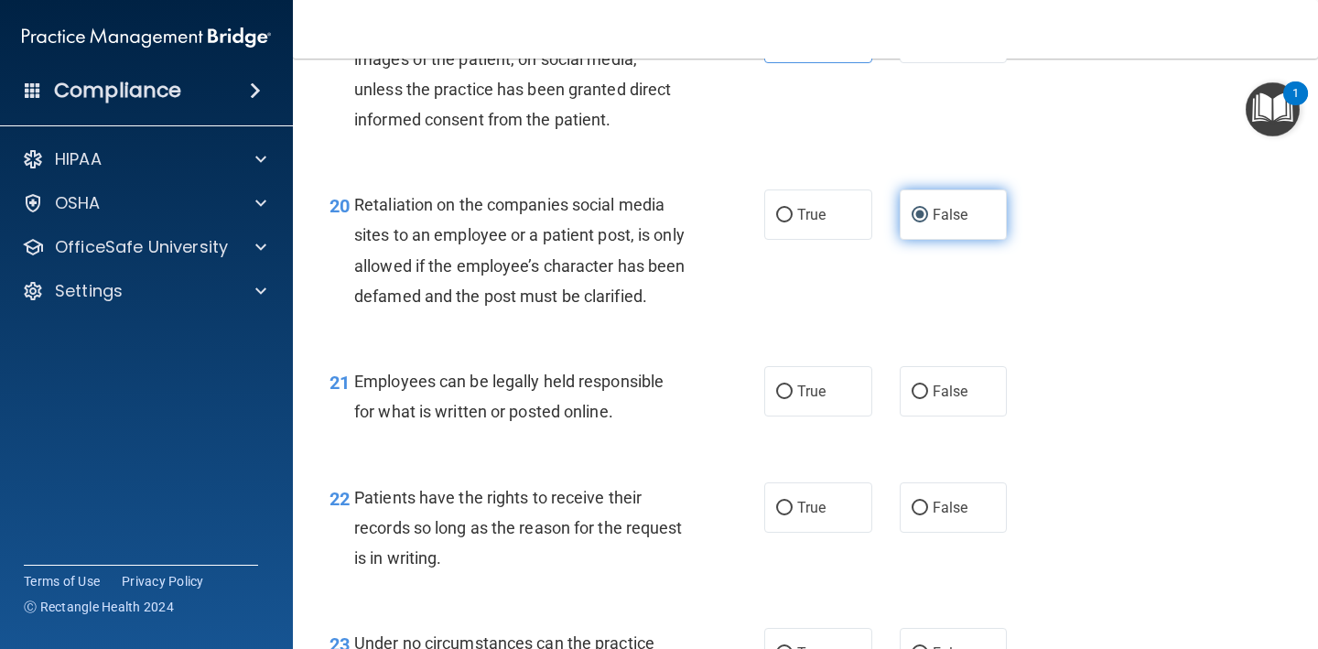
scroll to position [3614, 0]
click at [836, 414] on label "True" at bounding box center [818, 390] width 108 height 50
click at [792, 398] on input "True" at bounding box center [784, 391] width 16 height 14
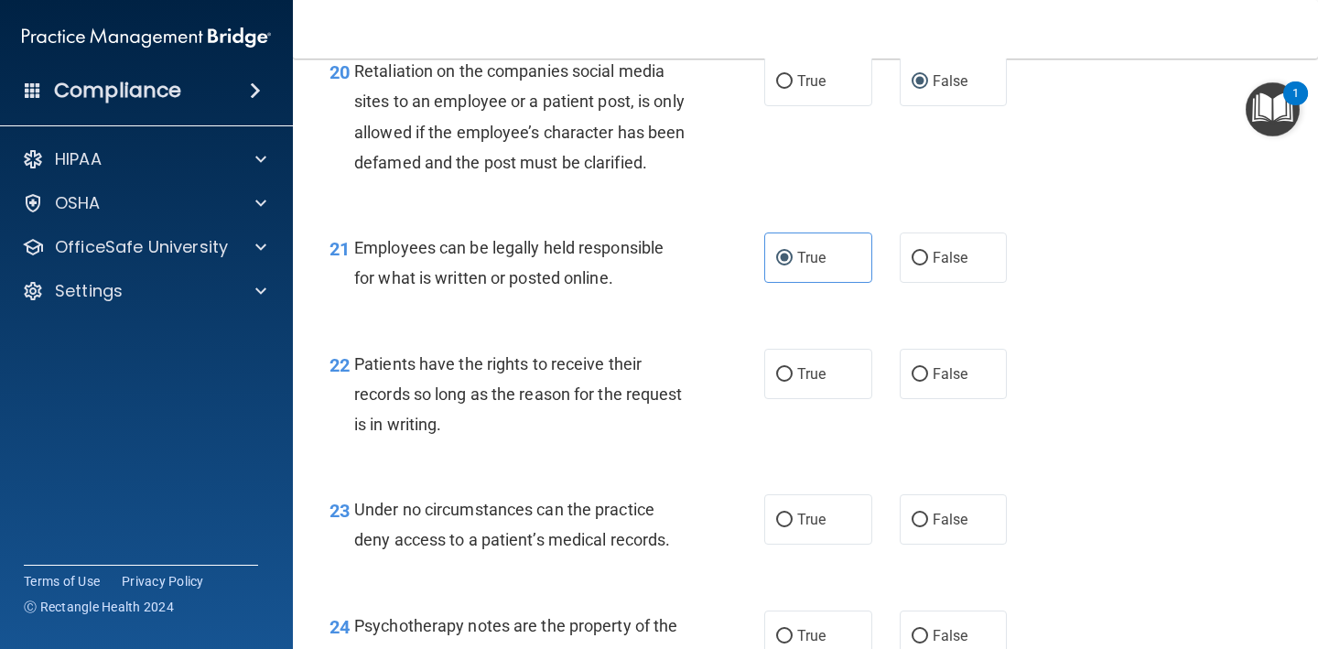
scroll to position [3746, 0]
click at [866, 393] on label "True" at bounding box center [818, 375] width 108 height 50
click at [792, 383] on input "True" at bounding box center [784, 376] width 16 height 14
click at [946, 383] on span "False" at bounding box center [951, 374] width 36 height 17
click at [928, 383] on input "False" at bounding box center [919, 376] width 16 height 14
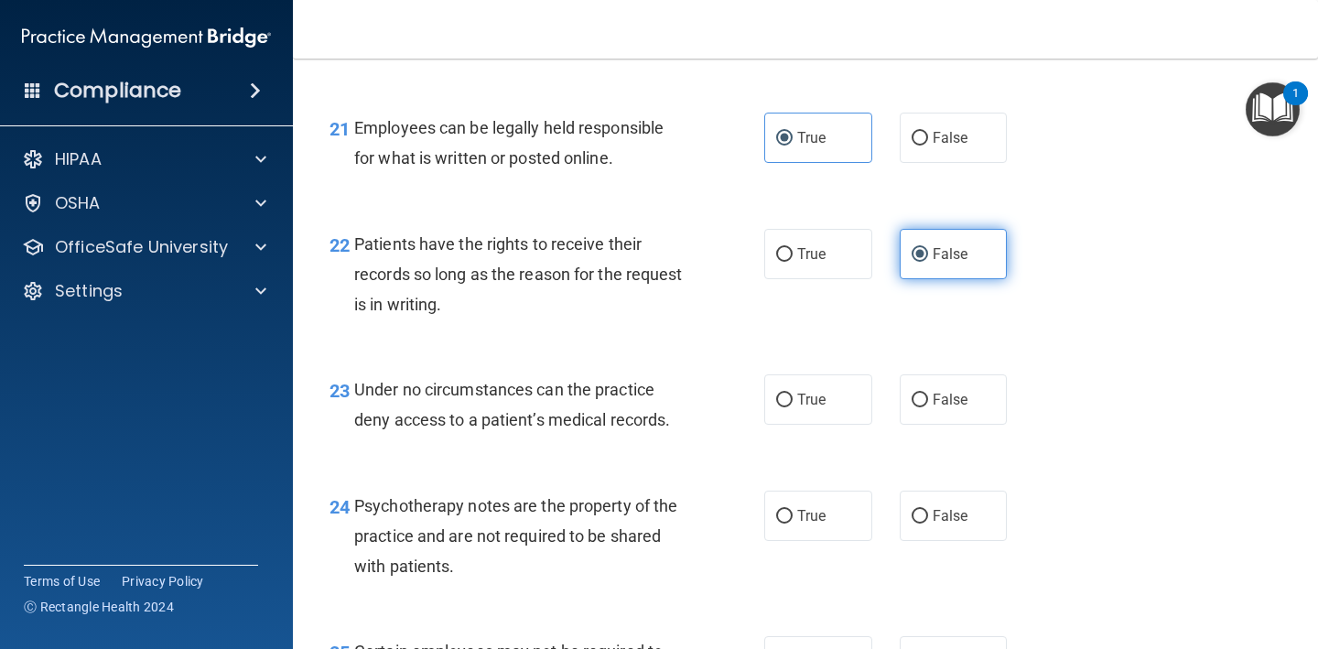
scroll to position [3872, 0]
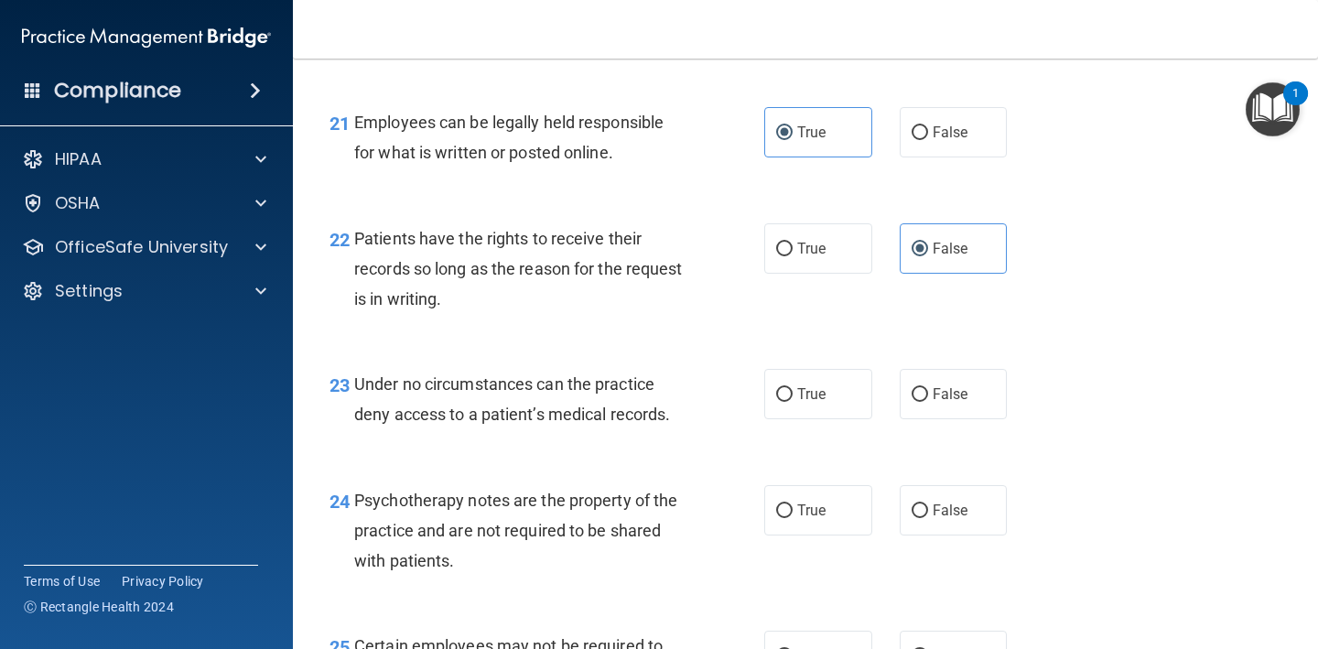
click at [841, 433] on div "23 Under no circumstances can the practice deny access to a patient’s medical r…" at bounding box center [805, 403] width 979 height 115
click at [847, 415] on label "True" at bounding box center [818, 394] width 108 height 50
click at [792, 402] on input "True" at bounding box center [784, 395] width 16 height 14
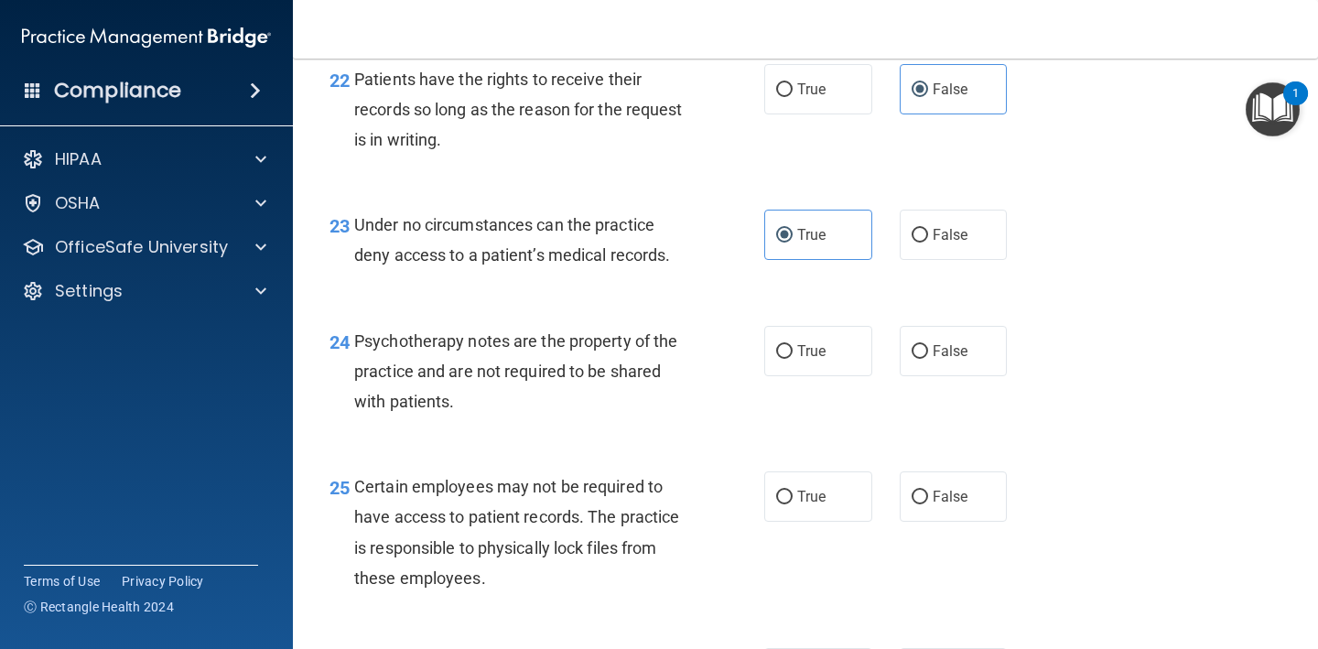
scroll to position [4030, 0]
click at [939, 361] on span "False" at bounding box center [951, 351] width 36 height 17
click at [928, 360] on input "False" at bounding box center [919, 353] width 16 height 14
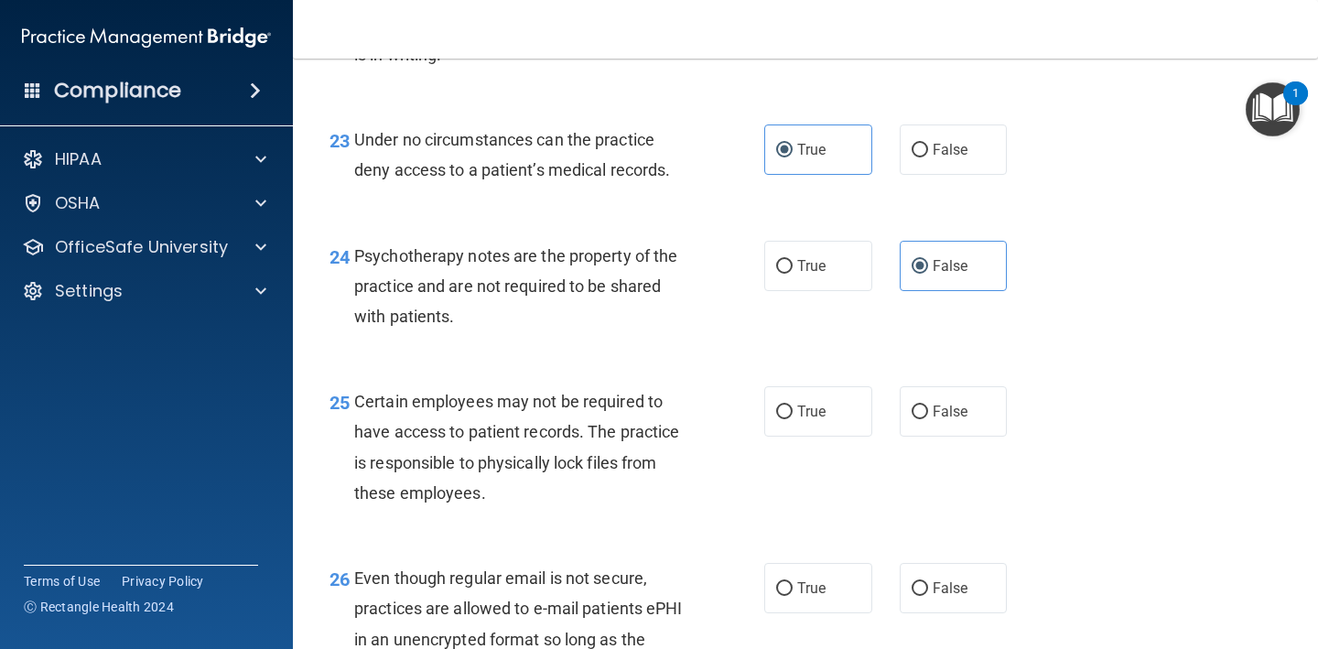
scroll to position [4108, 0]
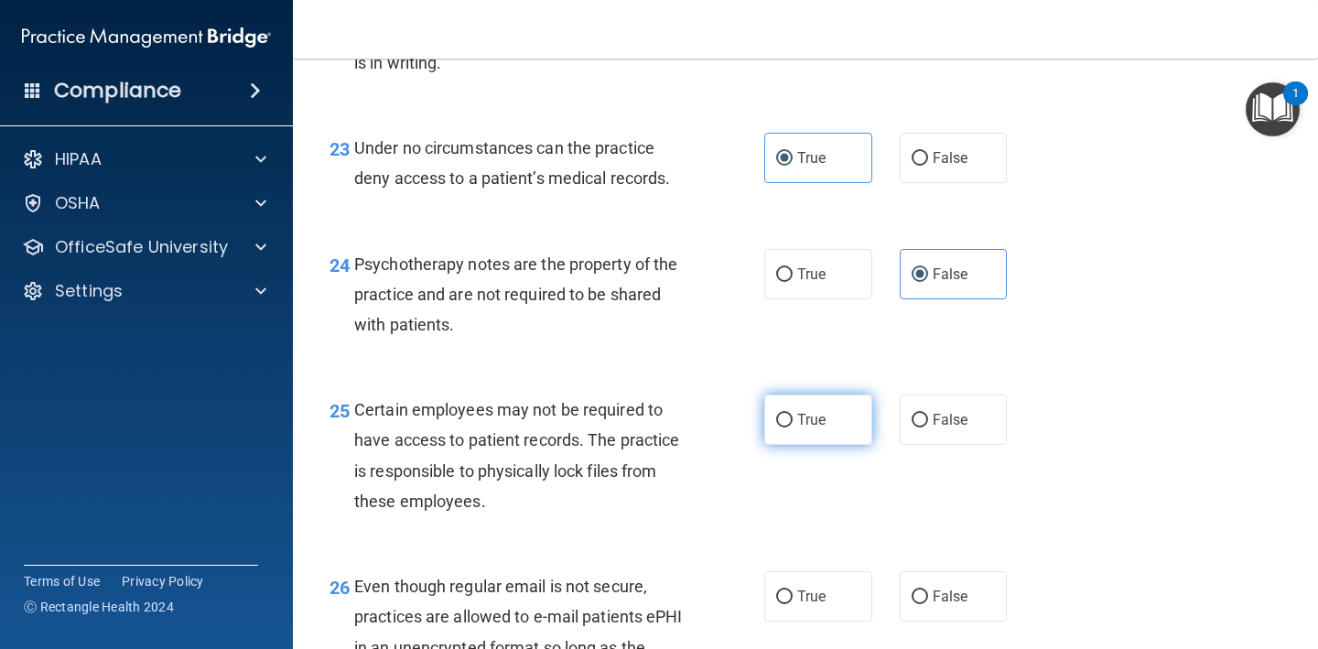
click at [851, 418] on label "True" at bounding box center [818, 419] width 108 height 50
click at [792, 418] on input "True" at bounding box center [784, 421] width 16 height 14
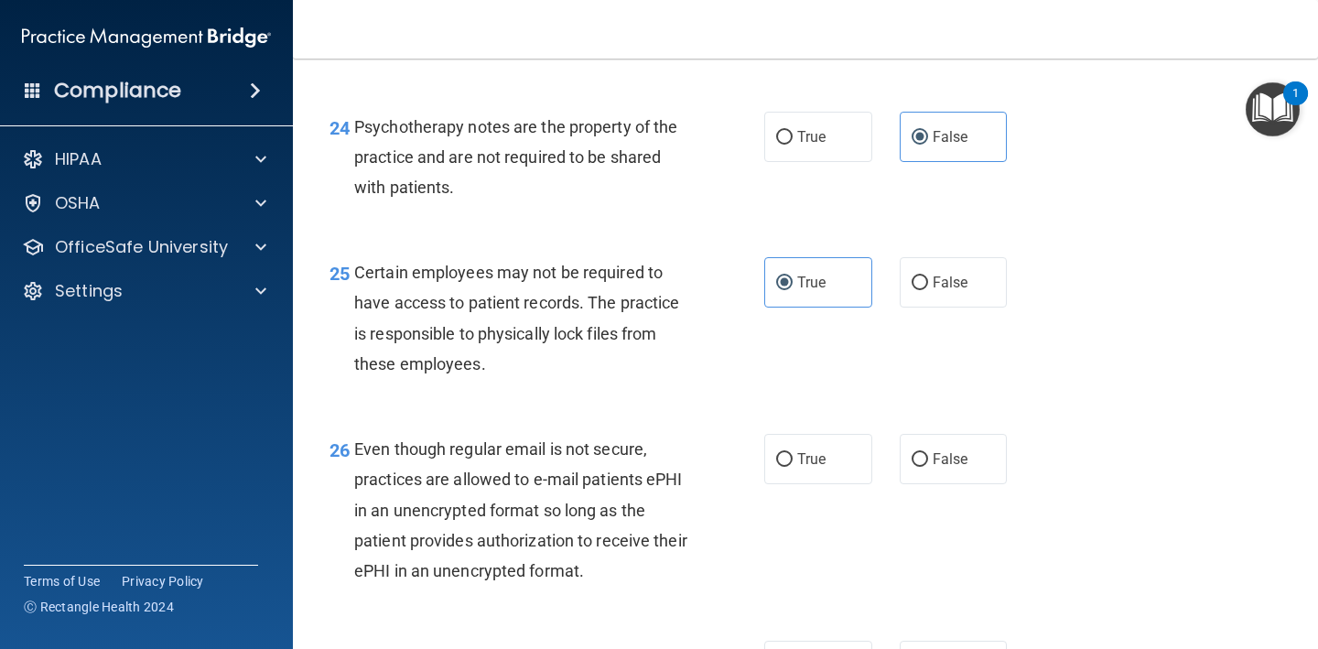
scroll to position [4241, 0]
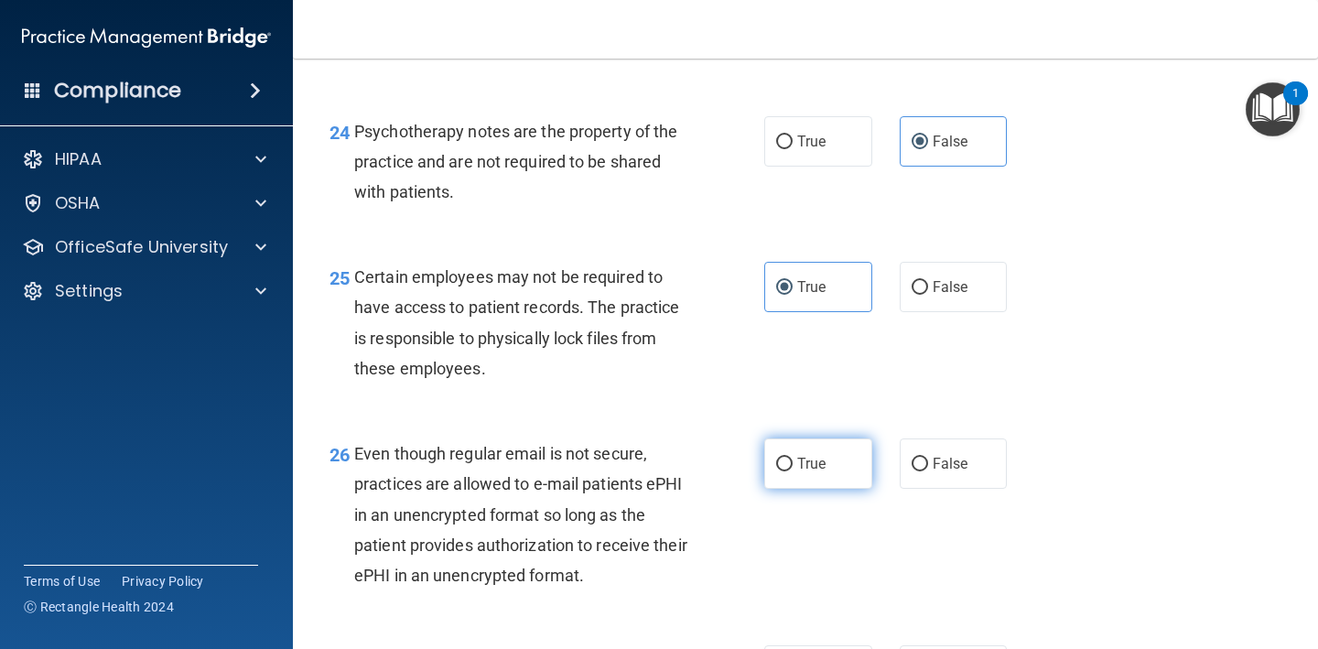
click at [818, 472] on span "True" at bounding box center [811, 463] width 28 height 17
click at [792, 471] on input "True" at bounding box center [784, 465] width 16 height 14
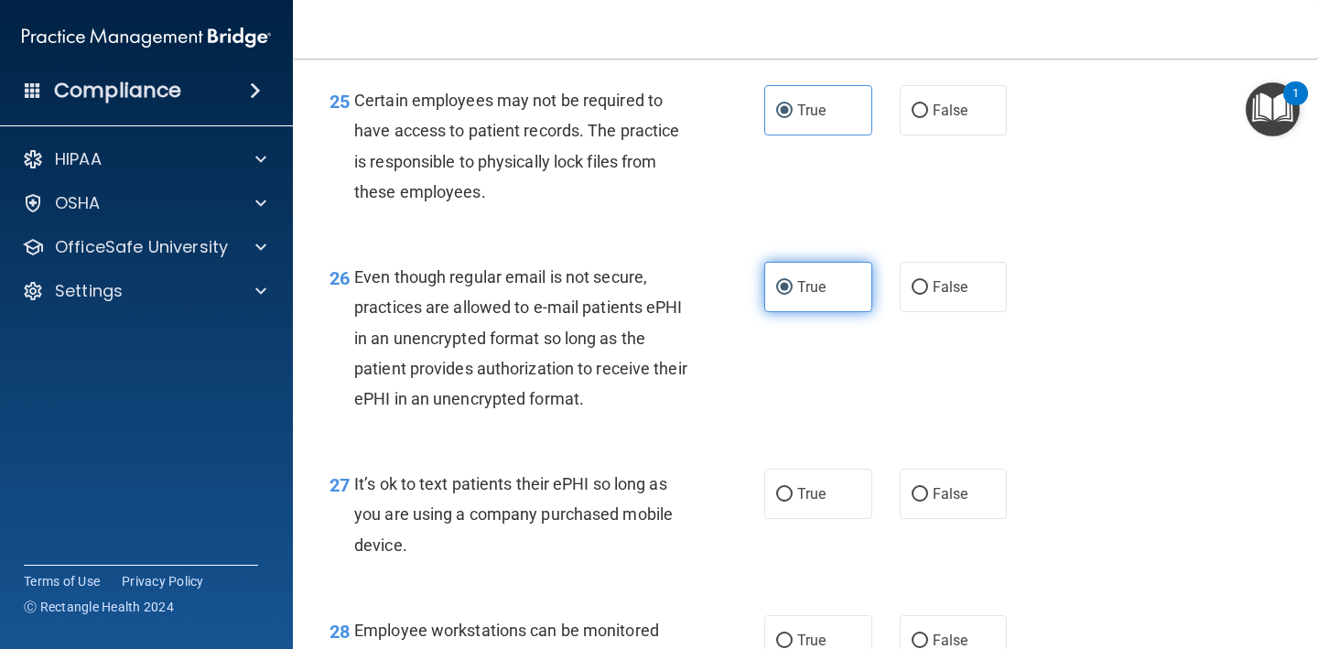
scroll to position [4420, 0]
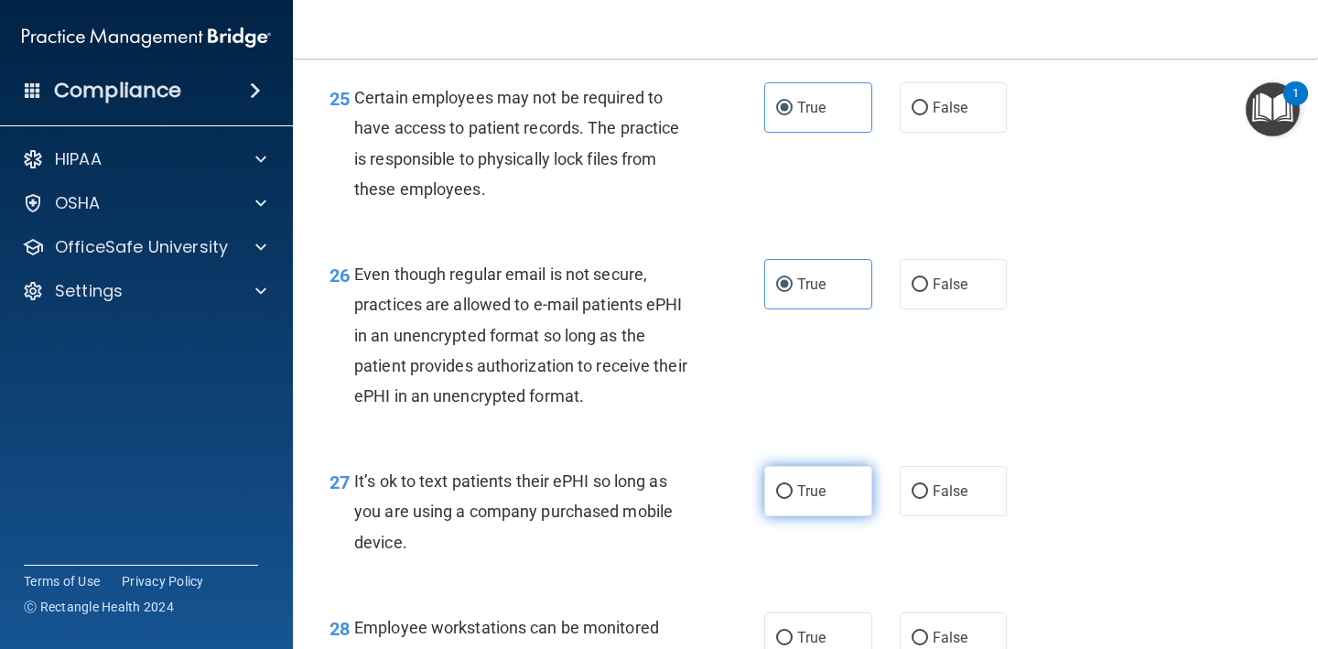
click at [833, 502] on label "True" at bounding box center [818, 491] width 108 height 50
click at [792, 499] on input "True" at bounding box center [784, 492] width 16 height 14
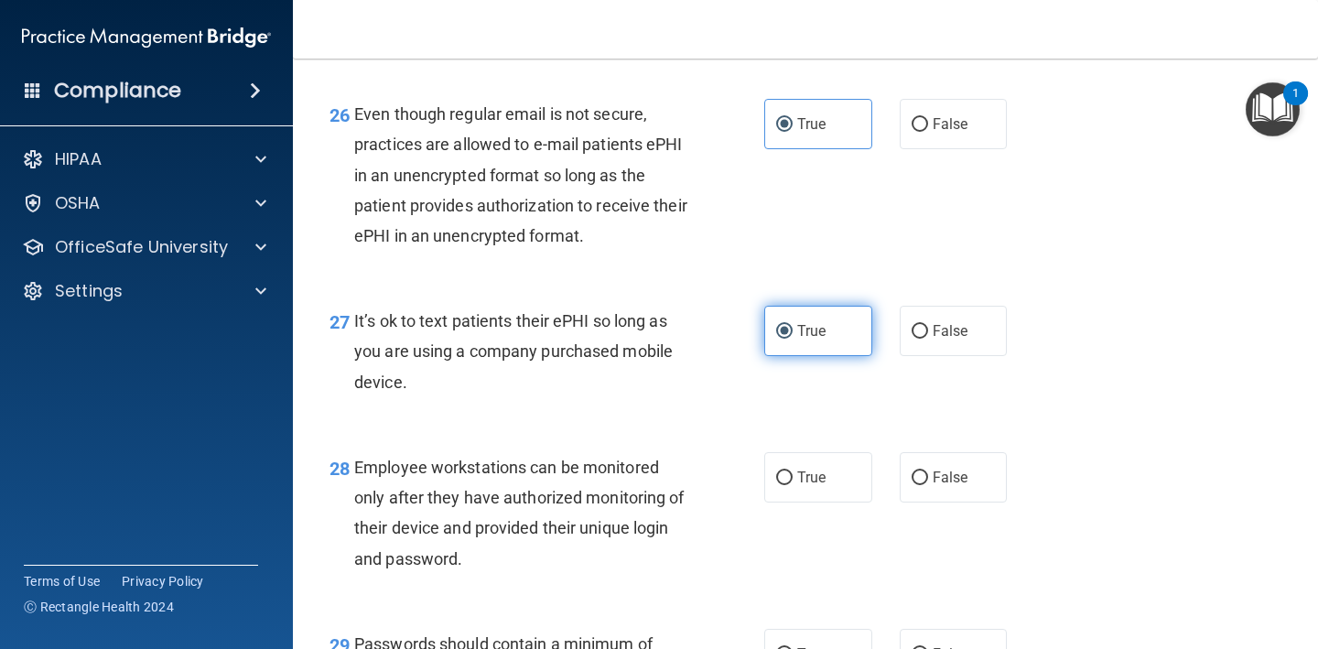
scroll to position [4589, 0]
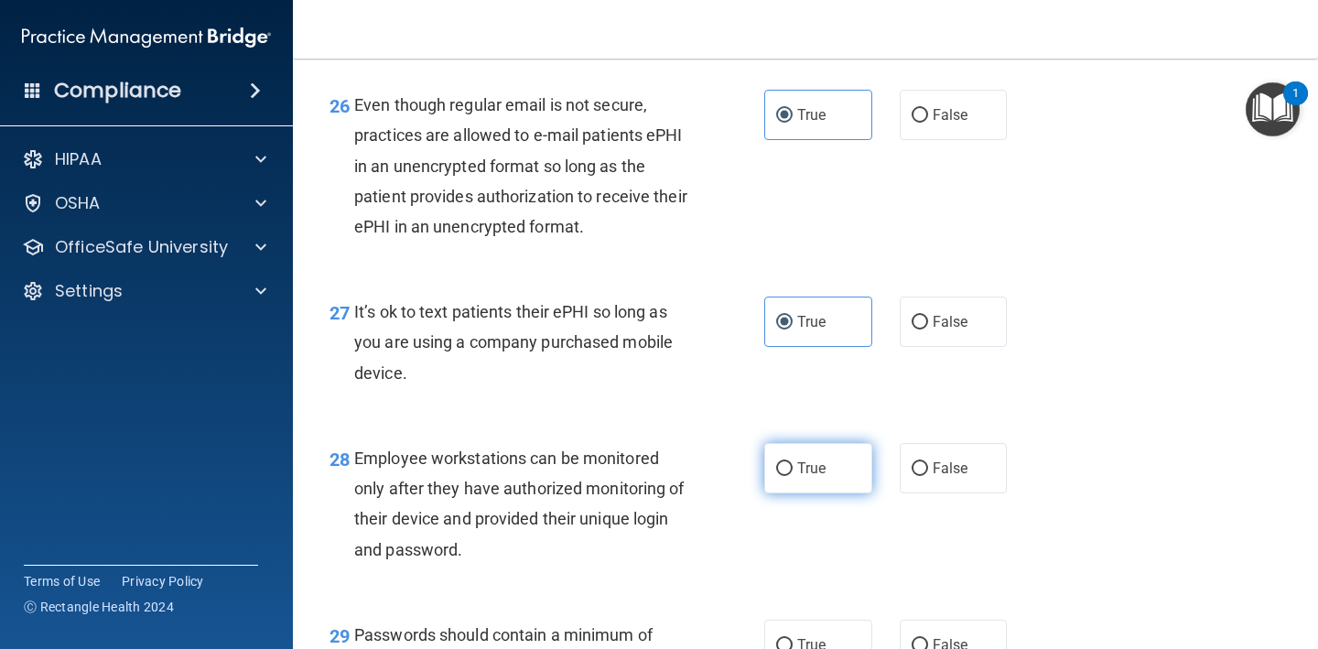
click at [862, 475] on label "True" at bounding box center [818, 468] width 108 height 50
click at [792, 475] on input "True" at bounding box center [784, 469] width 16 height 14
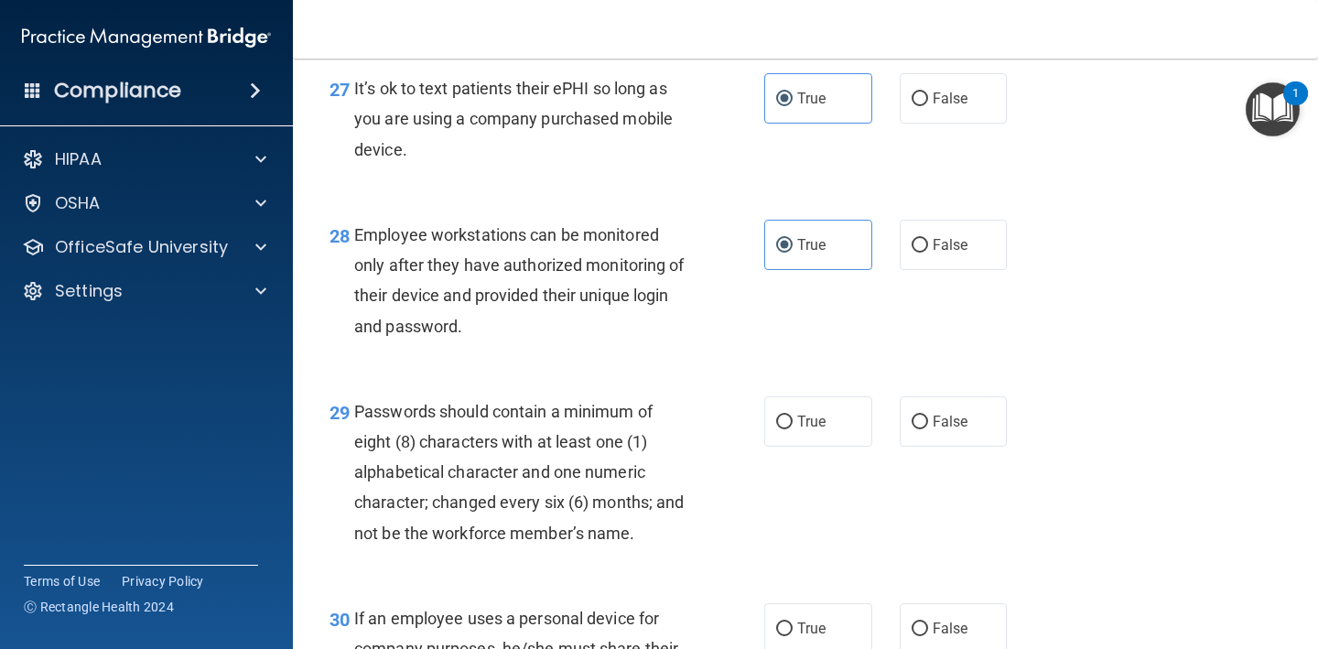
scroll to position [4809, 0]
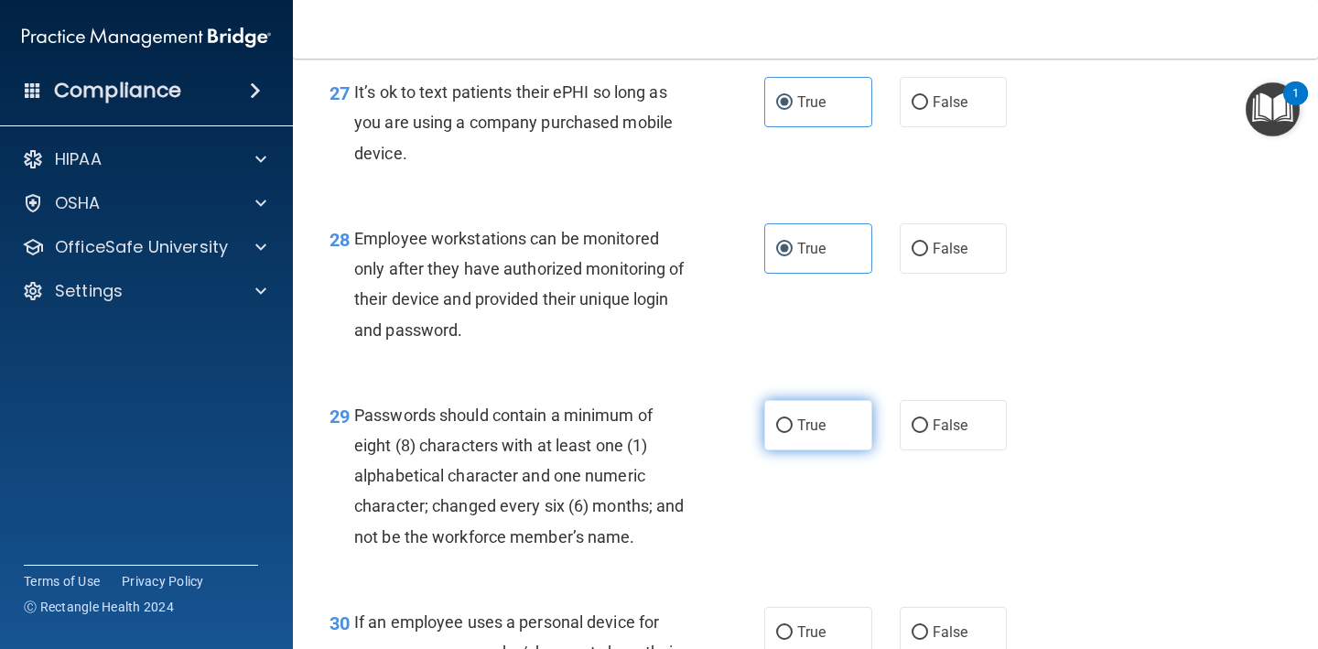
click at [830, 436] on label "True" at bounding box center [818, 425] width 108 height 50
click at [792, 433] on input "True" at bounding box center [784, 426] width 16 height 14
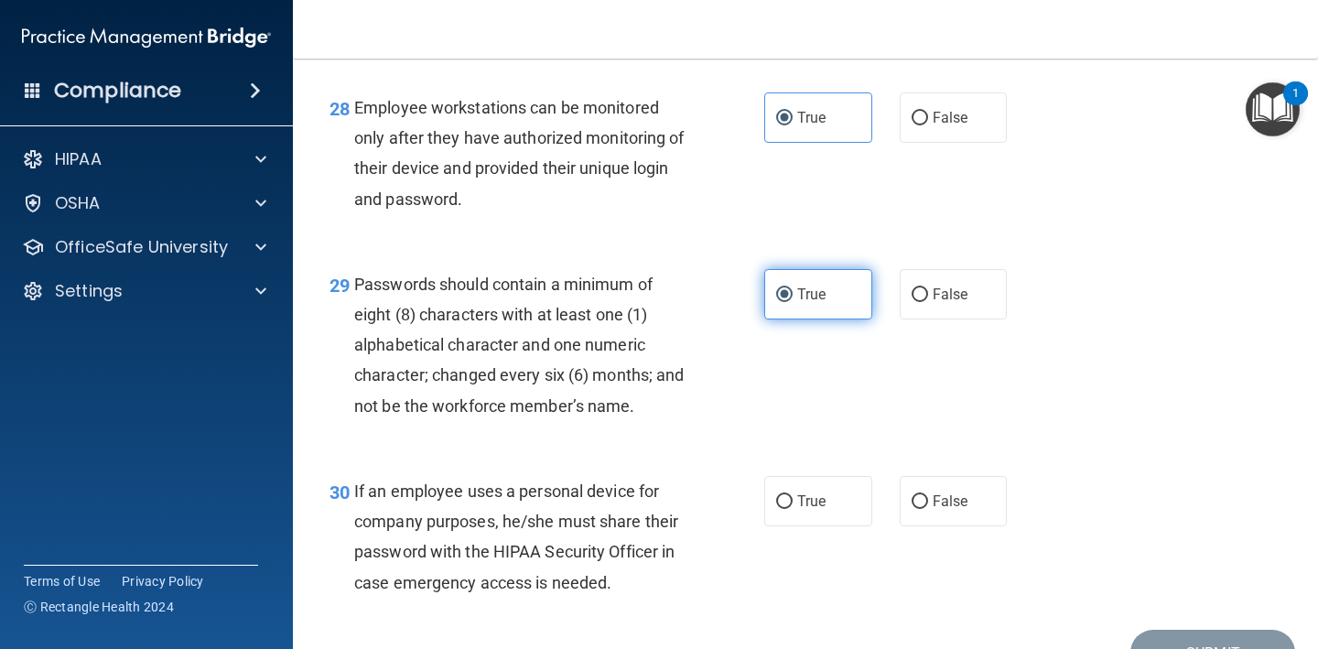
scroll to position [4943, 0]
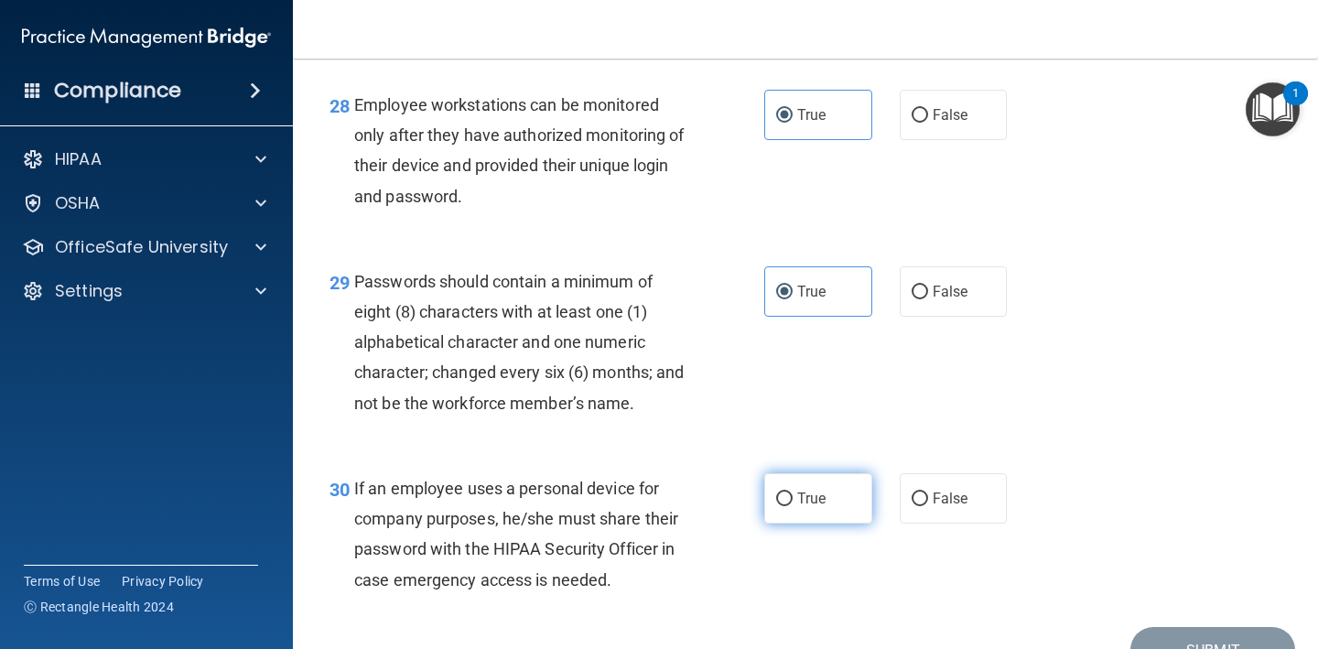
click at [845, 492] on label "True" at bounding box center [818, 498] width 108 height 50
click at [792, 492] on input "True" at bounding box center [784, 499] width 16 height 14
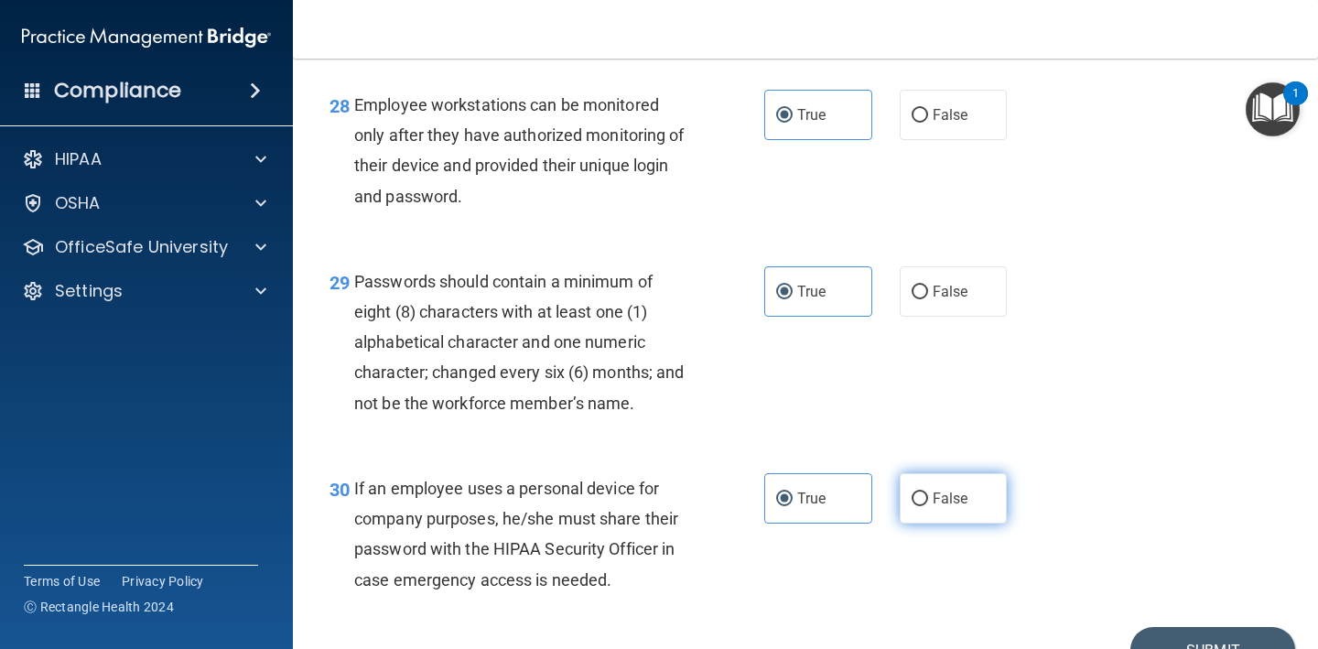
click at [927, 501] on input "False" at bounding box center [919, 499] width 16 height 14
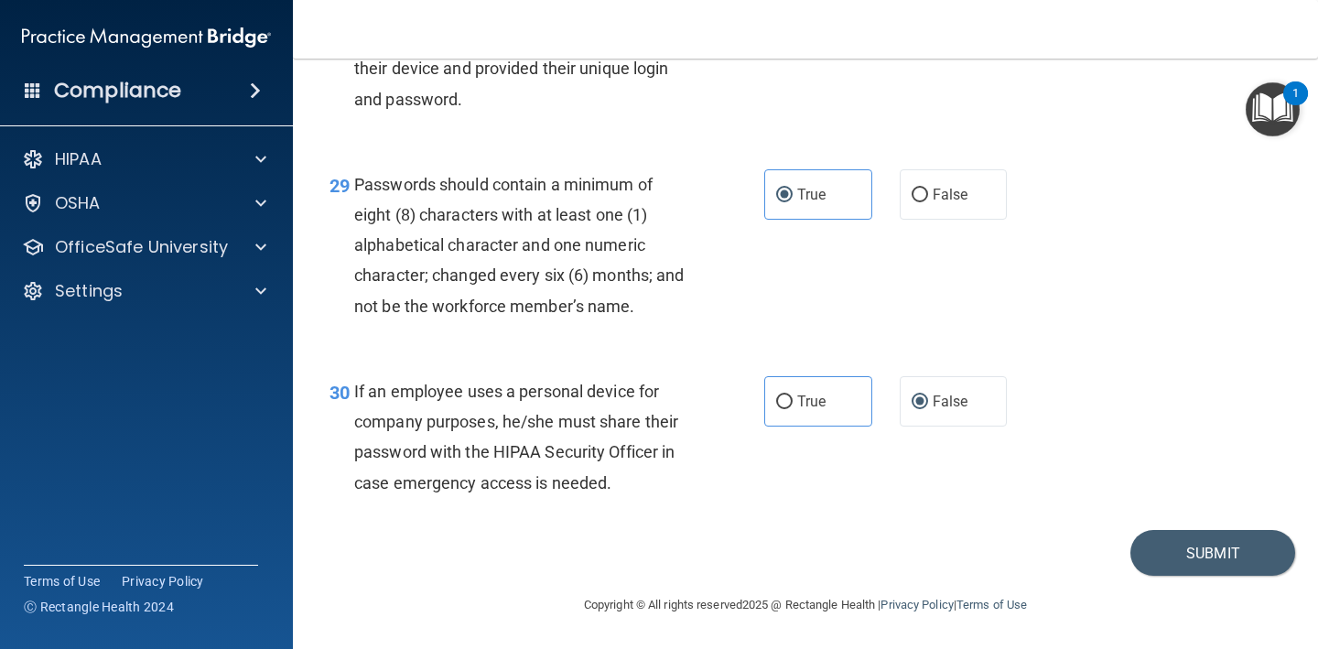
scroll to position [5044, 0]
click at [1191, 551] on button "Submit" at bounding box center [1212, 553] width 165 height 47
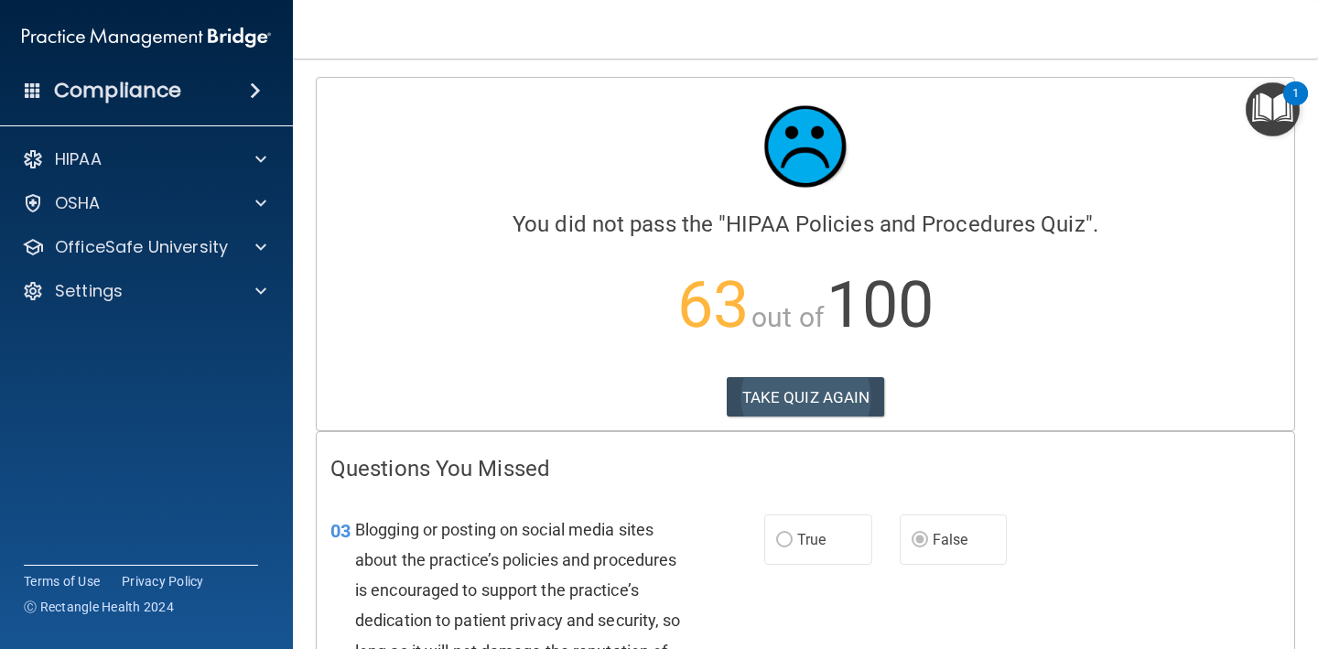
click at [803, 383] on button "TAKE QUIZ AGAIN" at bounding box center [806, 397] width 158 height 40
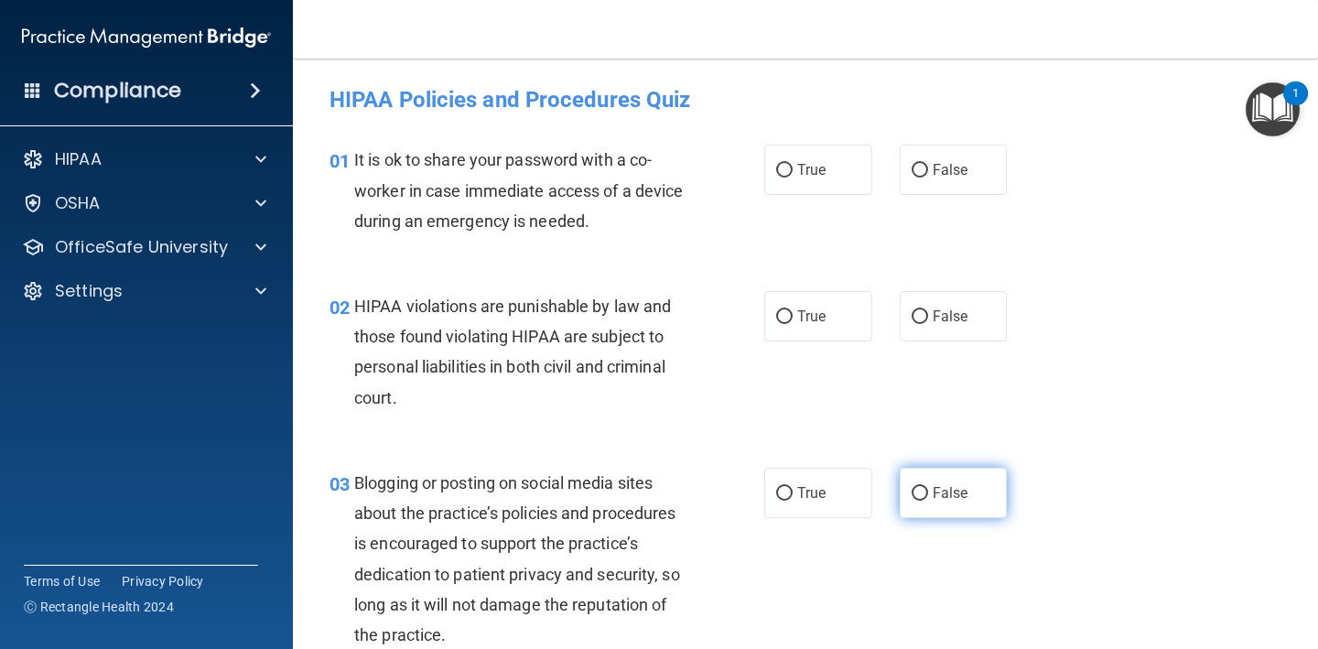
click at [918, 481] on label "False" at bounding box center [954, 493] width 108 height 50
click at [918, 487] on input "False" at bounding box center [919, 494] width 16 height 14
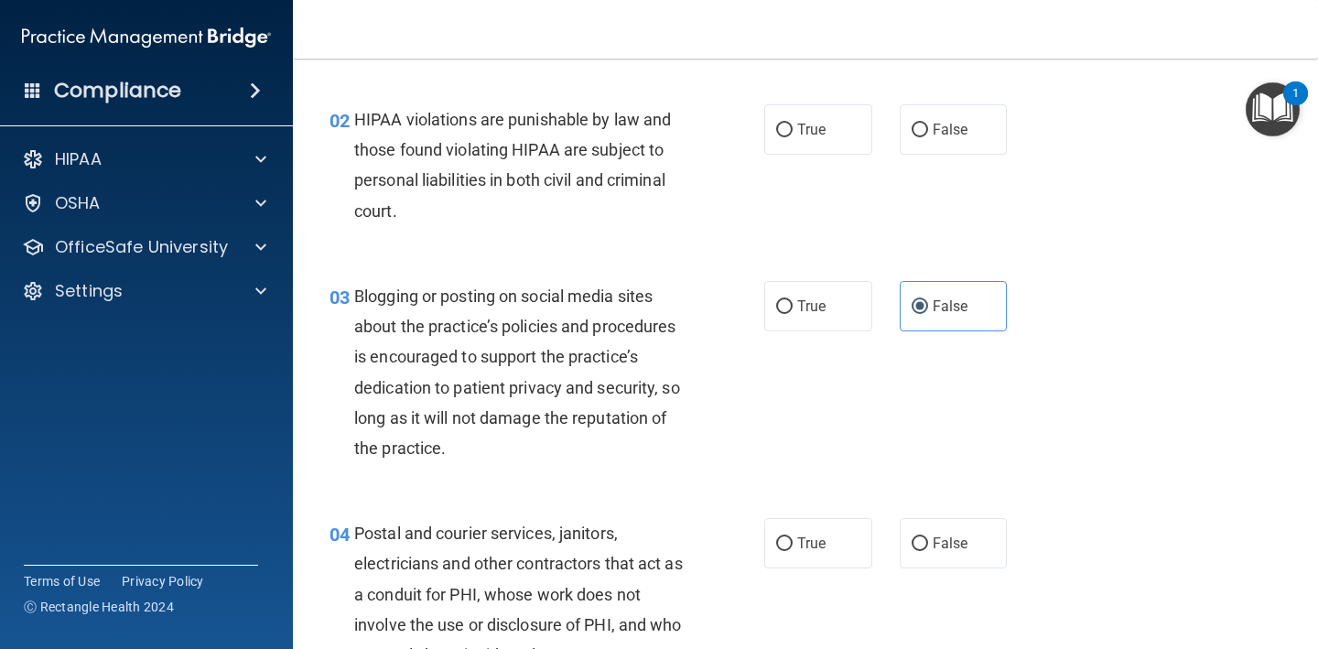
scroll to position [185, 0]
click at [847, 520] on label "True" at bounding box center [818, 545] width 108 height 50
click at [792, 539] on input "True" at bounding box center [784, 546] width 16 height 14
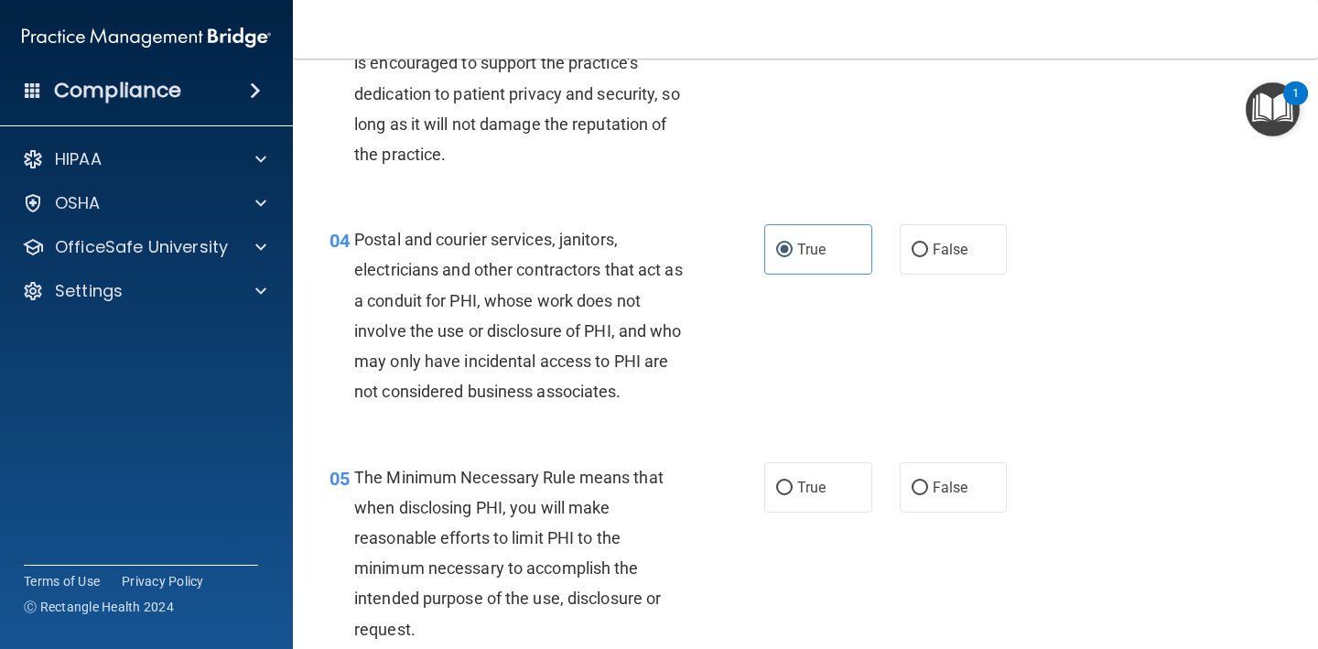
scroll to position [489, 0]
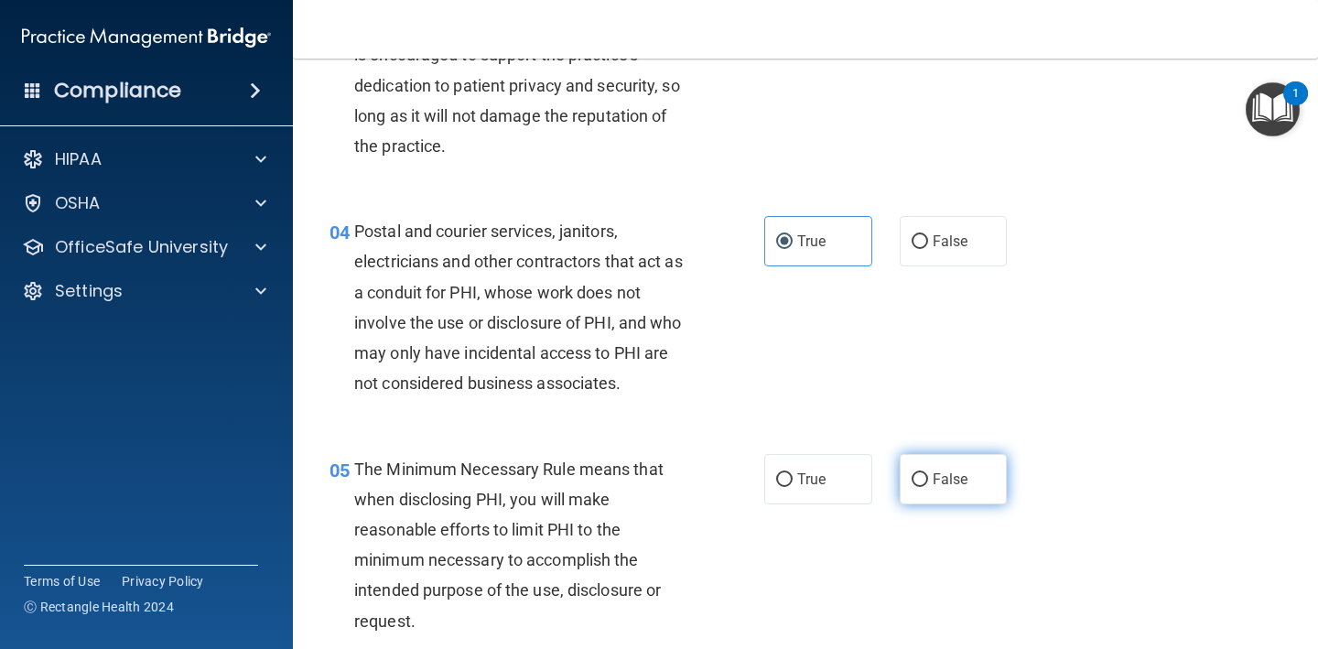
click at [948, 470] on span "False" at bounding box center [951, 478] width 36 height 17
click at [928, 473] on input "False" at bounding box center [919, 480] width 16 height 14
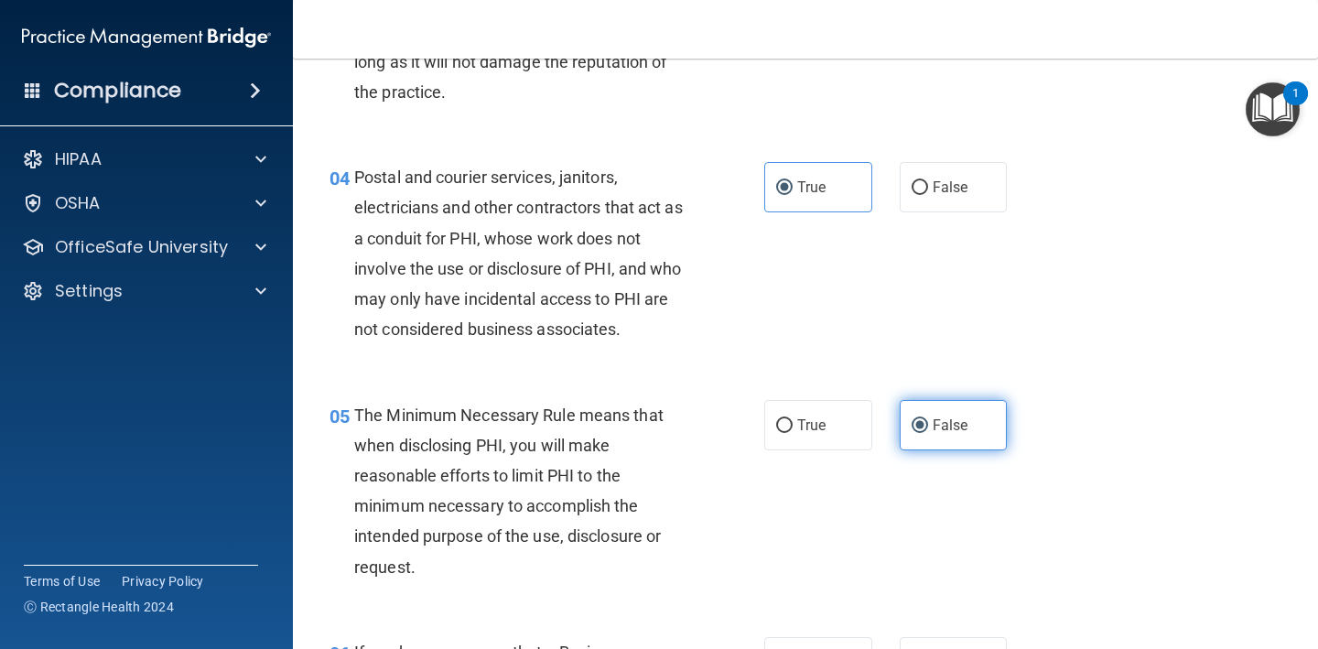
scroll to position [544, 0]
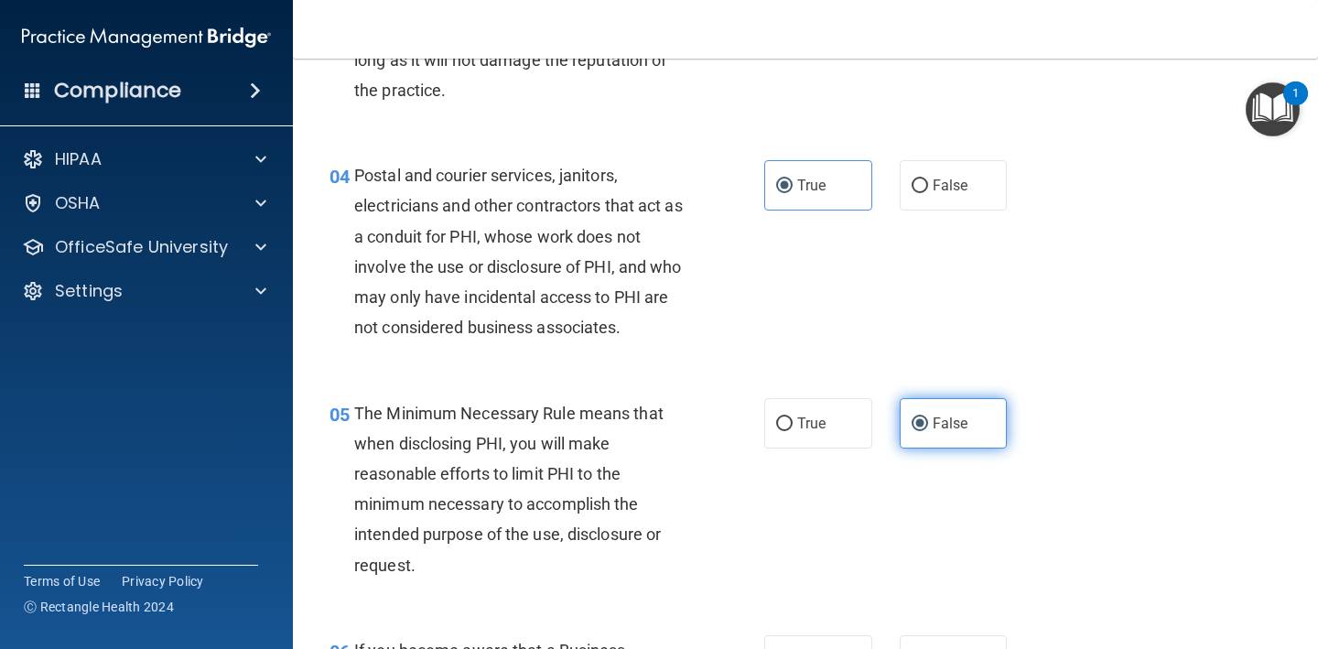
click at [967, 415] on span "False" at bounding box center [951, 423] width 36 height 17
click at [928, 417] on input "False" at bounding box center [919, 424] width 16 height 14
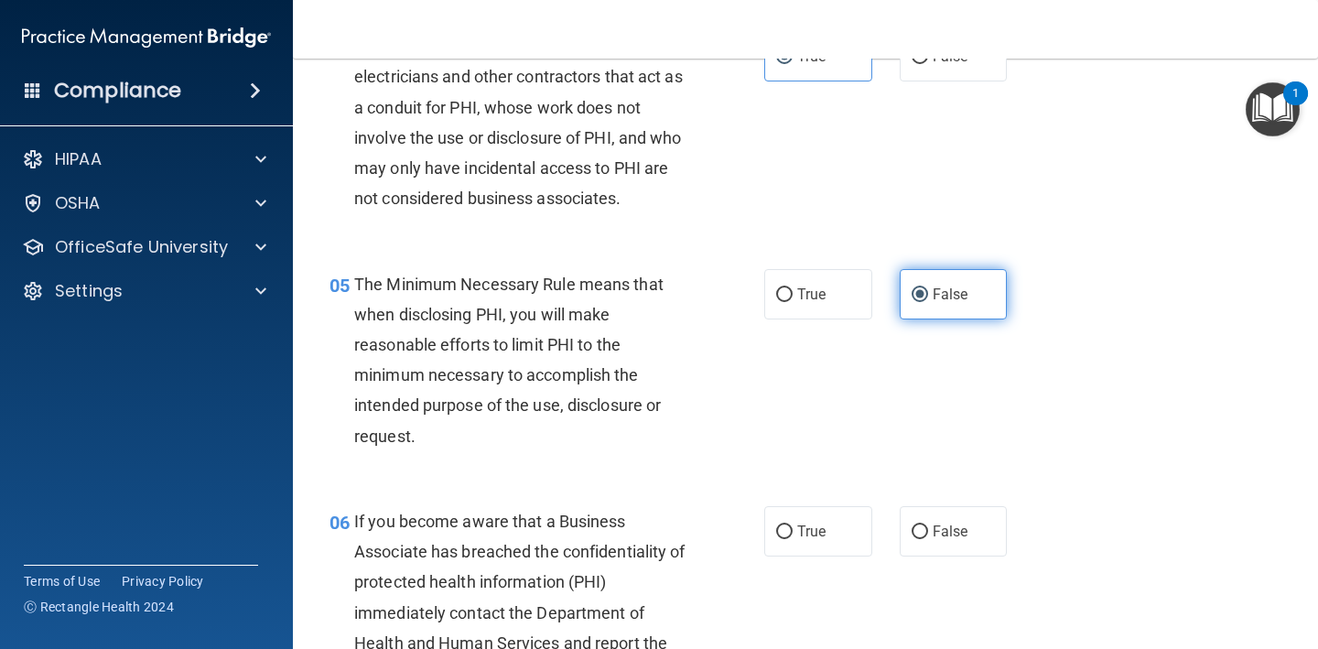
scroll to position [689, 0]
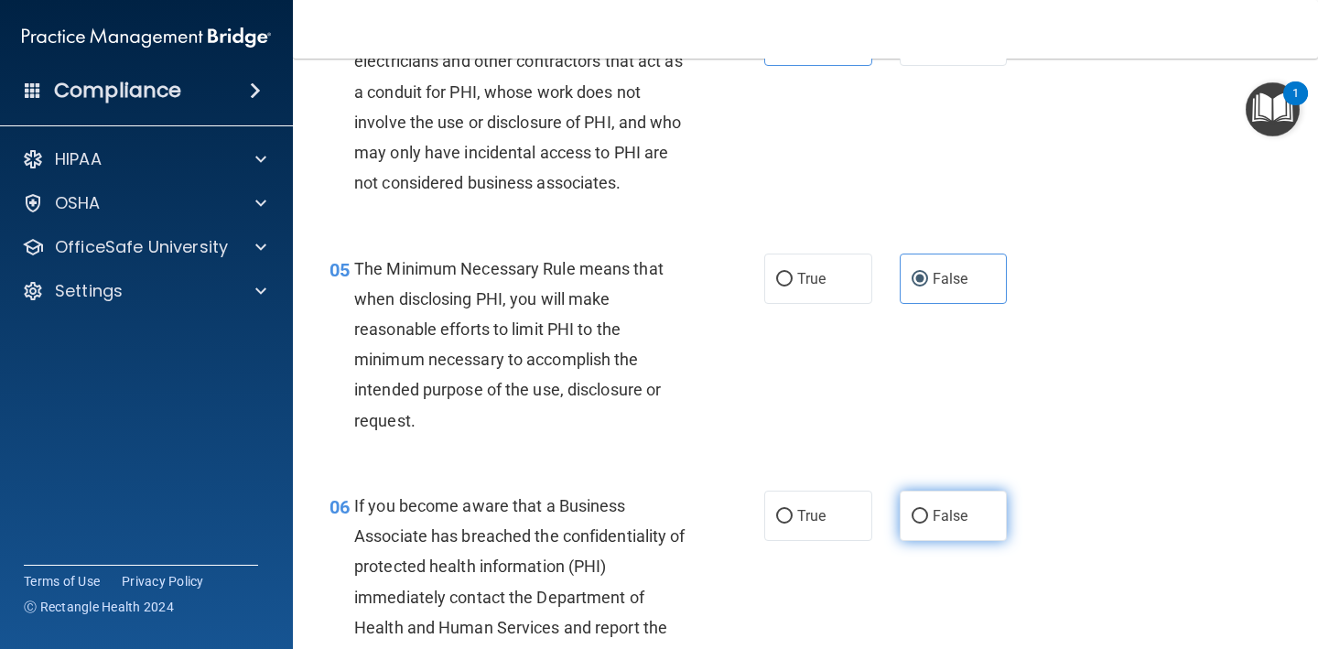
click at [950, 491] on label "False" at bounding box center [954, 516] width 108 height 50
click at [928, 510] on input "False" at bounding box center [919, 517] width 16 height 14
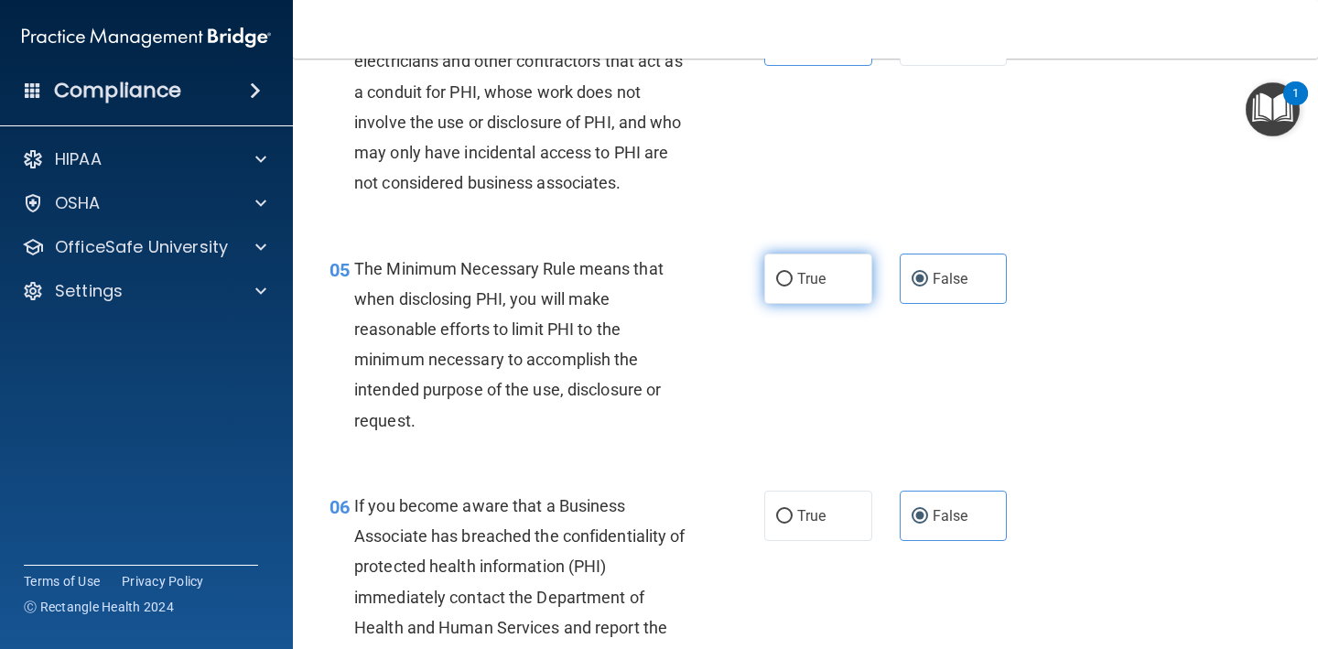
click at [824, 282] on span "True" at bounding box center [811, 278] width 28 height 17
click at [792, 282] on input "True" at bounding box center [784, 280] width 16 height 14
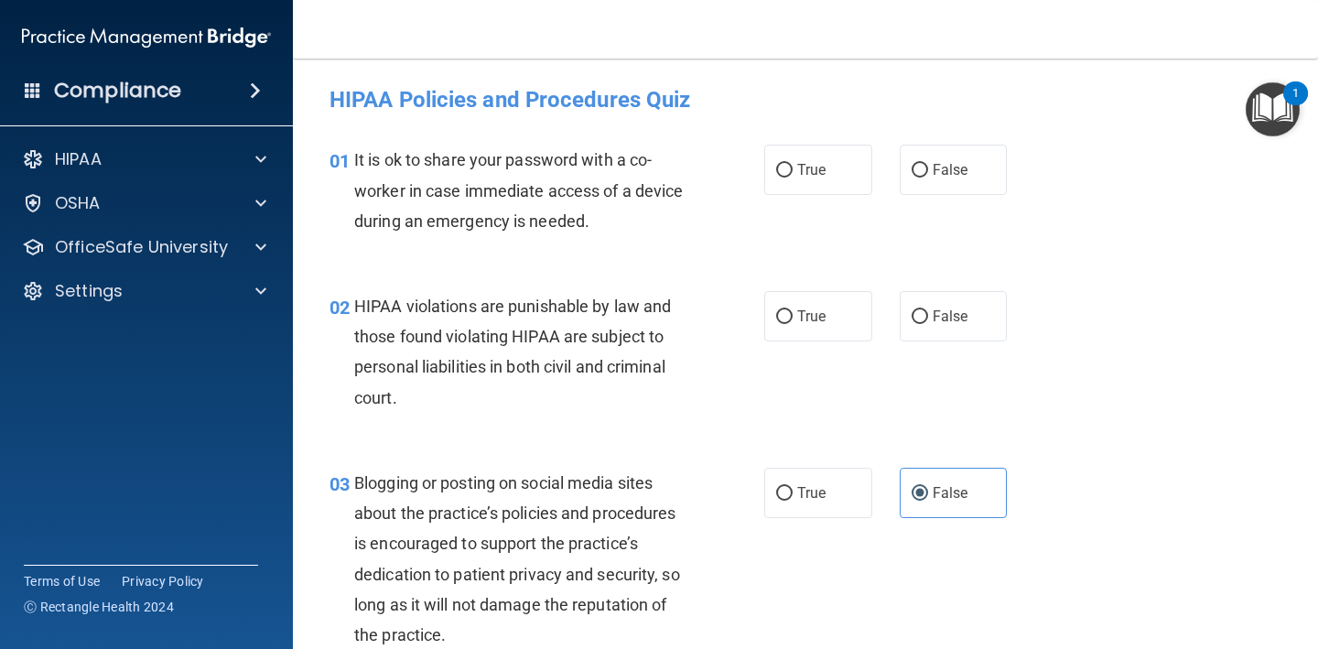
scroll to position [0, 0]
click at [835, 320] on label "True" at bounding box center [818, 316] width 108 height 50
click at [792, 320] on input "True" at bounding box center [784, 317] width 16 height 14
click at [932, 183] on label "False" at bounding box center [954, 170] width 108 height 50
click at [928, 178] on input "False" at bounding box center [919, 171] width 16 height 14
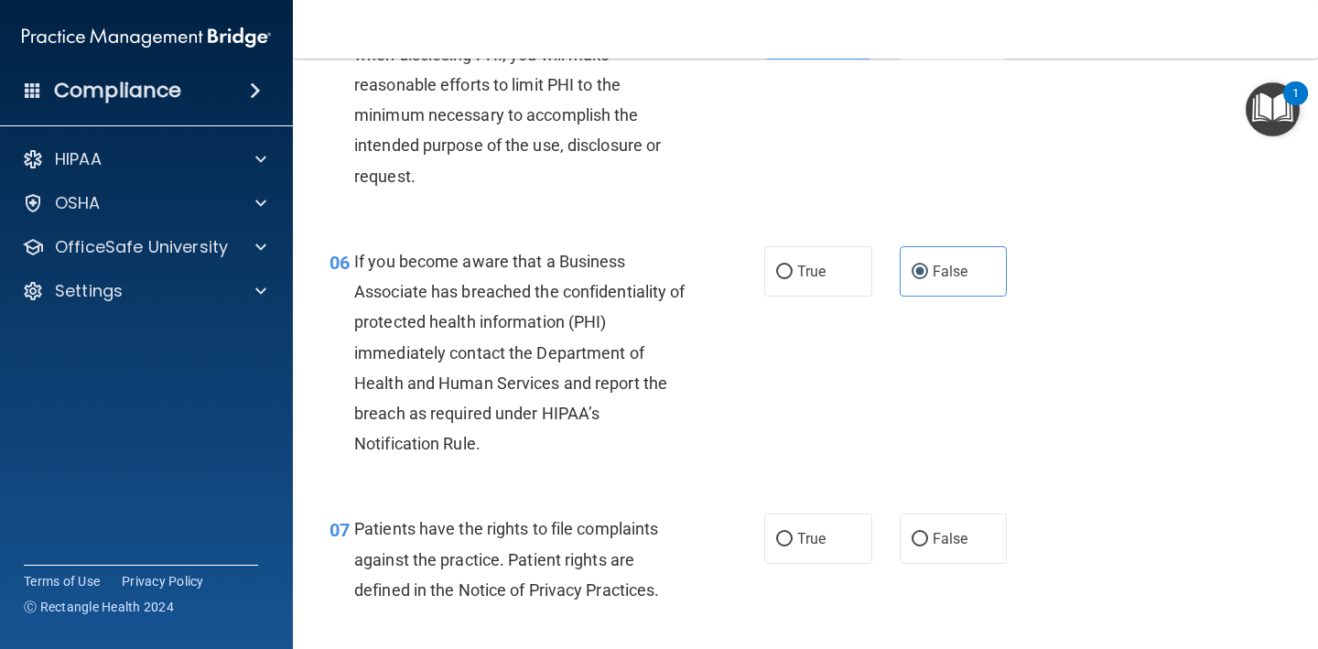
scroll to position [1010, 0]
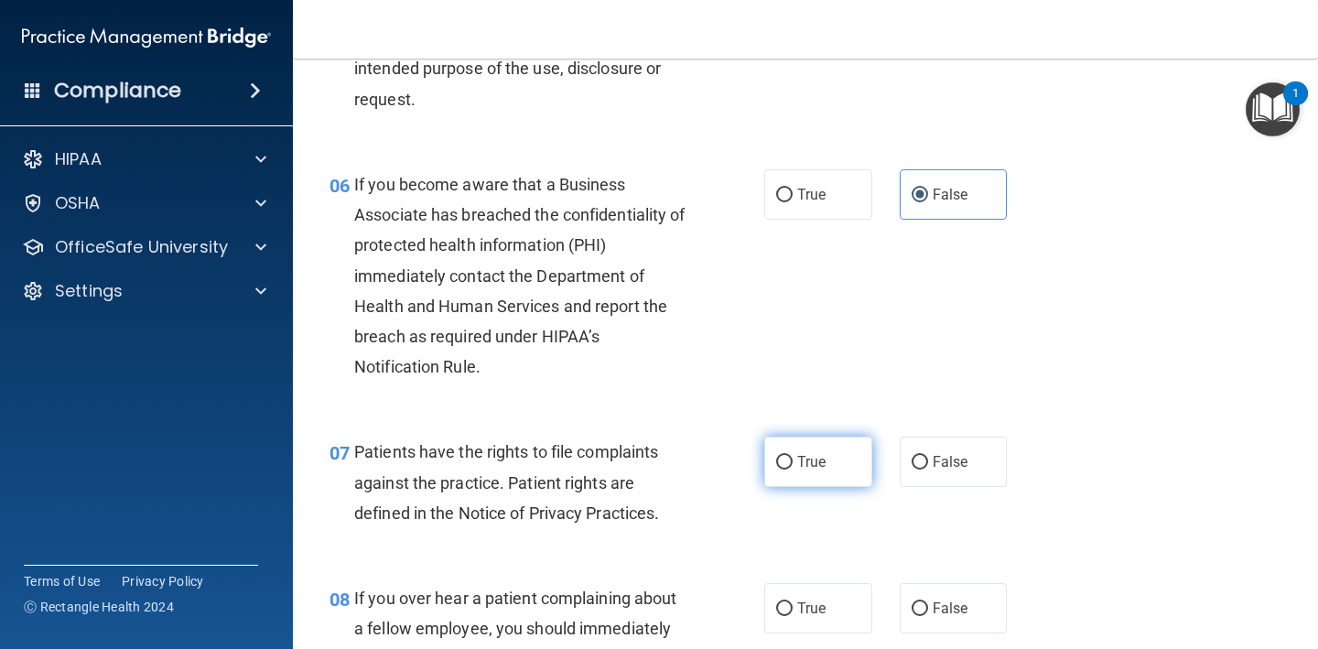
click at [809, 459] on span "True" at bounding box center [811, 461] width 28 height 17
click at [792, 459] on input "True" at bounding box center [784, 463] width 16 height 14
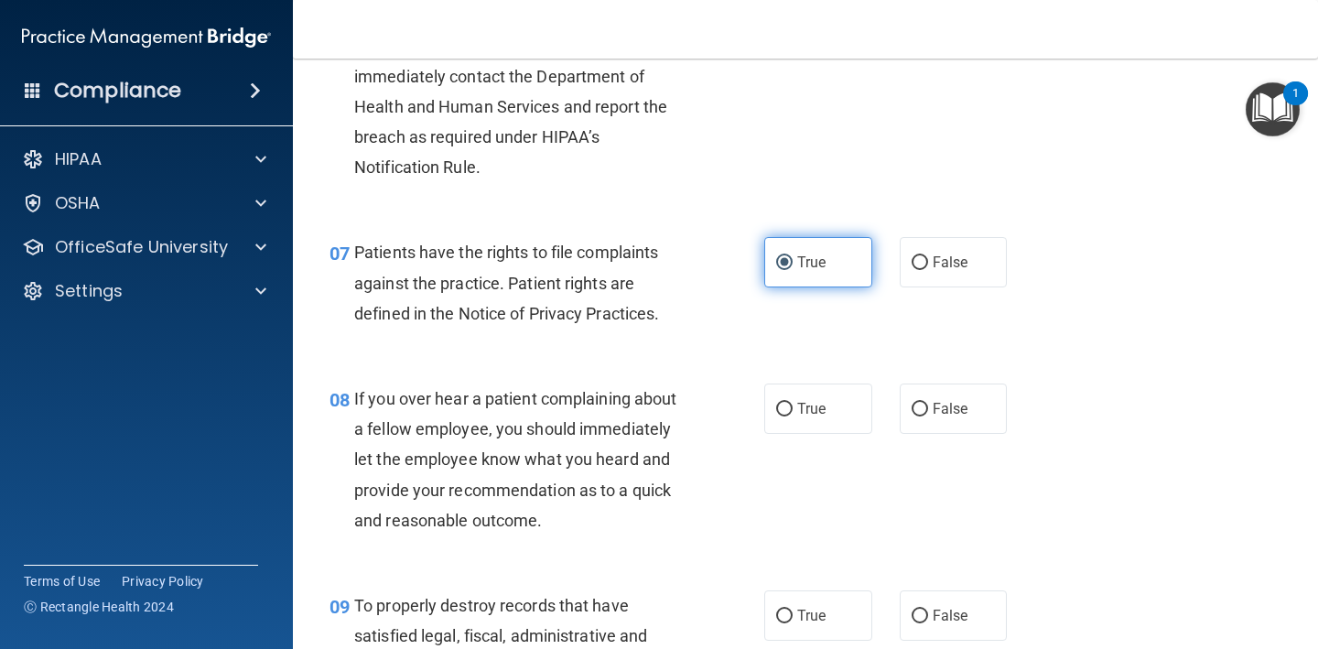
scroll to position [1213, 0]
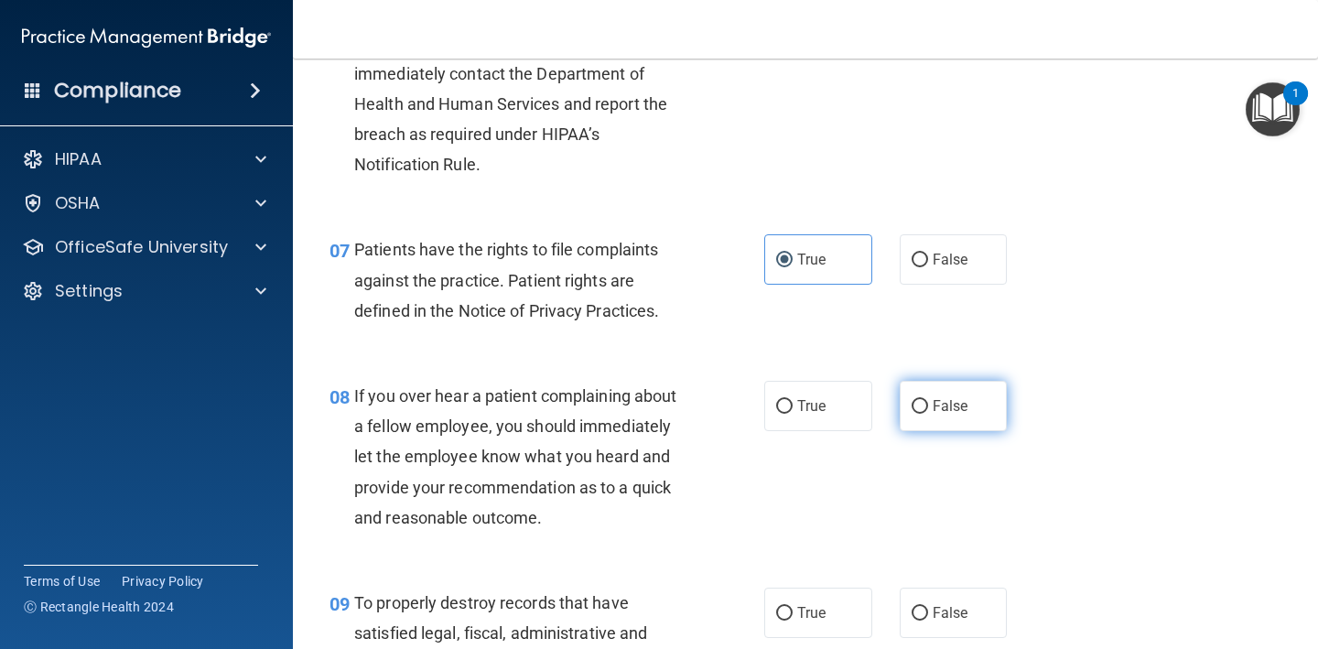
click at [925, 400] on input "False" at bounding box center [919, 407] width 16 height 14
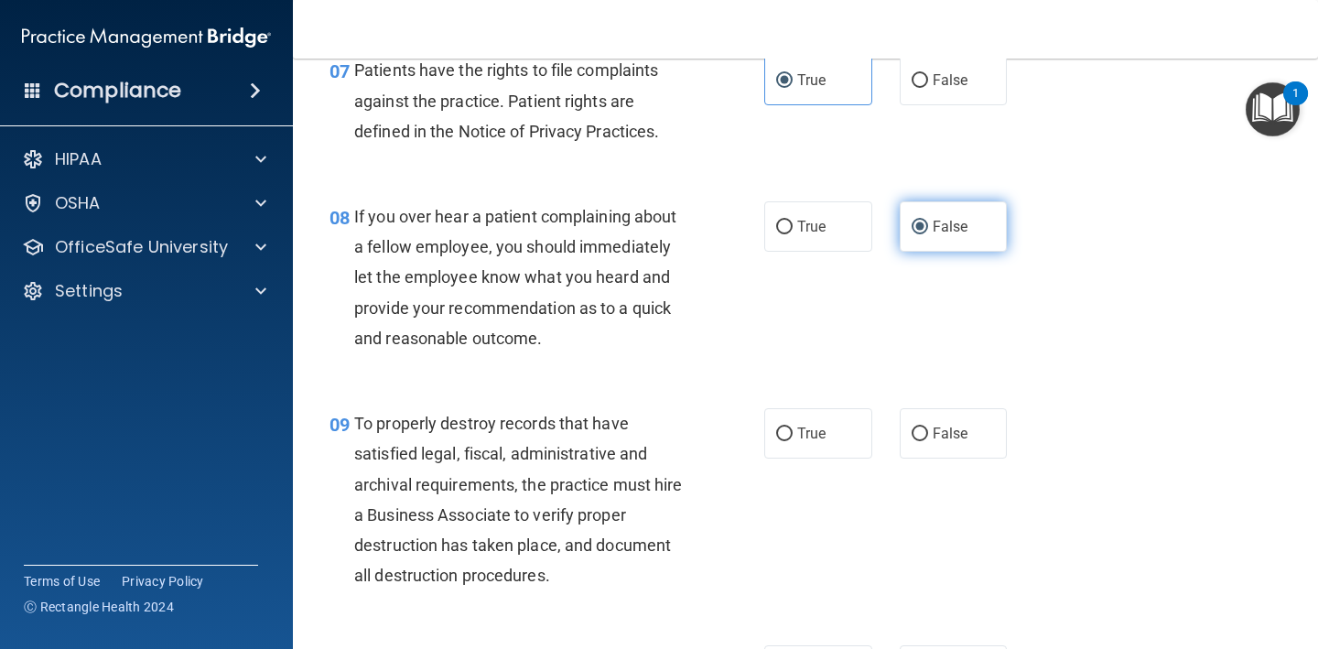
scroll to position [1396, 0]
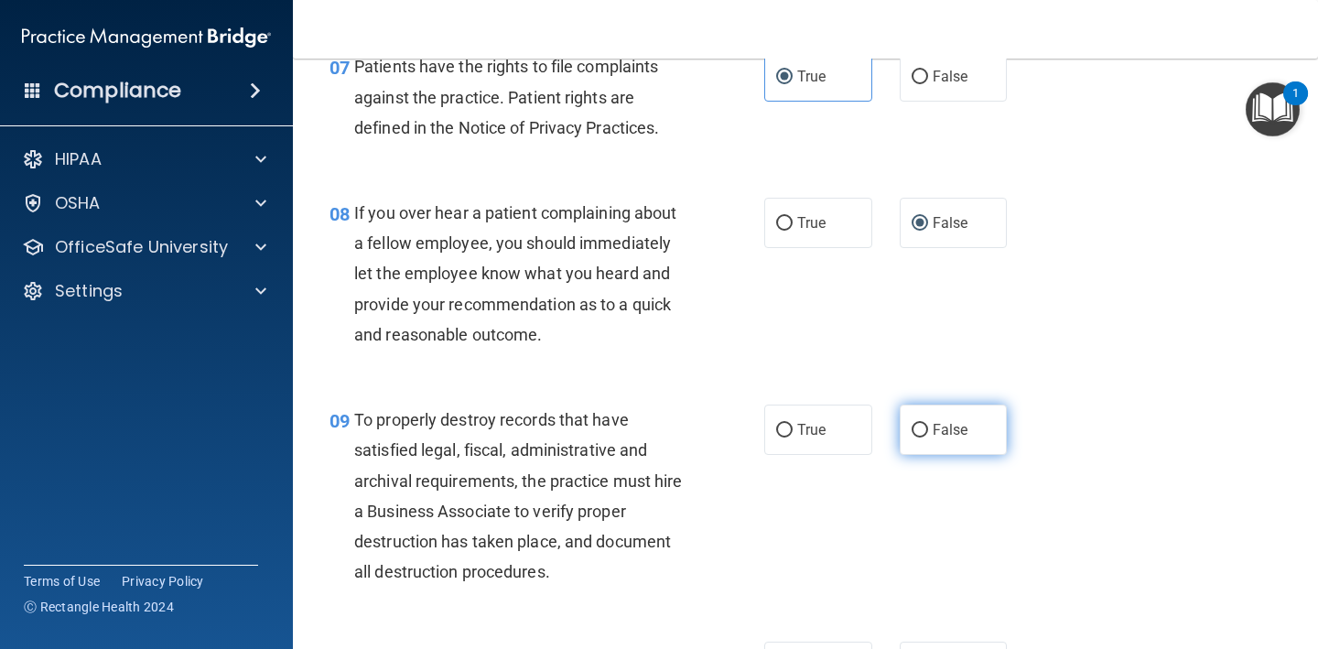
click at [950, 428] on span "False" at bounding box center [951, 429] width 36 height 17
click at [928, 428] on input "False" at bounding box center [919, 431] width 16 height 14
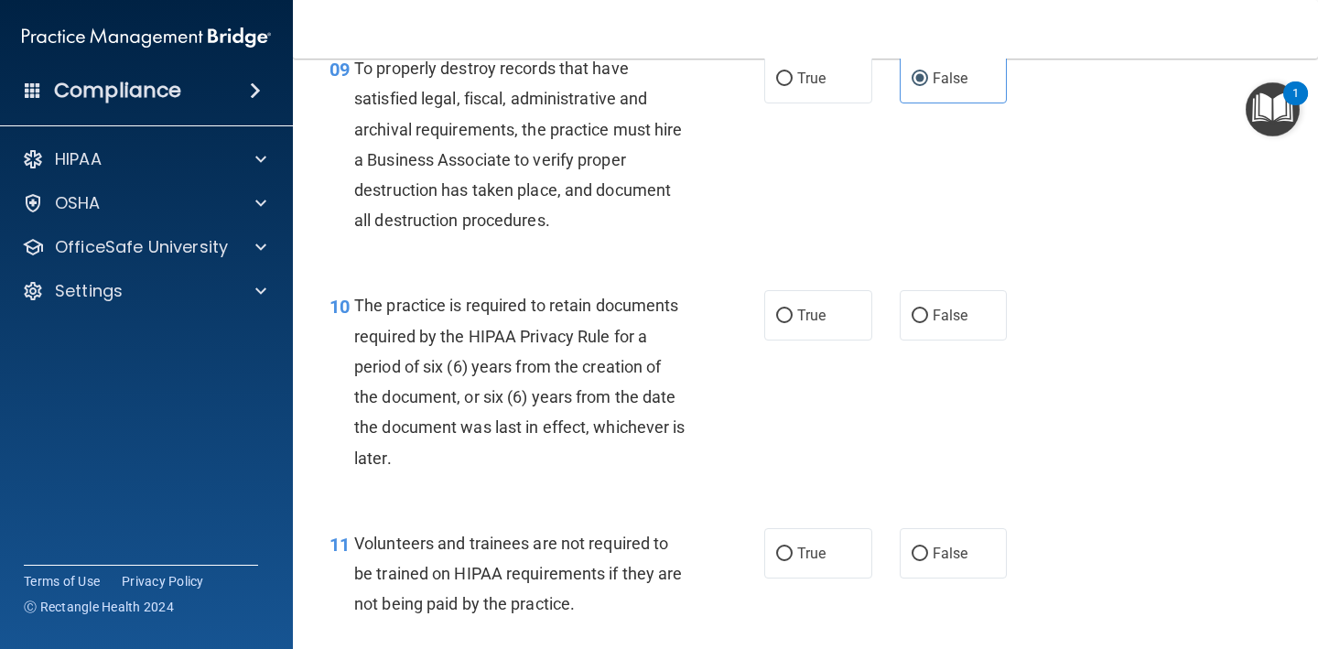
scroll to position [1753, 0]
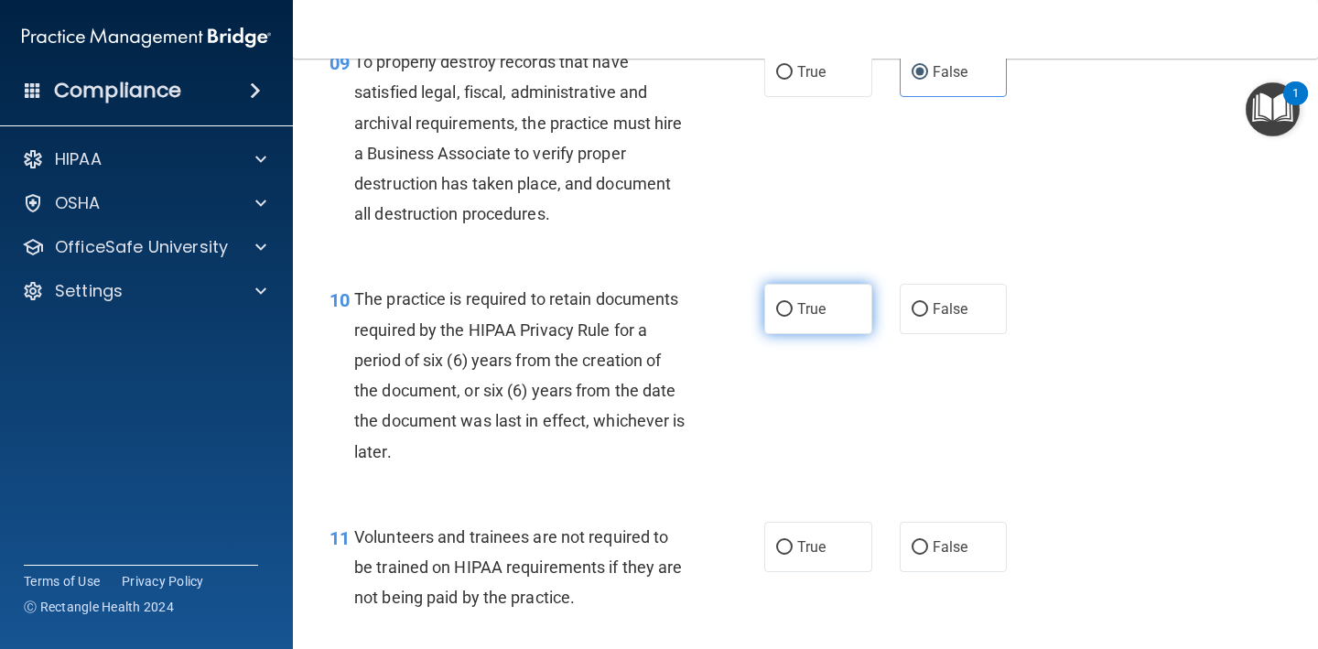
click at [840, 286] on label "True" at bounding box center [818, 309] width 108 height 50
click at [792, 303] on input "True" at bounding box center [784, 310] width 16 height 14
click at [940, 544] on label "False" at bounding box center [954, 547] width 108 height 50
click at [928, 544] on input "False" at bounding box center [919, 548] width 16 height 14
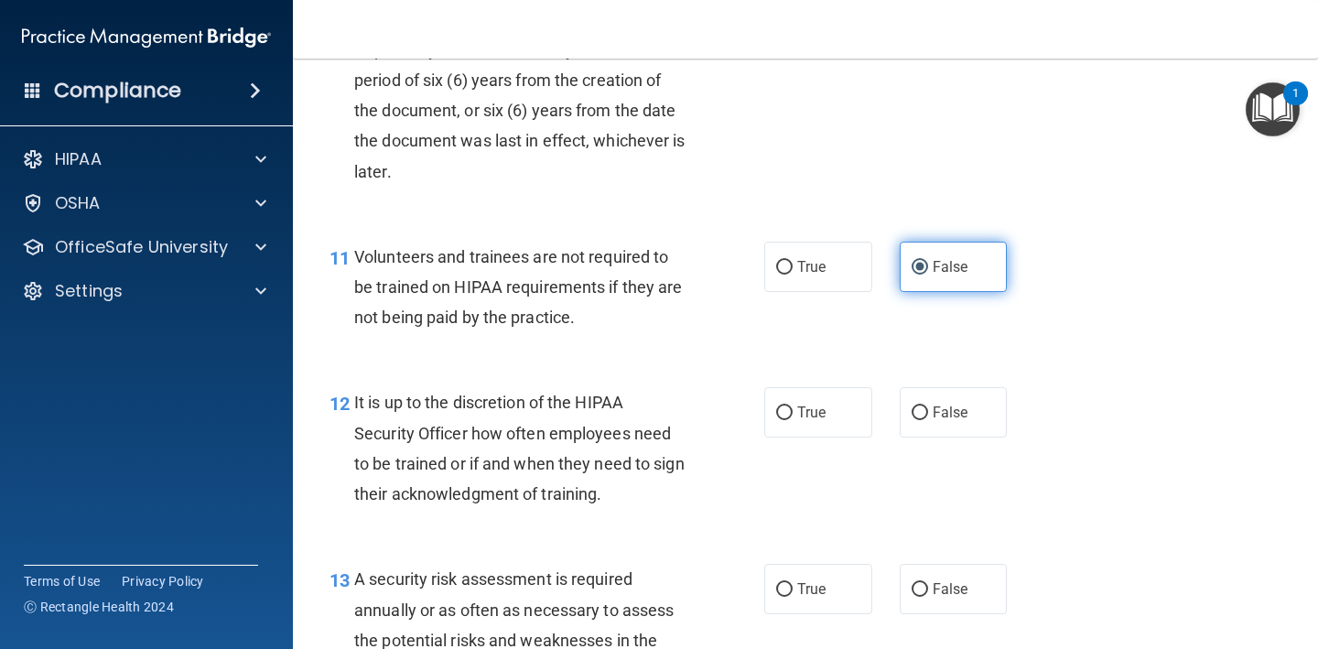
scroll to position [2040, 0]
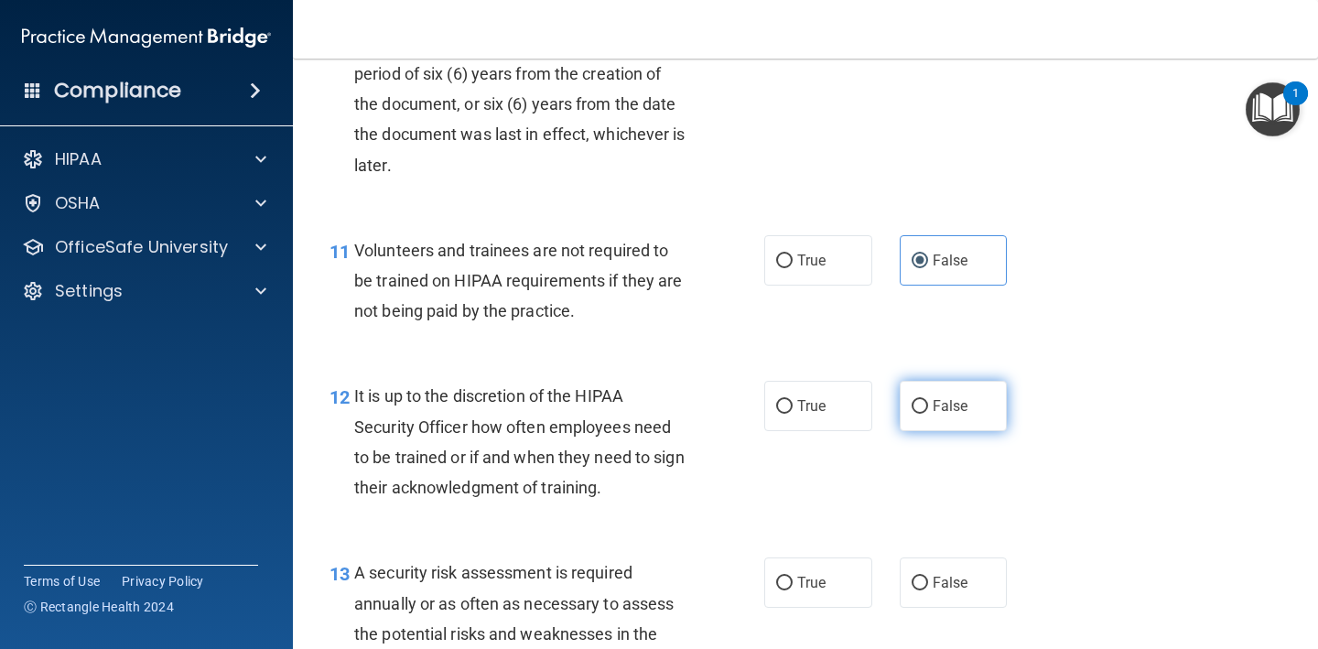
click at [967, 397] on span "False" at bounding box center [951, 405] width 36 height 17
click at [928, 400] on input "False" at bounding box center [919, 407] width 16 height 14
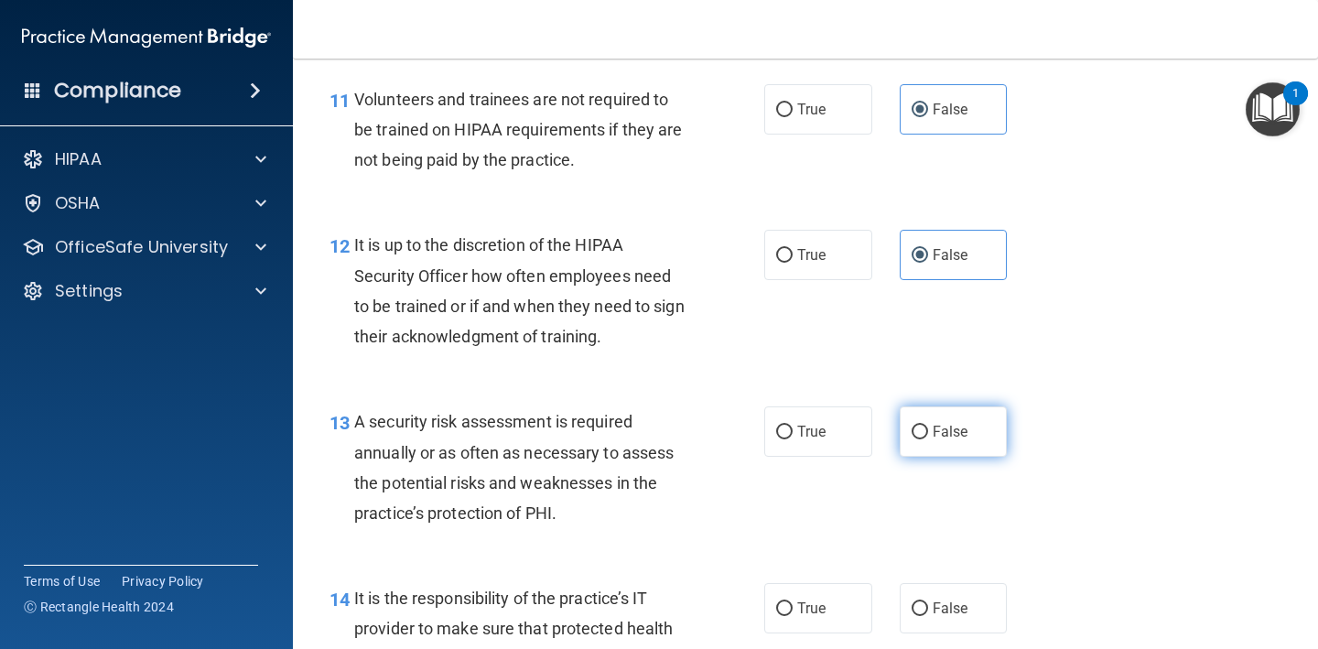
scroll to position [2192, 0]
click at [807, 426] on span "True" at bounding box center [811, 430] width 28 height 17
click at [792, 426] on input "True" at bounding box center [784, 432] width 16 height 14
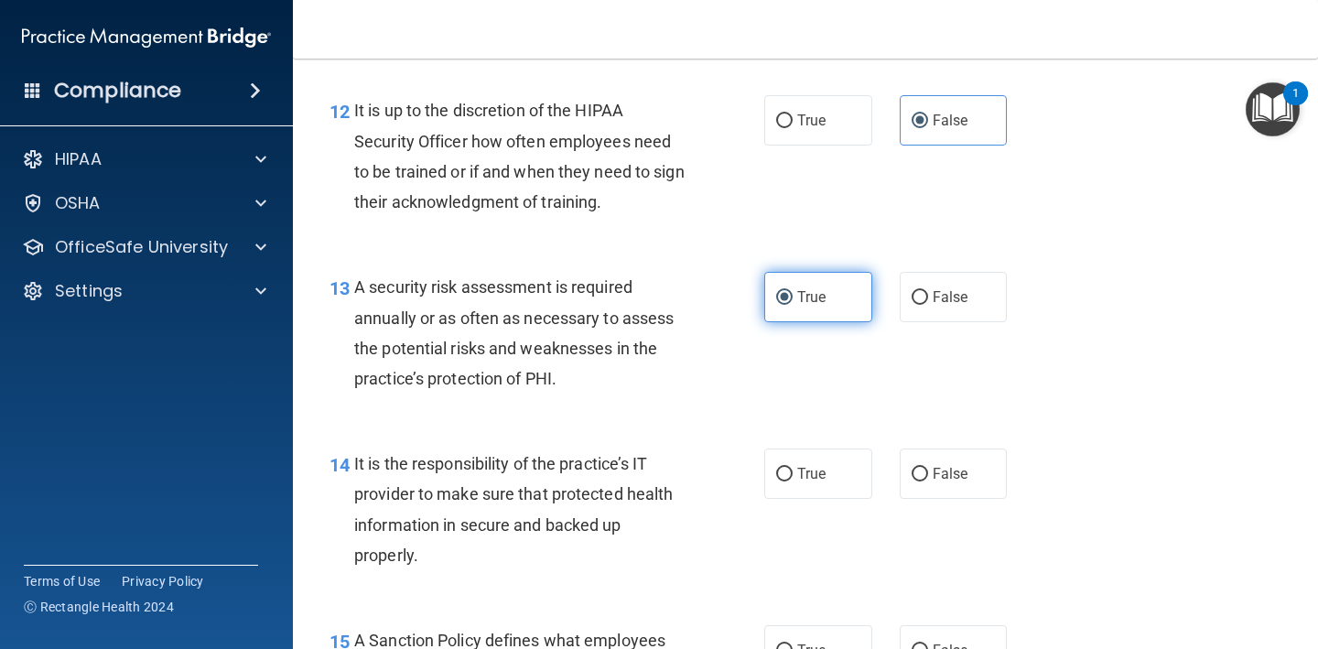
scroll to position [2326, 0]
click at [953, 471] on label "False" at bounding box center [954, 472] width 108 height 50
click at [928, 471] on input "False" at bounding box center [919, 474] width 16 height 14
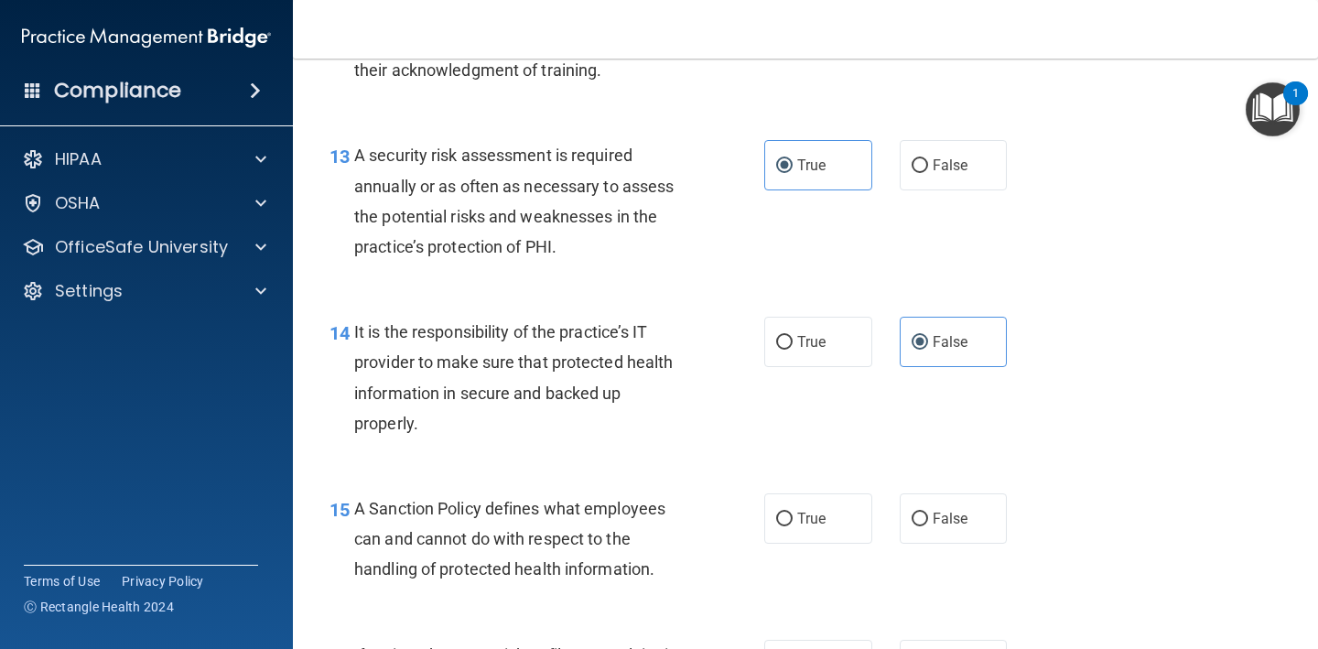
scroll to position [2455, 0]
click at [953, 512] on span "False" at bounding box center [951, 520] width 36 height 17
click at [928, 514] on input "False" at bounding box center [919, 521] width 16 height 14
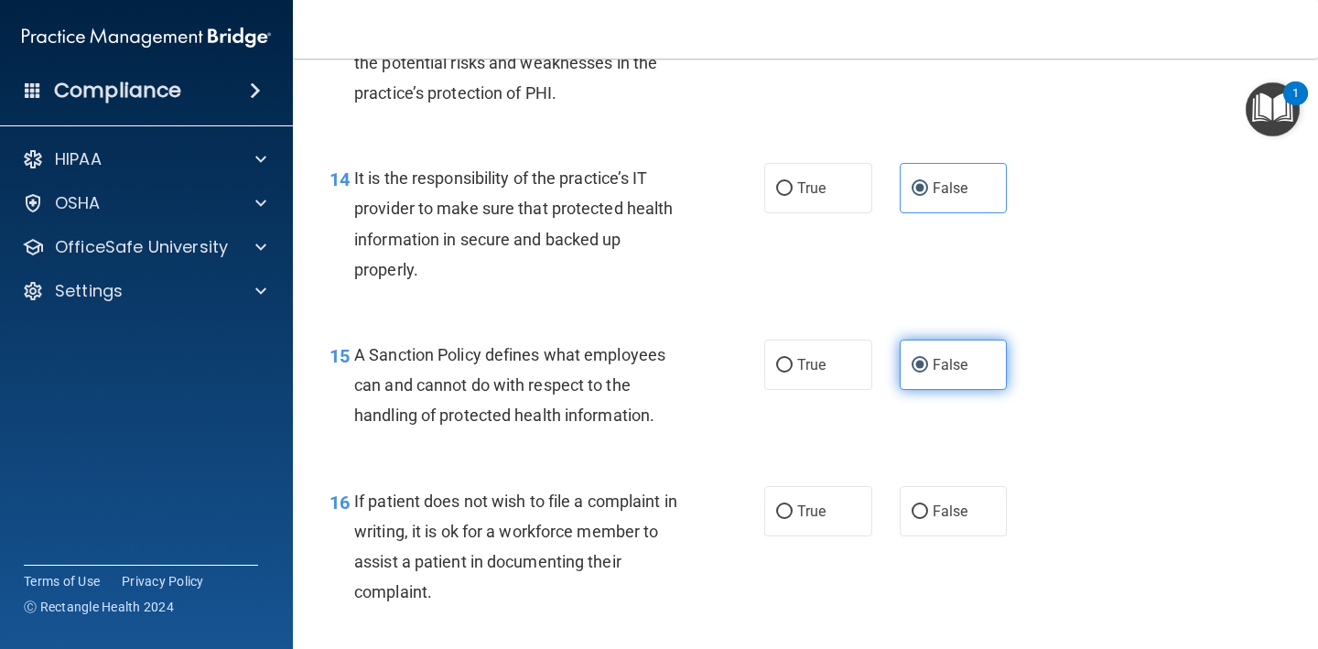
scroll to position [2614, 0]
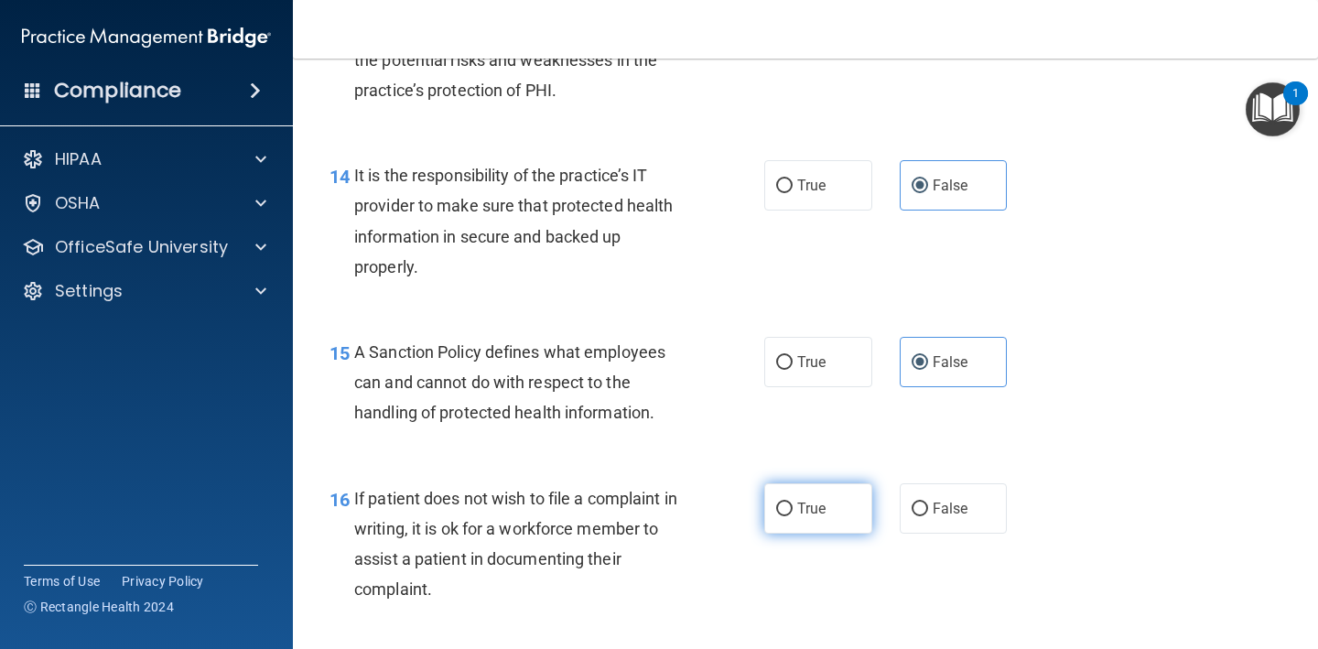
click at [825, 500] on span "True" at bounding box center [811, 508] width 28 height 17
click at [792, 502] on input "True" at bounding box center [784, 509] width 16 height 14
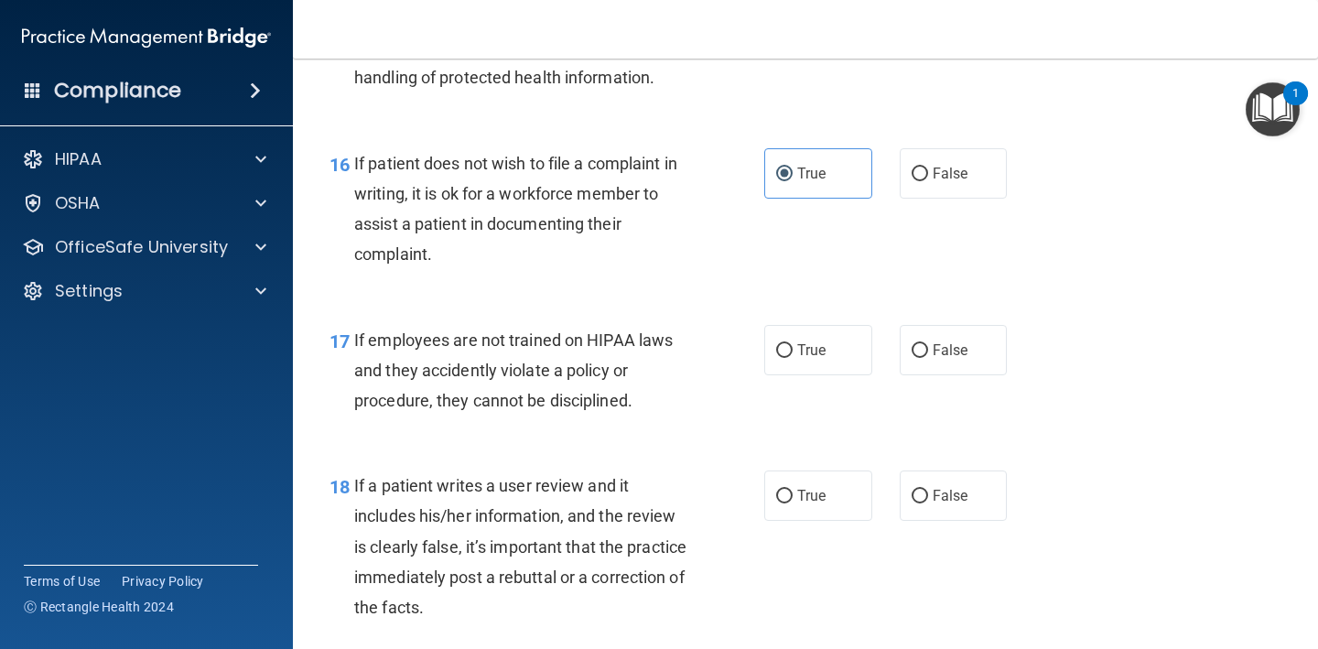
scroll to position [2949, 0]
click at [946, 340] on span "False" at bounding box center [951, 348] width 36 height 17
click at [928, 343] on input "False" at bounding box center [919, 350] width 16 height 14
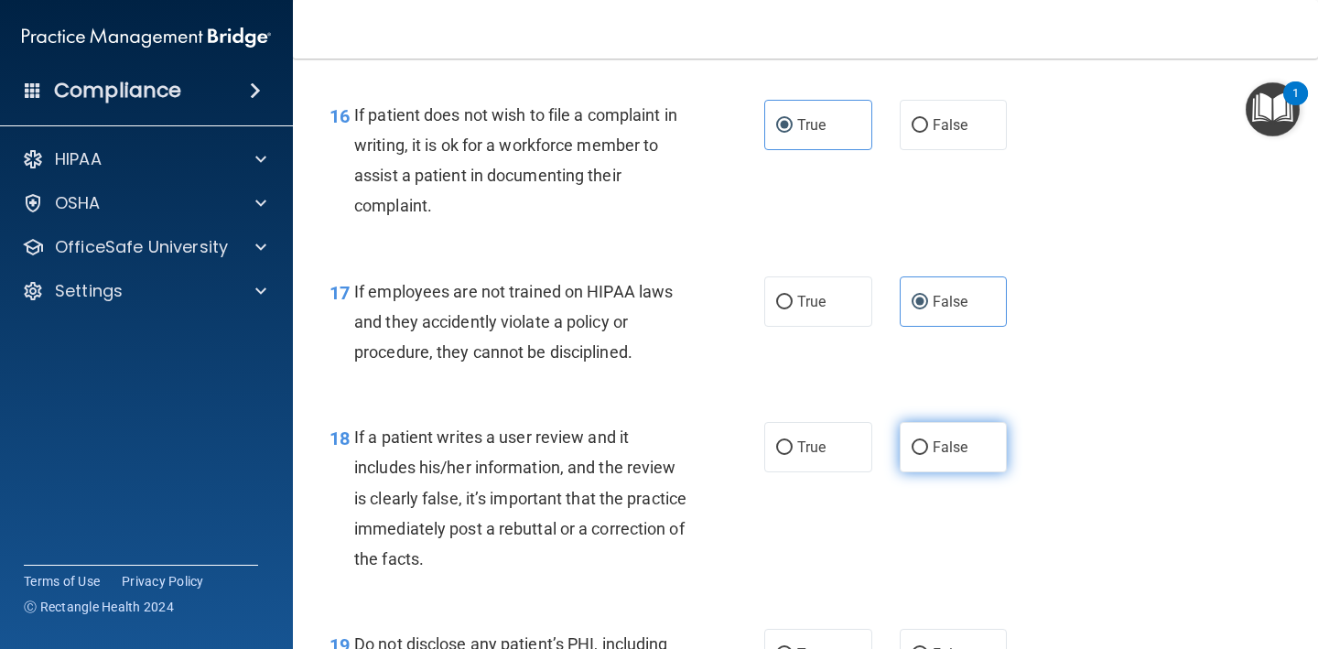
scroll to position [3020, 0]
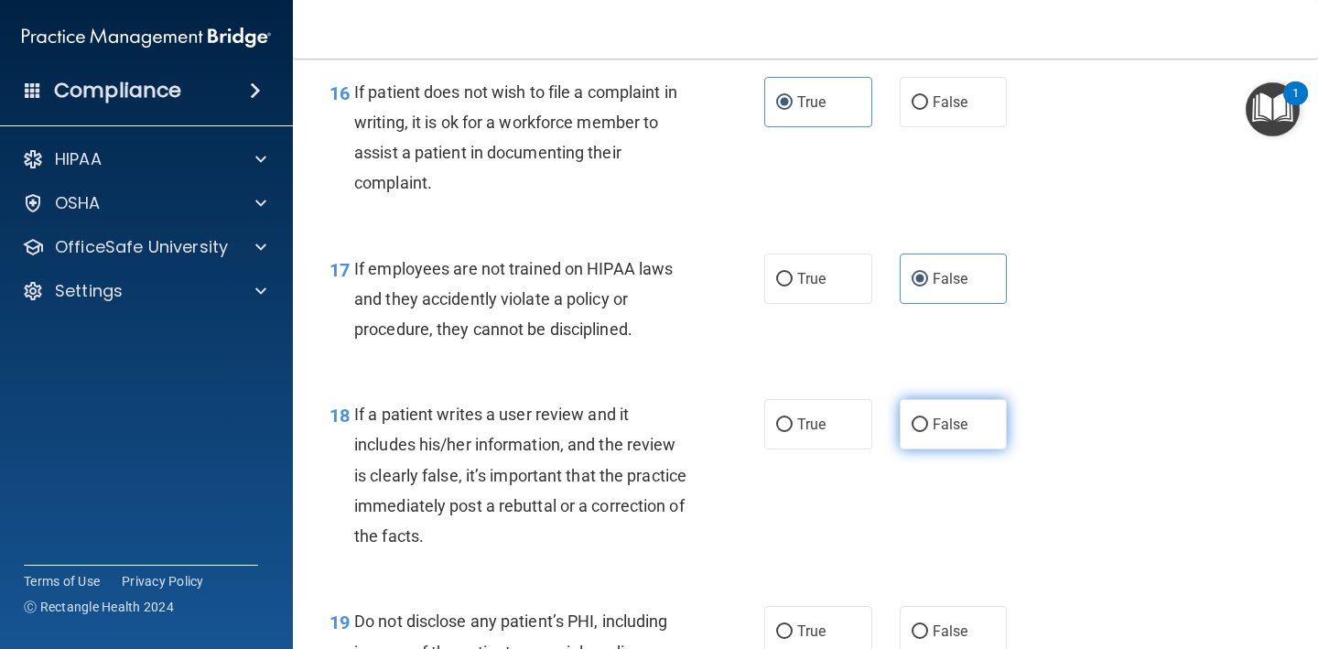
click at [928, 410] on label "False" at bounding box center [954, 424] width 108 height 50
click at [928, 418] on input "False" at bounding box center [919, 425] width 16 height 14
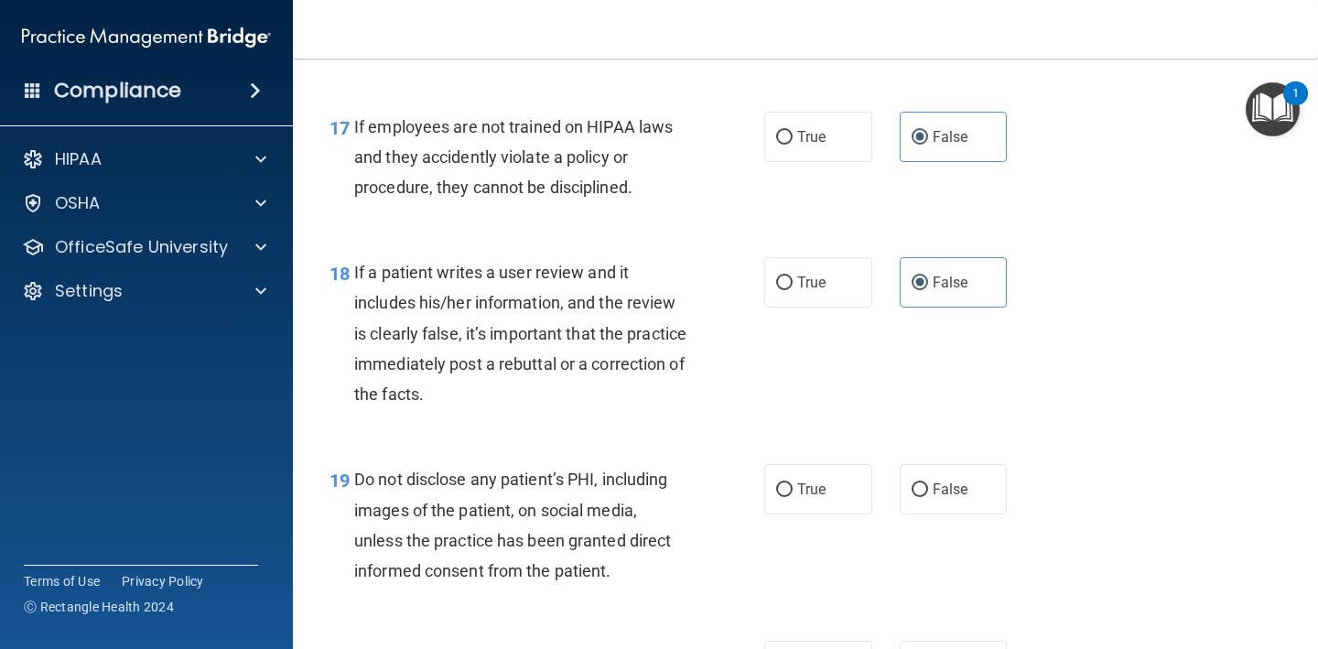
scroll to position [3154, 0]
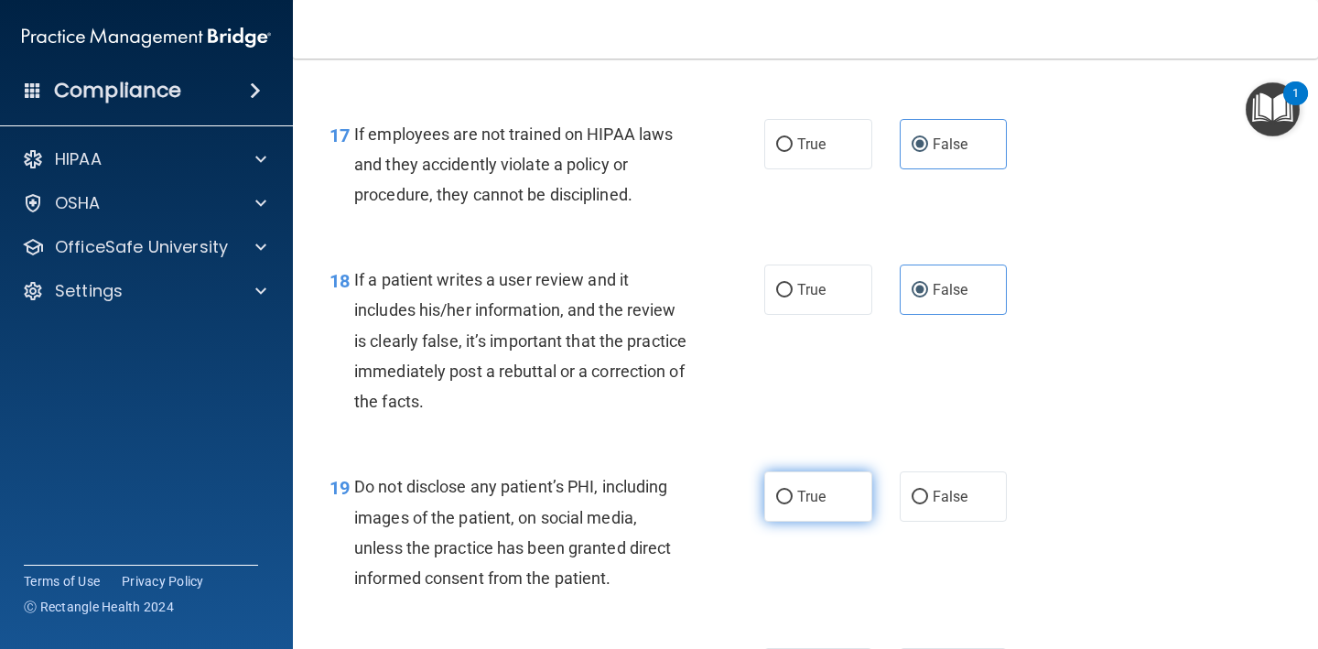
click at [846, 493] on label "True" at bounding box center [818, 496] width 108 height 50
click at [792, 493] on input "True" at bounding box center [784, 498] width 16 height 14
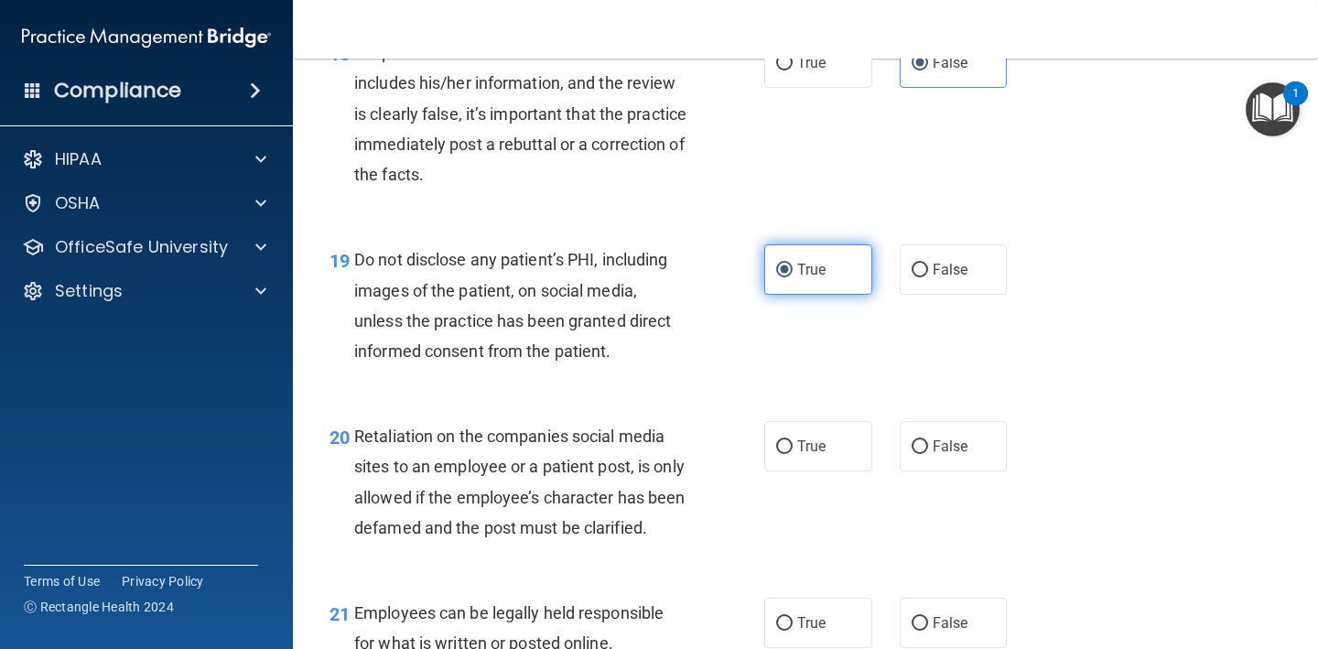
scroll to position [3391, 0]
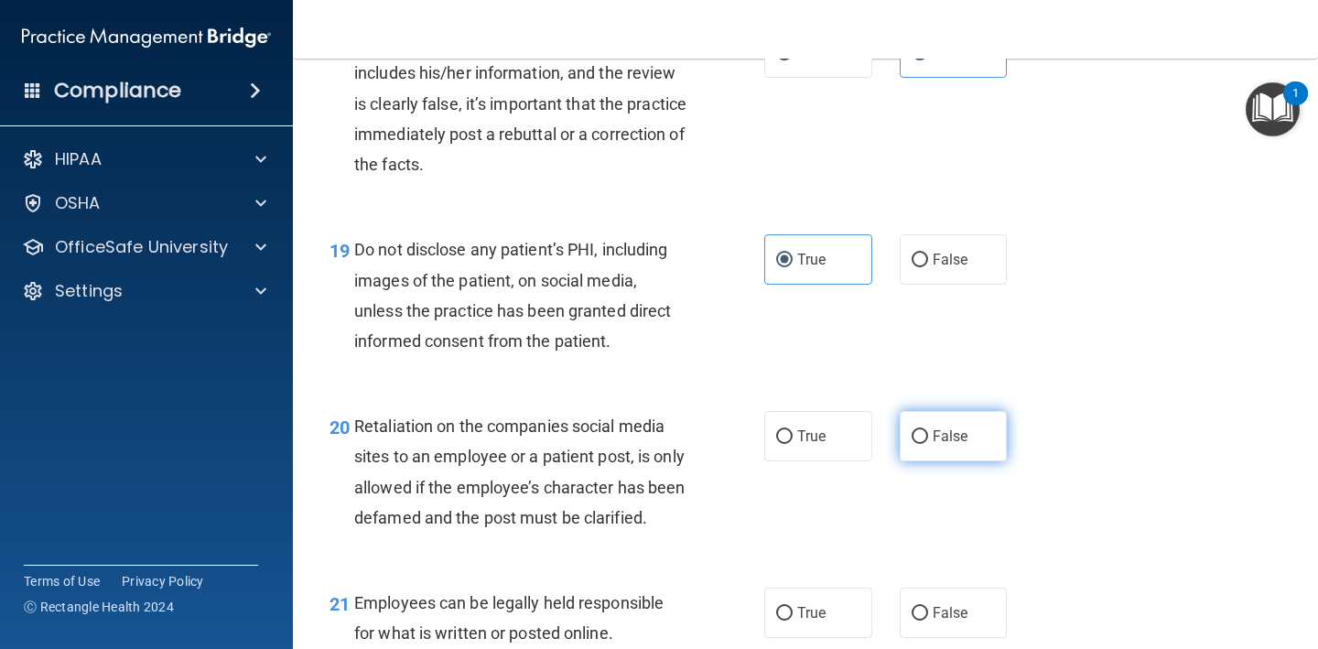
click at [940, 427] on span "False" at bounding box center [951, 435] width 36 height 17
click at [928, 430] on input "False" at bounding box center [919, 437] width 16 height 14
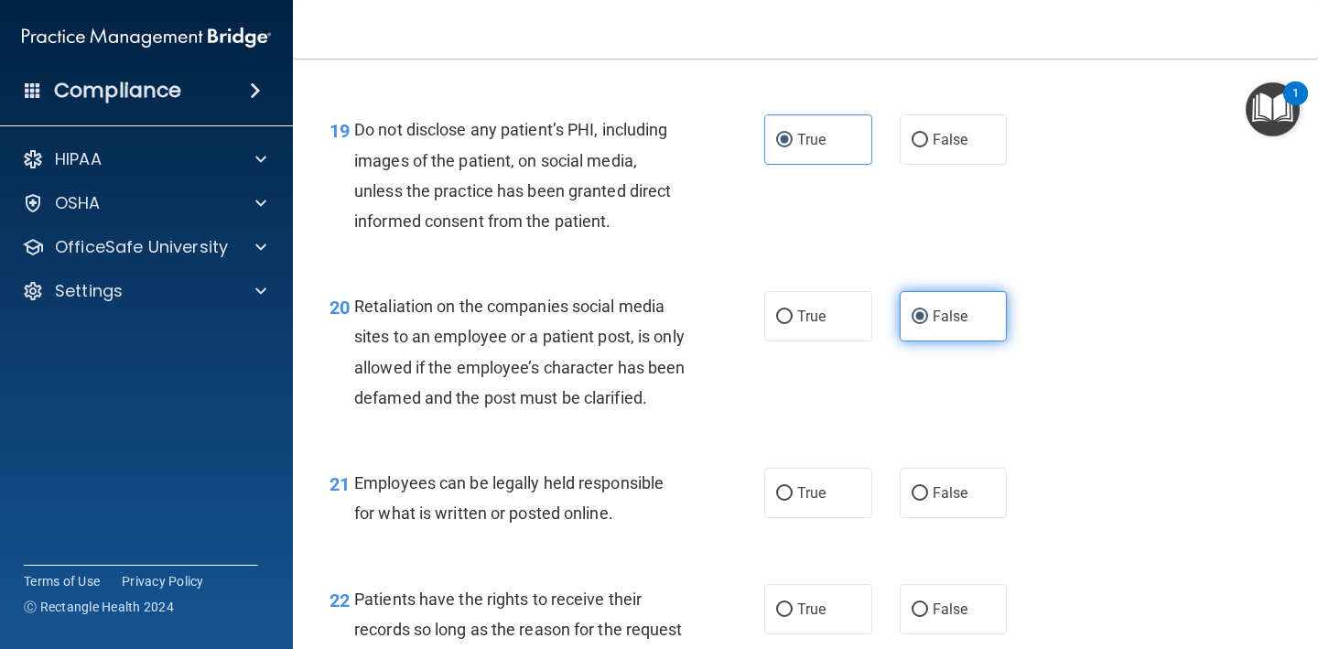
scroll to position [3546, 0]
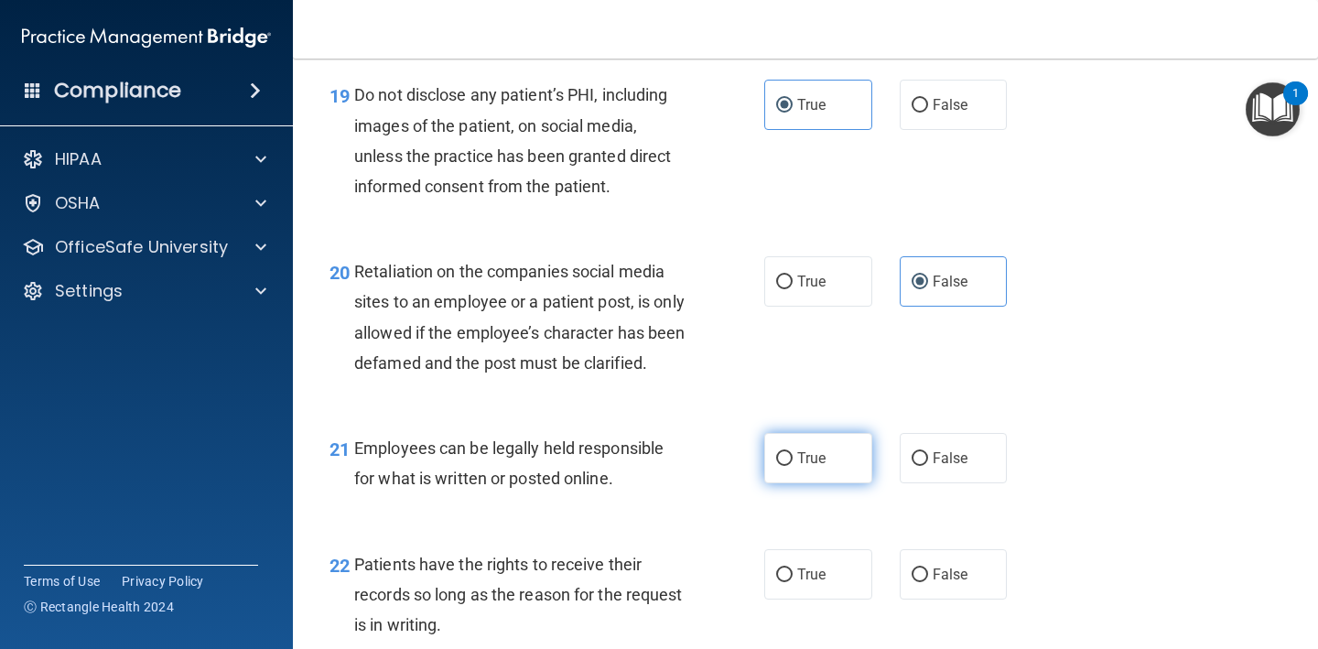
click at [858, 481] on label "True" at bounding box center [818, 458] width 108 height 50
click at [792, 466] on input "True" at bounding box center [784, 459] width 16 height 14
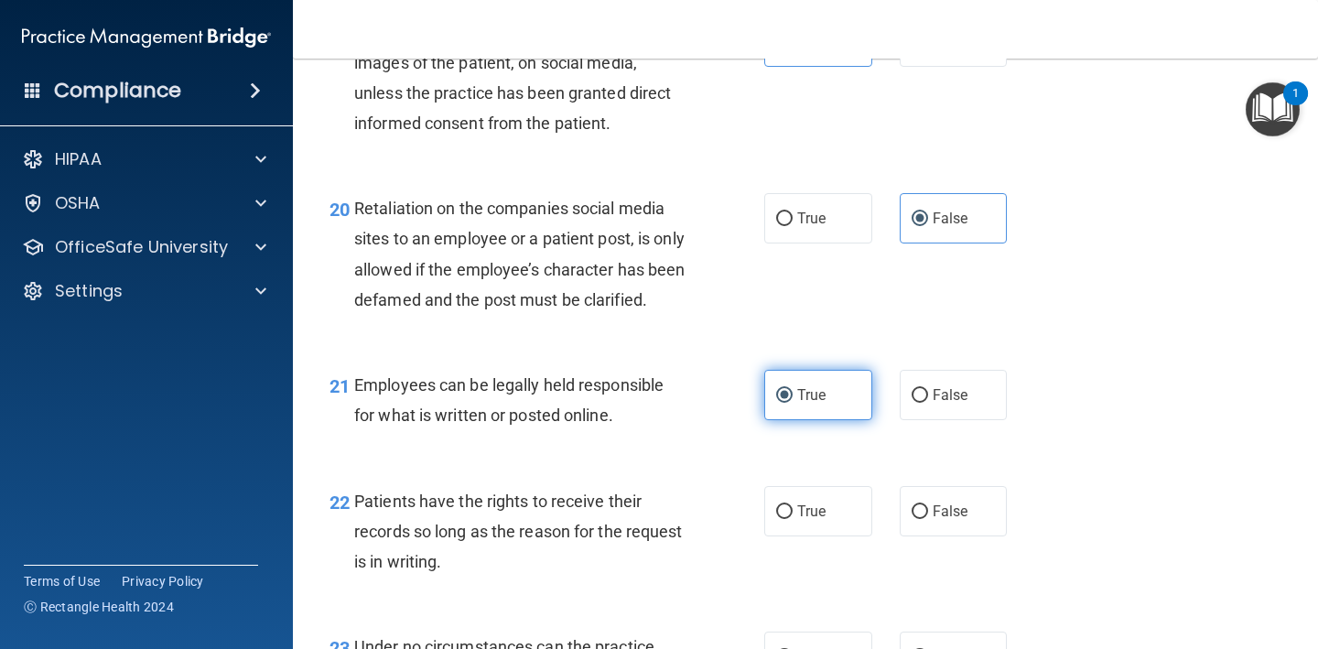
scroll to position [3628, 0]
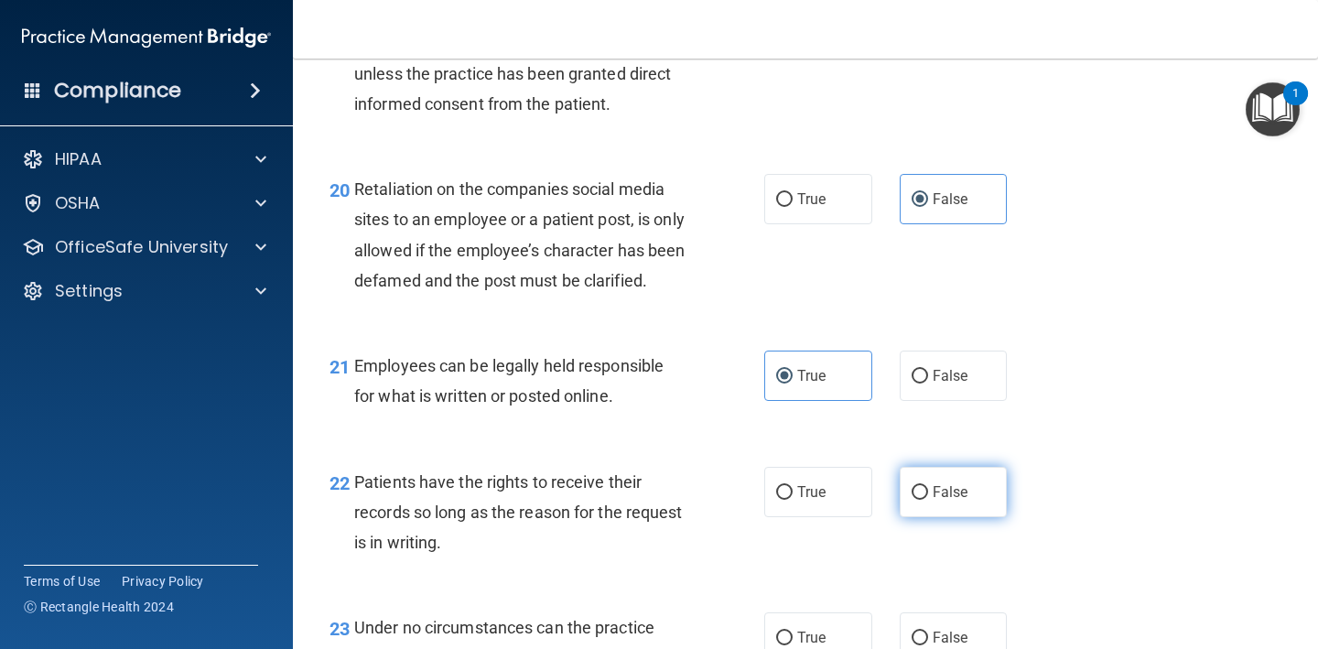
click at [927, 487] on label "False" at bounding box center [954, 492] width 108 height 50
click at [927, 487] on input "False" at bounding box center [919, 493] width 16 height 14
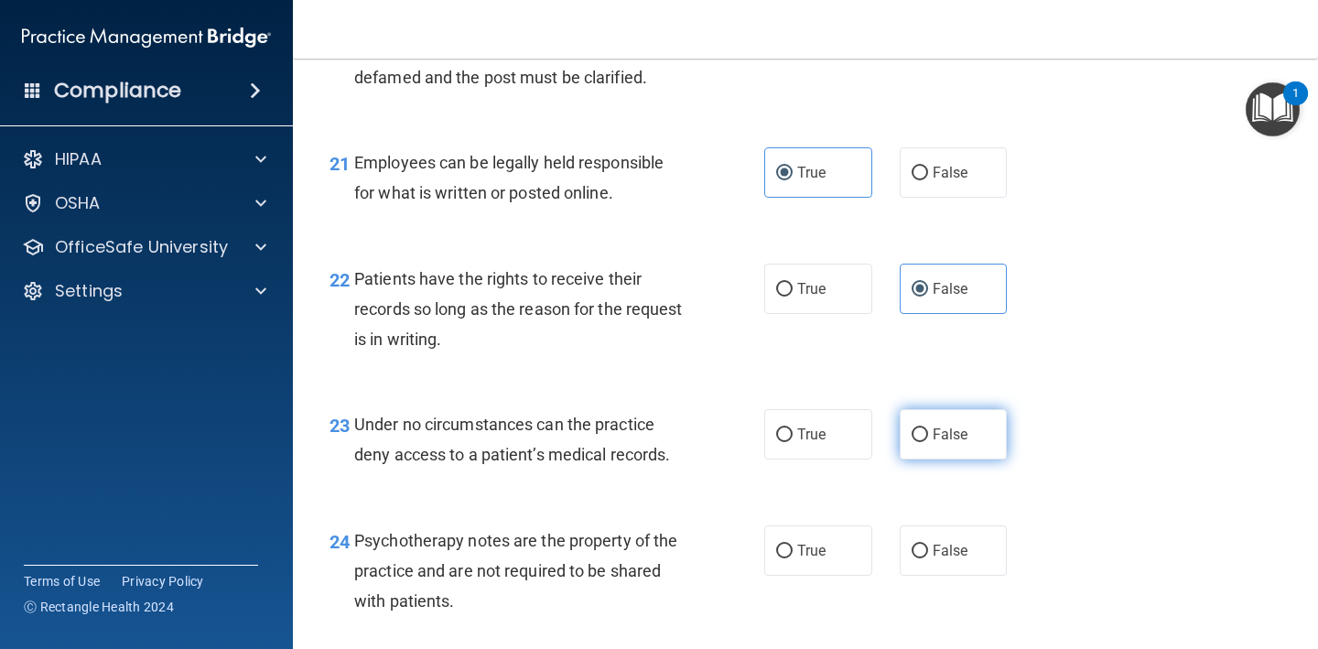
scroll to position [3852, 0]
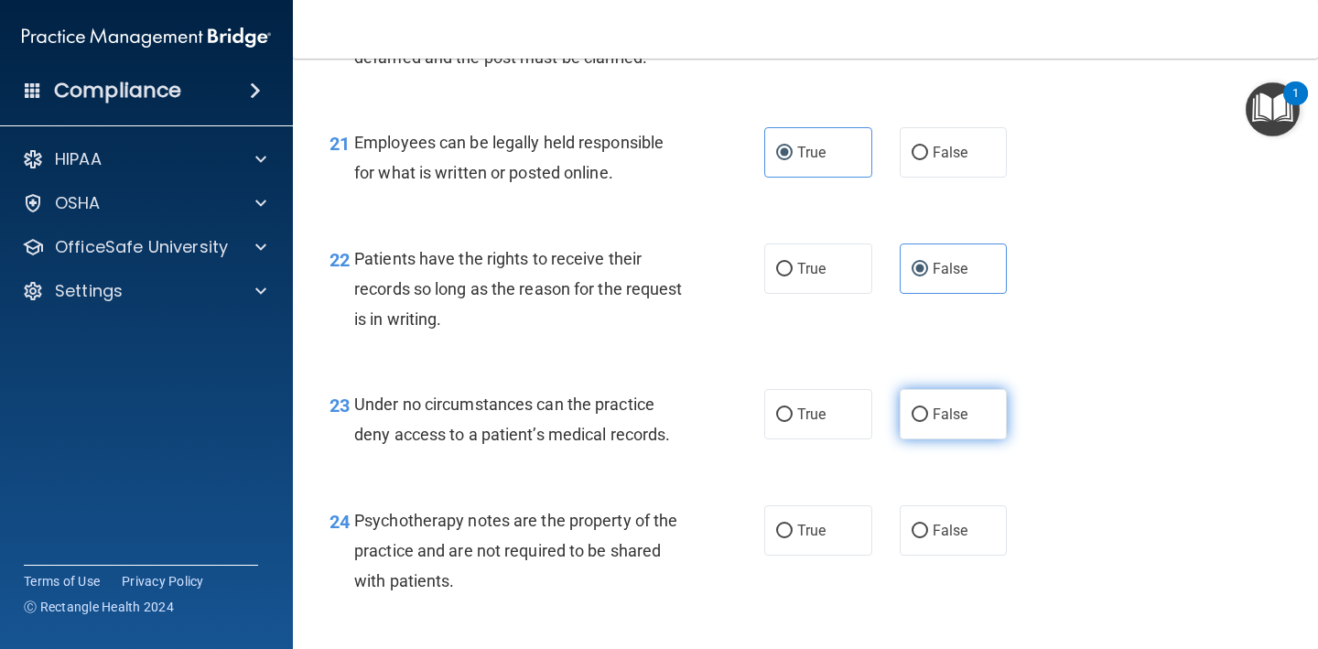
click at [962, 413] on label "False" at bounding box center [954, 414] width 108 height 50
click at [928, 413] on input "False" at bounding box center [919, 415] width 16 height 14
click at [846, 534] on label "True" at bounding box center [818, 530] width 108 height 50
click at [792, 534] on input "True" at bounding box center [784, 531] width 16 height 14
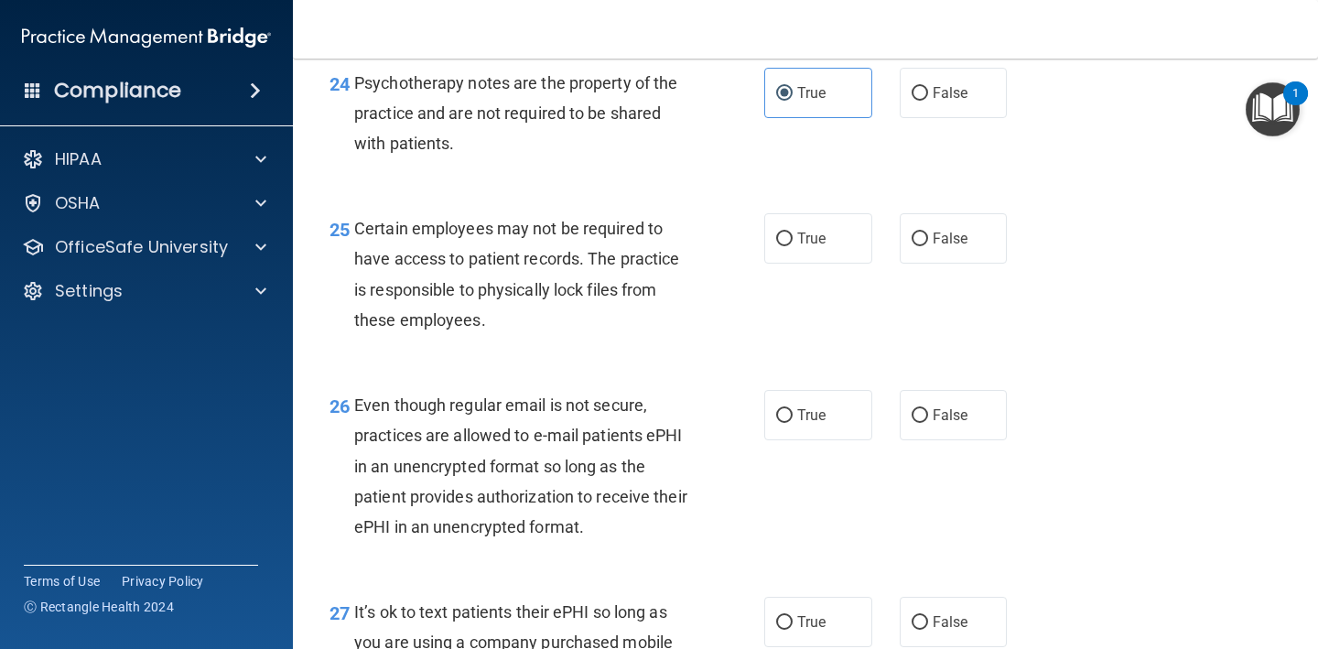
scroll to position [4293, 0]
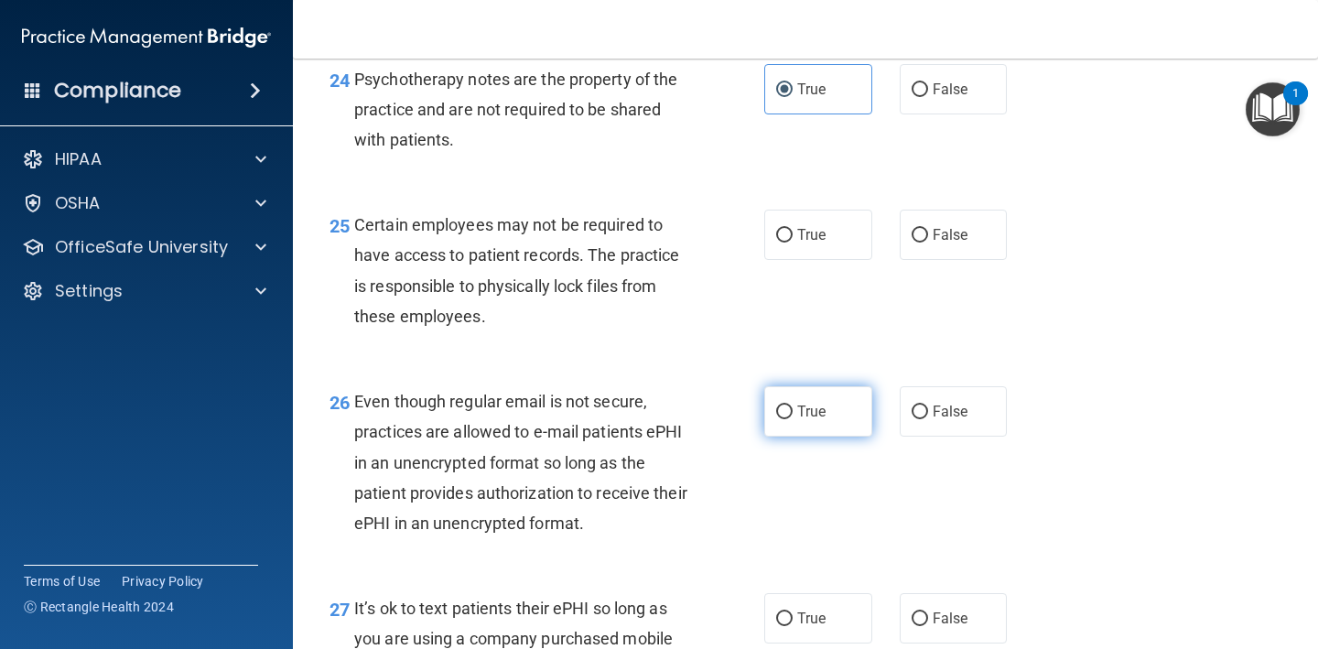
click at [842, 413] on label "True" at bounding box center [818, 411] width 108 height 50
click at [792, 413] on input "True" at bounding box center [784, 412] width 16 height 14
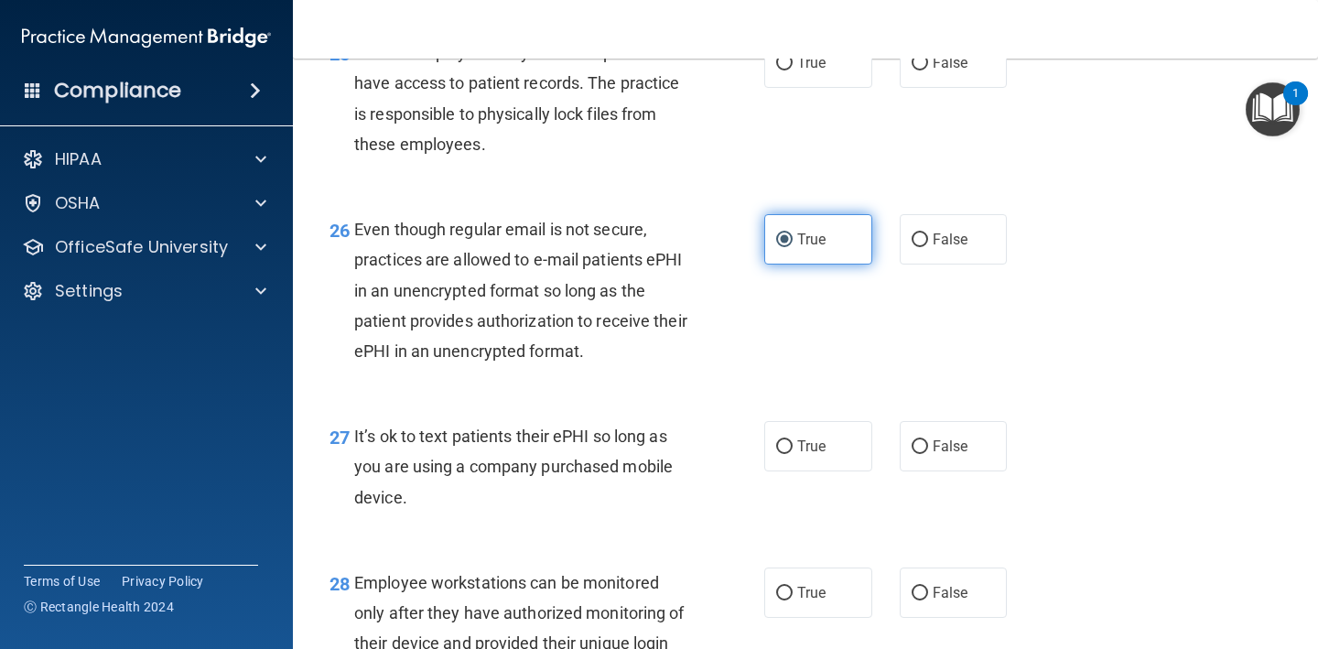
scroll to position [4472, 0]
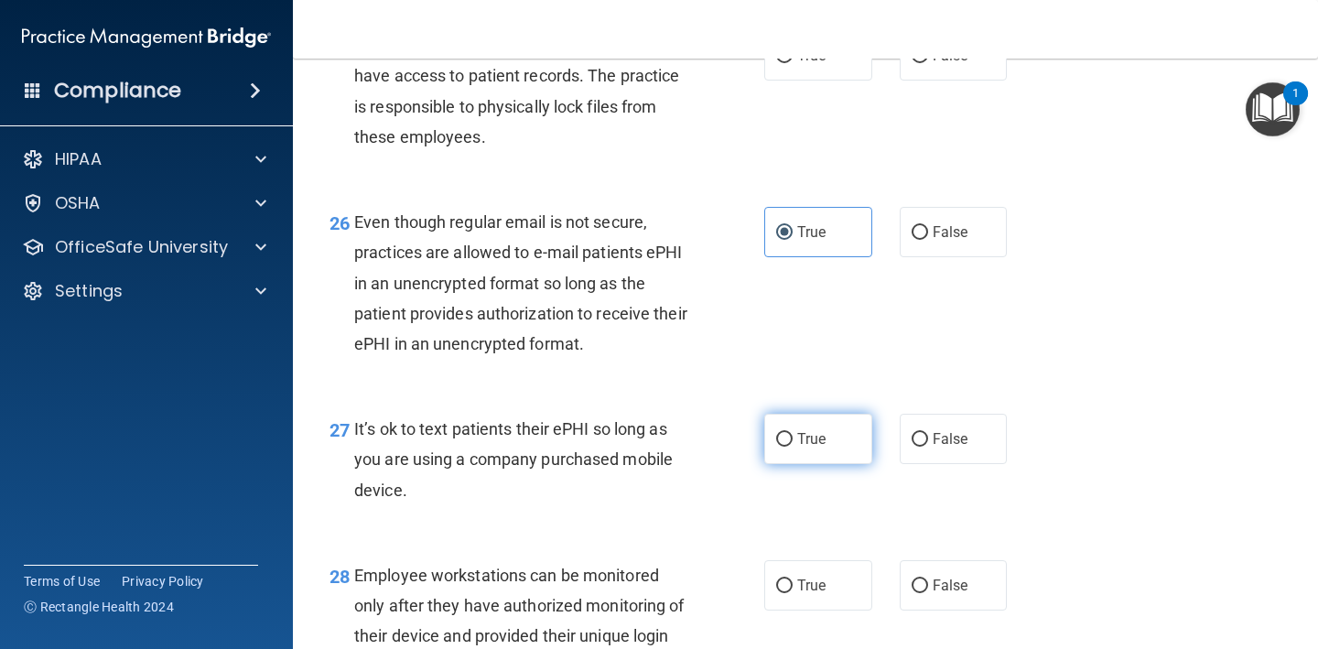
click at [822, 458] on label "True" at bounding box center [818, 439] width 108 height 50
click at [792, 447] on input "True" at bounding box center [784, 440] width 16 height 14
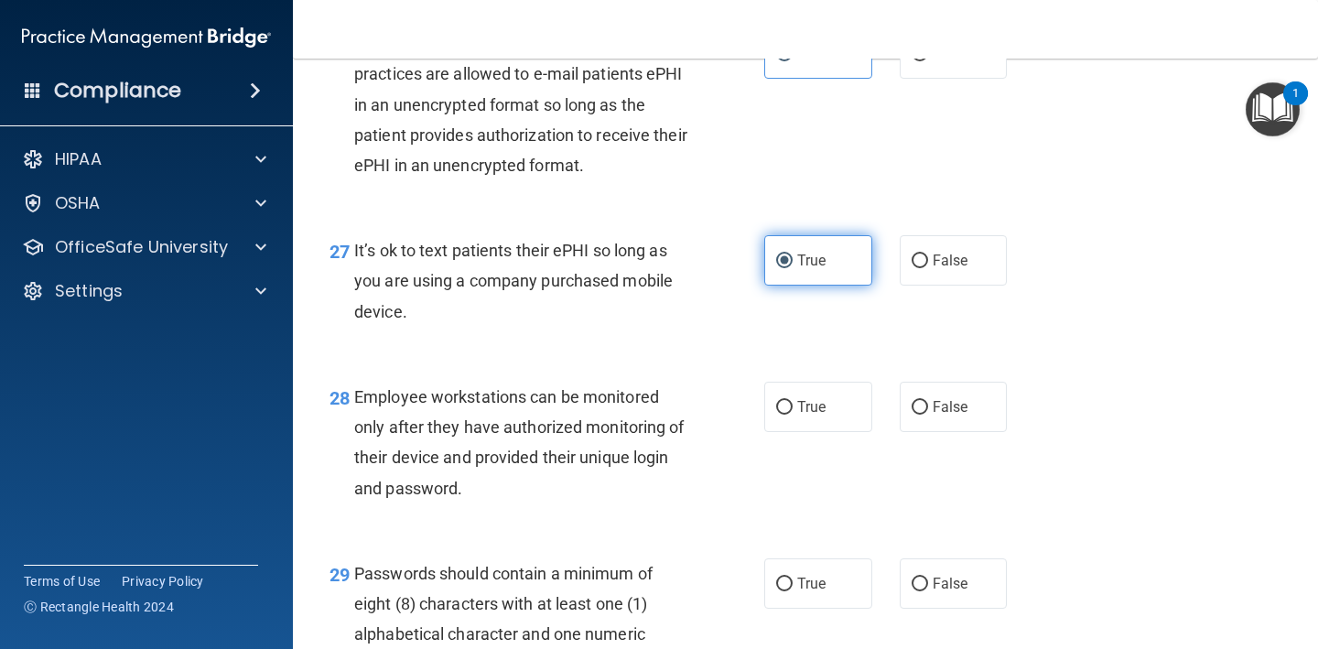
scroll to position [4657, 0]
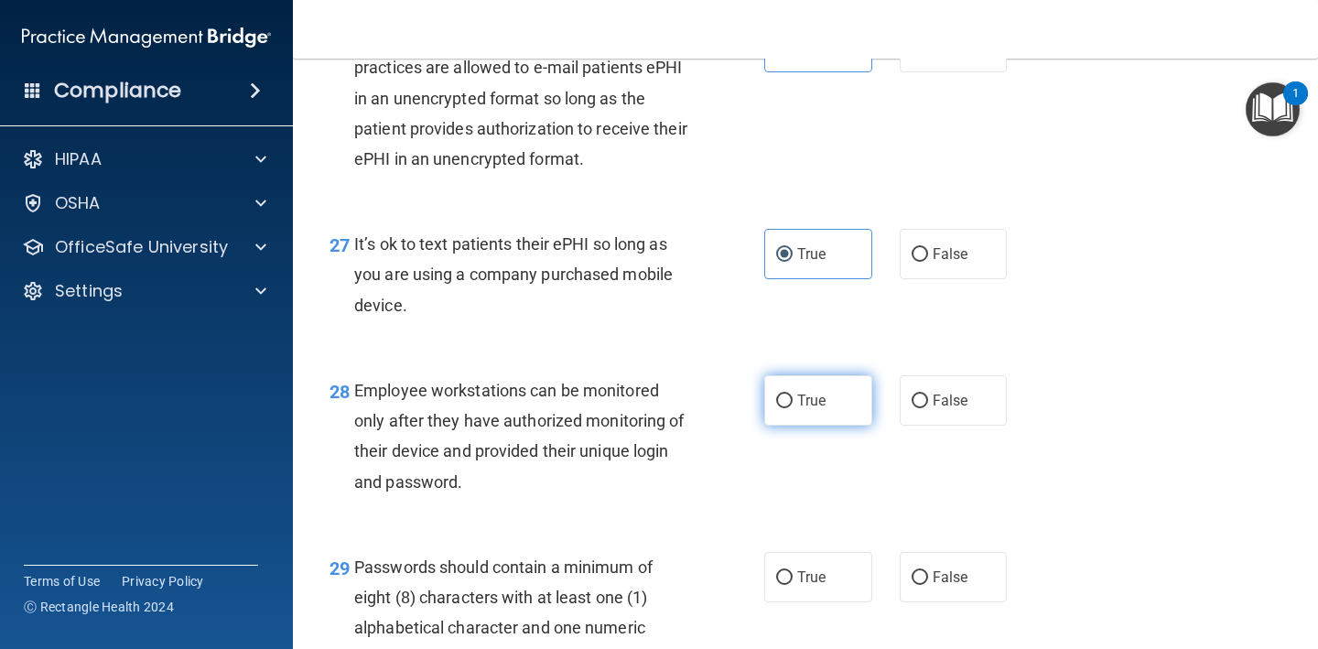
click at [824, 416] on label "True" at bounding box center [818, 400] width 108 height 50
click at [792, 408] on input "True" at bounding box center [784, 401] width 16 height 14
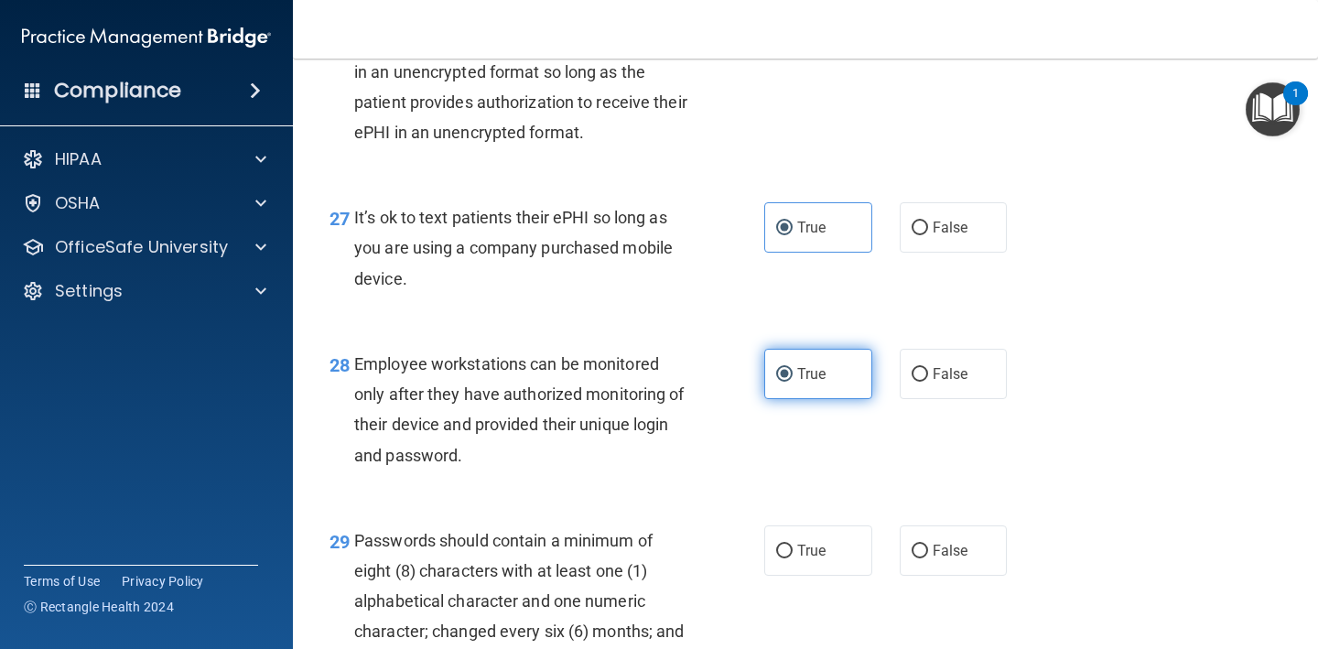
scroll to position [4685, 0]
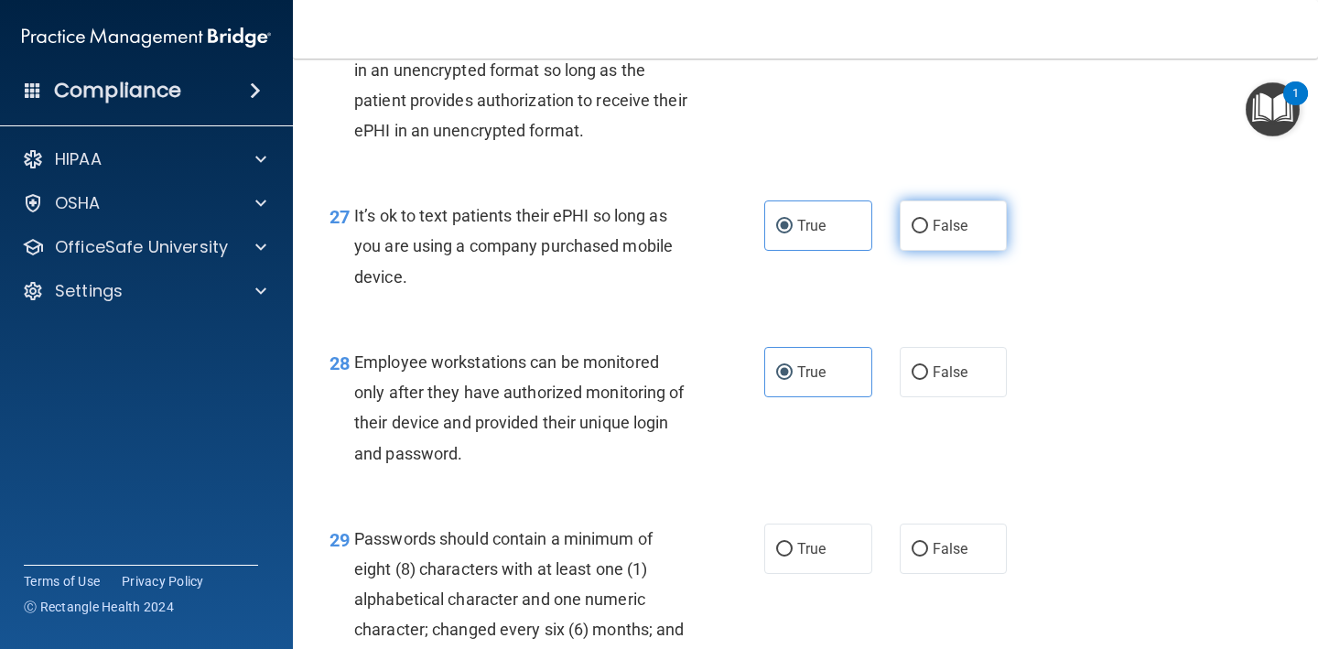
click at [916, 227] on input "False" at bounding box center [919, 227] width 16 height 14
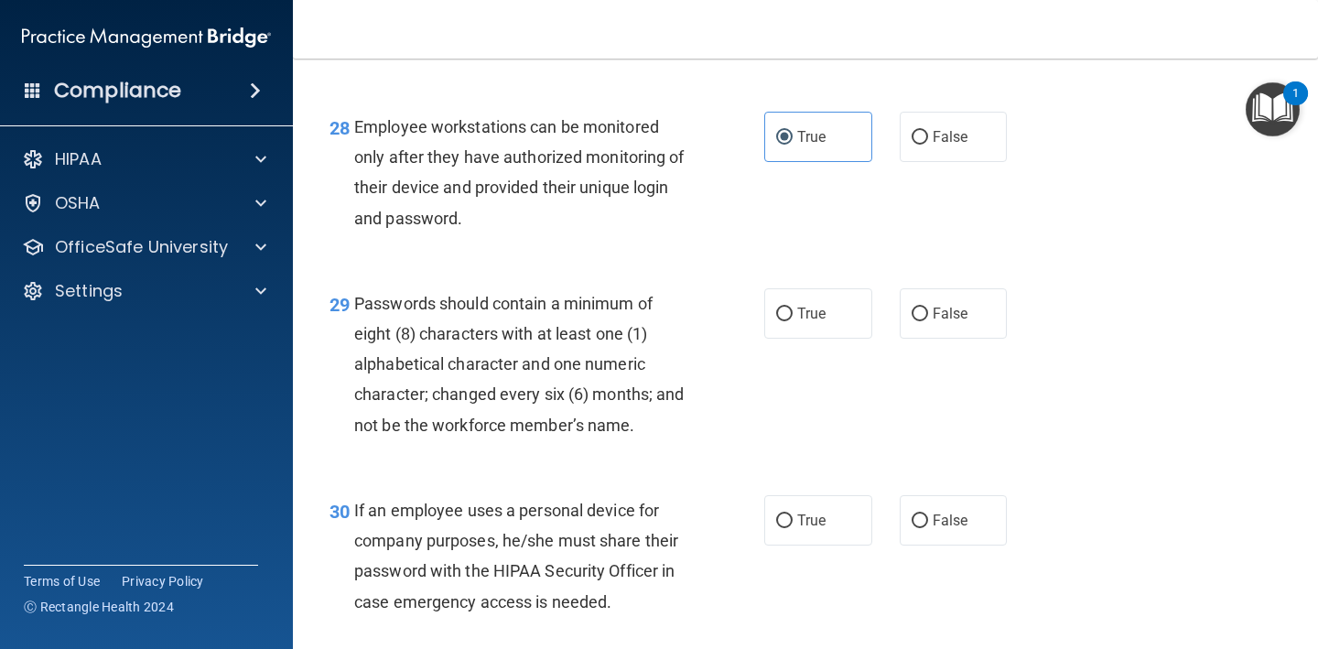
scroll to position [4919, 0]
click at [927, 154] on label "False" at bounding box center [954, 138] width 108 height 50
click at [927, 146] on input "False" at bounding box center [919, 140] width 16 height 14
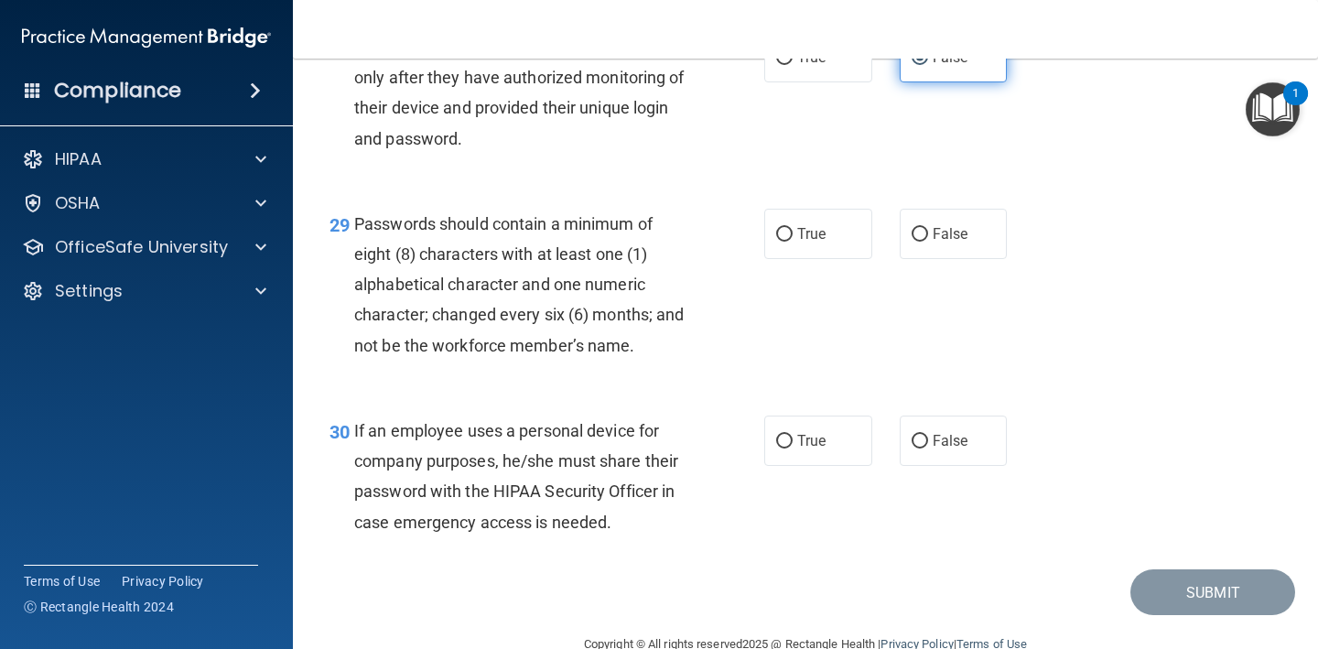
scroll to position [5037, 0]
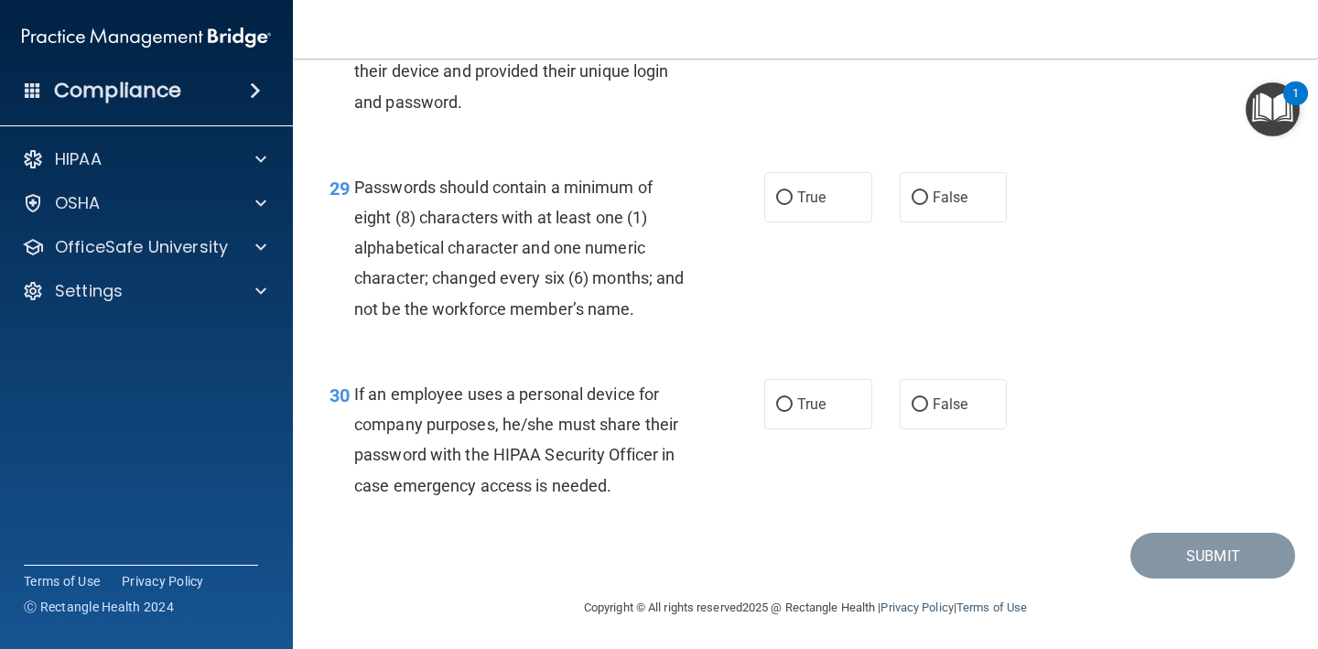
click at [887, 404] on div "True False" at bounding box center [893, 404] width 259 height 50
click at [938, 448] on div "30 If an employee uses a personal device for company purposes, he/she must shar…" at bounding box center [805, 444] width 979 height 177
click at [949, 423] on label "False" at bounding box center [954, 404] width 108 height 50
click at [928, 412] on input "False" at bounding box center [919, 405] width 16 height 14
click at [832, 207] on label "True" at bounding box center [818, 197] width 108 height 50
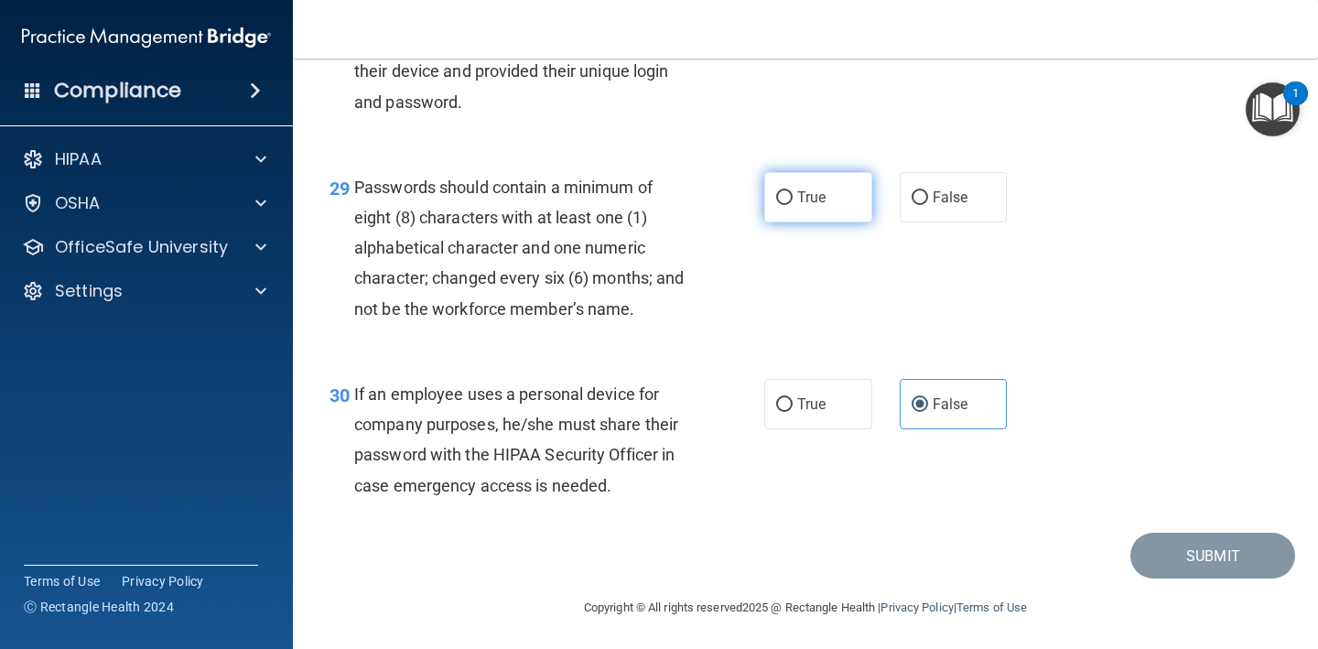
click at [792, 205] on input "True" at bounding box center [784, 198] width 16 height 14
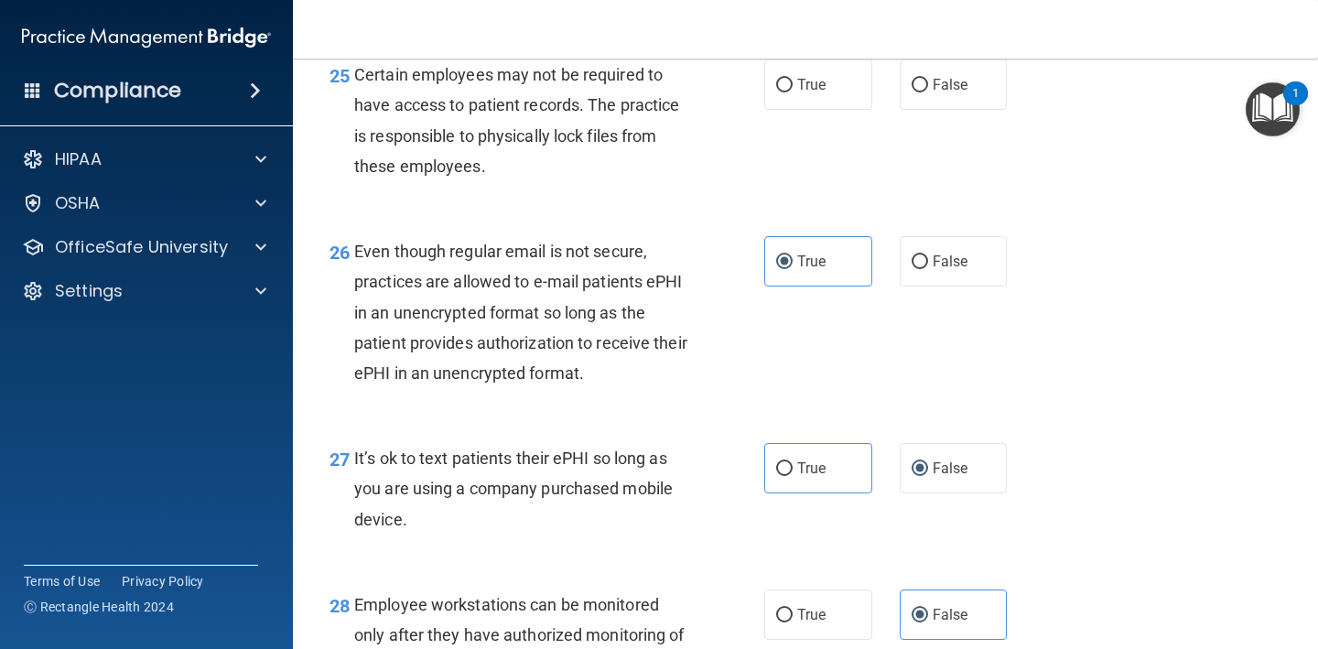
scroll to position [4439, 0]
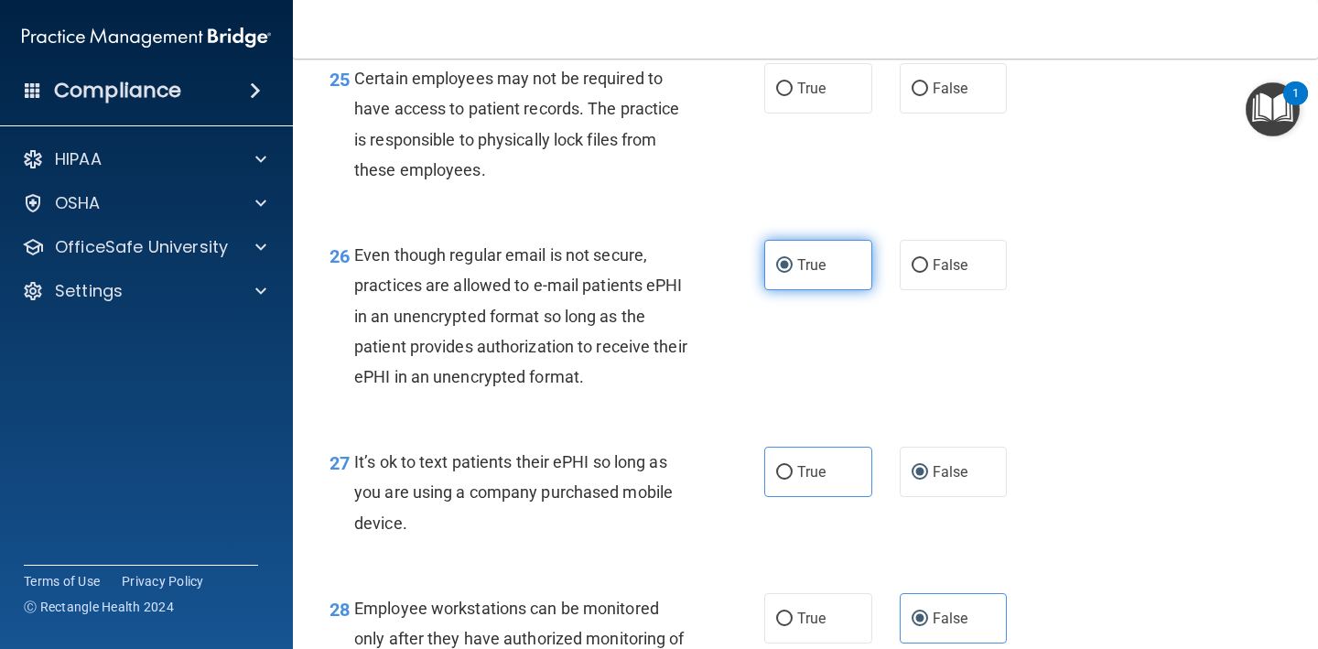
click at [836, 286] on label "True" at bounding box center [818, 265] width 108 height 50
click at [792, 273] on input "True" at bounding box center [784, 266] width 16 height 14
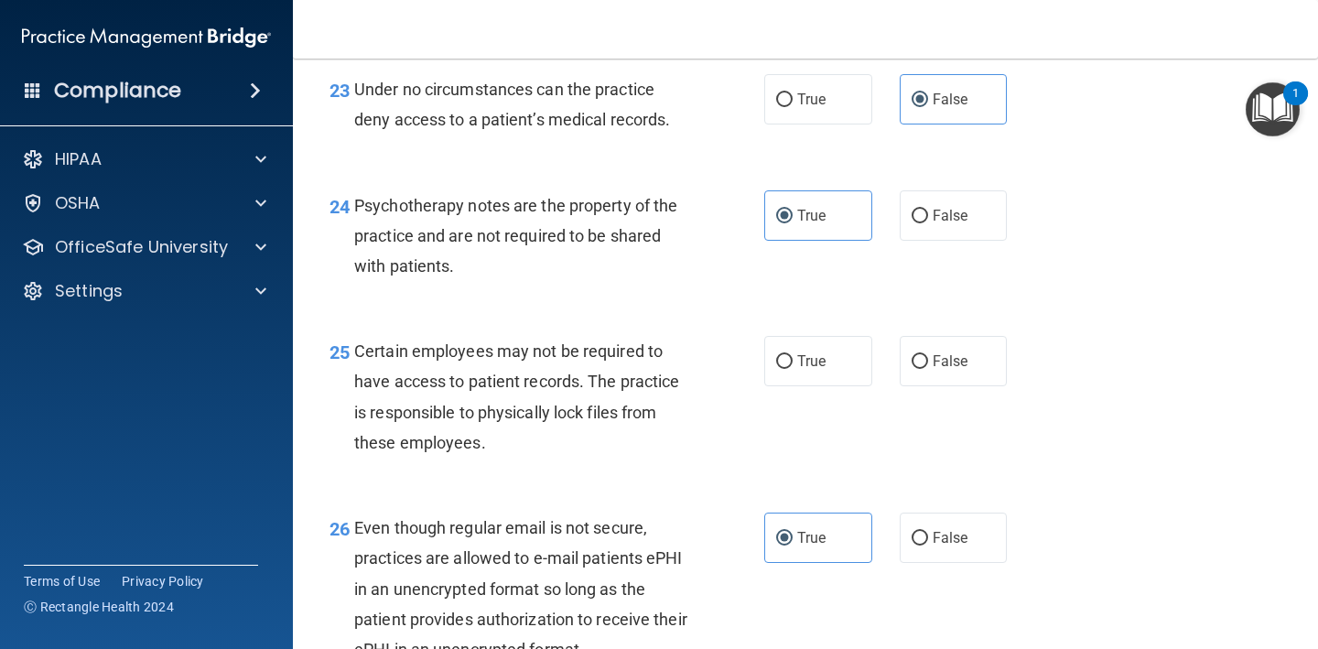
scroll to position [4150, 0]
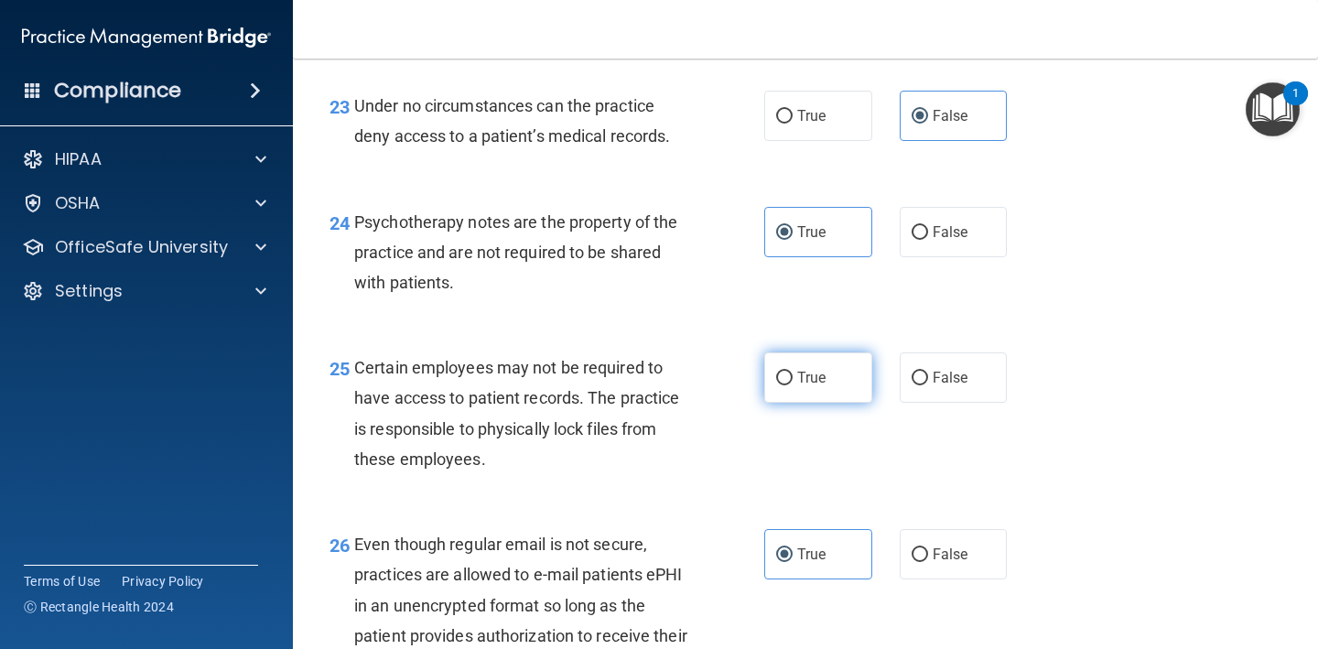
click at [855, 401] on label "True" at bounding box center [818, 377] width 108 height 50
click at [792, 385] on input "True" at bounding box center [784, 379] width 16 height 14
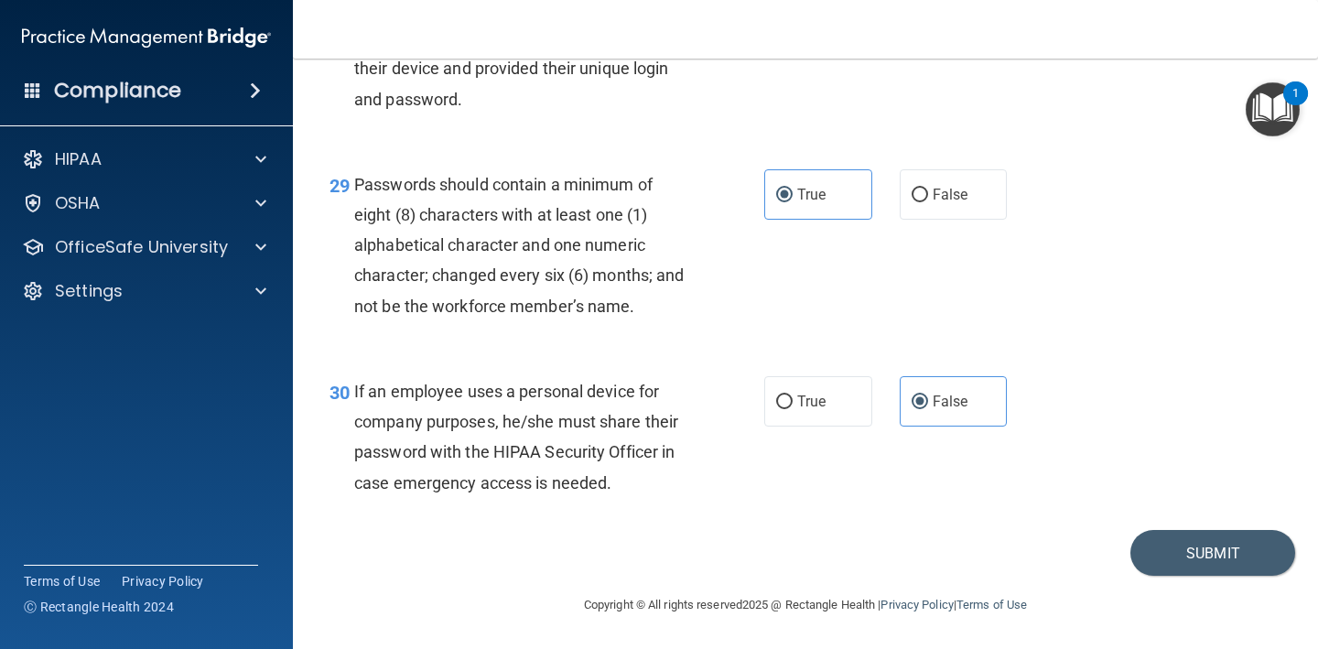
scroll to position [5044, 0]
click at [1192, 560] on button "Submit" at bounding box center [1212, 553] width 165 height 47
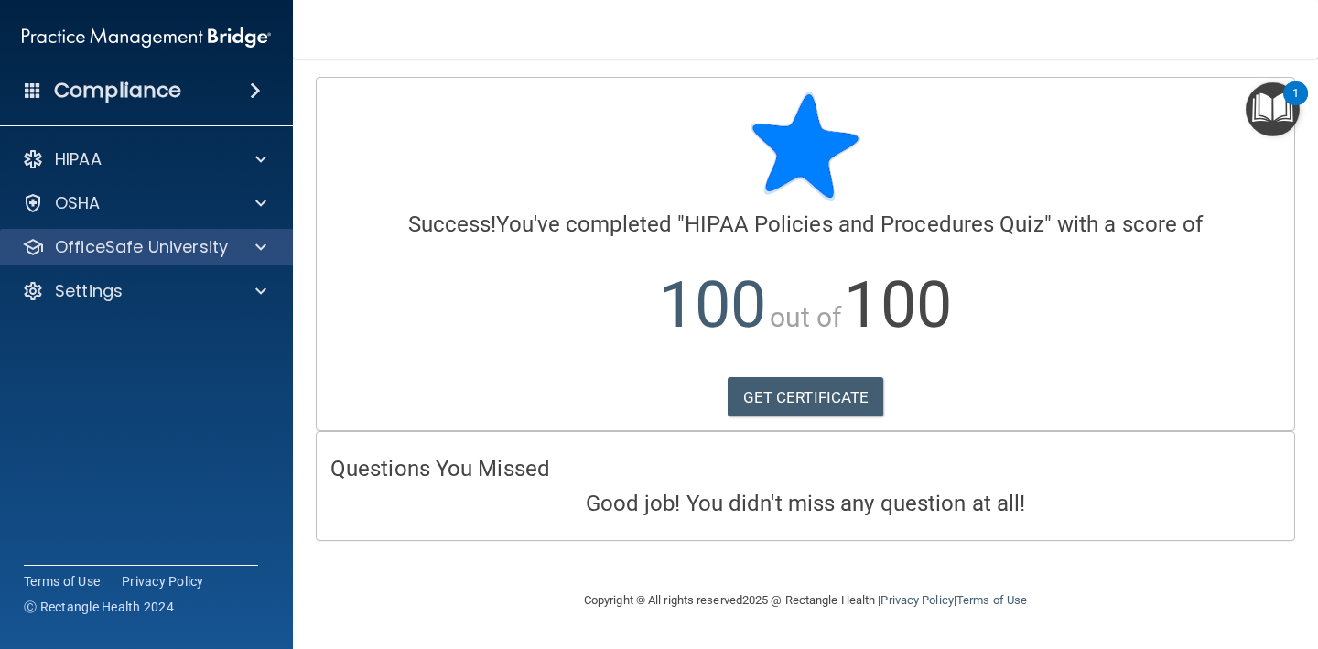
click at [215, 258] on div "OfficeSafe University" at bounding box center [147, 247] width 294 height 37
click at [253, 243] on div at bounding box center [258, 247] width 46 height 22
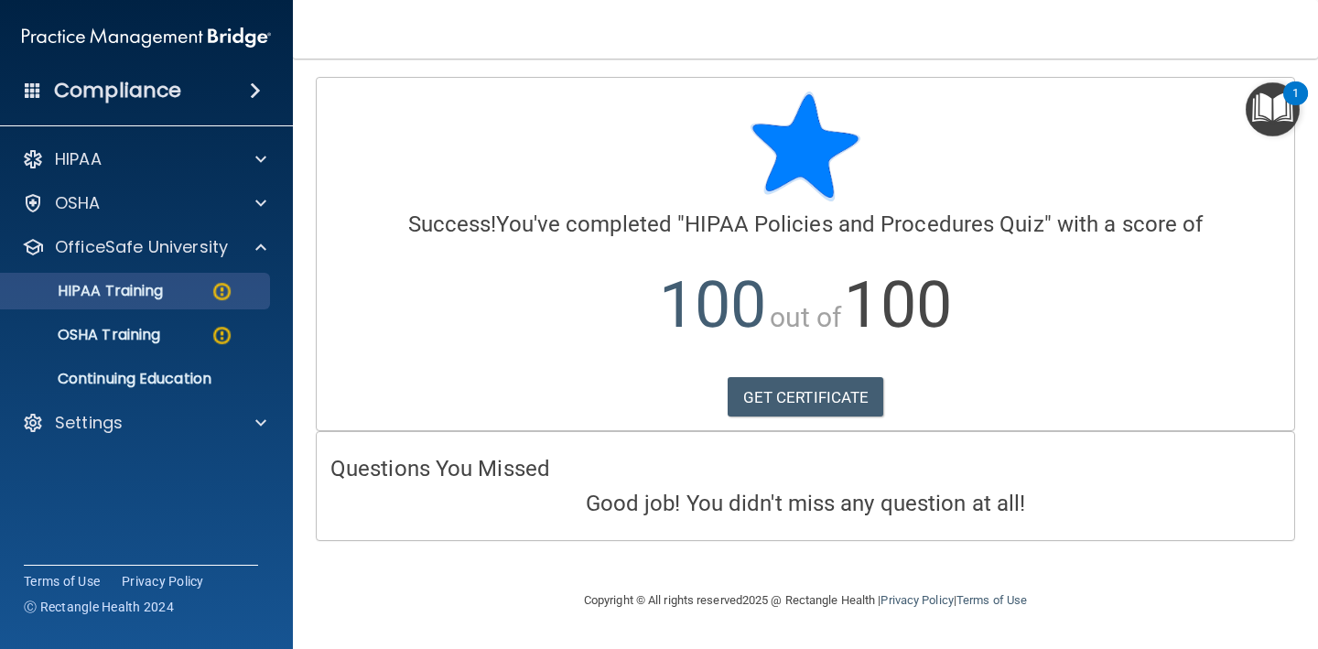
click at [163, 295] on p "HIPAA Training" at bounding box center [87, 291] width 151 height 18
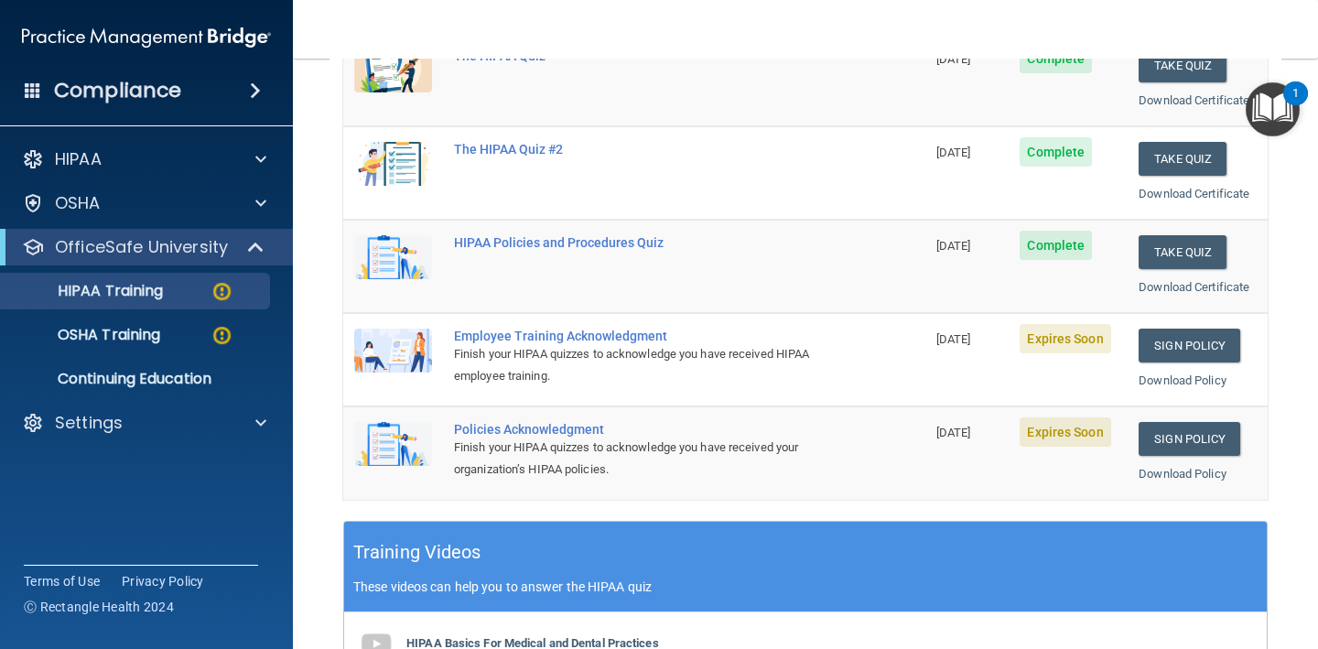
scroll to position [296, 0]
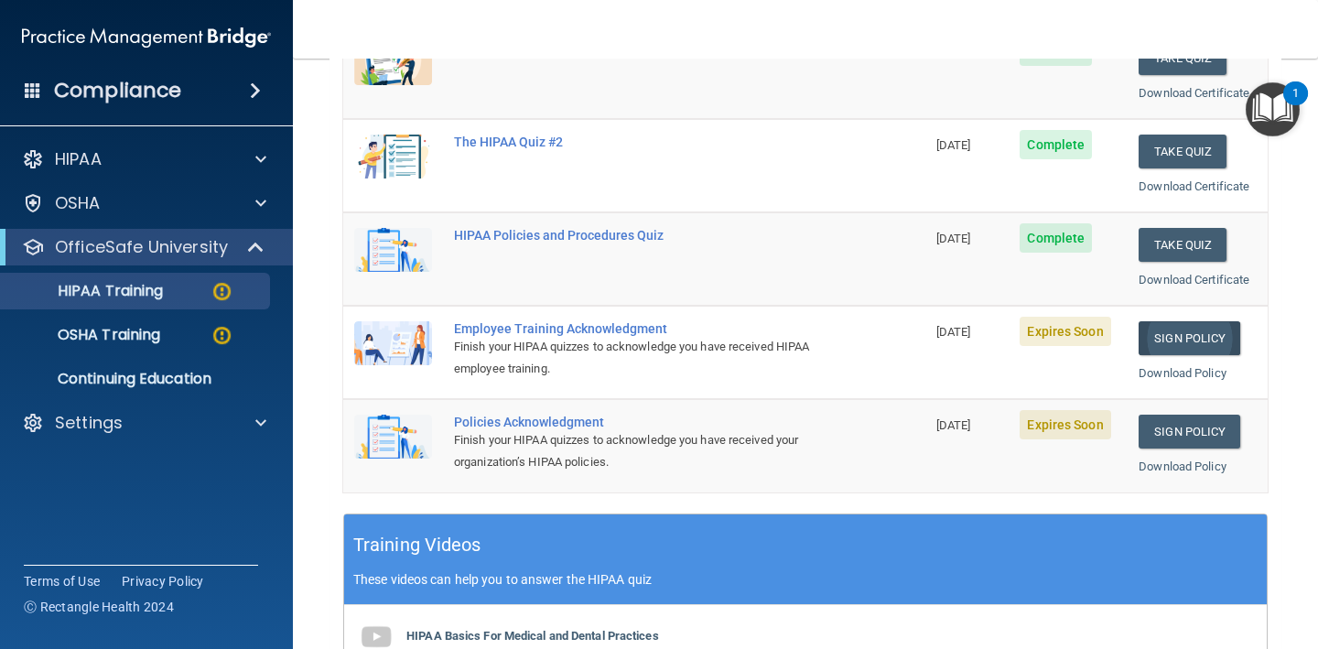
click at [1182, 325] on link "Sign Policy" at bounding box center [1189, 338] width 102 height 34
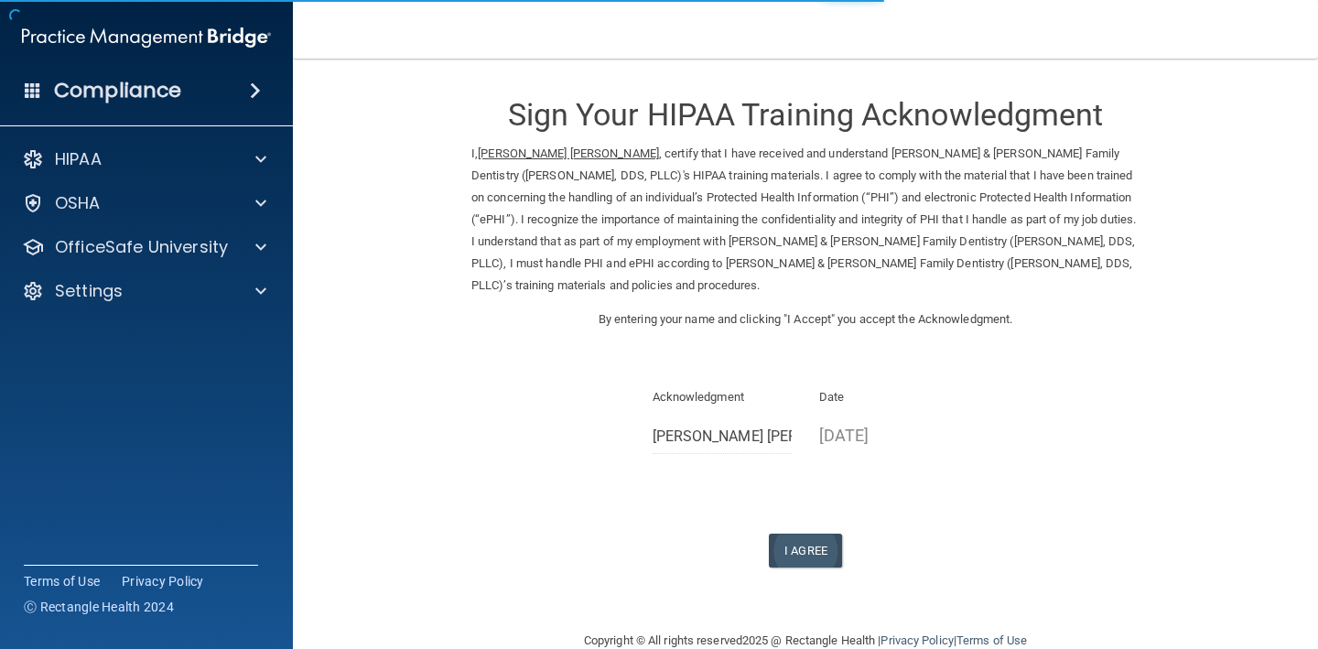
click at [810, 534] on button "I Agree" at bounding box center [805, 551] width 73 height 34
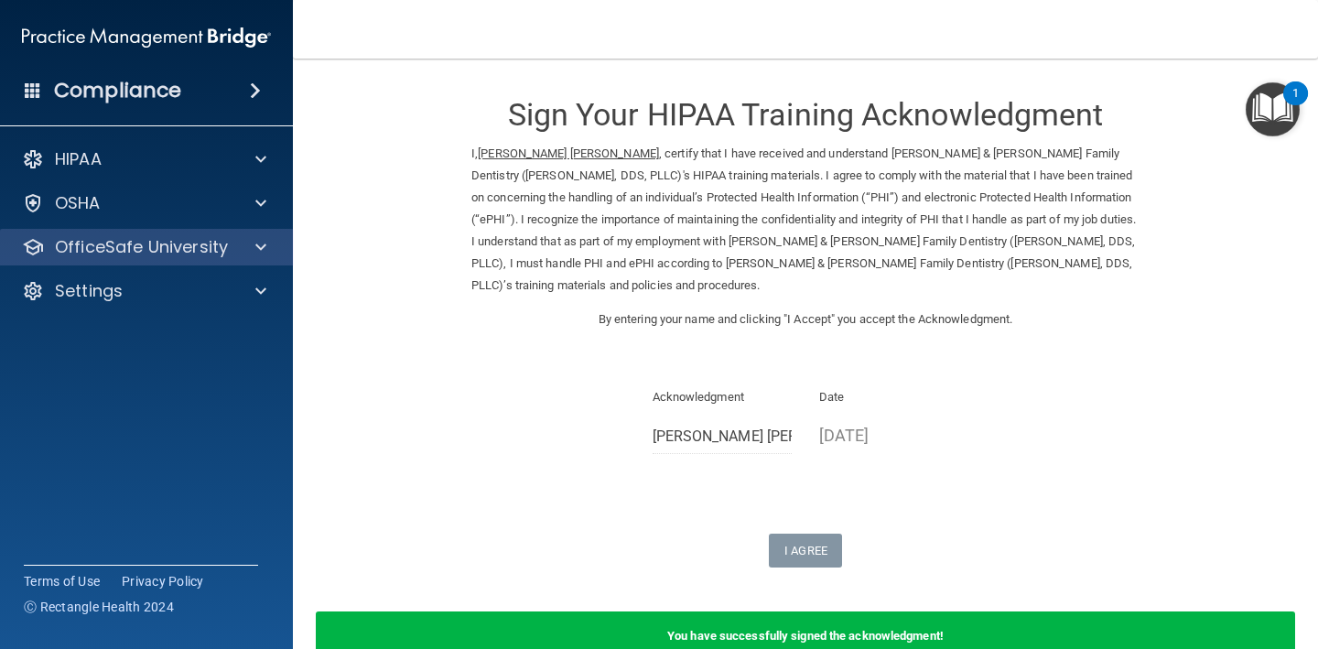
click at [233, 249] on div "OfficeSafe University" at bounding box center [121, 247] width 227 height 22
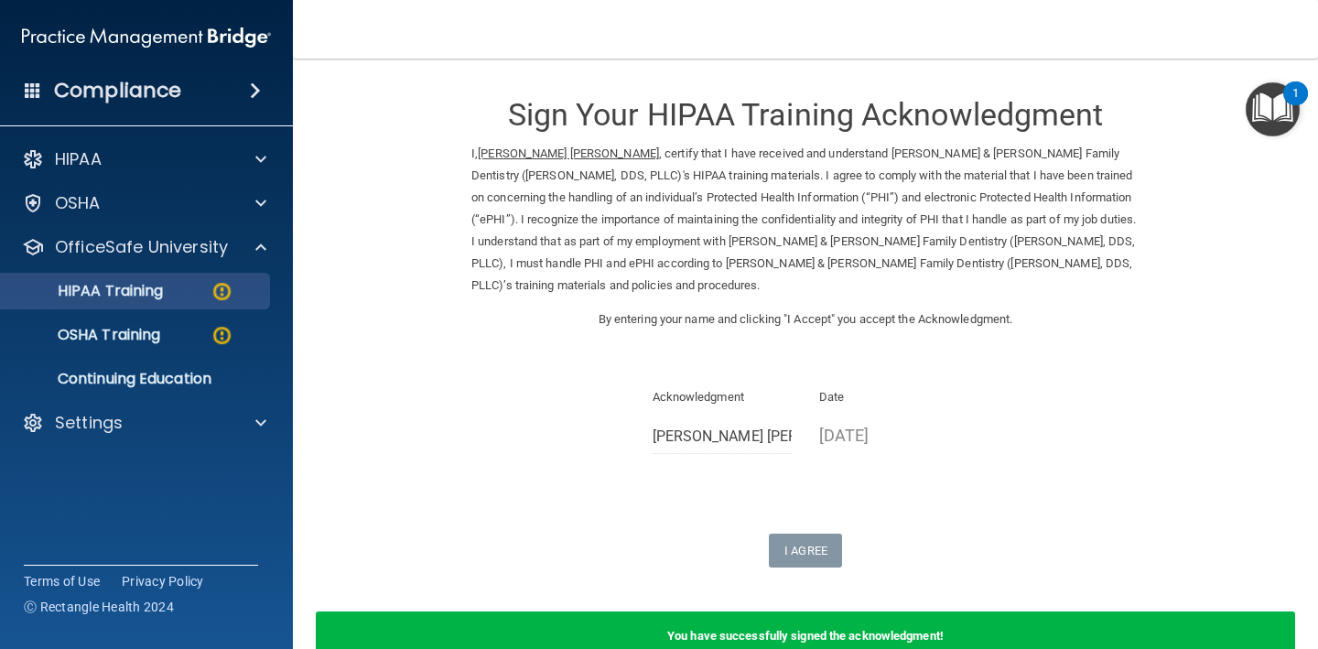
click at [163, 284] on p "HIPAA Training" at bounding box center [87, 291] width 151 height 18
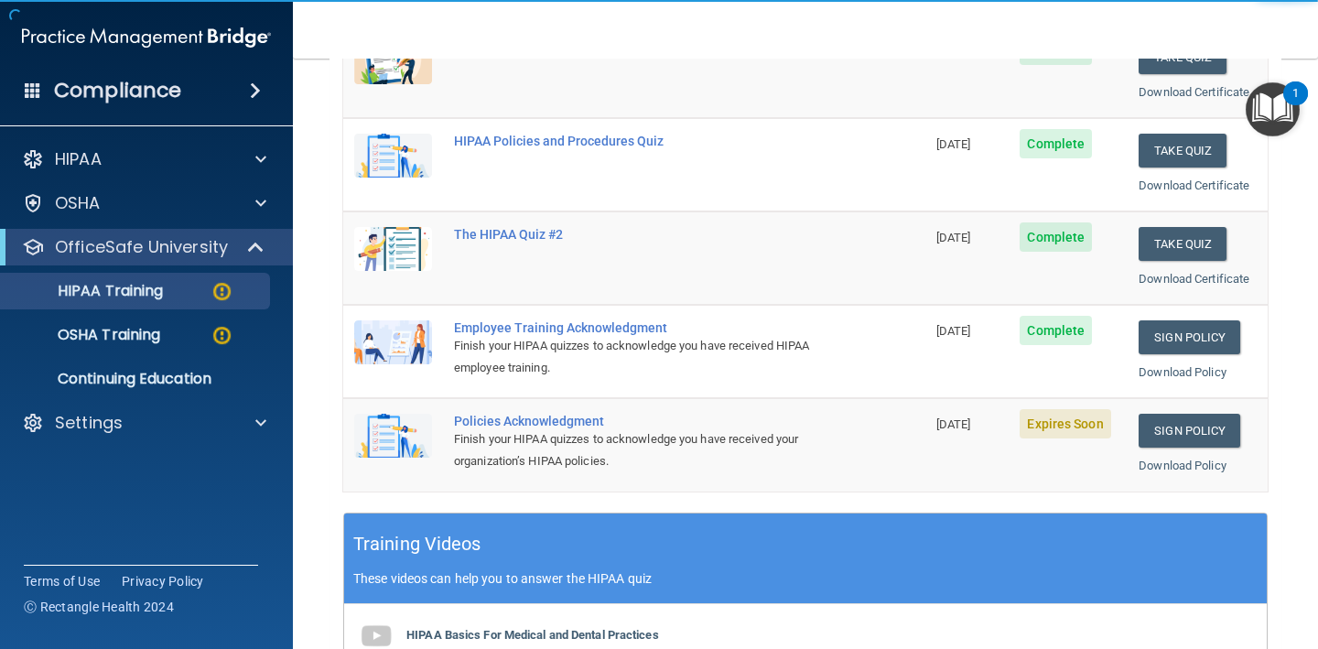
scroll to position [322, 0]
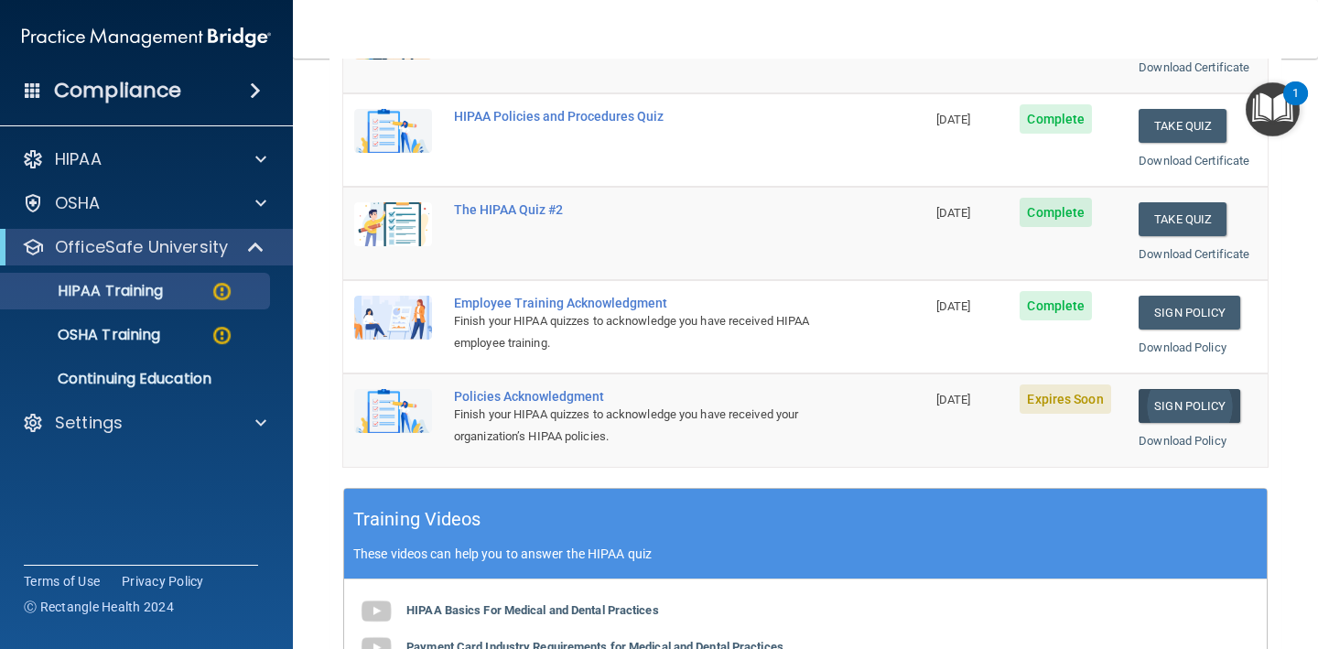
click at [1200, 389] on link "Sign Policy" at bounding box center [1189, 406] width 102 height 34
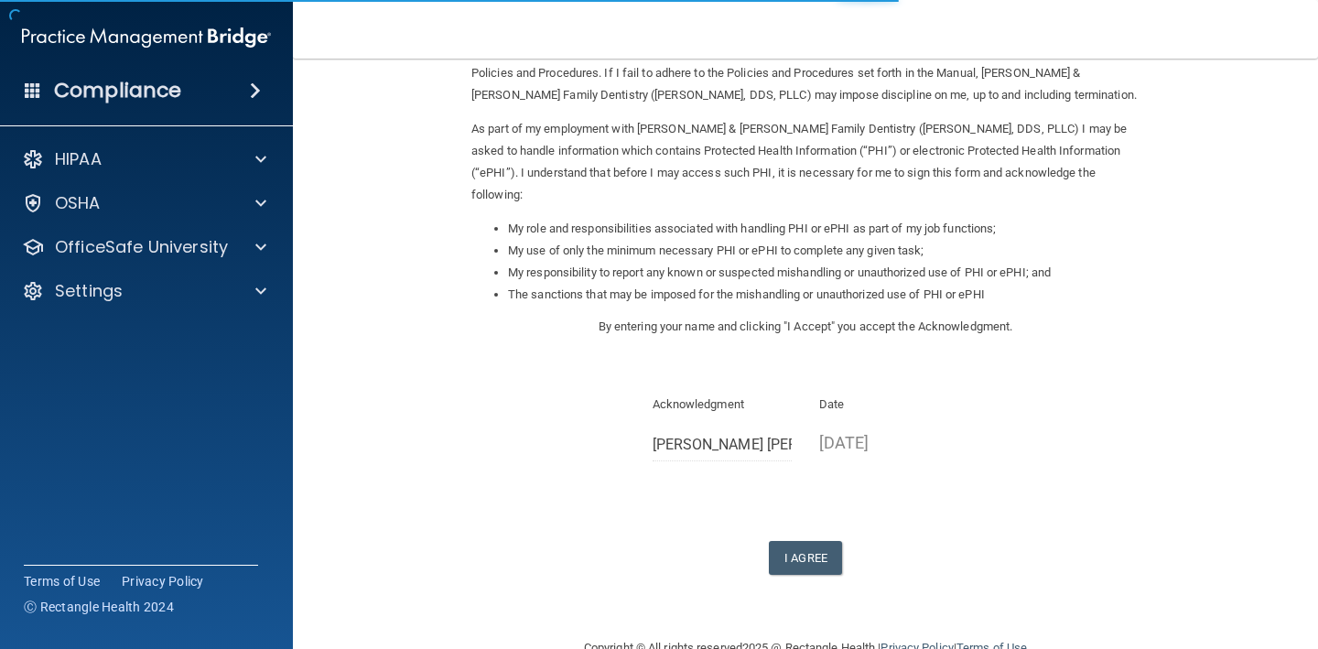
scroll to position [189, 0]
click at [799, 542] on button "I Agree" at bounding box center [805, 559] width 73 height 34
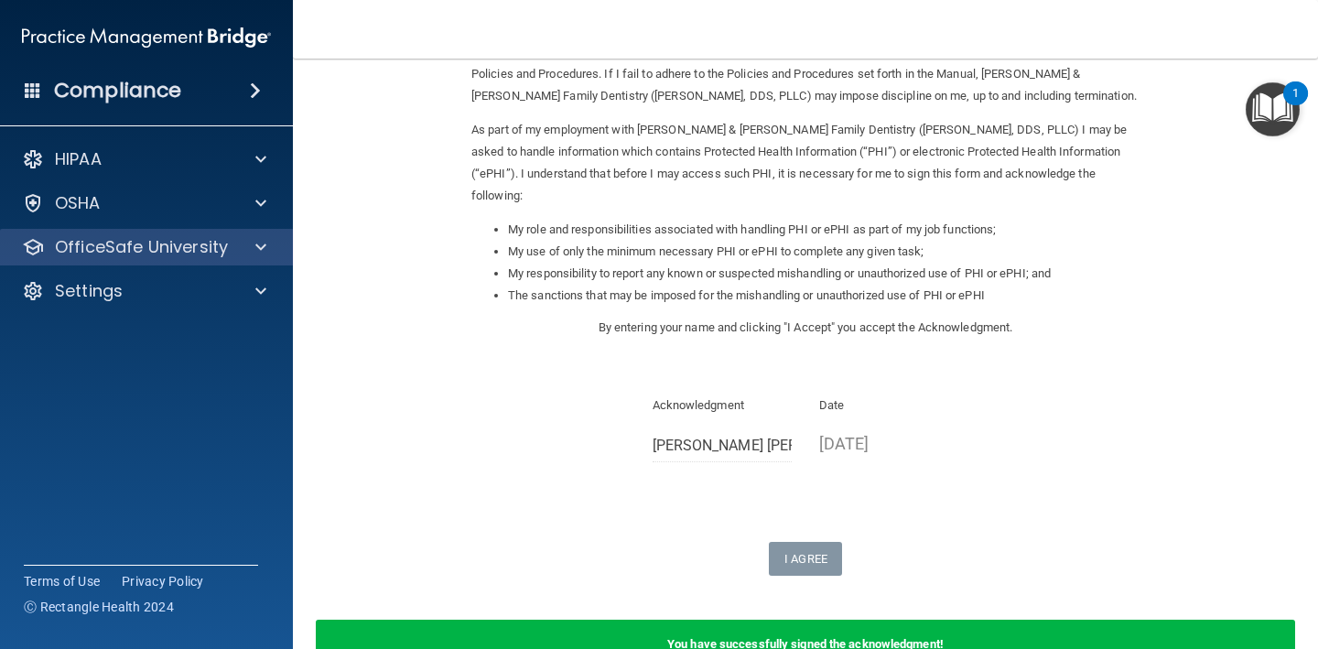
click at [217, 245] on p "OfficeSafe University" at bounding box center [141, 247] width 173 height 22
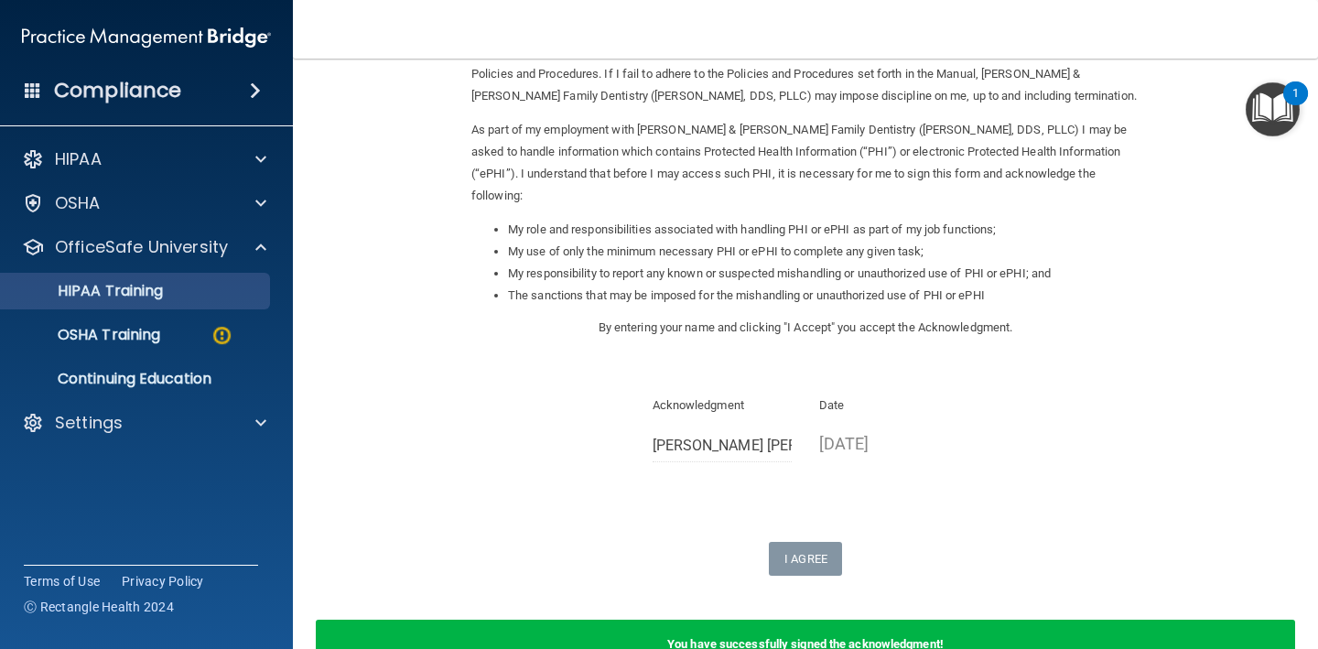
click at [183, 296] on div "HIPAA Training" at bounding box center [137, 291] width 250 height 18
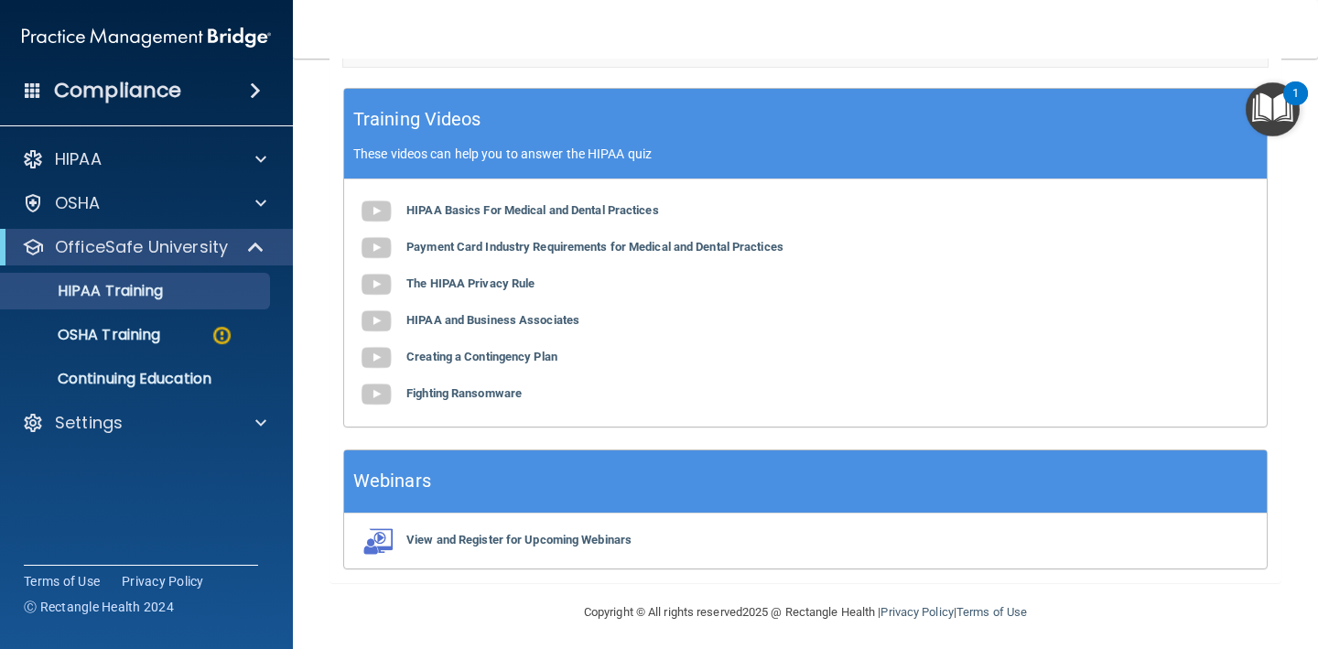
scroll to position [716, 0]
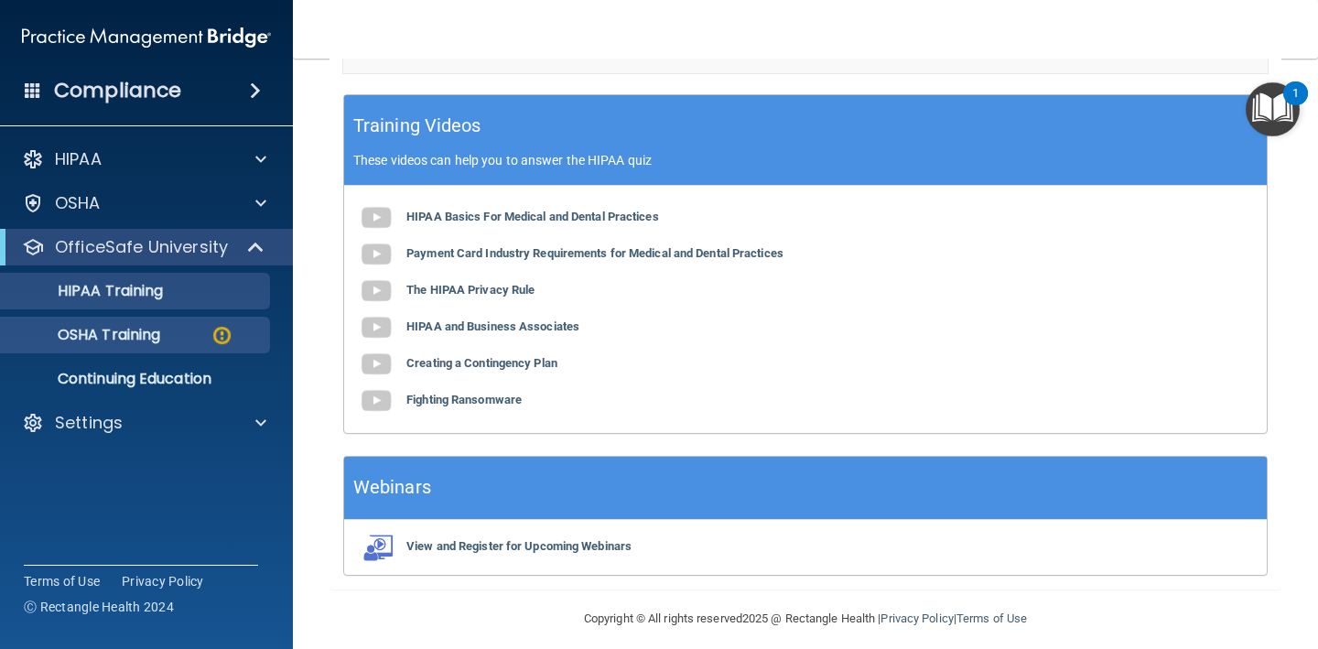
click at [182, 339] on div "OSHA Training" at bounding box center [137, 335] width 250 height 18
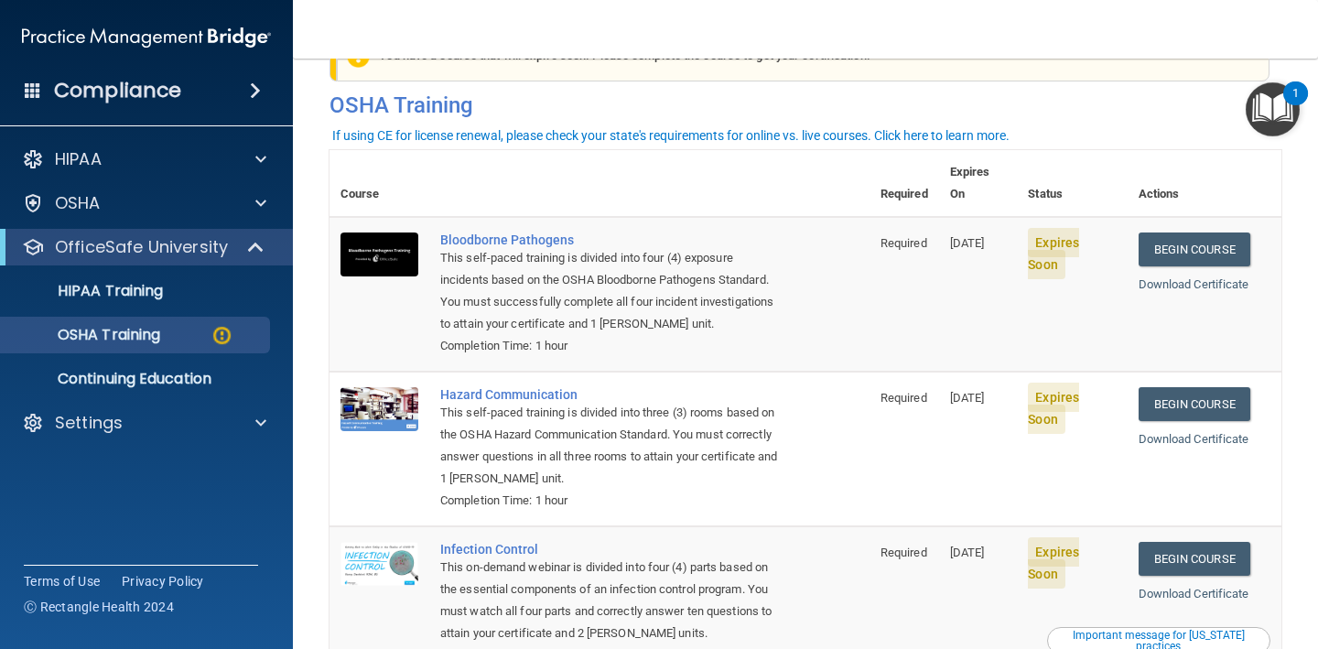
scroll to position [60, 0]
